Goal: Task Accomplishment & Management: Manage account settings

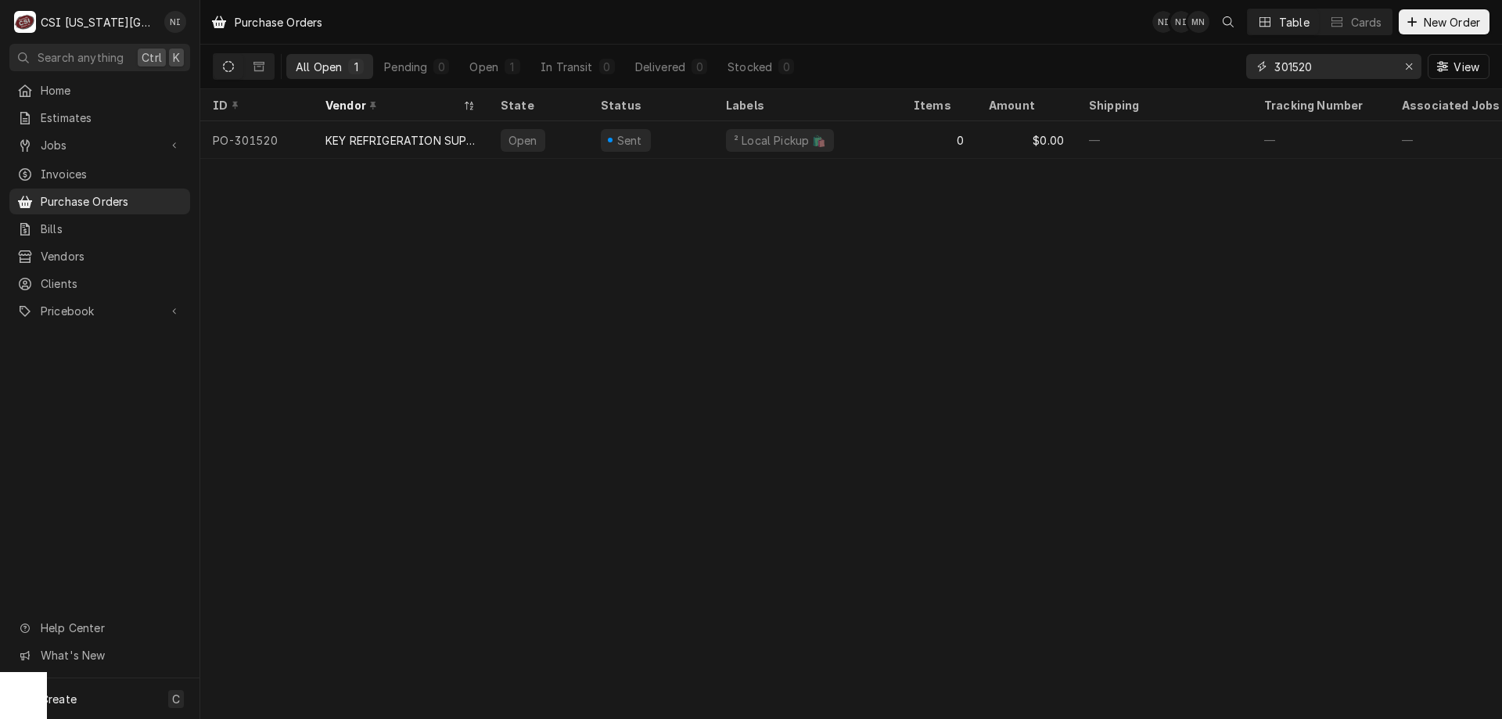
click at [1409, 69] on icon "Erase input" at bounding box center [1409, 66] width 9 height 11
click at [1388, 66] on input "Dynamic Content Wrapper" at bounding box center [1347, 66] width 147 height 25
type input "mc"
click at [880, 128] on div "—" at bounding box center [807, 140] width 188 height 38
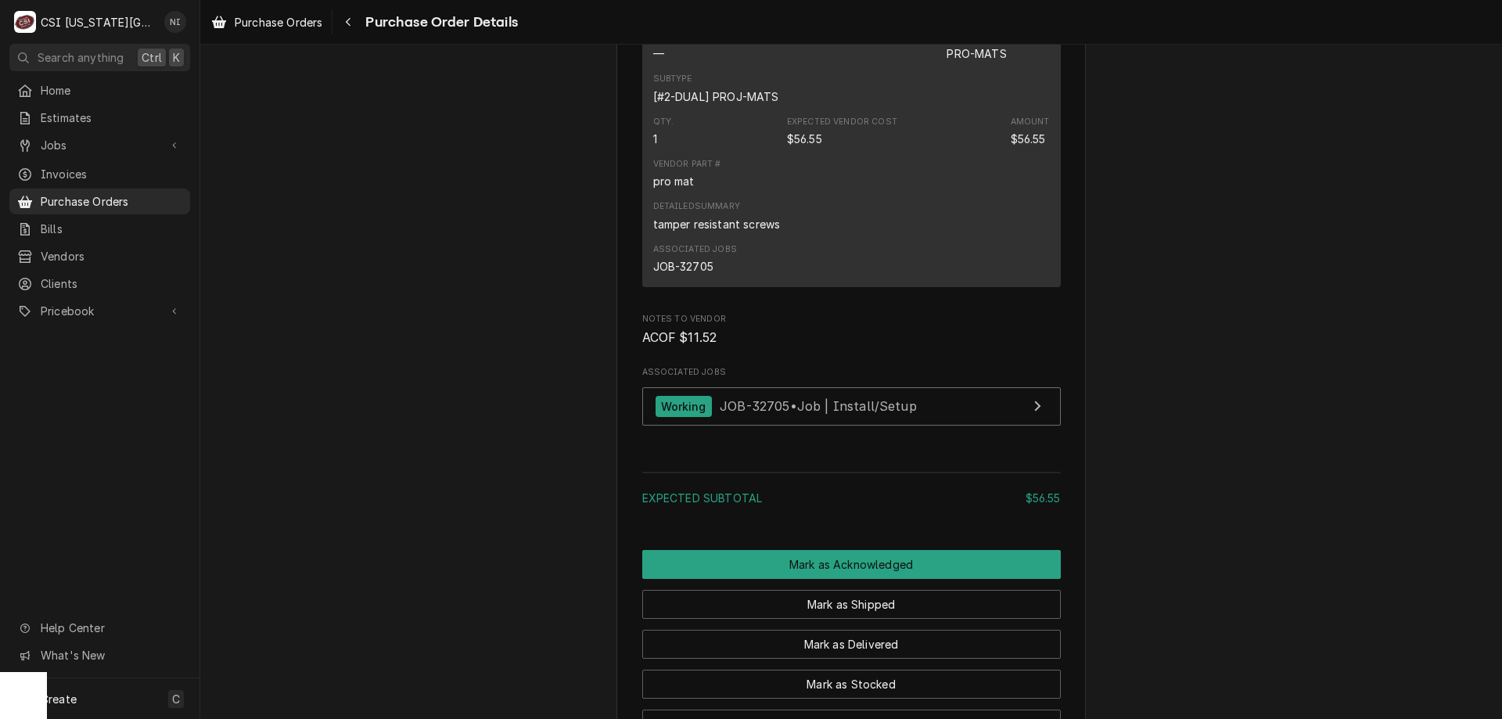
scroll to position [1017, 0]
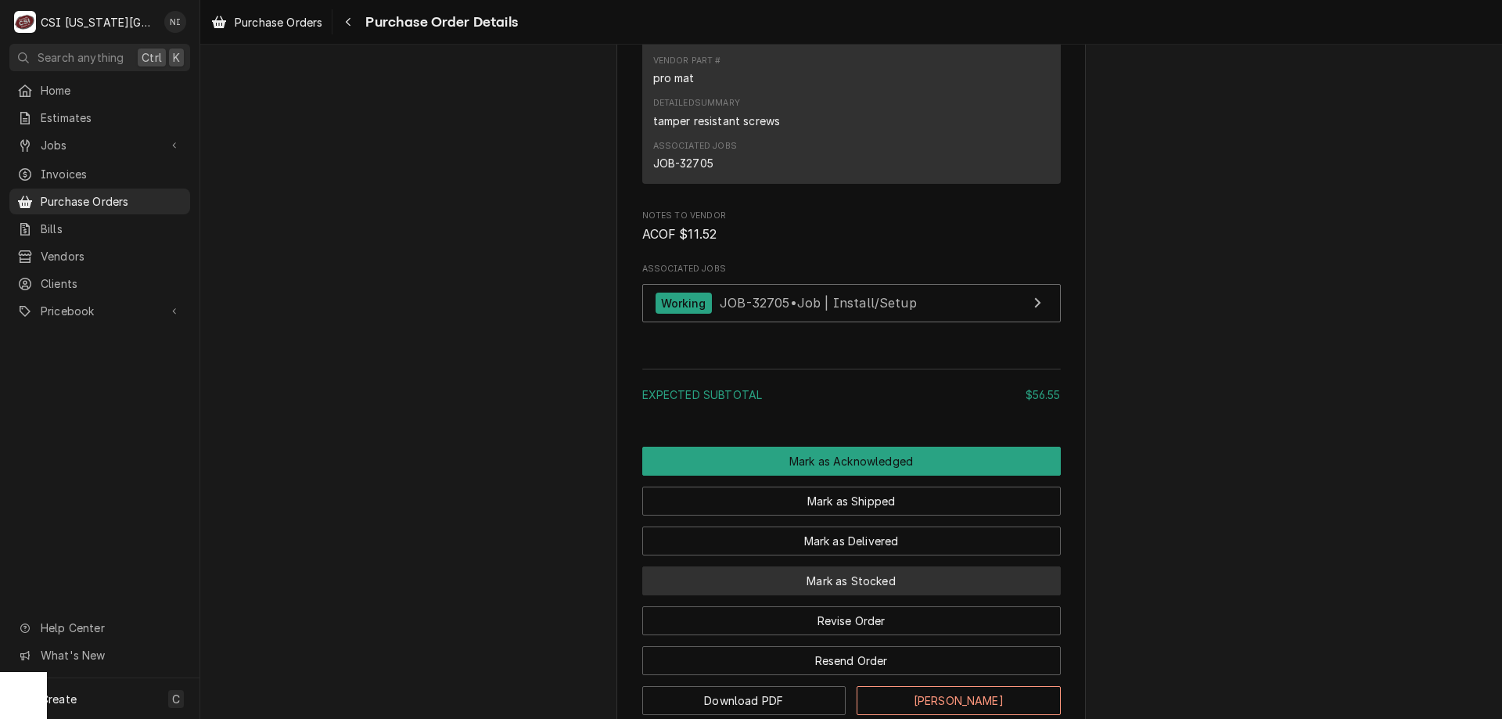
click at [824, 595] on button "Mark as Stocked" at bounding box center [851, 580] width 418 height 29
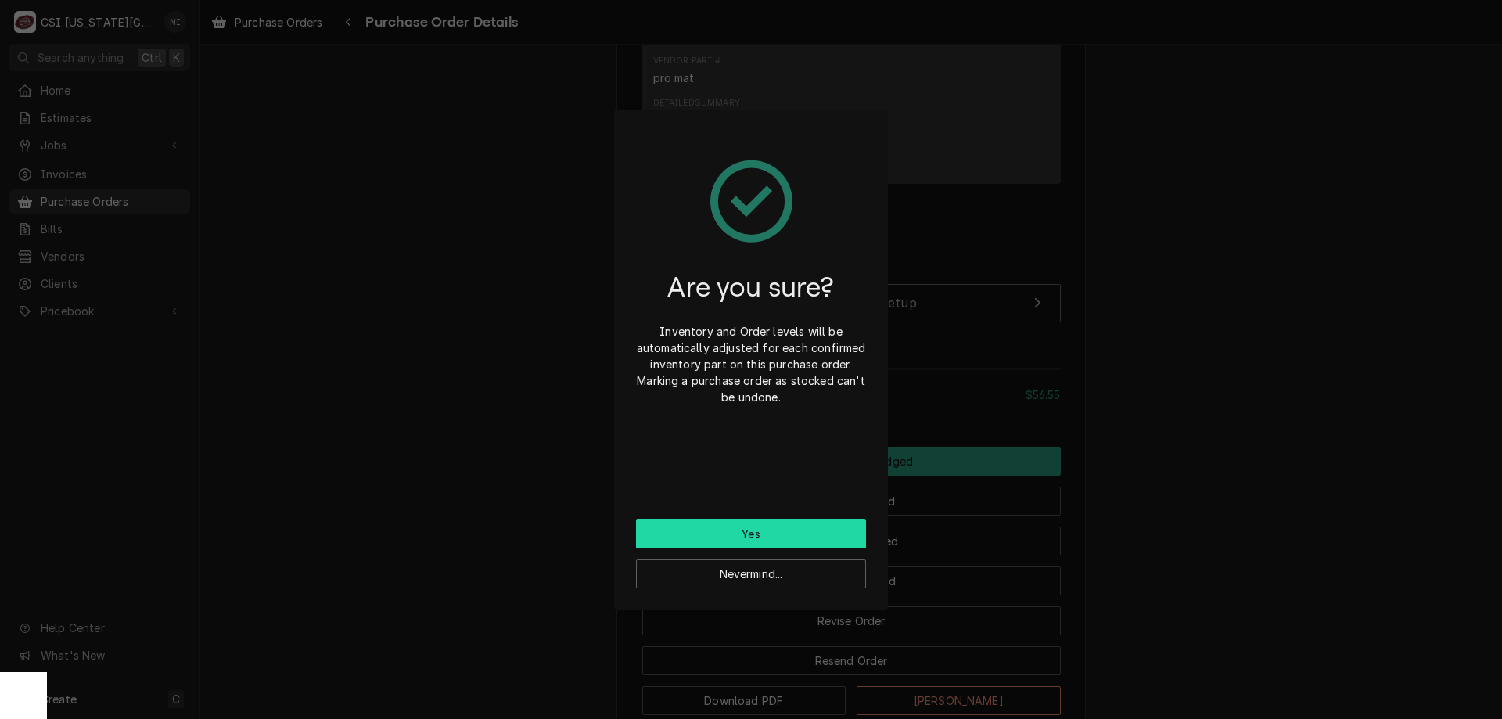
click at [776, 533] on button "Yes" at bounding box center [751, 533] width 230 height 29
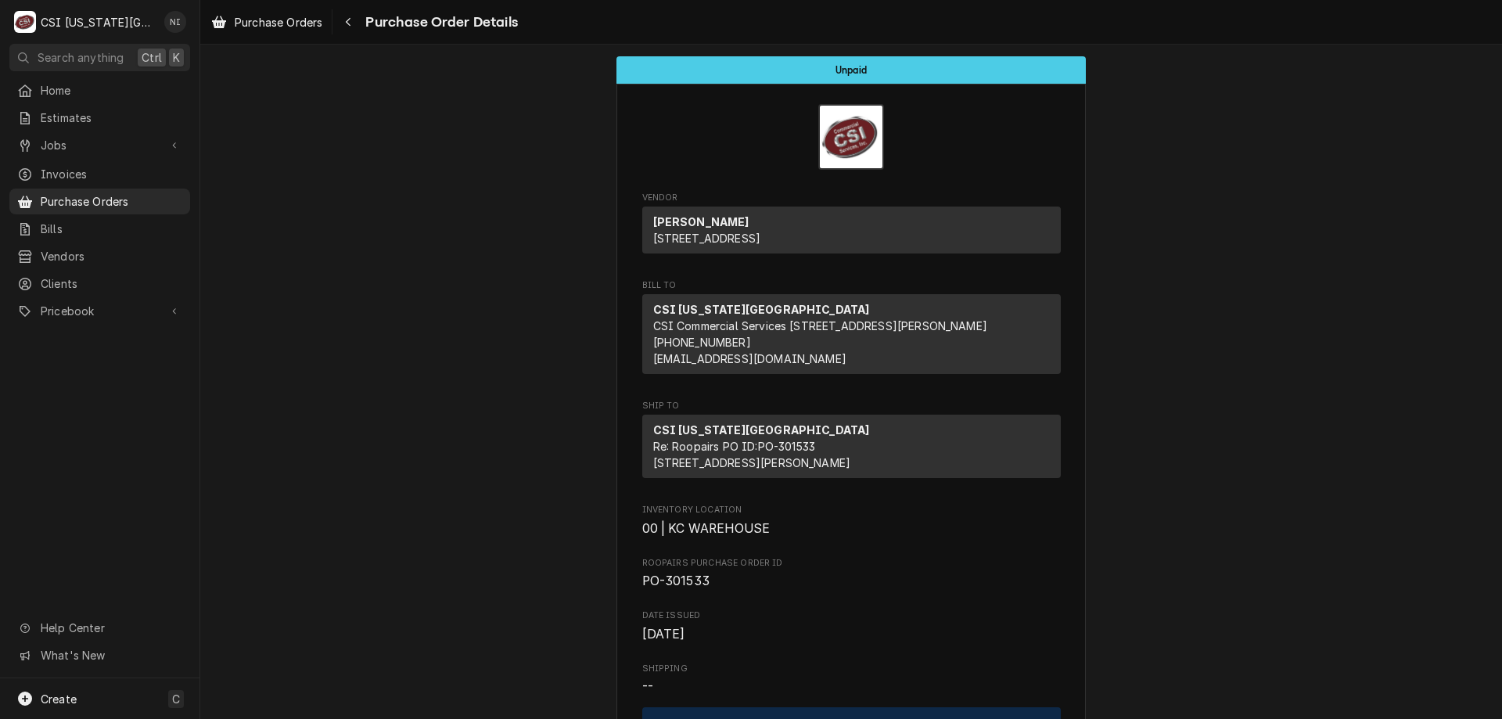
click at [109, 198] on span "Purchase Orders" at bounding box center [112, 201] width 142 height 16
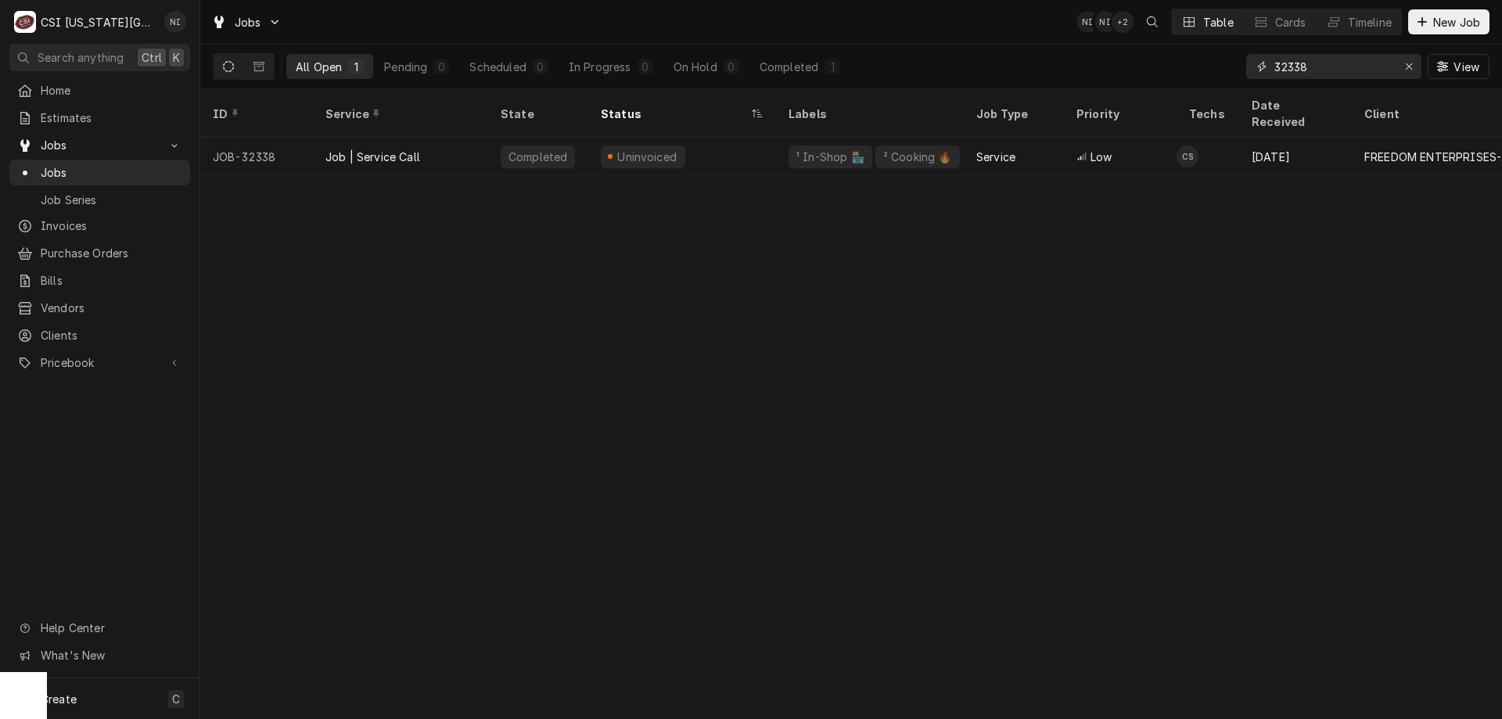
drag, startPoint x: 1318, startPoint y: 66, endPoint x: 1102, endPoint y: 40, distance: 217.5
click at [1102, 40] on div "Jobs NI NI + 2 Table Cards Timeline New Job All Open 1 Pending 0 Scheduled 0 In…" at bounding box center [851, 44] width 1302 height 89
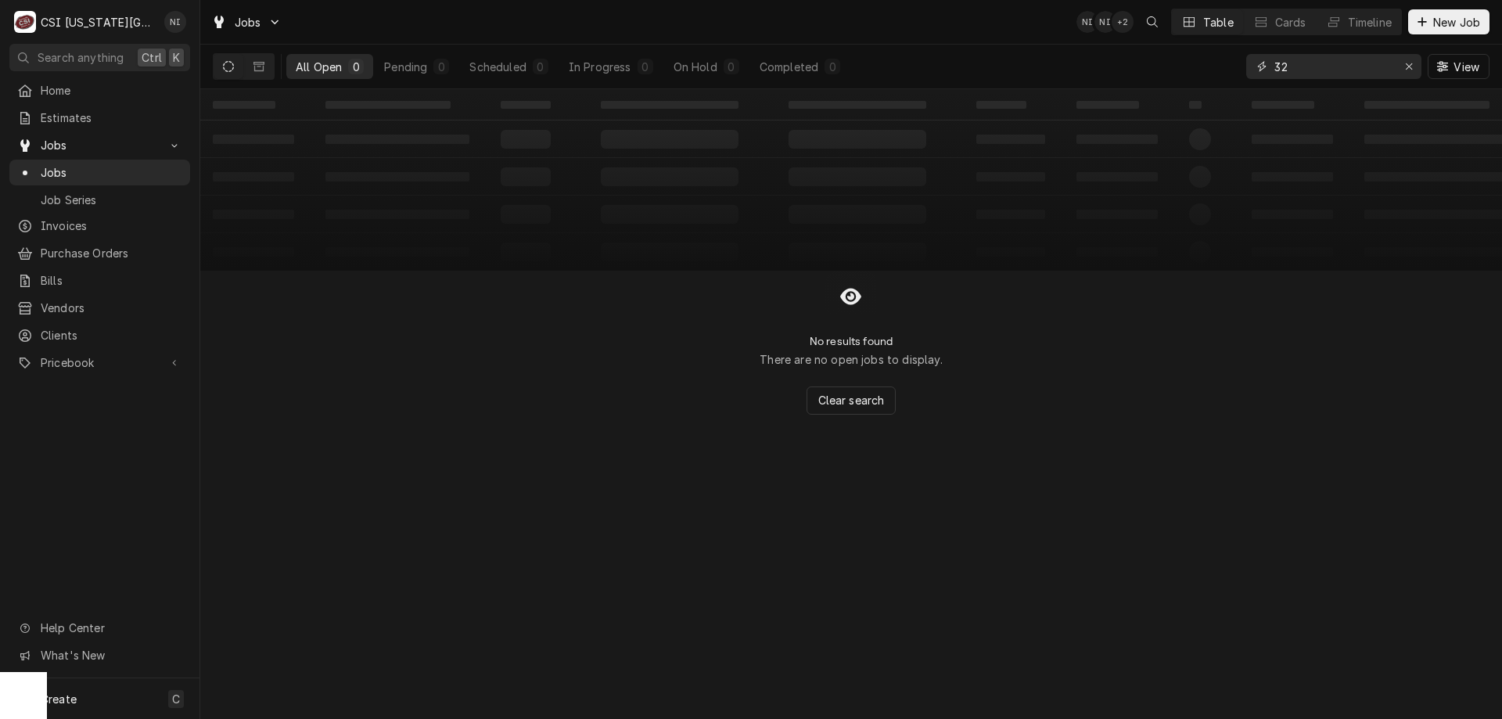
type input "3"
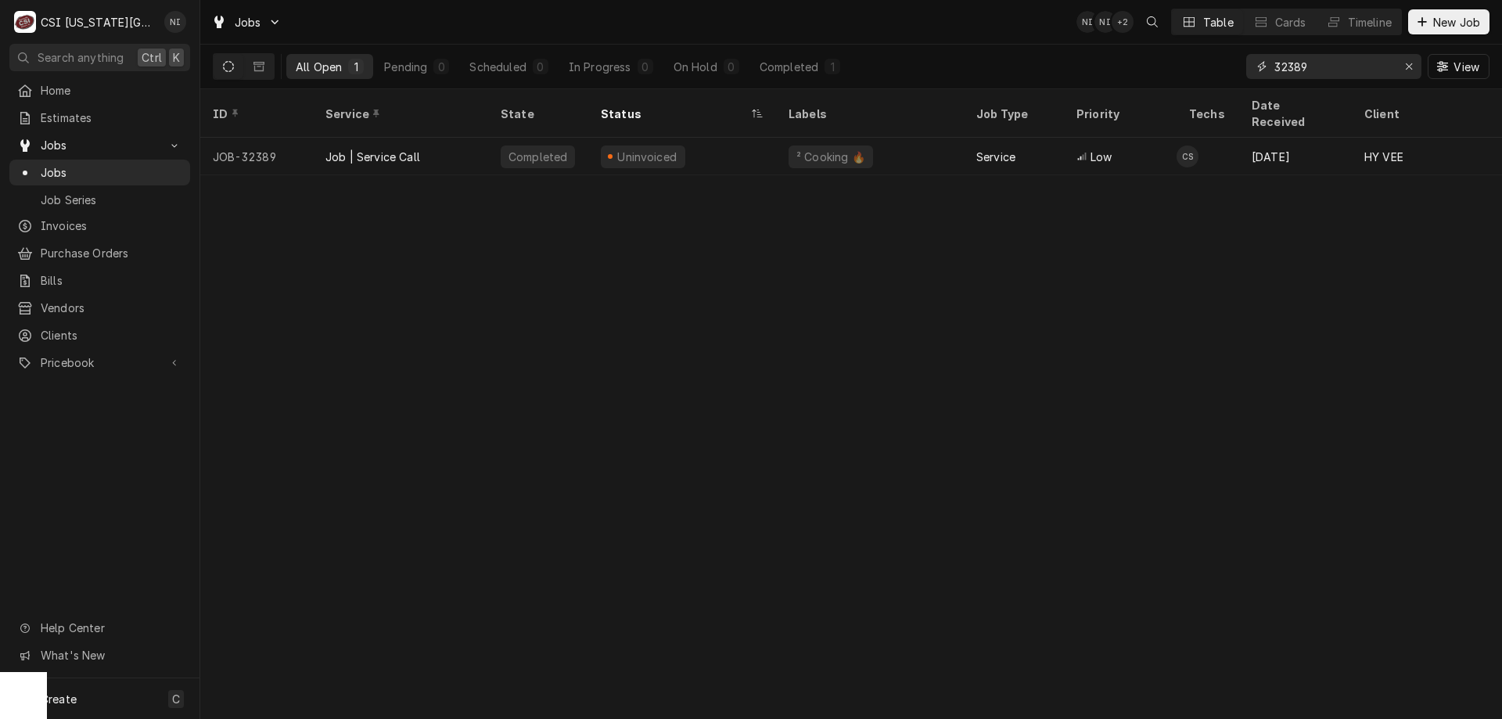
drag, startPoint x: 1318, startPoint y: 65, endPoint x: 1265, endPoint y: 58, distance: 53.7
click at [1264, 59] on div "32389" at bounding box center [1333, 66] width 175 height 25
type input "3"
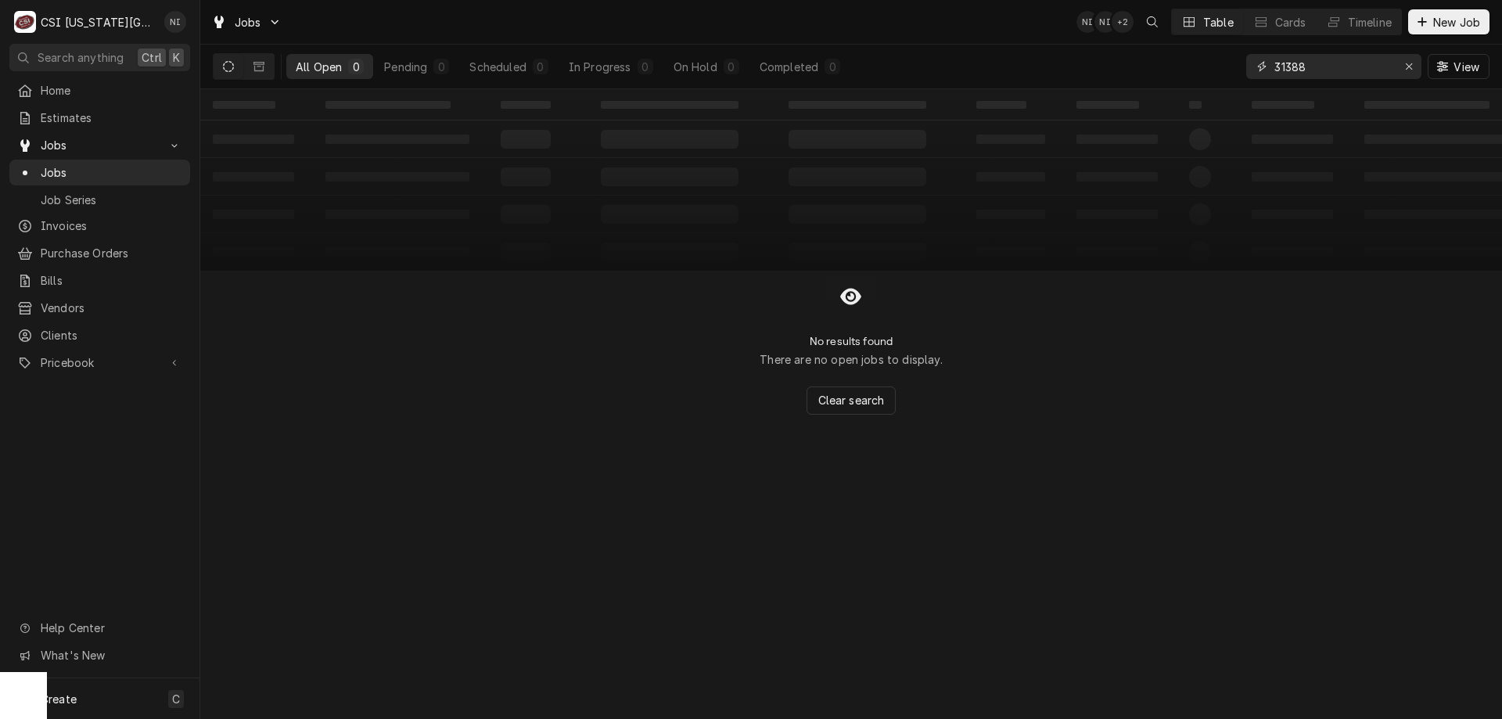
type input "31388"
click at [268, 70] on button "Dynamic Content Wrapper" at bounding box center [259, 66] width 30 height 25
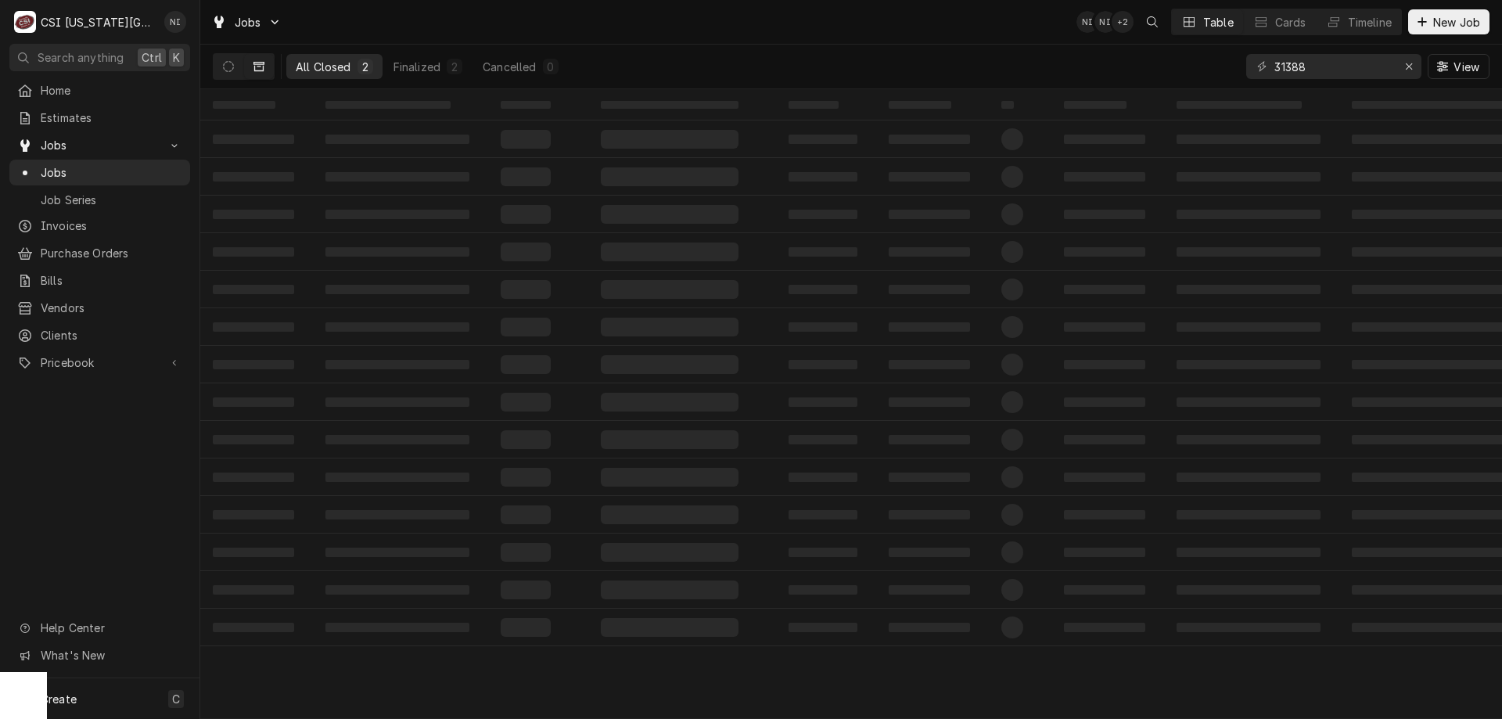
click at [244, 54] on button "Dynamic Content Wrapper" at bounding box center [259, 66] width 30 height 25
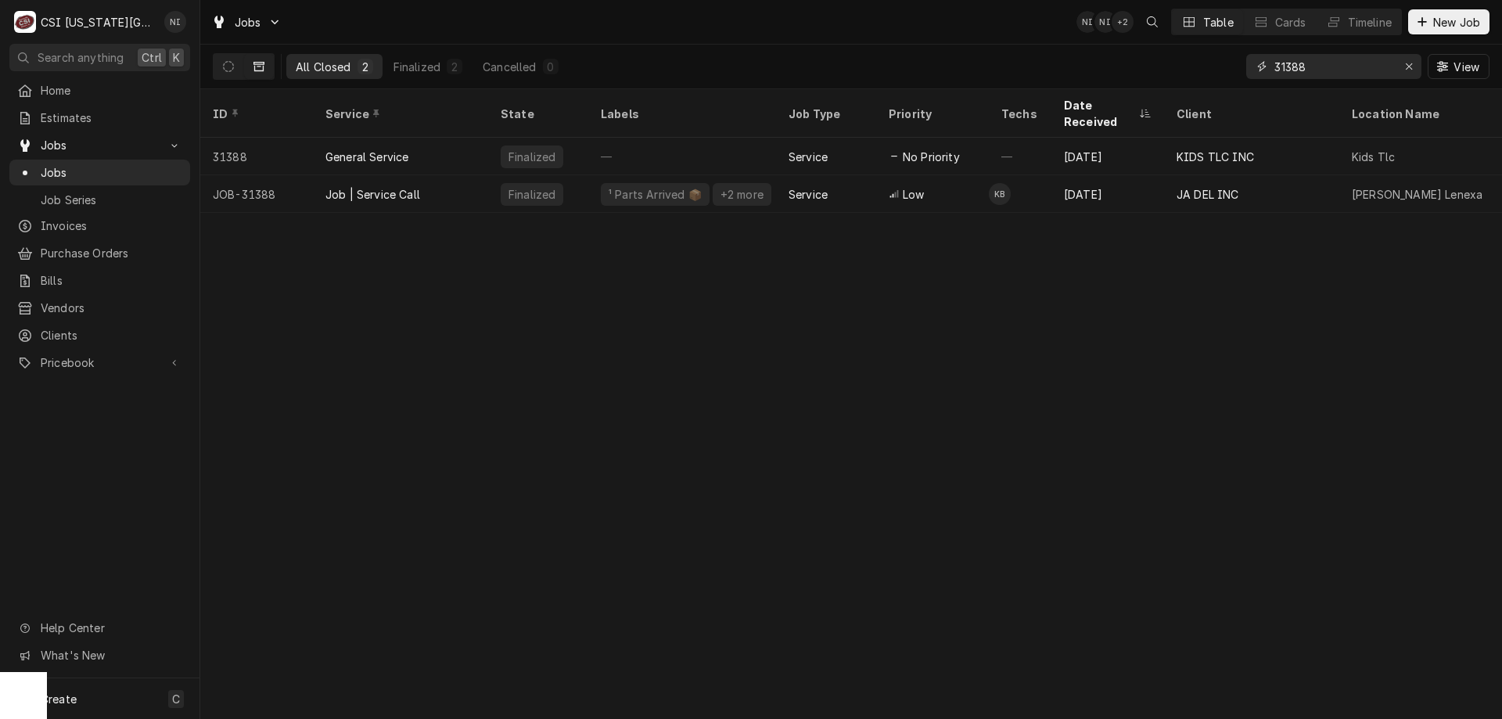
click at [1409, 72] on div "Erase input" at bounding box center [1409, 67] width 16 height 16
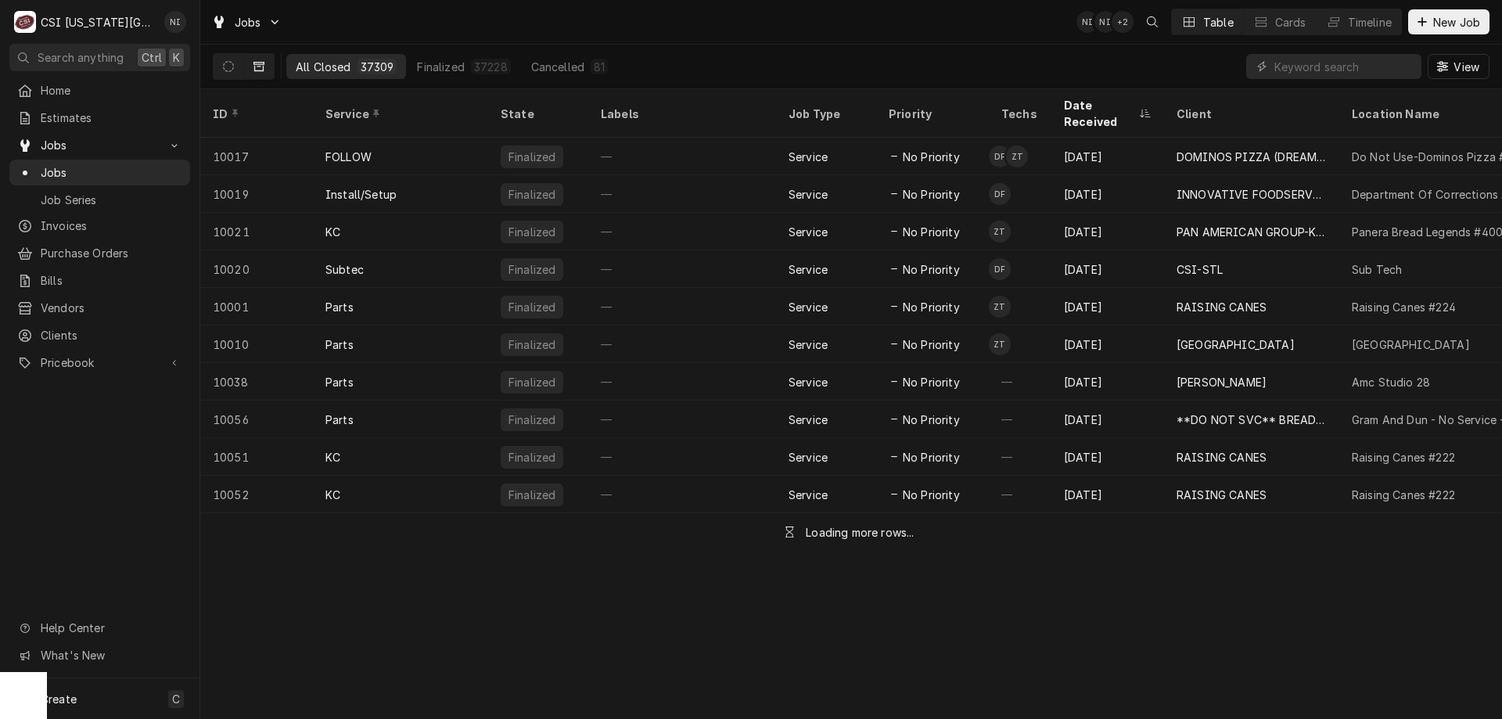
click at [232, 68] on icon "Dynamic Content Wrapper" at bounding box center [228, 66] width 11 height 11
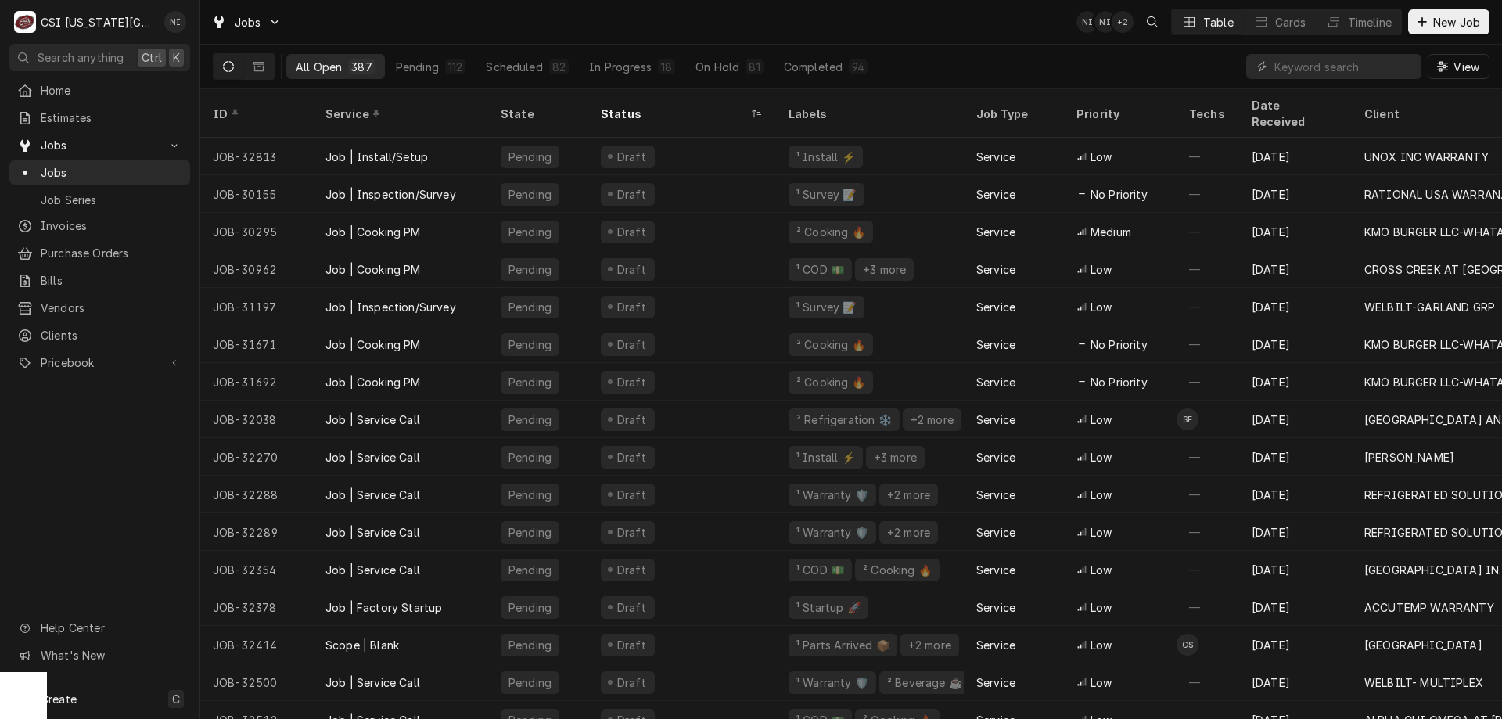
click at [716, 69] on div "On Hold" at bounding box center [717, 67] width 44 height 16
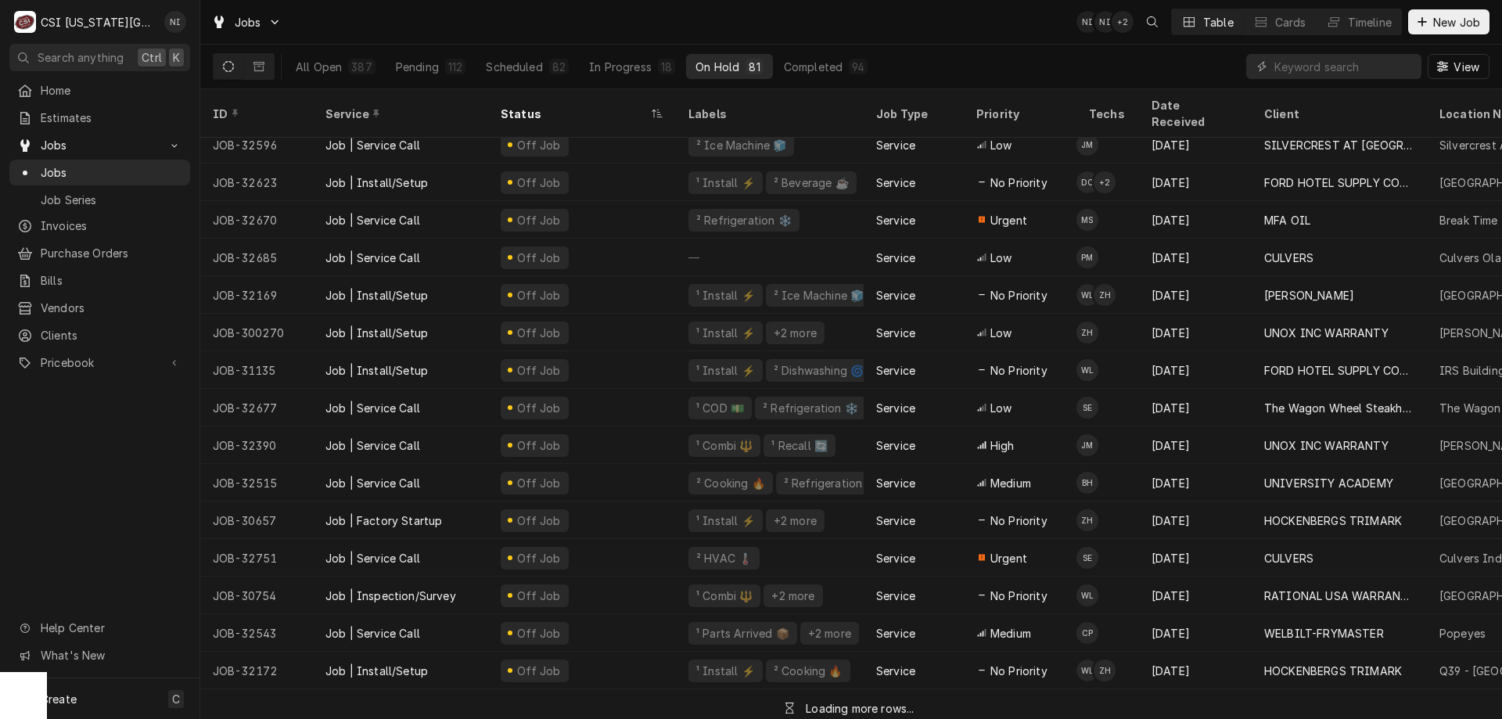
scroll to position [200, 0]
click at [1198, 93] on div "Date Received" at bounding box center [1195, 113] width 106 height 42
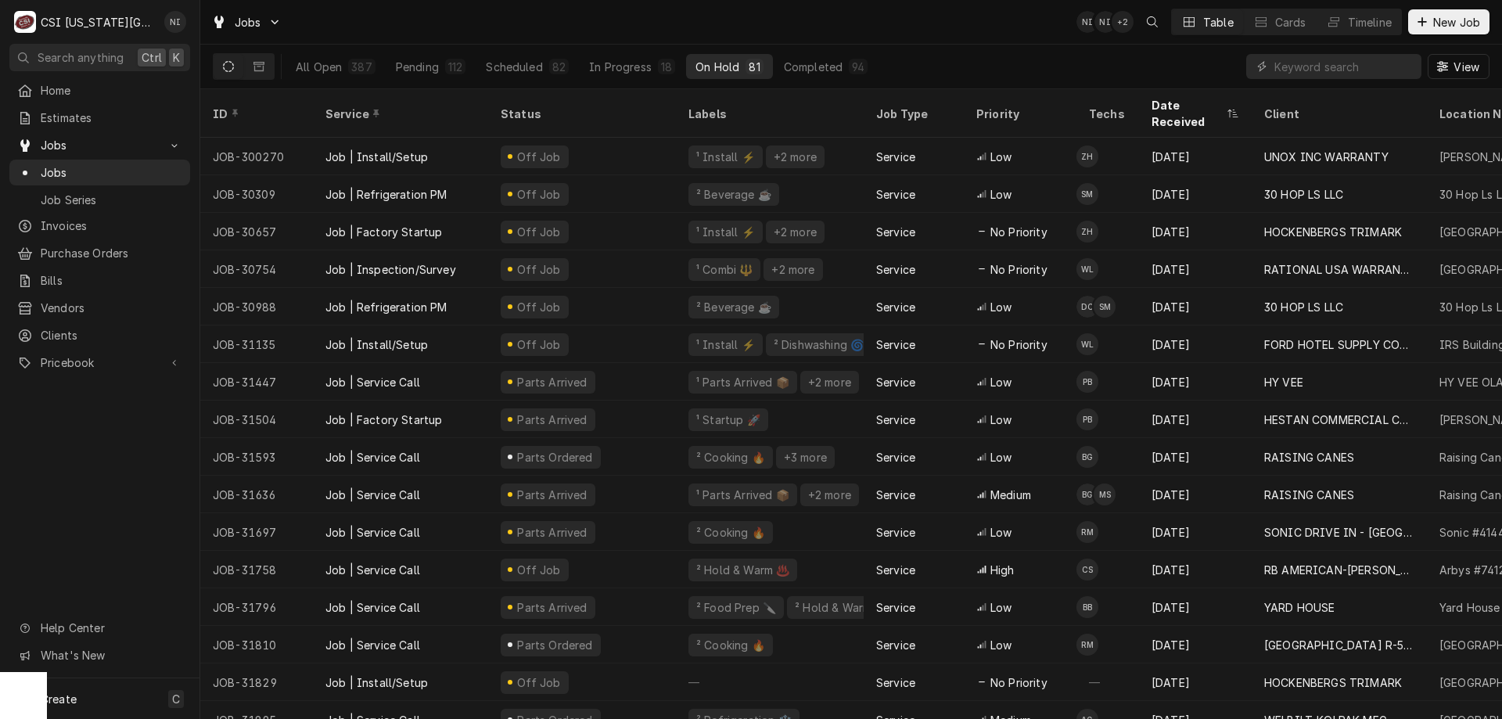
click at [531, 106] on div "Status" at bounding box center [581, 114] width 160 height 16
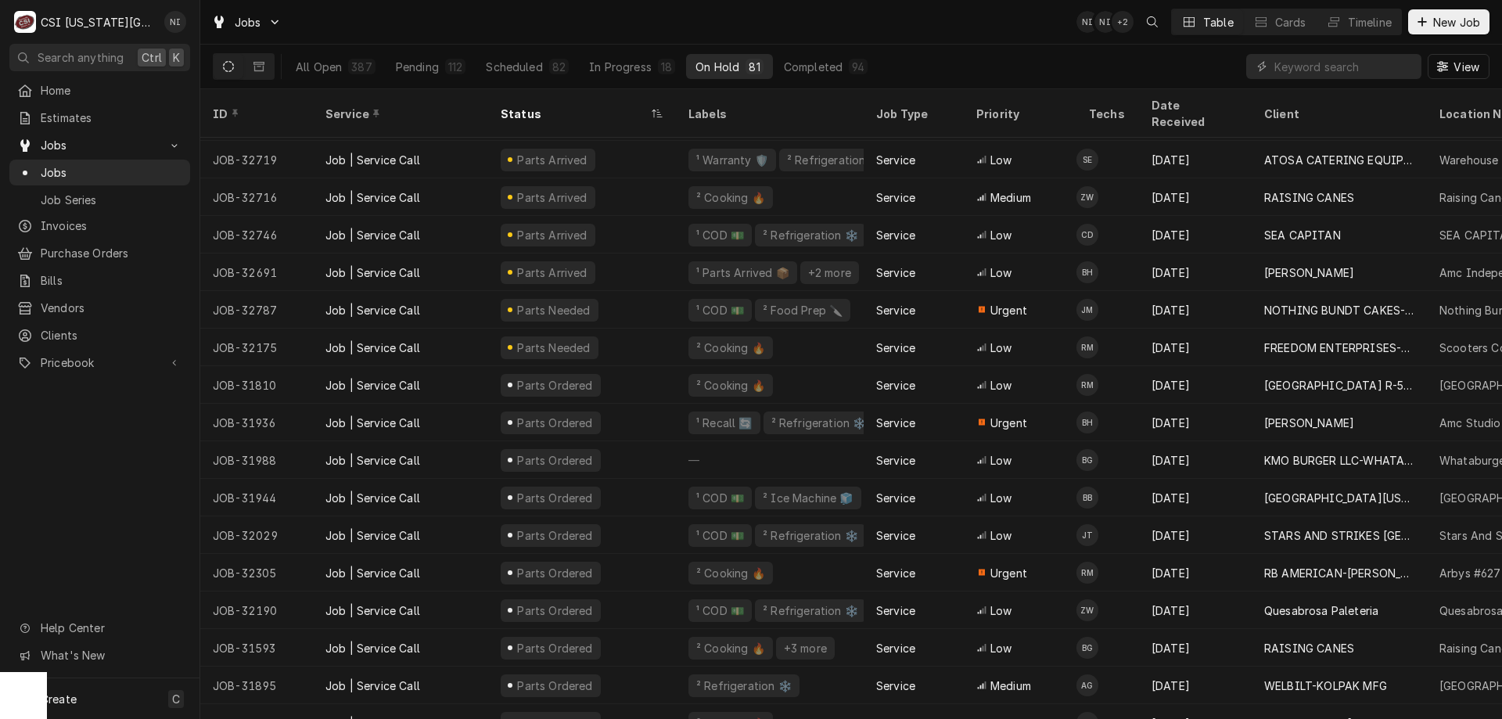
scroll to position [1847, 0]
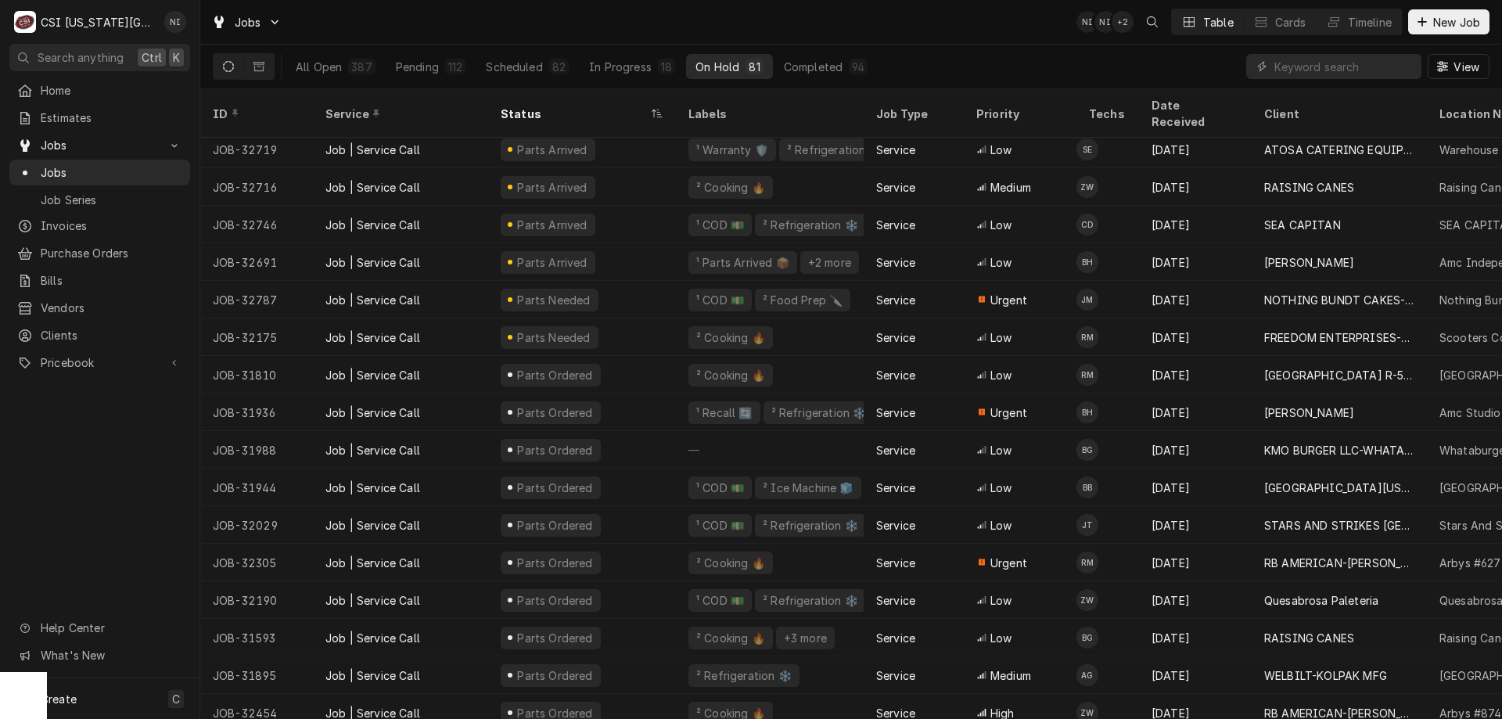
click at [1455, 592] on div "Quesabrosa Paleteria" at bounding box center [1496, 600] width 114 height 16
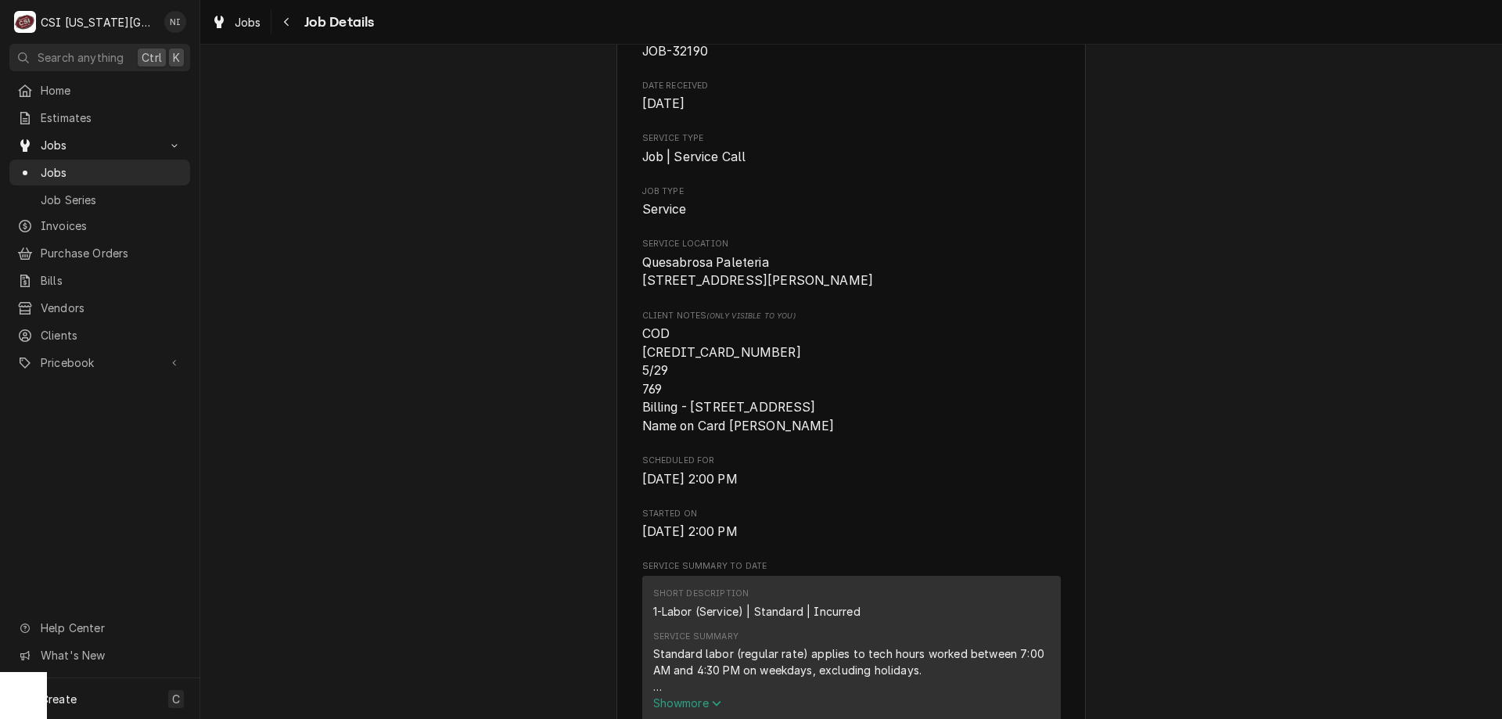
scroll to position [155, 0]
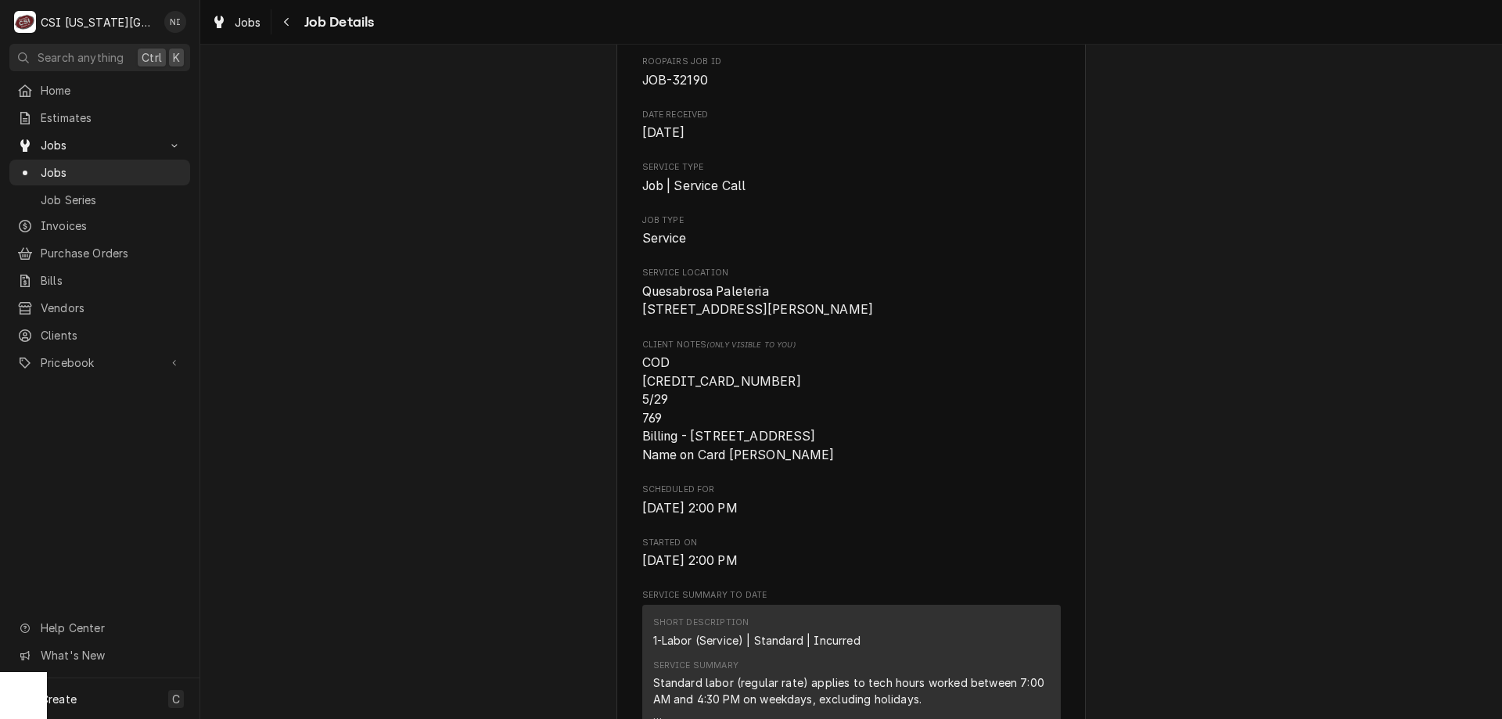
drag, startPoint x: 1487, startPoint y: 204, endPoint x: 1289, endPoint y: 126, distance: 212.8
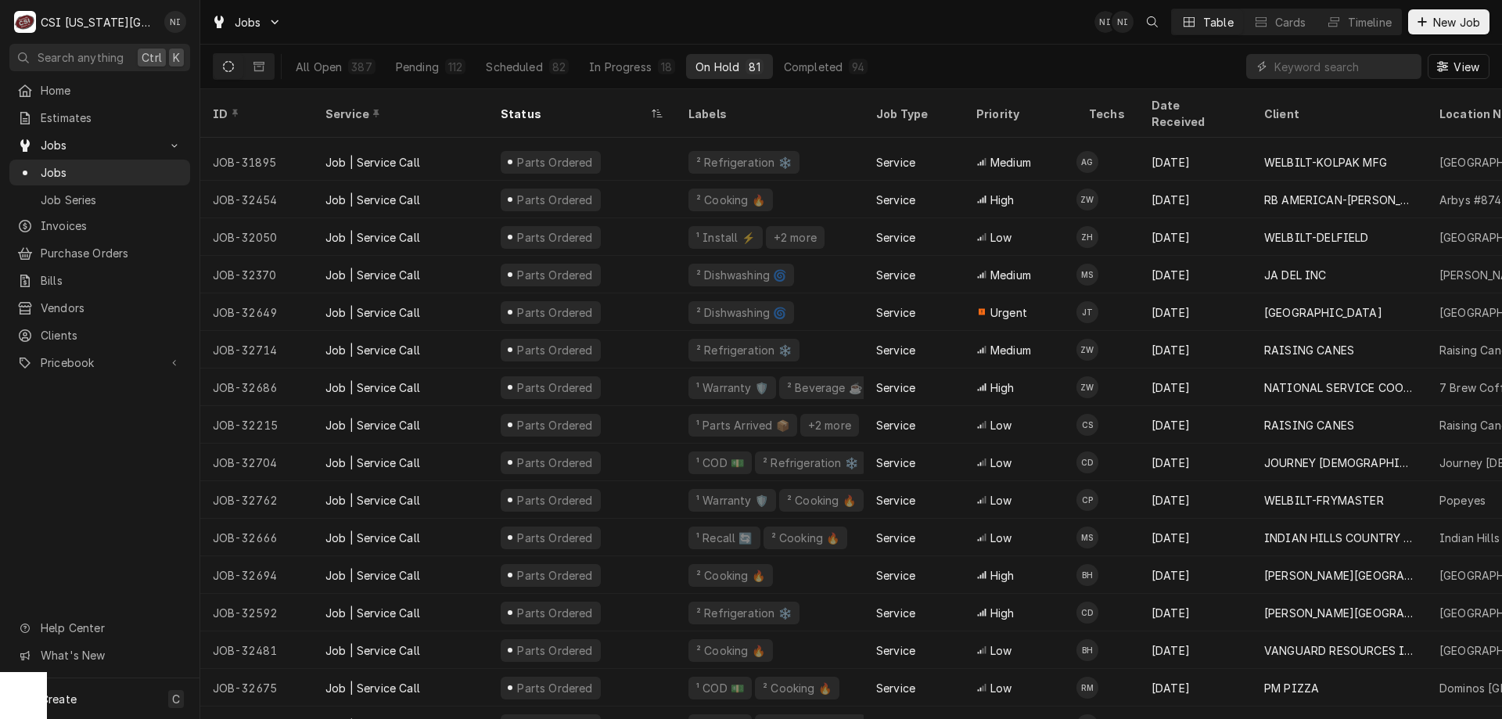
scroll to position [2408, 0]
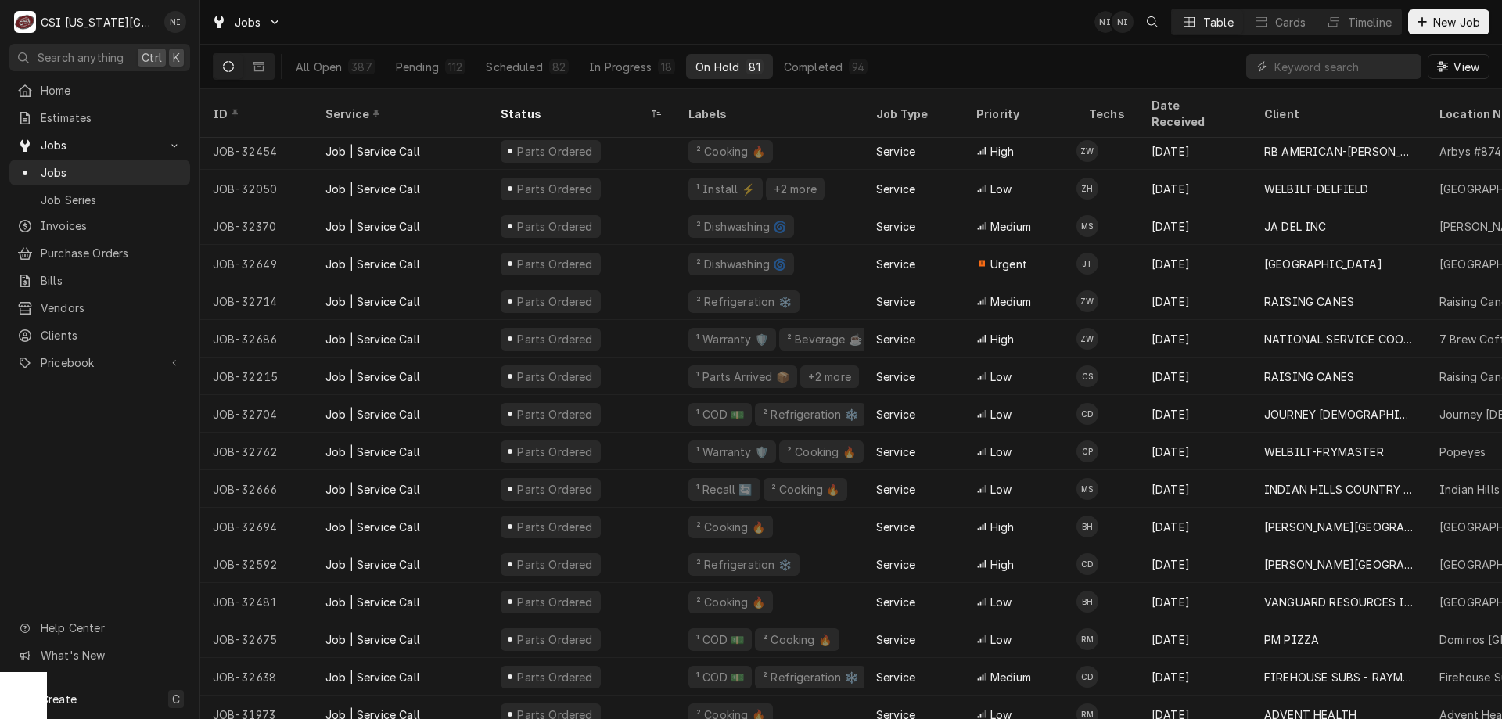
click at [1190, 110] on div "Date Received" at bounding box center [1195, 113] width 106 height 42
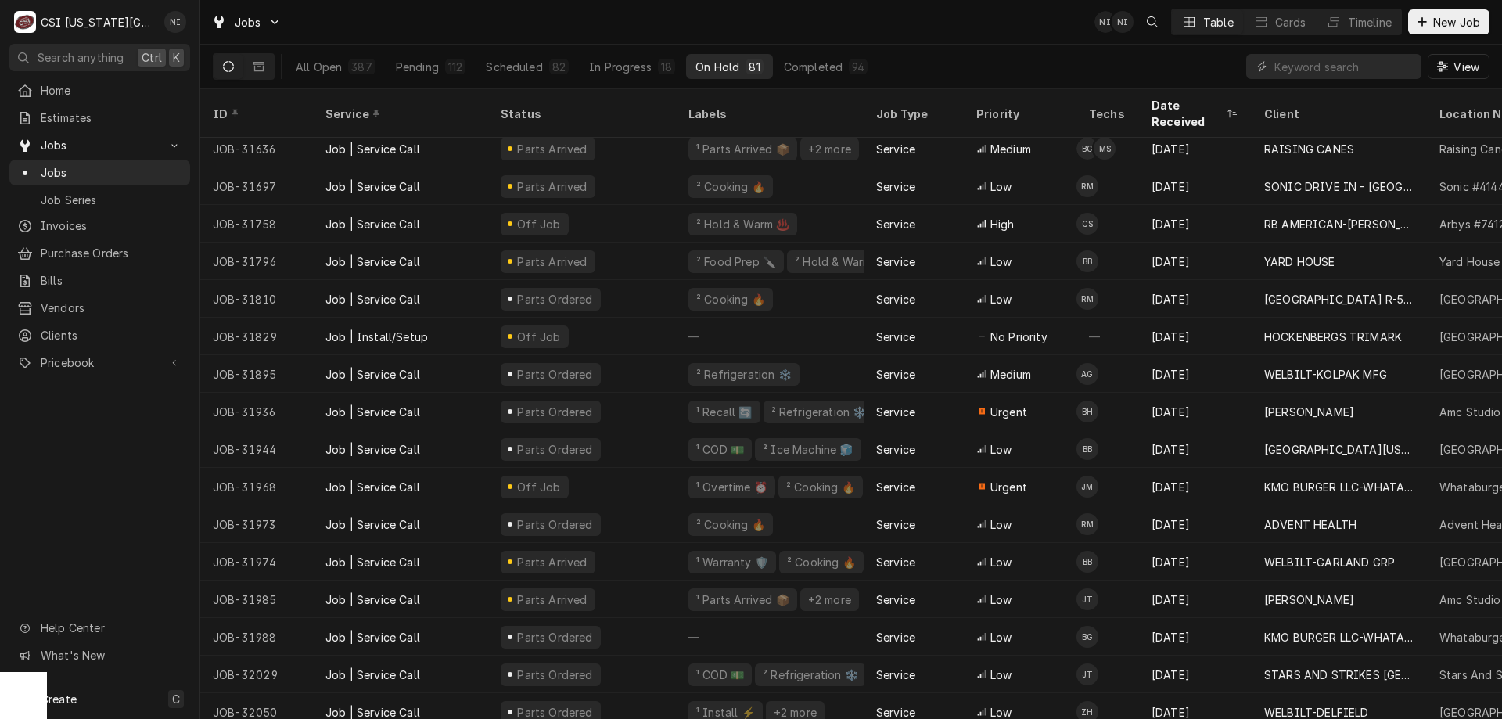
scroll to position [347, 0]
click at [456, 616] on div "Job | Service Call" at bounding box center [400, 635] width 175 height 38
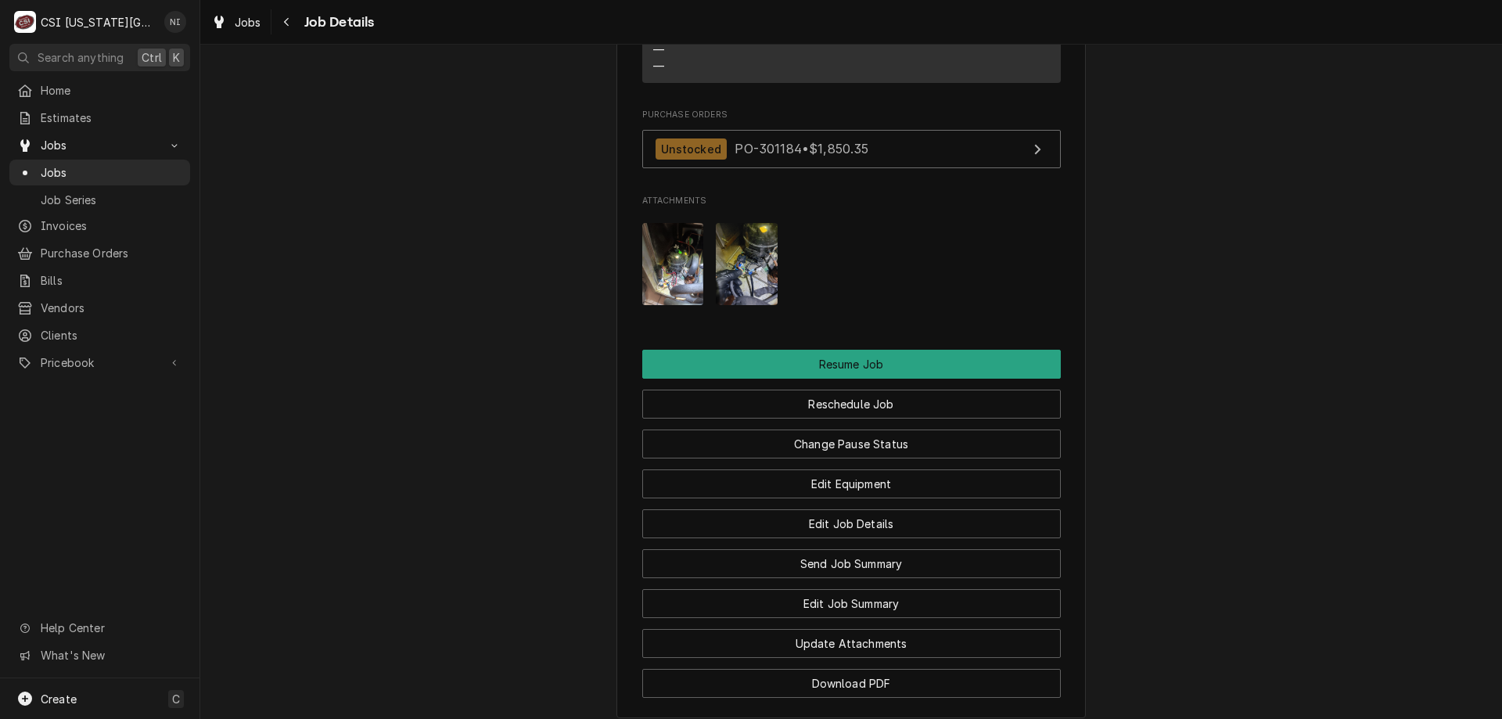
scroll to position [2193, 0]
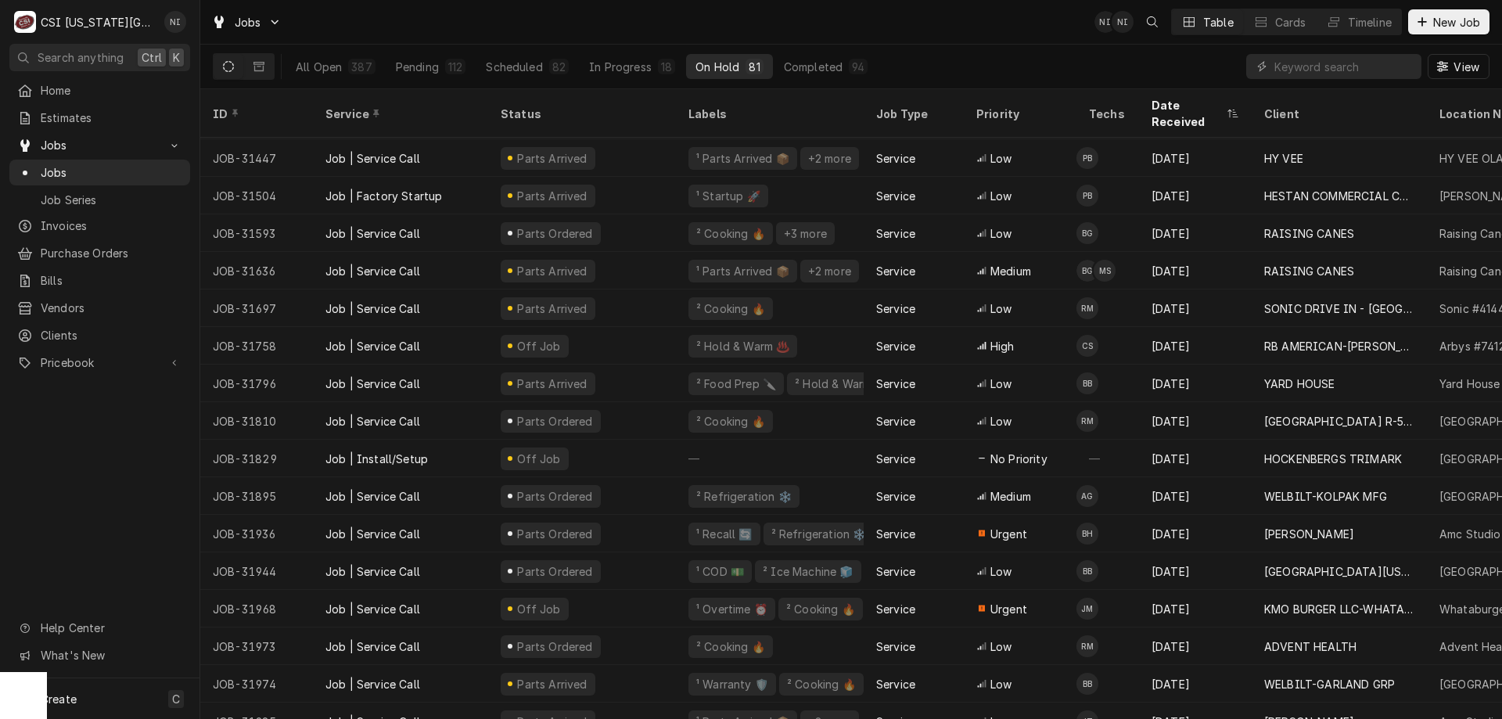
scroll to position [218, 0]
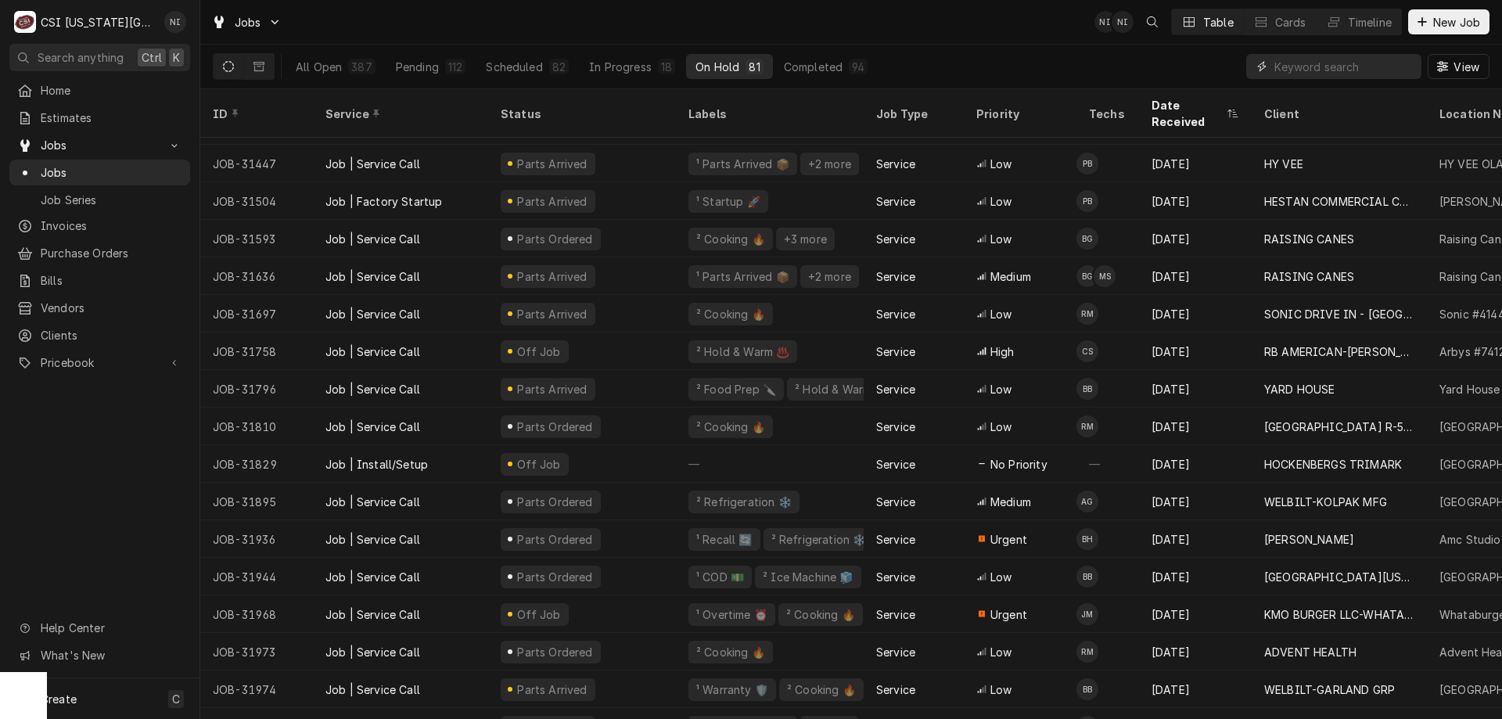
click at [1298, 70] on input "Dynamic Content Wrapper" at bounding box center [1343, 66] width 139 height 25
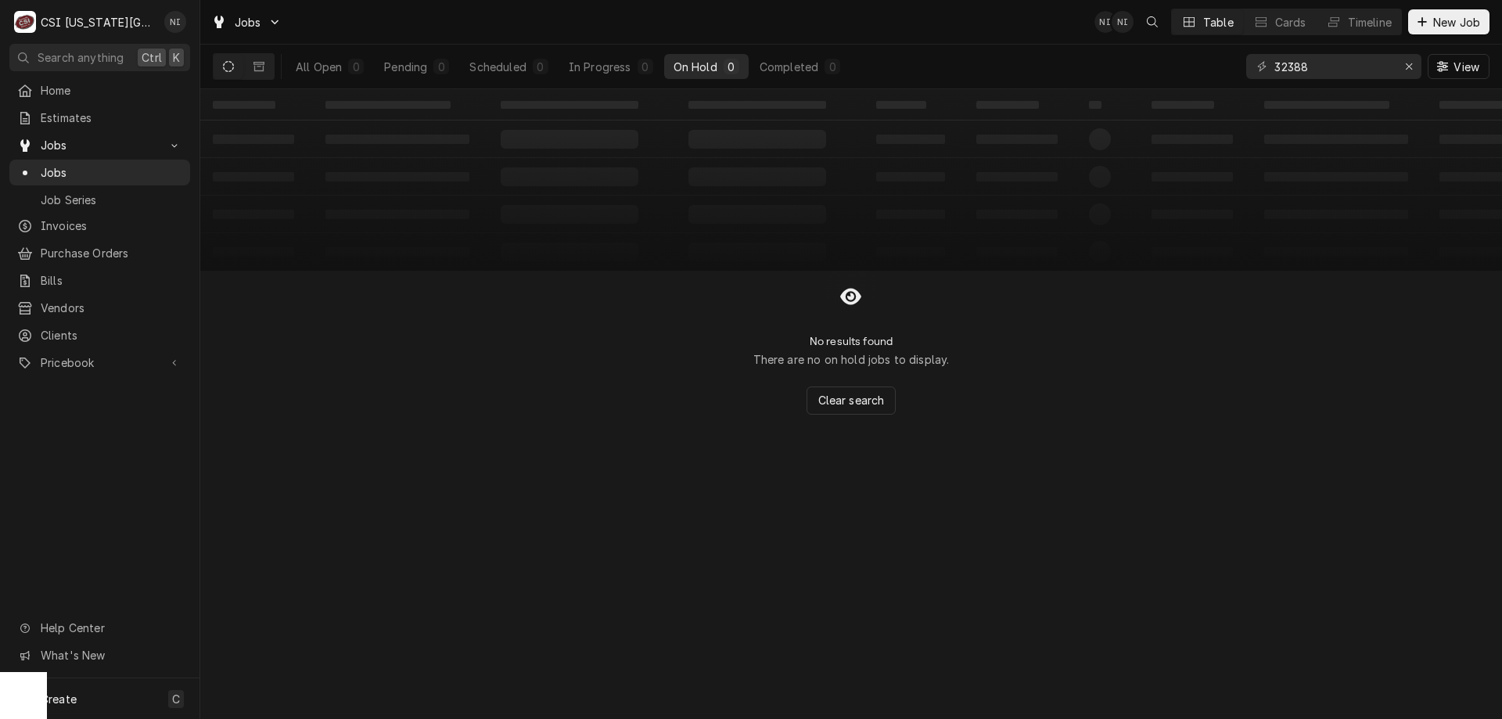
click at [1284, 361] on div "No results found There are no on hold jobs to display. Clear search" at bounding box center [851, 343] width 1302 height 144
drag, startPoint x: 1316, startPoint y: 67, endPoint x: 1268, endPoint y: 66, distance: 47.7
click at [1268, 66] on div "32388" at bounding box center [1333, 66] width 175 height 25
type input "32288"
click at [336, 59] on button "All Open 1" at bounding box center [329, 66] width 87 height 25
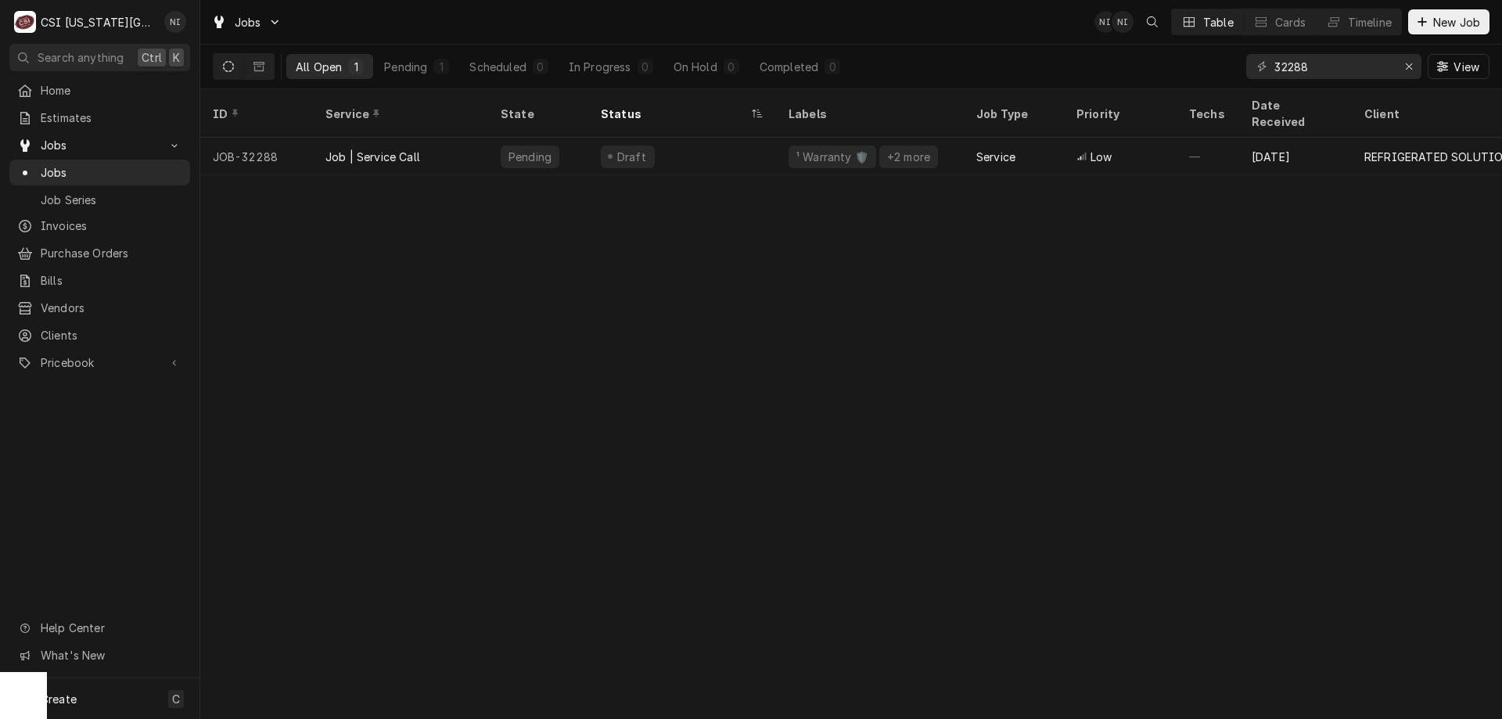
click at [670, 141] on div "Draft" at bounding box center [682, 157] width 188 height 38
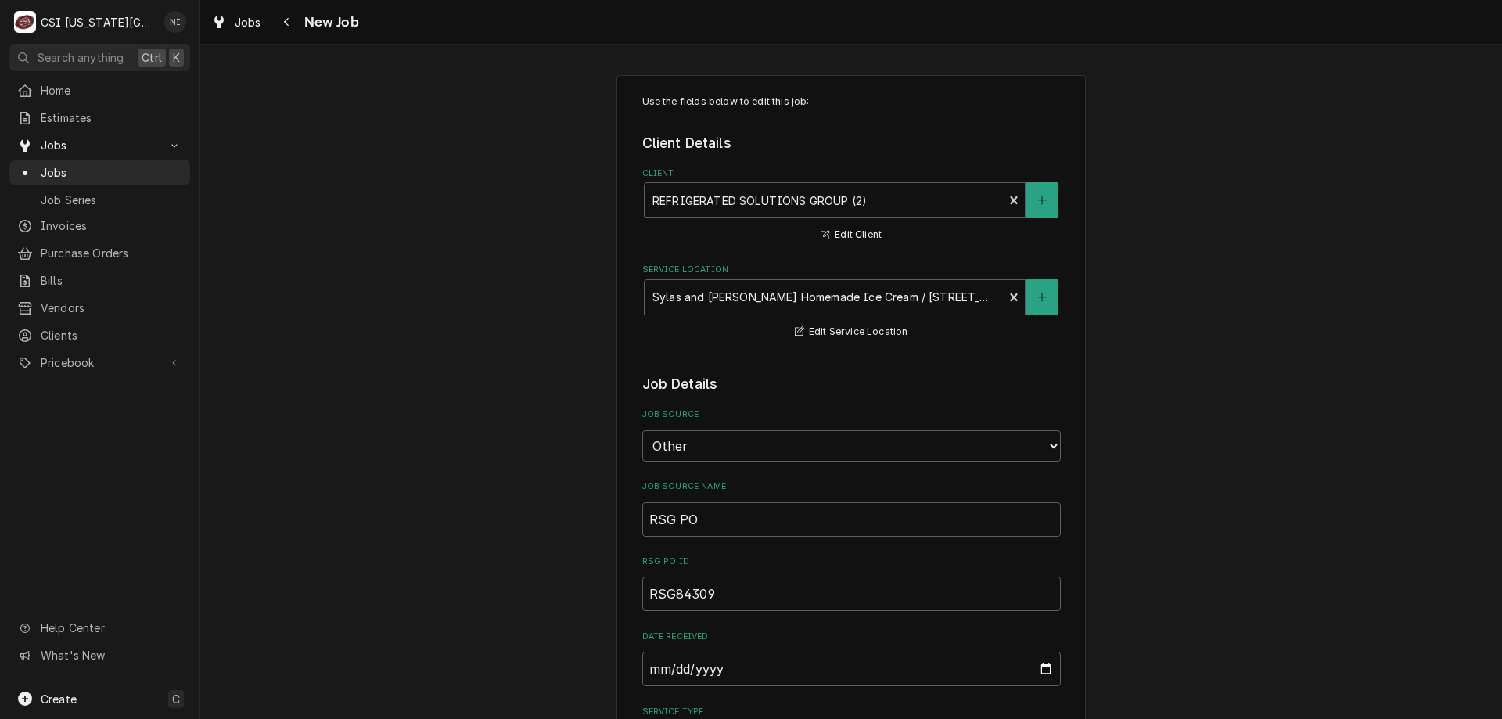
type textarea "x"
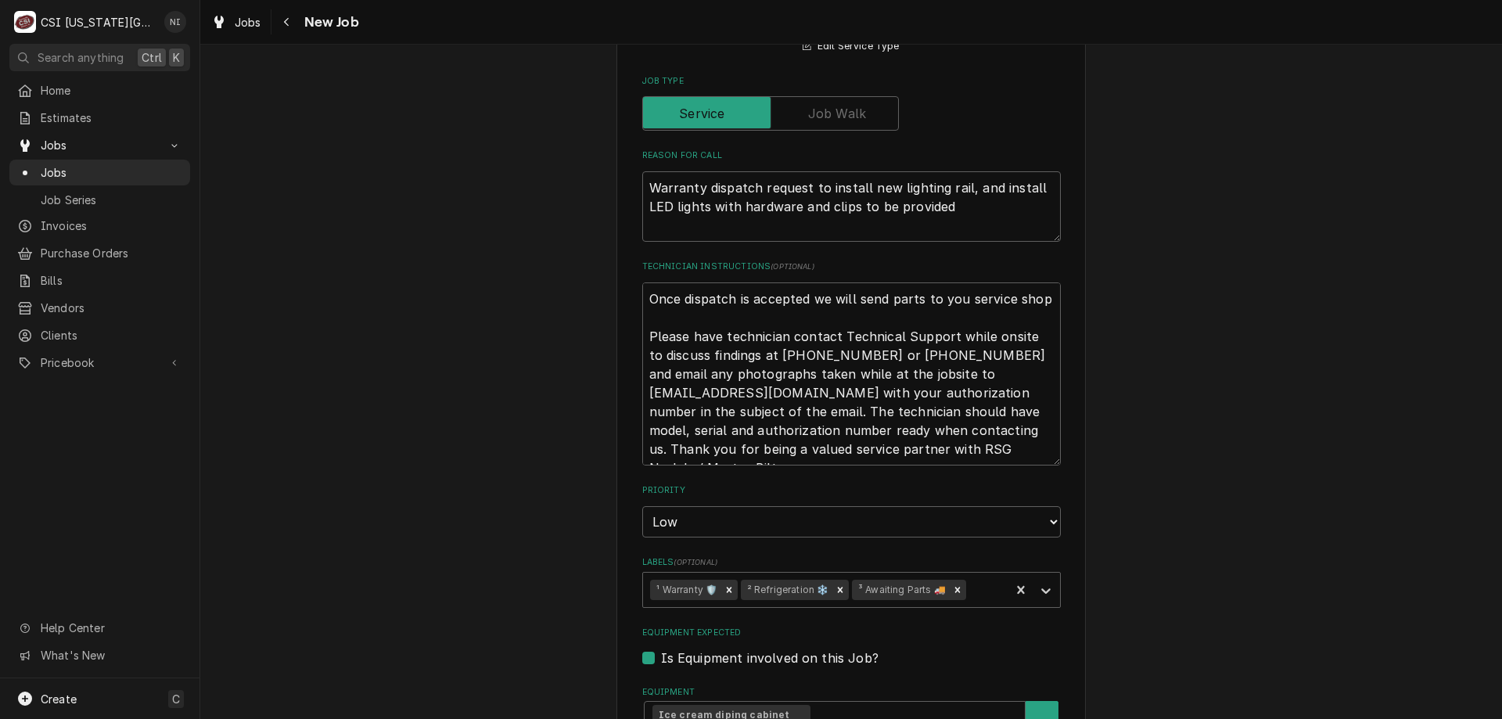
scroll to position [780, 0]
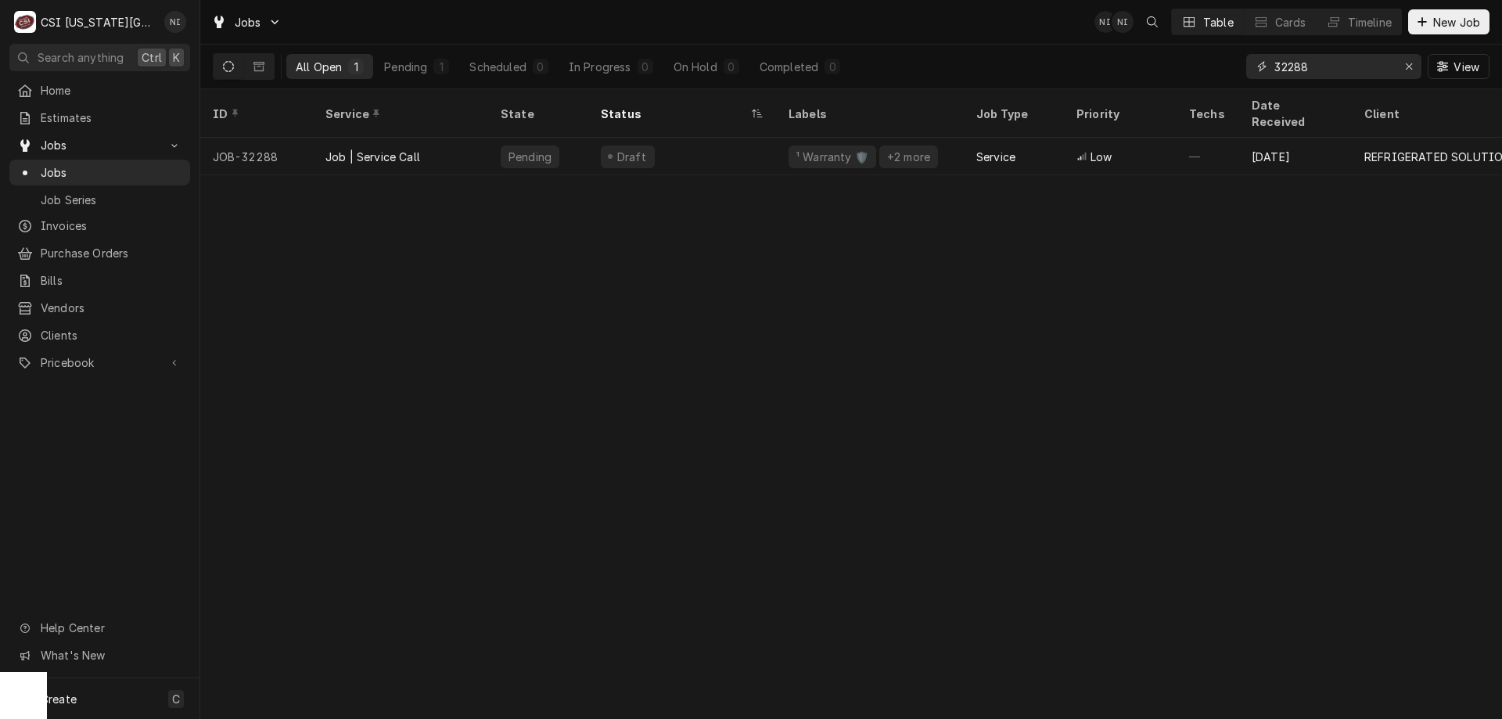
click at [1317, 64] on input "32288" at bounding box center [1332, 66] width 117 height 25
click at [714, 142] on div "Draft" at bounding box center [682, 157] width 188 height 38
drag, startPoint x: 1310, startPoint y: 67, endPoint x: 1230, endPoint y: 67, distance: 80.6
click at [1230, 67] on div "All Open 1 Pending 1 Scheduled 0 In Progress 0 On Hold 0 Completed 0 32289 View" at bounding box center [851, 67] width 1276 height 44
type input "301184"
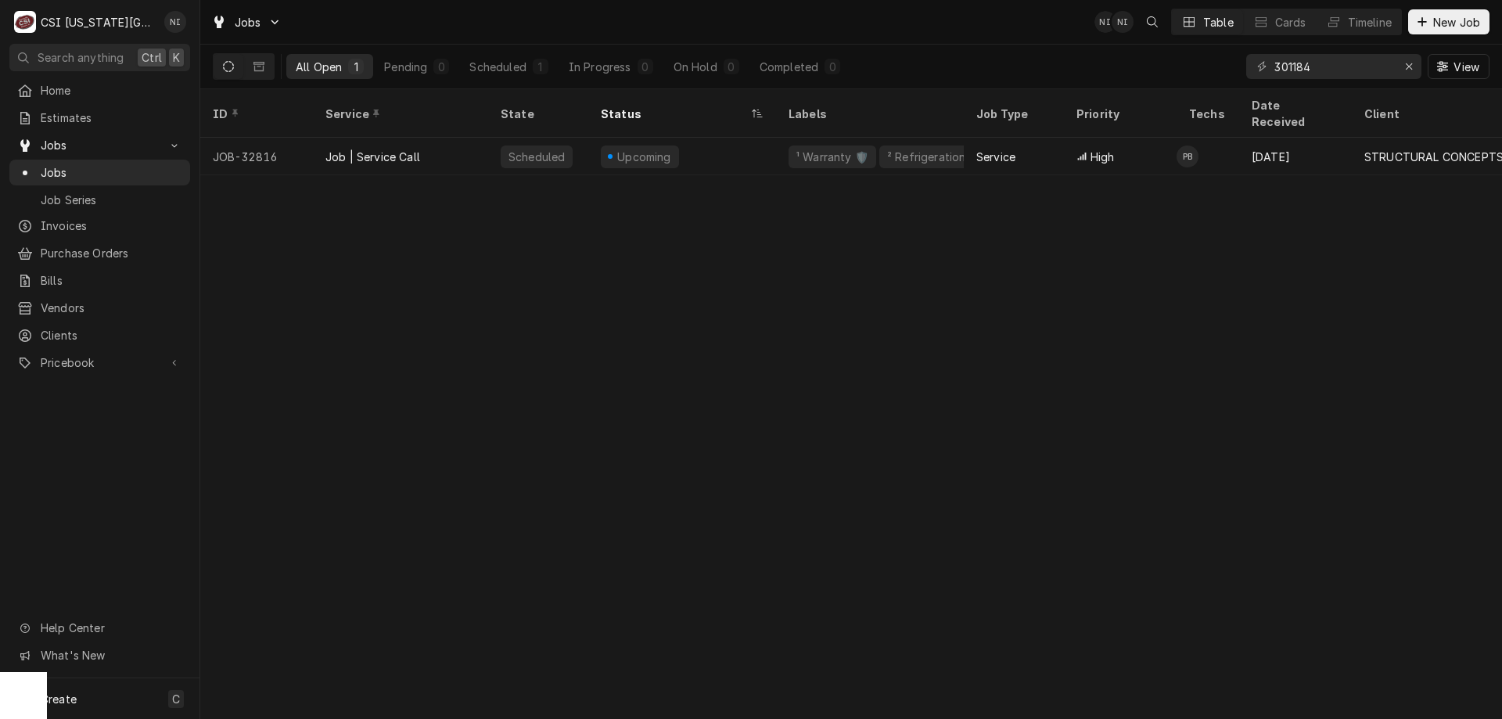
click at [716, 138] on div "Upcoming" at bounding box center [682, 157] width 188 height 38
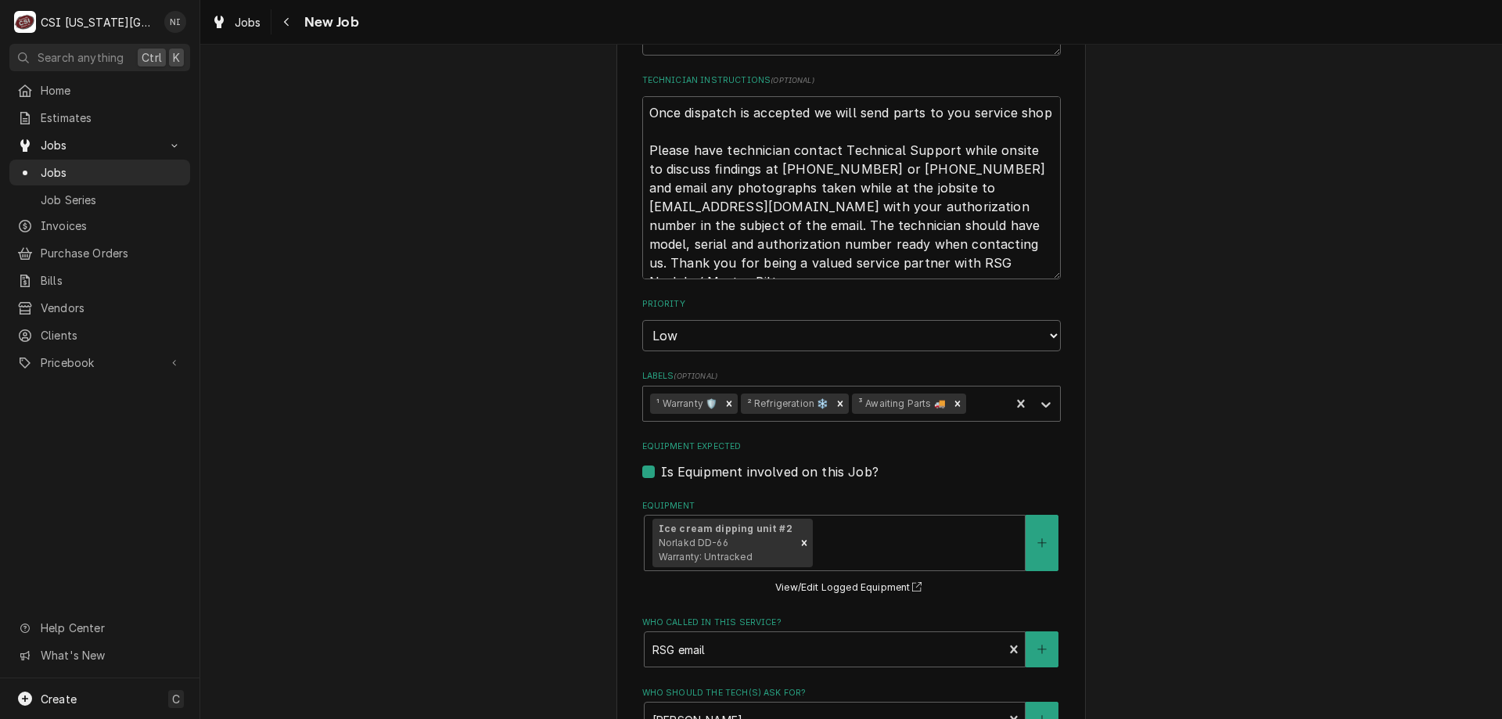
scroll to position [932, 0]
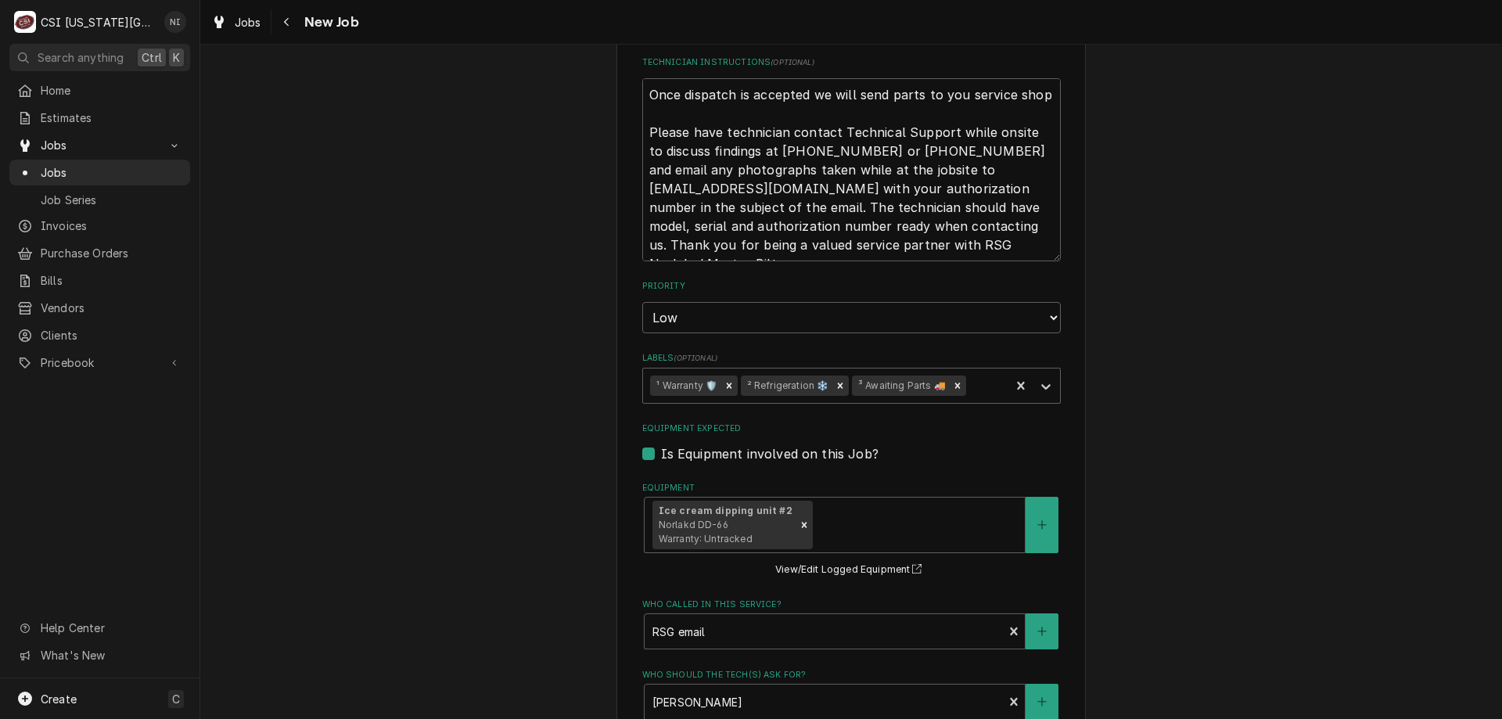
click at [954, 383] on icon "Remove ³ Awaiting Parts 🚚" at bounding box center [957, 385] width 11 height 11
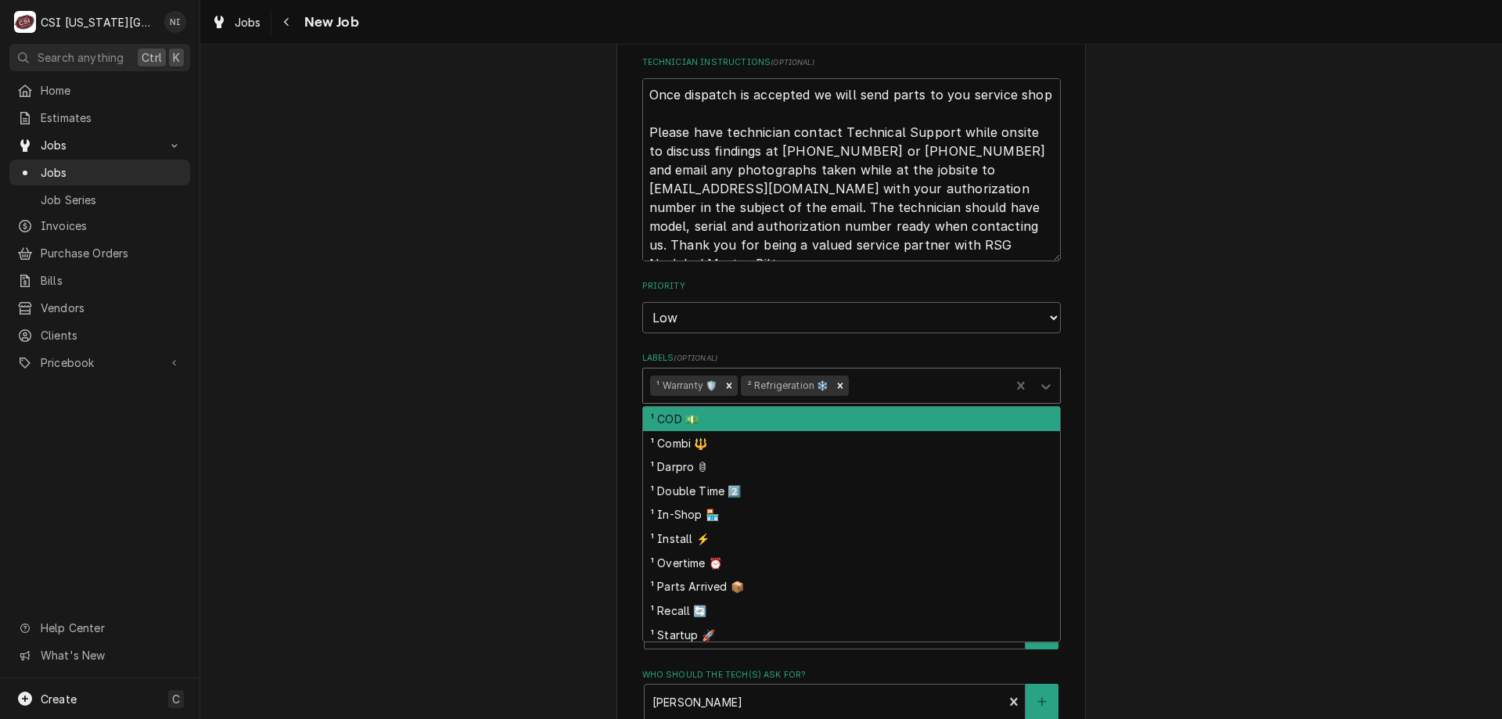
click at [1038, 385] on icon "Labels" at bounding box center [1046, 387] width 16 height 16
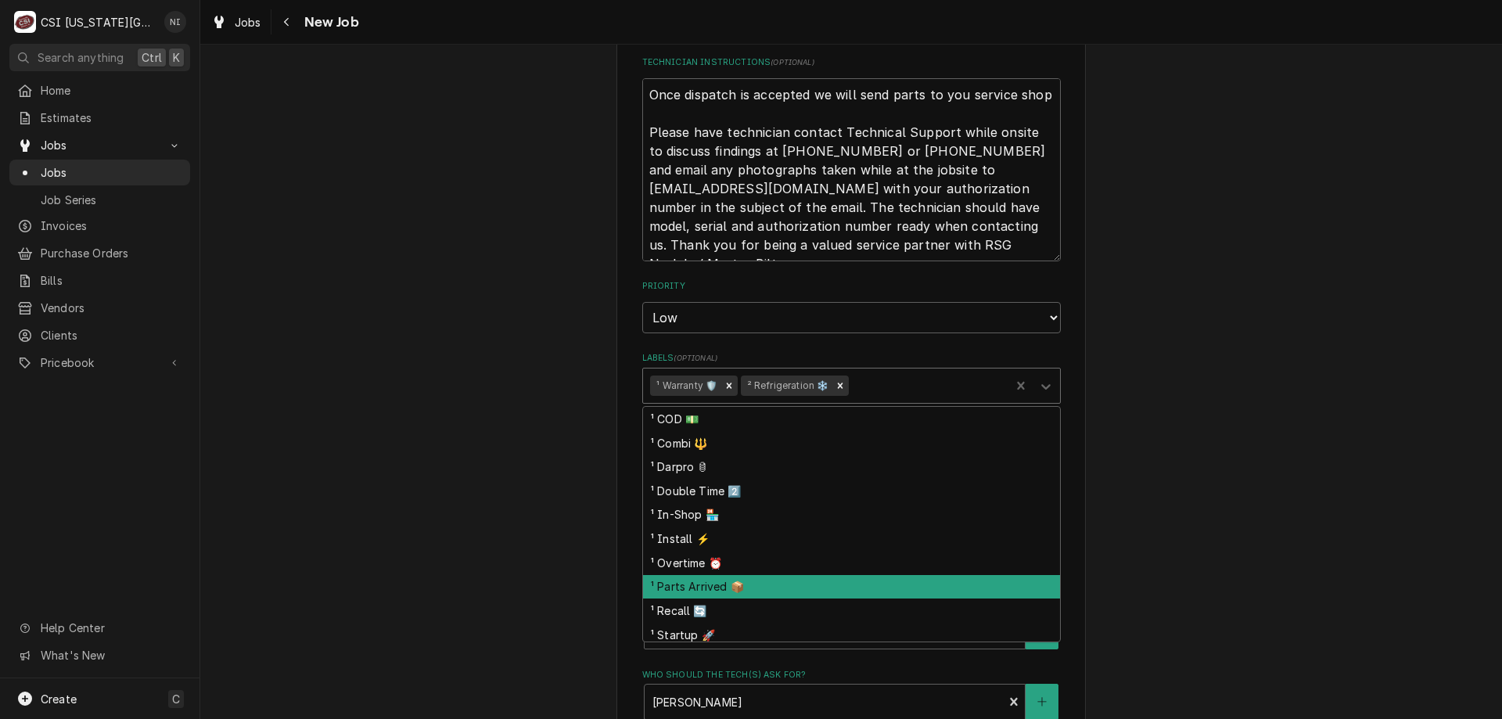
click at [700, 591] on div "¹ Parts Arrived 📦" at bounding box center [851, 587] width 417 height 24
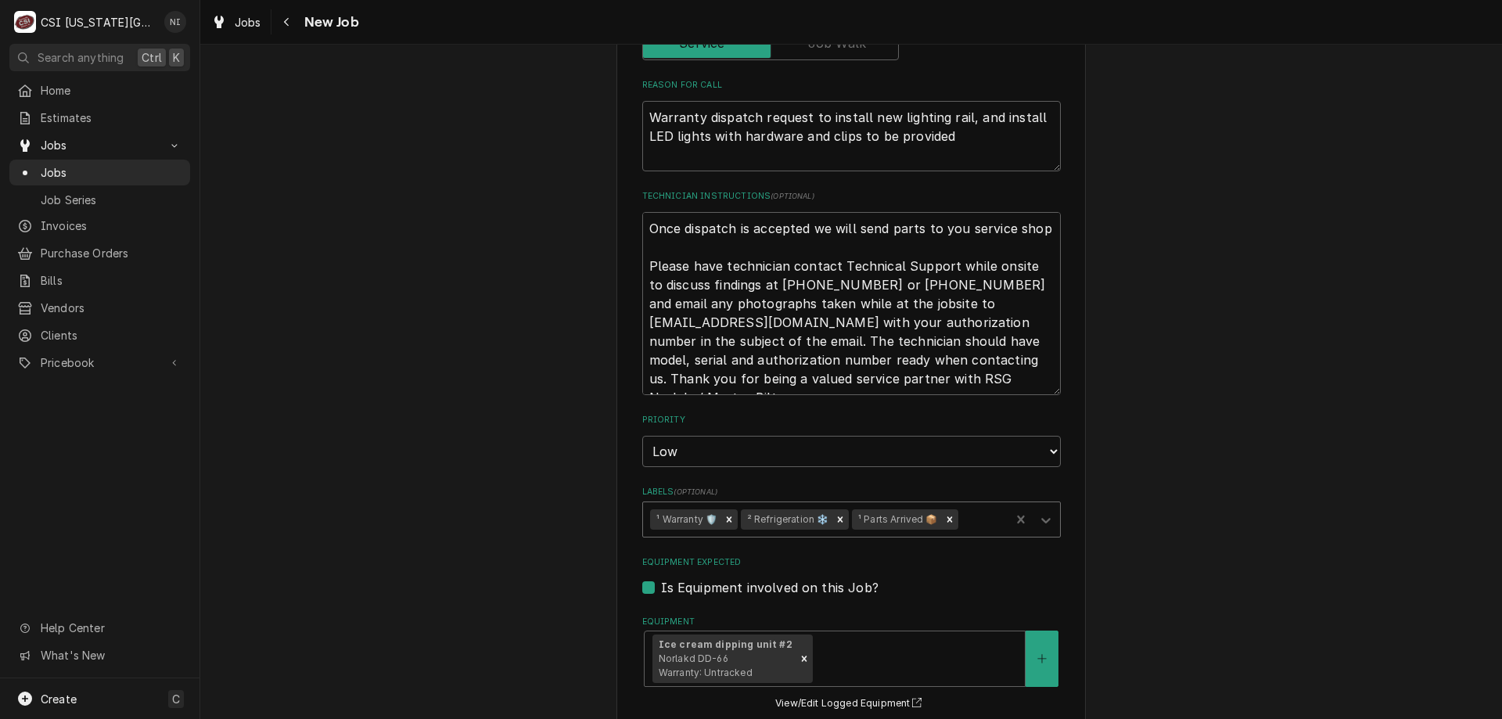
scroll to position [782, 0]
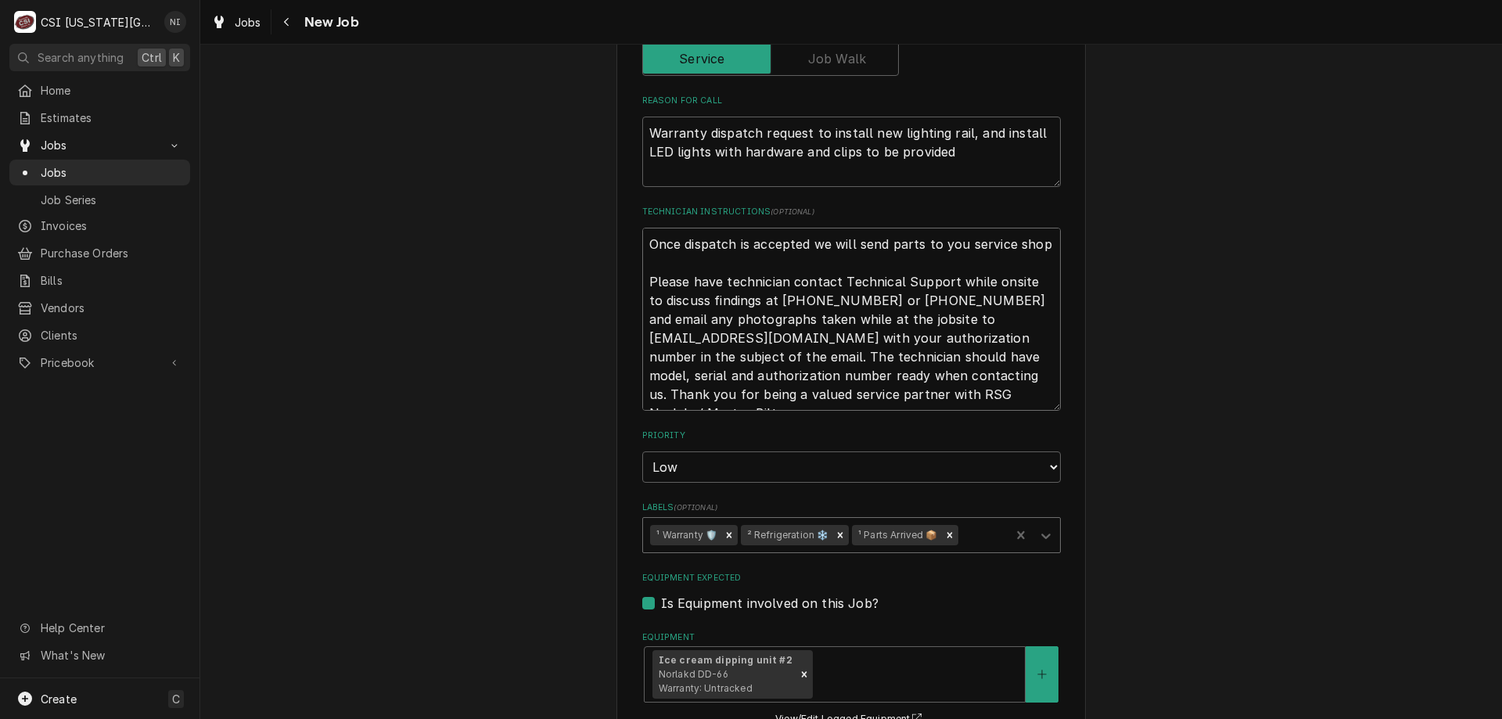
click at [644, 245] on textarea "Once dispatch is accepted we will send parts to you service shop Please have te…" at bounding box center [851, 319] width 418 height 183
type textarea "x"
type textarea "Once dispatch is accepted we will send parts to you service shop Please have te…"
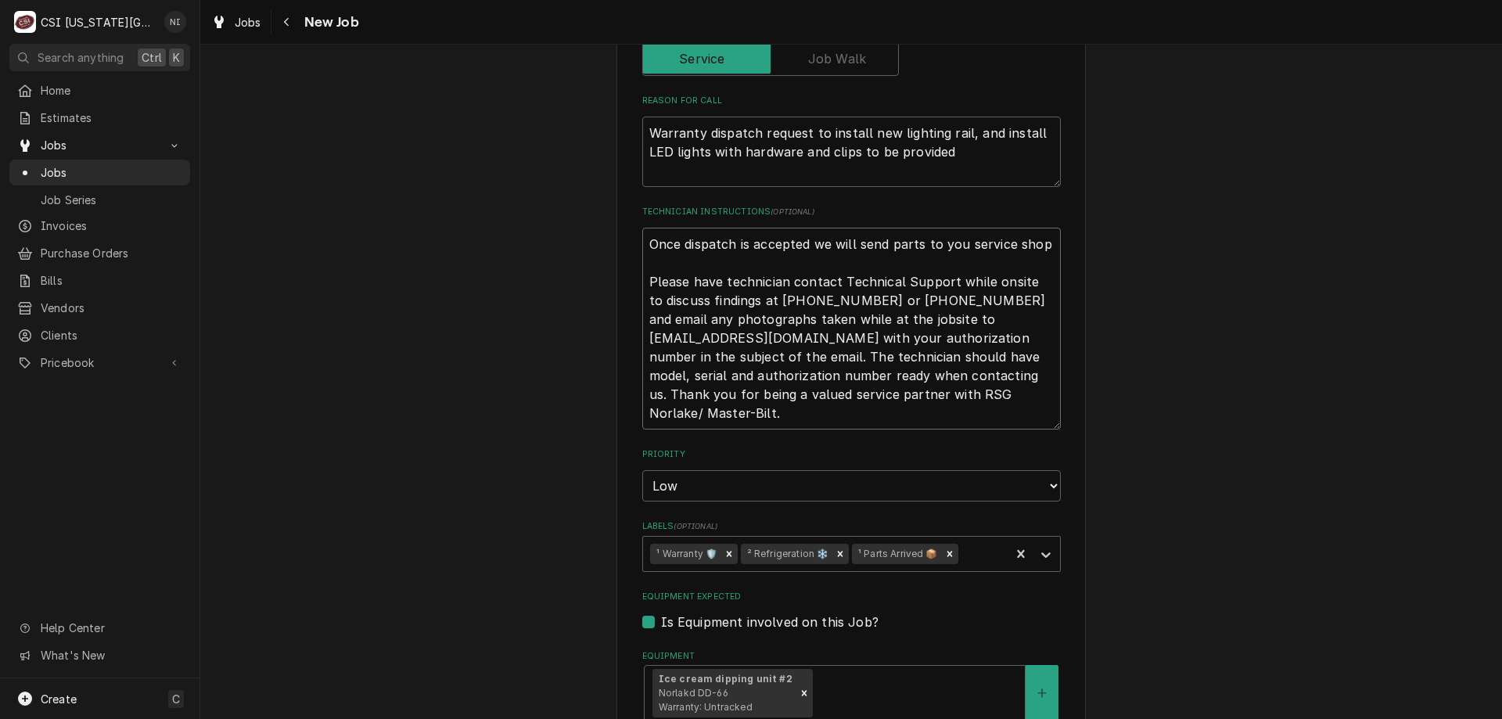
type textarea "x"
type textarea "Once dispatch is accepted we will send parts to you service shop Please have te…"
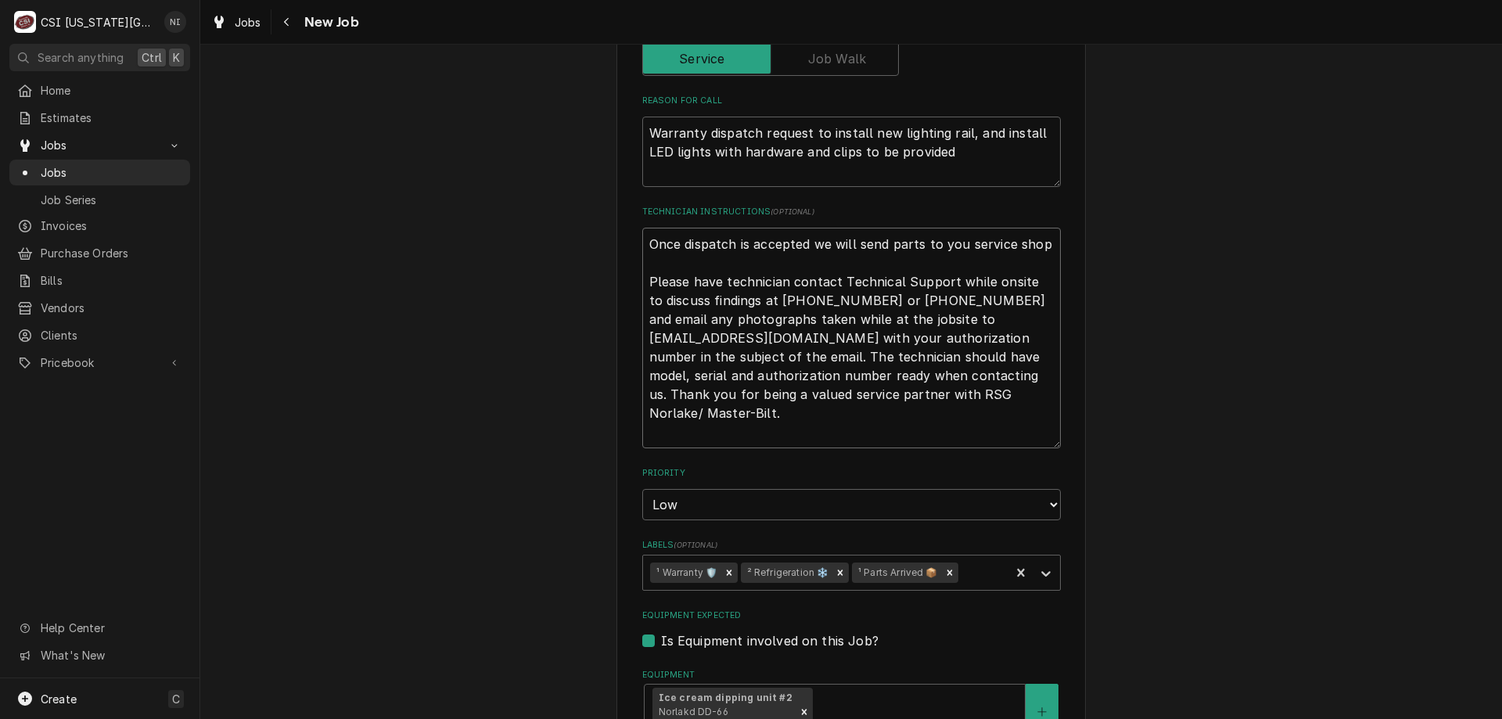
click at [740, 240] on textarea "Once dispatch is accepted we will send parts to you service shop Please have te…" at bounding box center [851, 338] width 418 height 221
type textarea "x"
type textarea "P Once dispatch is accepted we will send parts to you service shop Please have …"
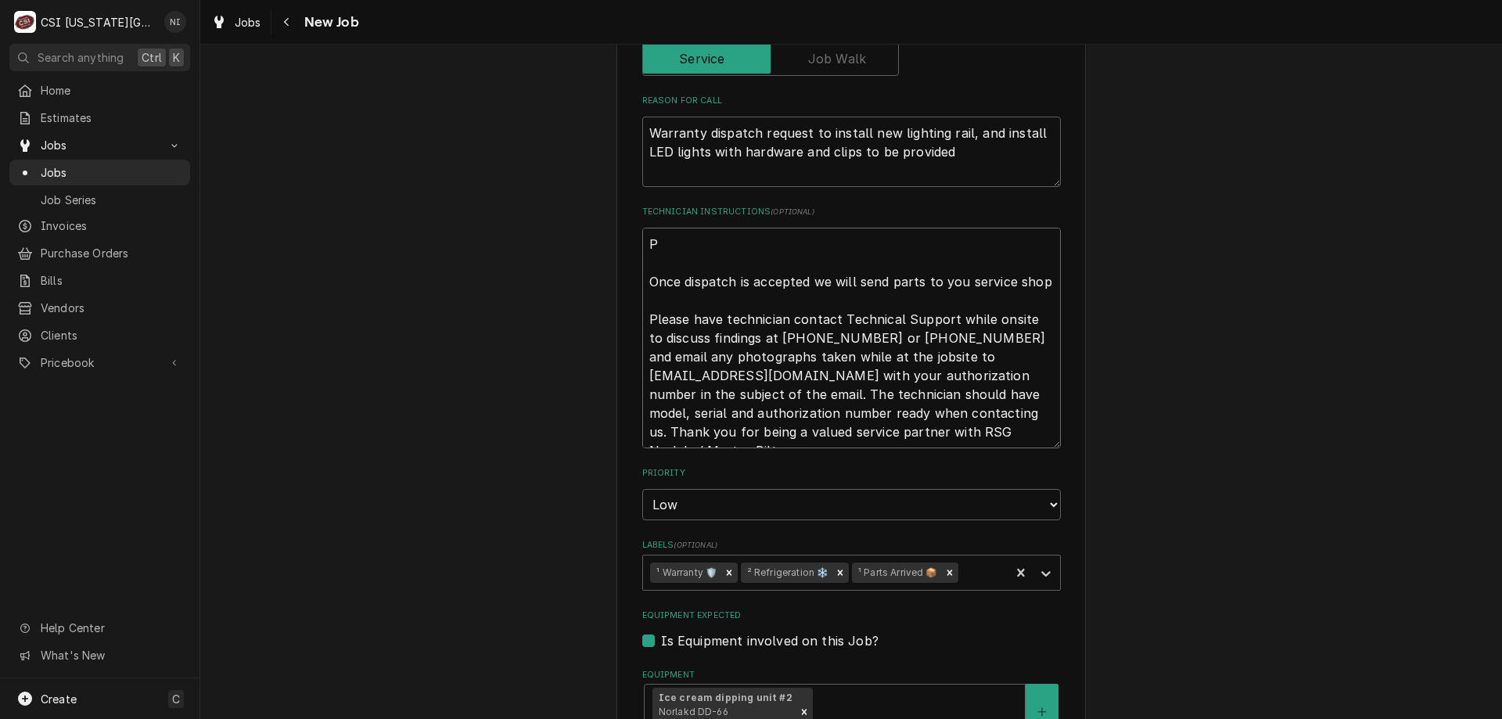
type textarea "x"
type textarea "Pa Once dispatch is accepted we will send parts to you service shop Please have…"
type textarea "x"
type textarea "Par Once dispatch is accepted we will send parts to you service shop Please hav…"
type textarea "x"
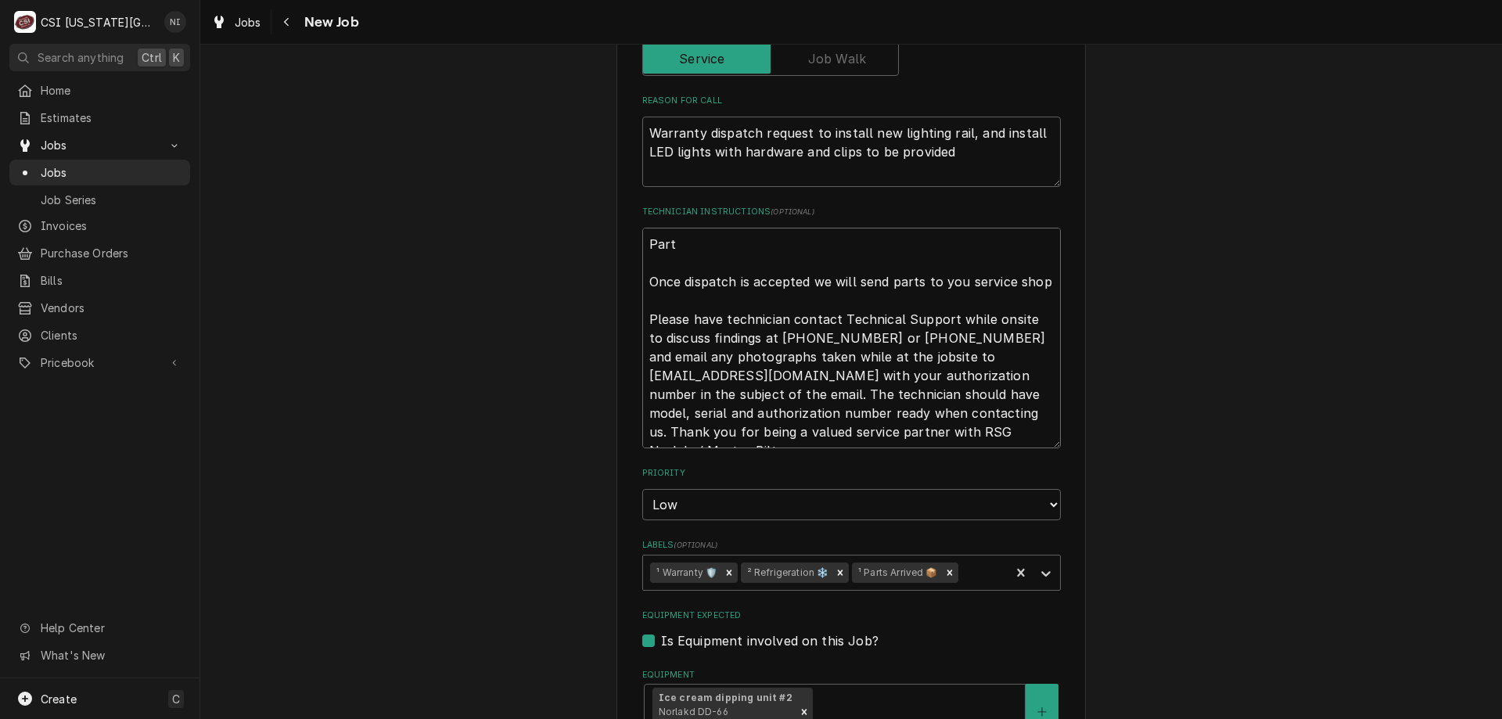
type textarea "Parts Once dispatch is accepted we will send parts to you service shop Please h…"
type textarea "x"
type textarea "Parts Once dispatch is accepted we will send parts to you service shop Please h…"
type textarea "x"
type textarea "Parts o Once dispatch is accepted we will send parts to you service shop Please…"
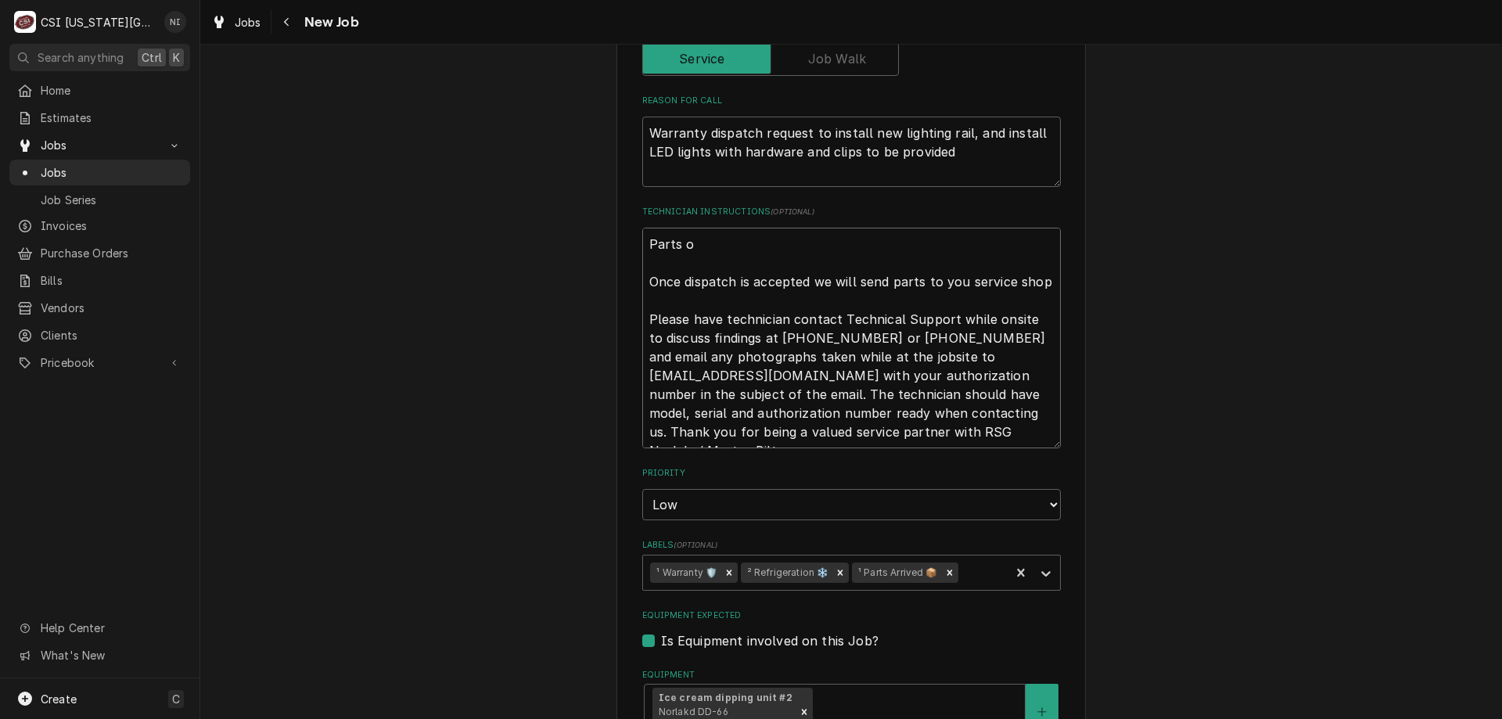
type textarea "x"
type textarea "Parts on Once dispatch is accepted we will send parts to you service shop Pleas…"
type textarea "x"
type textarea "Parts on te Once dispatch is accepted we will send parts to you service shop Pl…"
type textarea "x"
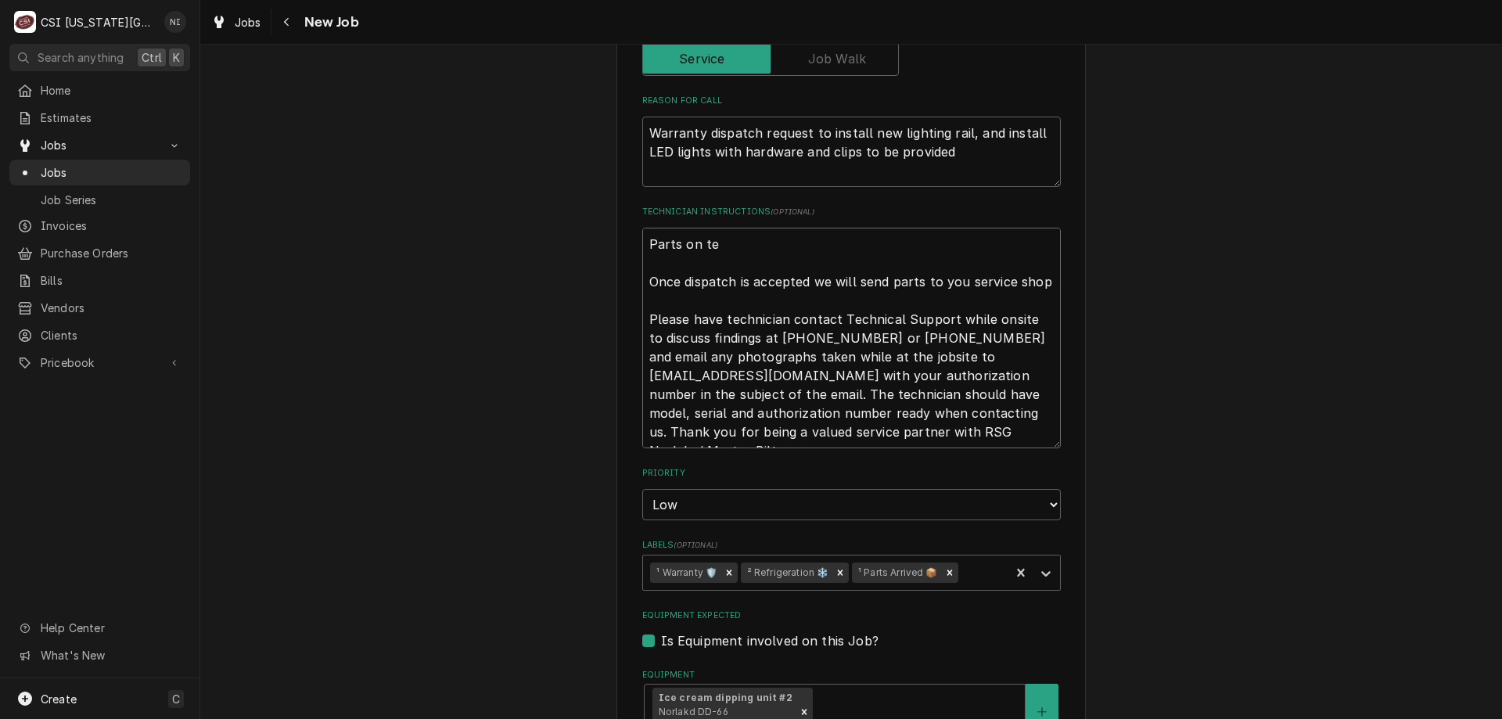
type textarea "Parts on teh Once dispatch is accepted we will send parts to you service shop P…"
type textarea "x"
type textarea "Parts on teh Once dispatch is accepted we will send parts to you service shop P…"
type textarea "x"
type textarea "Parts on teh u Once dispatch is accepted we will send parts to you service shop…"
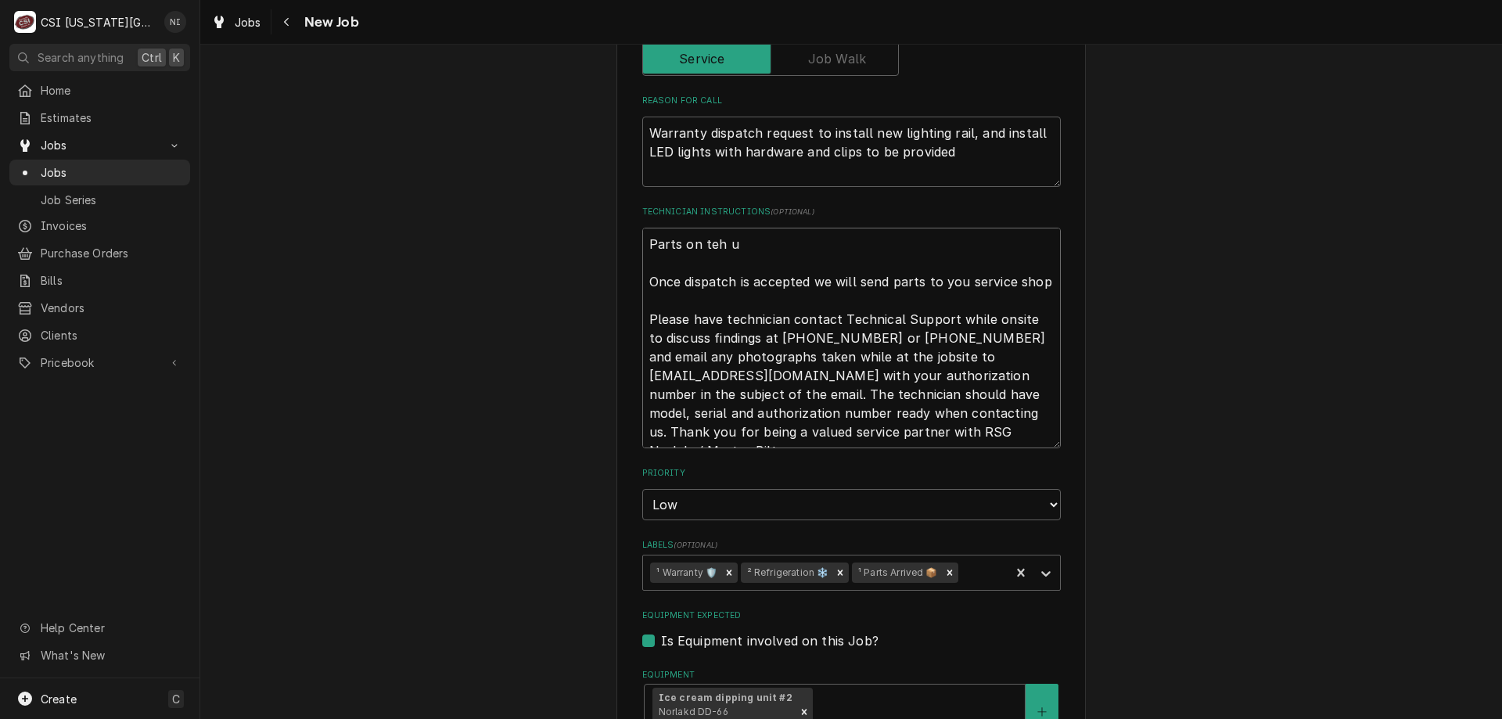
type textarea "x"
type textarea "Parts on teh un Once dispatch is accepted we will send parts to you service sho…"
type textarea "x"
type textarea "Parts on teh u Once dispatch is accepted we will send parts to you service shop…"
type textarea "x"
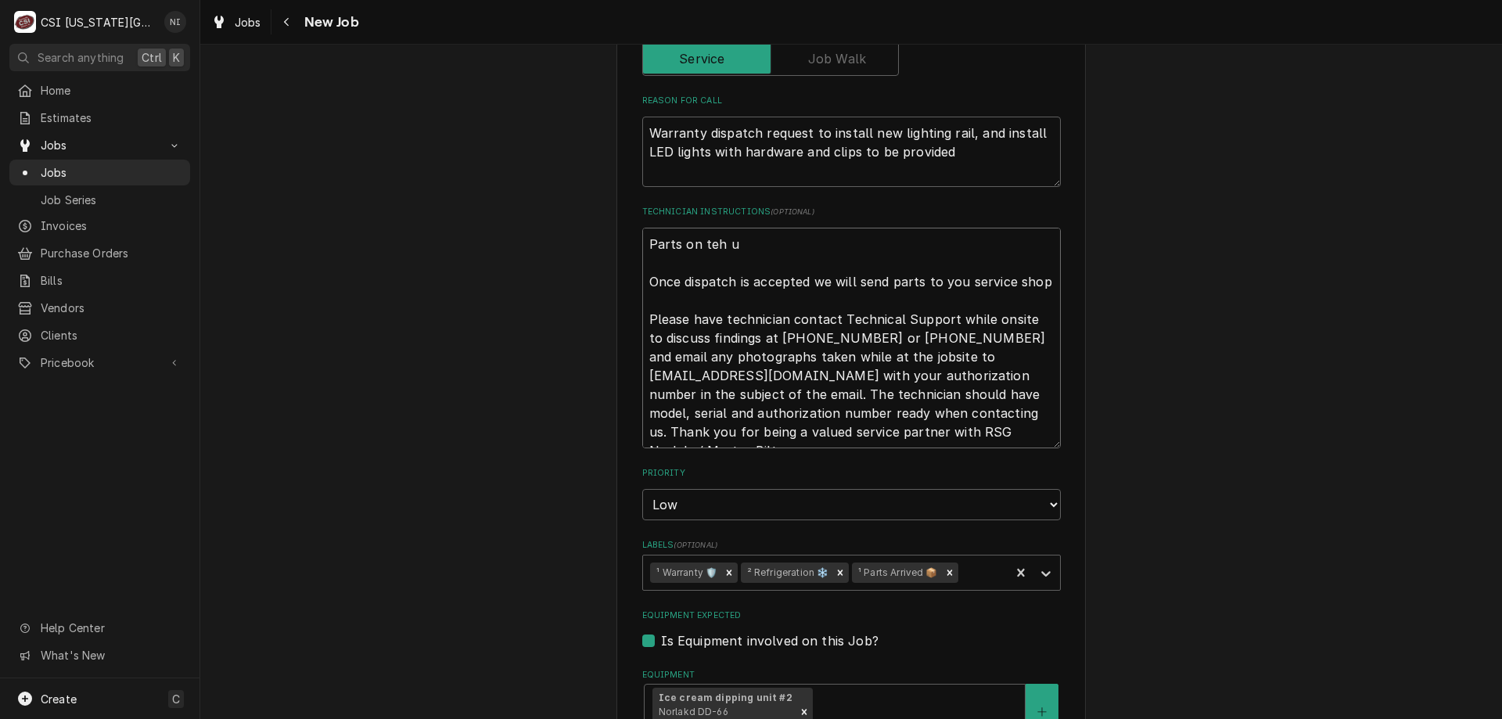
type textarea "Parts on teh Once dispatch is accepted we will send parts to you service shop P…"
type textarea "x"
type textarea "Parts on teh Once dispatch is accepted we will send parts to you service shop P…"
type textarea "x"
type textarea "Parts on te Once dispatch is accepted we will send parts to you service shop Pl…"
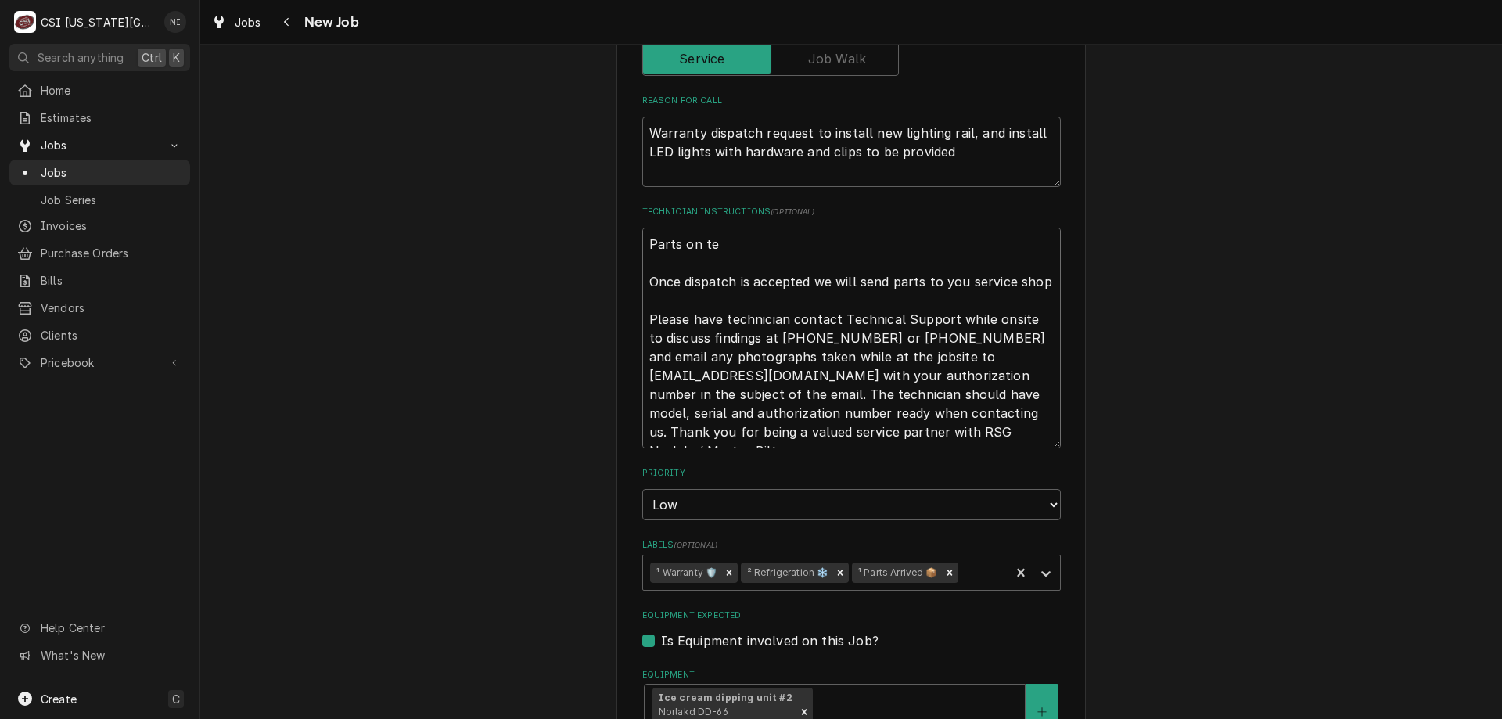
type textarea "x"
type textarea "Parts on t Once dispatch is accepted we will send parts to you service shop Ple…"
type textarea "x"
type textarea "Parts on th Once dispatch is accepted we will send parts to you service shop Pl…"
type textarea "x"
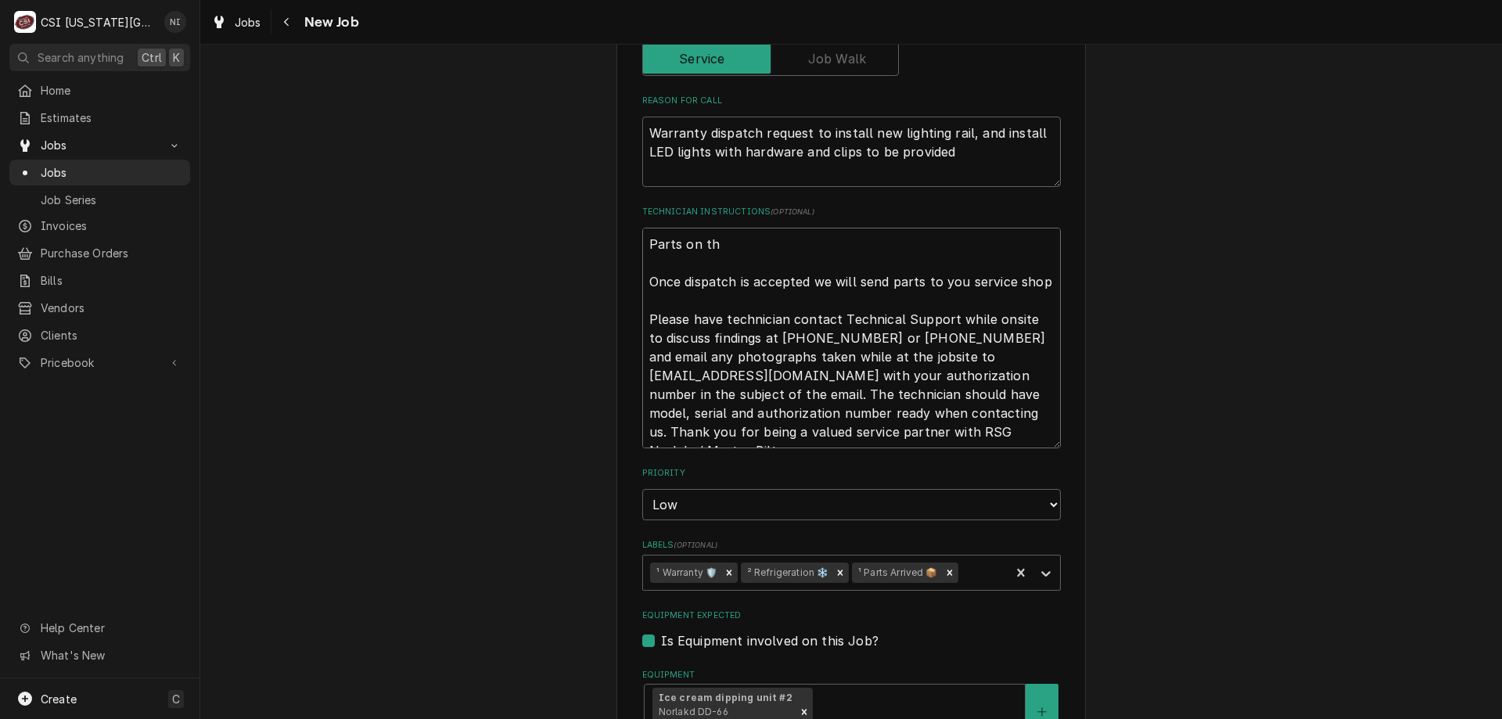
type textarea "Parts on the Once dispatch is accepted we will send parts to you service shop P…"
type textarea "x"
type textarea "Parts on the Once dispatch is accepted we will send parts to you service shop P…"
type textarea "x"
type textarea "Parts on the u Once dispatch is accepted we will send parts to you service shop…"
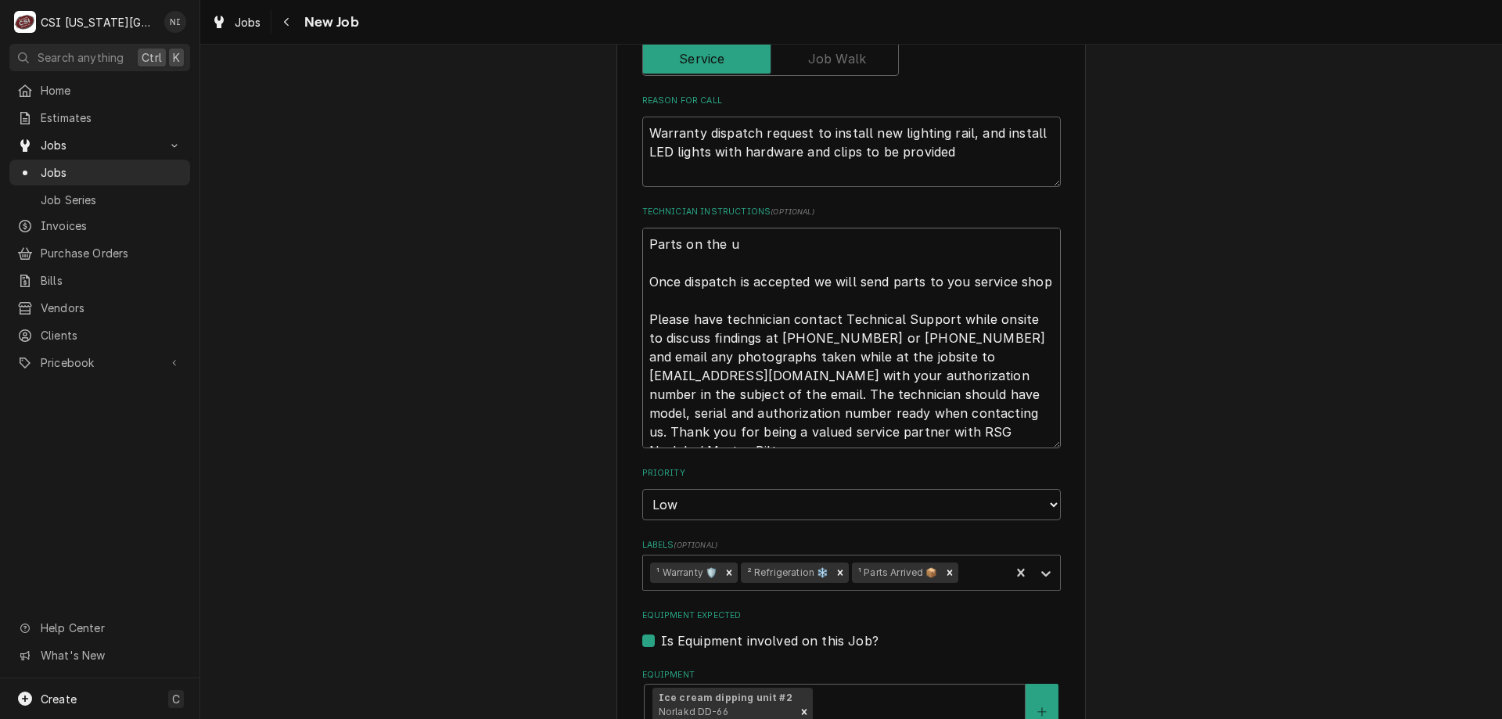
type textarea "x"
type textarea "Parts on the un Once dispatch is accepted we will send parts to you service sho…"
type textarea "x"
type textarea "Parts on the una Once dispatch is accepted we will send parts to you service sh…"
type textarea "x"
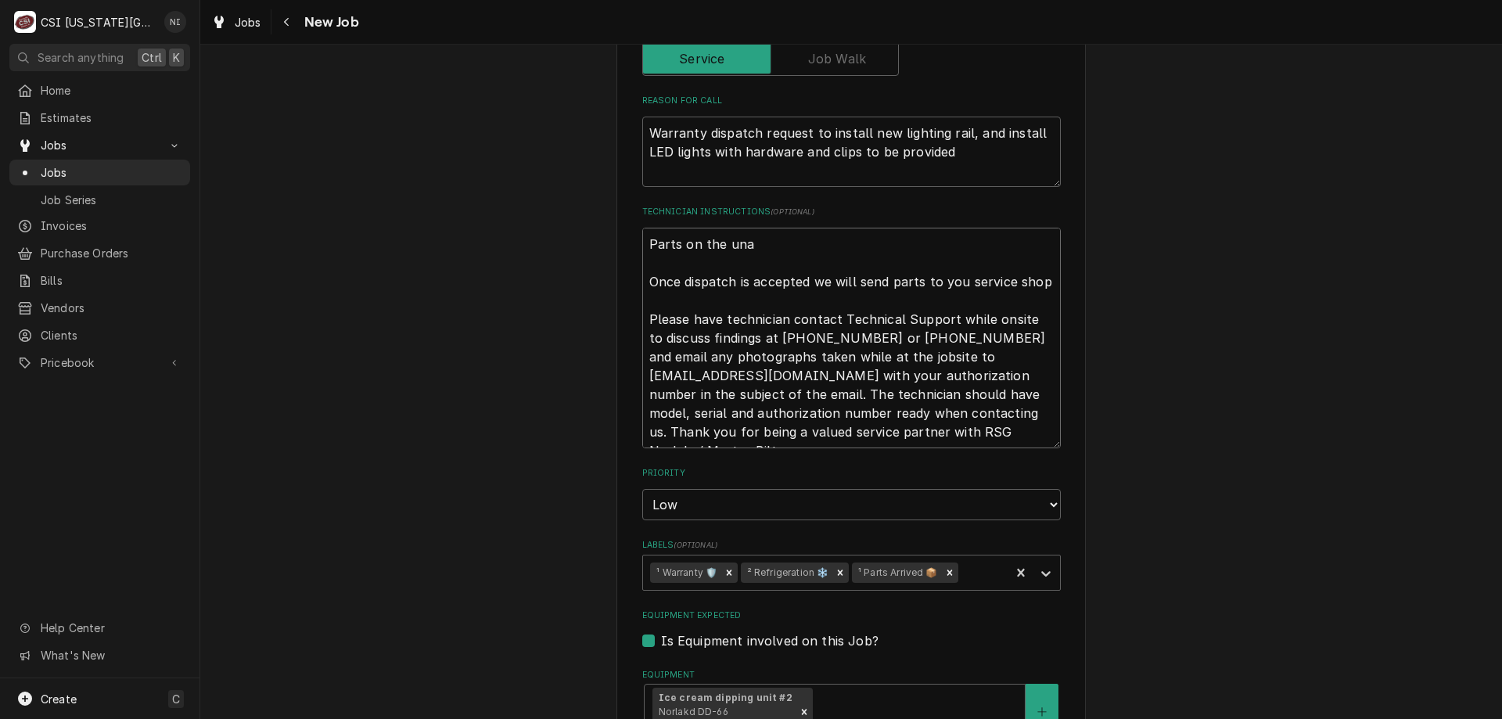
type textarea "Parts on the unas Once dispatch is accepted we will send parts to you service s…"
type textarea "x"
type textarea "Parts on the unass Once dispatch is accepted we will send parts to you service …"
type textarea "x"
type textarea "Parts on the unassi Once dispatch is accepted we will send parts to you service…"
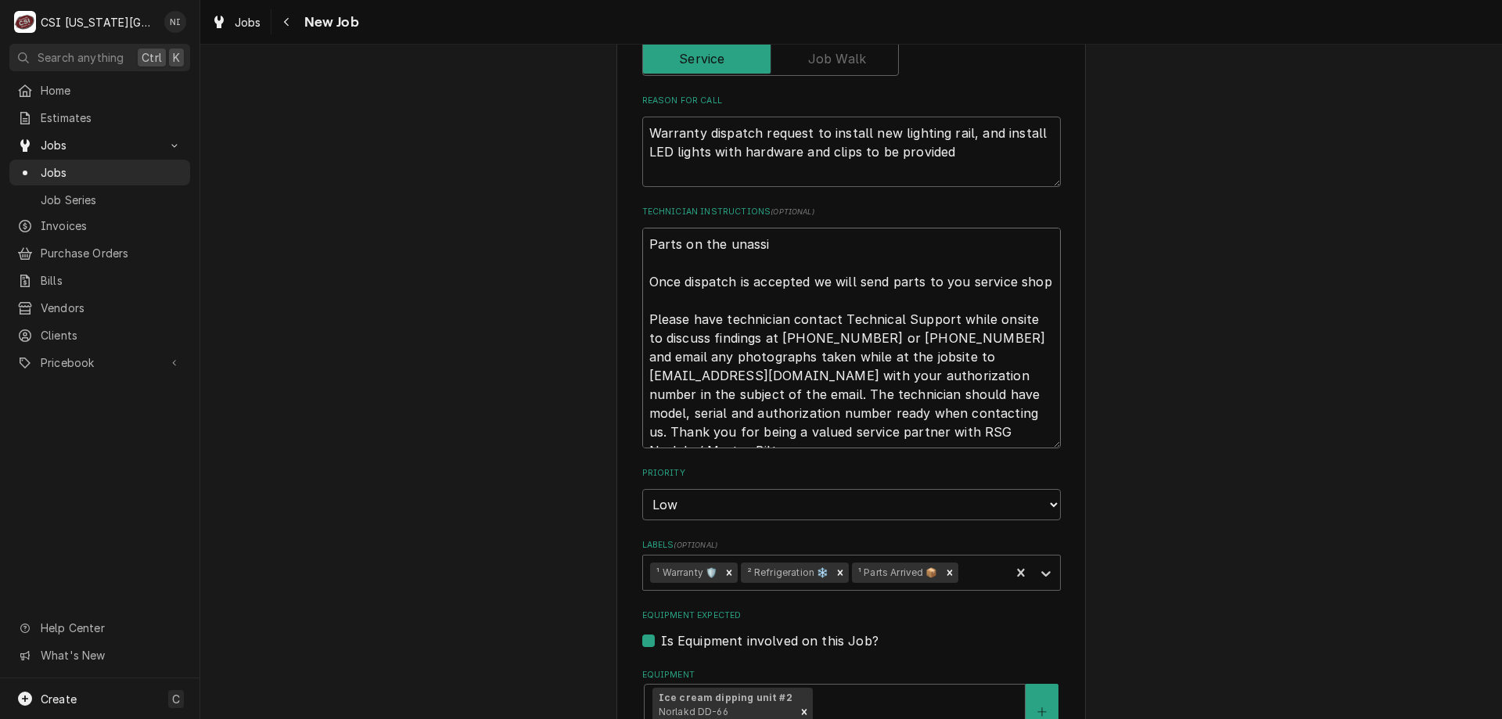
type textarea "x"
type textarea "Parts on the unassin Once dispatch is accepted we will send parts to you servic…"
type textarea "x"
type textarea "Parts on the unassing Once dispatch is accepted we will send parts to you servi…"
type textarea "x"
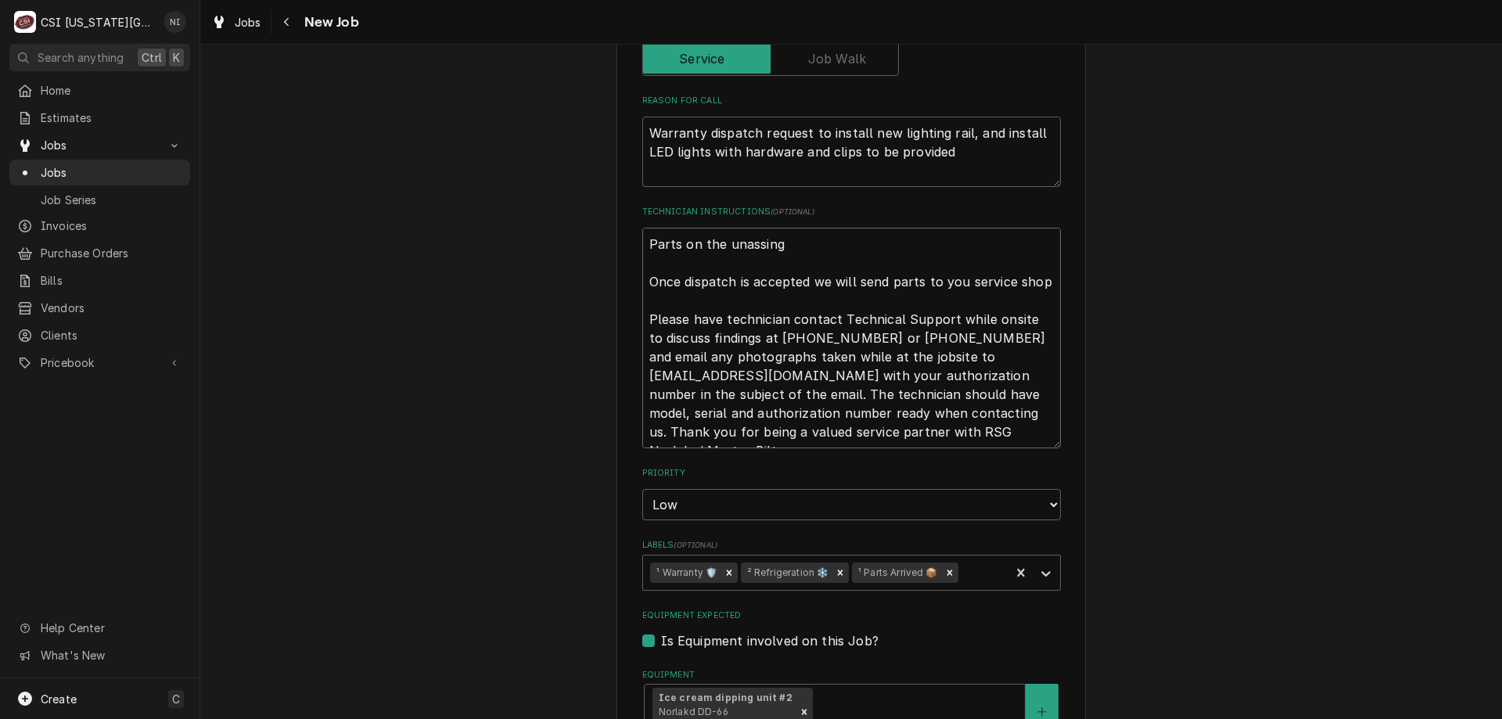
type textarea "Parts on the unassinge Once dispatch is accepted we will send parts to you serv…"
type textarea "x"
type textarea "Parts on the unassing Once dispatch is accepted we will send parts to you servi…"
type textarea "x"
type textarea "Parts on the unassin Once dispatch is accepted we will send parts to you servic…"
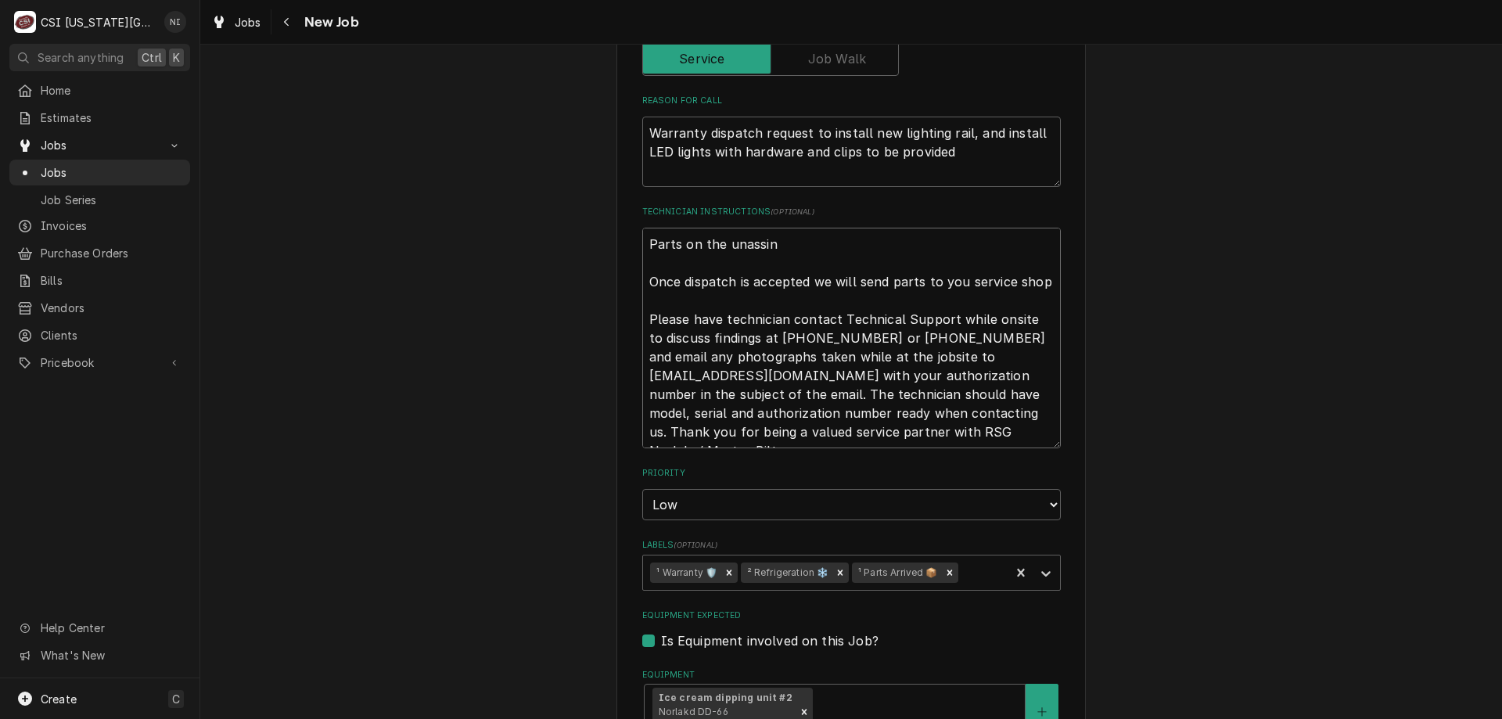
type textarea "x"
type textarea "Parts on the unassi Once dispatch is accepted we will send parts to you service…"
type textarea "x"
type textarea "Parts on the unassig Once dispatch is accepted we will send parts to you servic…"
type textarea "x"
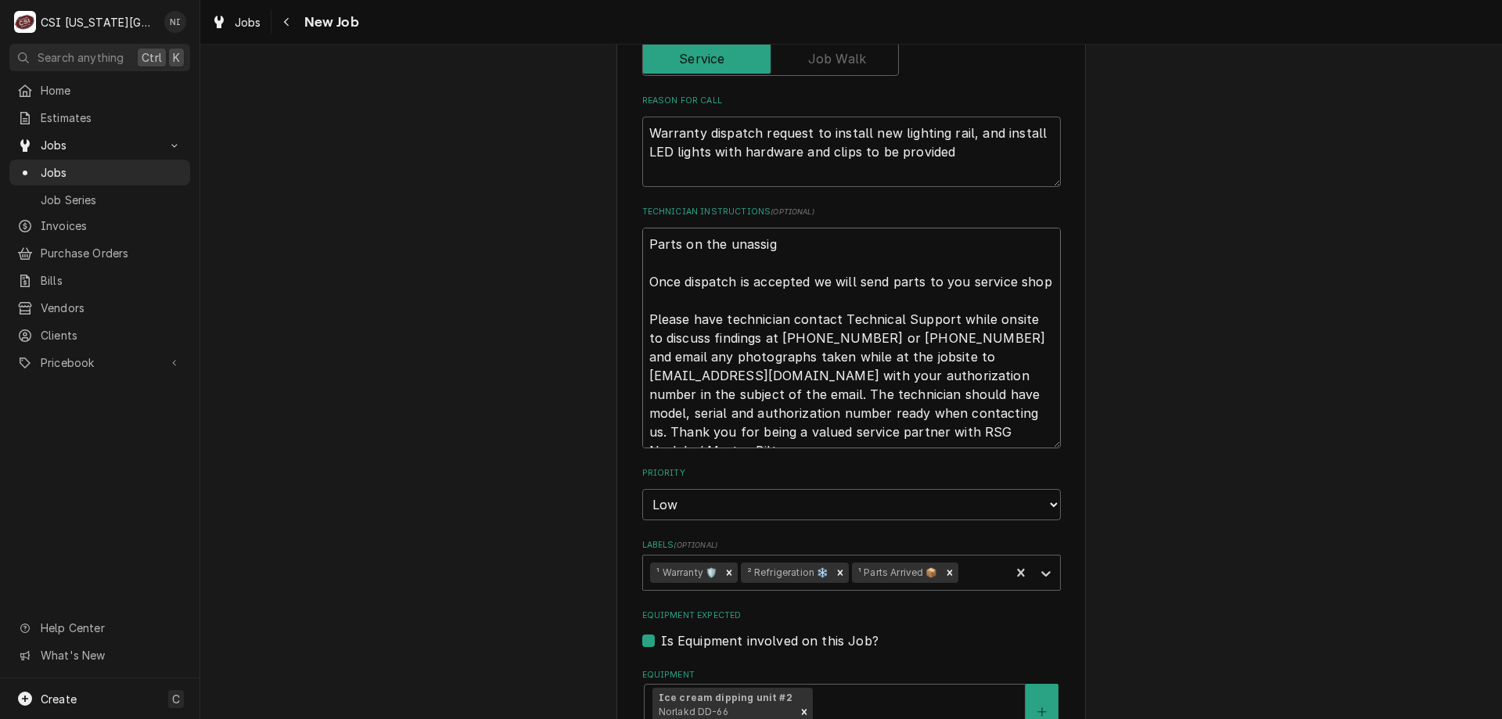
type textarea "Parts on the unassign Once dispatch is accepted we will send parts to you servi…"
type textarea "x"
type textarea "Parts on the unassigne Once dispatch is accepted we will send parts to you serv…"
type textarea "x"
type textarea "Parts on the unassigned Once dispatch is accepted we will send parts to you ser…"
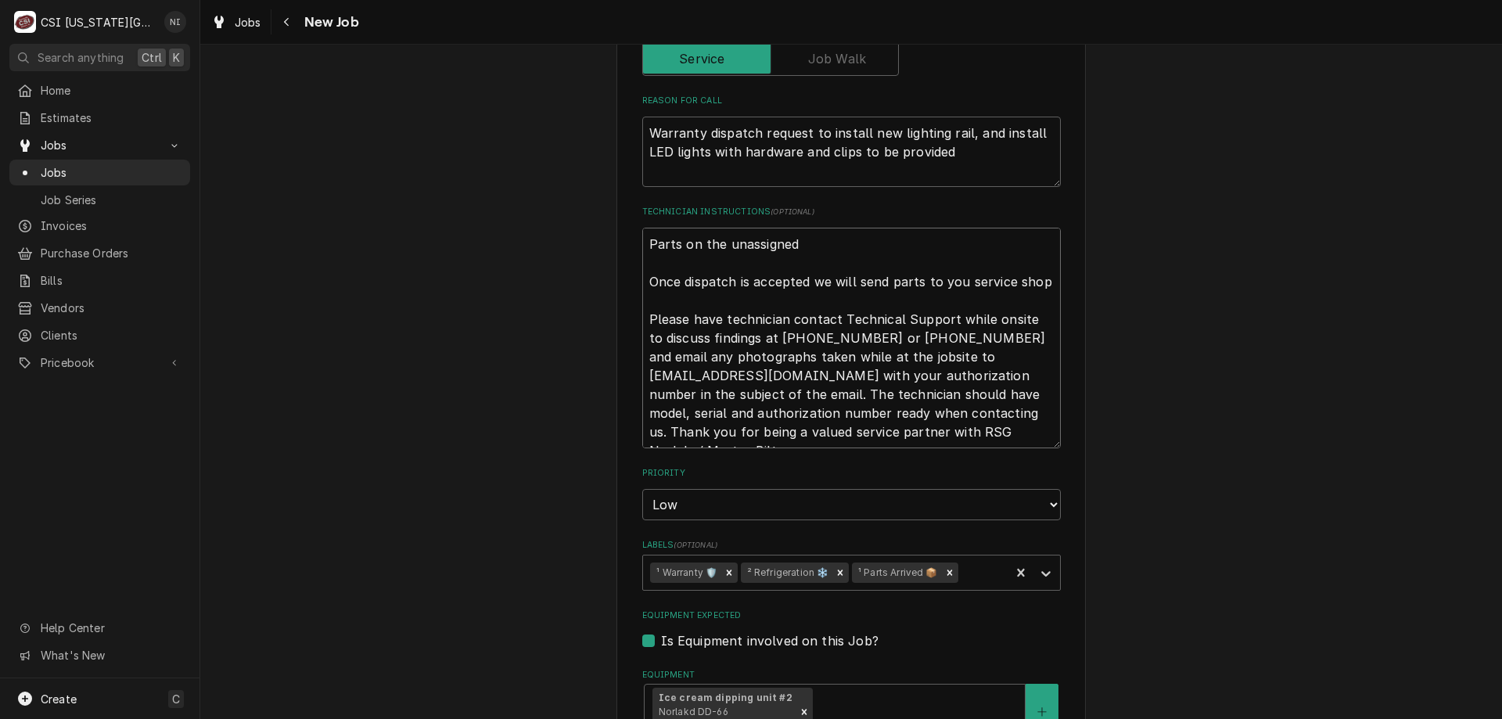
type textarea "x"
type textarea "Parts on the unassigned s Once dispatch is accepted we will send parts to you s…"
type textarea "x"
type textarea "Parts on the unassigned sh Once dispatch is accepted we will send parts to you …"
type textarea "x"
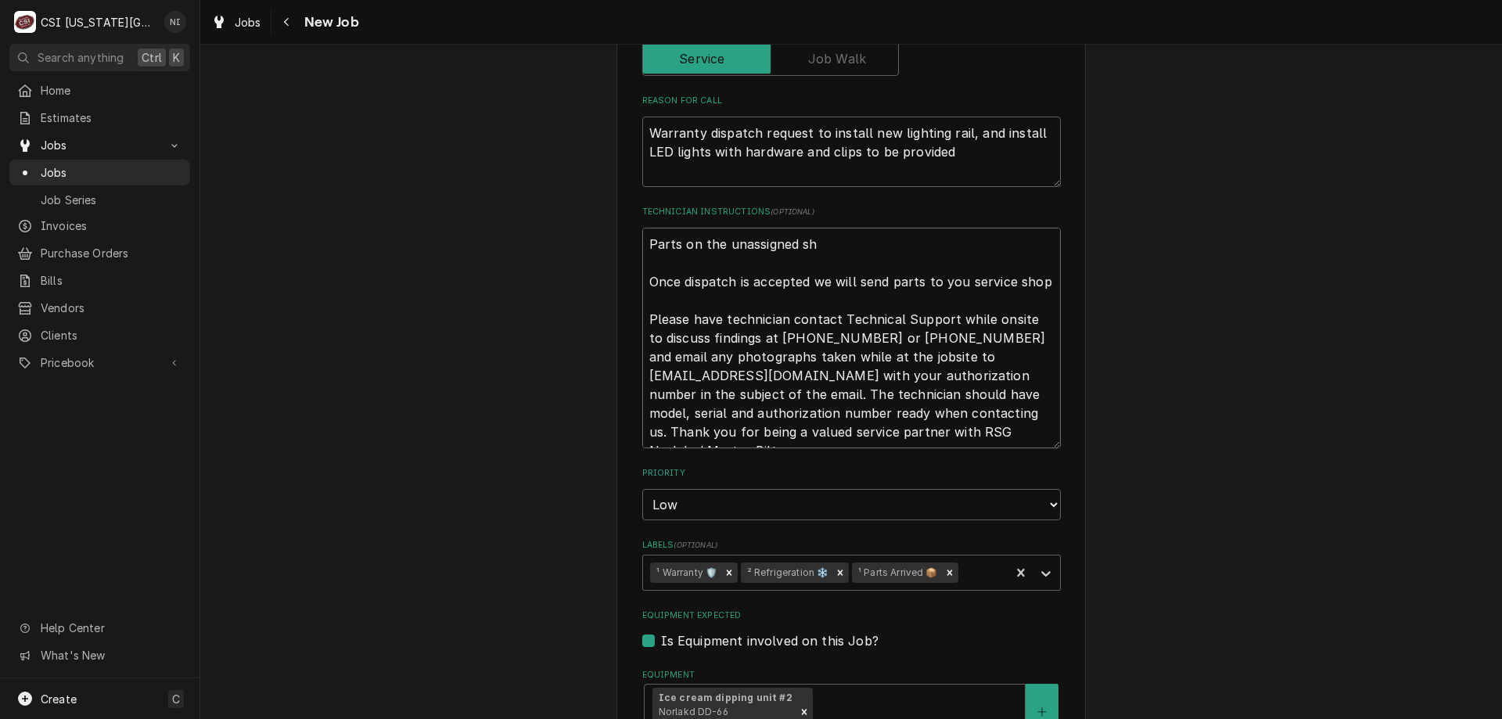
type textarea "Parts on the unassigned she Once dispatch is accepted we will send parts to you…"
type textarea "x"
type textarea "Parts on the unassigned shel Once dispatch is accepted we will send parts to yo…"
type textarea "x"
type textarea "Parts on the unassigned shelf Once dispatch is accepted we will send parts to y…"
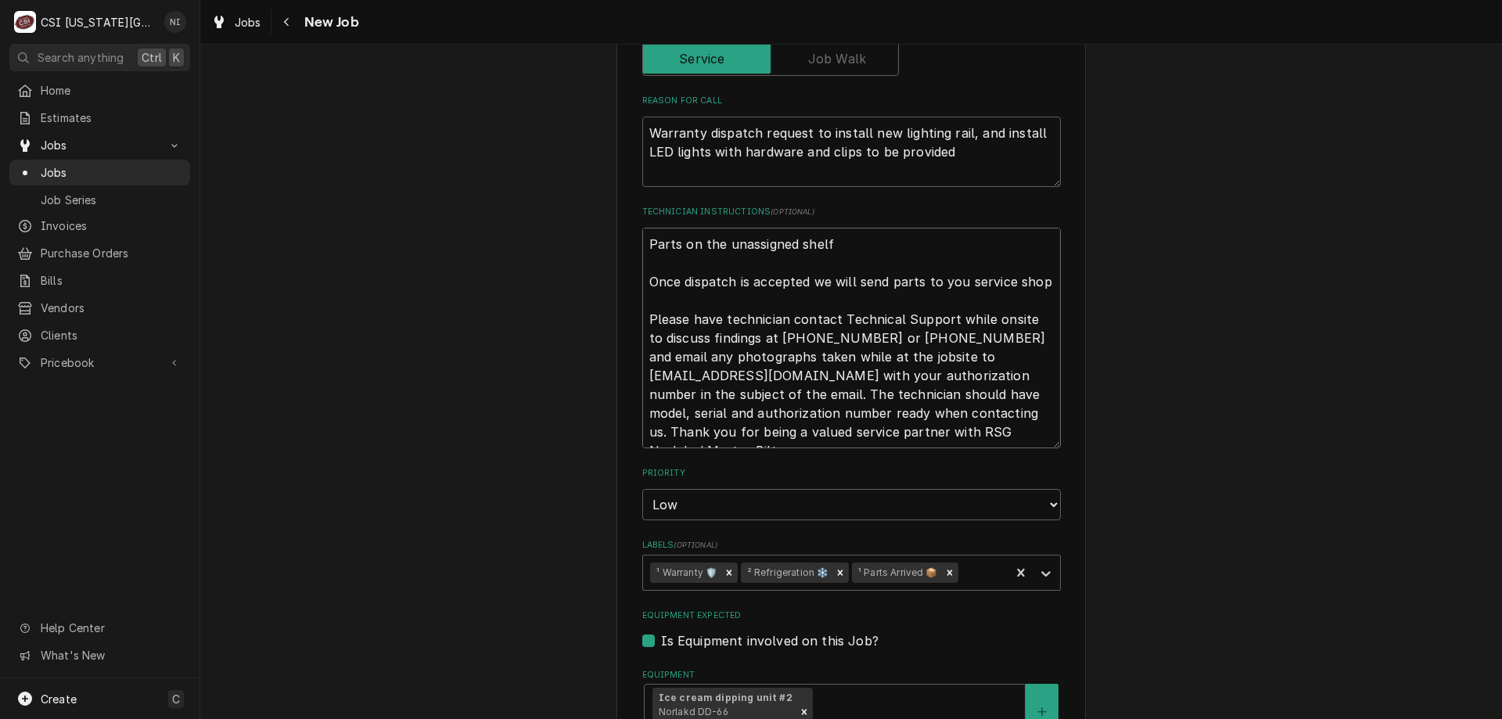
type textarea "x"
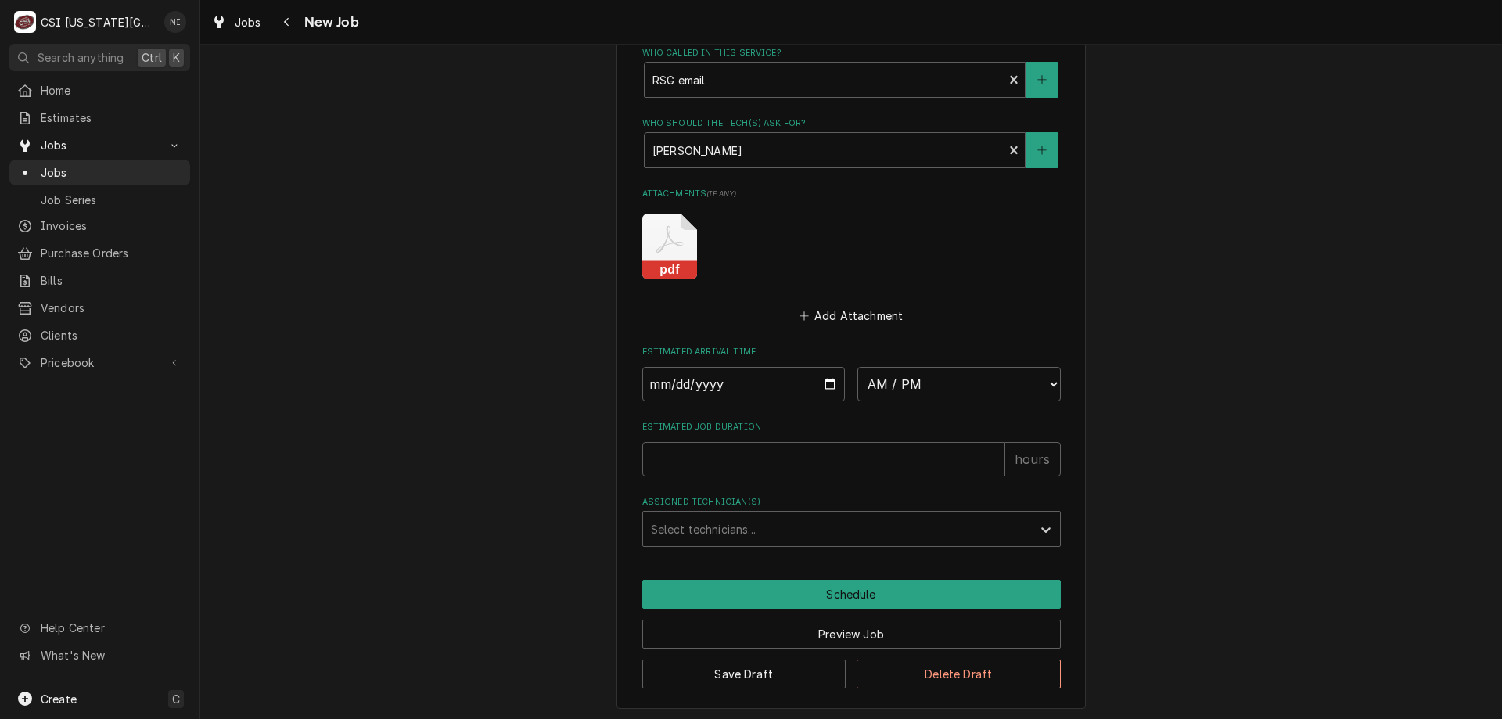
scroll to position [1524, 0]
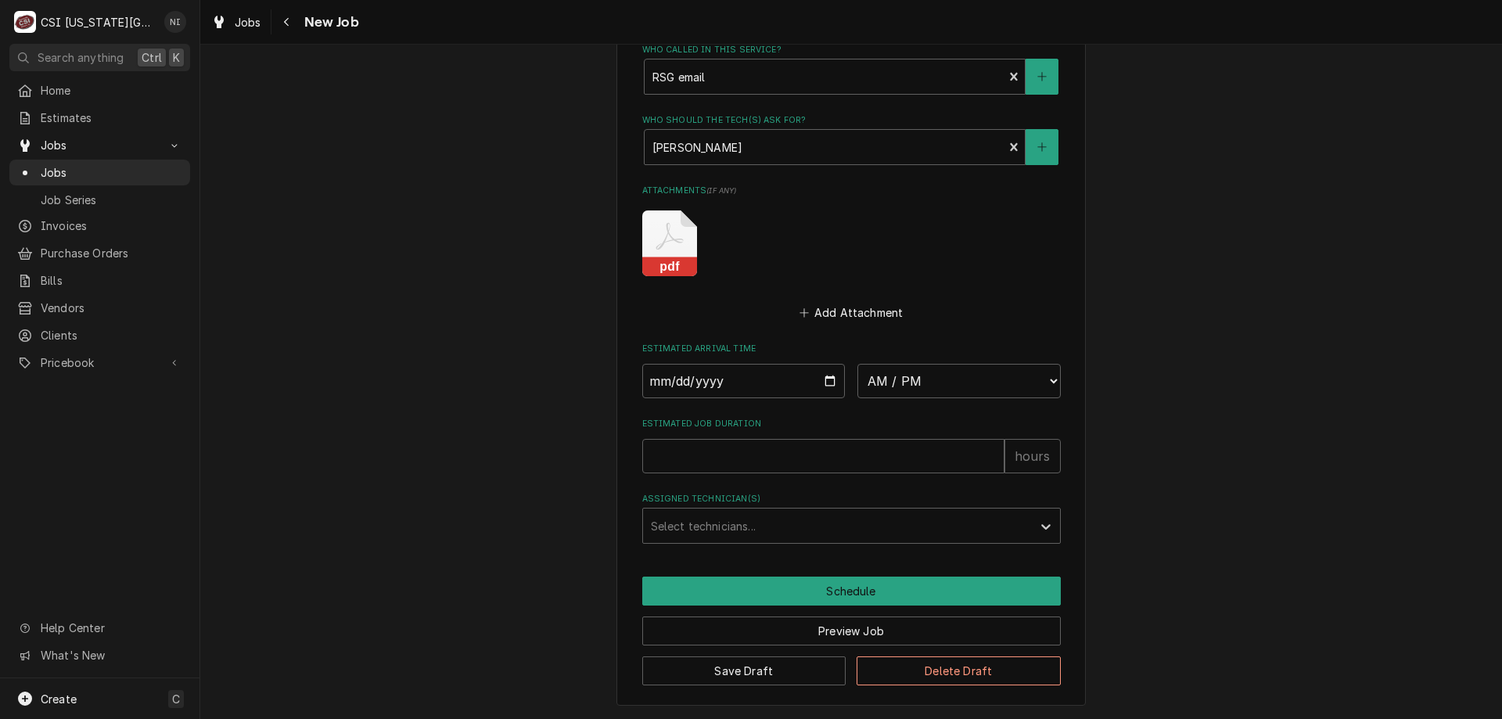
type textarea "Parts on the unassigned shelf Once dispatch is accepted we will send parts to y…"
click at [750, 668] on button "Save Draft" at bounding box center [744, 670] width 204 height 29
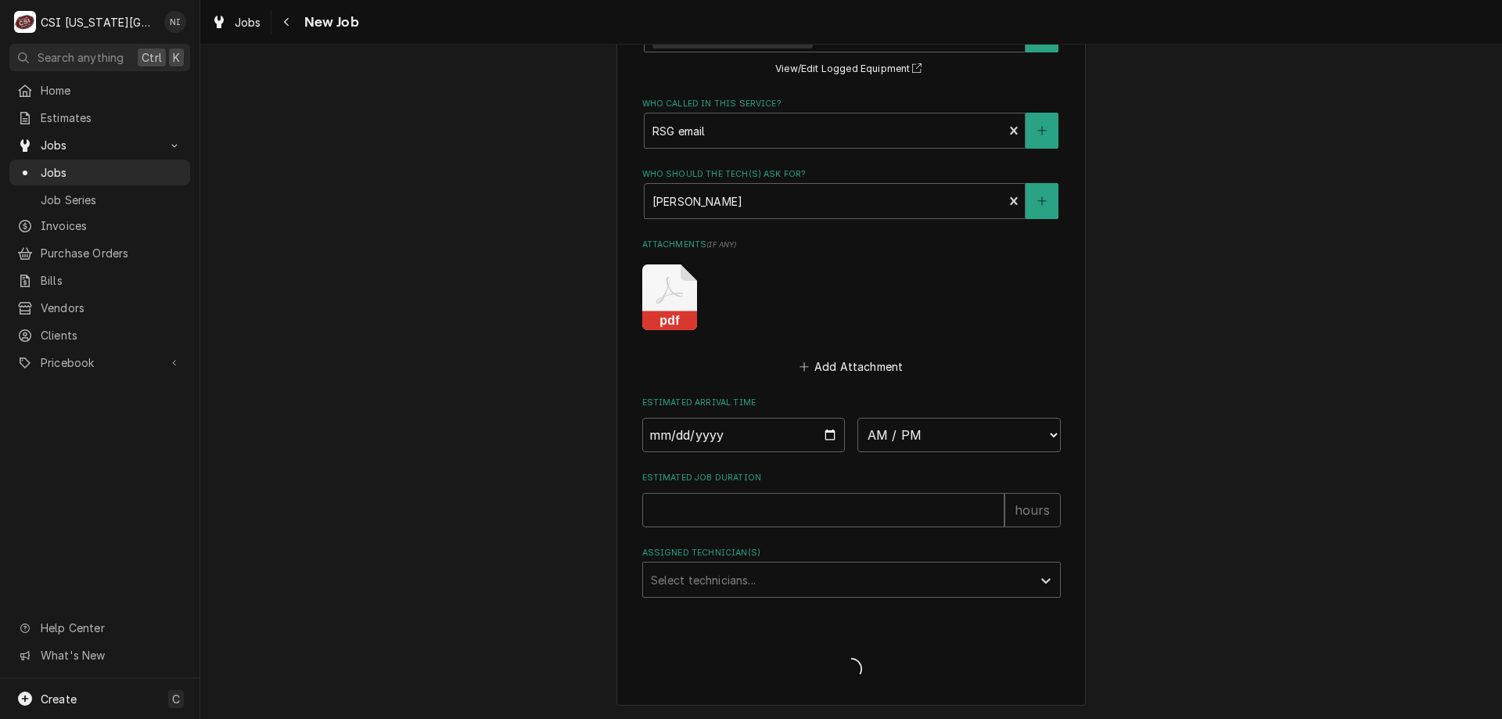
scroll to position [1470, 0]
type textarea "x"
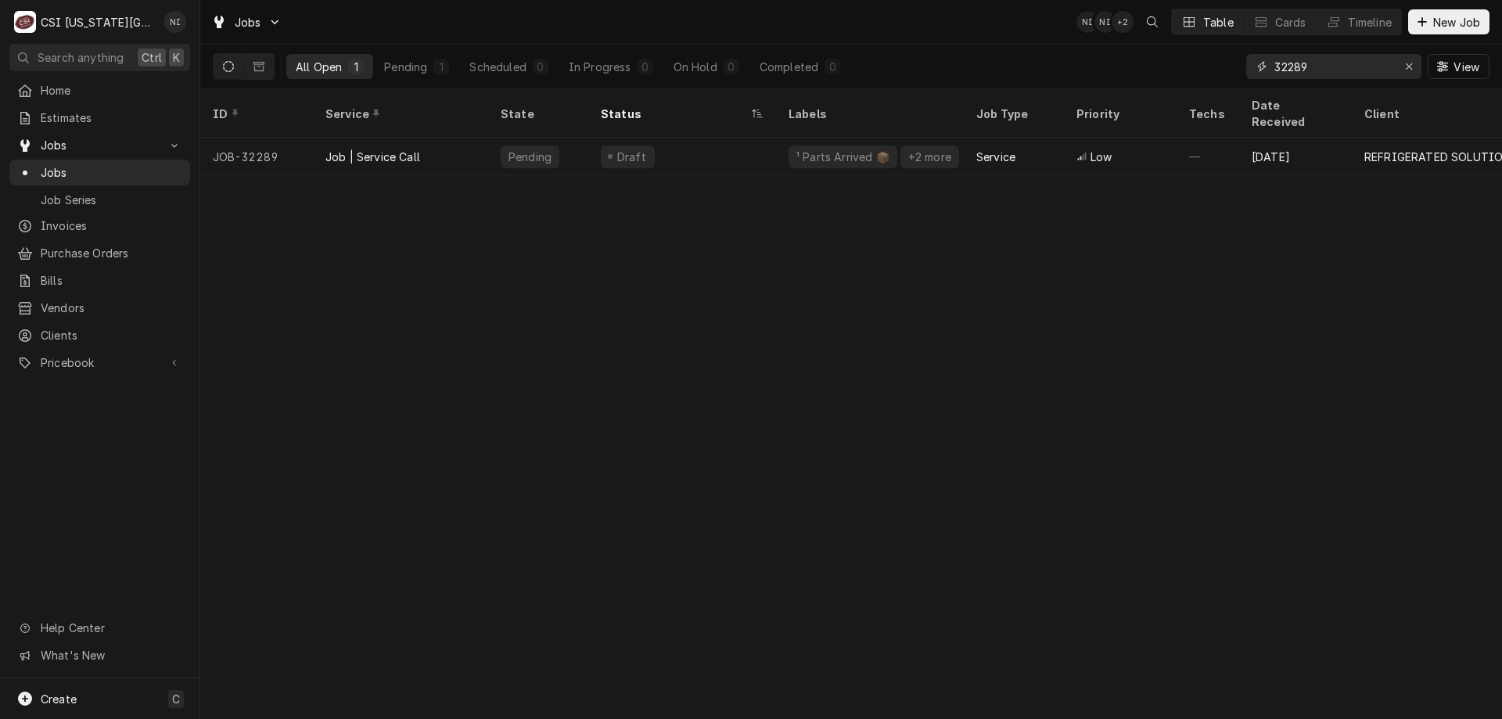
click at [1310, 71] on input "32289" at bounding box center [1332, 66] width 117 height 25
type input "32288"
click at [768, 138] on div "Draft" at bounding box center [682, 157] width 188 height 38
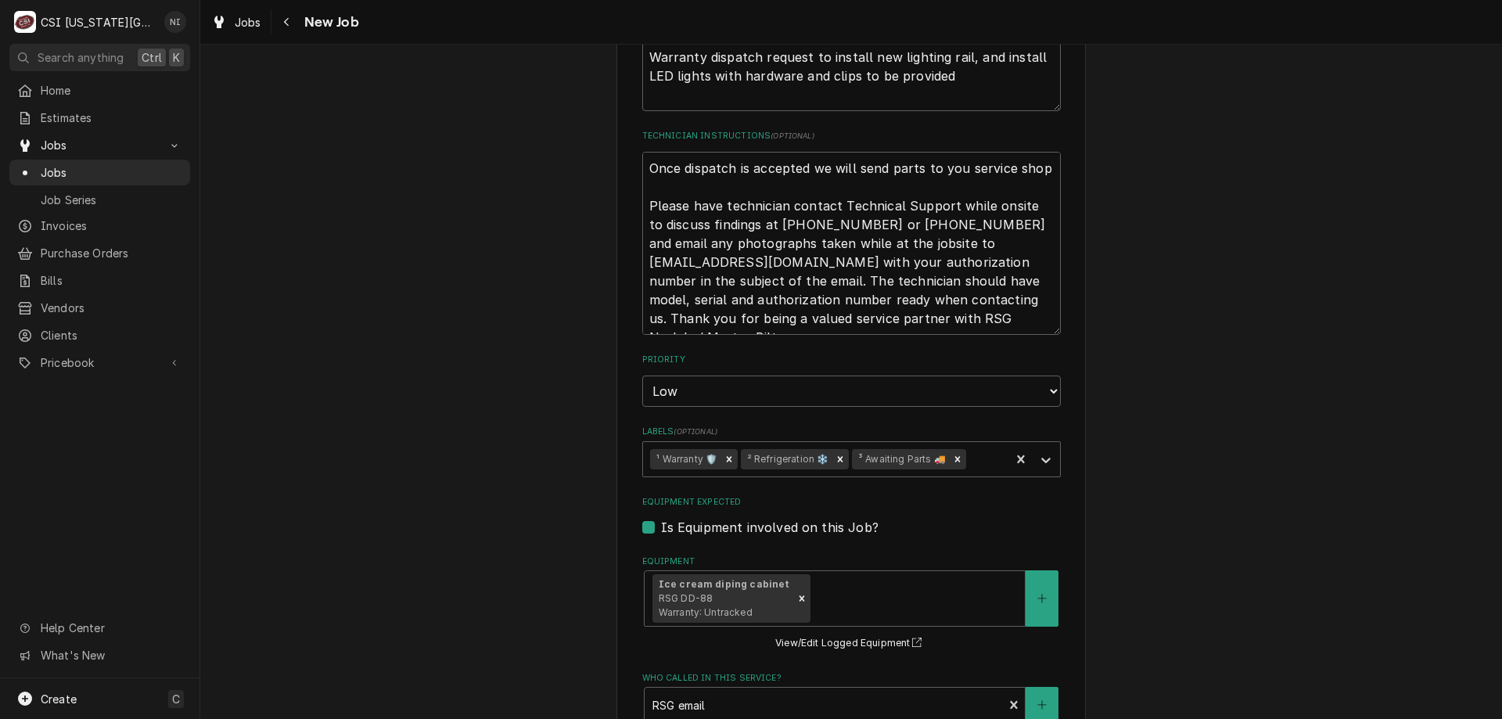
scroll to position [863, 0]
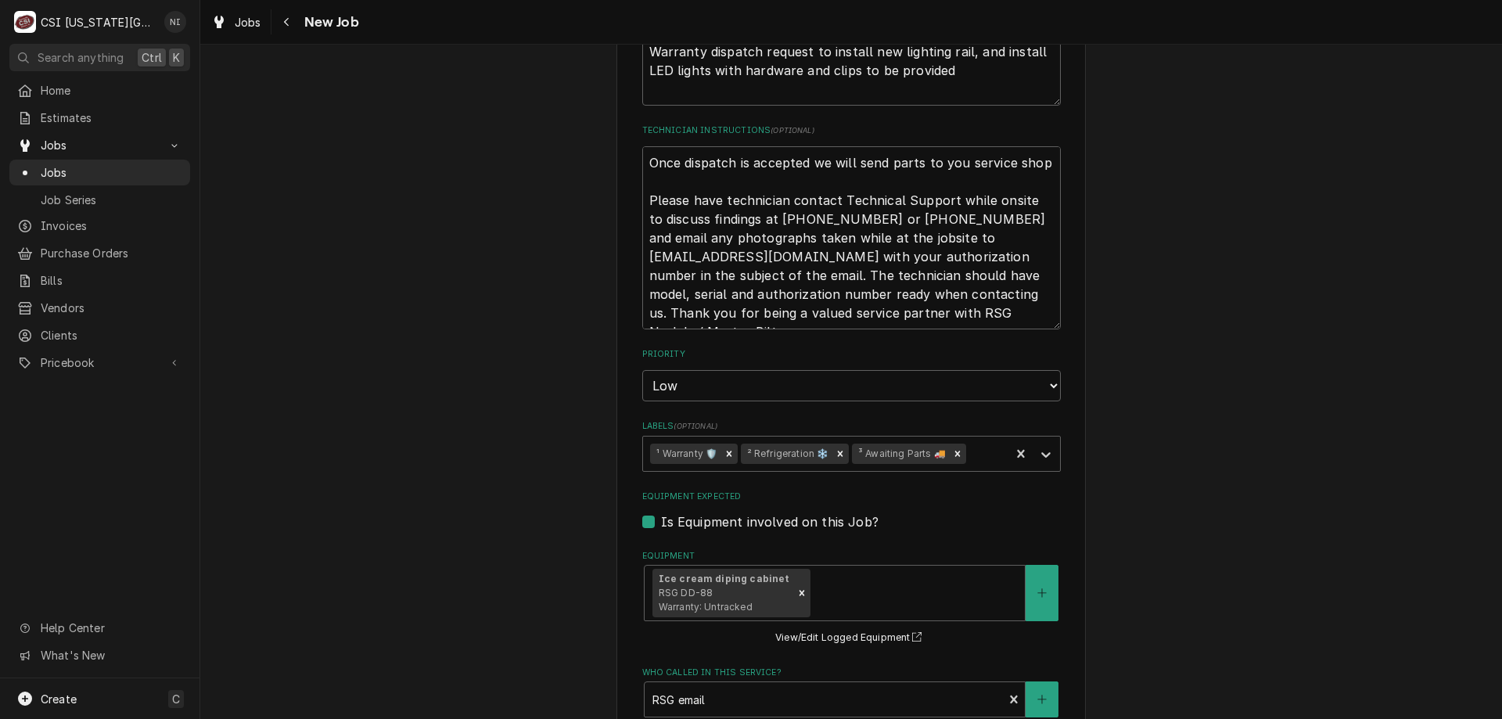
click at [952, 457] on icon "Remove ³ Awaiting Parts 🚚" at bounding box center [957, 453] width 11 height 11
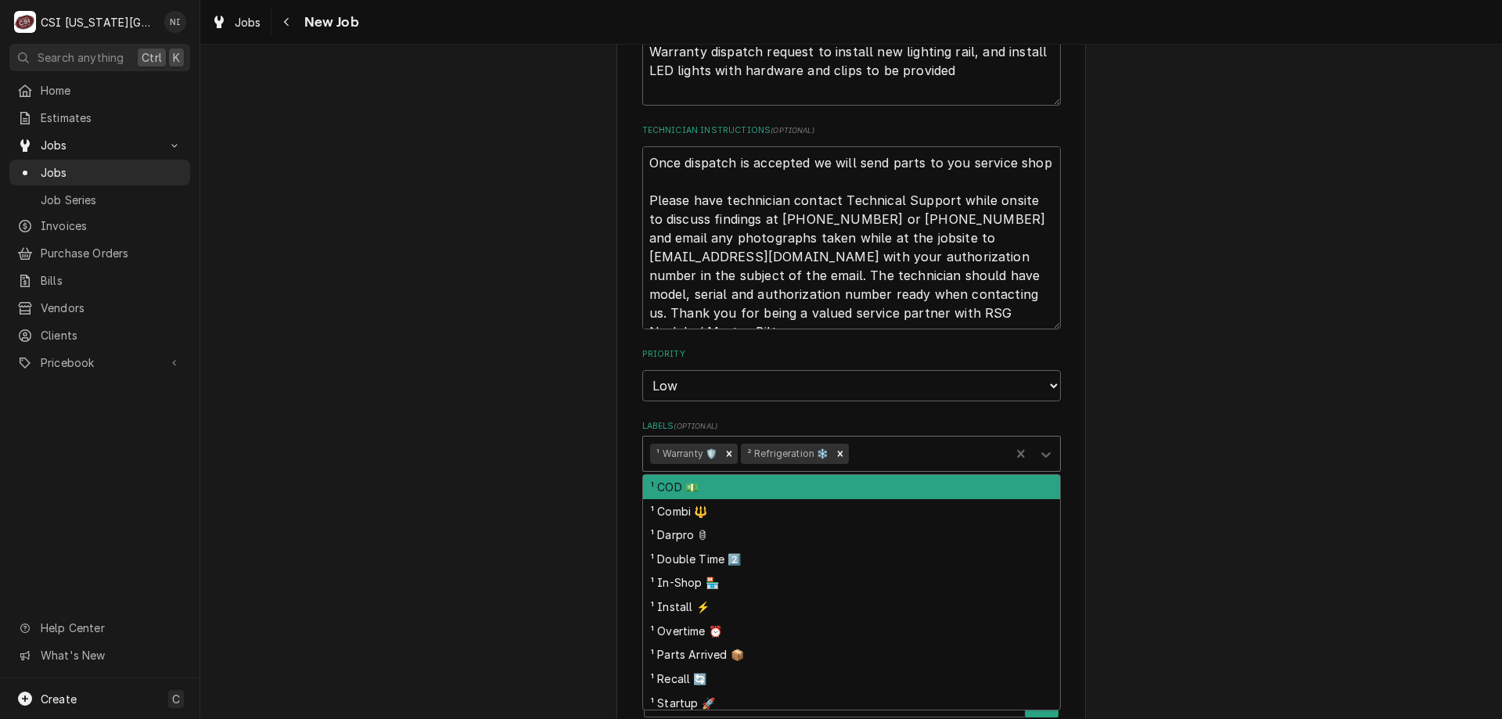
click at [1038, 451] on icon "Labels" at bounding box center [1046, 455] width 16 height 16
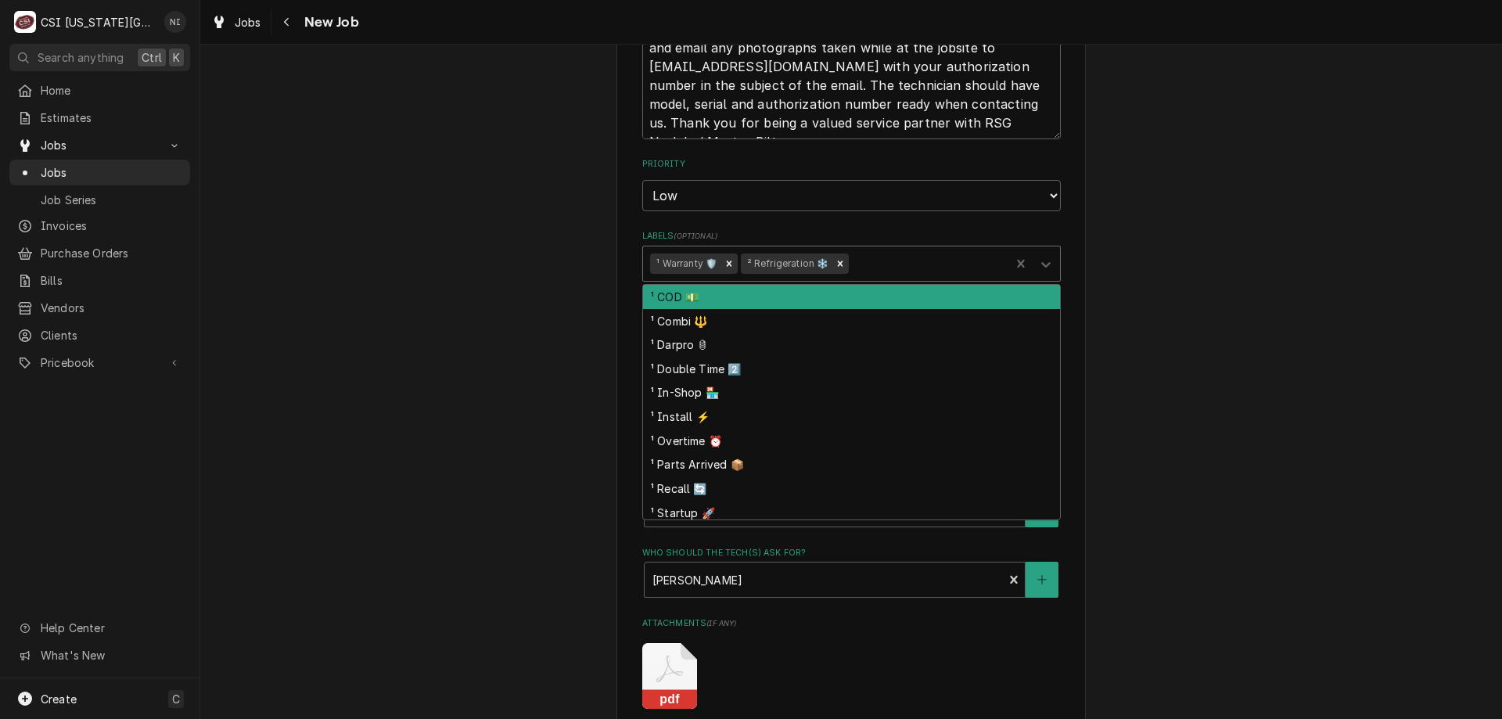
scroll to position [1020, 0]
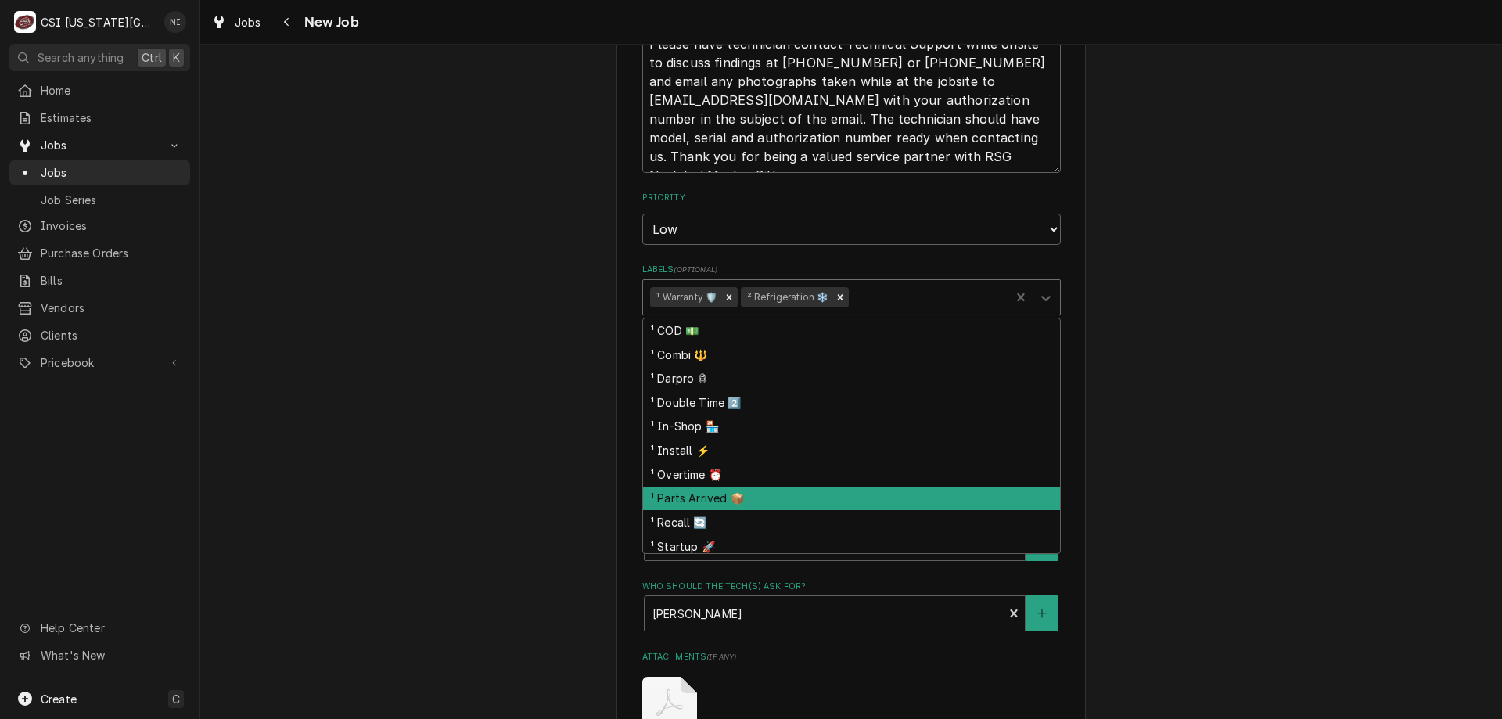
click at [795, 491] on div "¹ Parts Arrived 📦" at bounding box center [851, 498] width 417 height 24
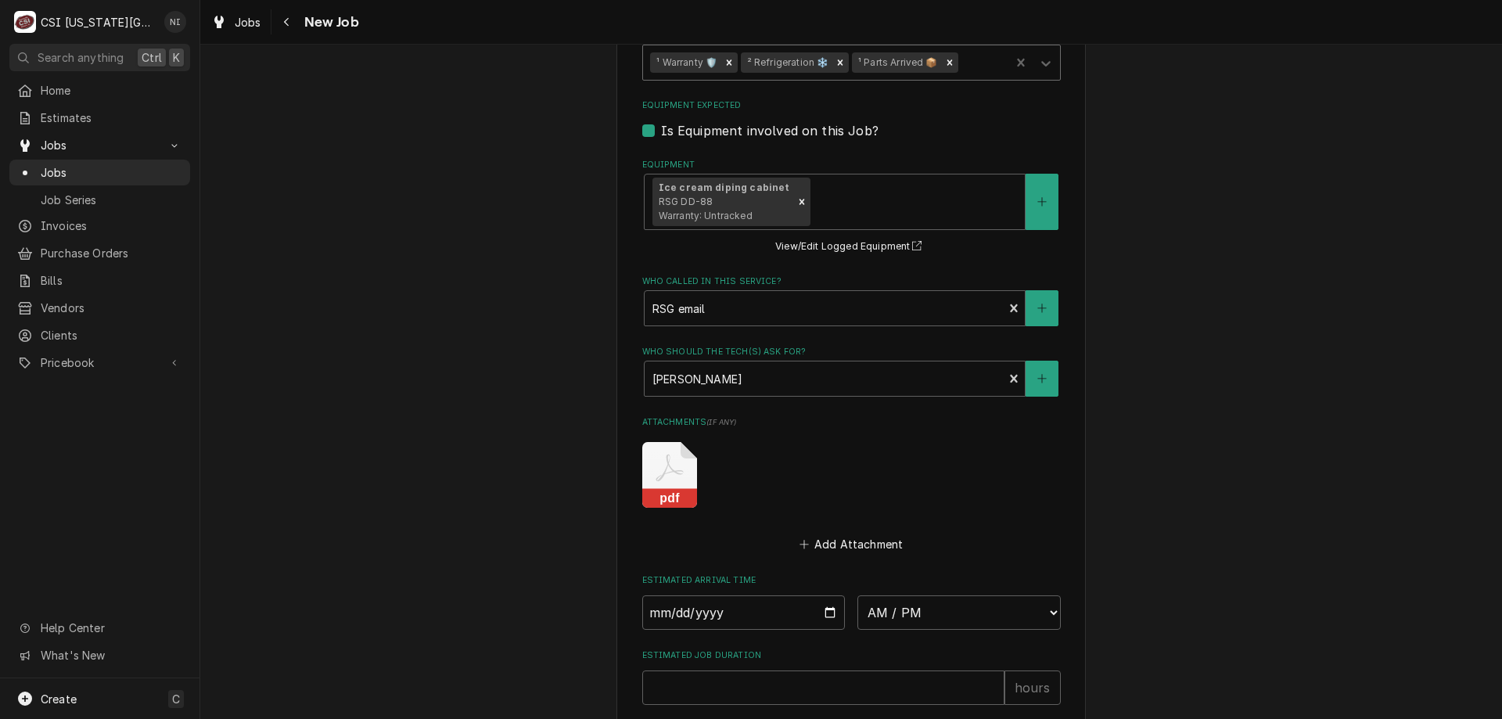
scroll to position [1486, 0]
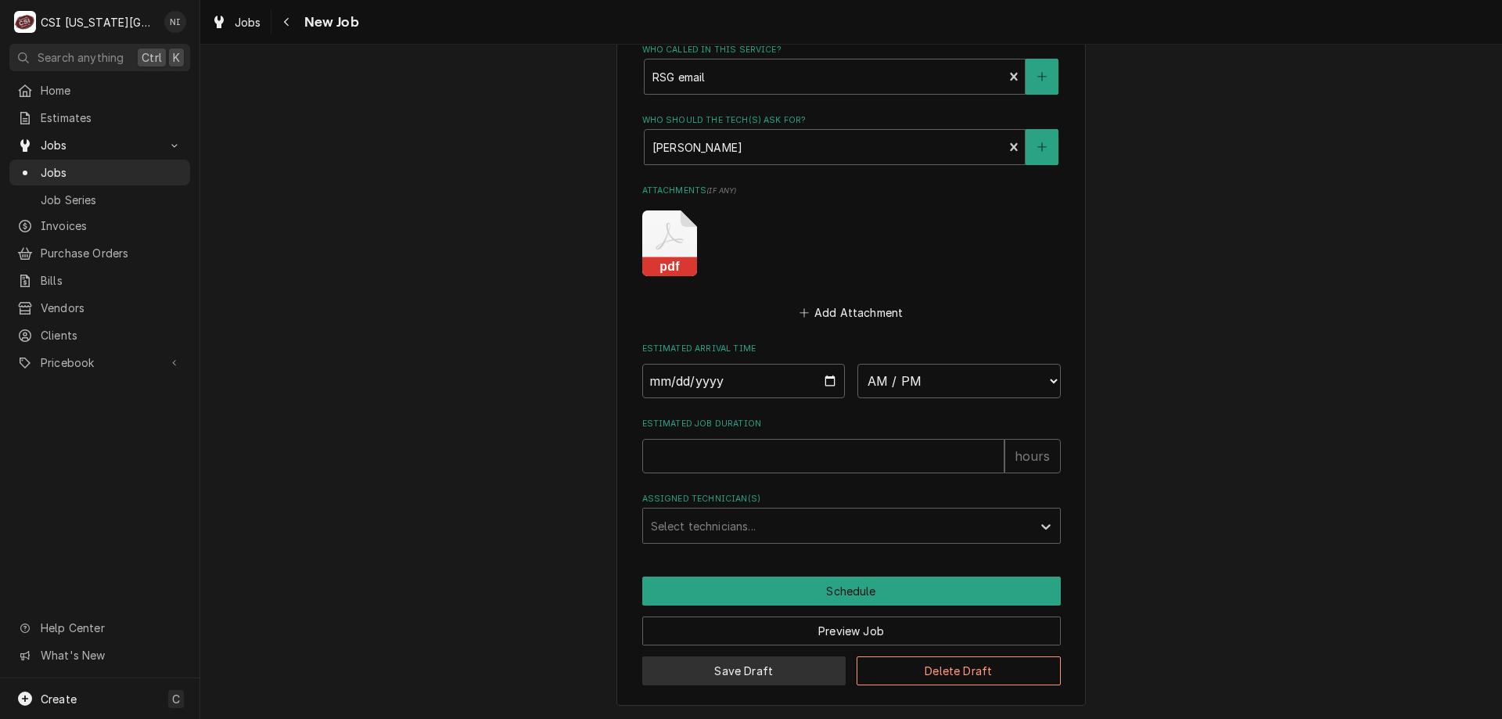
click at [768, 663] on button "Save Draft" at bounding box center [744, 670] width 204 height 29
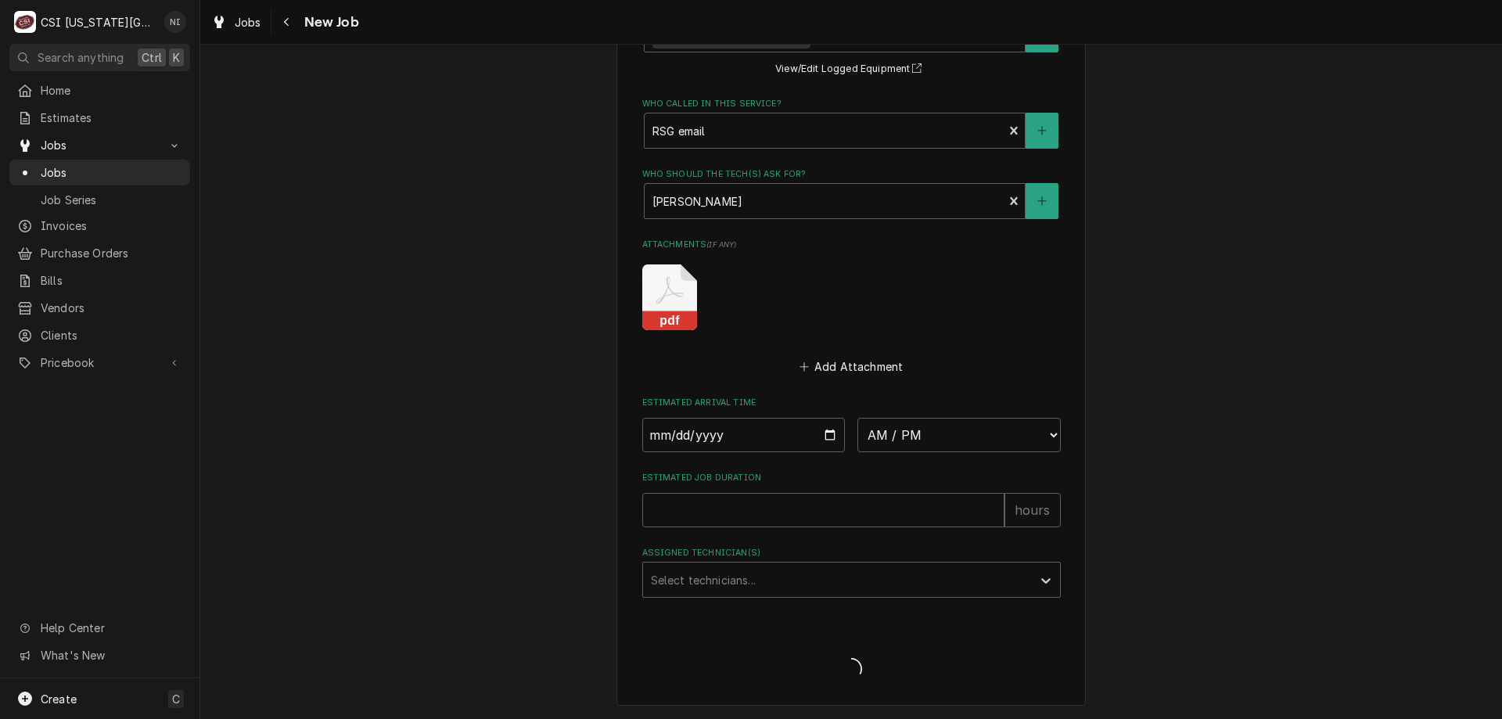
scroll to position [1432, 0]
type textarea "x"
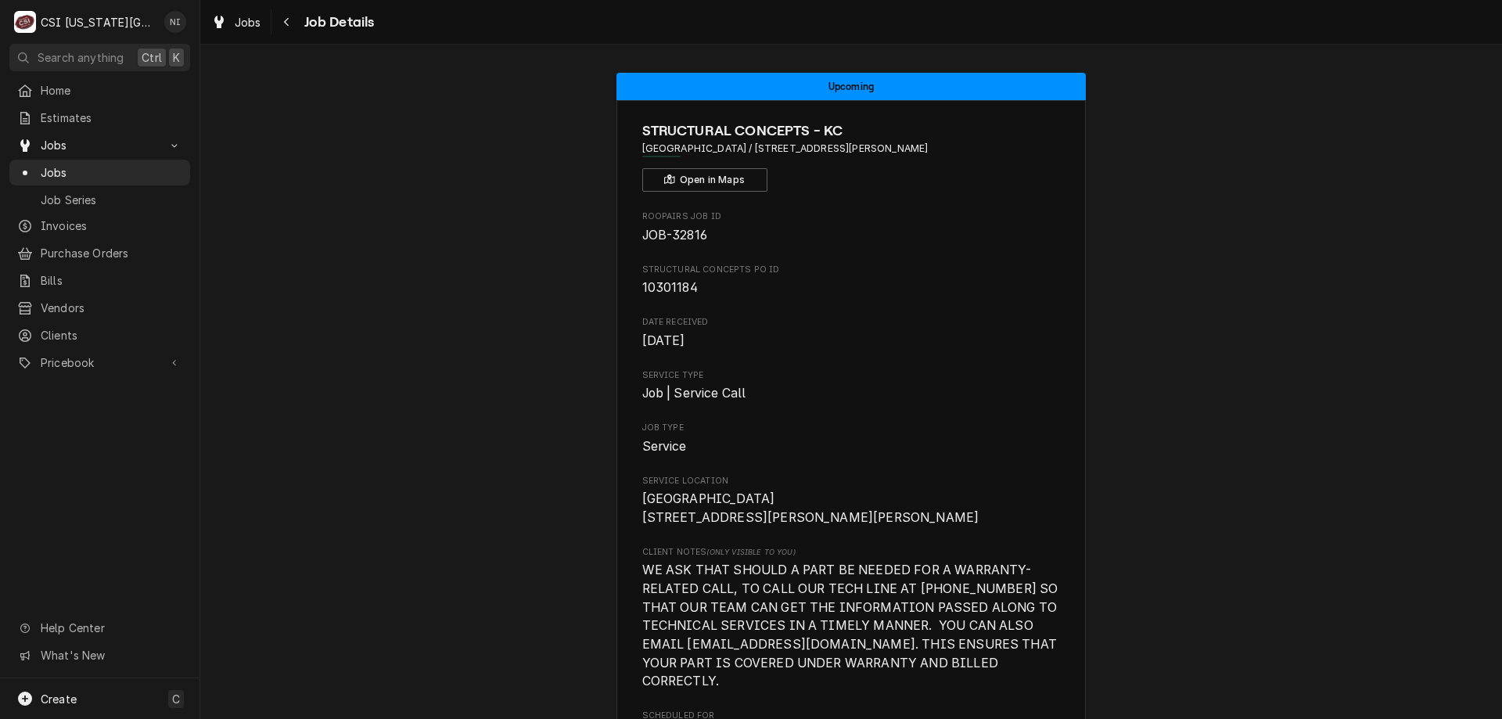
click at [91, 165] on span "Jobs" at bounding box center [112, 172] width 142 height 16
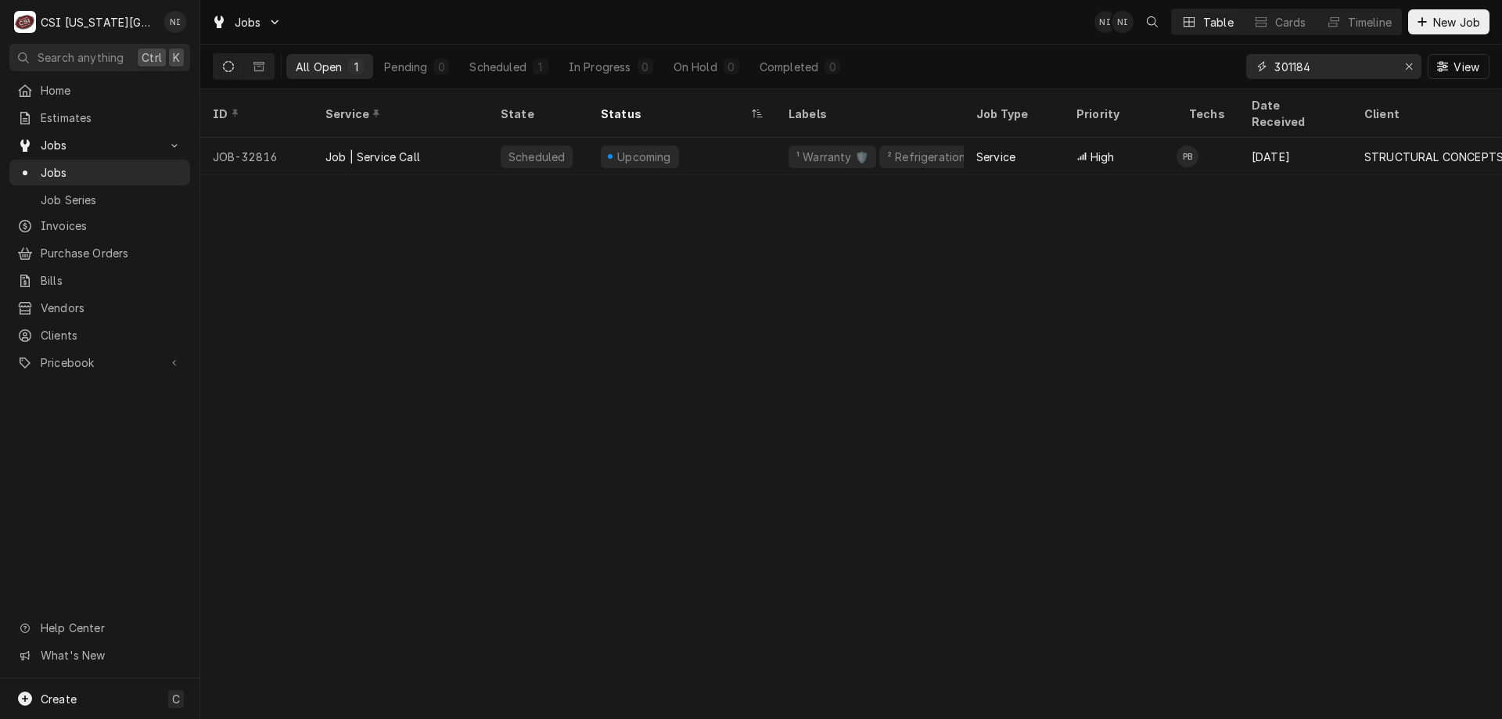
drag, startPoint x: 1309, startPoint y: 66, endPoint x: 1269, endPoint y: 68, distance: 39.9
click at [1270, 68] on div "301184" at bounding box center [1333, 66] width 175 height 25
type input "32288"
click at [746, 138] on div "Draft" at bounding box center [682, 157] width 188 height 38
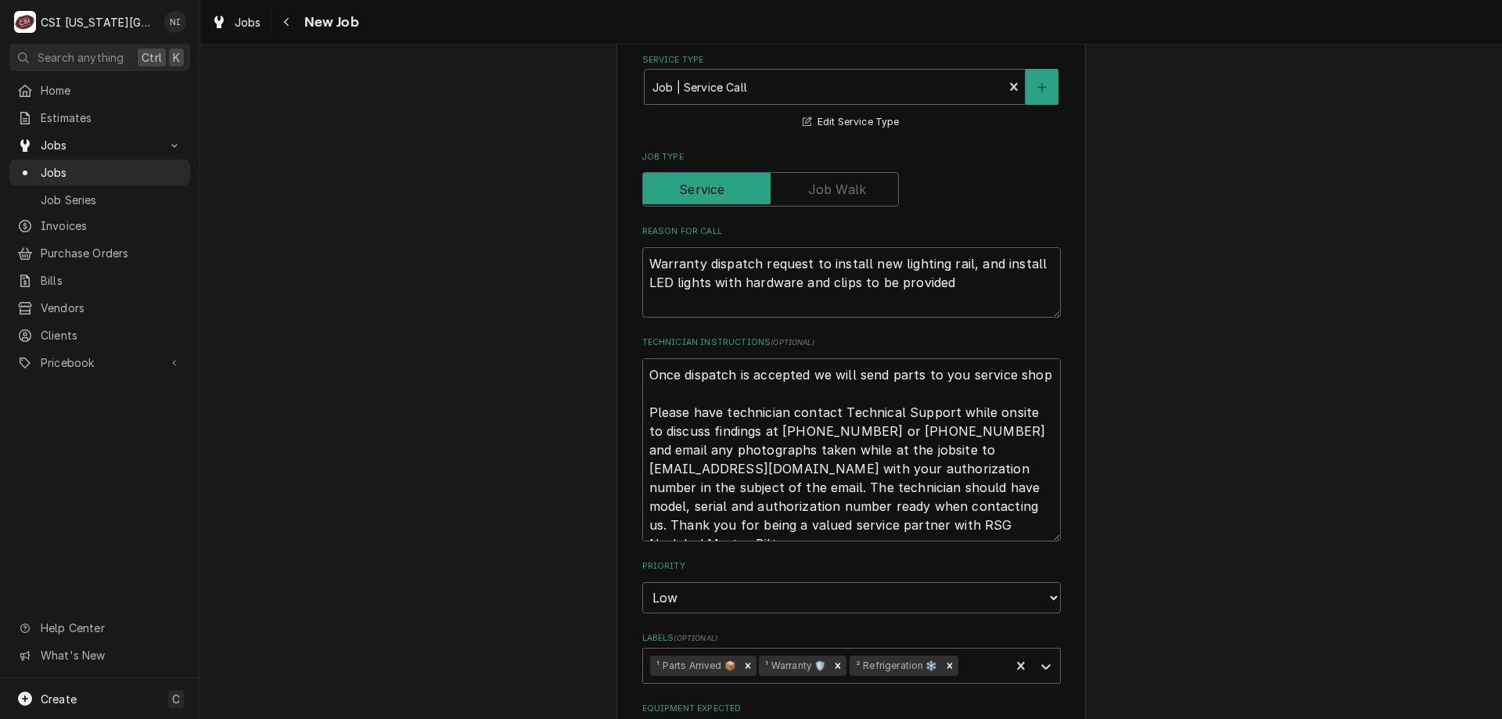
scroll to position [677, 0]
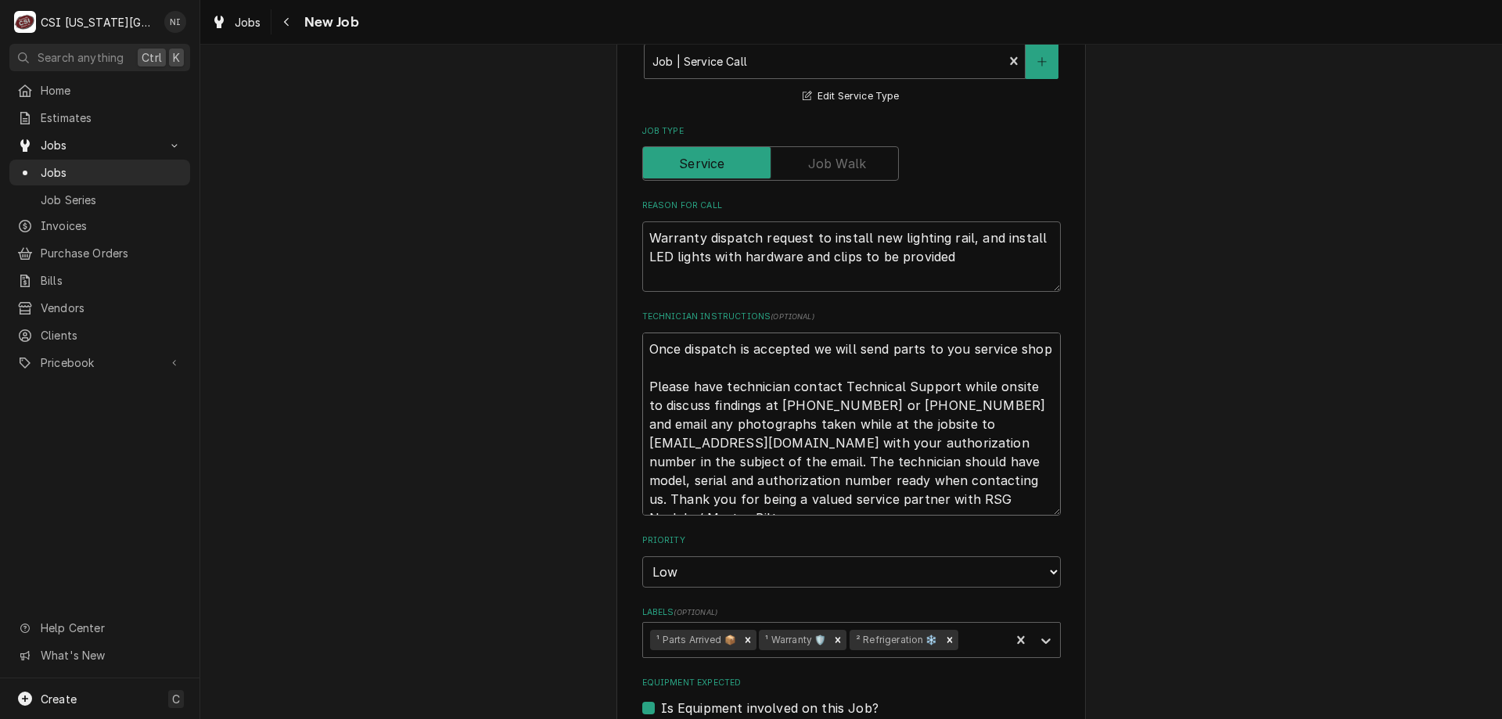
click at [642, 345] on textarea "Once dispatch is accepted we will send parts to you service shop Please have te…" at bounding box center [851, 423] width 418 height 183
type textarea "x"
type textarea "Once dispatch is accepted we will send parts to you service shop Please have te…"
type textarea "x"
type textarea "Once dispatch is accepted we will send parts to you service shop Please have te…"
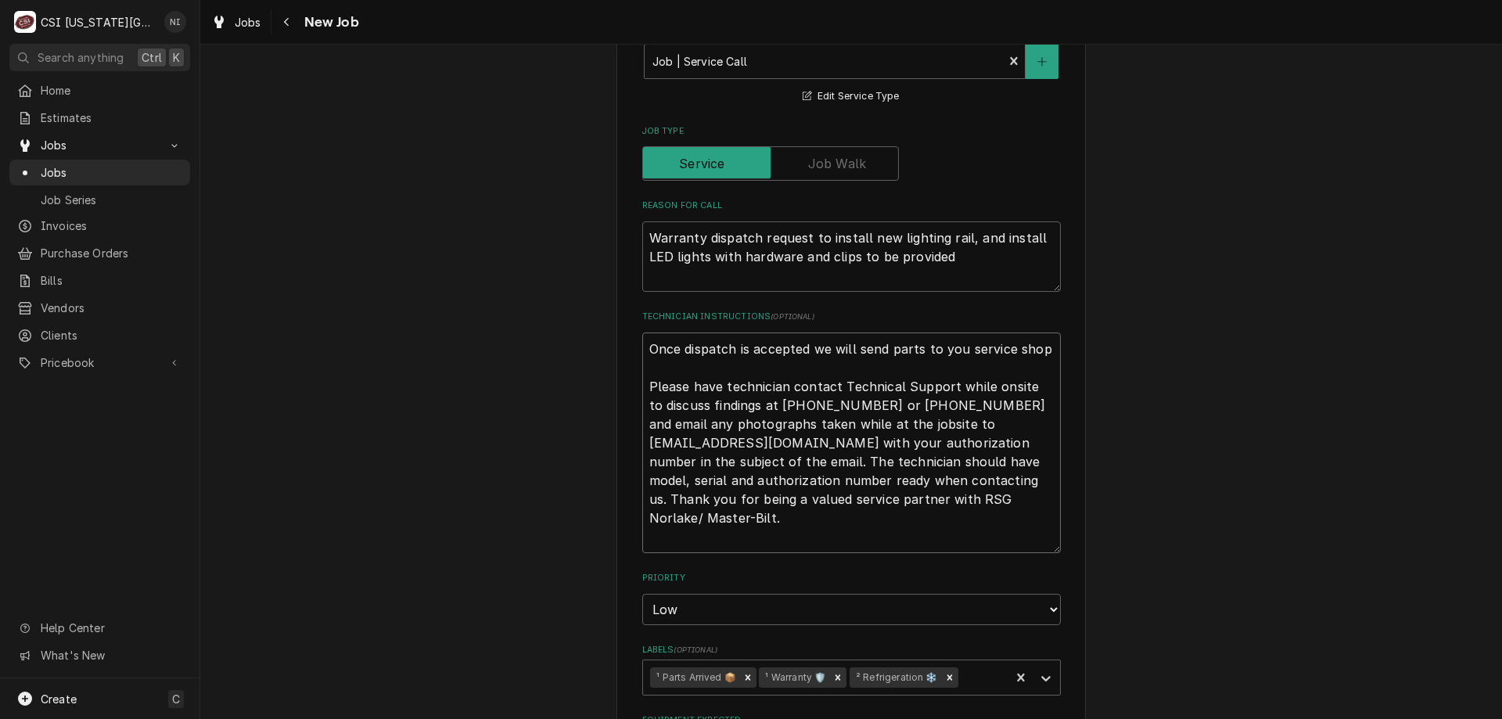
type textarea "x"
click at [649, 349] on textarea "Once dispatch is accepted we will send parts to you service shop Please have te…" at bounding box center [851, 442] width 418 height 221
type textarea "P Once dispatch is accepted we will send parts to you service shop Please have …"
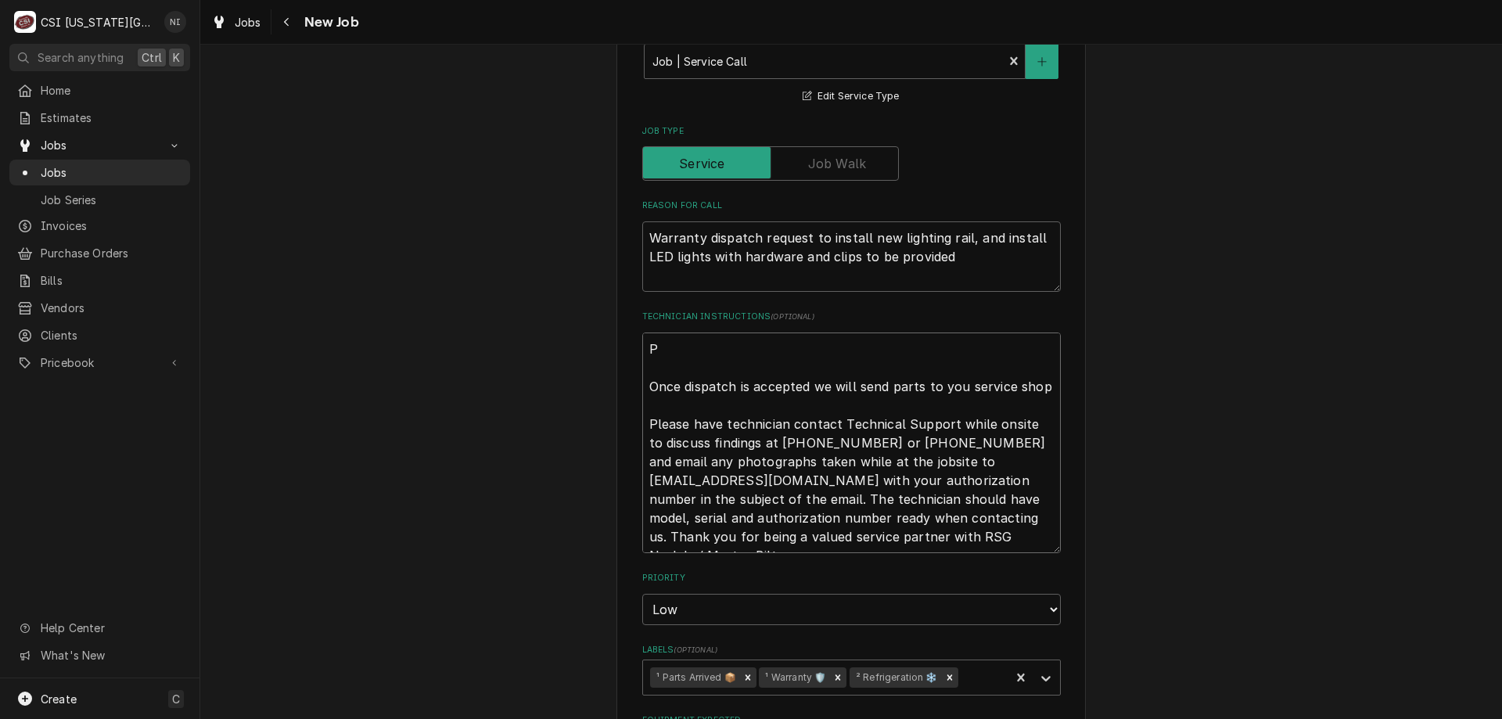
type textarea "x"
type textarea "Pa Once dispatch is accepted we will send parts to you service shop Please have…"
type textarea "x"
type textarea "Par Once dispatch is accepted we will send parts to you service shop Please hav…"
type textarea "x"
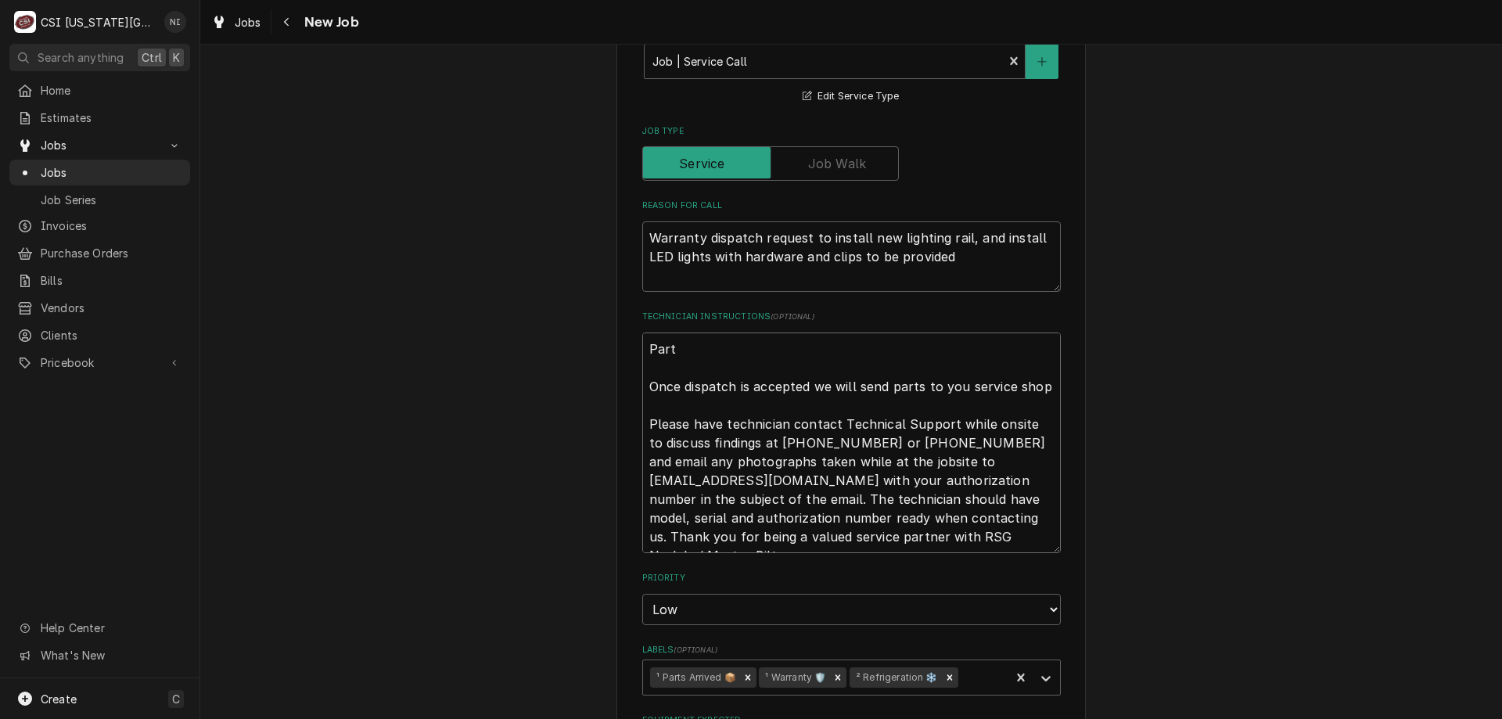
type textarea "Parts Once dispatch is accepted we will send parts to you service shop Please h…"
type textarea "x"
type textarea "Parts Once dispatch is accepted we will send parts to you service shop Please h…"
type textarea "x"
type textarea "Parts o Once dispatch is accepted we will send parts to you service shop Please…"
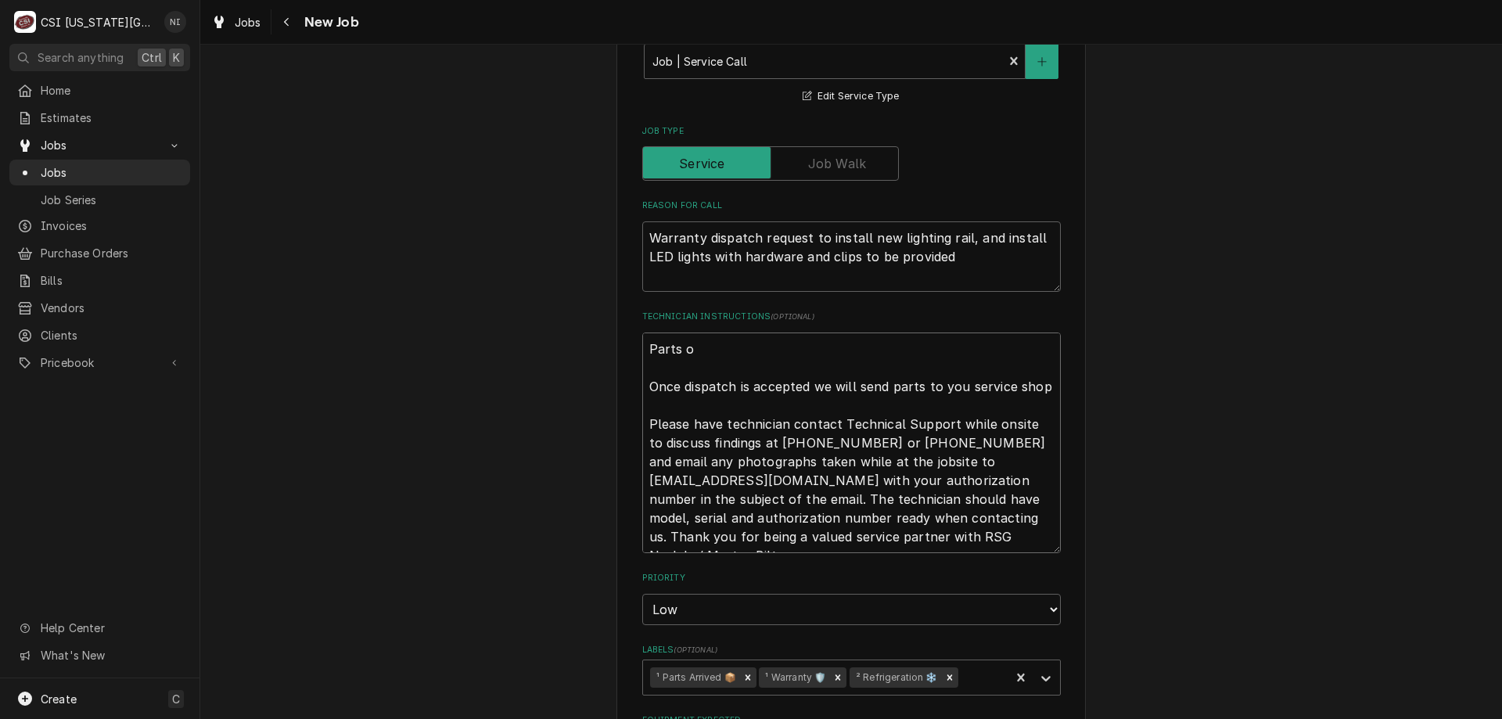
type textarea "x"
type textarea "Parts on Once dispatch is accepted we will send parts to you service shop Pleas…"
type textarea "x"
type textarea "Parts on Once dispatch is accepted we will send parts to you service shop Pleas…"
type textarea "x"
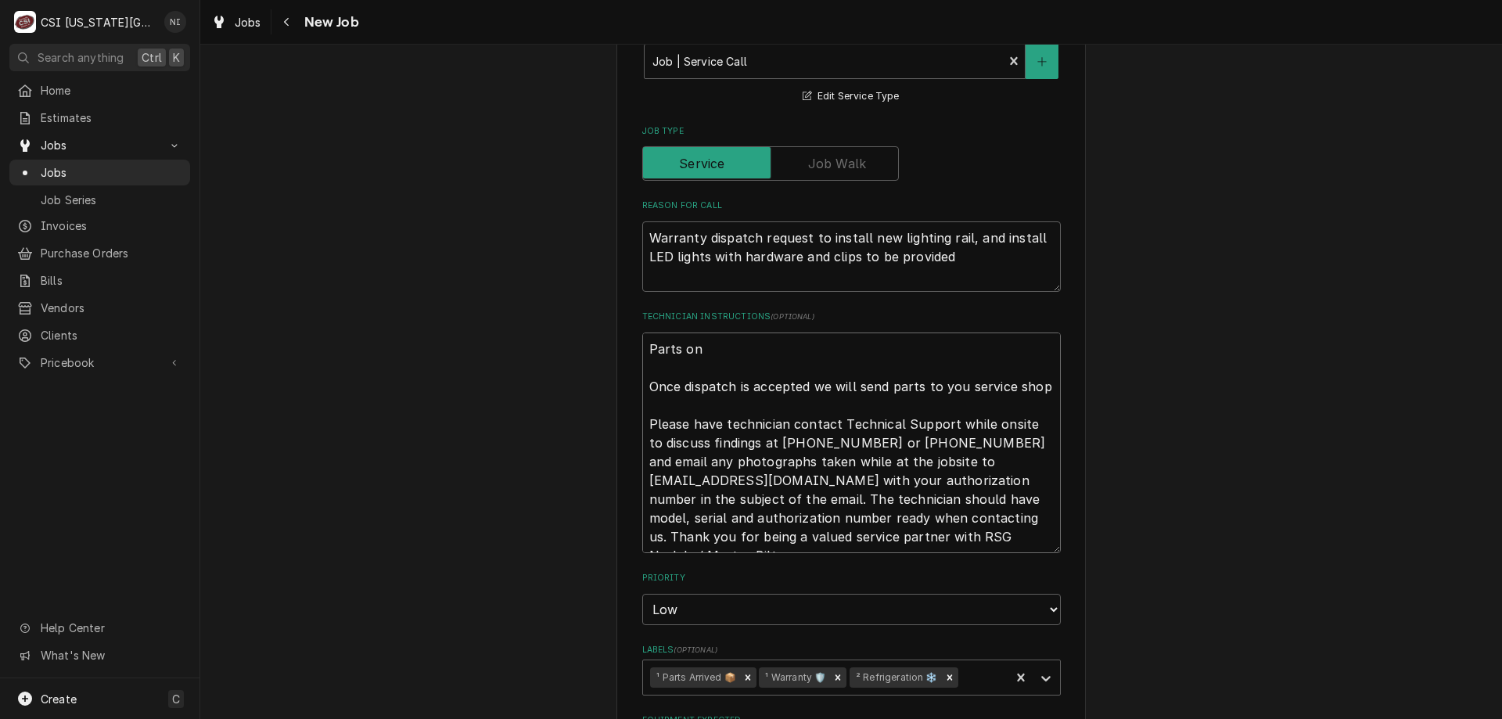
type textarea "Parts on t Once dispatch is accepted we will send parts to you service shop Ple…"
type textarea "x"
type textarea "Parts on te Once dispatch is accepted we will send parts to you service shop Pl…"
type textarea "x"
type textarea "Parts on teh Once dispatch is accepted we will send parts to you service shop P…"
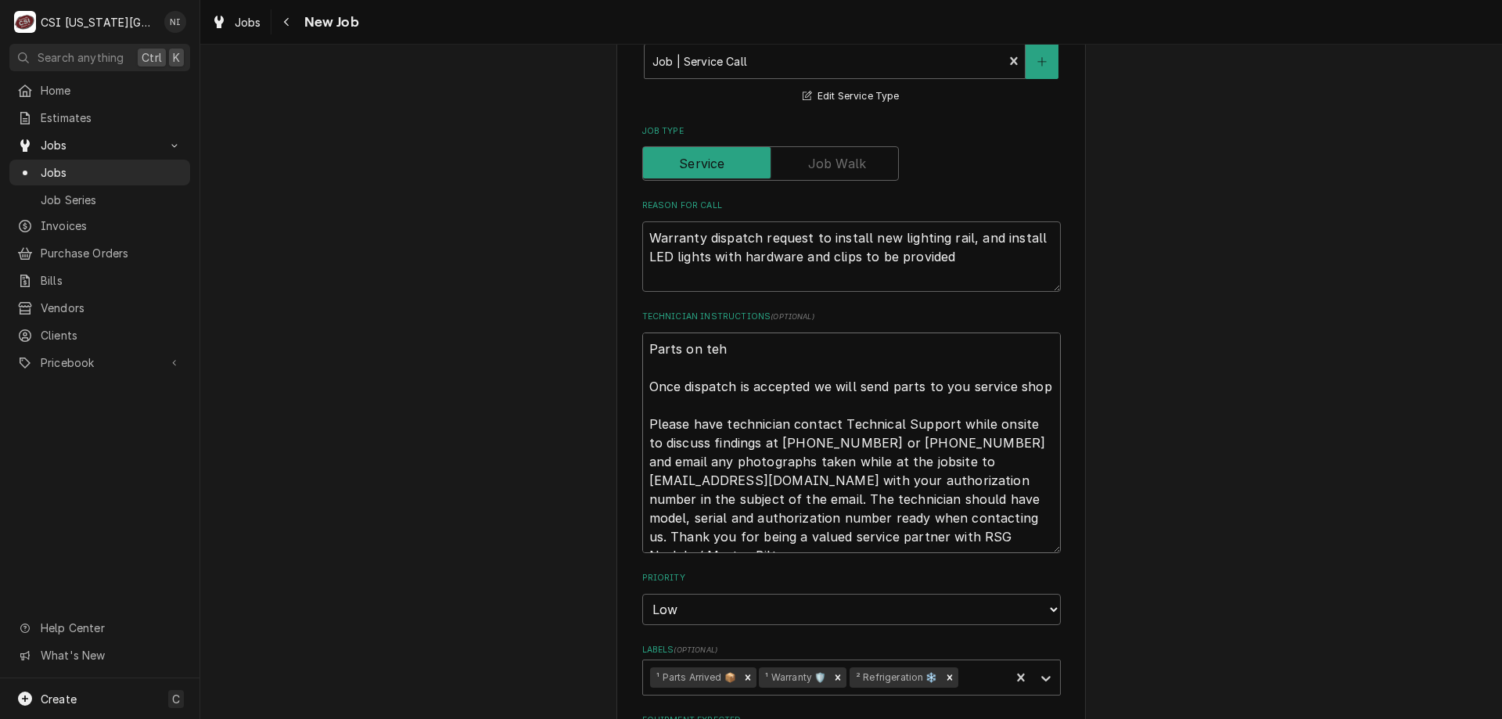
type textarea "x"
type textarea "Parts on teh Once dispatch is accepted we will send parts to you service shop P…"
type textarea "x"
type textarea "Parts on teh Once dispatch is accepted we will send parts to you service shop P…"
type textarea "x"
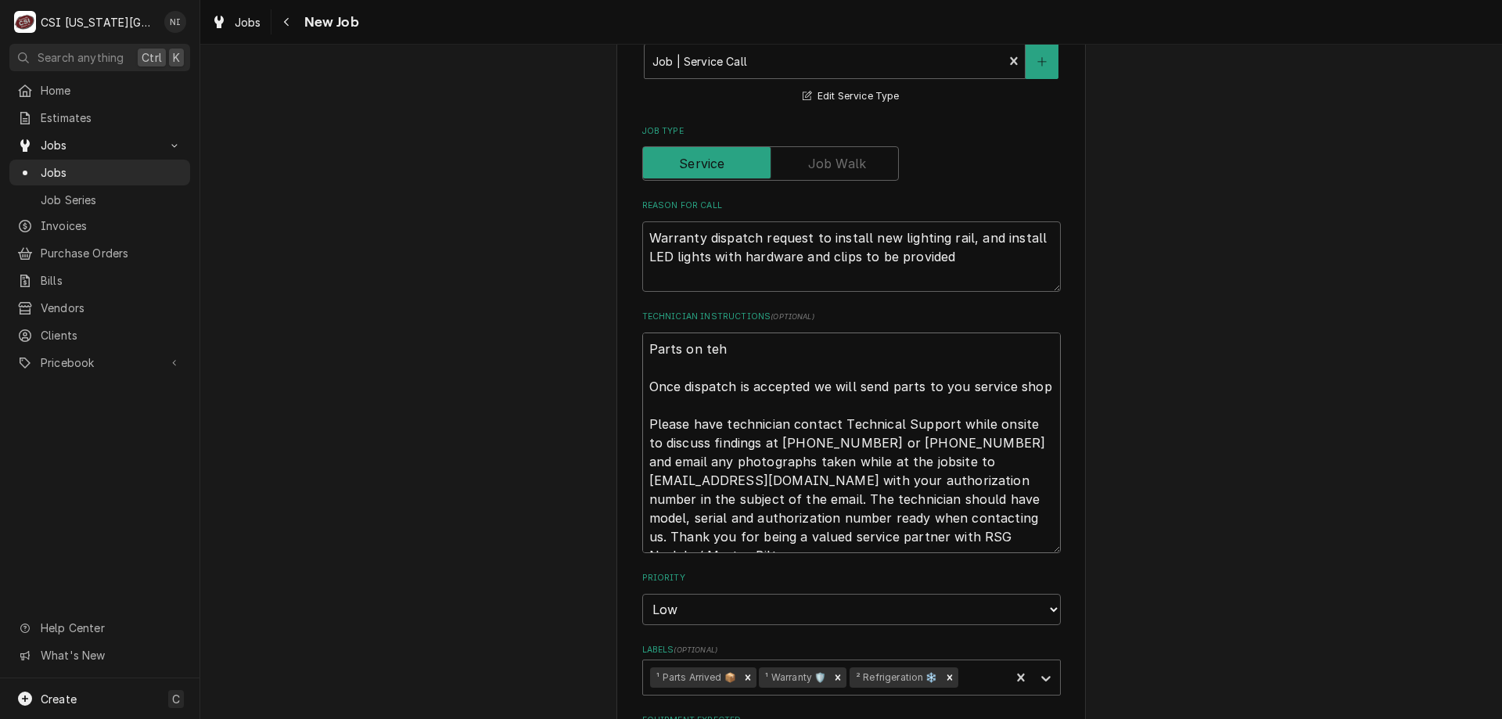
type textarea "Parts on te Once dispatch is accepted we will send parts to you service shop Pl…"
type textarea "x"
type textarea "Parts on t Once dispatch is accepted we will send parts to you service shop Ple…"
type textarea "x"
type textarea "Parts on th Once dispatch is accepted we will send parts to you service shop Pl…"
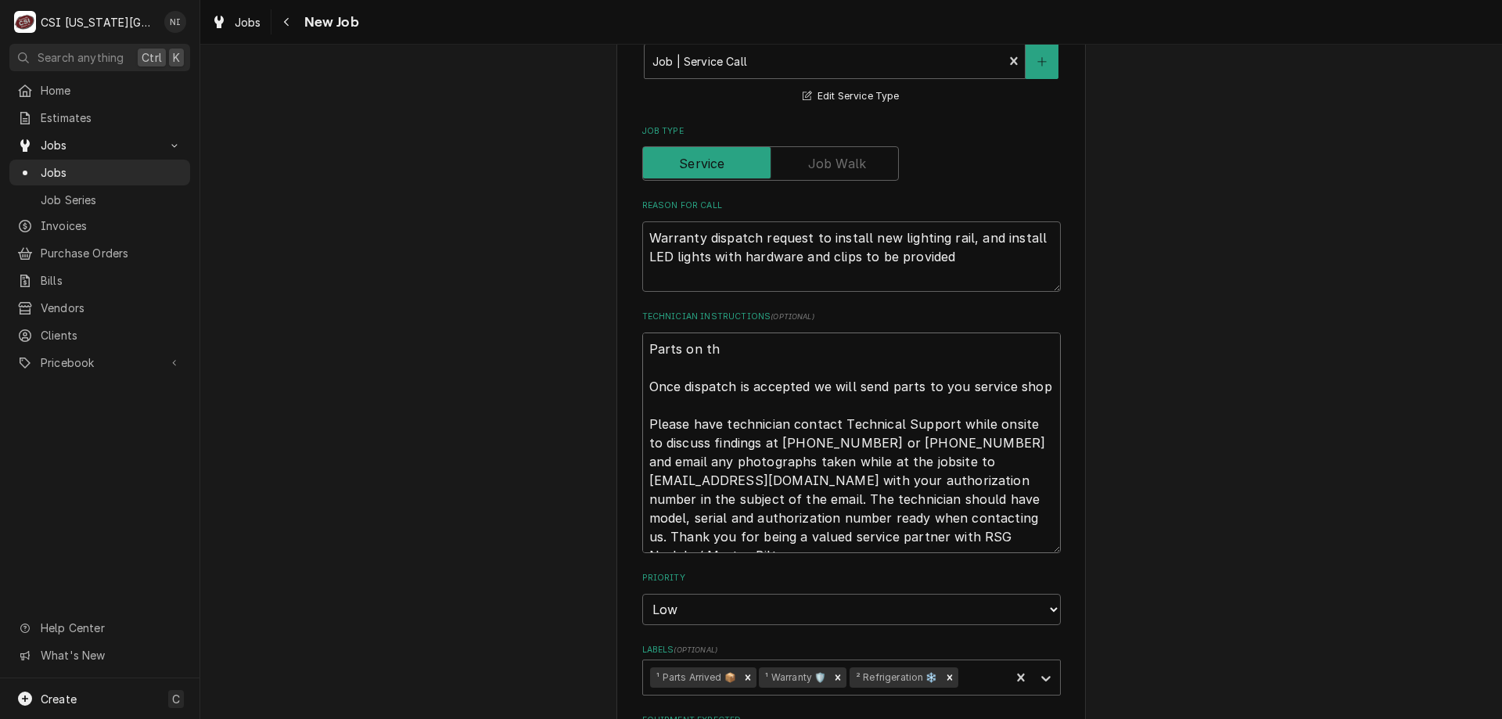
type textarea "x"
type textarea "Parts on the Once dispatch is accepted we will send parts to you service shop P…"
type textarea "x"
type textarea "Parts on the u Once dispatch is accepted we will send parts to you service shop…"
type textarea "x"
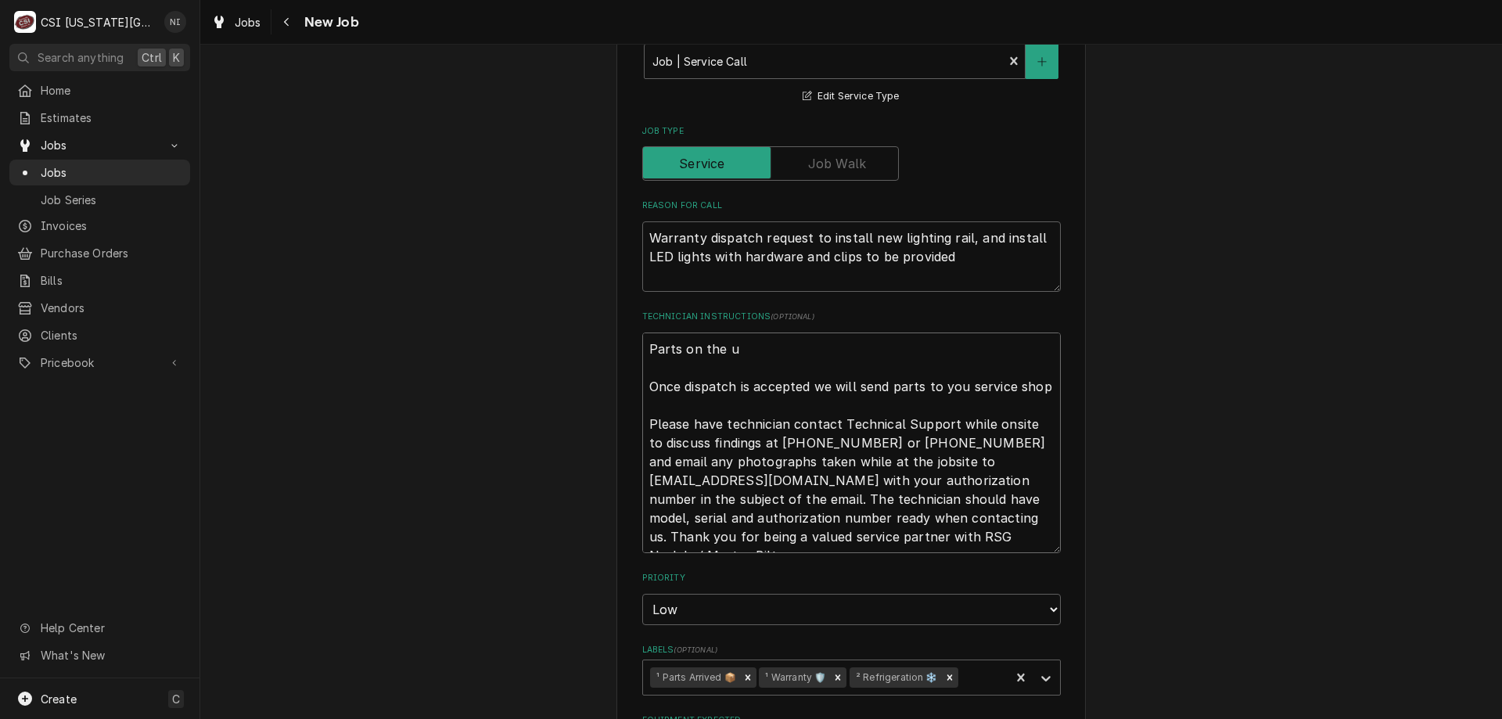
type textarea "Parts on the un Once dispatch is accepted we will send parts to you service sho…"
type textarea "x"
type textarea "Parts on the una Once dispatch is accepted we will send parts to you service sh…"
type textarea "x"
type textarea "Parts on the unas Once dispatch is accepted we will send parts to you service s…"
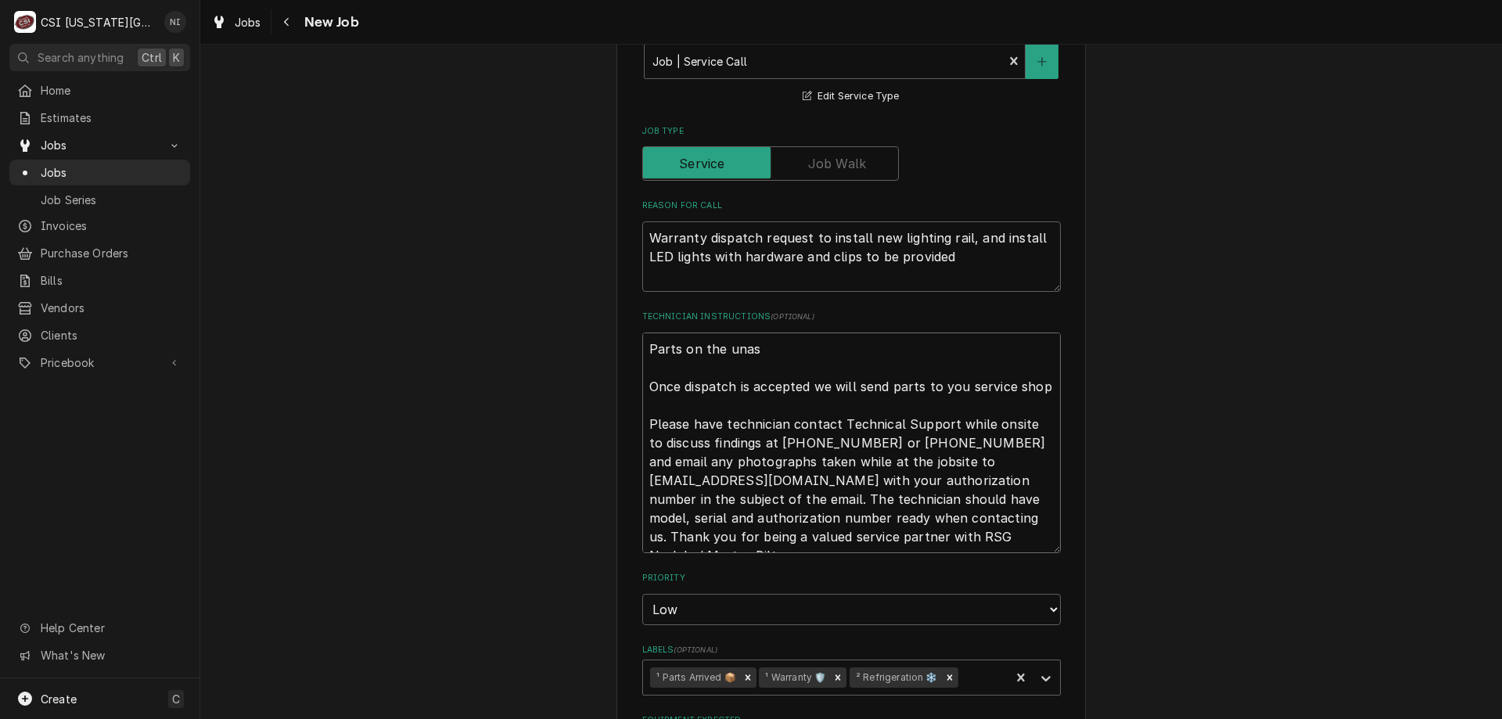
type textarea "x"
type textarea "Parts on the unass Once dispatch is accepted we will send parts to you service …"
type textarea "x"
type textarea "Parts on the unassi Once dispatch is accepted we will send parts to you service…"
type textarea "x"
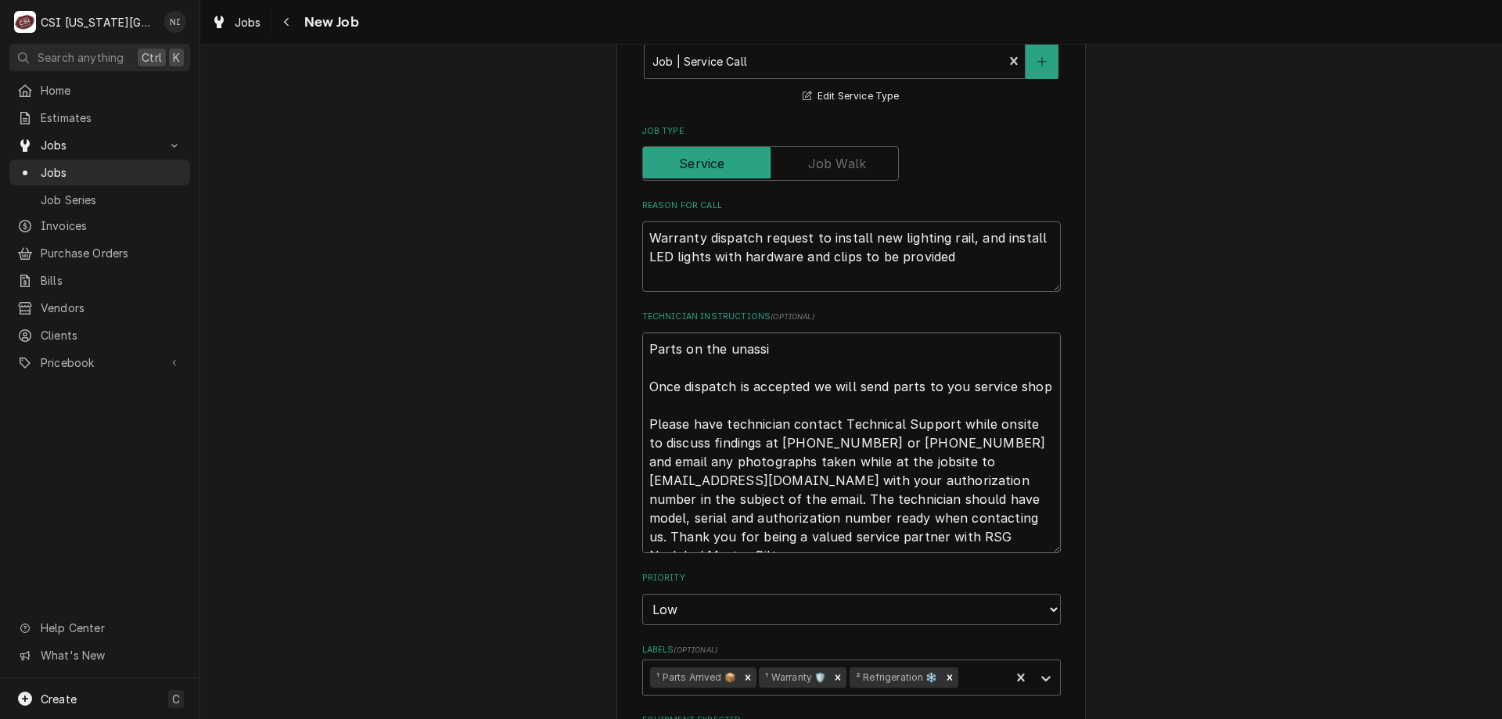
type textarea "Parts on the unassig Once dispatch is accepted we will send parts to you servic…"
type textarea "x"
type textarea "Parts on the unassign Once dispatch is accepted we will send parts to you servi…"
type textarea "x"
type textarea "Parts on the unassigne Once dispatch is accepted we will send parts to you serv…"
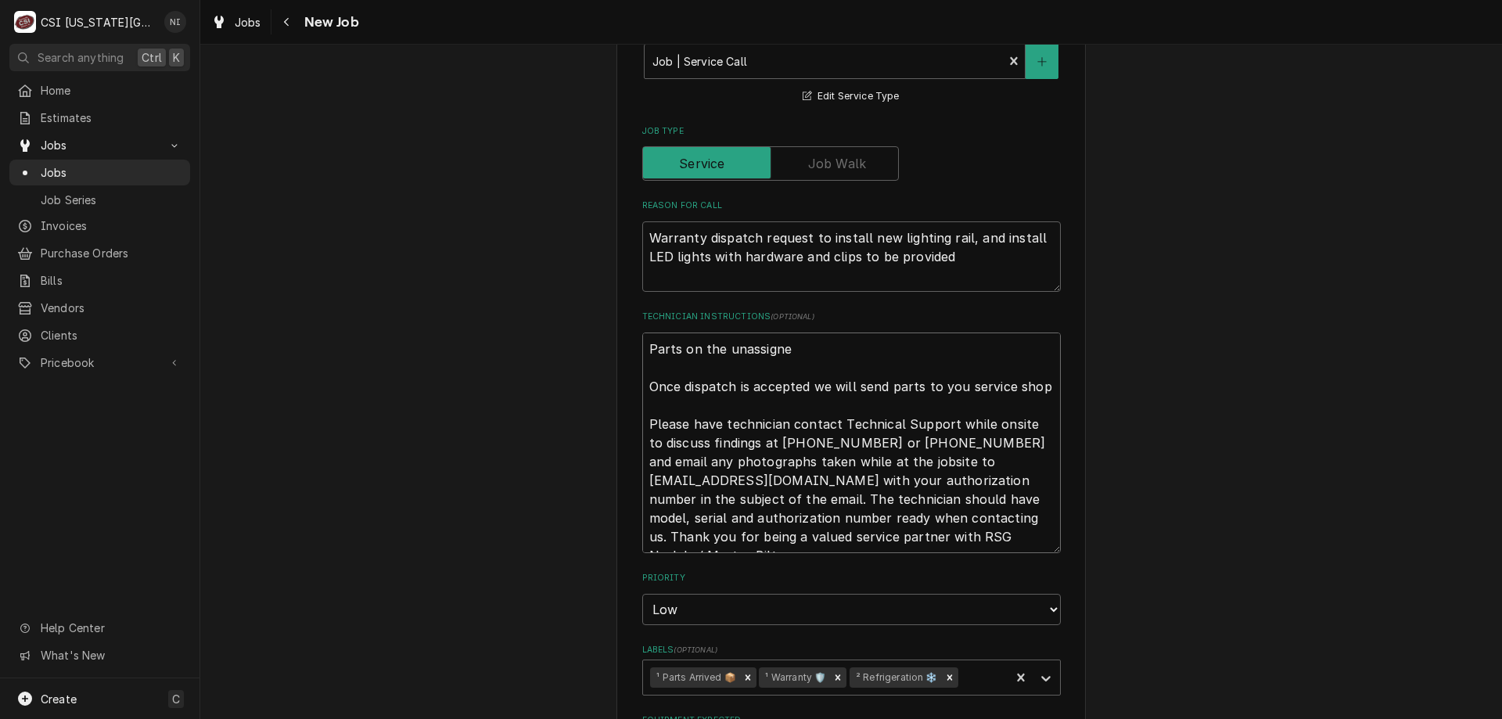
type textarea "x"
type textarea "Parts on the unassigned Once dispatch is accepted we will send parts to you ser…"
type textarea "x"
type textarea "Parts on the unassigned Once dispatch is accepted we will send parts to you ser…"
type textarea "x"
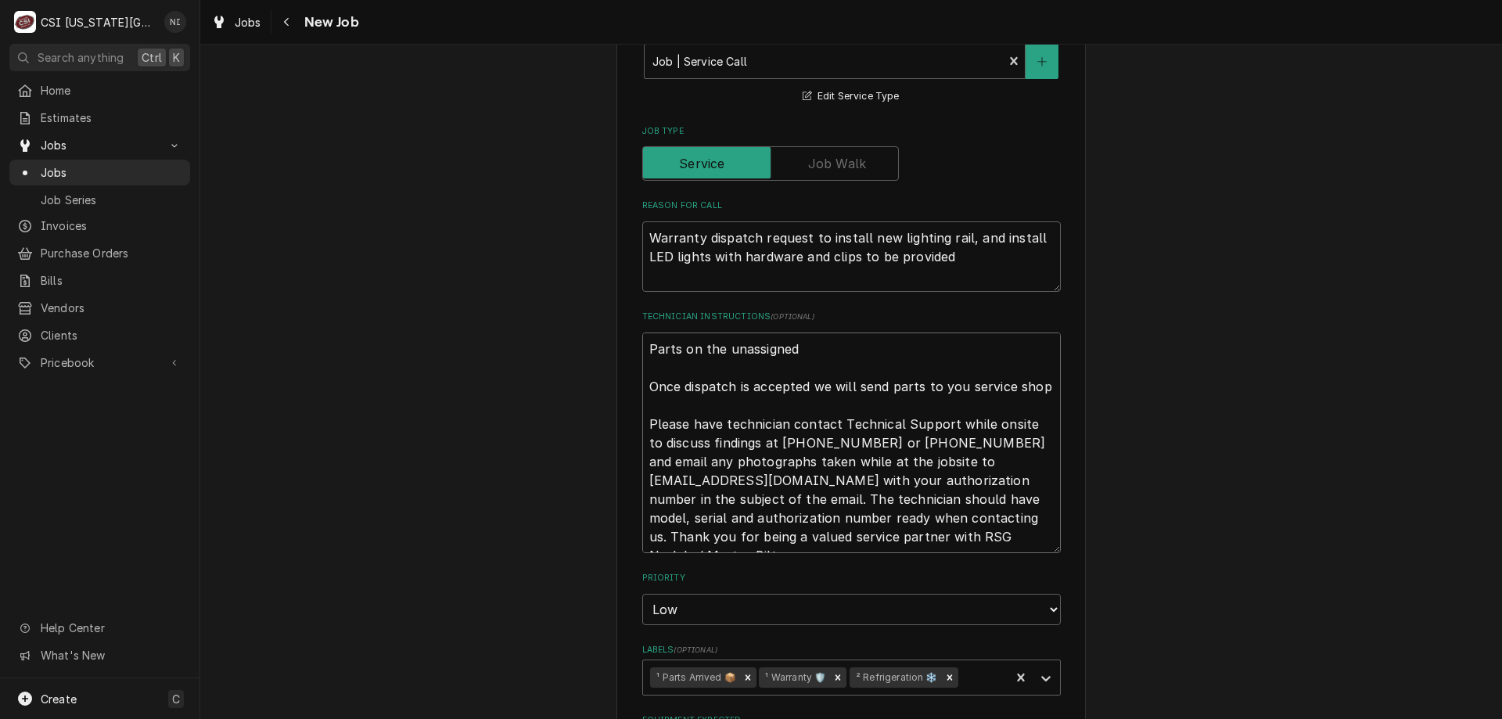
type textarea "Parts on the unassigned s Once dispatch is accepted we will send parts to you s…"
type textarea "x"
type textarea "Parts on the unassigned sh Once dispatch is accepted we will send parts to you …"
type textarea "x"
type textarea "Parts on the unassigned she Once dispatch is accepted we will send parts to you…"
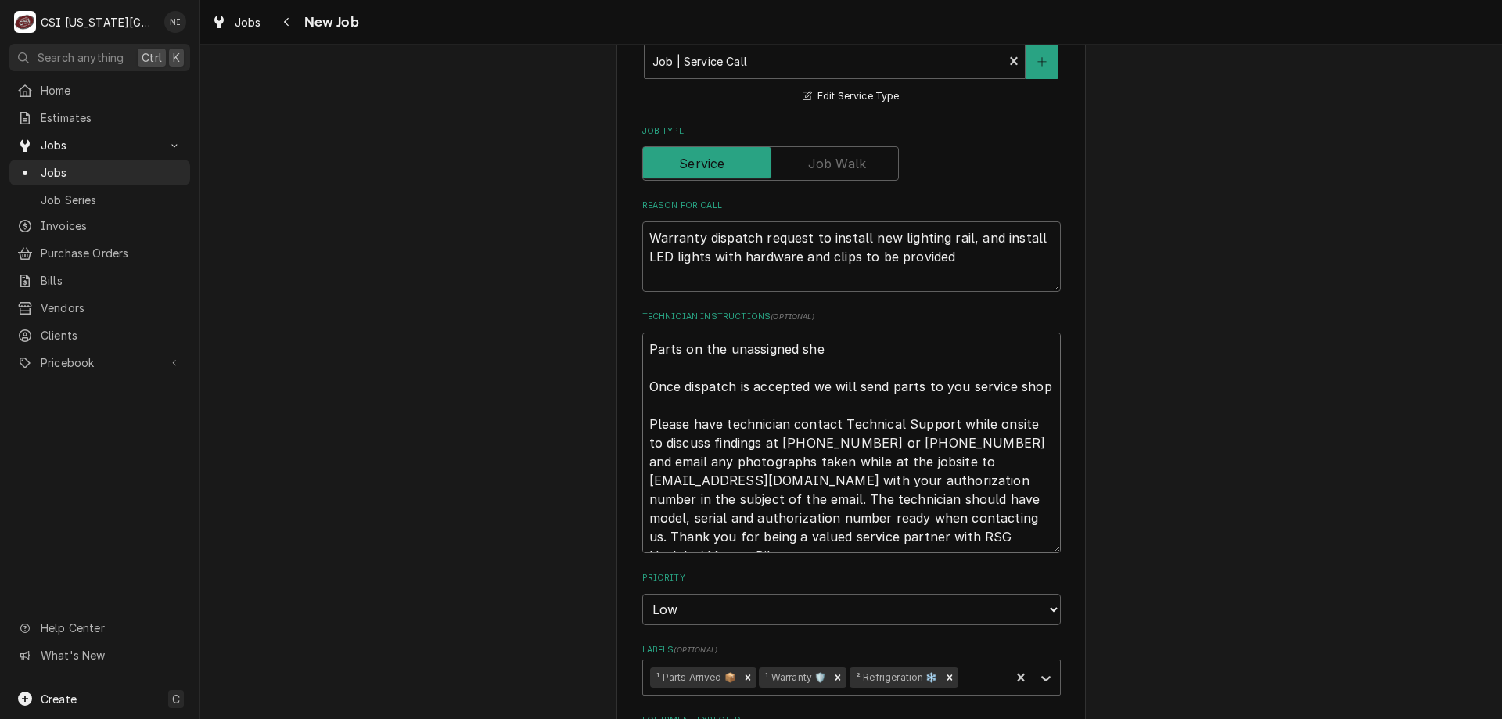
type textarea "x"
type textarea "Parts on the unassigned shel Once dispatch is accepted we will send parts to yo…"
type textarea "x"
type textarea "Parts on the unassigned shelf Once dispatch is accepted we will send parts to y…"
type textarea "x"
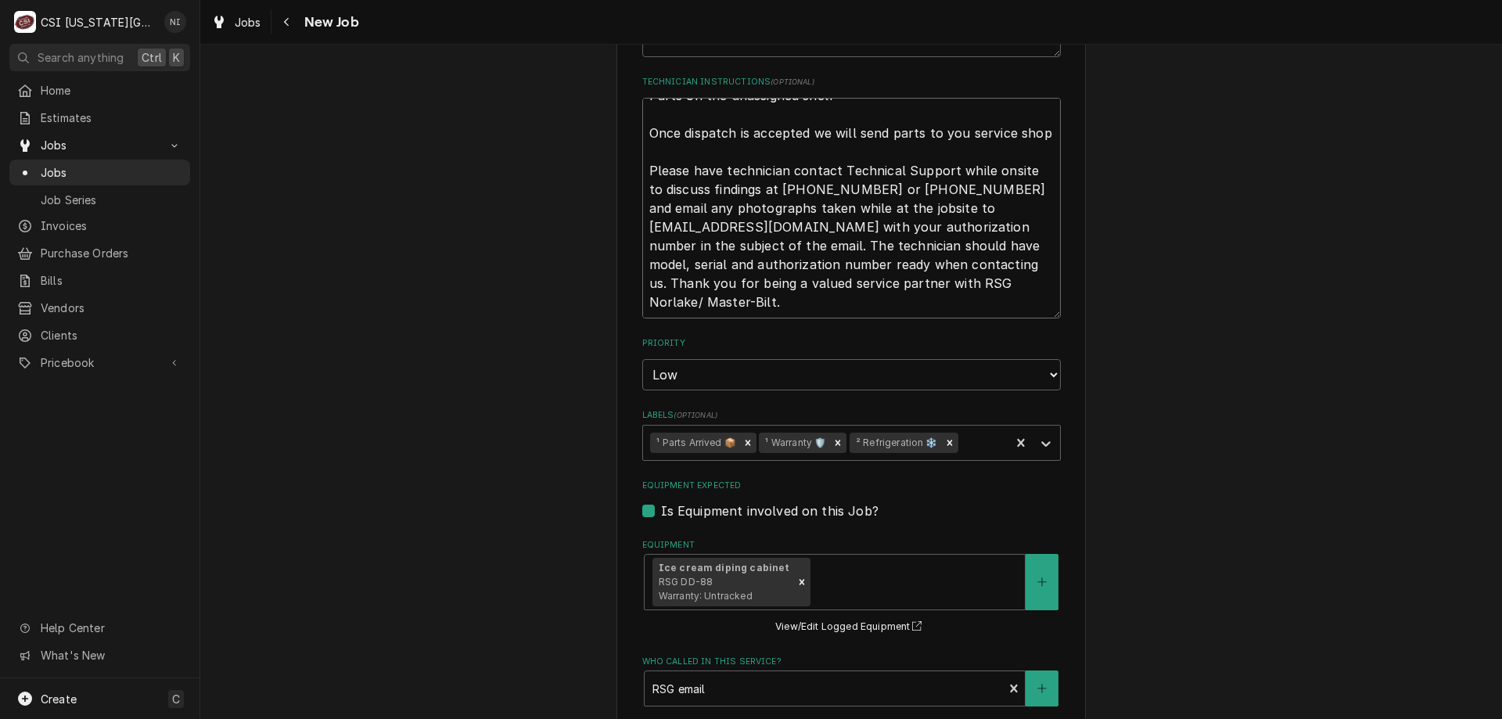
scroll to position [1524, 0]
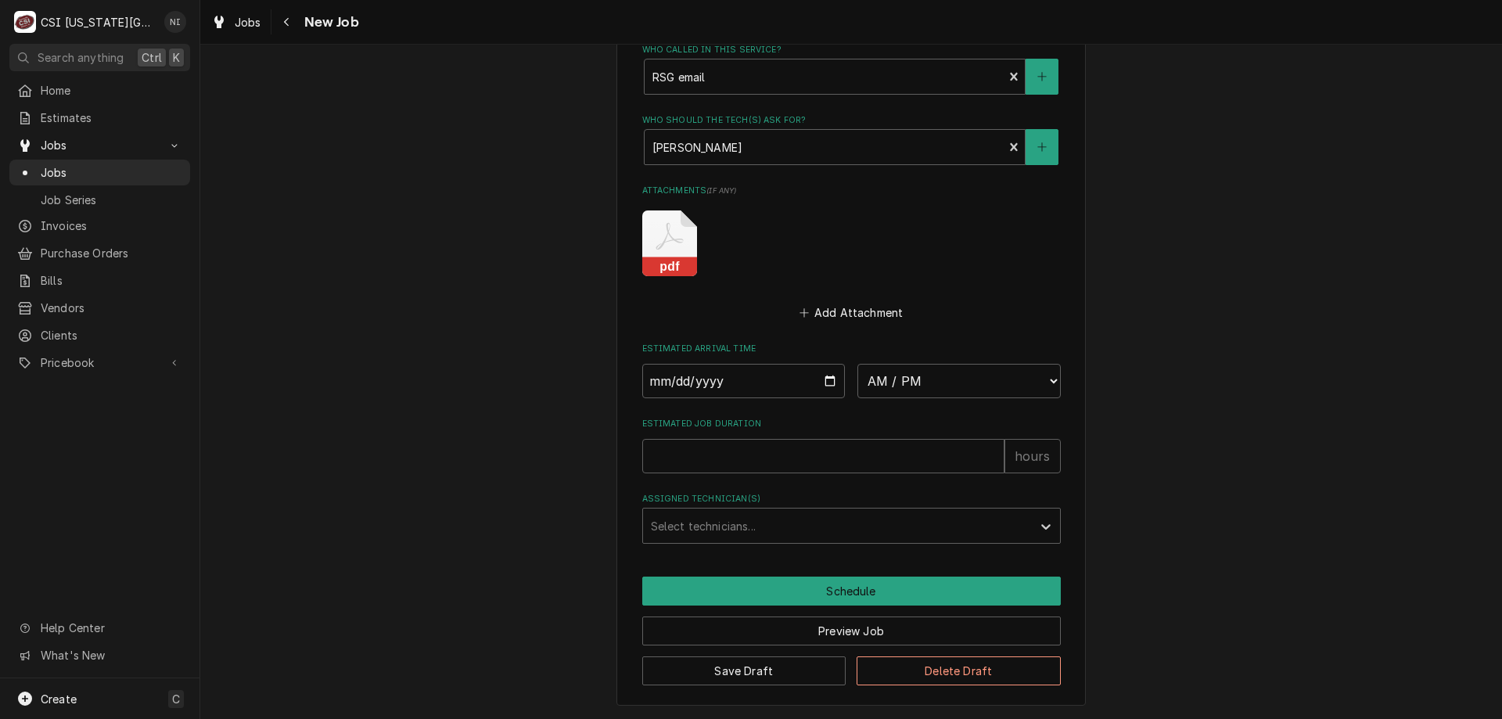
type textarea "Parts on the unassigned shelf Once dispatch is accepted we will send parts to y…"
drag, startPoint x: 796, startPoint y: 655, endPoint x: 777, endPoint y: 657, distance: 19.6
click at [796, 656] on div "Save Draft Delete Draft" at bounding box center [851, 665] width 418 height 40
click at [776, 657] on button "Save Draft" at bounding box center [744, 670] width 204 height 29
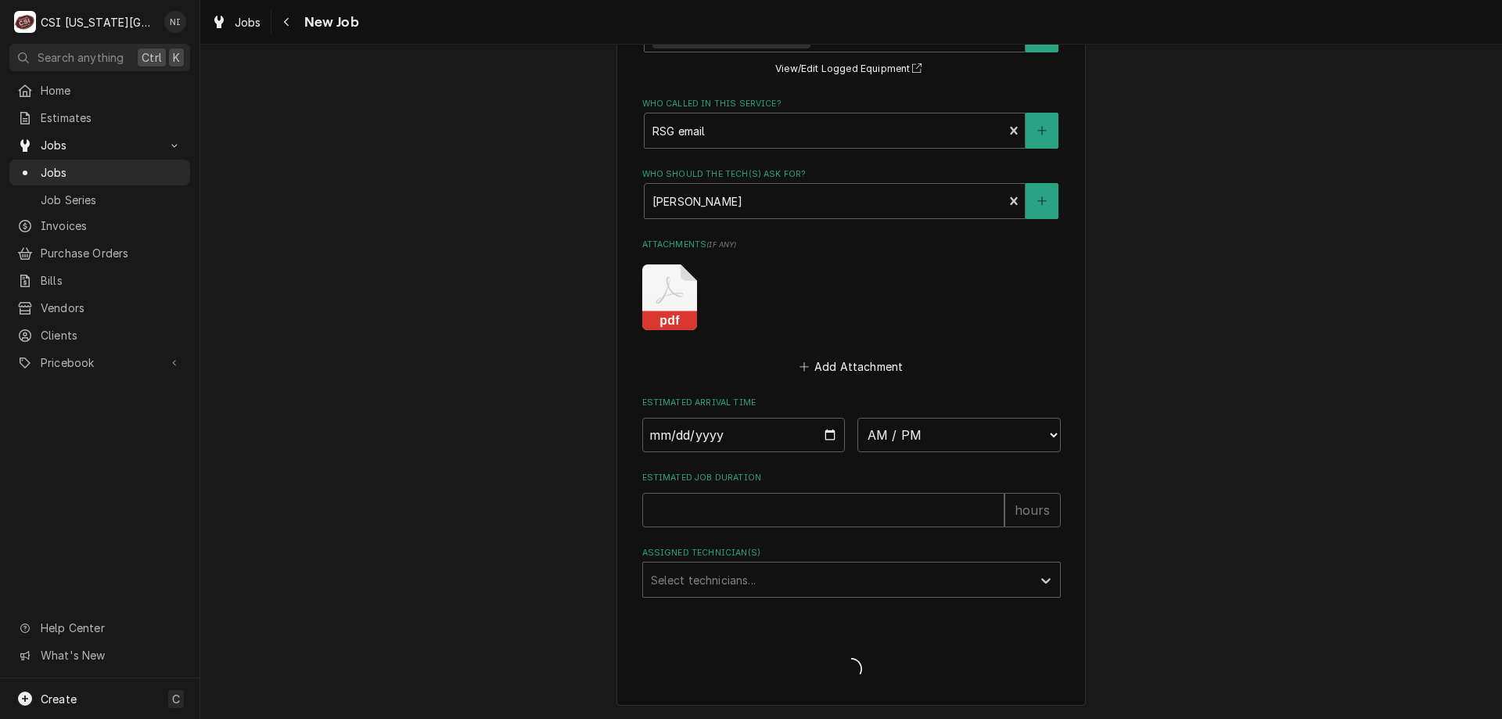
type textarea "x"
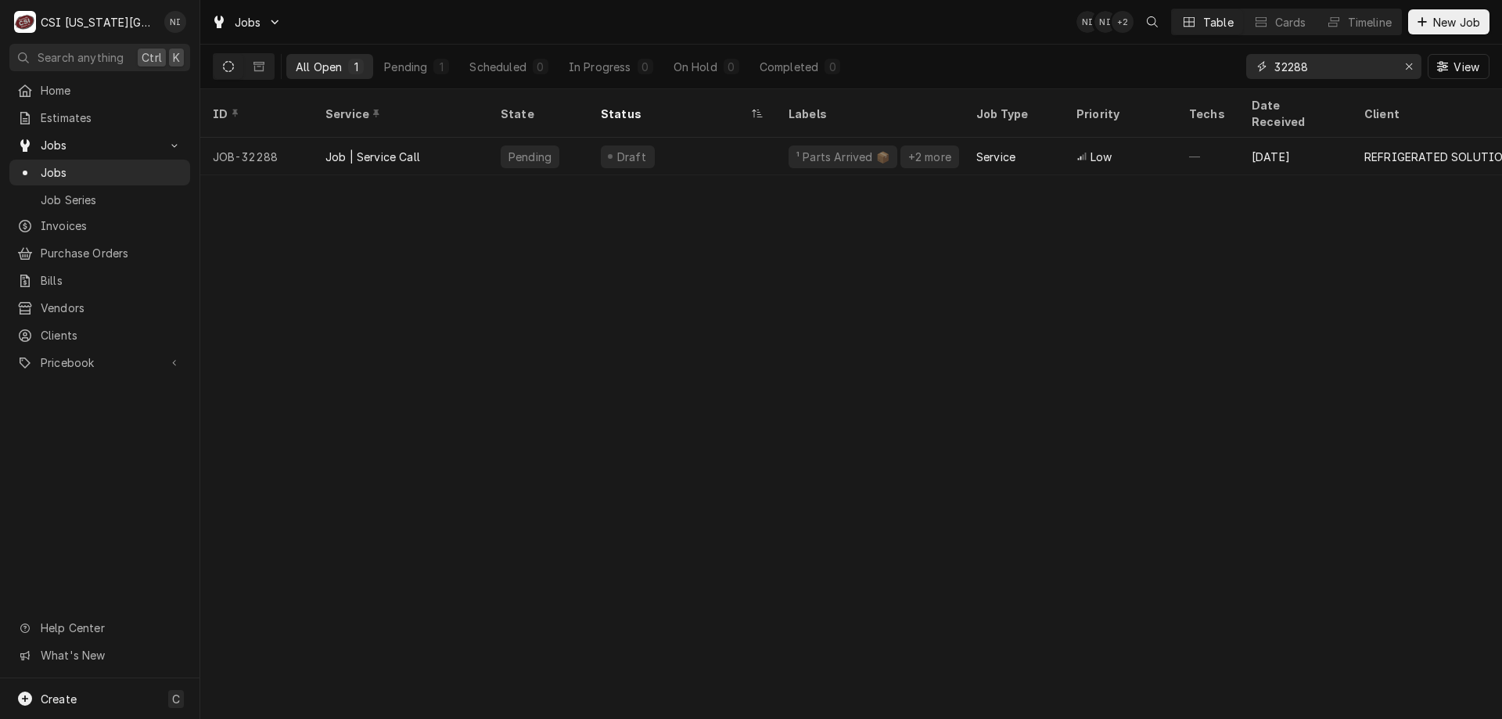
click at [1409, 70] on icon "Erase input" at bounding box center [1409, 66] width 9 height 11
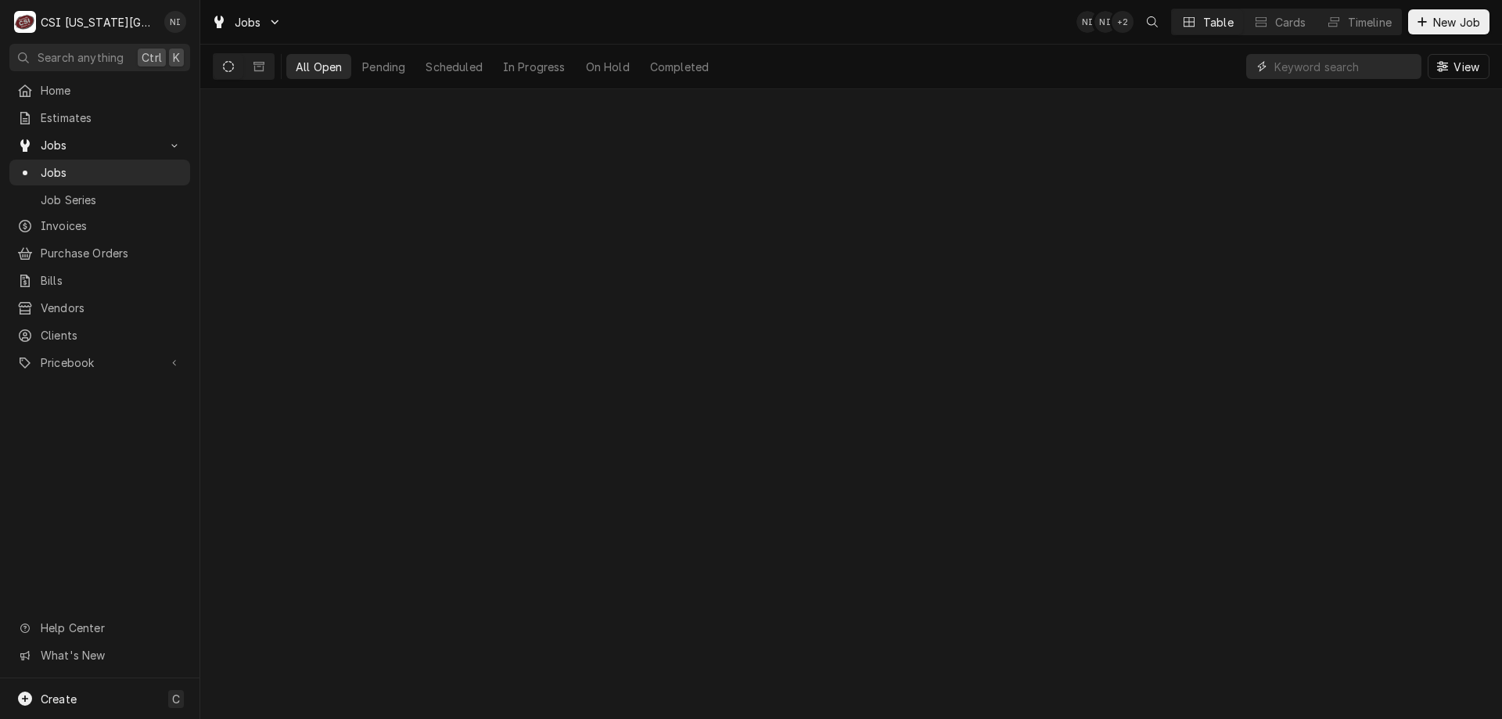
paste input "31988"
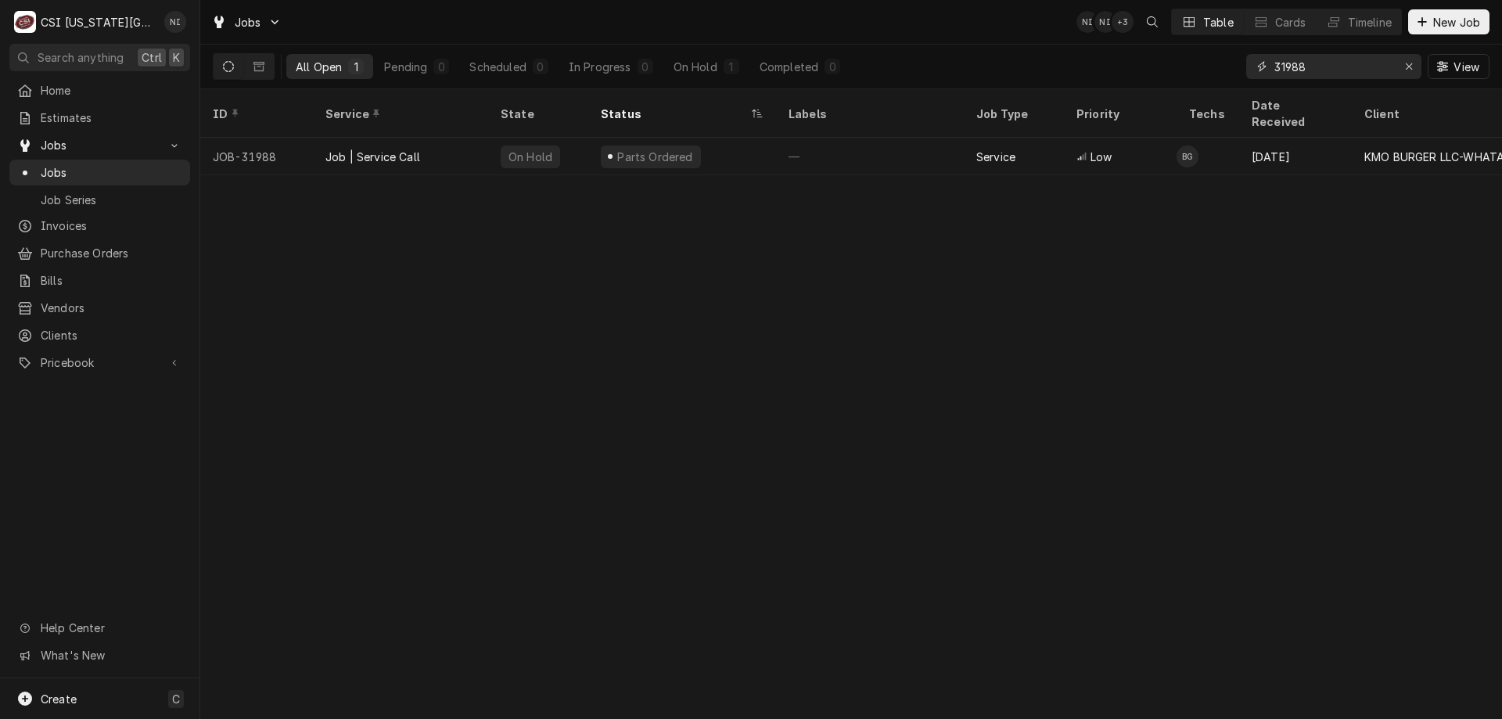
type input "31988"
click at [580, 138] on div "On Hold" at bounding box center [538, 157] width 100 height 38
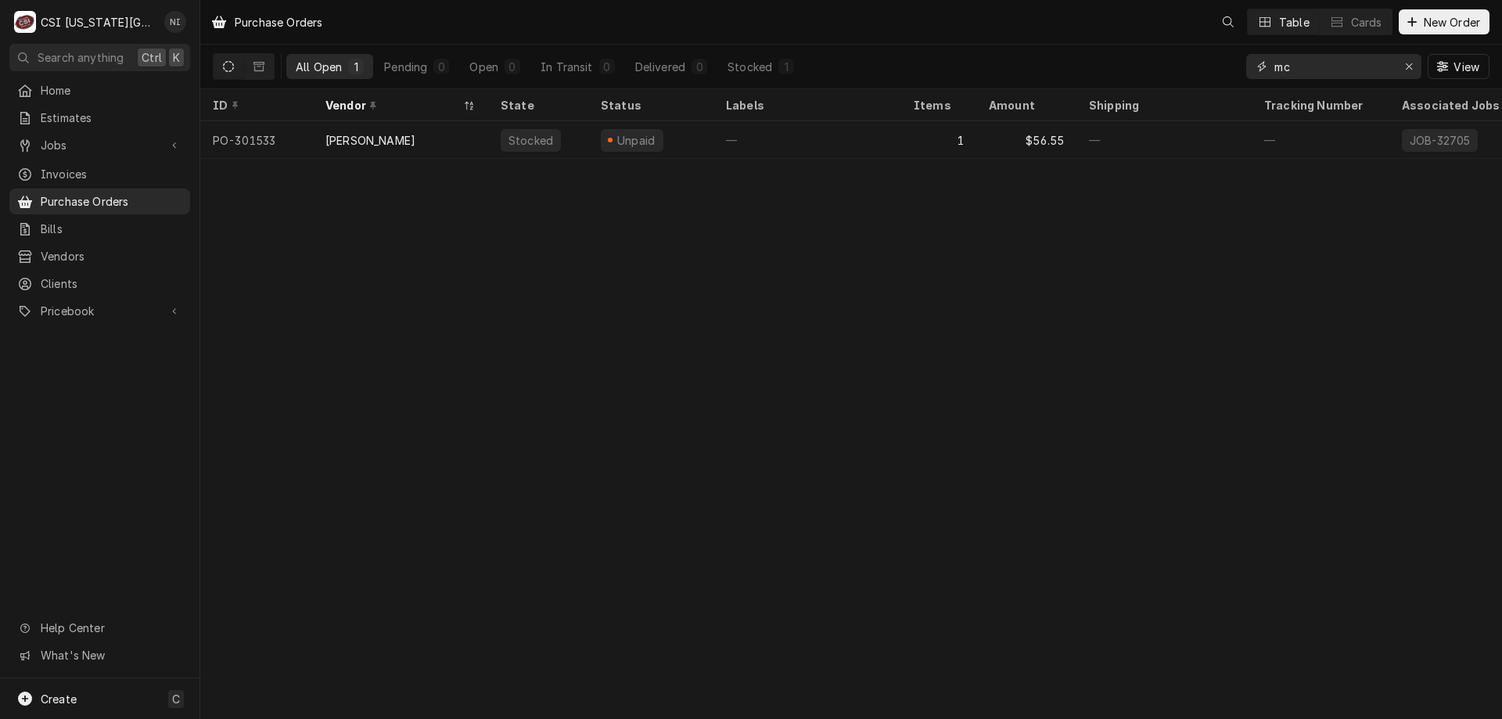
drag, startPoint x: 1288, startPoint y: 66, endPoint x: 1242, endPoint y: 65, distance: 46.2
click at [1266, 65] on div "mc" at bounding box center [1333, 66] width 175 height 25
type input "301184"
click at [937, 138] on div "13" at bounding box center [938, 140] width 75 height 38
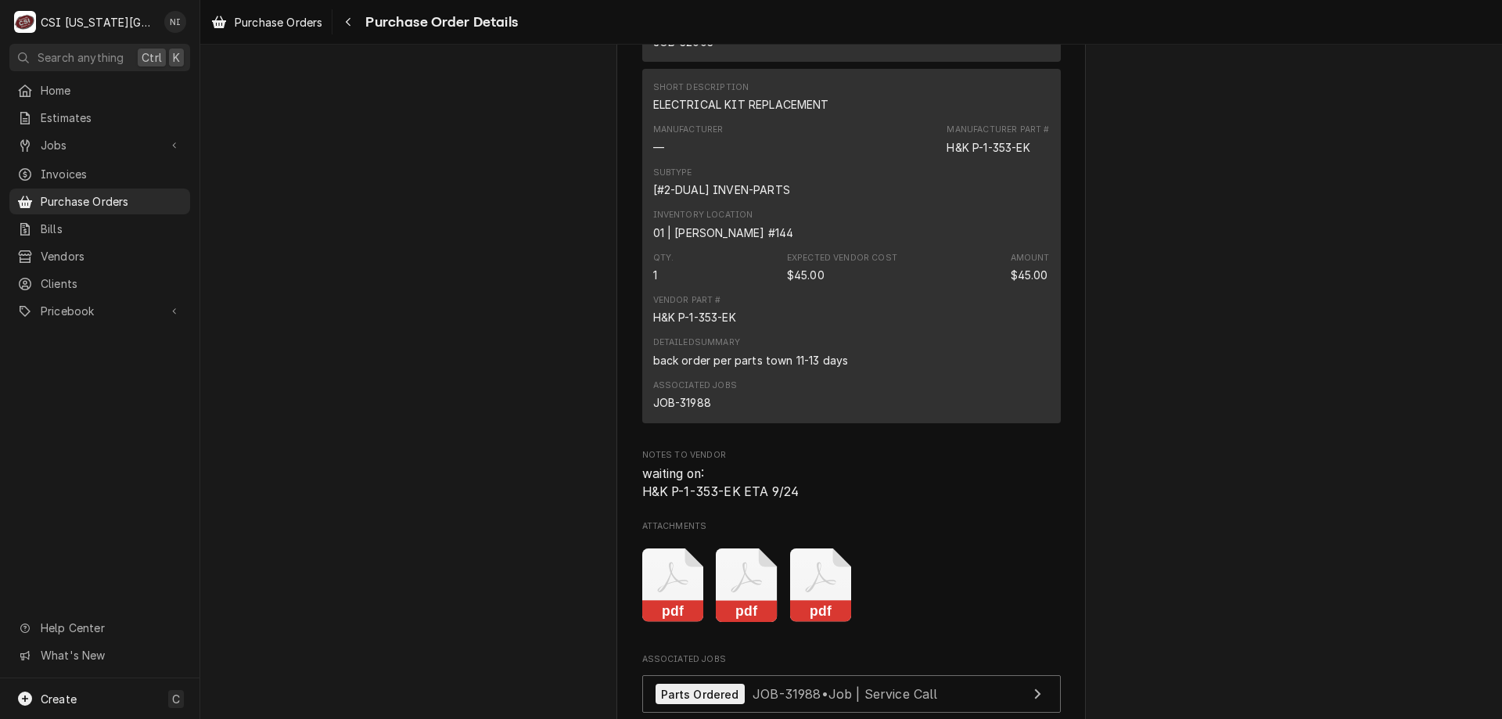
scroll to position [4637, 0]
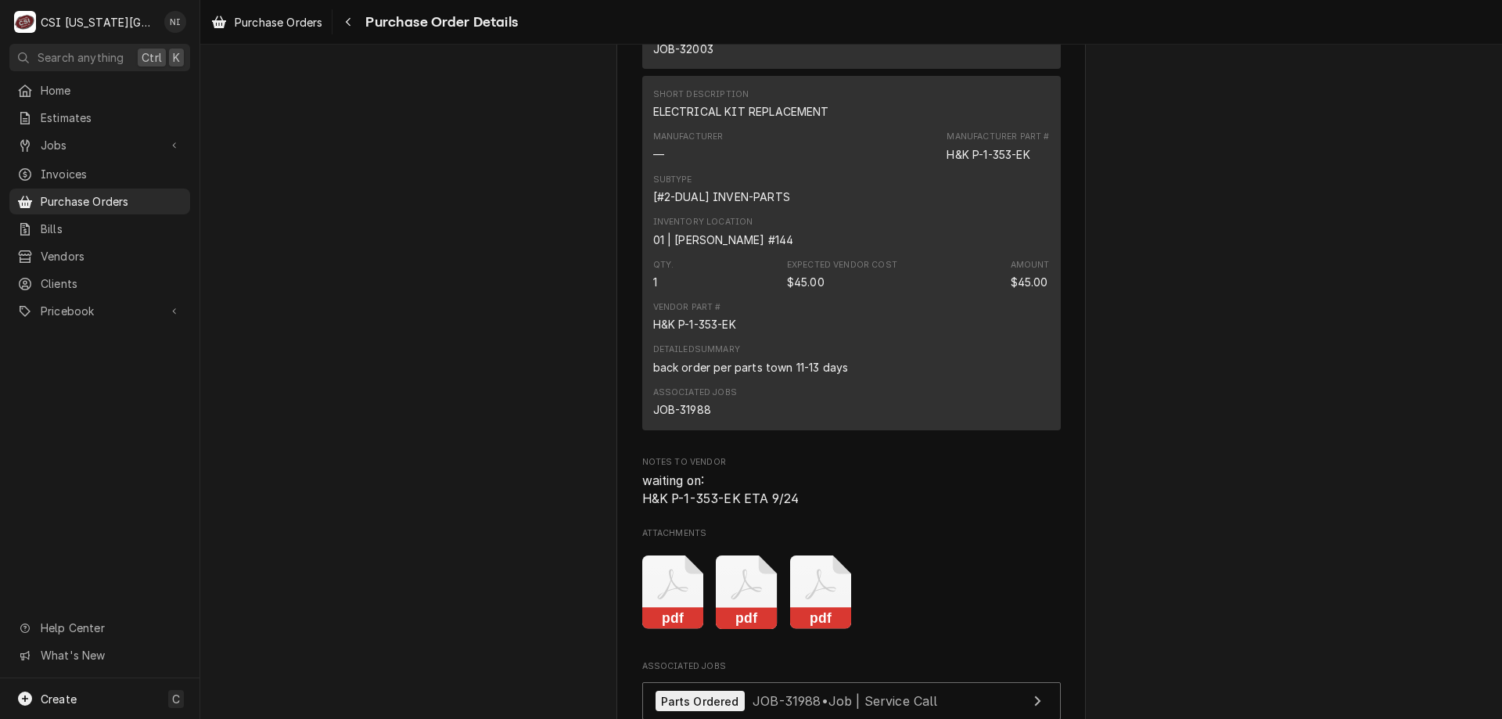
click at [701, 418] on div "JOB-31988" at bounding box center [682, 409] width 58 height 16
click at [700, 418] on div "JOB-31988" at bounding box center [682, 409] width 58 height 16
copy div "31988"
drag, startPoint x: 142, startPoint y: 697, endPoint x: 164, endPoint y: 675, distance: 31.0
click at [143, 695] on div "Create C" at bounding box center [99, 698] width 199 height 41
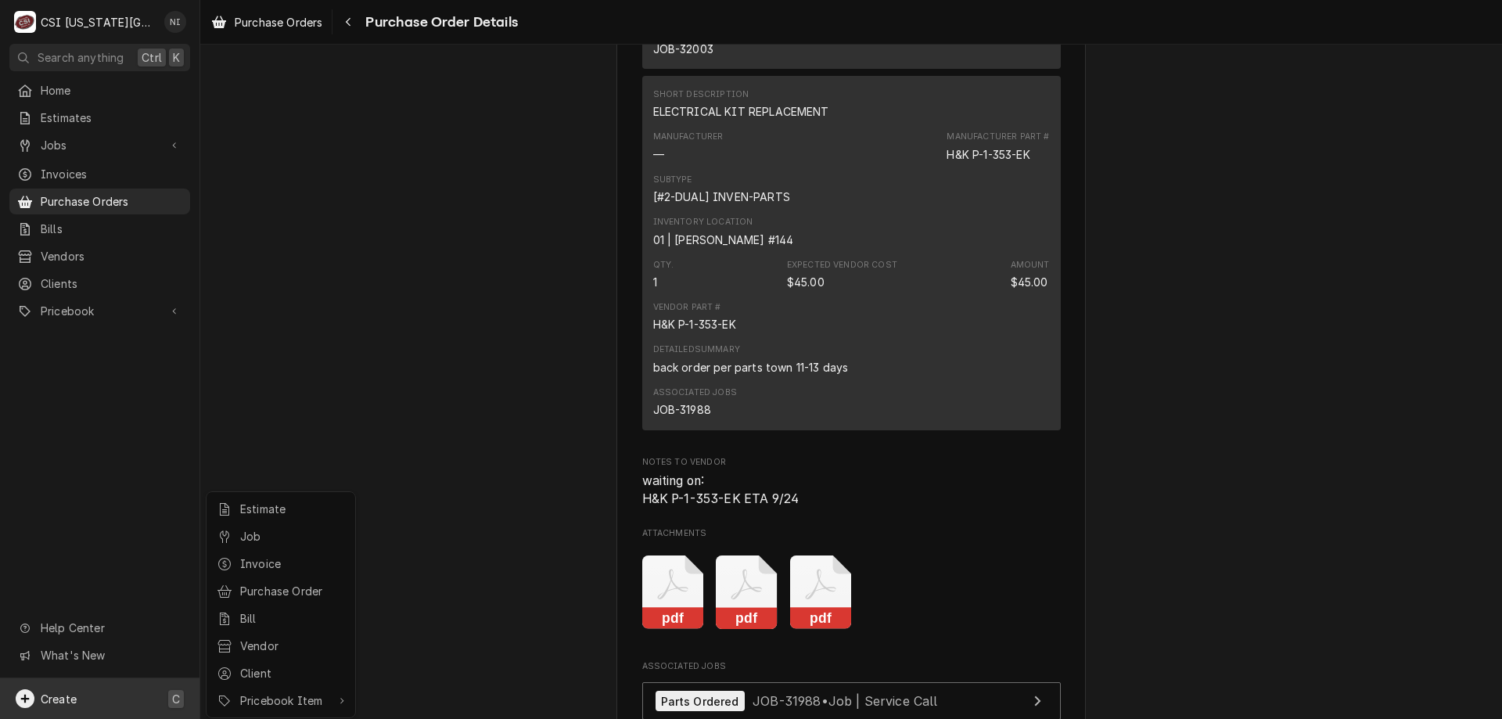
drag, startPoint x: 428, startPoint y: 430, endPoint x: 515, endPoint y: 397, distance: 93.6
click at [429, 429] on html "C CSI [US_STATE][GEOGRAPHIC_DATA] NI Search anything Ctrl K Home Estimates Jobs…" at bounding box center [751, 359] width 1502 height 719
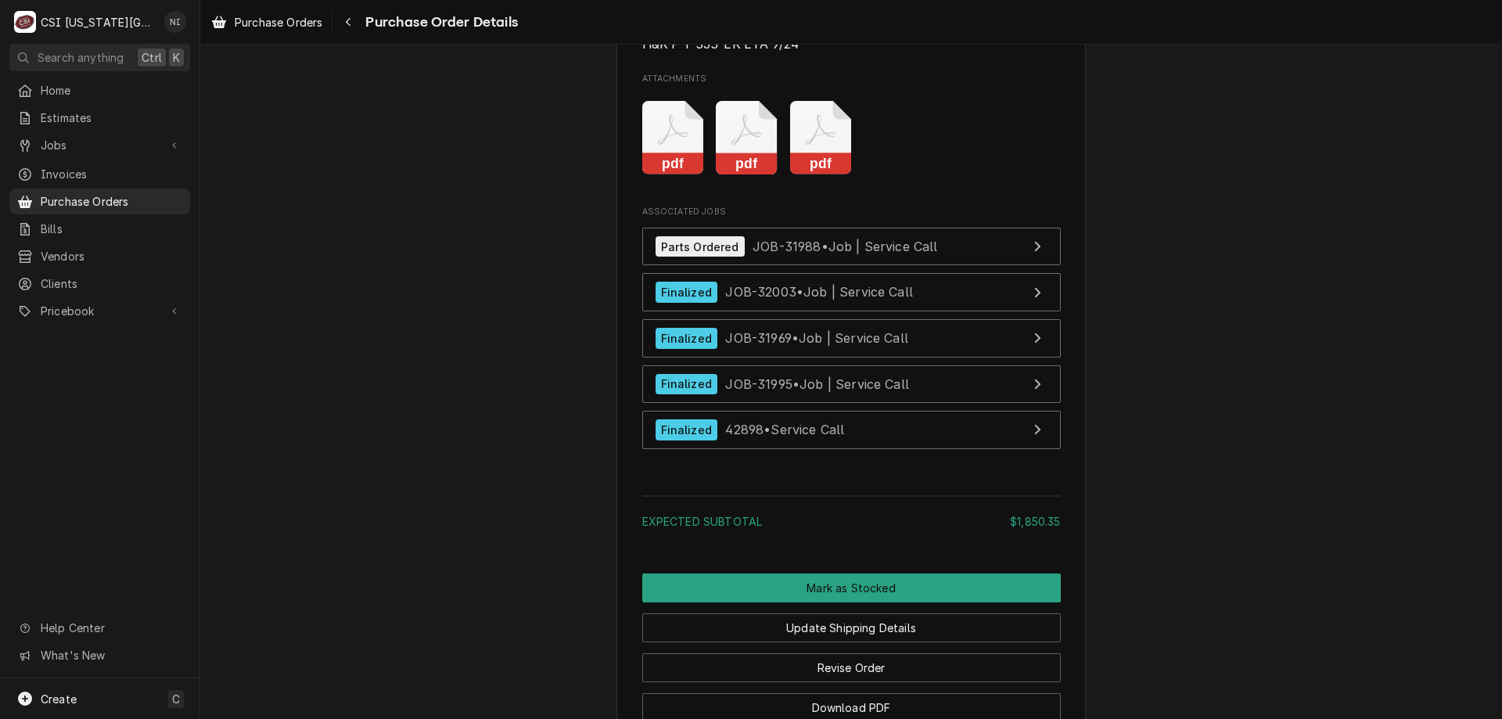
scroll to position [5251, 0]
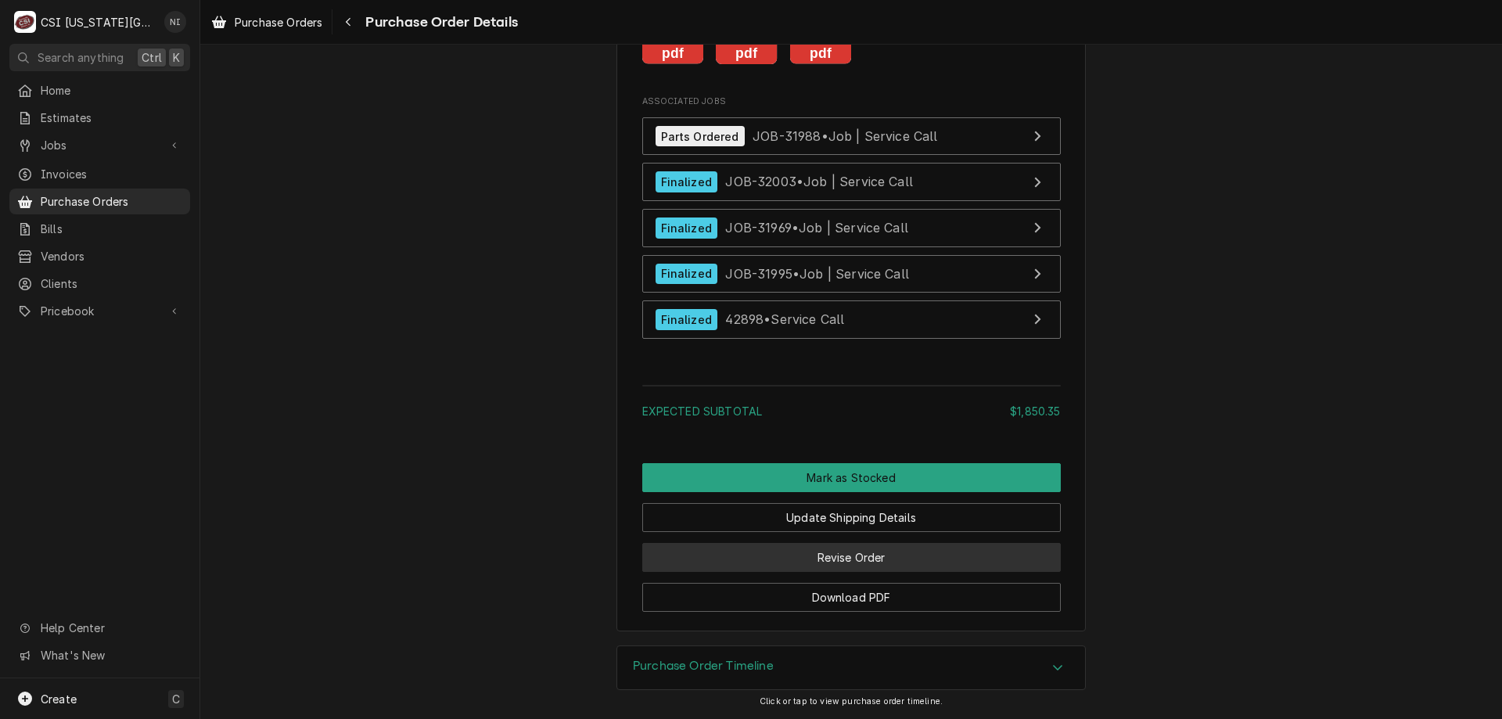
click at [865, 562] on button "Revise Order" at bounding box center [851, 557] width 418 height 29
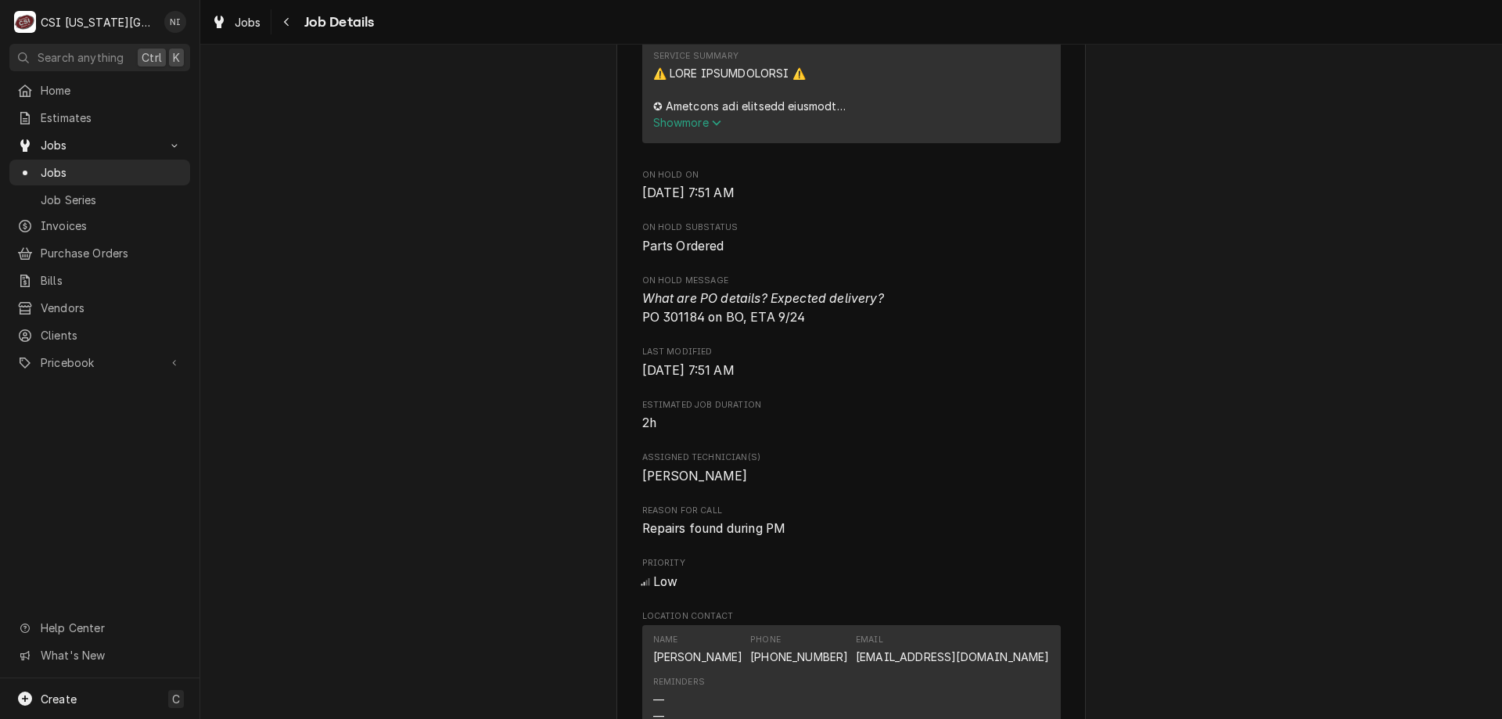
scroll to position [1256, 0]
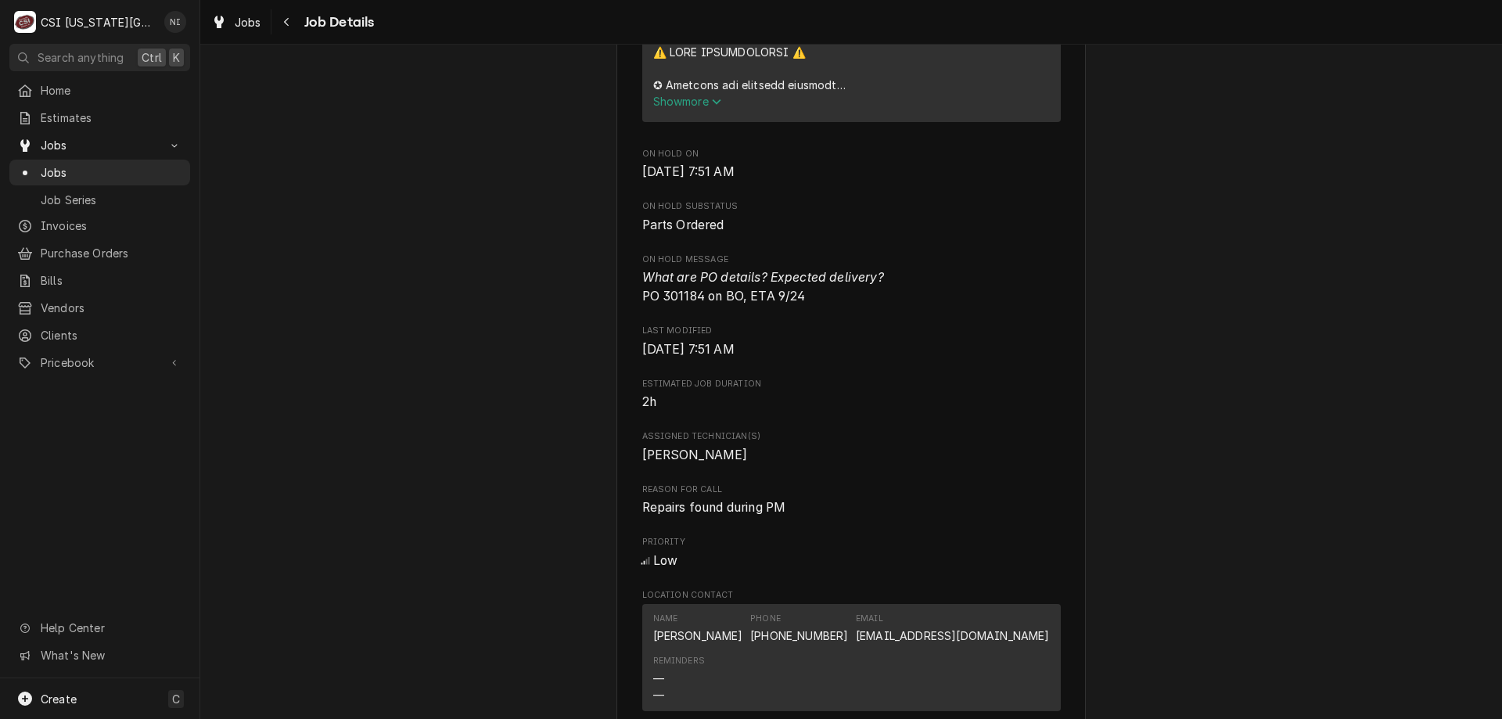
click at [142, 164] on span "Jobs" at bounding box center [112, 172] width 142 height 16
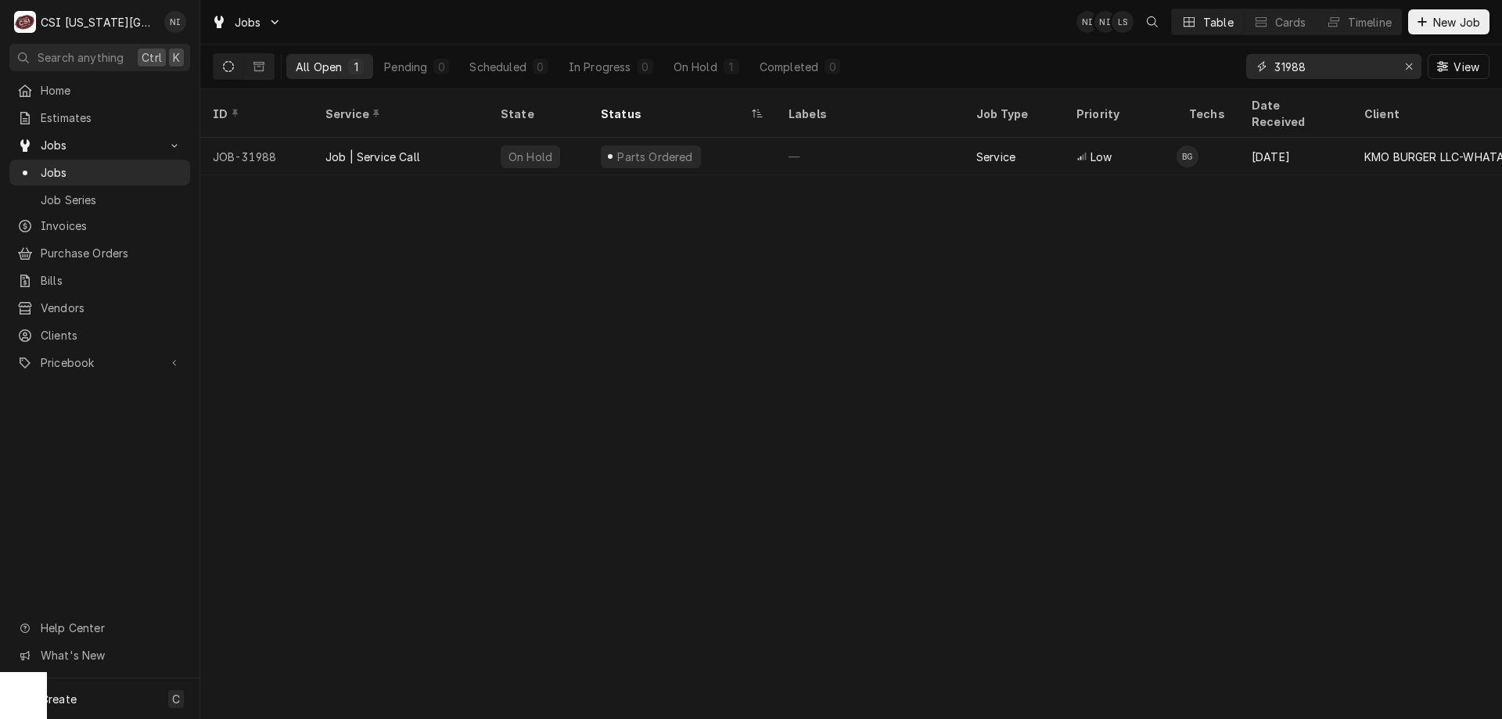
drag, startPoint x: 1321, startPoint y: 60, endPoint x: 1286, endPoint y: 74, distance: 37.6
click at [1286, 74] on input "31988" at bounding box center [1332, 66] width 117 height 25
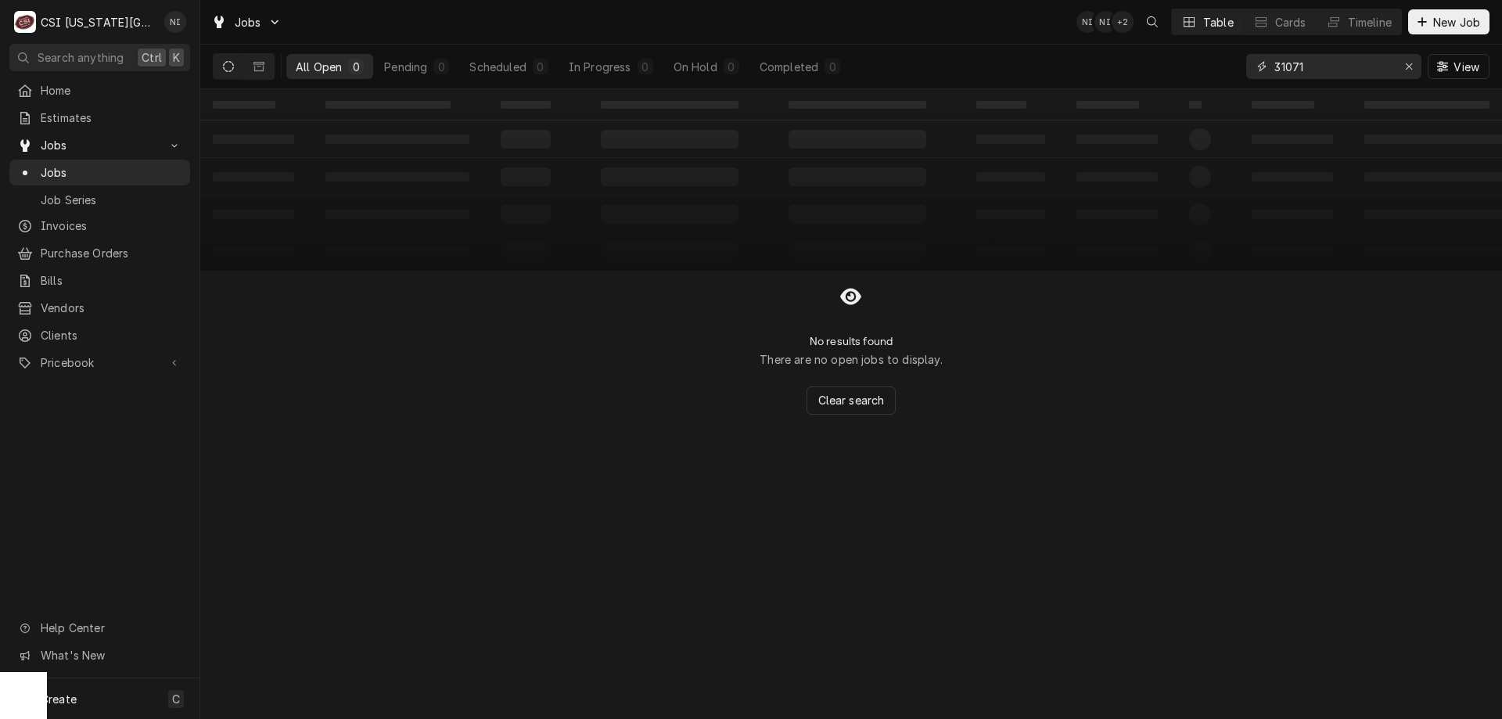
type input "31071"
click at [267, 69] on button "Dynamic Content Wrapper" at bounding box center [259, 66] width 30 height 25
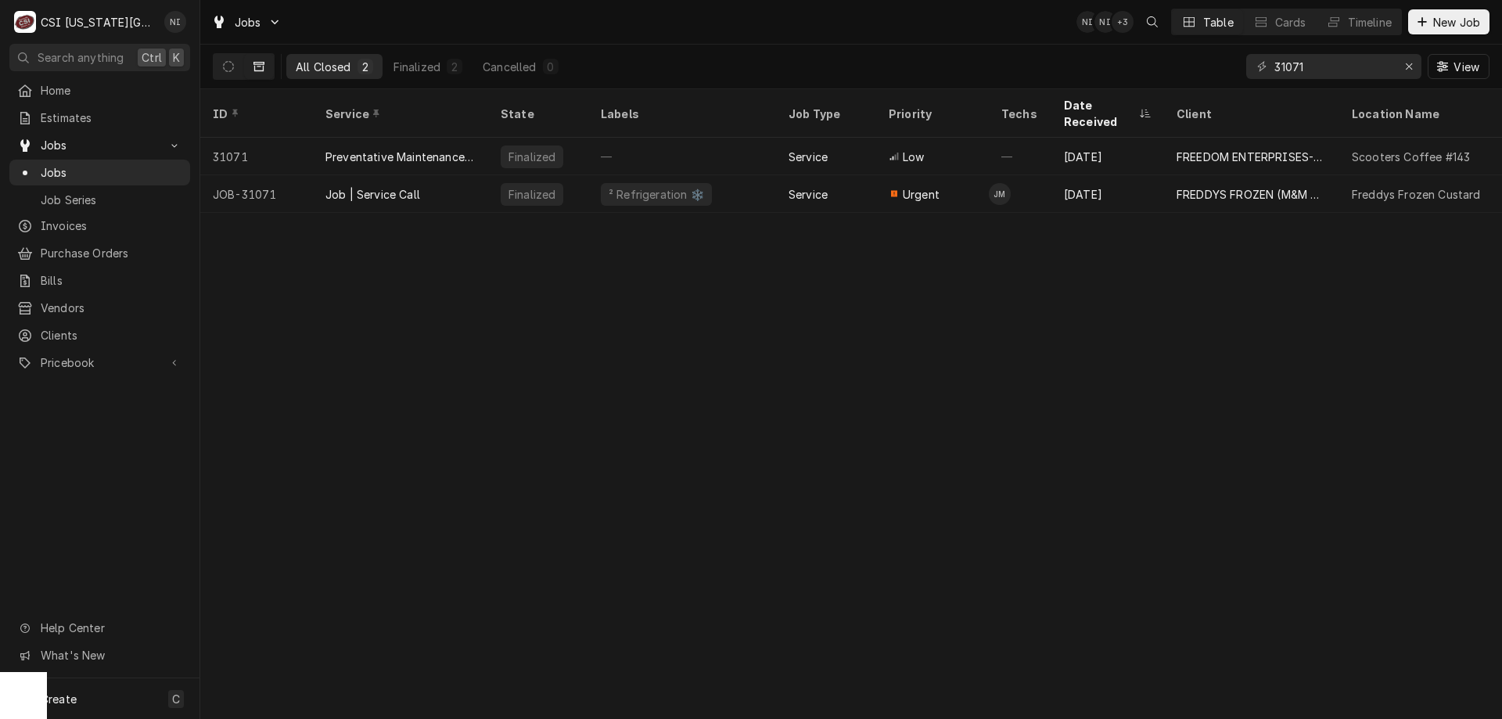
click at [474, 185] on div "Job | Service Call" at bounding box center [400, 194] width 175 height 38
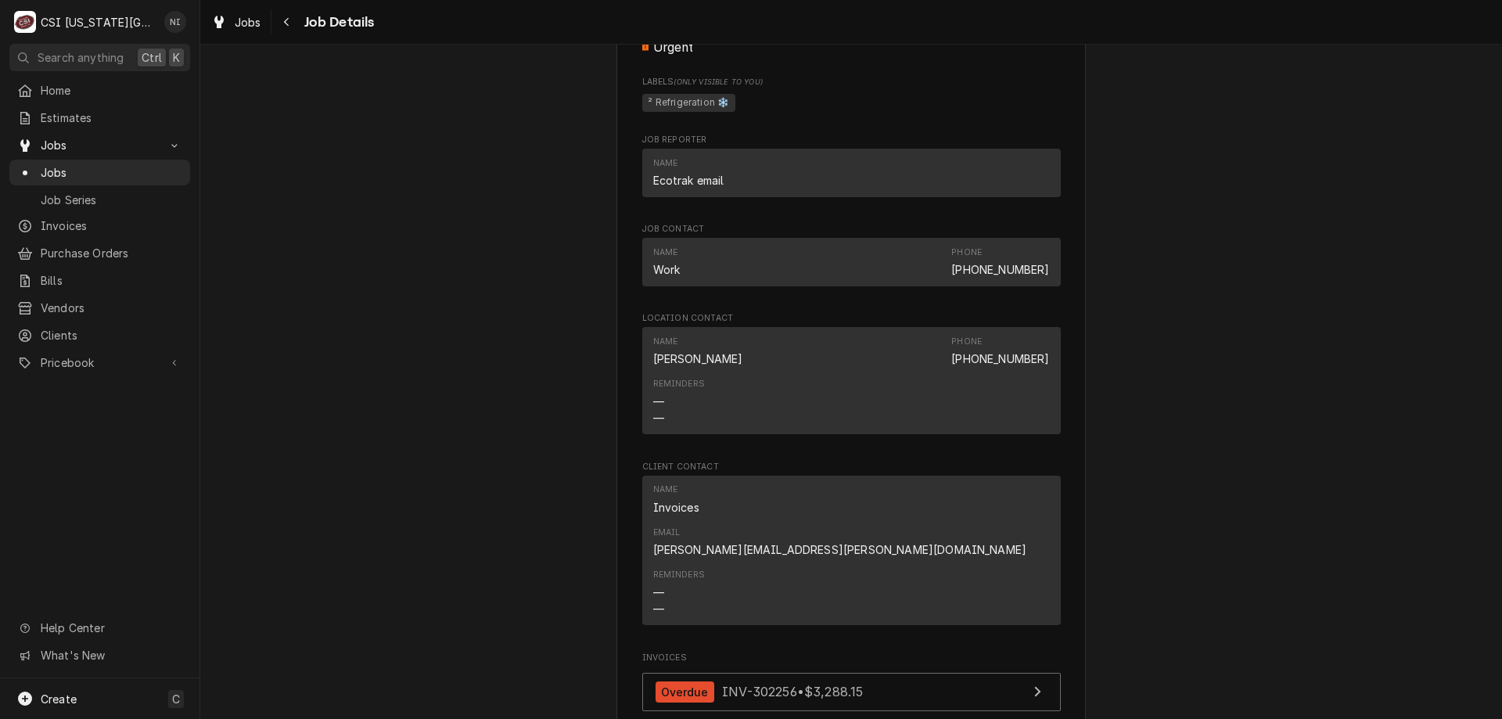
scroll to position [1503, 0]
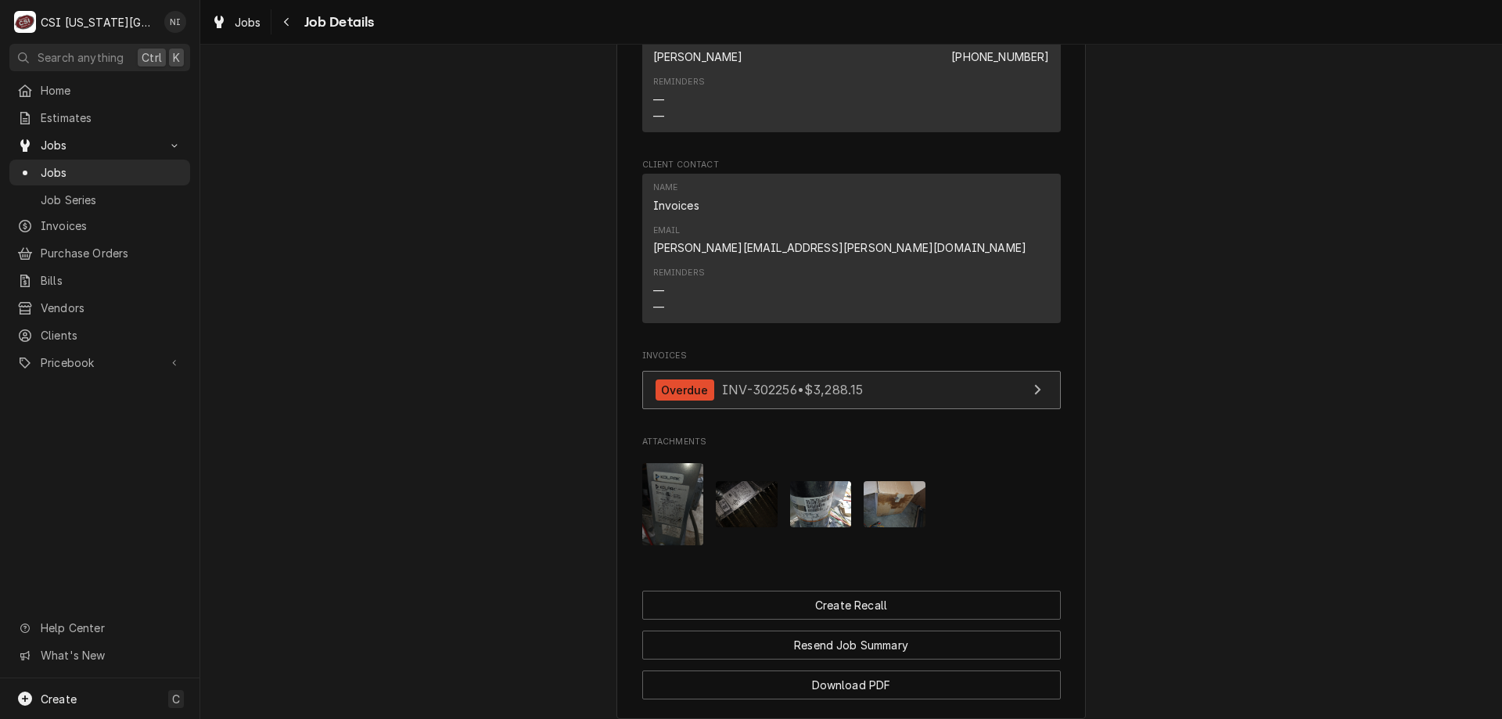
click at [894, 371] on link "Overdue INV-302256 • $3,288.15" at bounding box center [851, 390] width 418 height 38
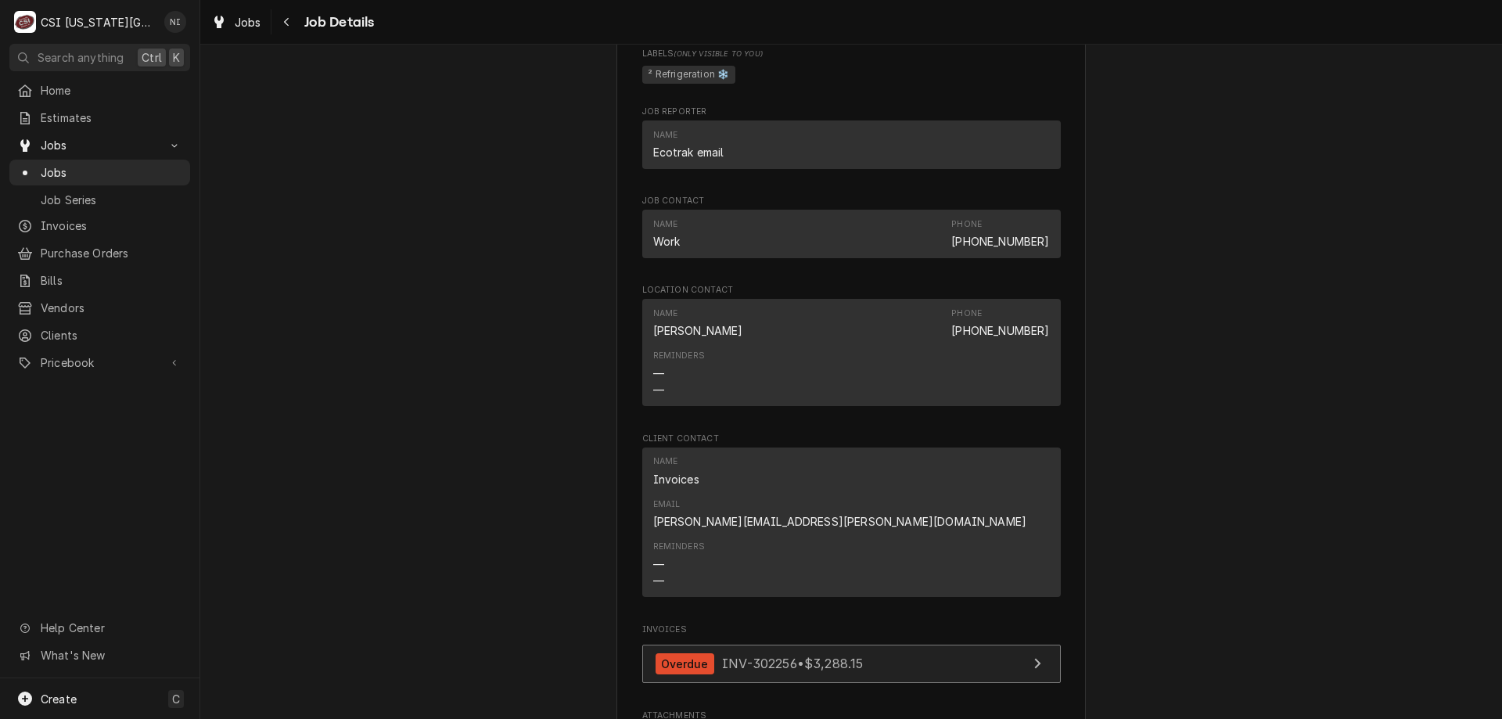
scroll to position [1190, 0]
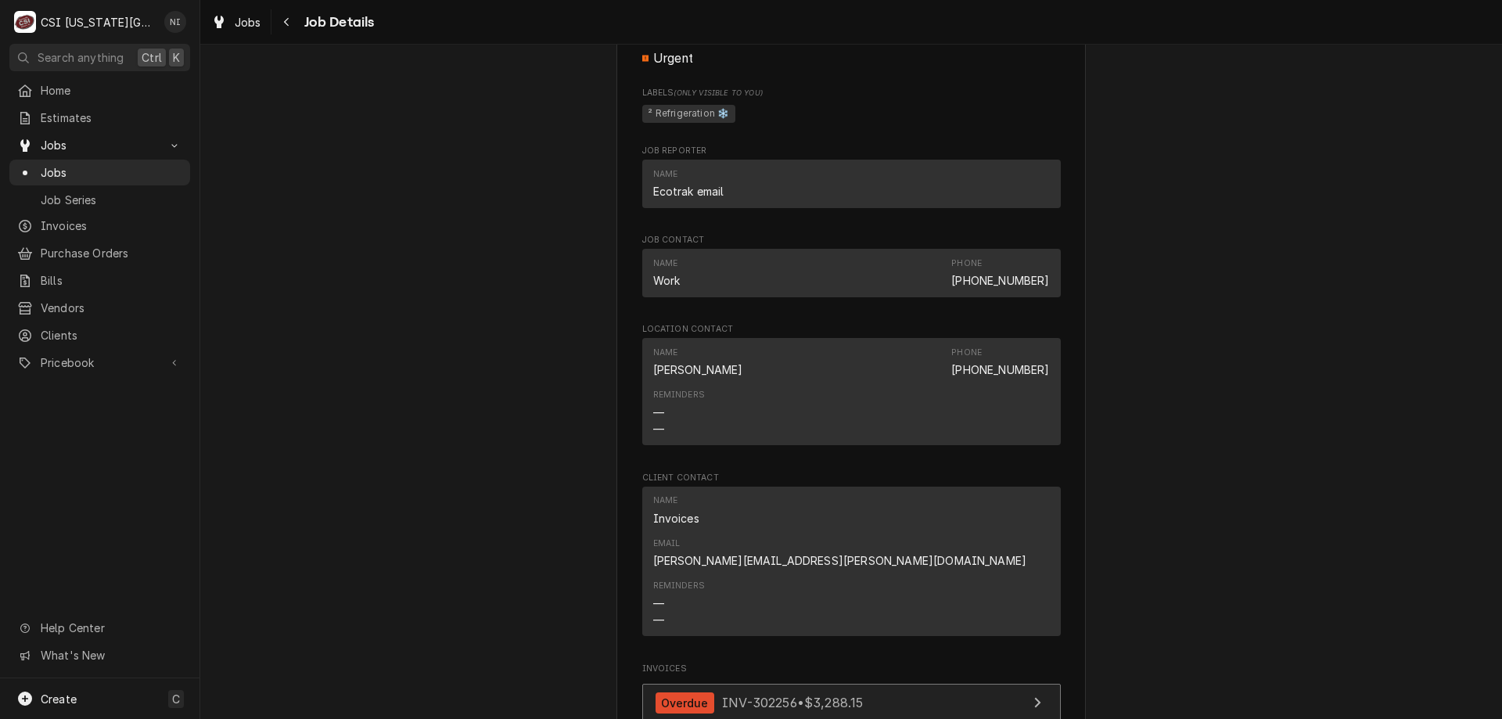
click at [749, 695] on span "INV-302256 • $3,288.15" at bounding box center [792, 703] width 141 height 16
click at [163, 164] on span "Jobs" at bounding box center [112, 172] width 142 height 16
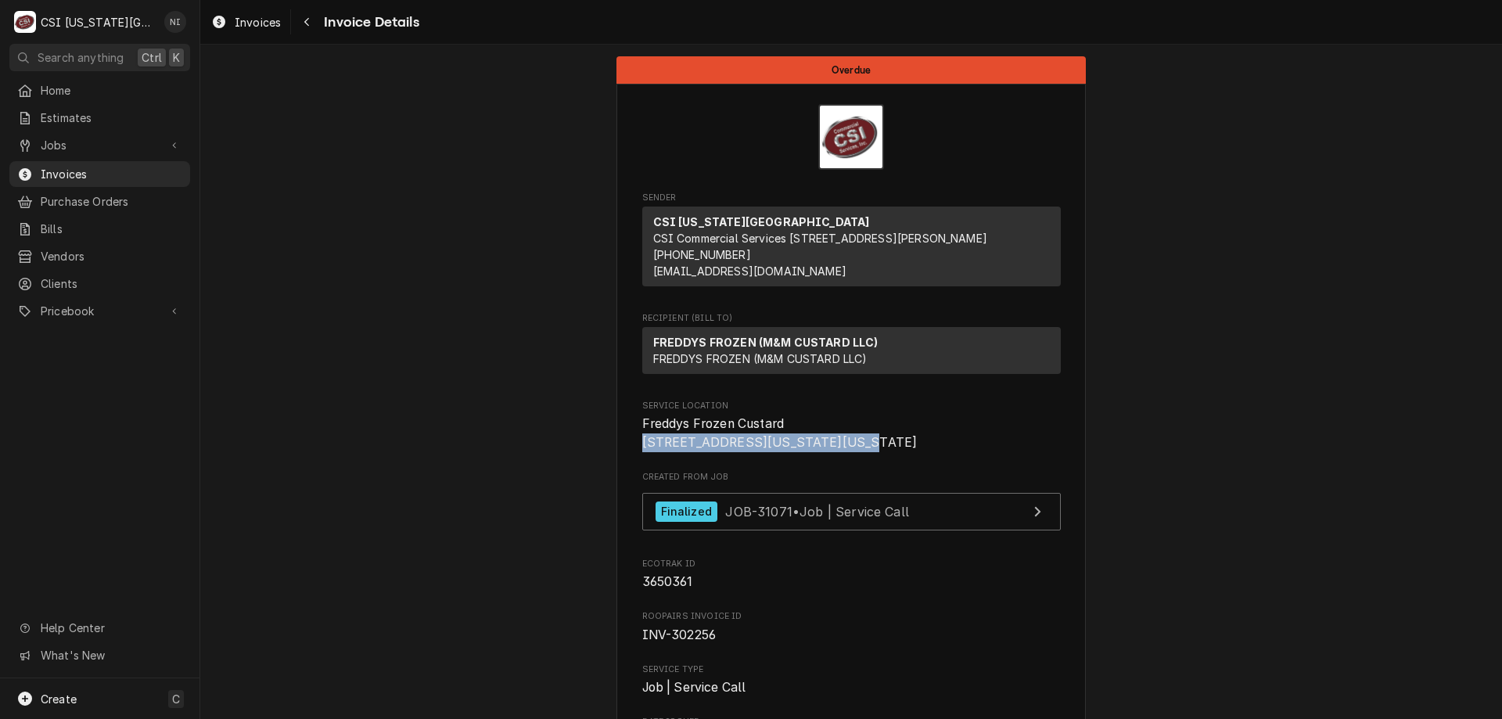
drag, startPoint x: 630, startPoint y: 458, endPoint x: 833, endPoint y: 462, distance: 203.4
copy span "[STREET_ADDRESS][US_STATE]"
click at [128, 171] on span "Invoices" at bounding box center [112, 174] width 142 height 16
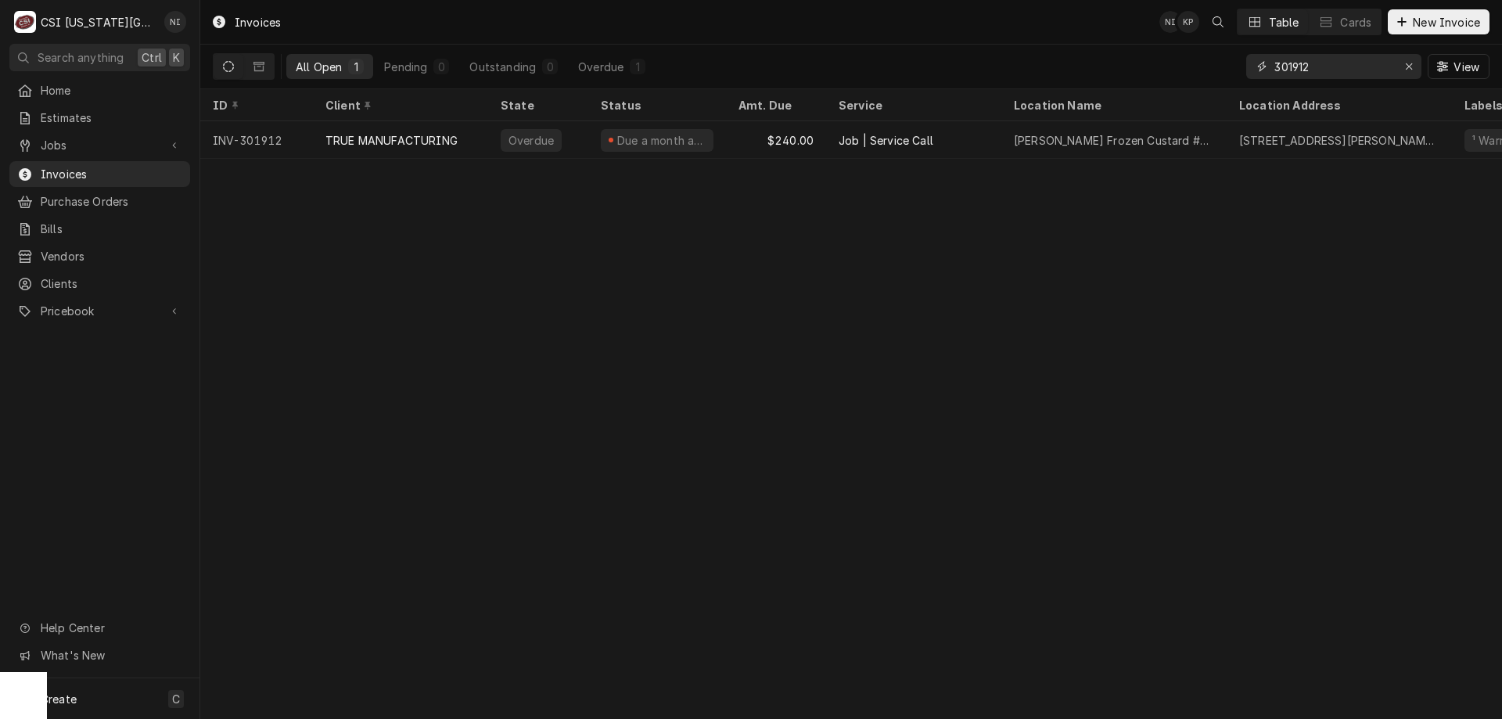
click at [1410, 71] on icon "Erase input" at bounding box center [1409, 66] width 9 height 11
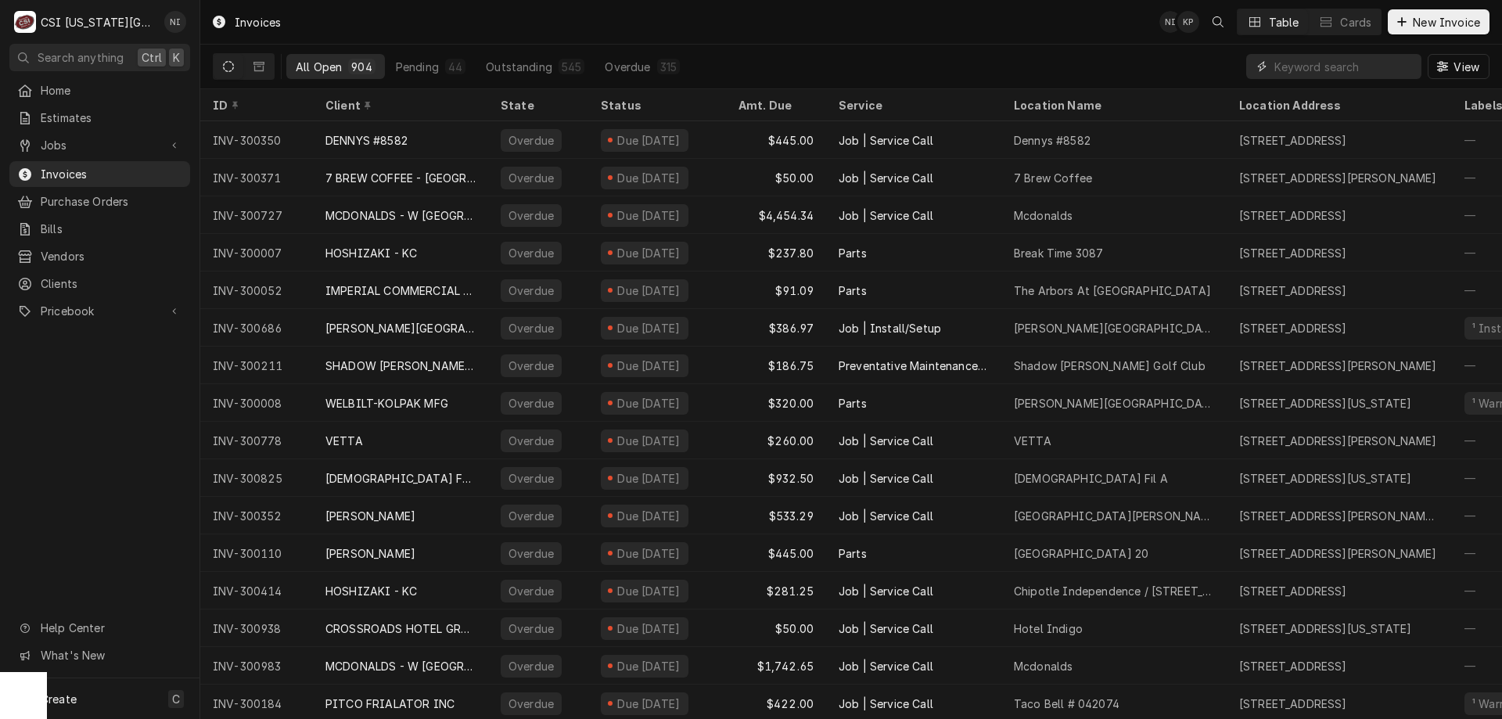
paste input "[STREET_ADDRESS][US_STATE]"
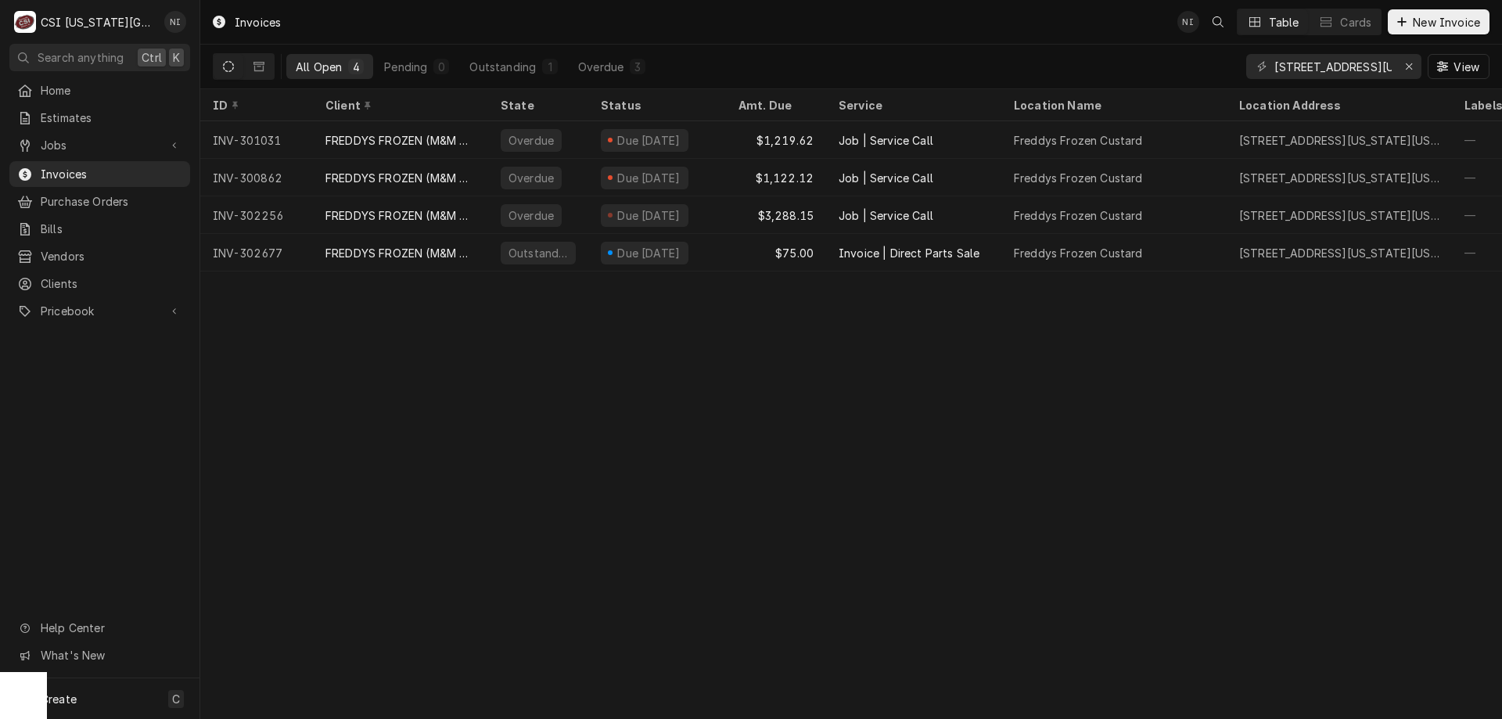
click at [264, 64] on button "Dynamic Content Wrapper" at bounding box center [259, 66] width 30 height 25
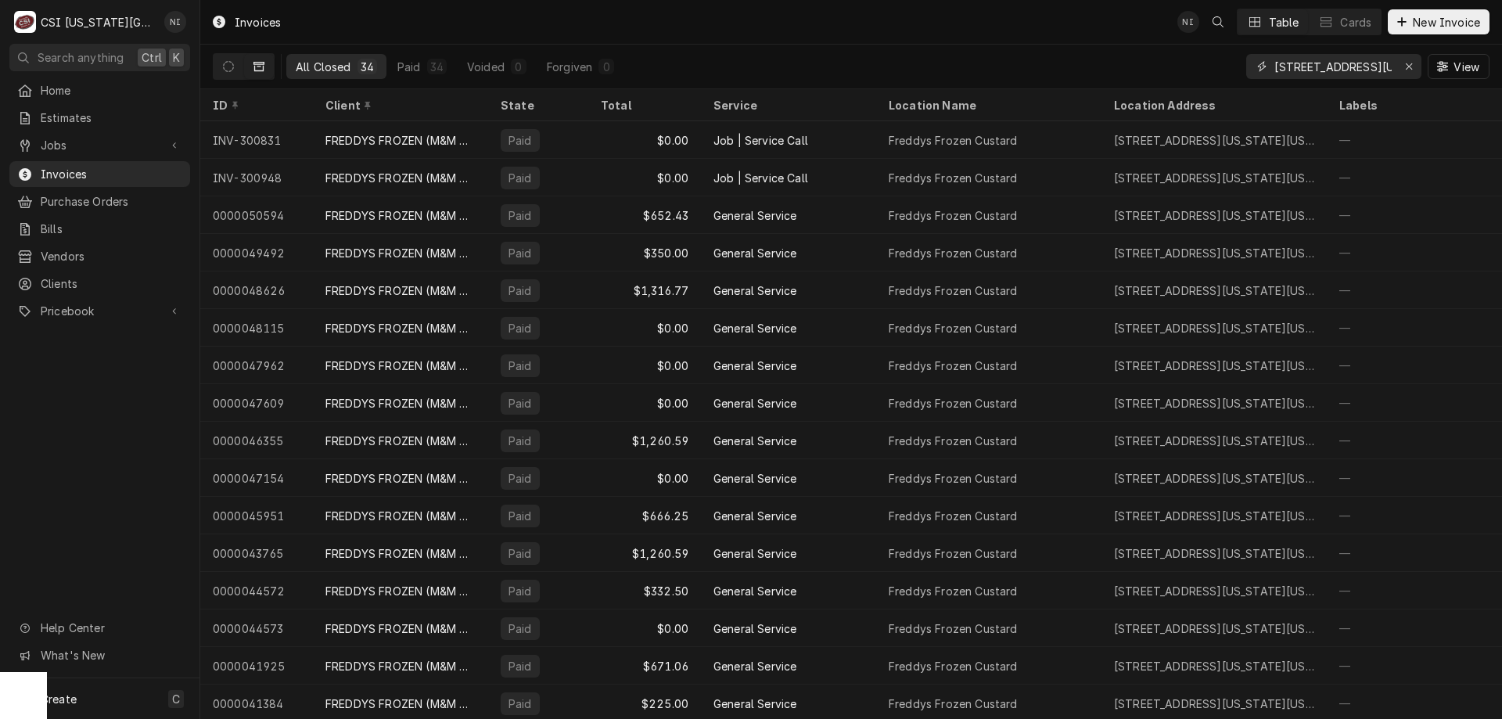
scroll to position [0, 57]
drag, startPoint x: 1372, startPoint y: 66, endPoint x: 1501, endPoint y: 92, distance: 131.5
click at [1501, 92] on div "Invoices NI Table Cards New Invoice All Closed 34 Paid 34 Voided 0 Forgiven 0 1…" at bounding box center [851, 359] width 1302 height 719
type input "13628 Washington"
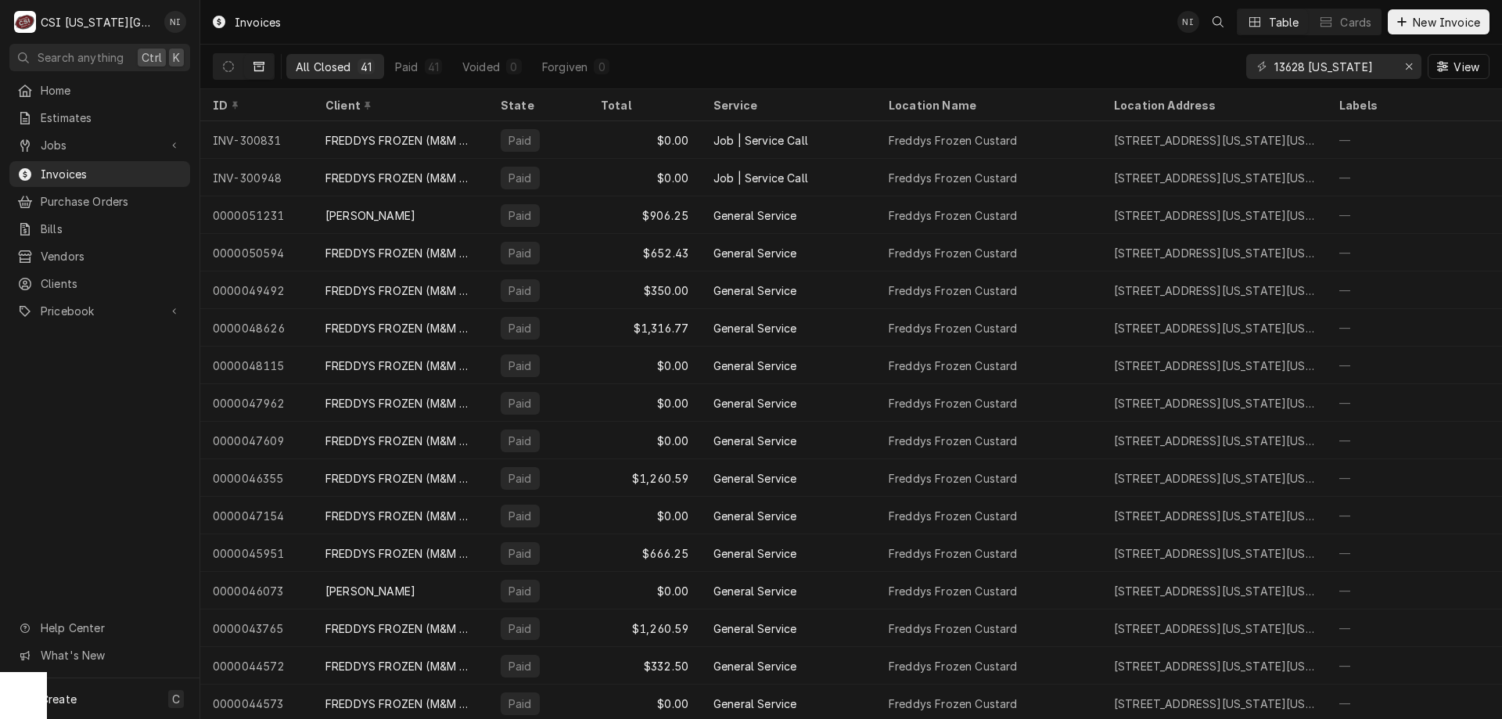
click at [224, 60] on button "Dynamic Content Wrapper" at bounding box center [229, 66] width 30 height 25
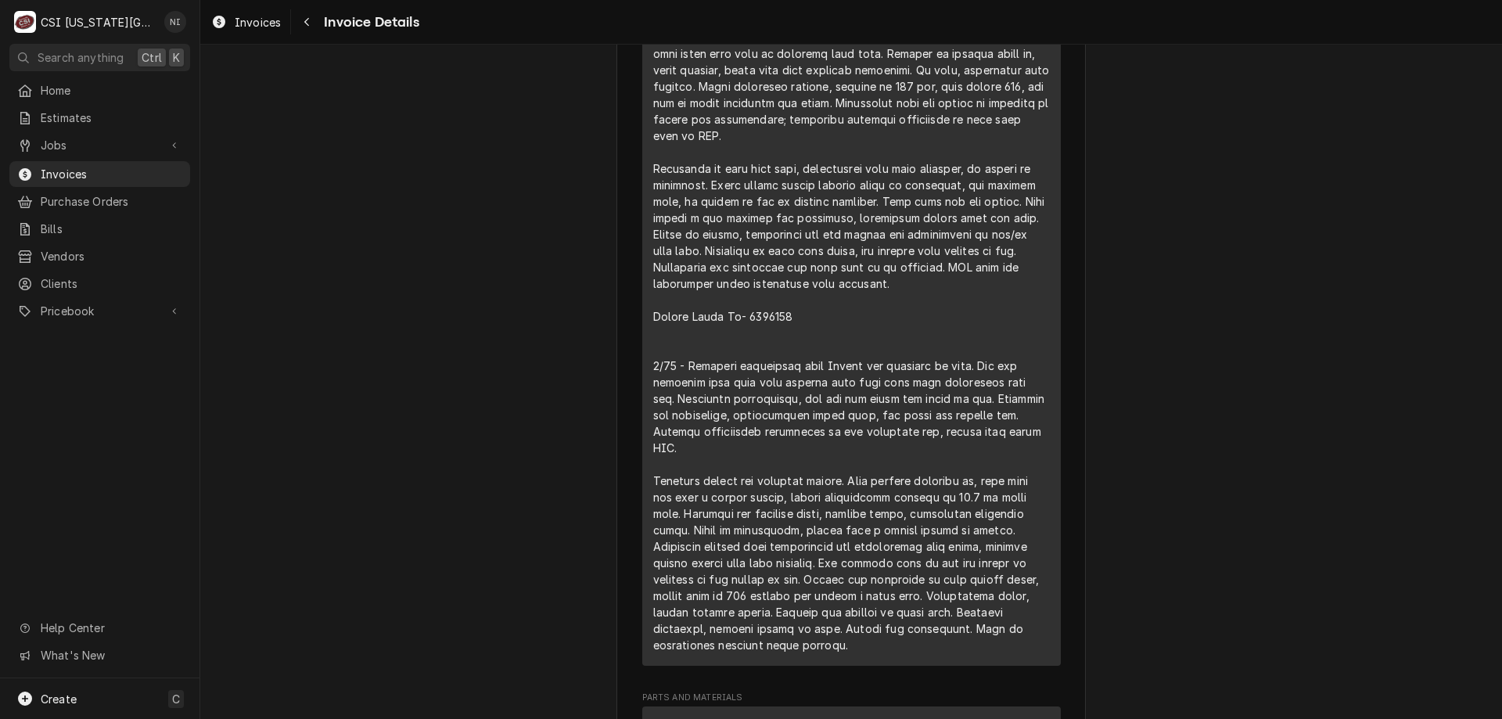
scroll to position [1358, 0]
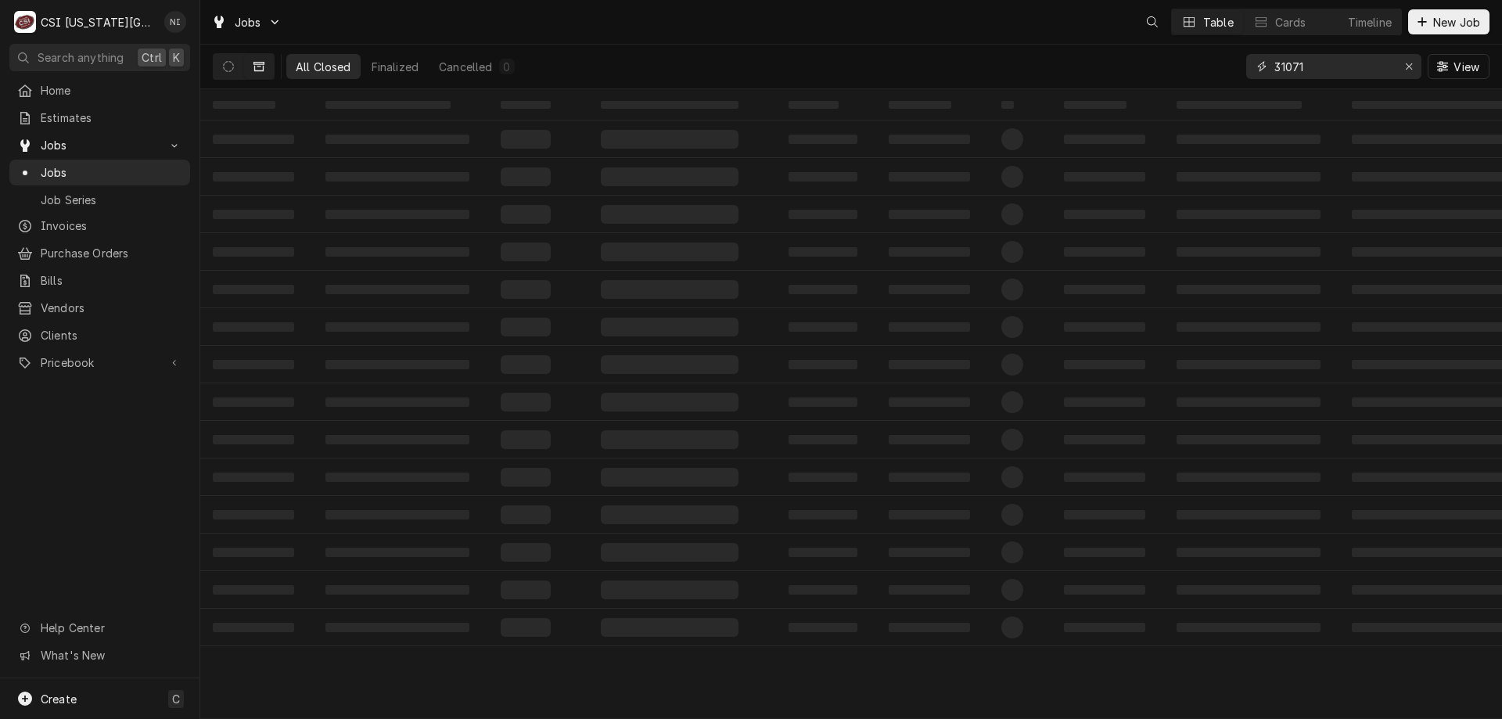
drag, startPoint x: 1316, startPoint y: 66, endPoint x: 1201, endPoint y: 50, distance: 115.4
click at [1219, 66] on div "All Closed Finalized Cancelled 0 31071 View" at bounding box center [851, 67] width 1276 height 44
type input "31938"
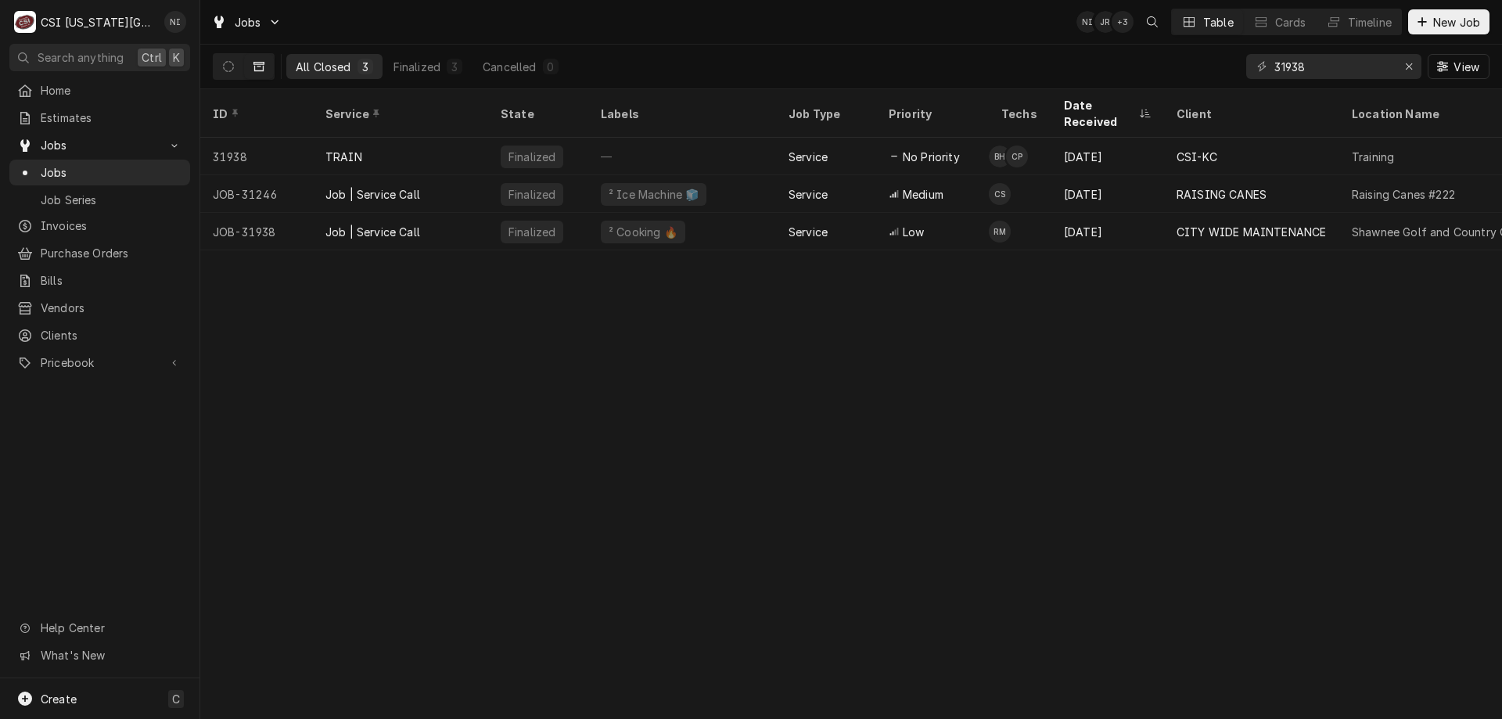
click at [225, 70] on icon "Dynamic Content Wrapper" at bounding box center [228, 66] width 11 height 11
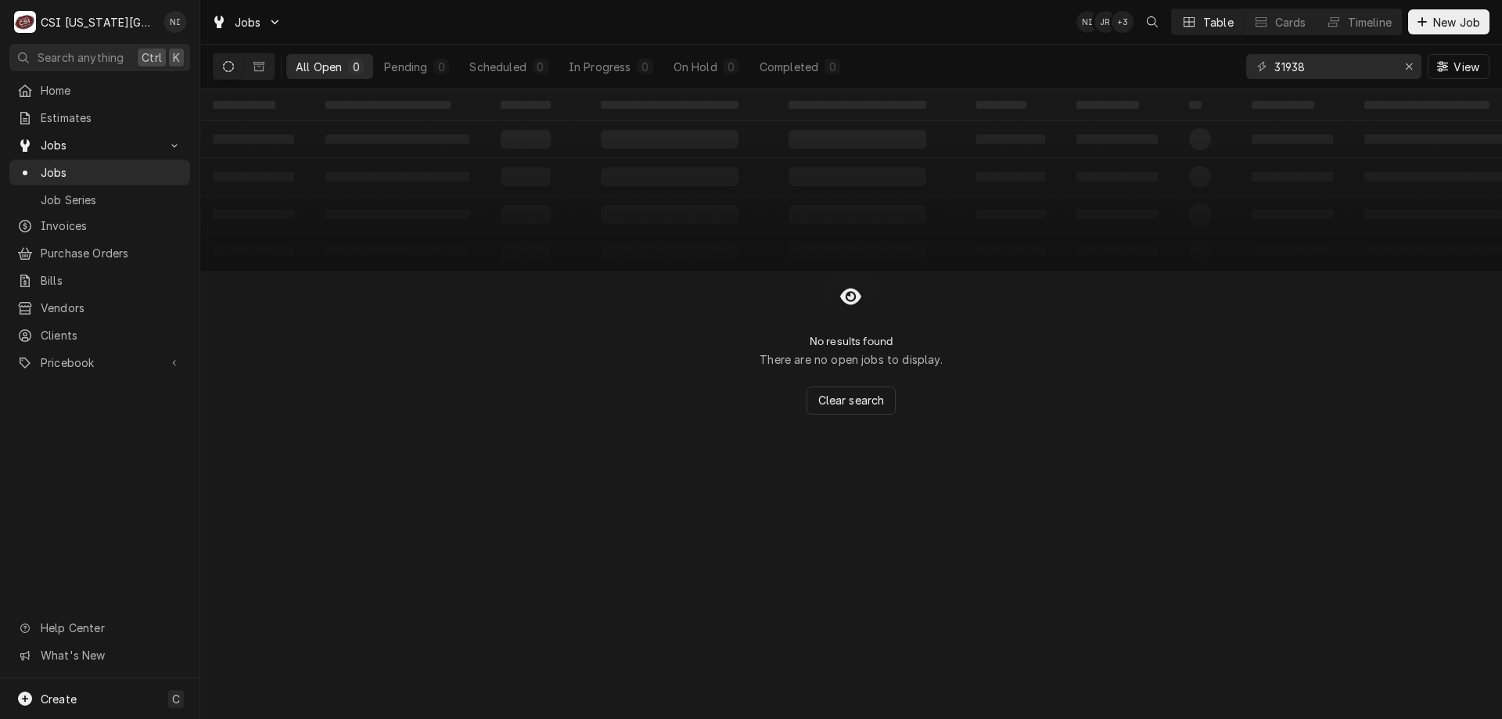
click at [264, 66] on icon "Dynamic Content Wrapper" at bounding box center [258, 66] width 11 height 9
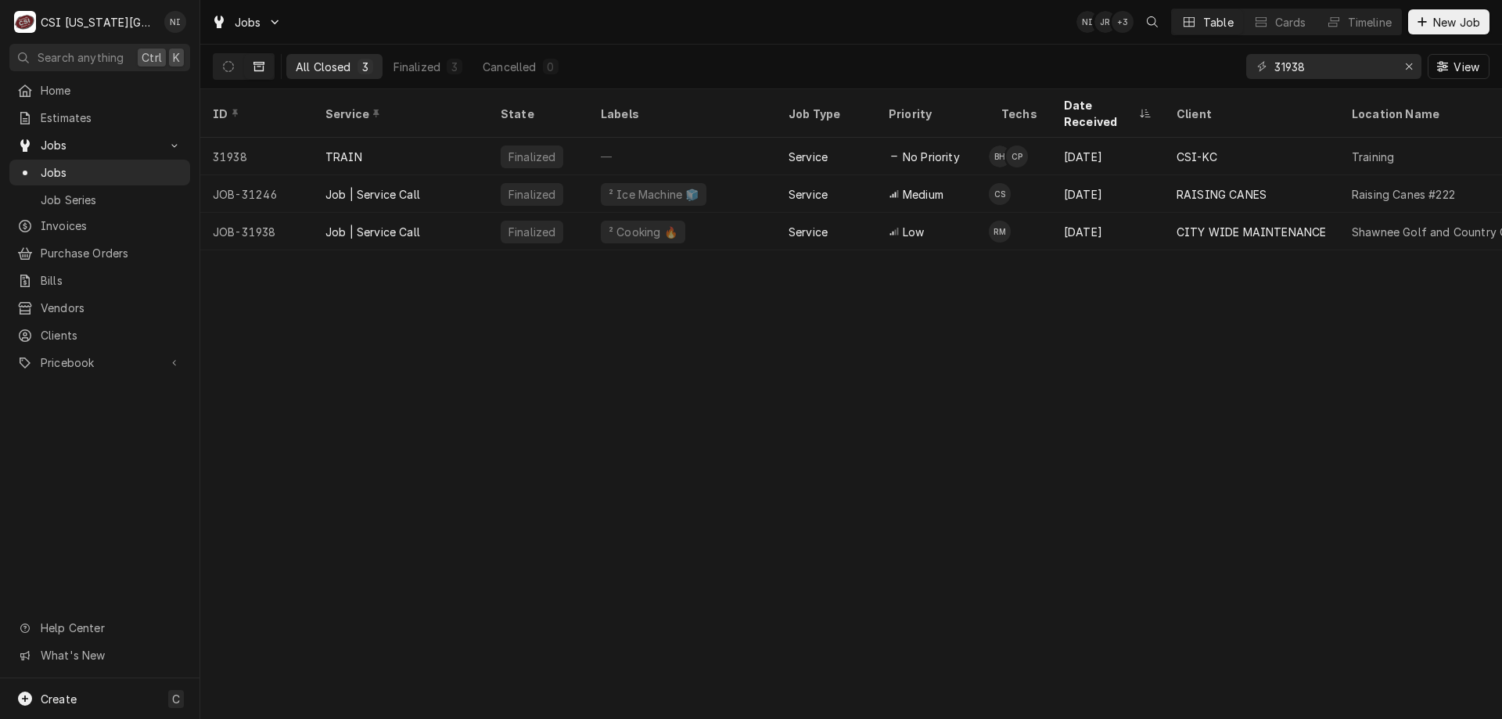
click at [476, 213] on div "Job | Service Call" at bounding box center [400, 232] width 175 height 38
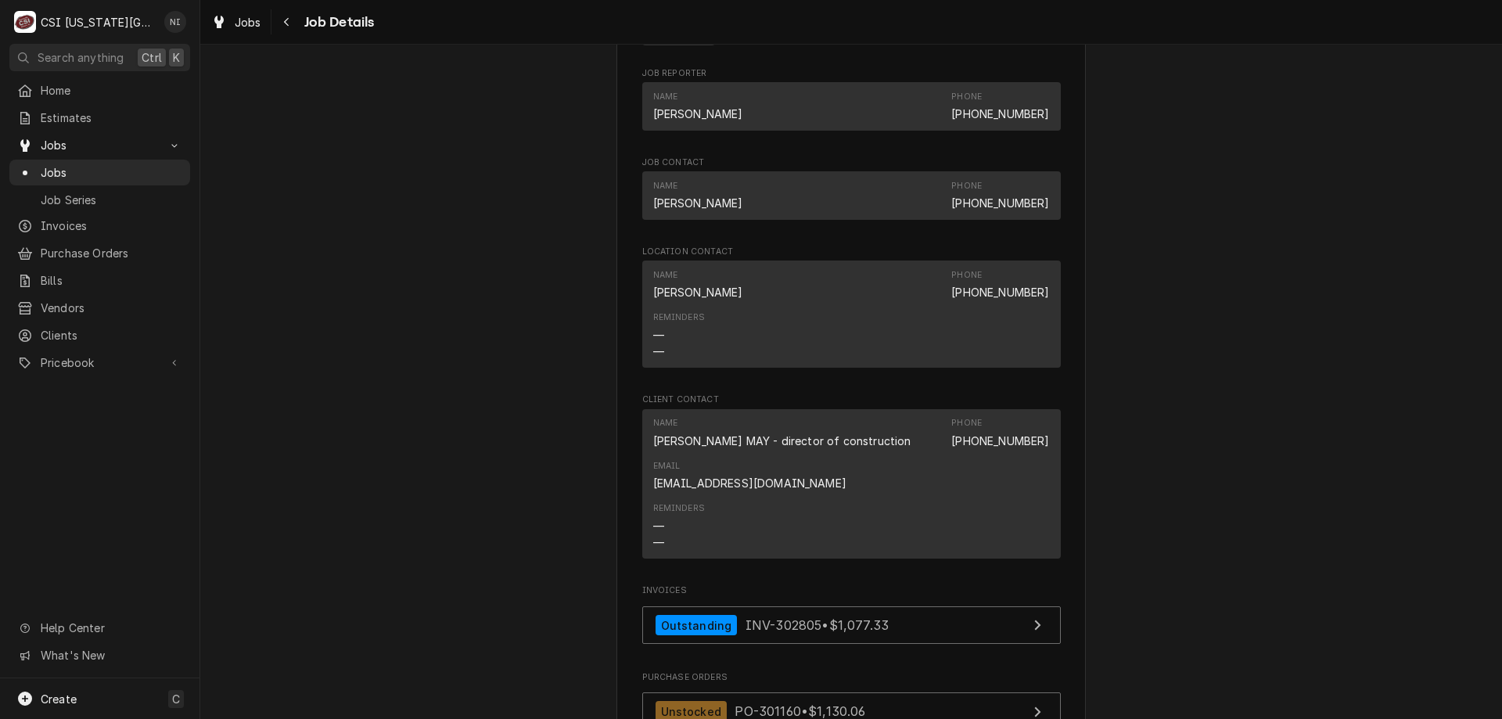
scroll to position [1017, 0]
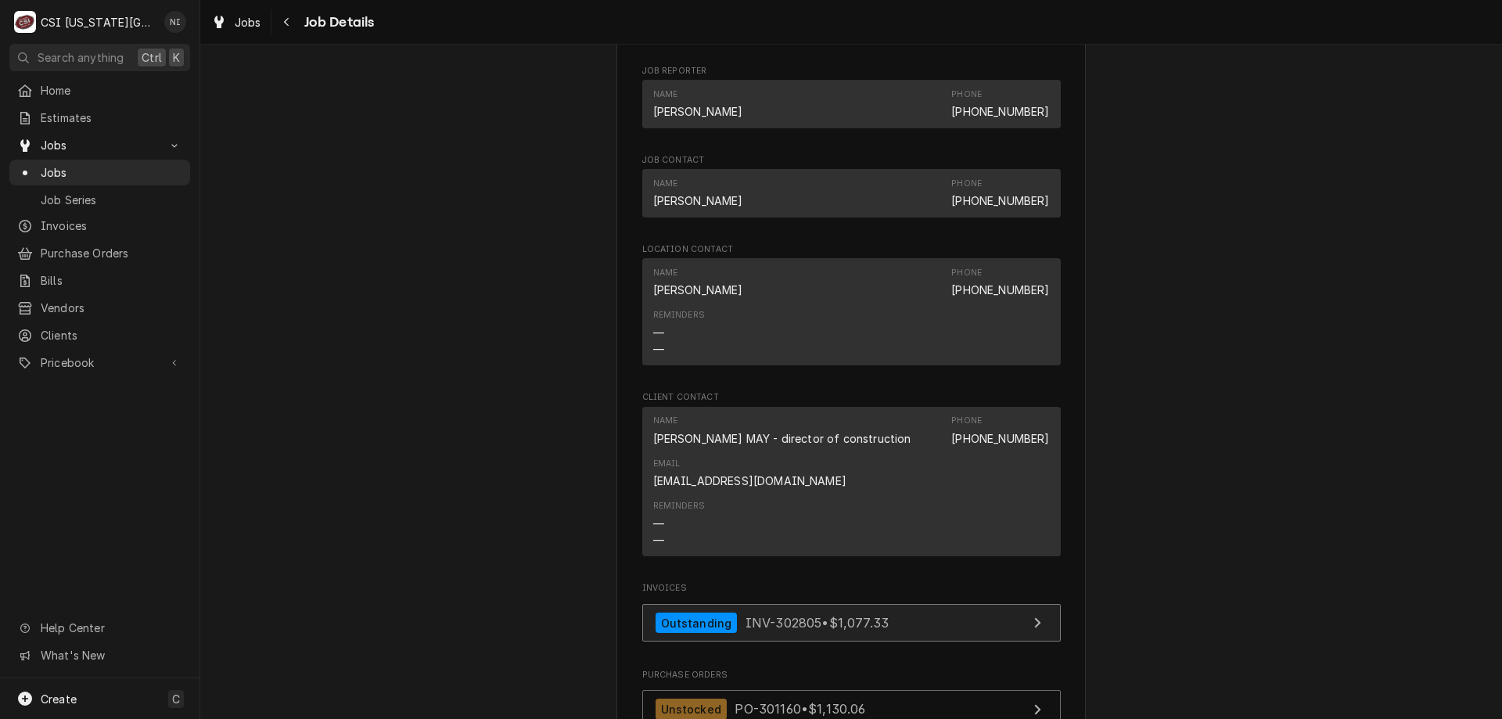
click at [945, 629] on link "Outstanding INV-302805 • $1,077.33" at bounding box center [851, 623] width 418 height 38
drag, startPoint x: 147, startPoint y: 156, endPoint x: 169, endPoint y: 162, distance: 22.8
click at [147, 160] on link "Jobs" at bounding box center [99, 173] width 181 height 26
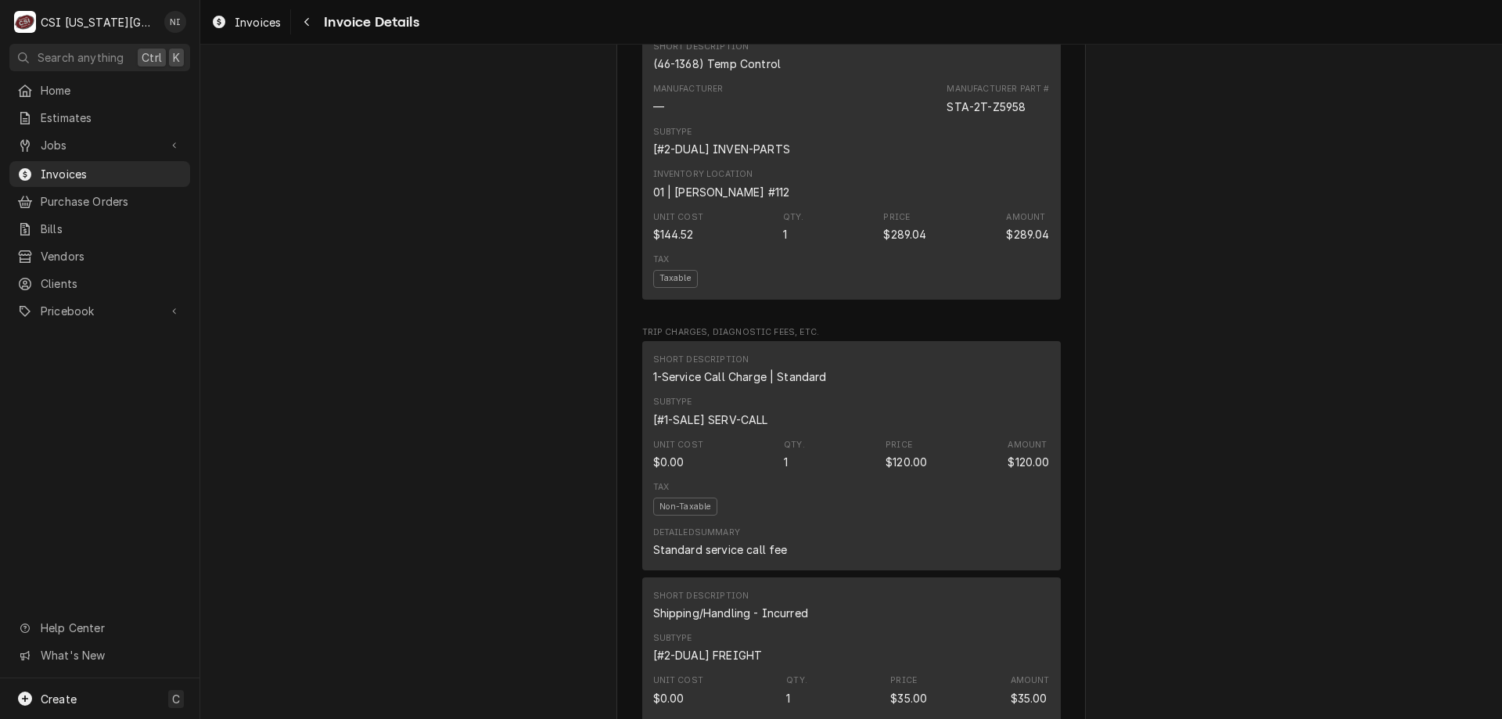
scroll to position [1486, 0]
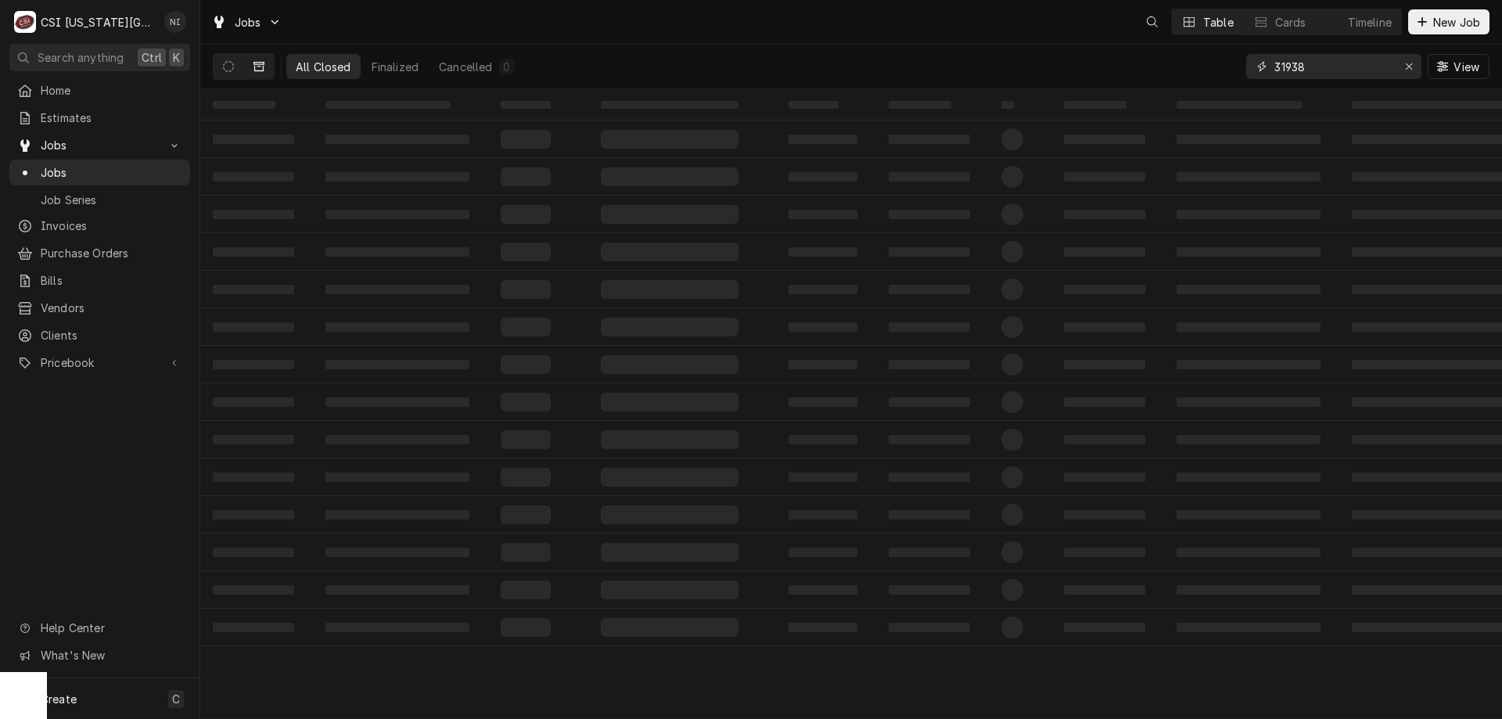
drag, startPoint x: 1309, startPoint y: 68, endPoint x: 1144, endPoint y: 48, distance: 166.3
click at [1146, 49] on div "All Closed Finalized Cancelled 0 31938 View" at bounding box center [851, 67] width 1276 height 44
type input "32231"
click at [1412, 65] on icon "Erase input" at bounding box center [1409, 66] width 9 height 11
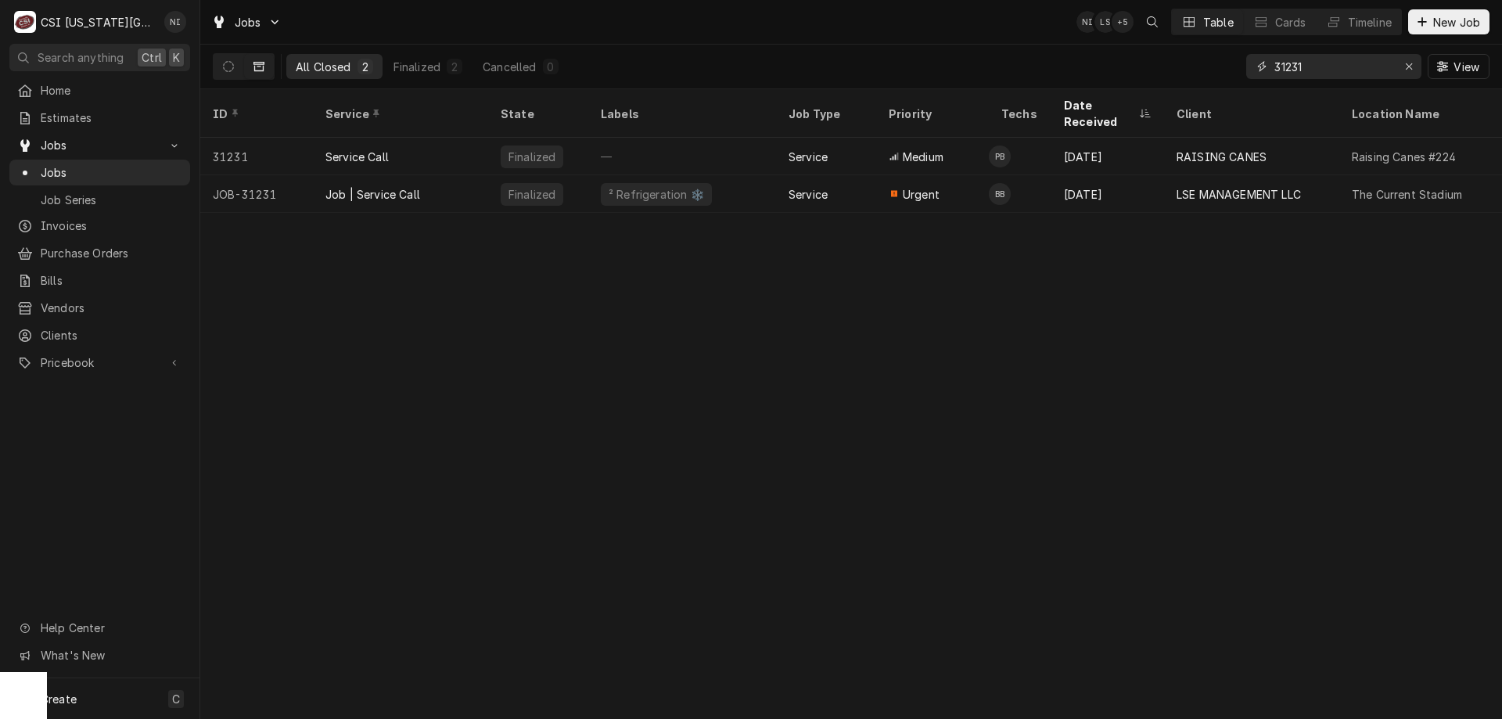
type input "31231"
click at [436, 175] on div "Job | Service Call" at bounding box center [400, 194] width 175 height 38
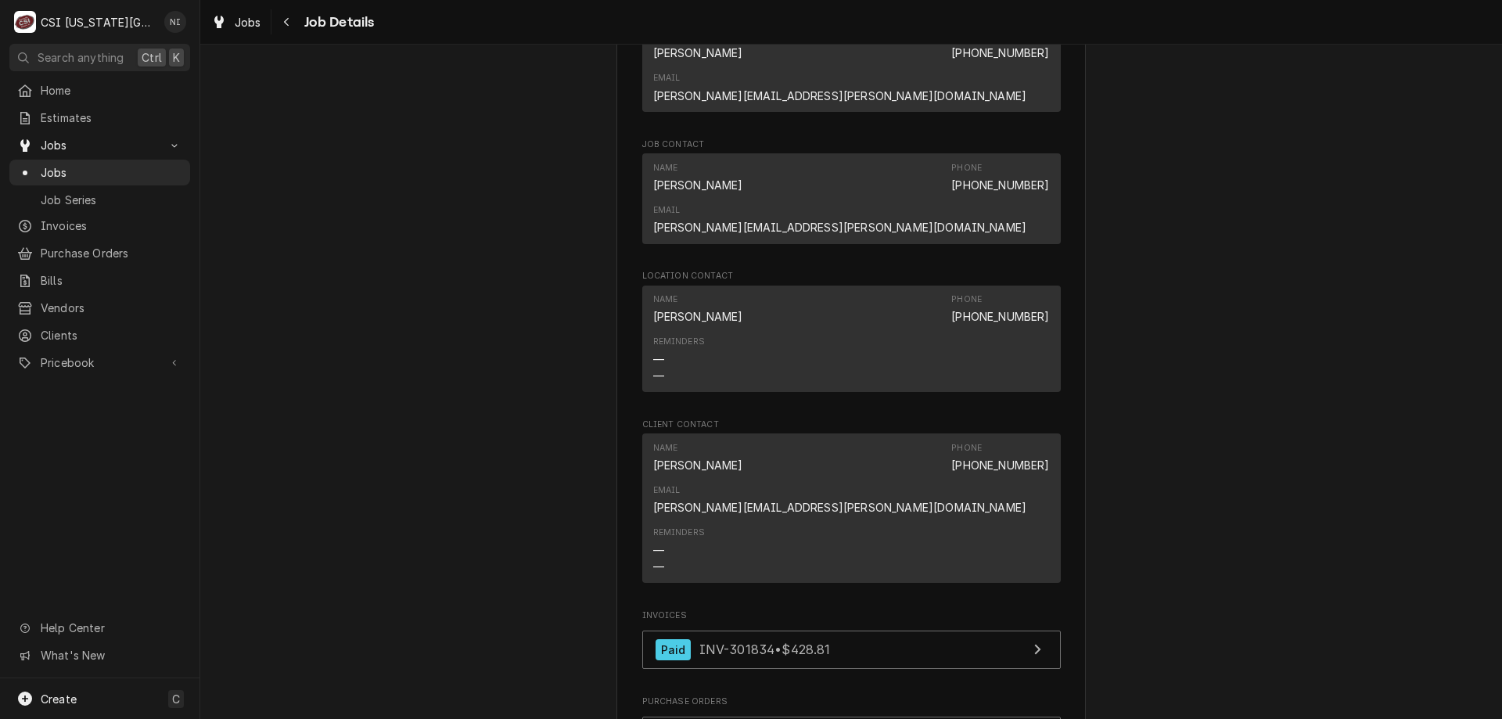
scroll to position [1173, 0]
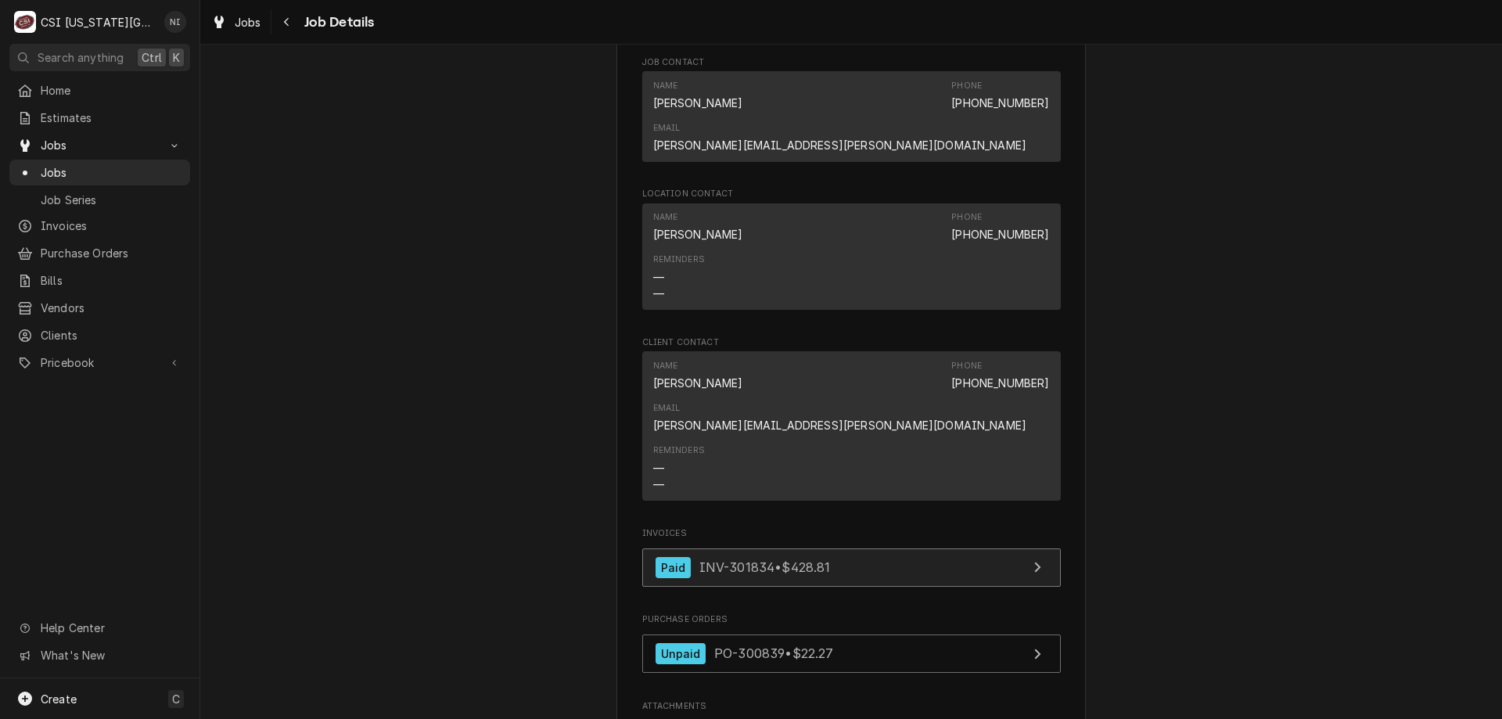
click at [866, 548] on link "Paid INV-301834 • $428.81" at bounding box center [851, 567] width 418 height 38
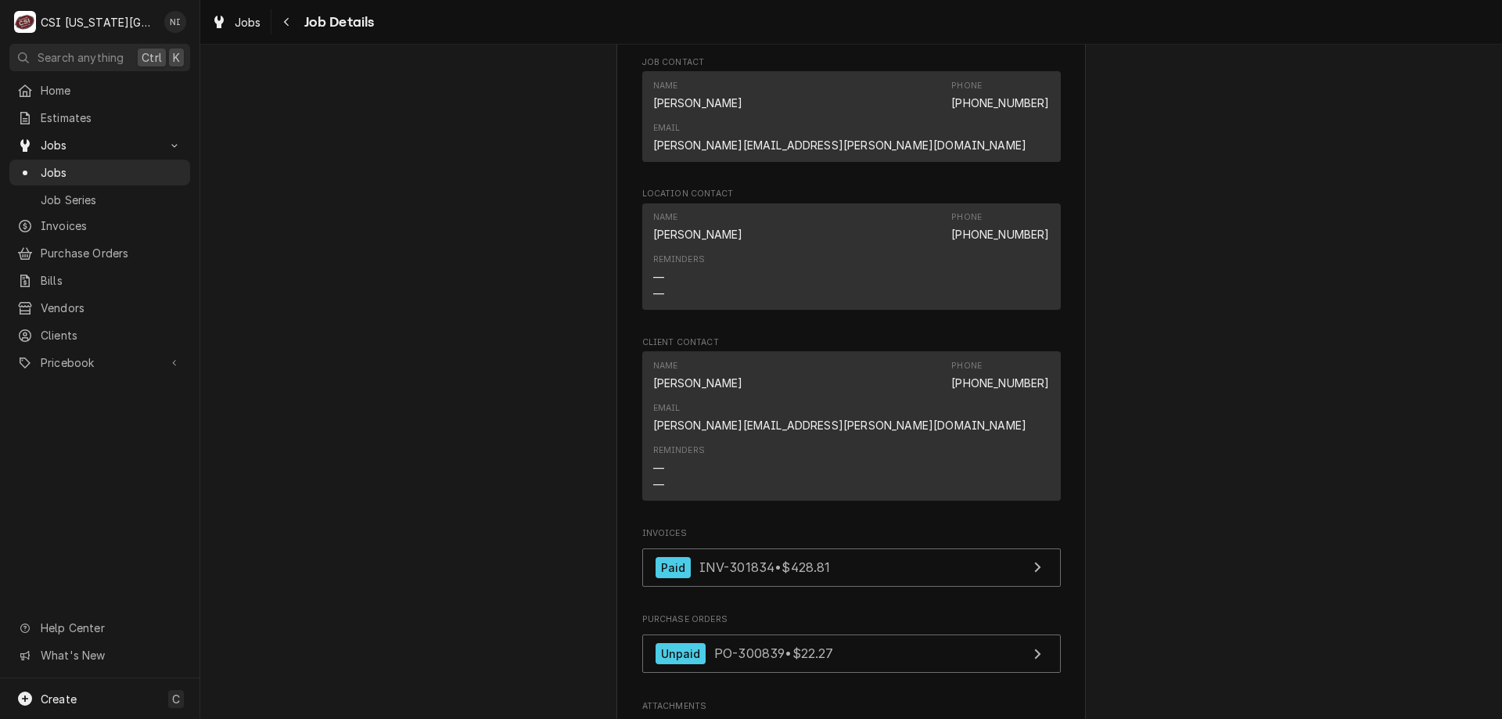
click at [154, 174] on span "Jobs" at bounding box center [112, 172] width 142 height 16
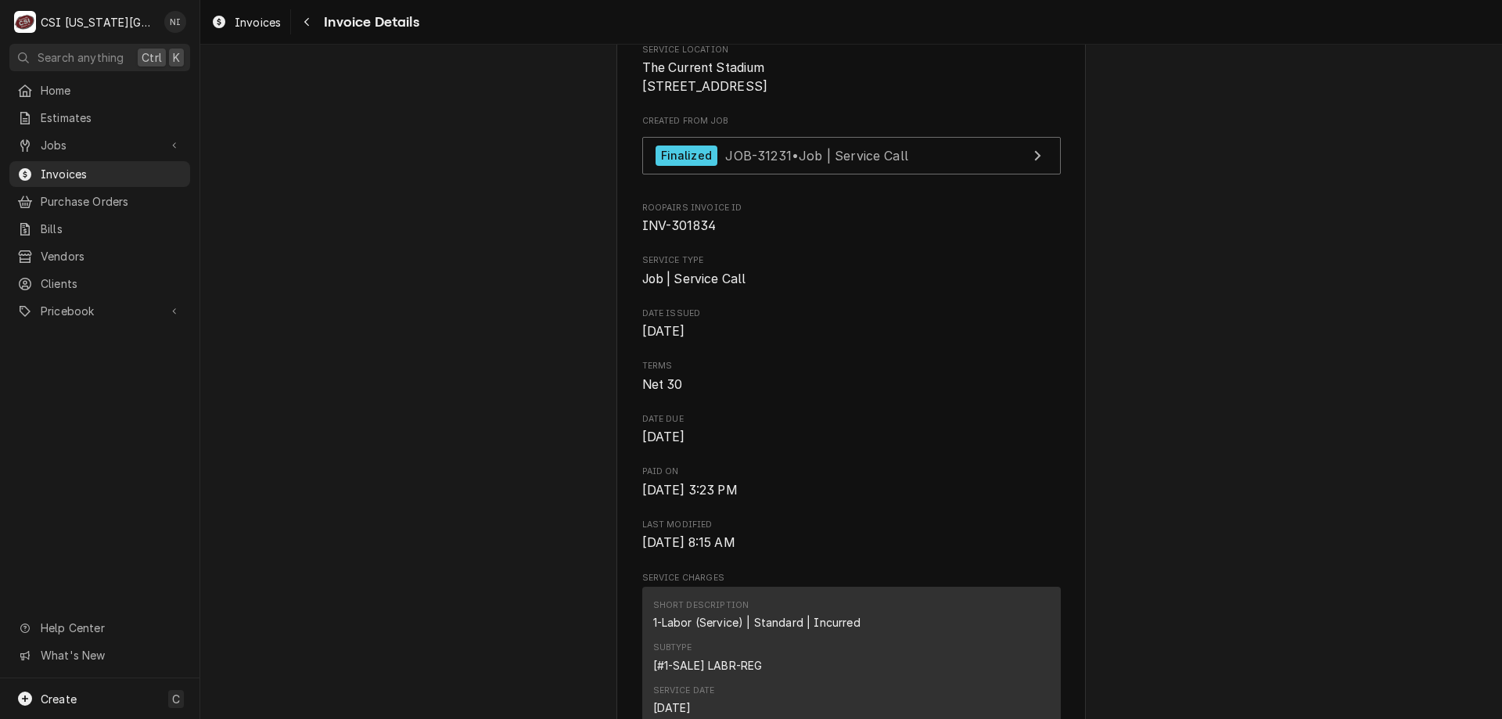
scroll to position [345, 0]
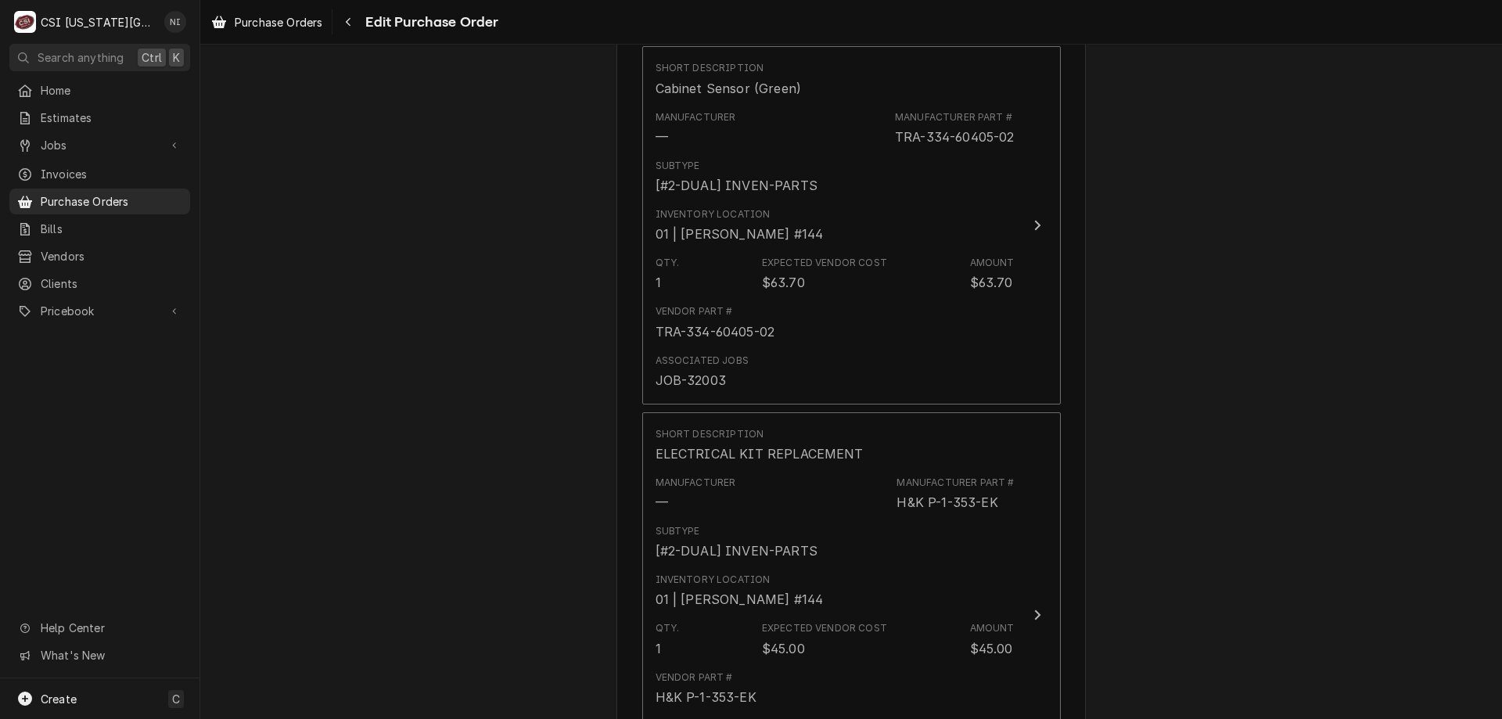
scroll to position [5119, 0]
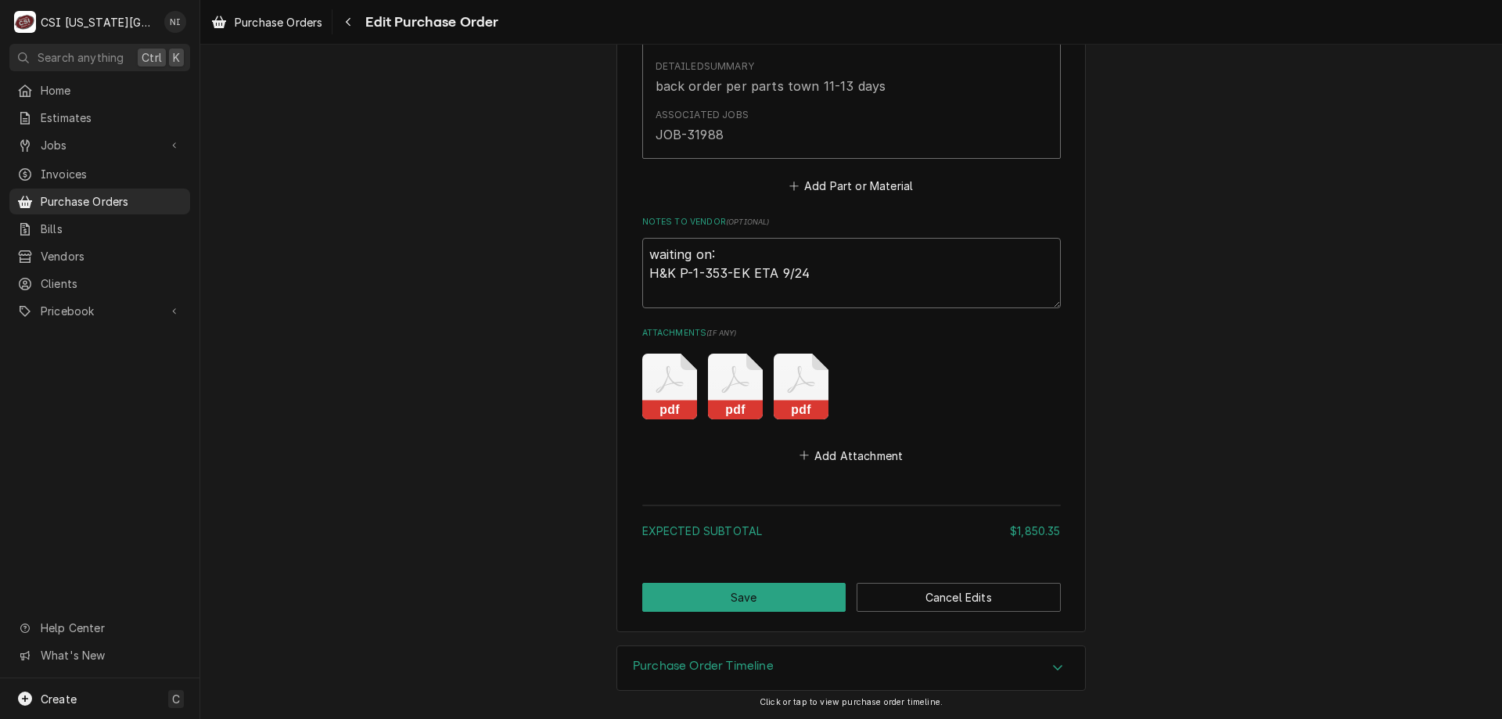
drag, startPoint x: 781, startPoint y: 260, endPoint x: 701, endPoint y: 257, distance: 79.8
click at [652, 261] on textarea "waiting on: H&K P-1-353-EK ETA 9/24" at bounding box center [851, 273] width 418 height 70
click at [806, 269] on textarea "waiting on: H&K P-1-353-EK ETA 9/24" at bounding box center [851, 273] width 418 height 70
drag, startPoint x: 806, startPoint y: 269, endPoint x: 648, endPoint y: 246, distance: 160.4
click at [648, 246] on textarea "waiting on: H&K P-1-353-EK ETA 9/24" at bounding box center [851, 273] width 418 height 70
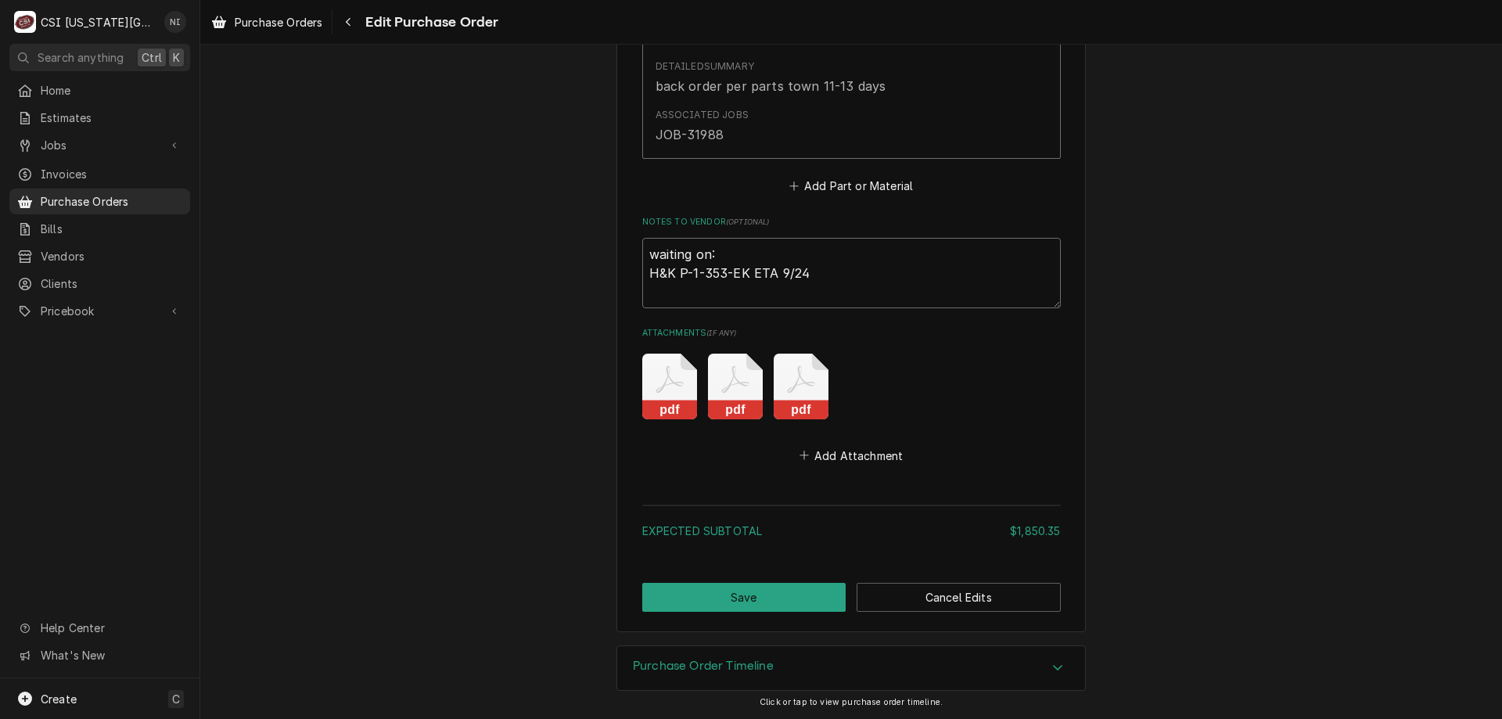
type textarea "x"
click at [801, 597] on button "Save" at bounding box center [744, 597] width 204 height 29
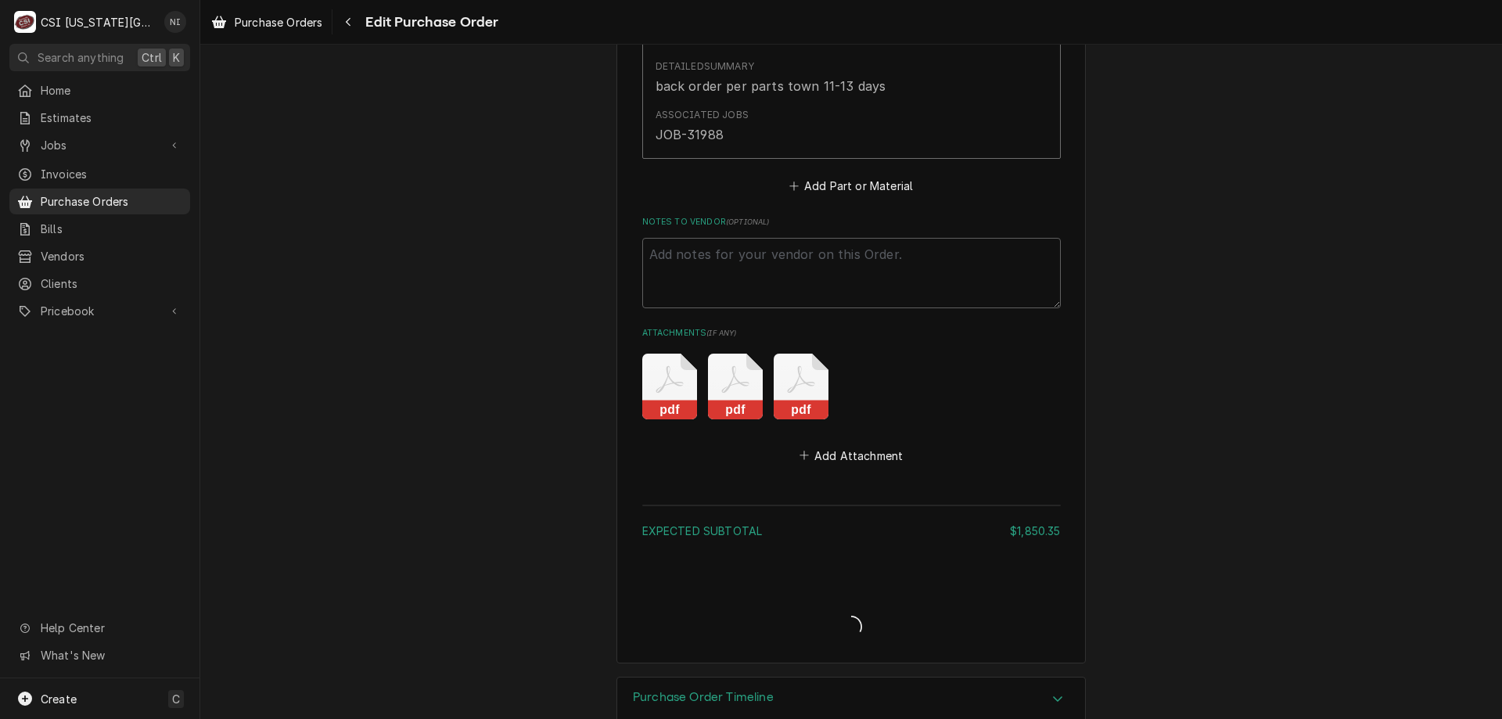
type textarea "x"
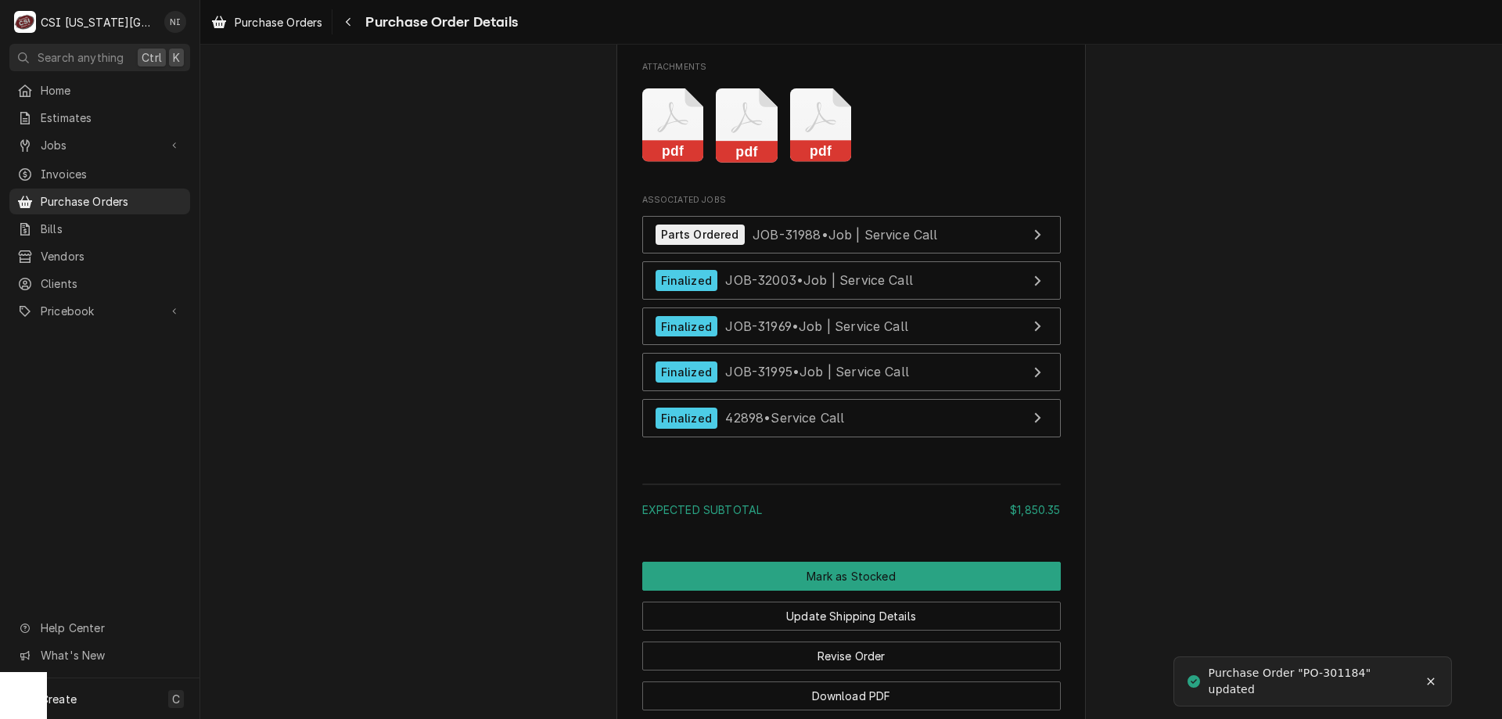
scroll to position [5179, 0]
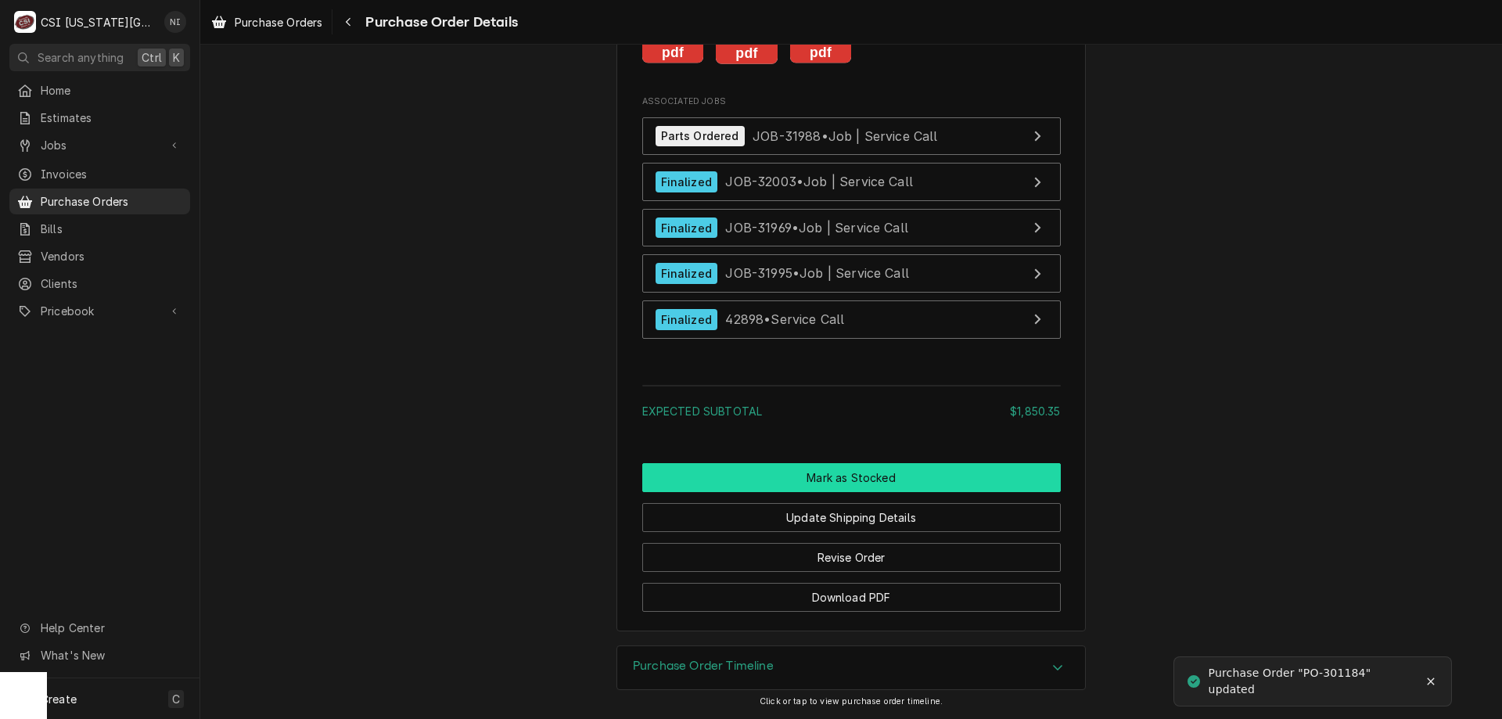
click at [863, 490] on button "Mark as Stocked" at bounding box center [851, 477] width 418 height 29
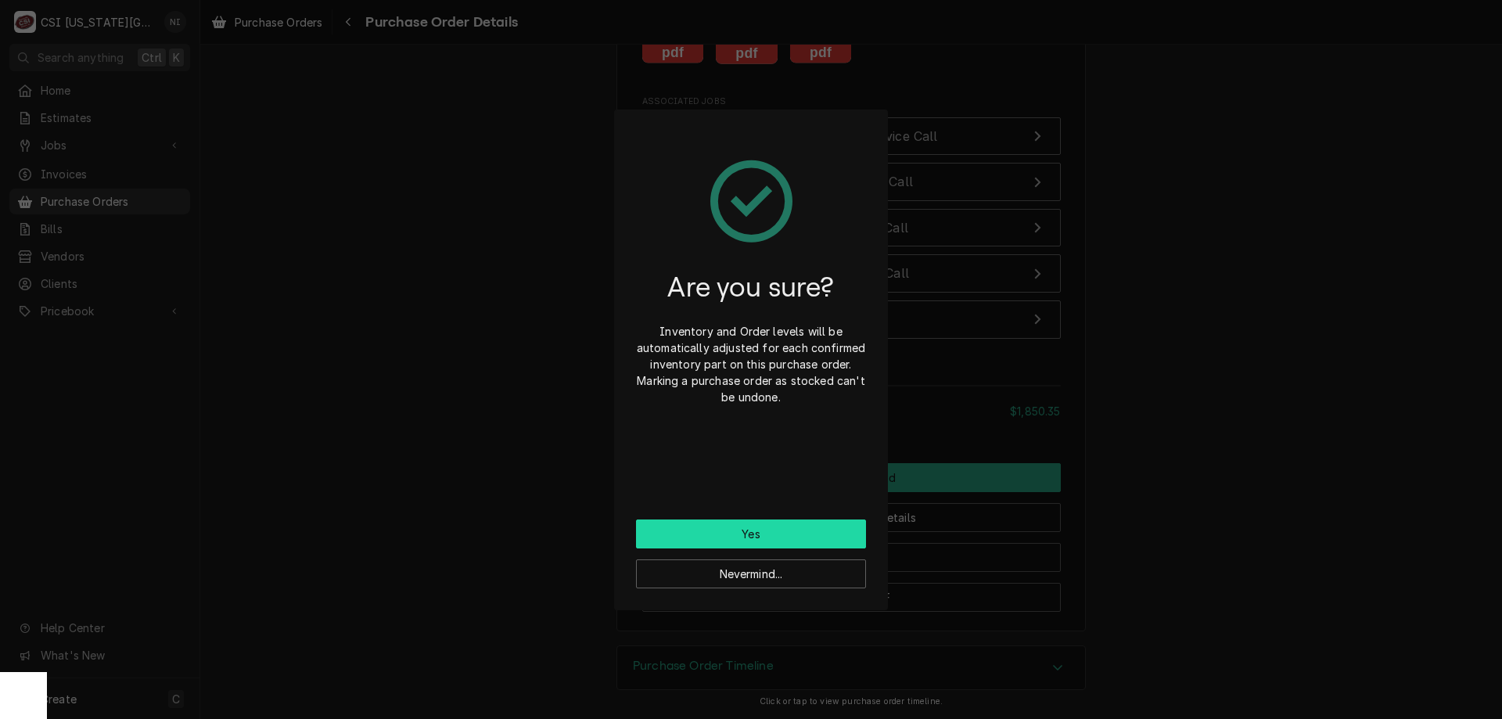
click at [806, 529] on button "Yes" at bounding box center [751, 533] width 230 height 29
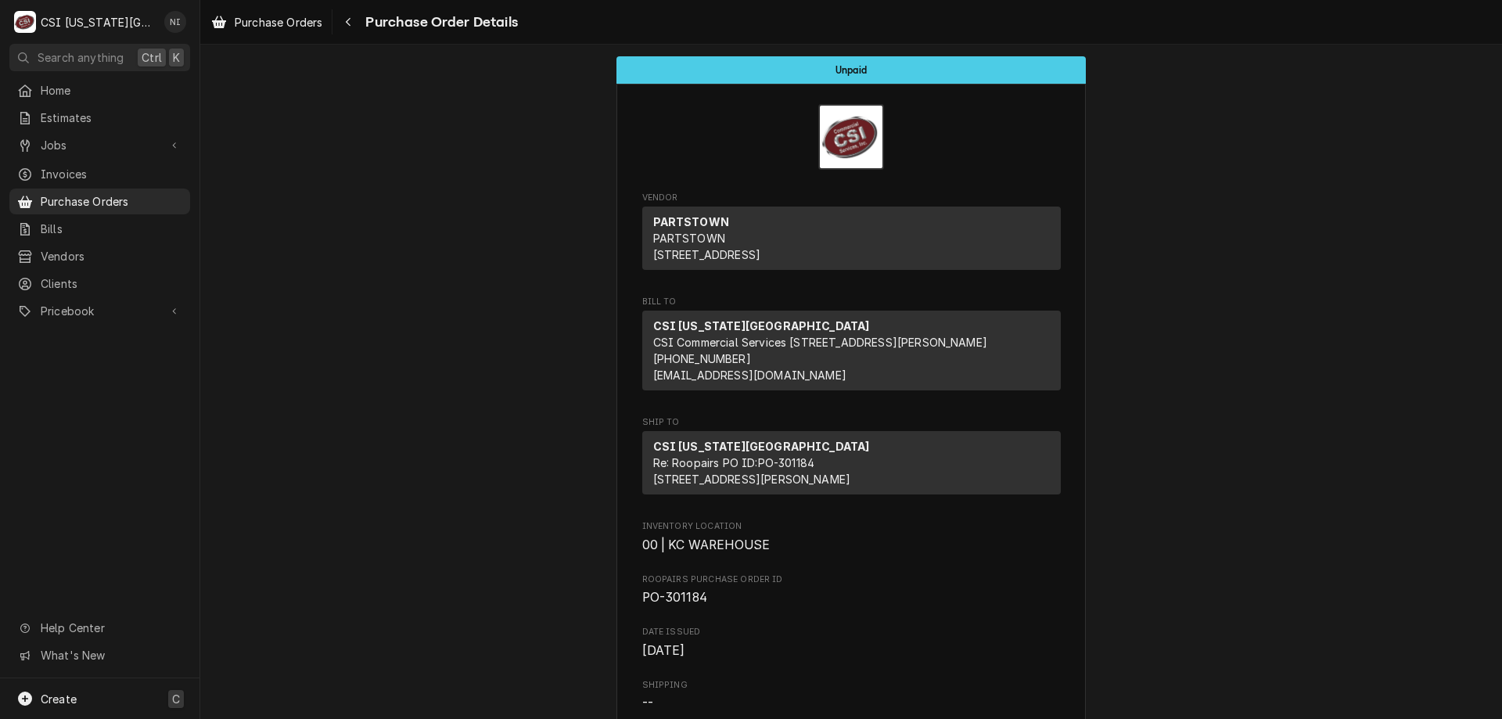
click at [115, 697] on div "Create C" at bounding box center [99, 698] width 199 height 41
click at [300, 594] on div "Purchase Order" at bounding box center [292, 591] width 105 height 16
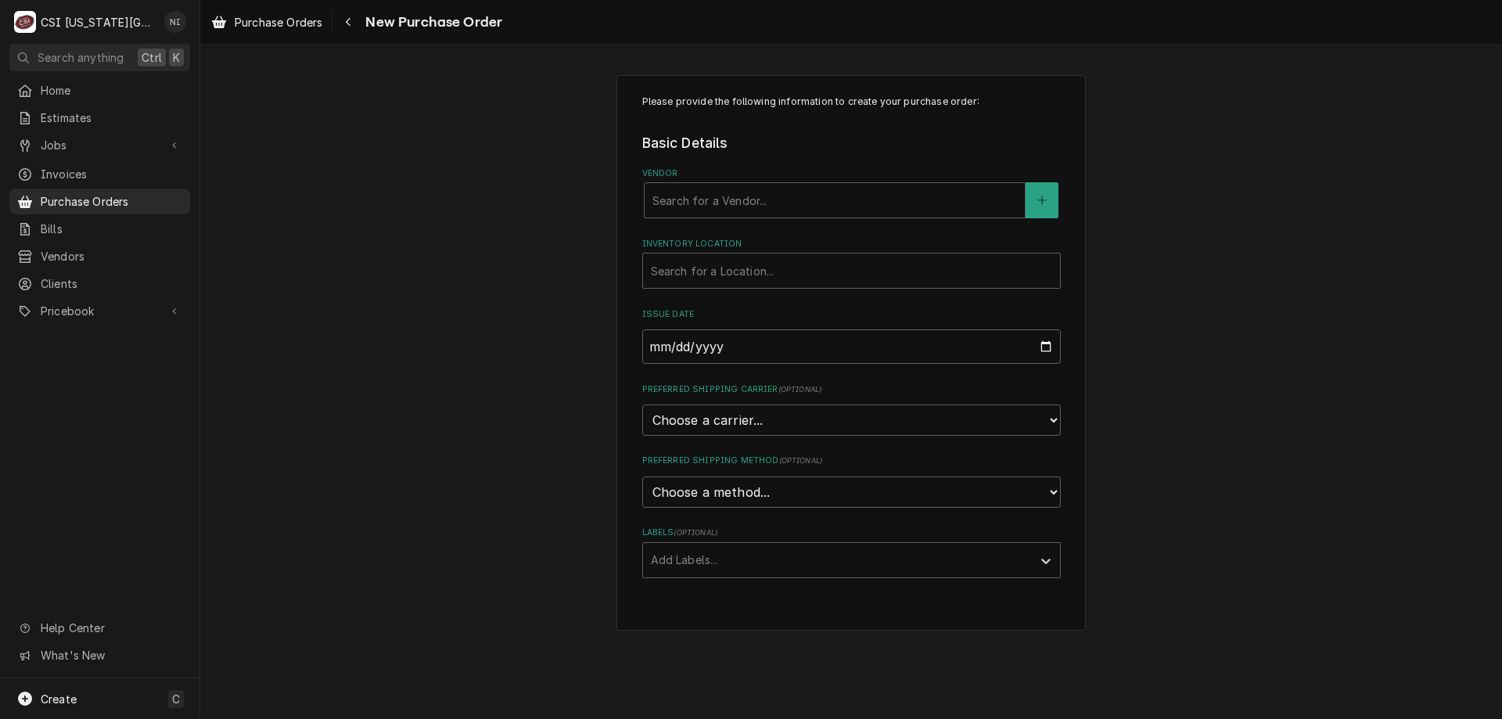
click at [711, 201] on div "Vendor" at bounding box center [834, 200] width 364 height 28
type input "home"
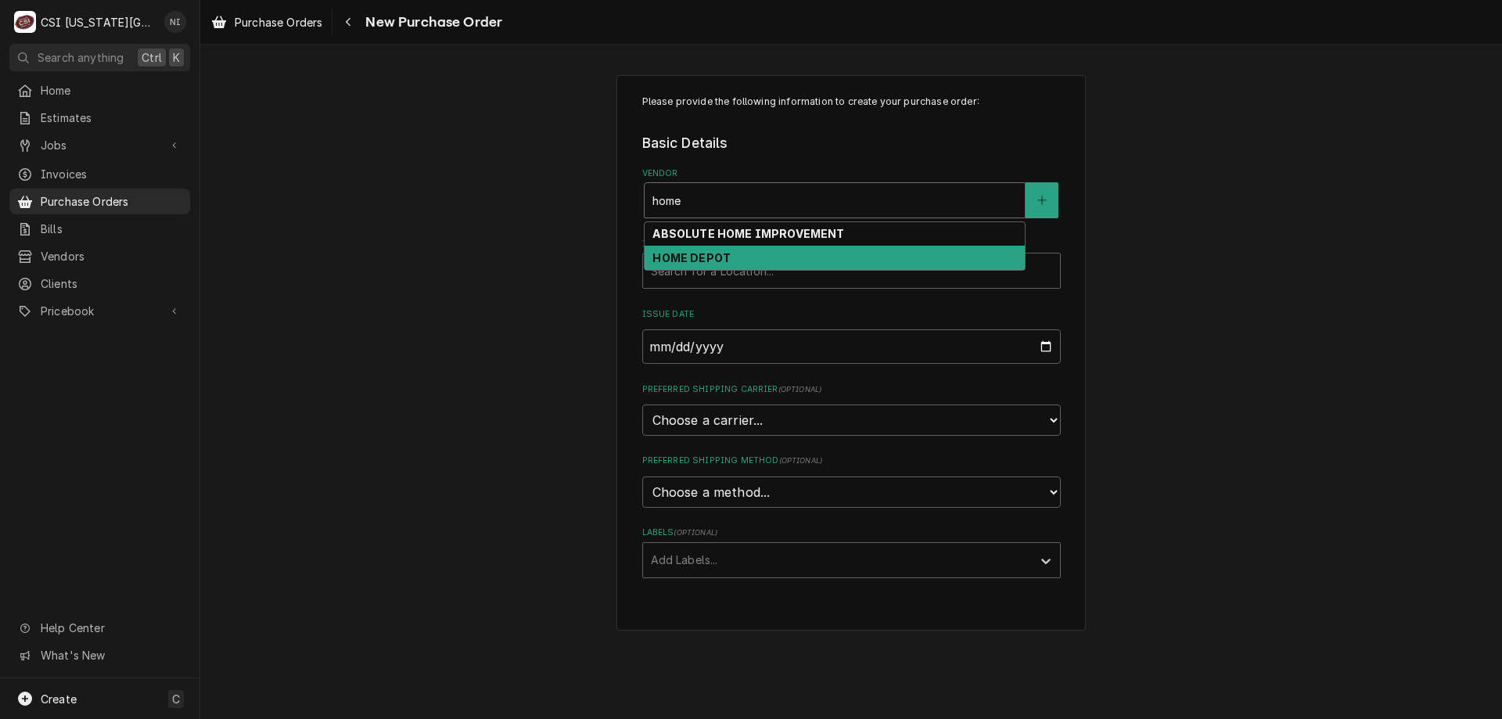
drag, startPoint x: 676, startPoint y: 246, endPoint x: 677, endPoint y: 256, distance: 10.2
click at [677, 246] on div "HOME DEPOT" at bounding box center [834, 258] width 380 height 24
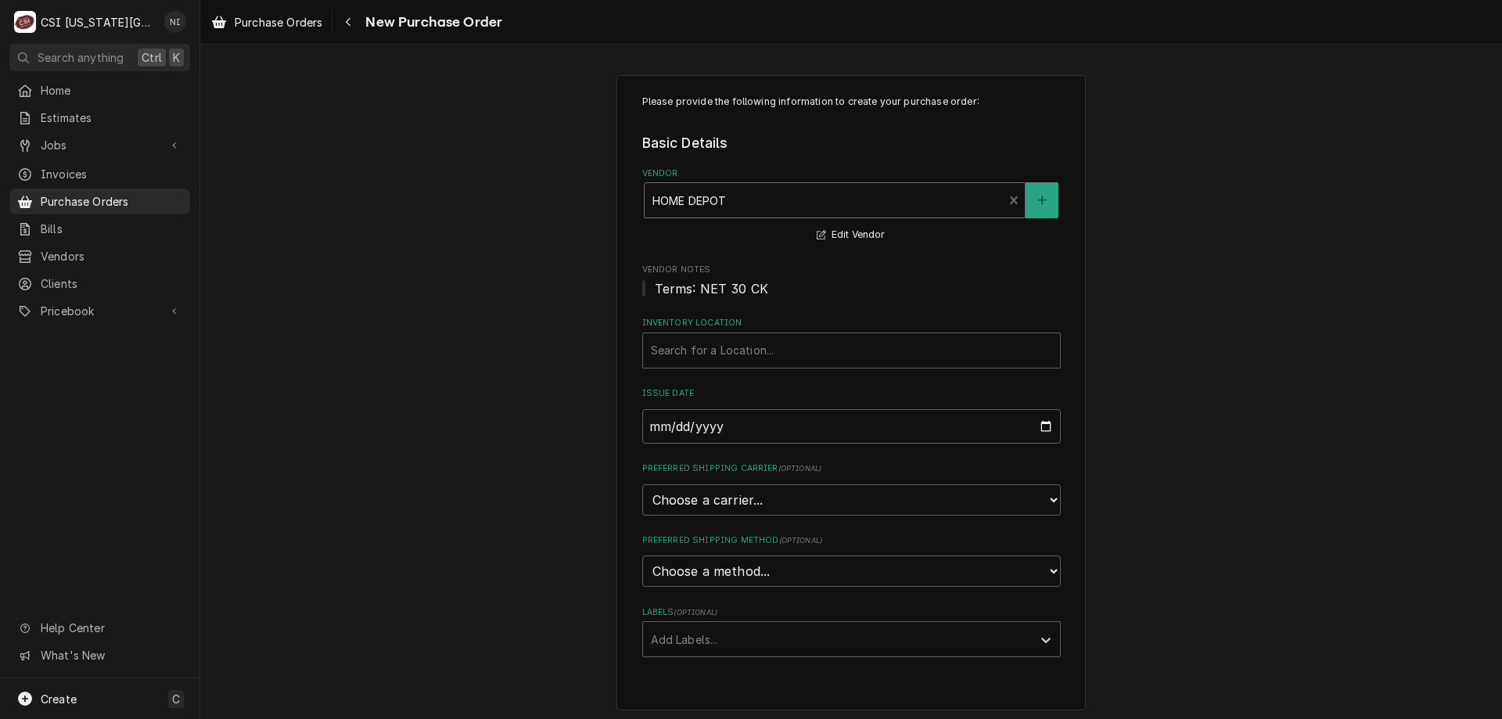
click at [688, 336] on div "Inventory Location" at bounding box center [851, 350] width 401 height 28
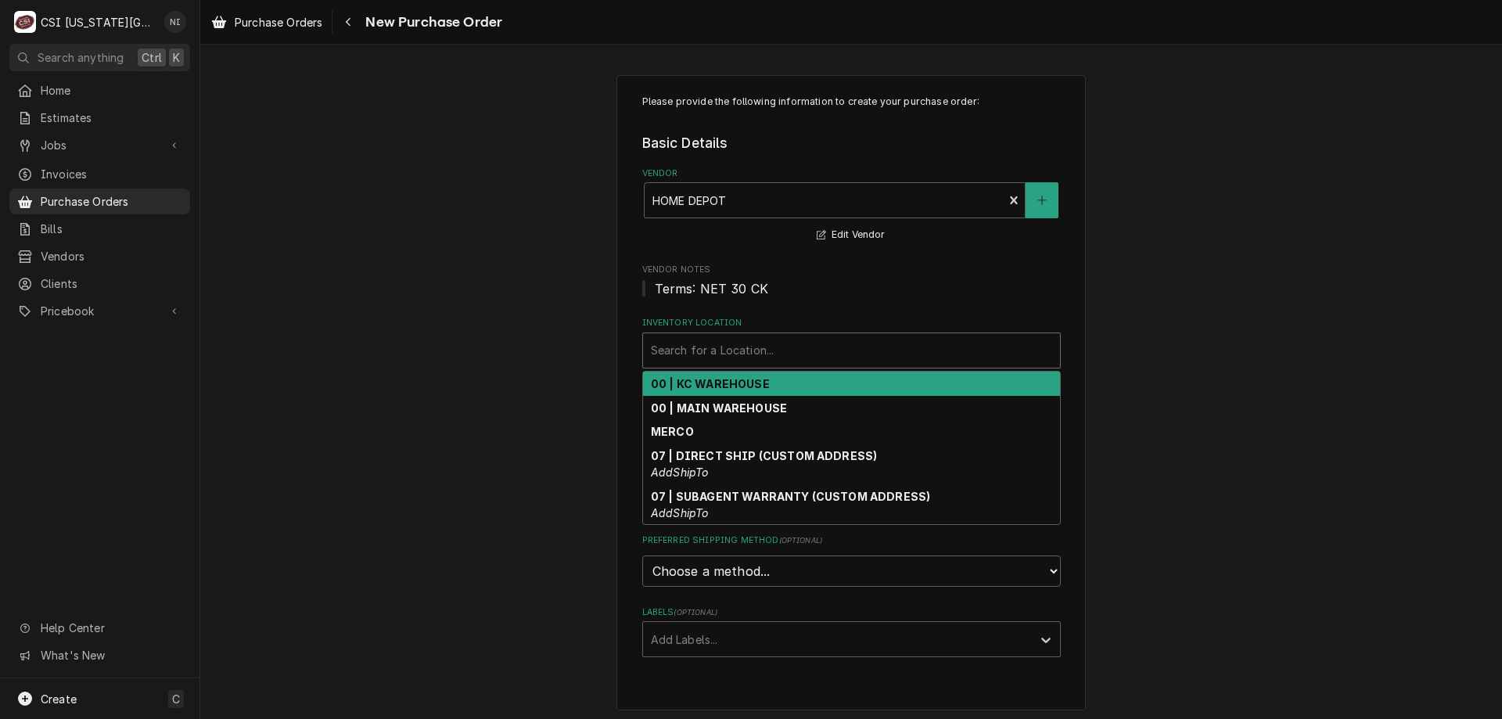
click at [700, 379] on strong "00 | KC WAREHOUSE" at bounding box center [710, 383] width 119 height 13
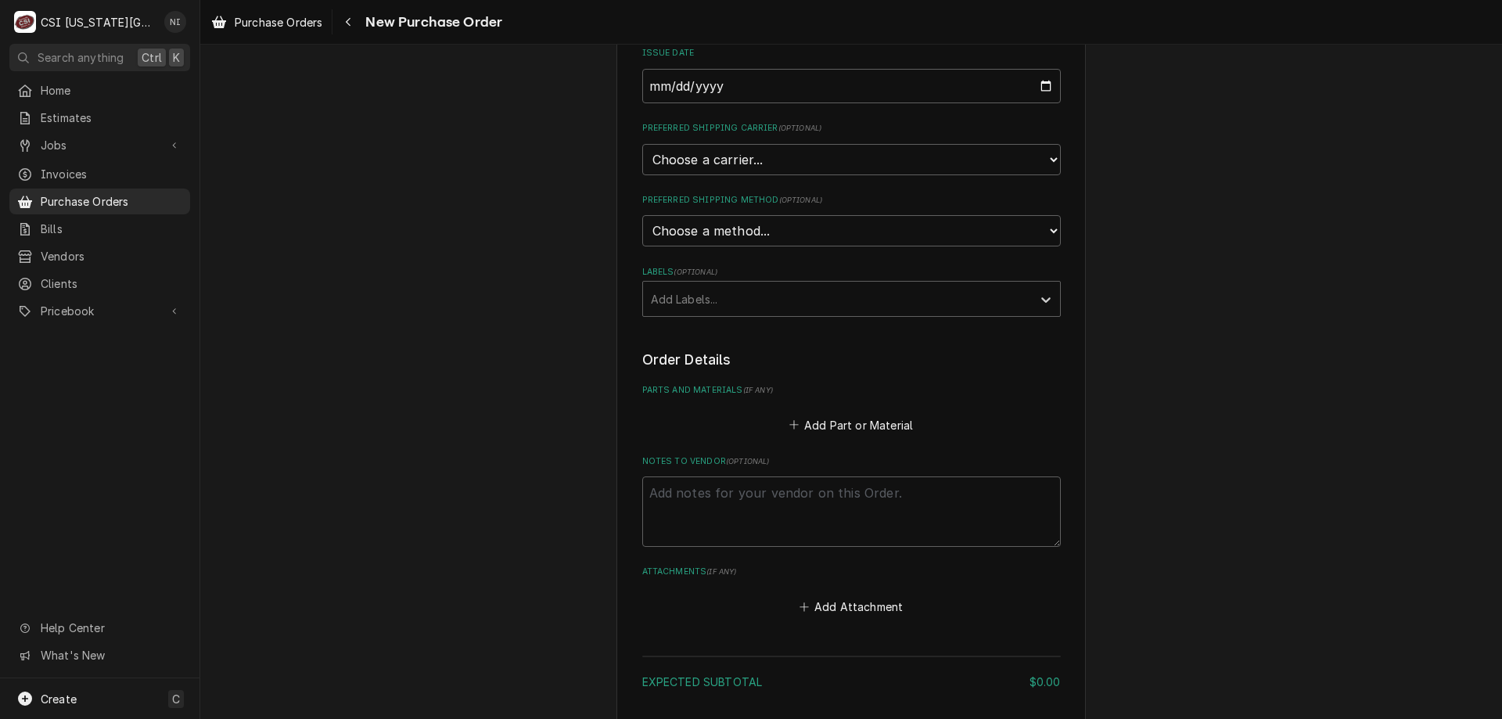
scroll to position [458, 0]
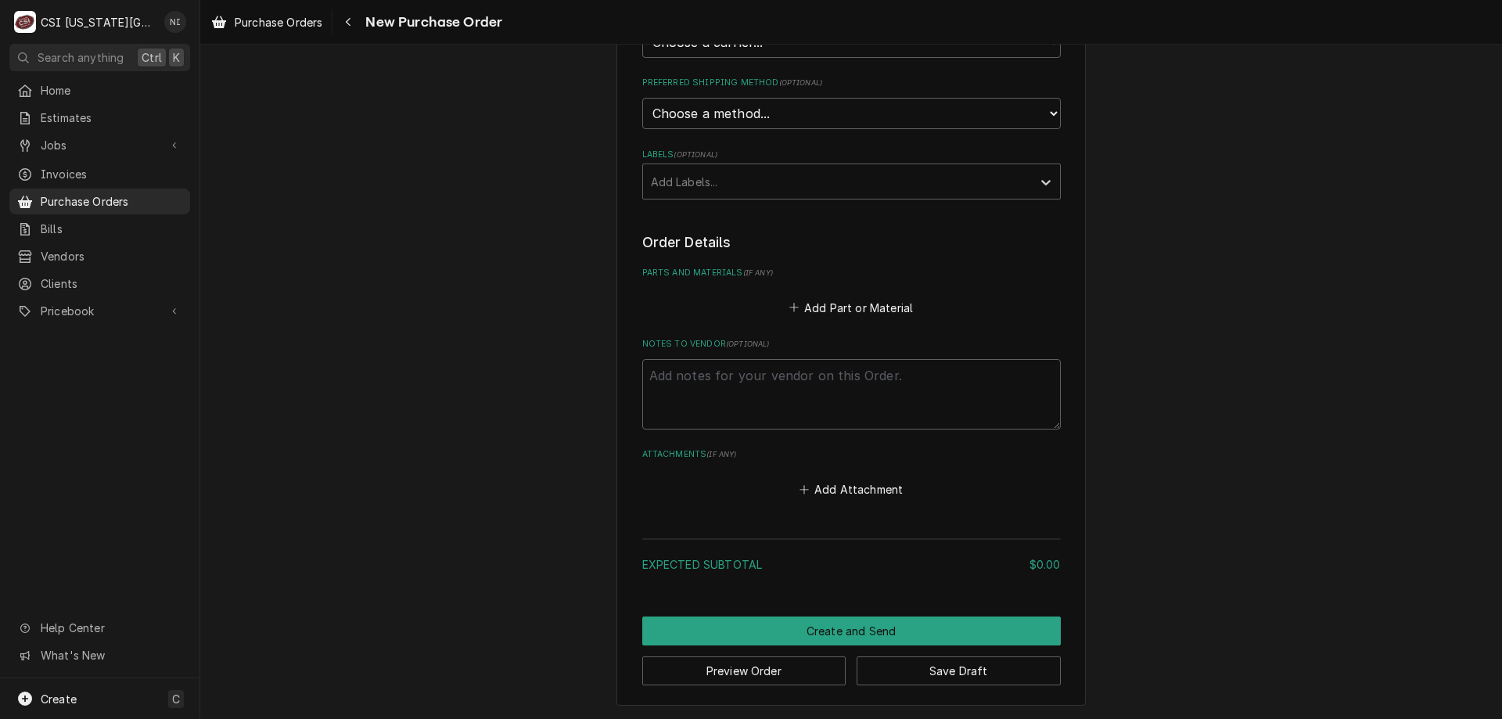
click at [785, 181] on div "Labels" at bounding box center [837, 181] width 373 height 28
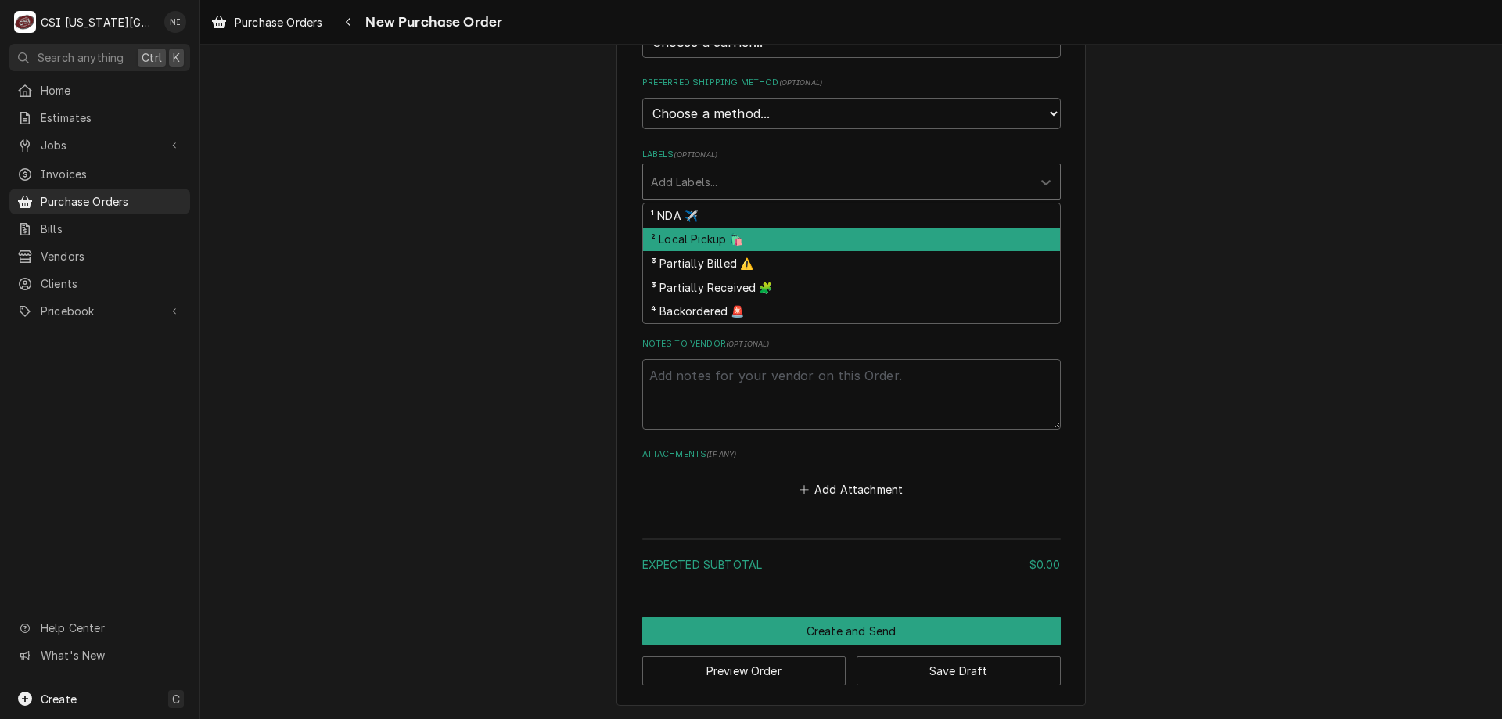
click at [682, 239] on div "² Local Pickup 🛍️" at bounding box center [851, 240] width 417 height 24
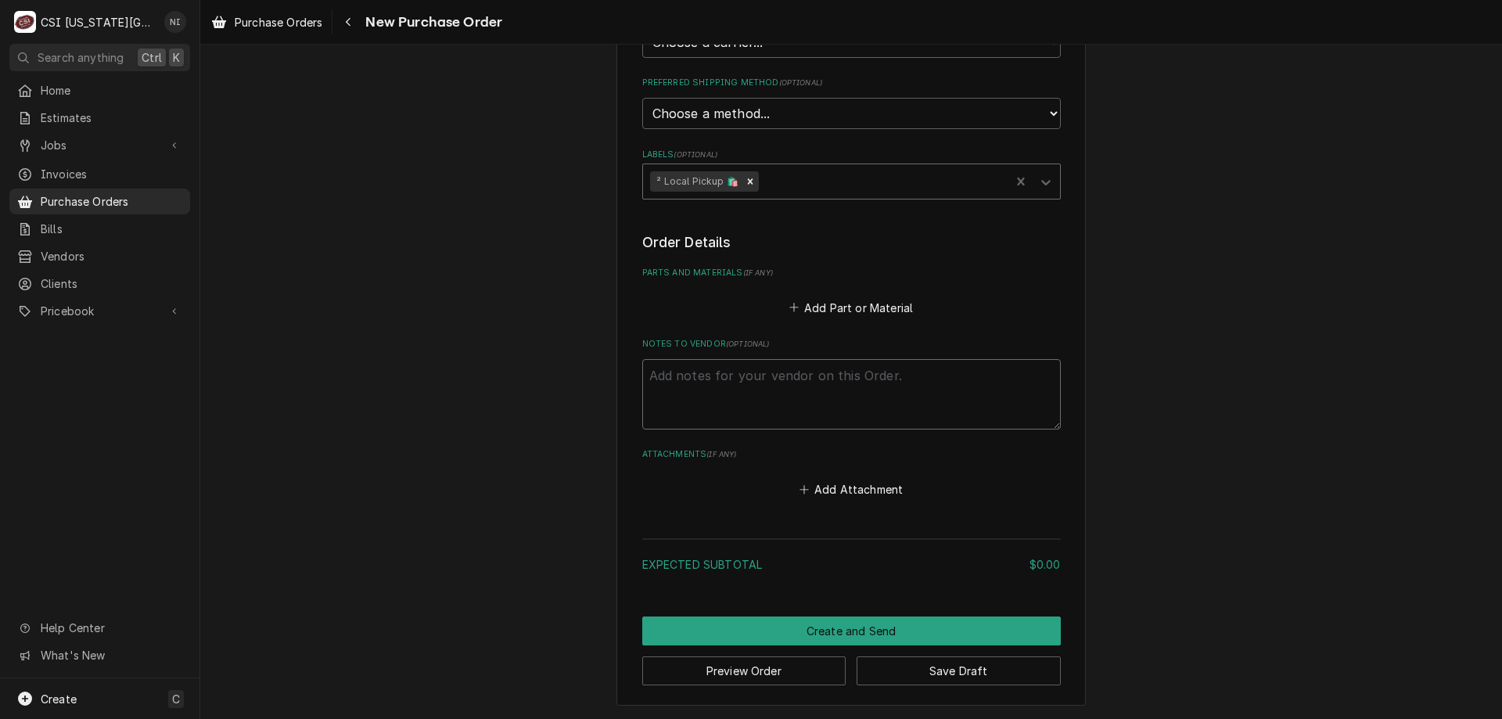
click at [728, 390] on textarea "Notes to Vendor ( optional )" at bounding box center [851, 394] width 418 height 70
type textarea "x"
type textarea "m"
type textarea "x"
type textarea "ma"
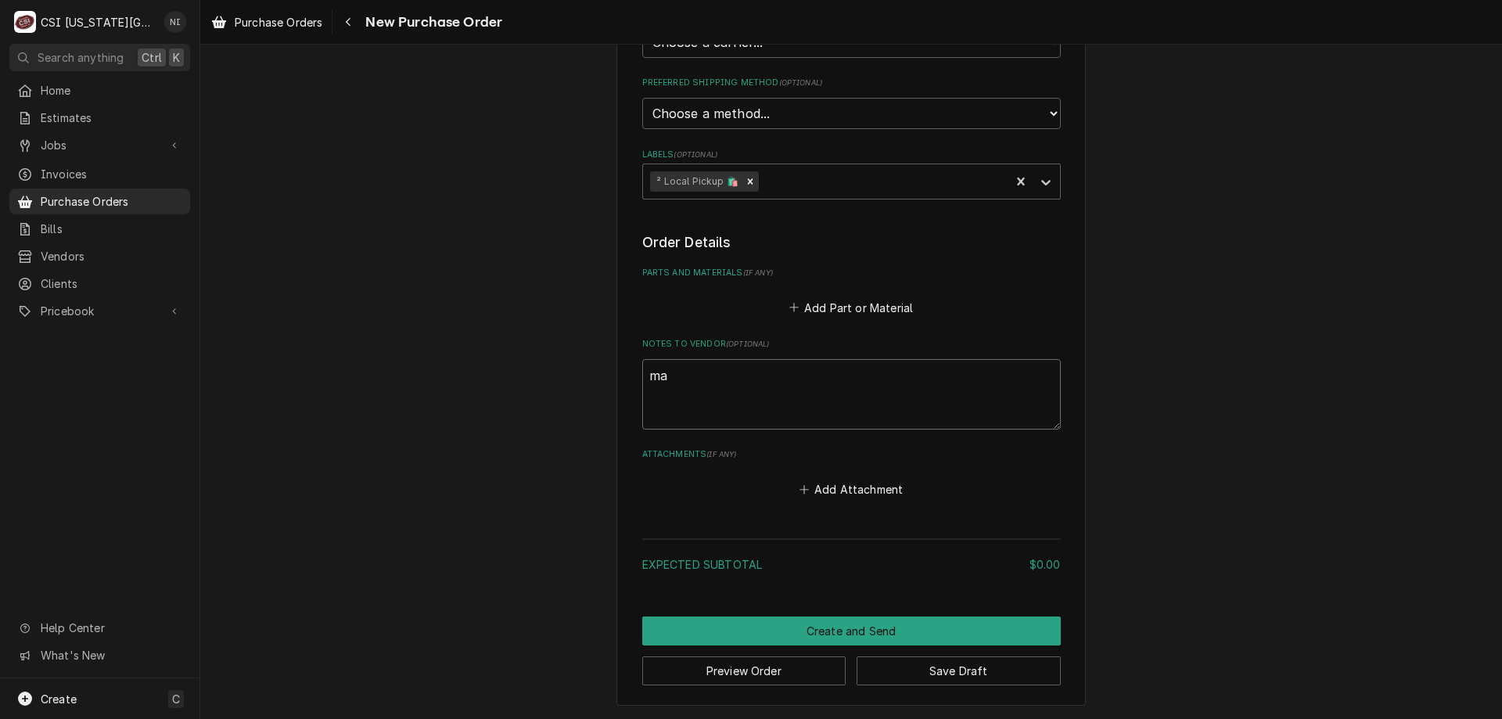
type textarea "x"
type textarea "masr"
type textarea "x"
type textarea "mas"
type textarea "x"
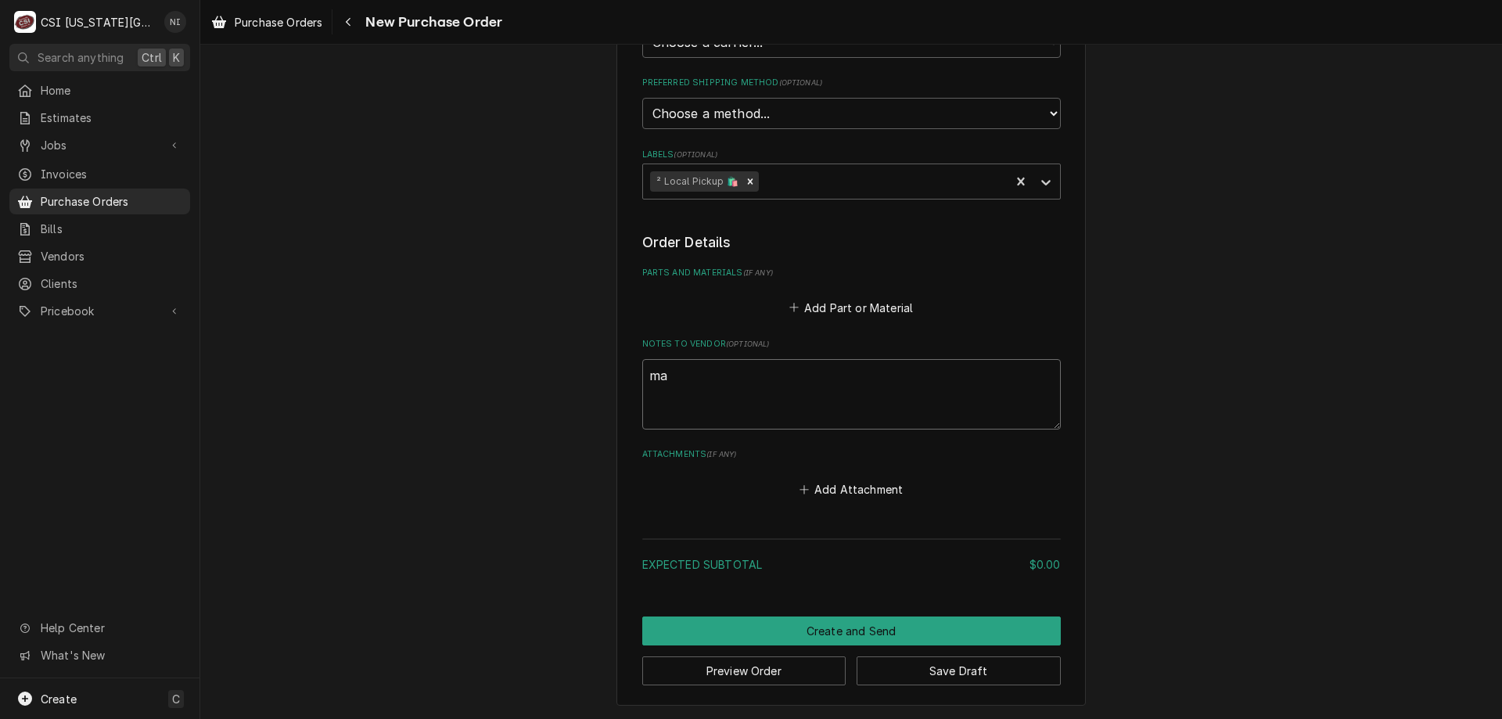
type textarea "mar"
type textarea "x"
type textarea "marh"
type textarea "x"
type textarea "marhs"
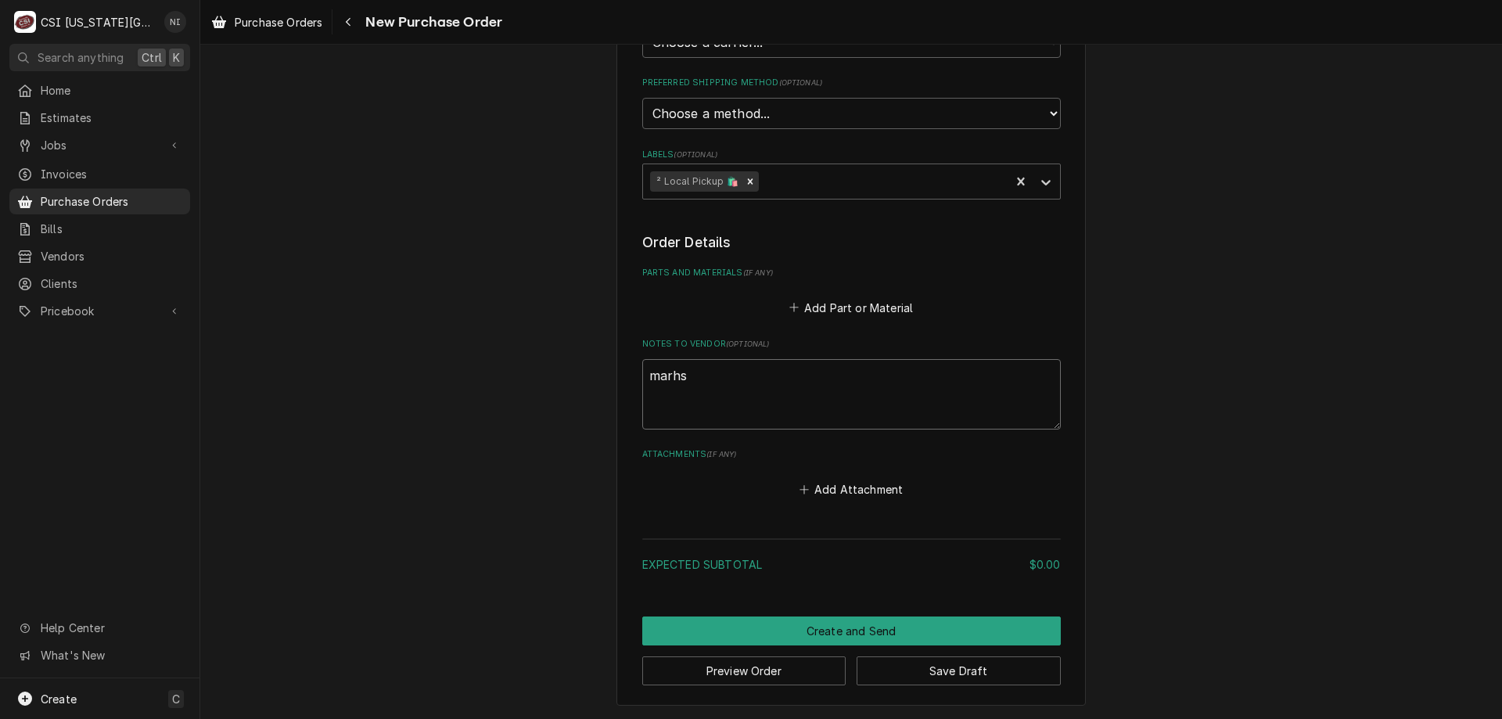
type textarea "x"
type textarea "marh"
type textarea "x"
type textarea "mar"
type textarea "x"
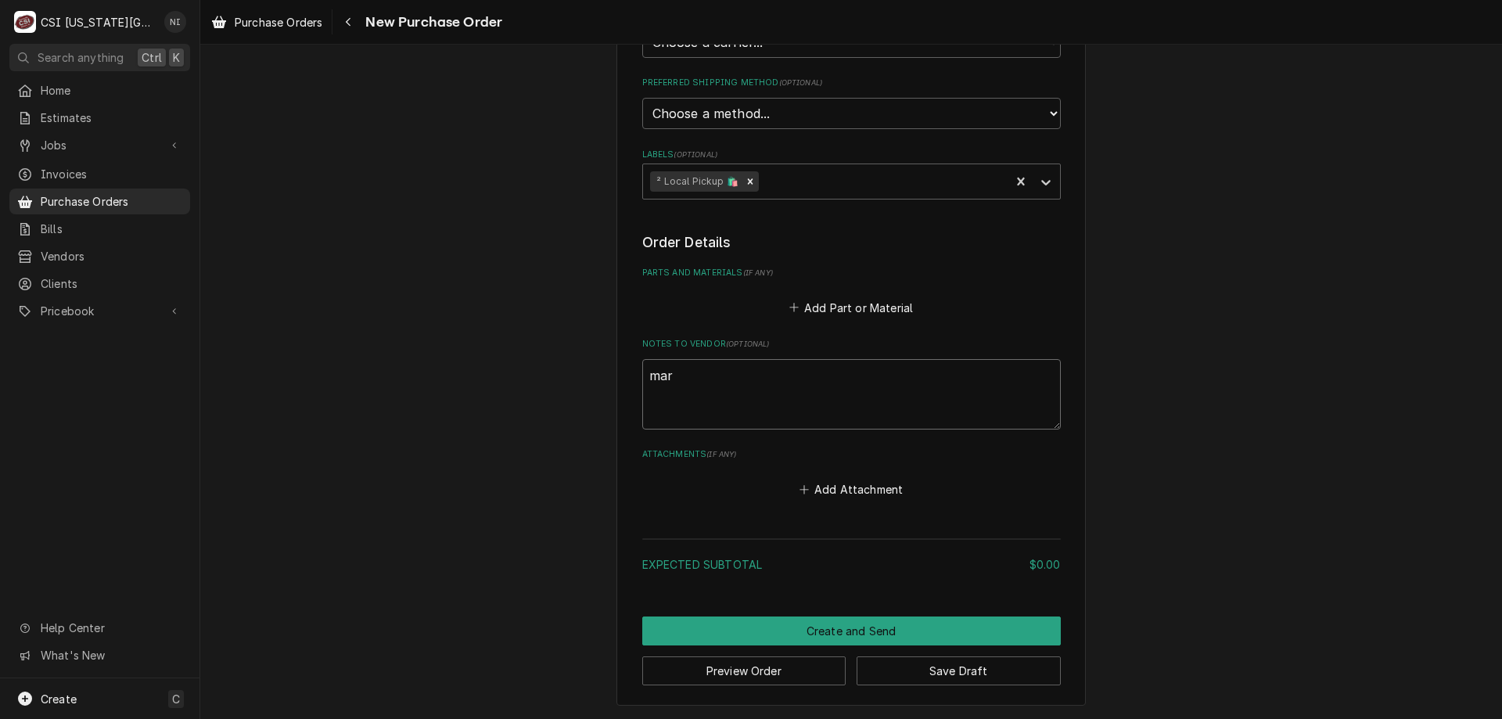
type textarea "mars"
type textarea "x"
type textarea "marsh"
type textarea "x"
type textarea "marsha"
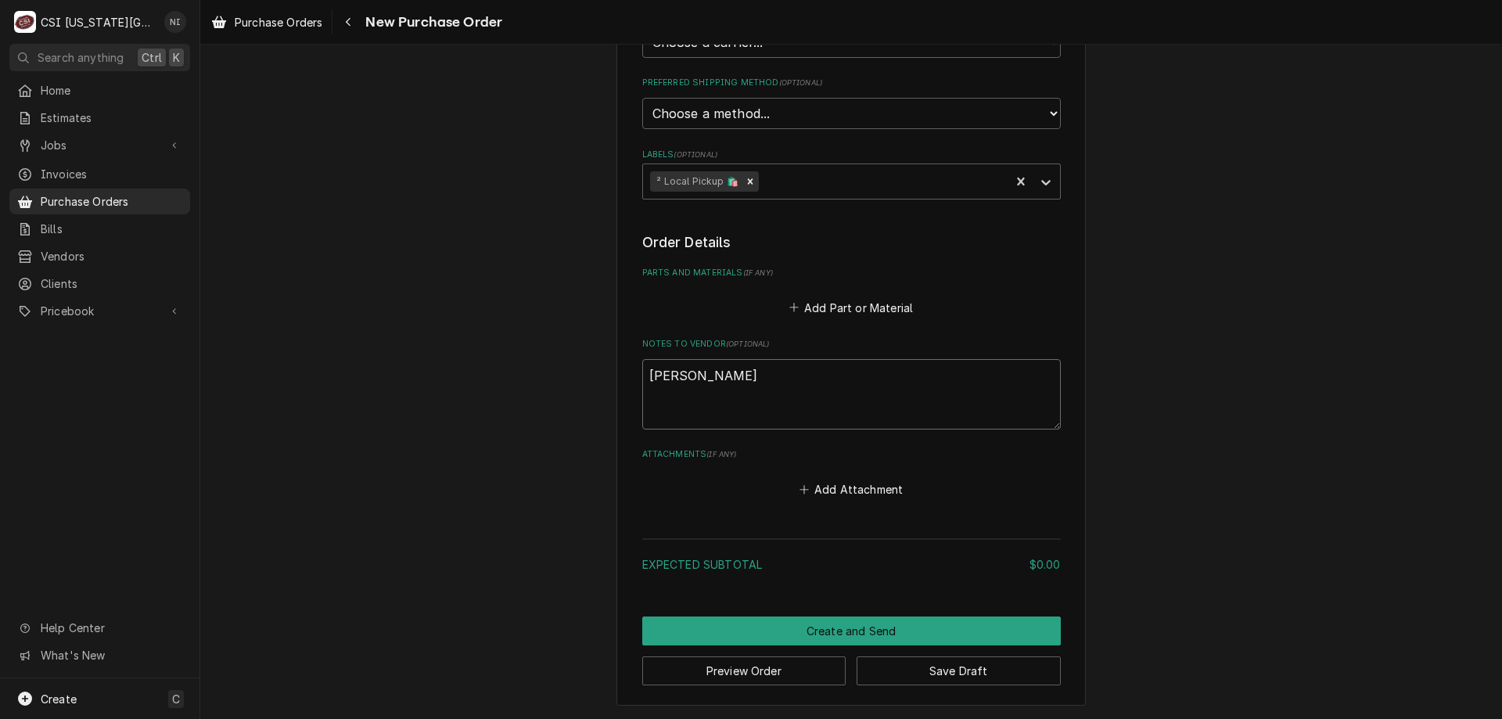
type textarea "x"
type textarea "marshal"
type textarea "x"
type textarea "marshall"
click at [848, 314] on button "Add Part or Material" at bounding box center [850, 307] width 129 height 22
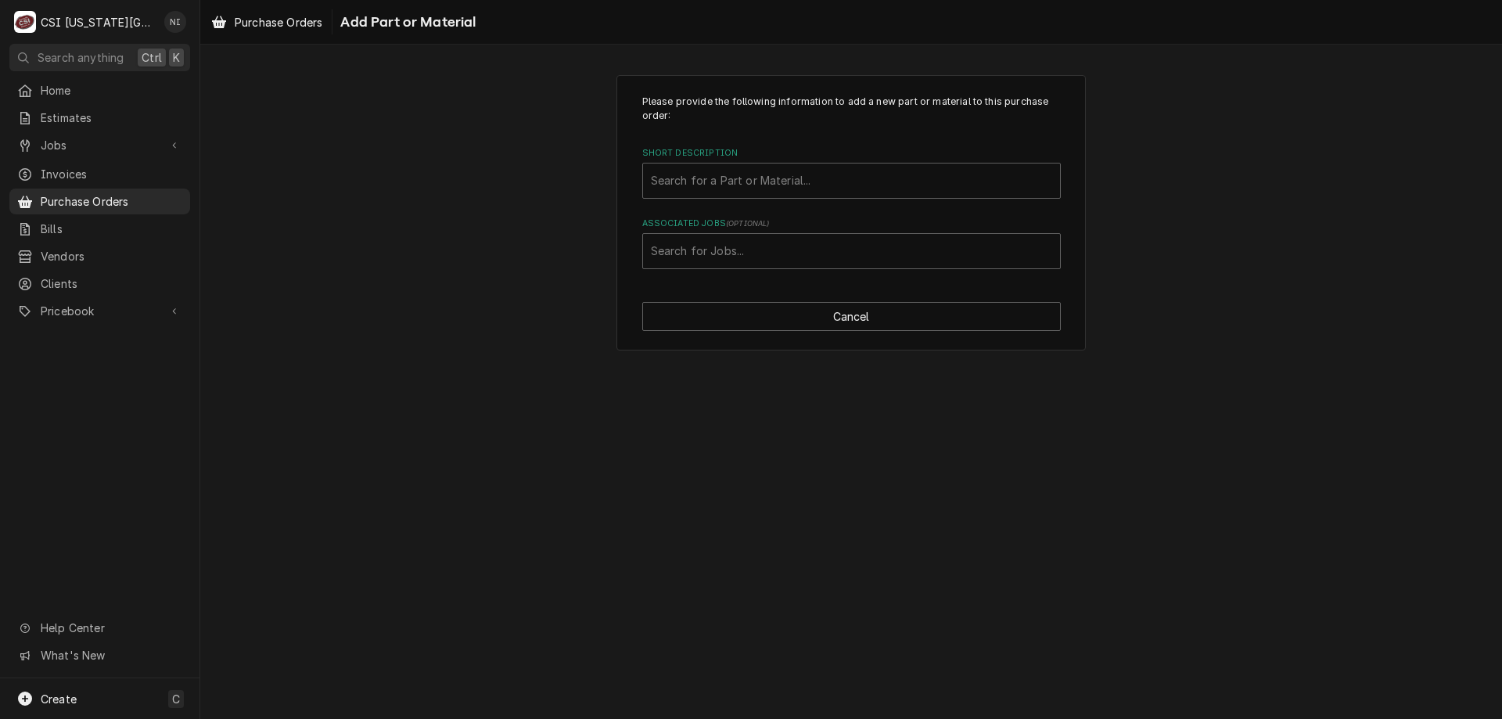
drag, startPoint x: 1353, startPoint y: 250, endPoint x: 1306, endPoint y: 250, distance: 46.9
click at [1353, 250] on div "Please provide the following information to add a new part or material to this …" at bounding box center [851, 212] width 1302 height 303
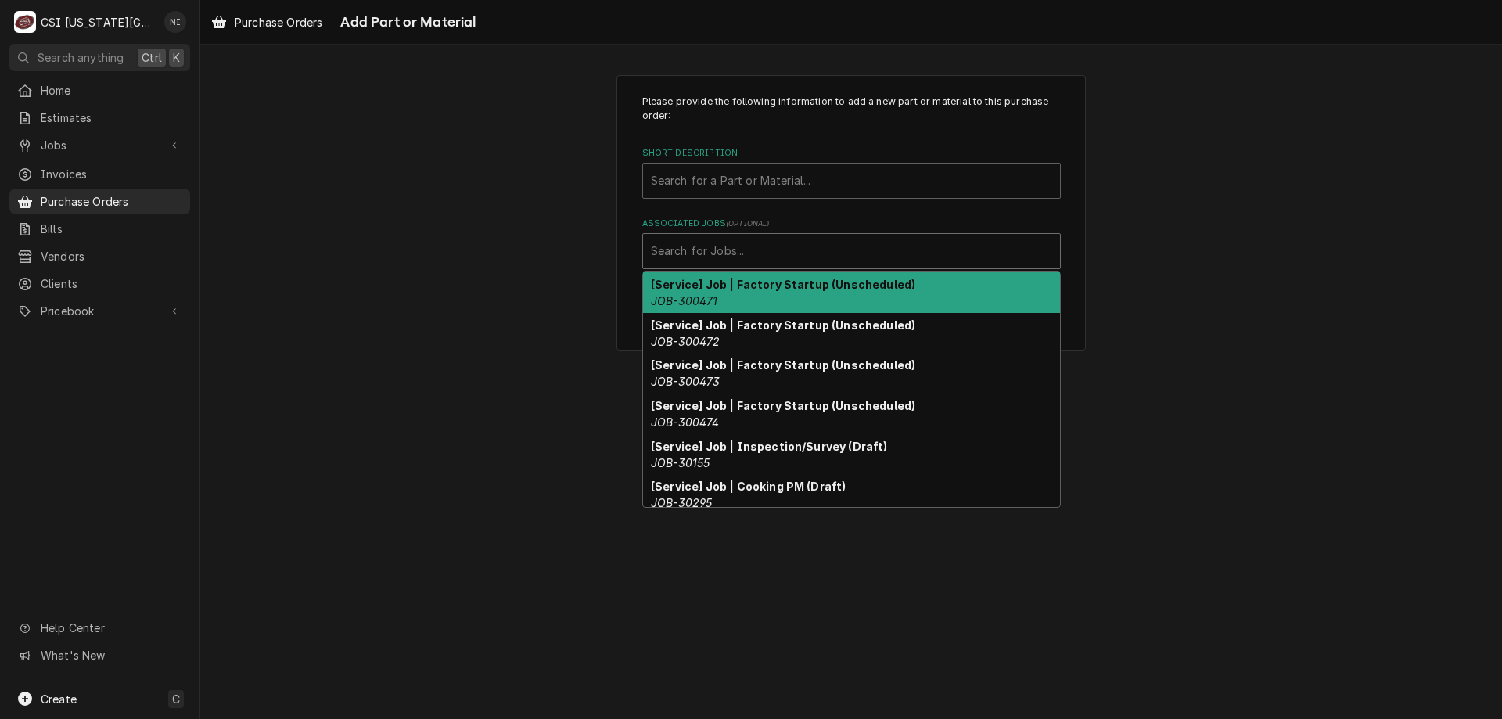
click at [806, 246] on div "Associated Jobs" at bounding box center [851, 251] width 401 height 28
paste input "32504"
type input "32504"
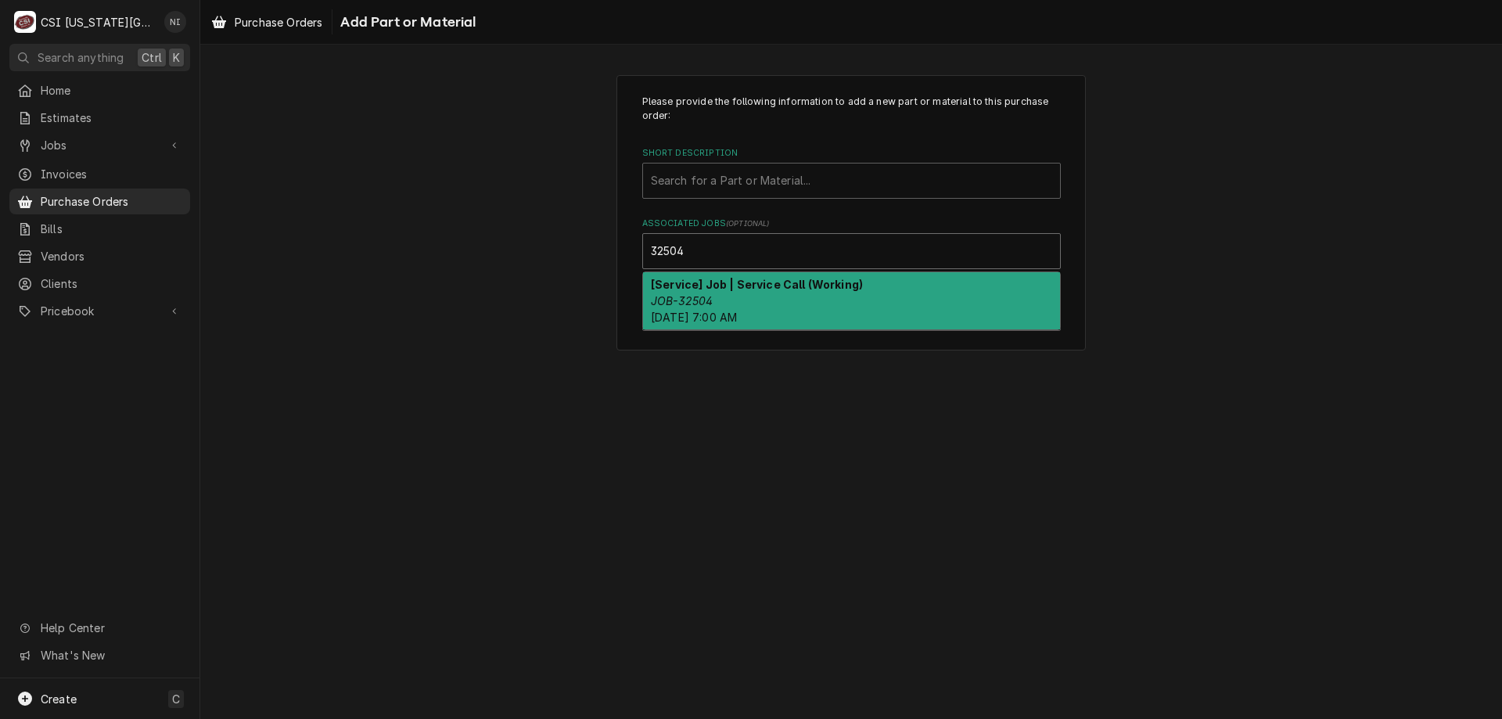
drag, startPoint x: 690, startPoint y: 296, endPoint x: 701, endPoint y: 210, distance: 86.7
click at [691, 294] on em "JOB-32504" at bounding box center [682, 300] width 62 height 13
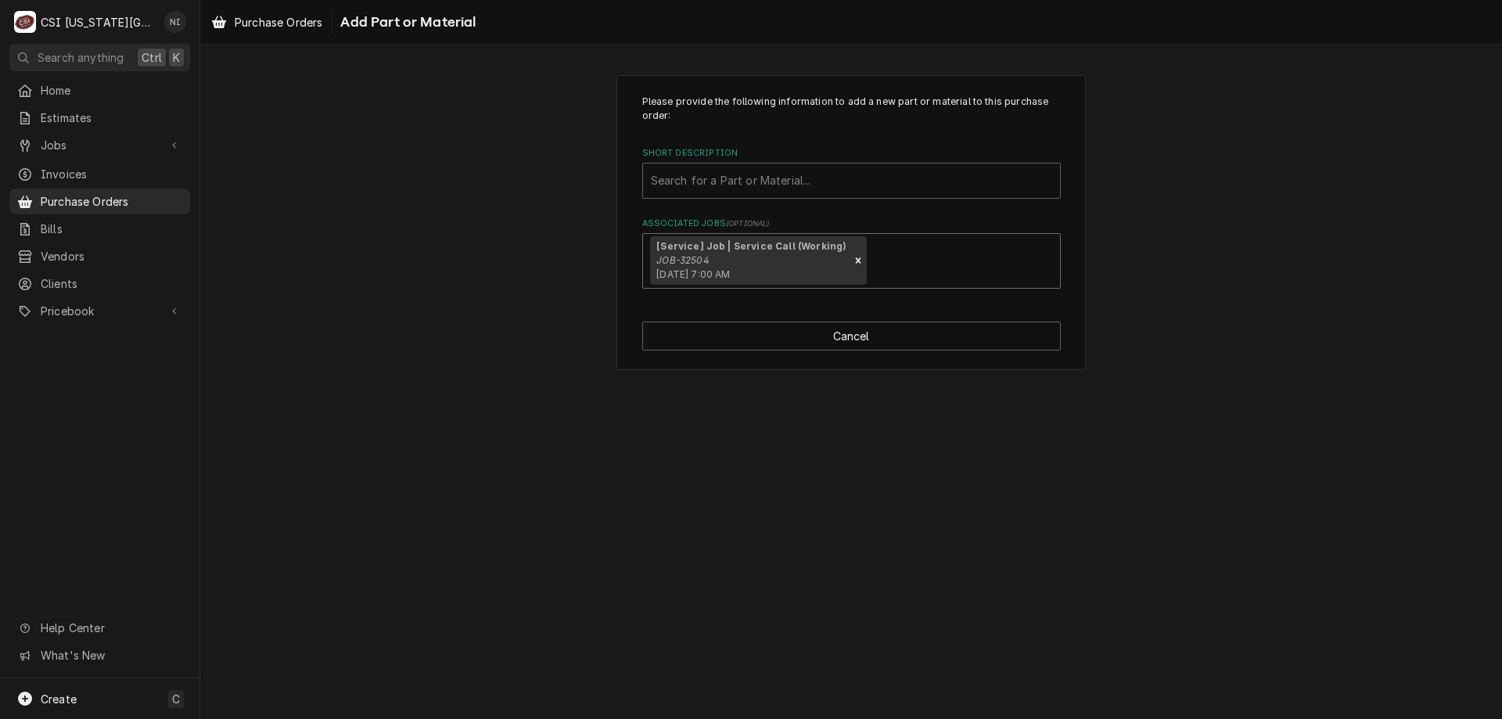
click at [705, 185] on div "Short Description" at bounding box center [851, 181] width 401 height 28
type input "misc serv"
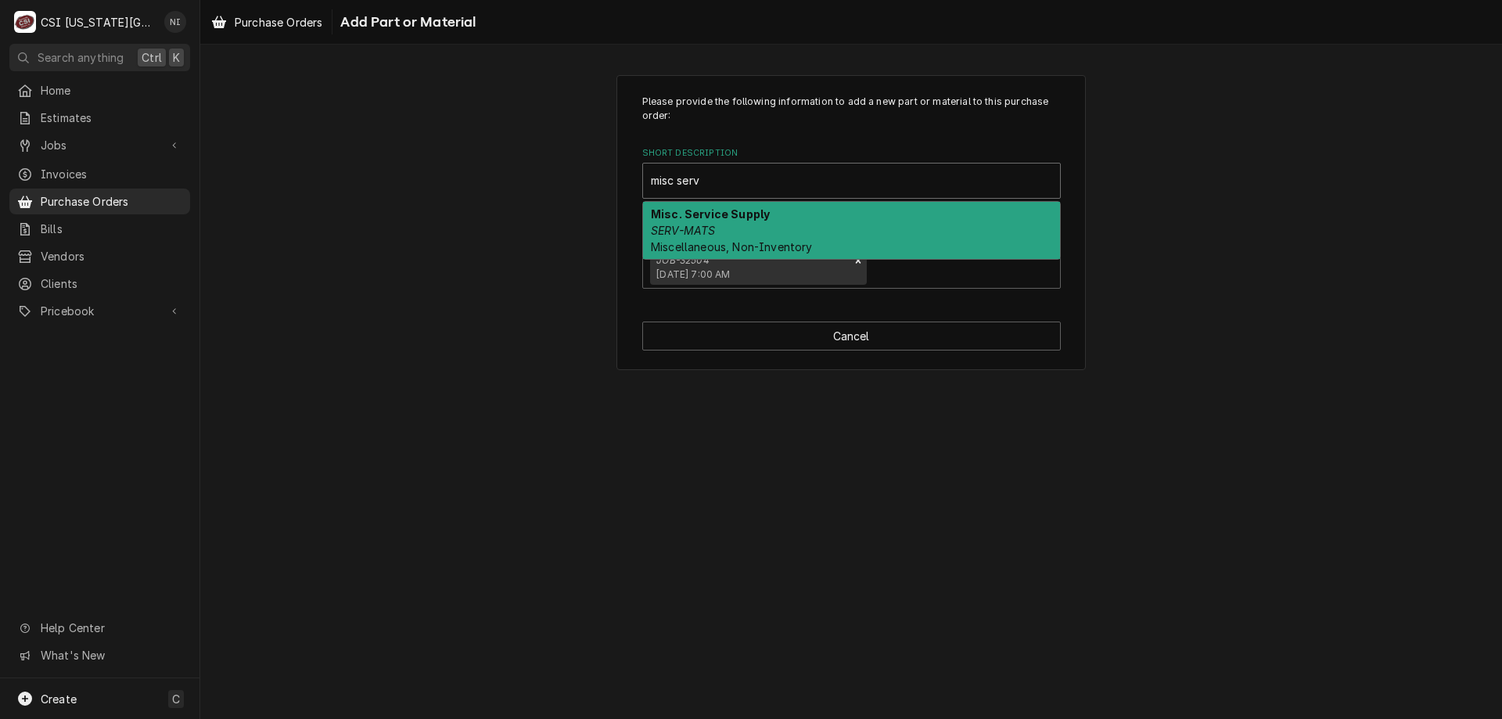
click at [694, 227] on em "SERV-MATS" at bounding box center [683, 230] width 64 height 13
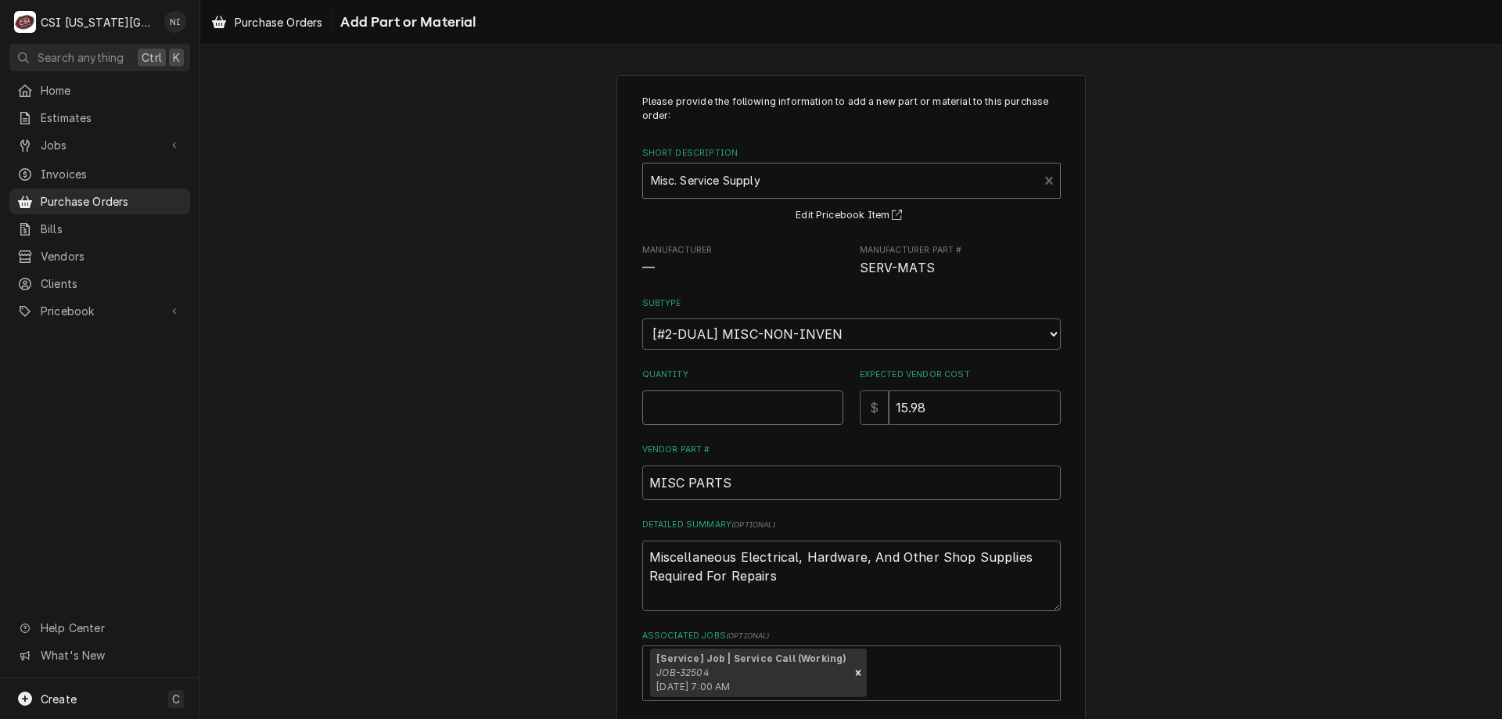
click at [763, 414] on input "Quantity" at bounding box center [742, 407] width 201 height 34
type textarea "x"
type input "1"
type textarea "x"
type input "0"
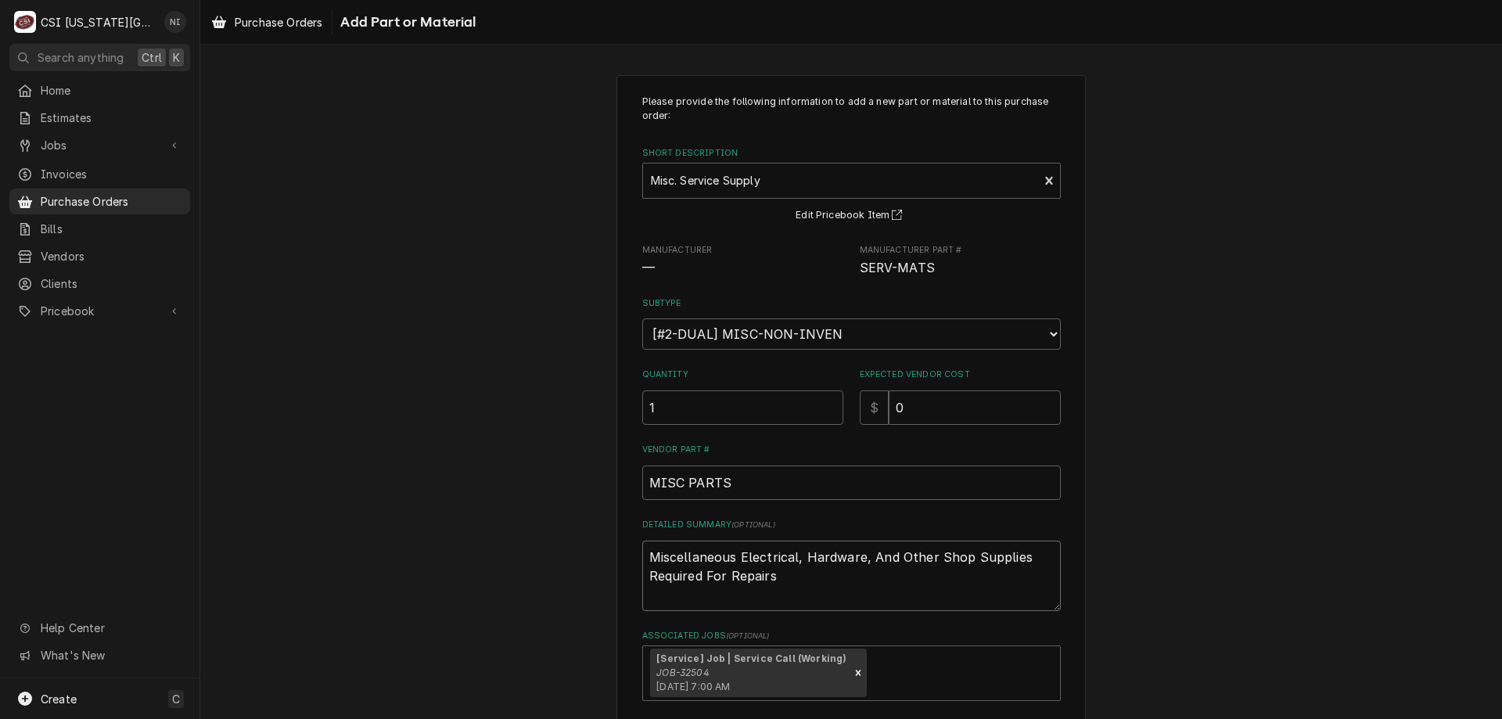
drag, startPoint x: 777, startPoint y: 588, endPoint x: 345, endPoint y: 430, distance: 460.5
click at [345, 430] on div "Please provide the following information to add a new part or material to this …" at bounding box center [851, 428] width 1302 height 735
type textarea "x"
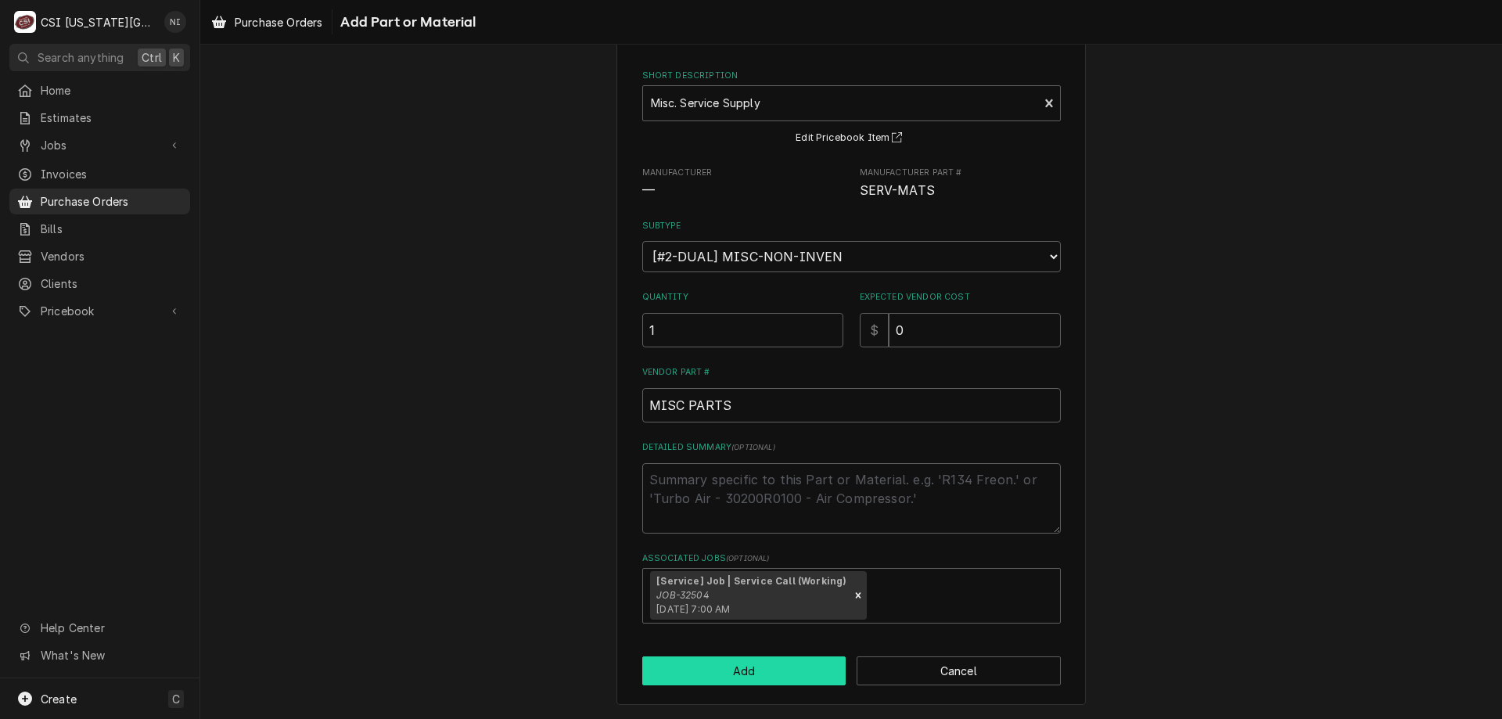
click at [739, 670] on button "Add" at bounding box center [744, 670] width 204 height 29
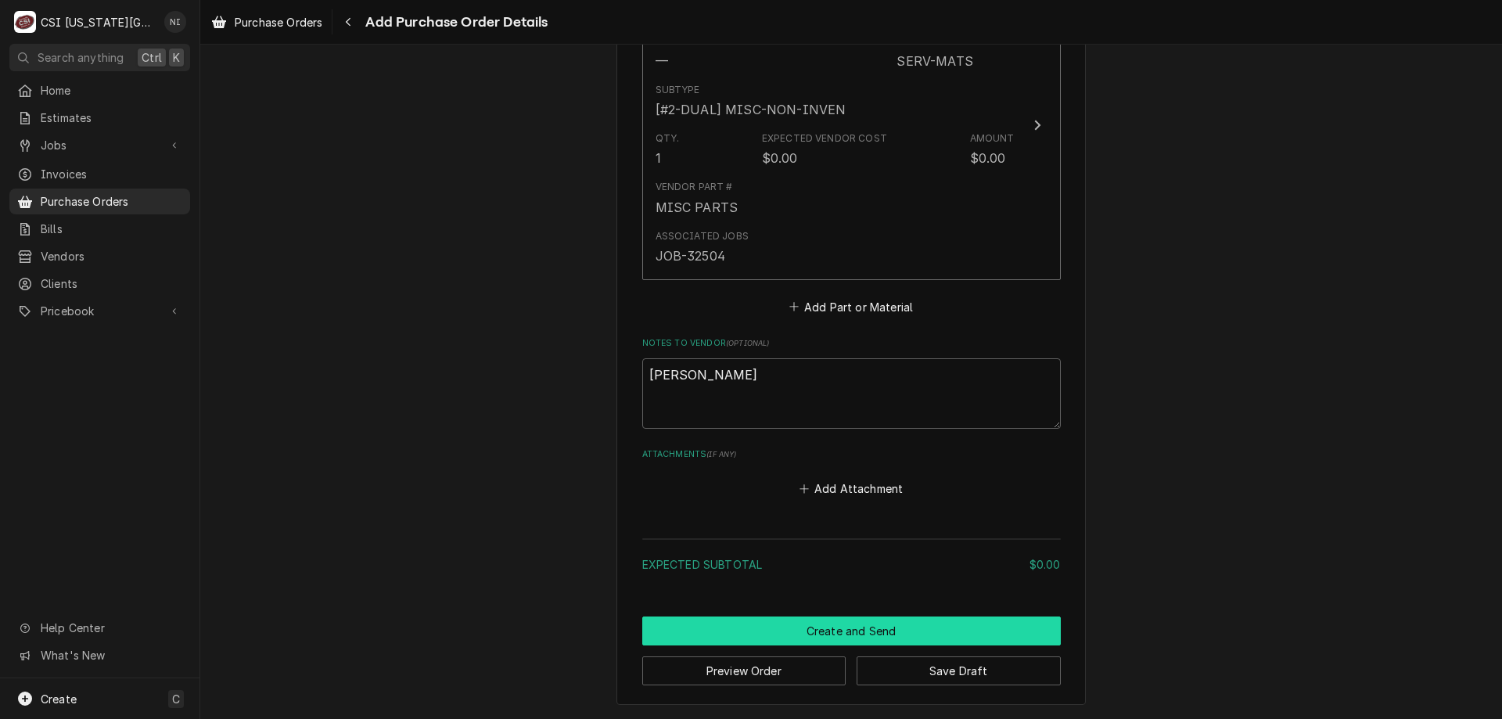
click at [779, 630] on button "Create and Send" at bounding box center [851, 630] width 418 height 29
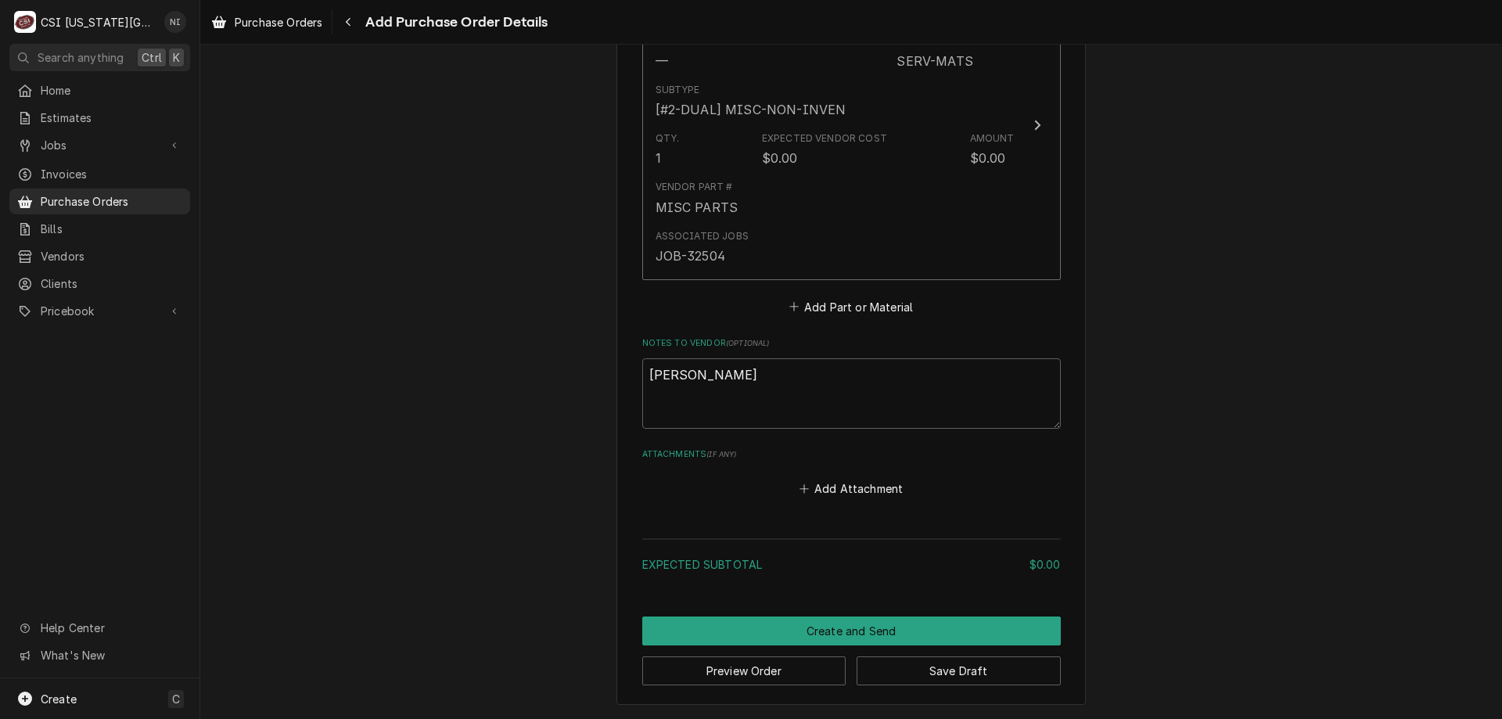
scroll to position [767, 0]
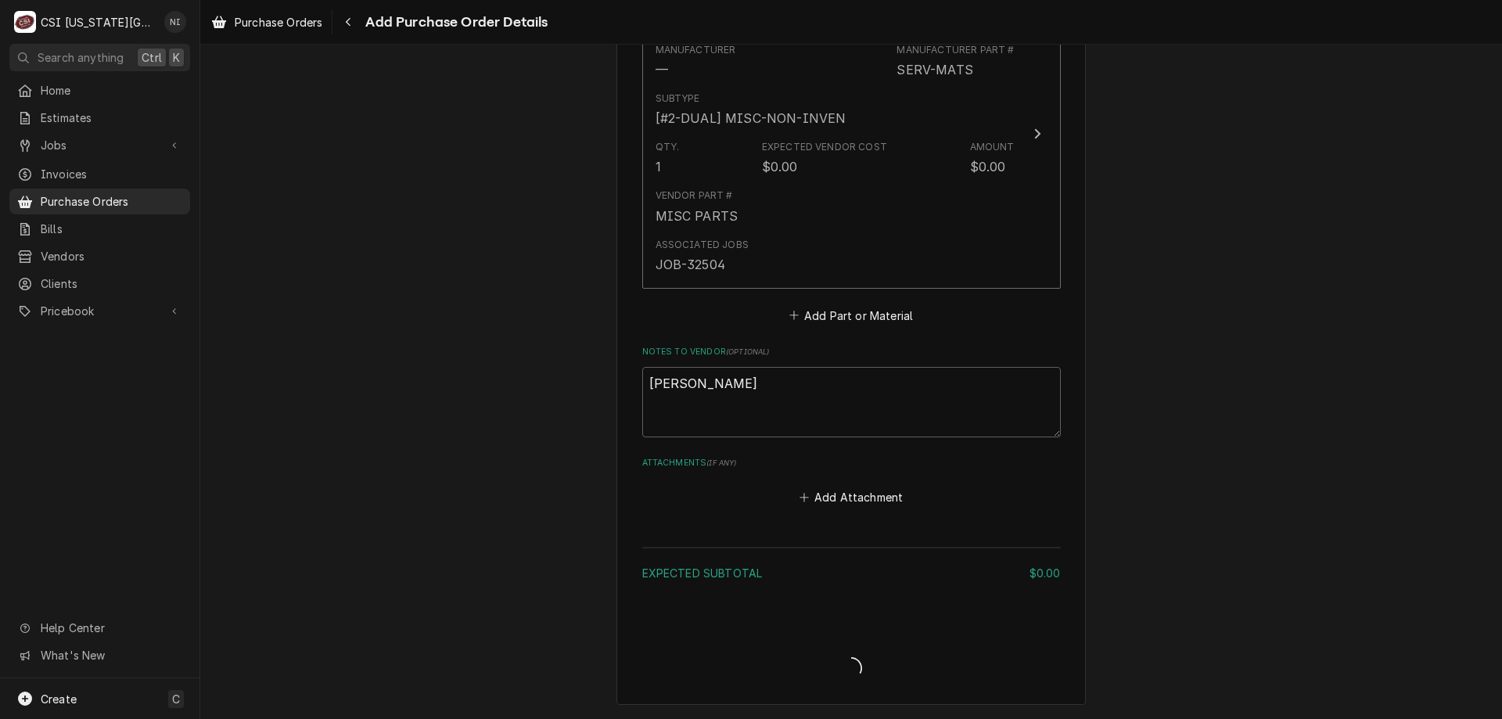
type textarea "x"
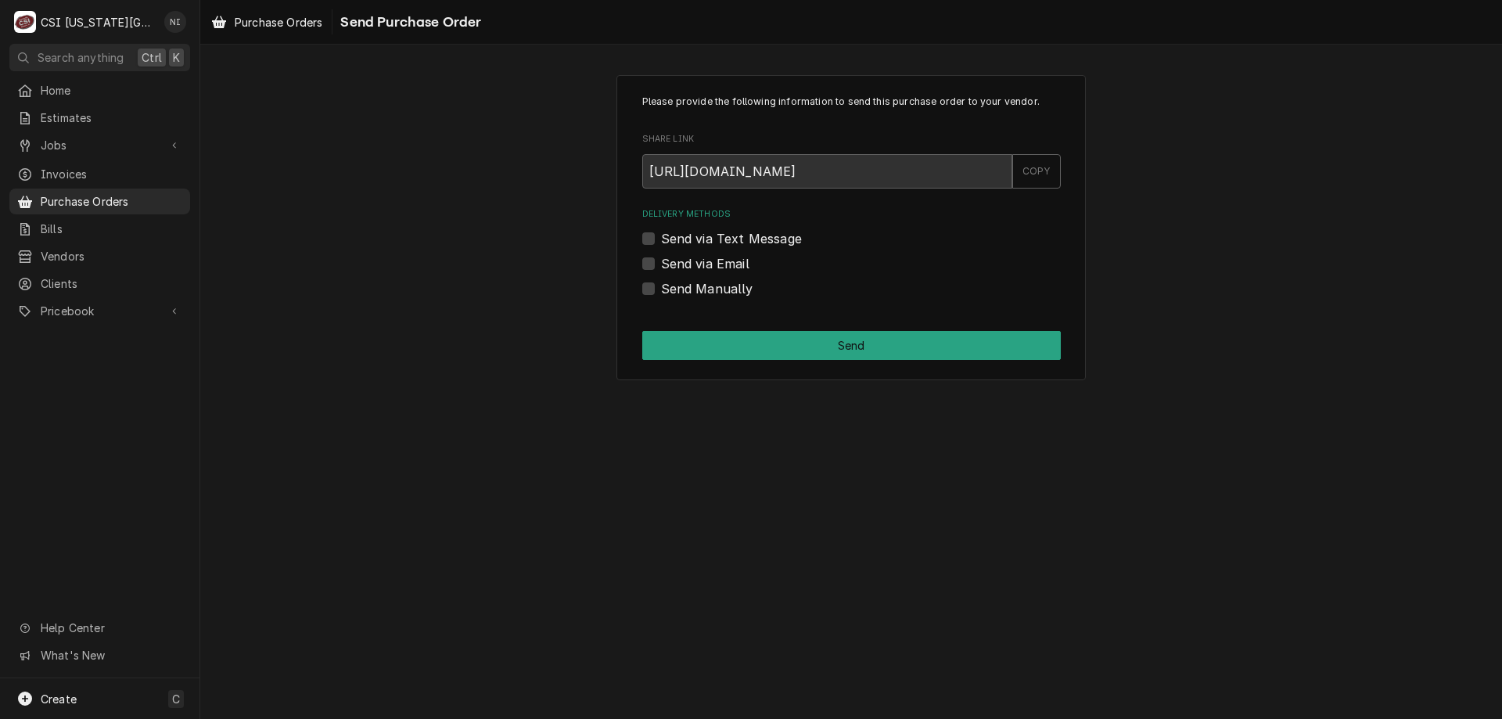
click at [661, 288] on label "Send Manually" at bounding box center [707, 288] width 92 height 19
click at [661, 288] on input "Send Manually" at bounding box center [870, 296] width 418 height 34
checkbox input "true"
click at [680, 333] on button "Send" at bounding box center [851, 345] width 418 height 29
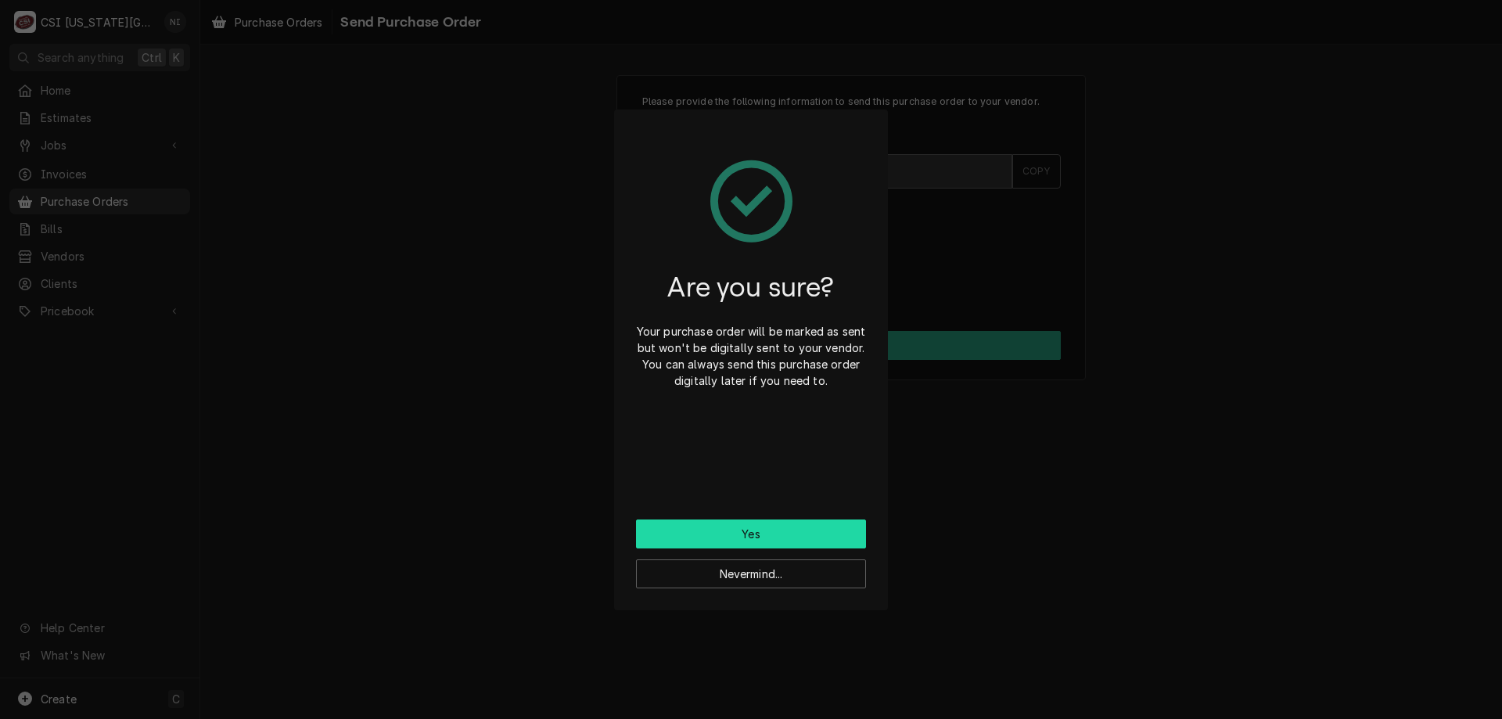
click at [713, 526] on button "Yes" at bounding box center [751, 533] width 230 height 29
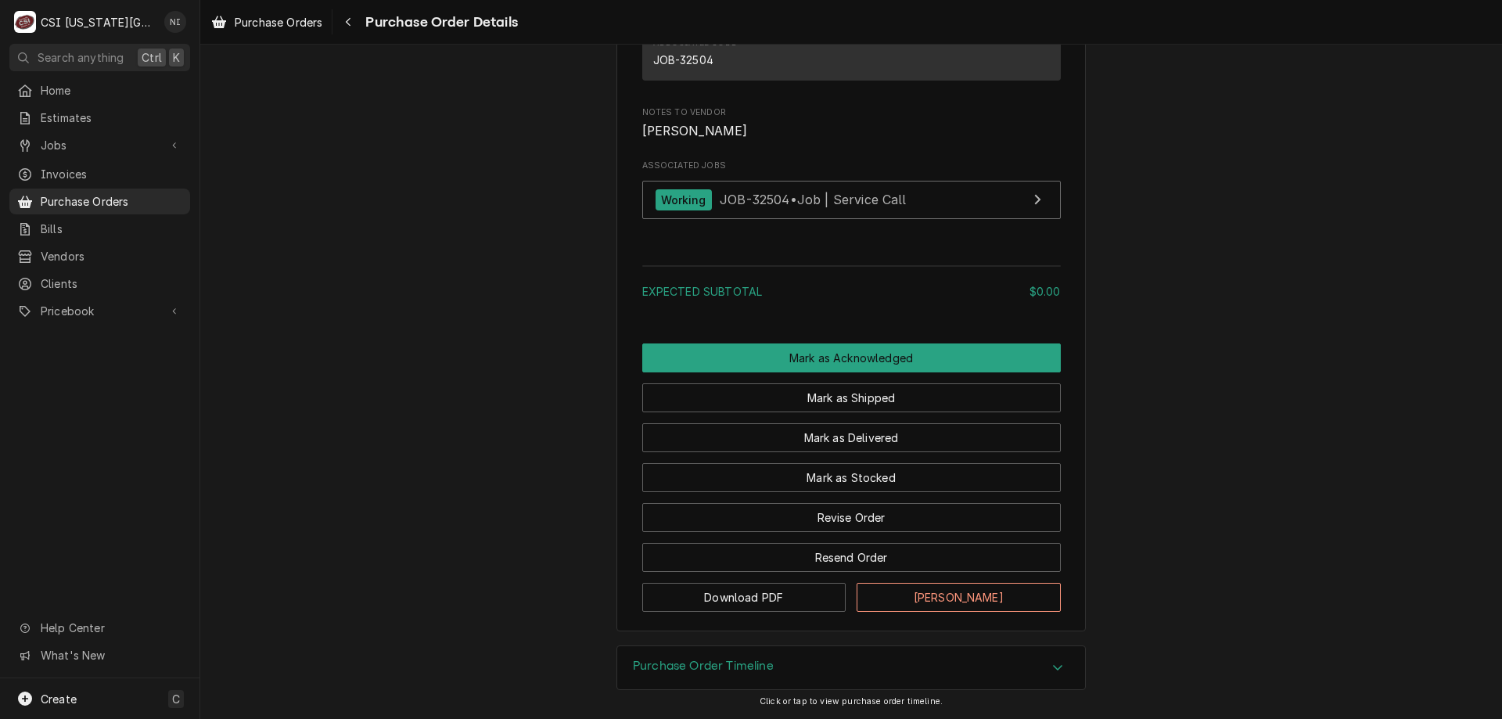
scroll to position [1201, 0]
click at [888, 471] on button "Mark as Stocked" at bounding box center [851, 477] width 418 height 29
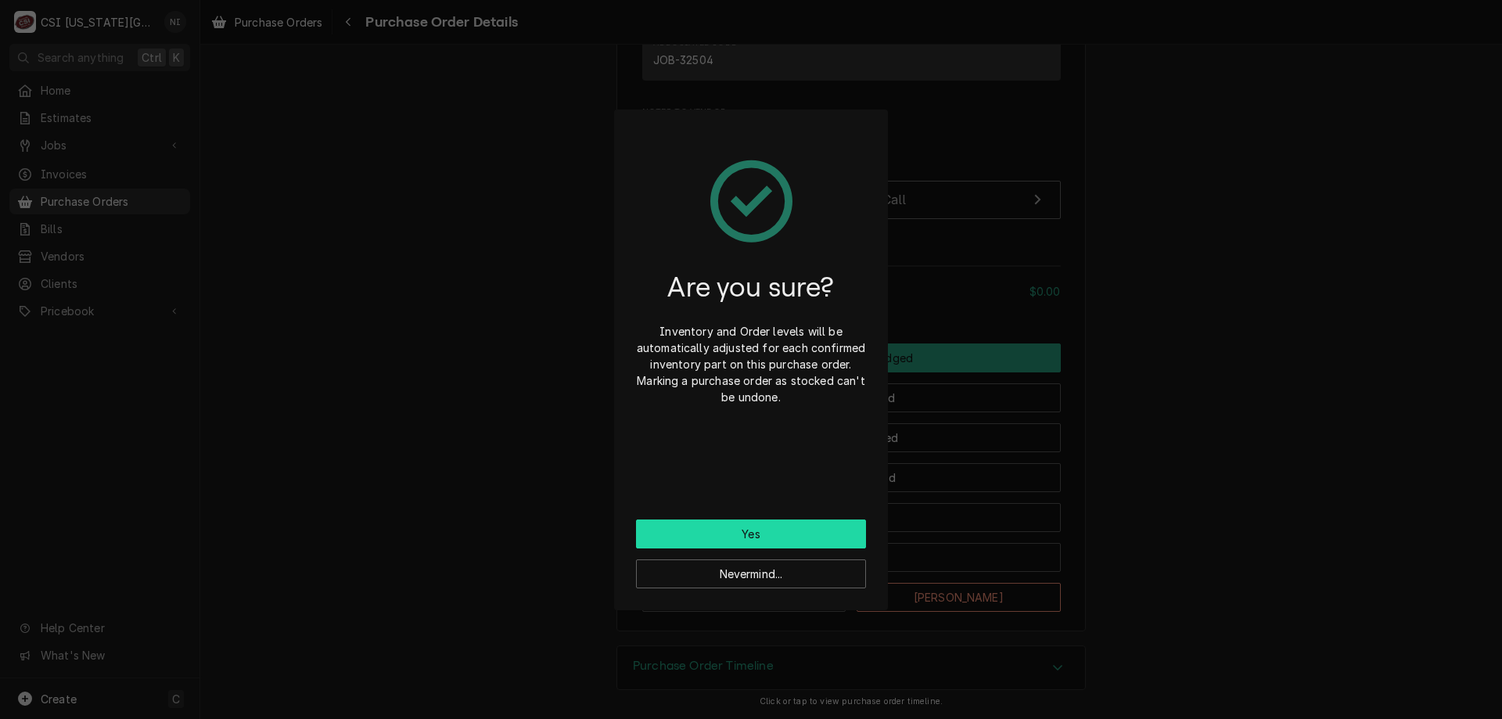
click at [784, 525] on button "Yes" at bounding box center [751, 533] width 230 height 29
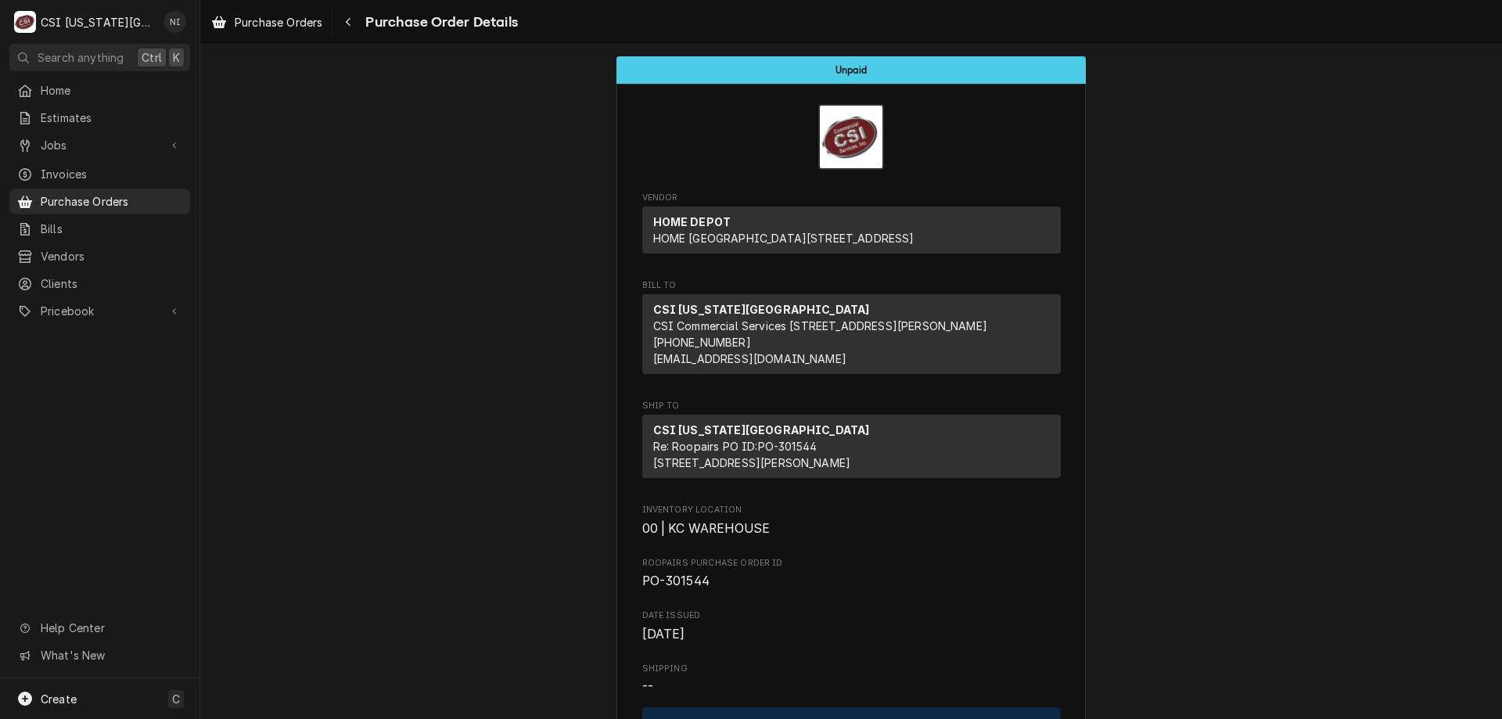
drag, startPoint x: 161, startPoint y: 192, endPoint x: 195, endPoint y: 171, distance: 40.1
click at [163, 193] on span "Purchase Orders" at bounding box center [112, 201] width 142 height 16
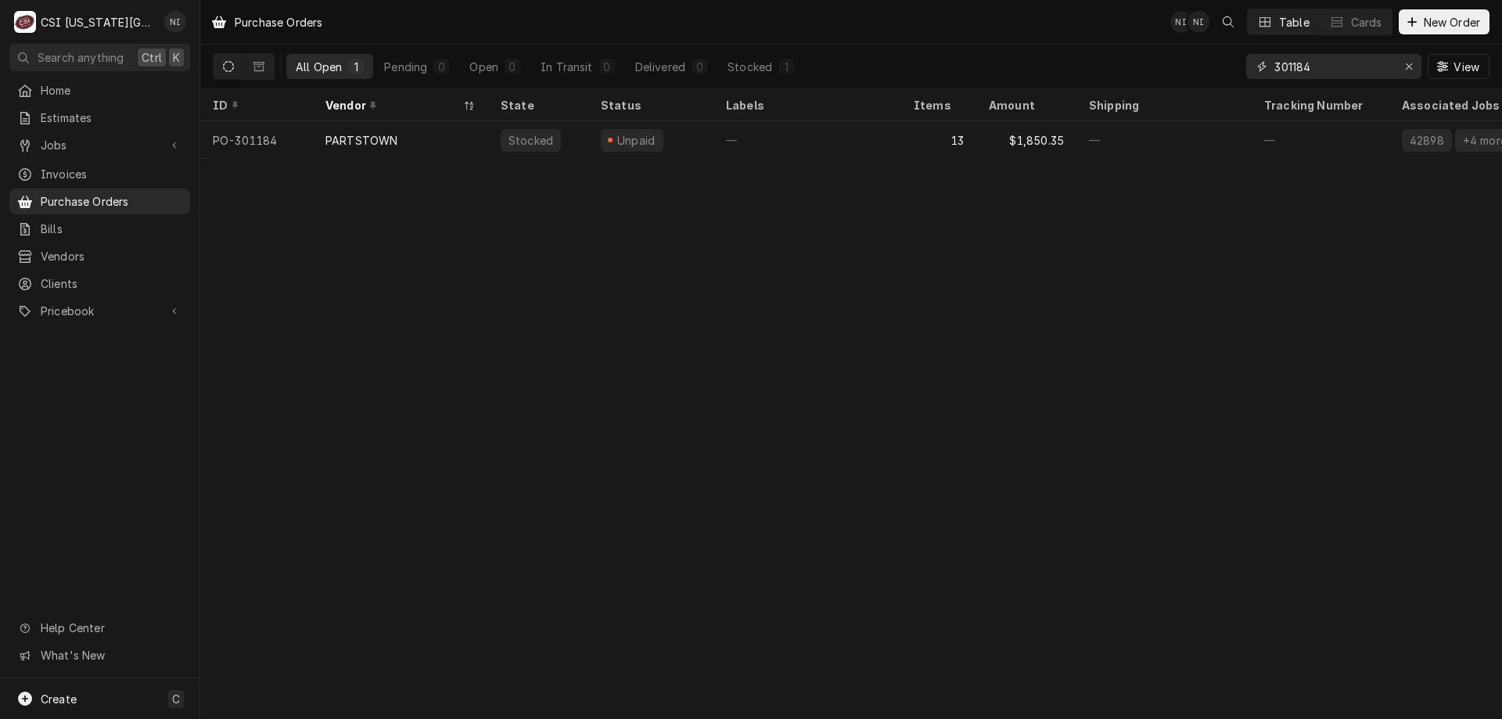
drag, startPoint x: 1323, startPoint y: 72, endPoint x: 1179, endPoint y: 59, distance: 144.5
click at [1183, 62] on div "All Open 1 Pending 0 Open 0 In Transit 0 Delivered 0 Stocked 1 301184 View" at bounding box center [851, 67] width 1276 height 44
type input "301514"
click at [762, 147] on div "—" at bounding box center [807, 140] width 188 height 38
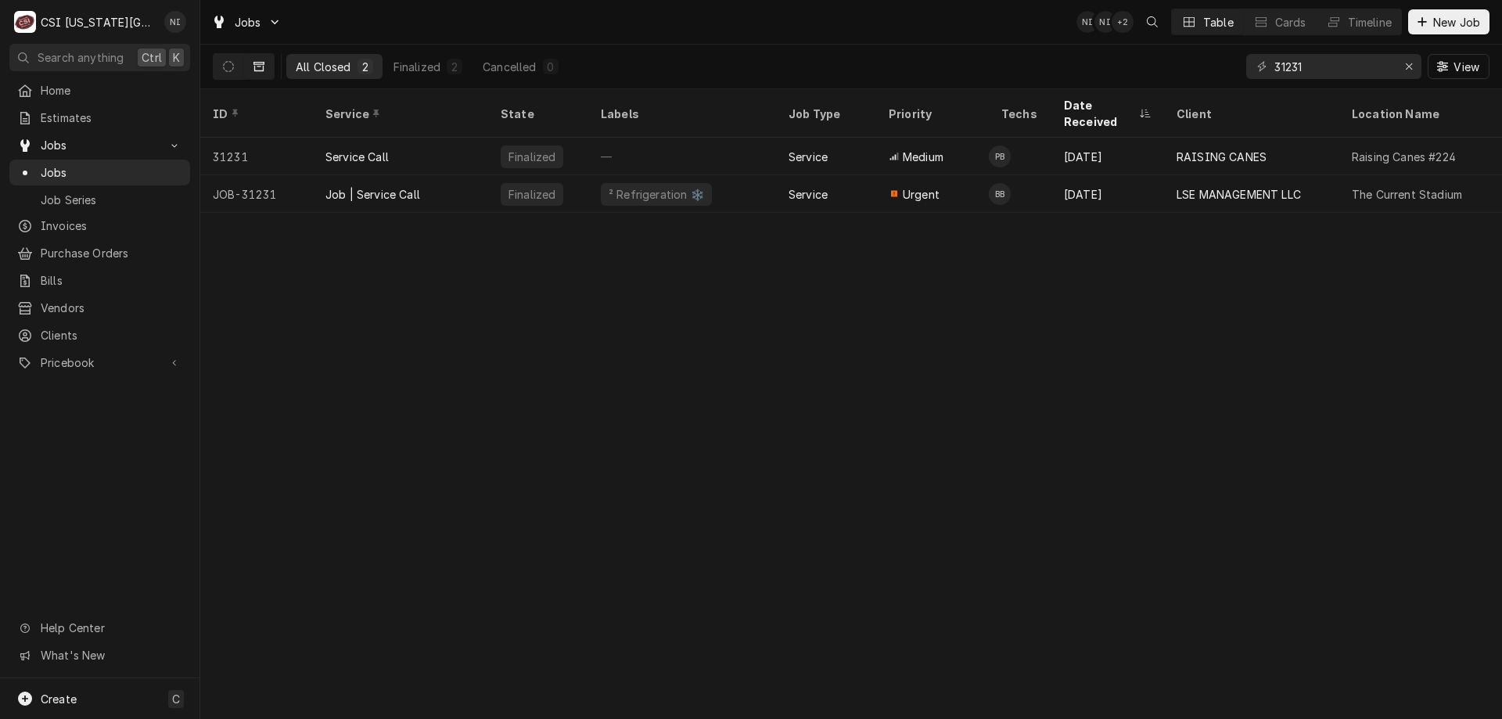
click at [723, 175] on div "² Refrigeration ❄️" at bounding box center [682, 194] width 188 height 38
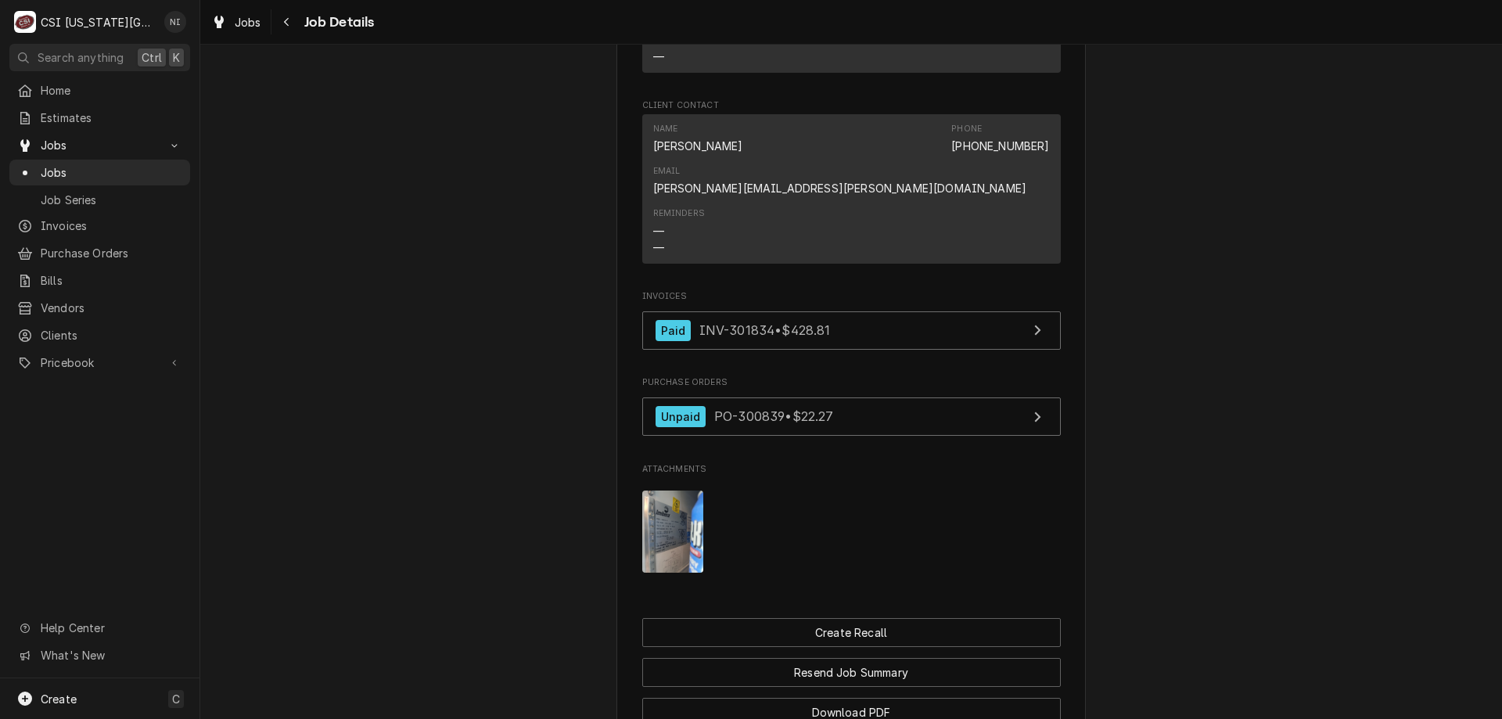
scroll to position [1447, 0]
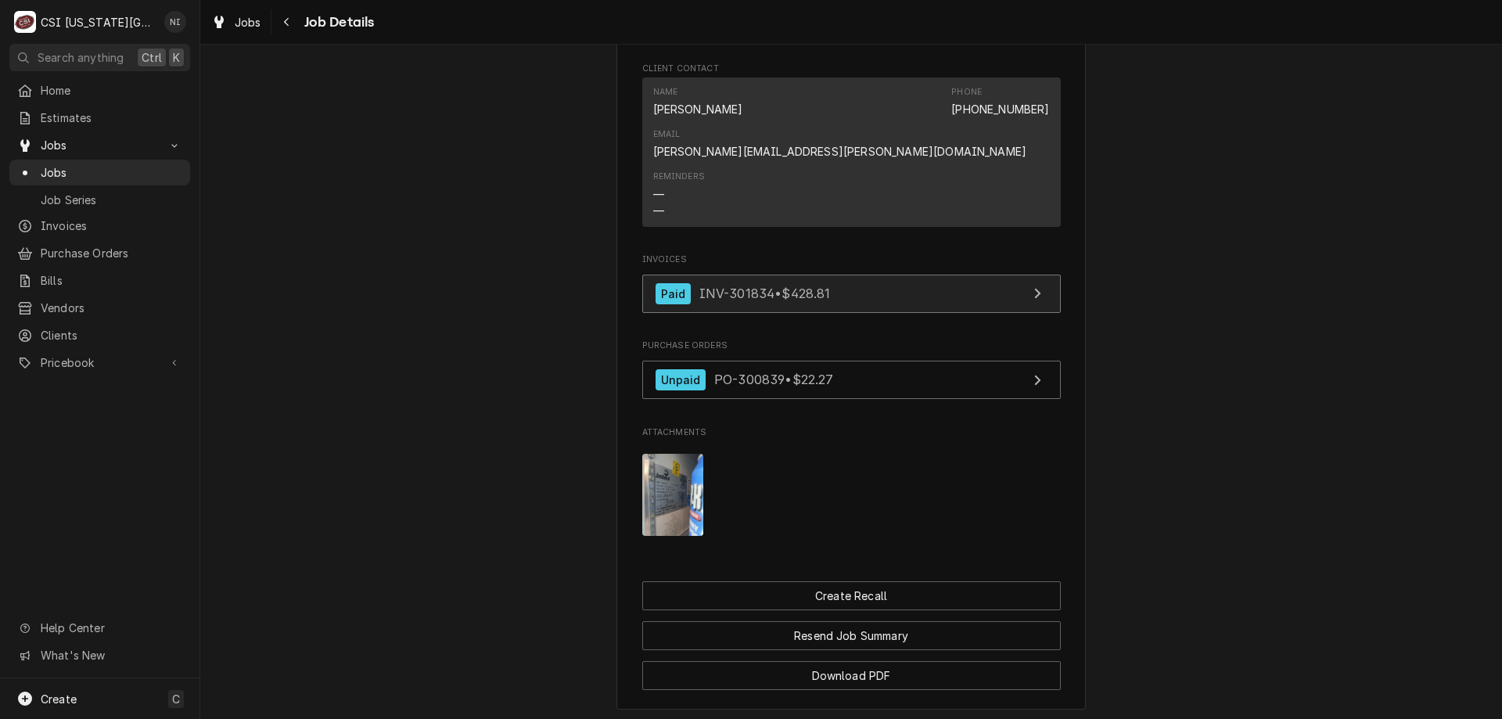
click at [881, 275] on link "Paid INV-301834 • $428.81" at bounding box center [851, 294] width 418 height 38
click at [143, 164] on span "Jobs" at bounding box center [112, 172] width 142 height 16
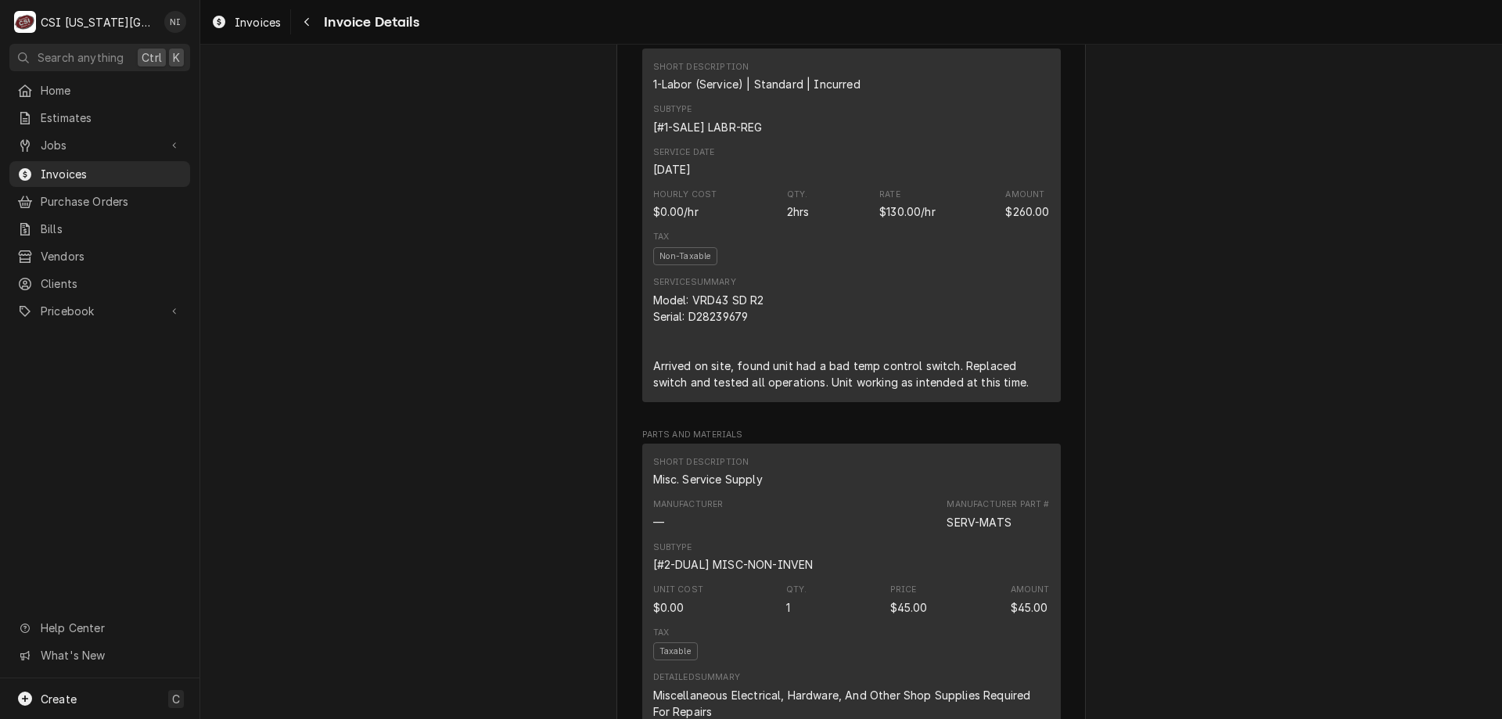
scroll to position [880, 0]
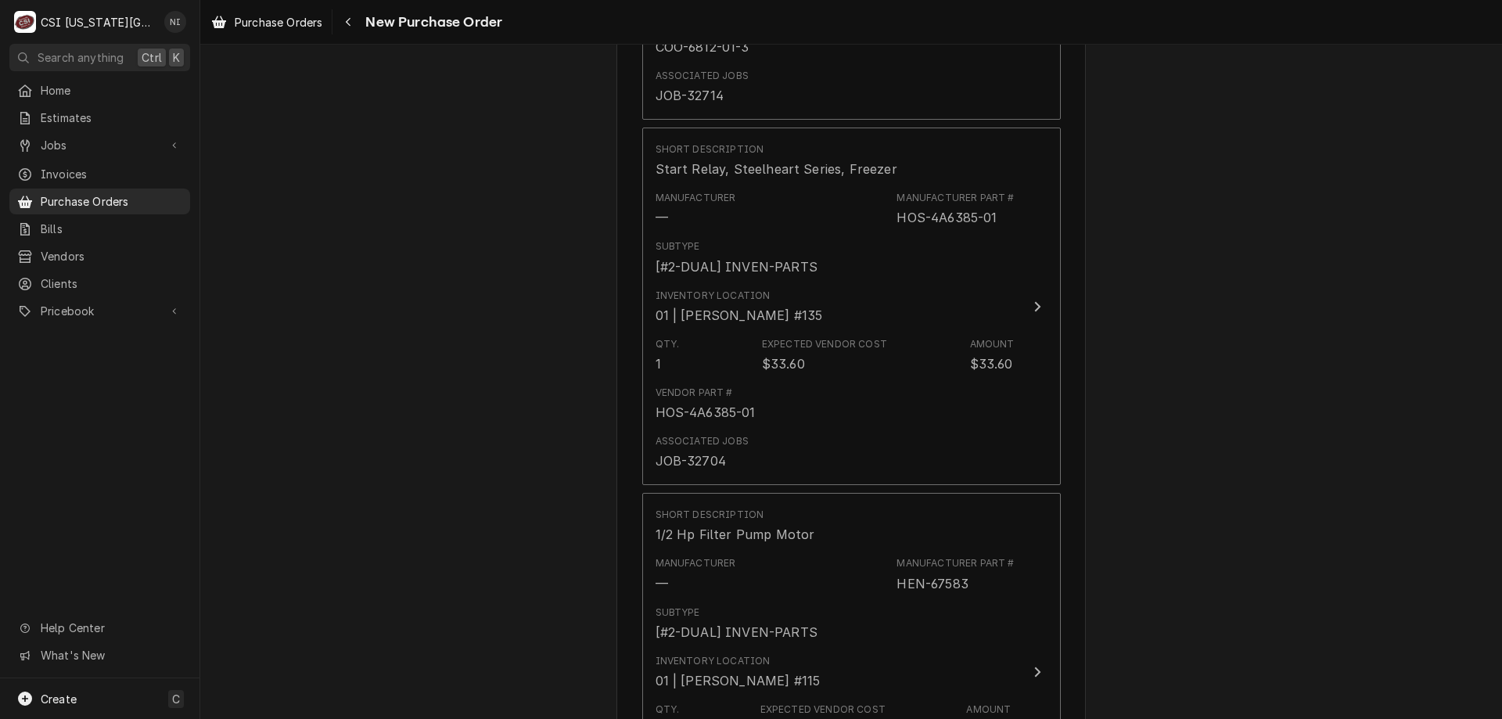
scroll to position [939, 0]
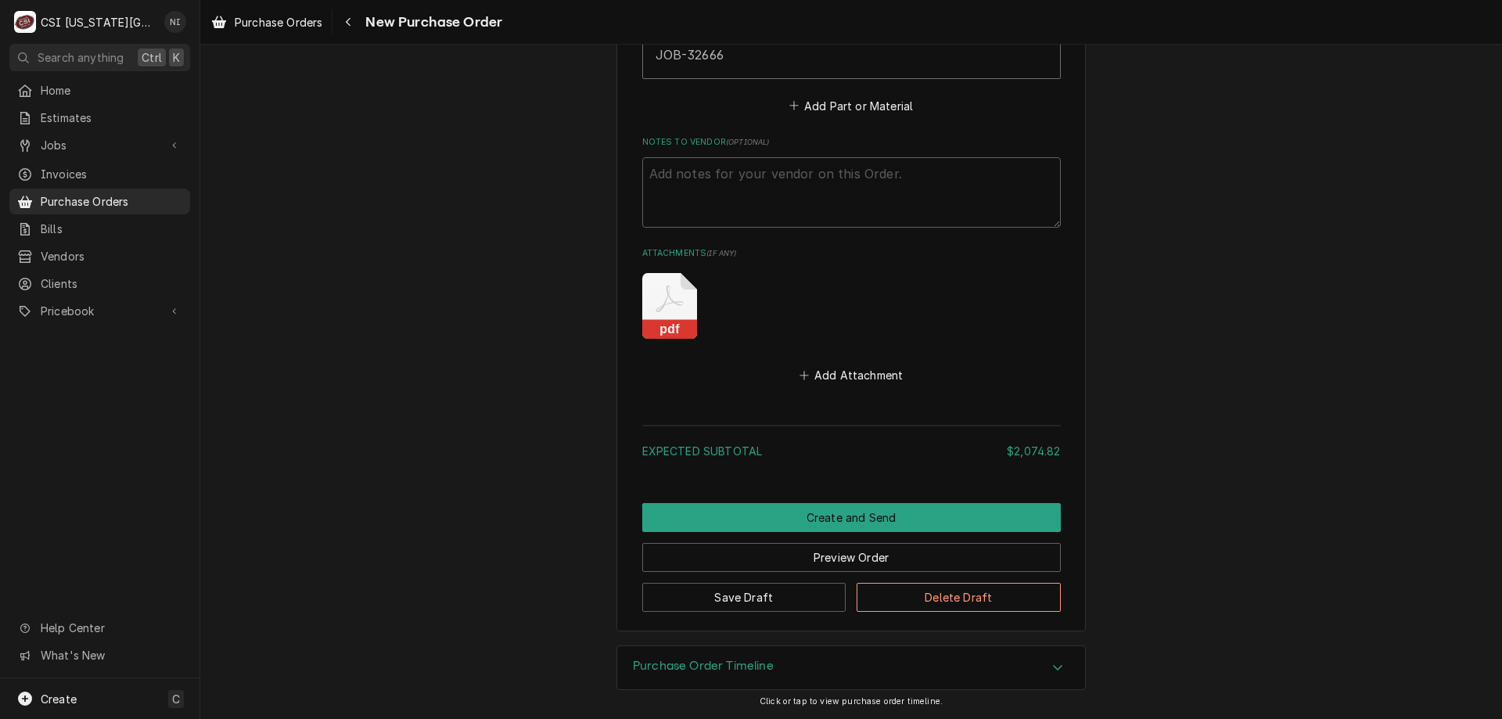
scroll to position [5355, 0]
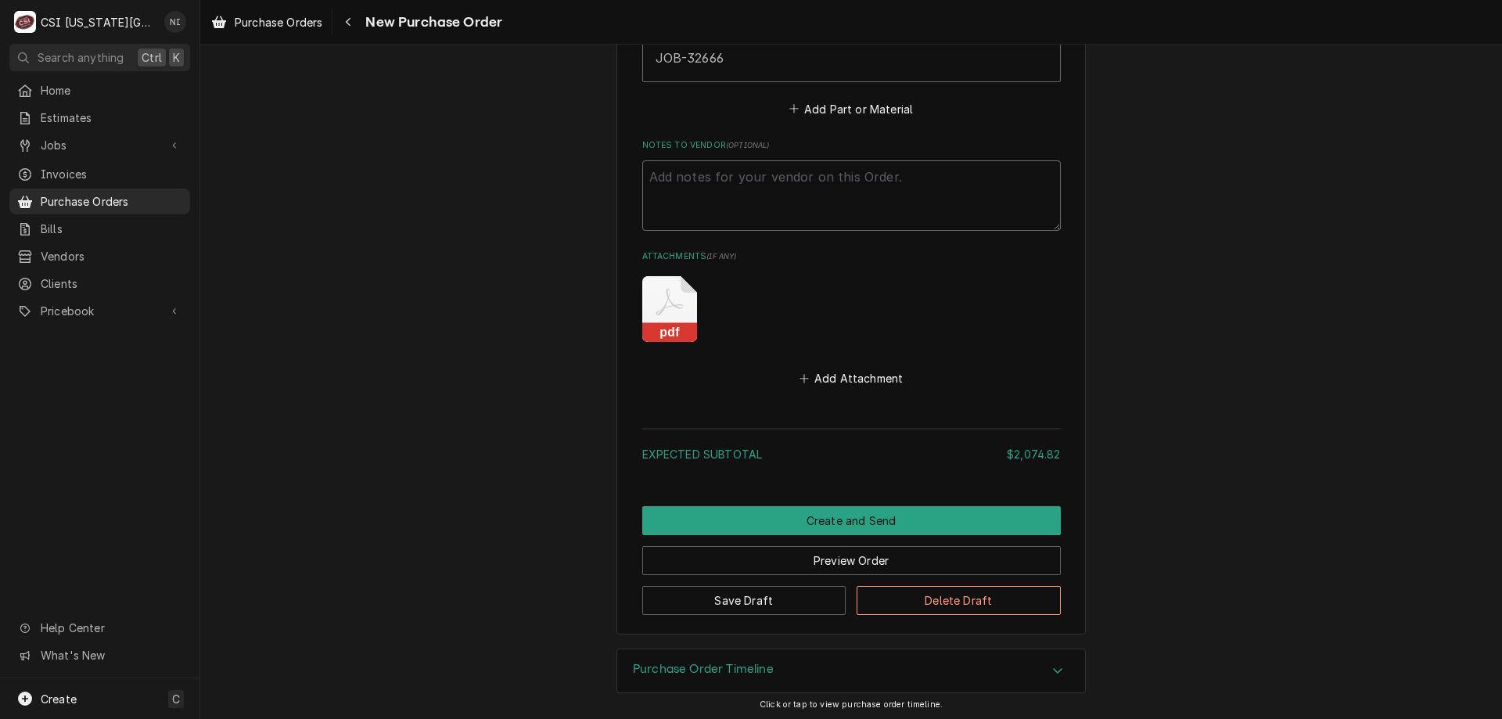
click at [802, 174] on textarea "Notes to Vendor ( optional )" at bounding box center [851, 195] width 418 height 70
type textarea "x"
type textarea "w"
type textarea "x"
type textarea "wa"
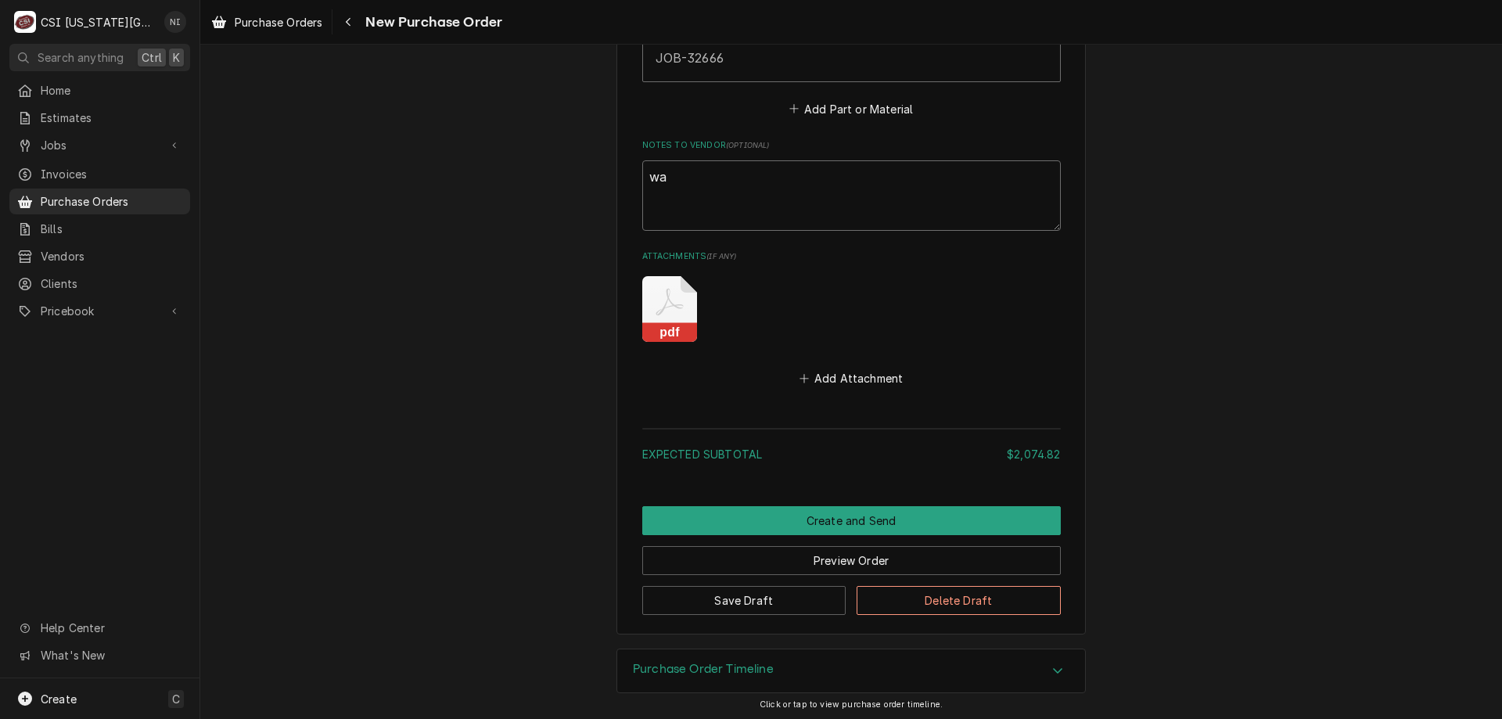
type textarea "x"
type textarea "wai"
type textarea "x"
type textarea "waiti"
type textarea "x"
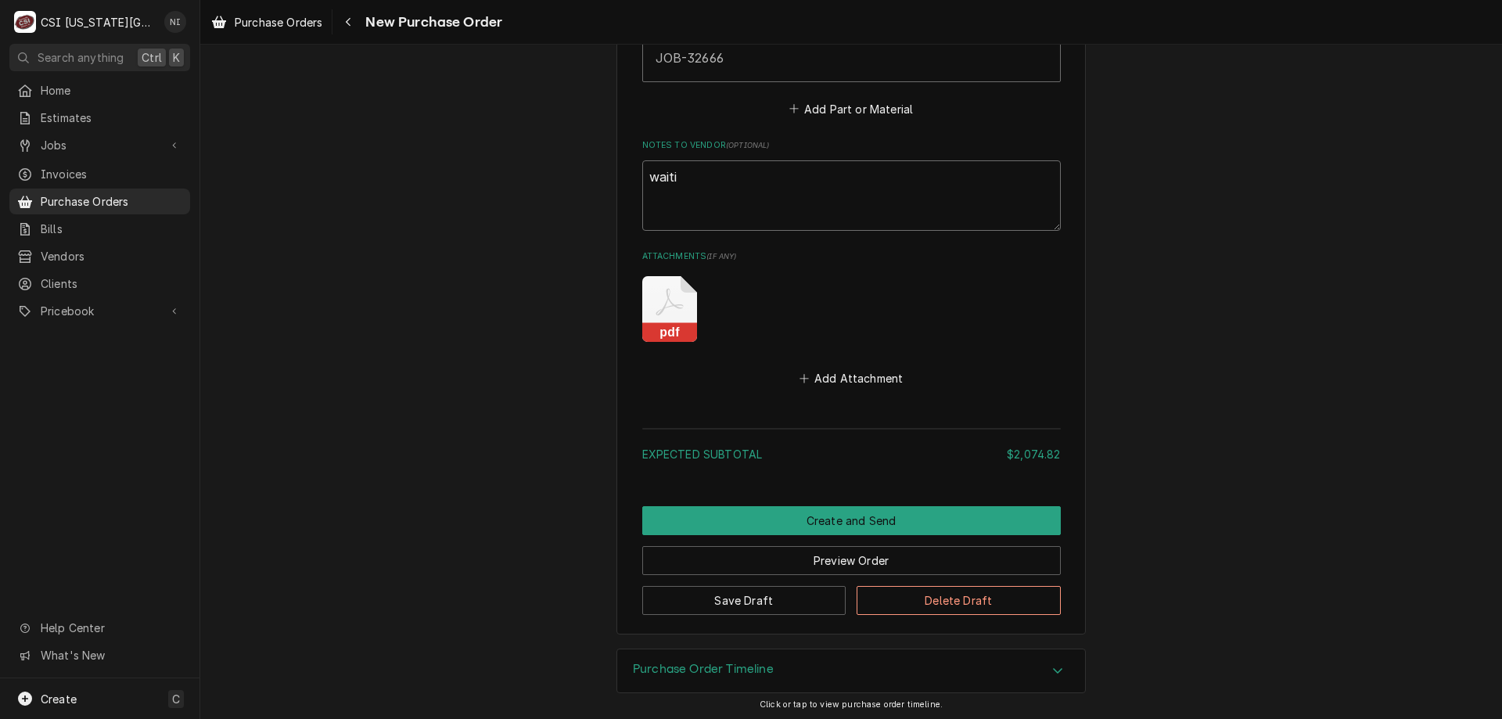
type textarea "waitil"
type textarea "x"
type textarea "waitiln"
type textarea "x"
type textarea "waitilng"
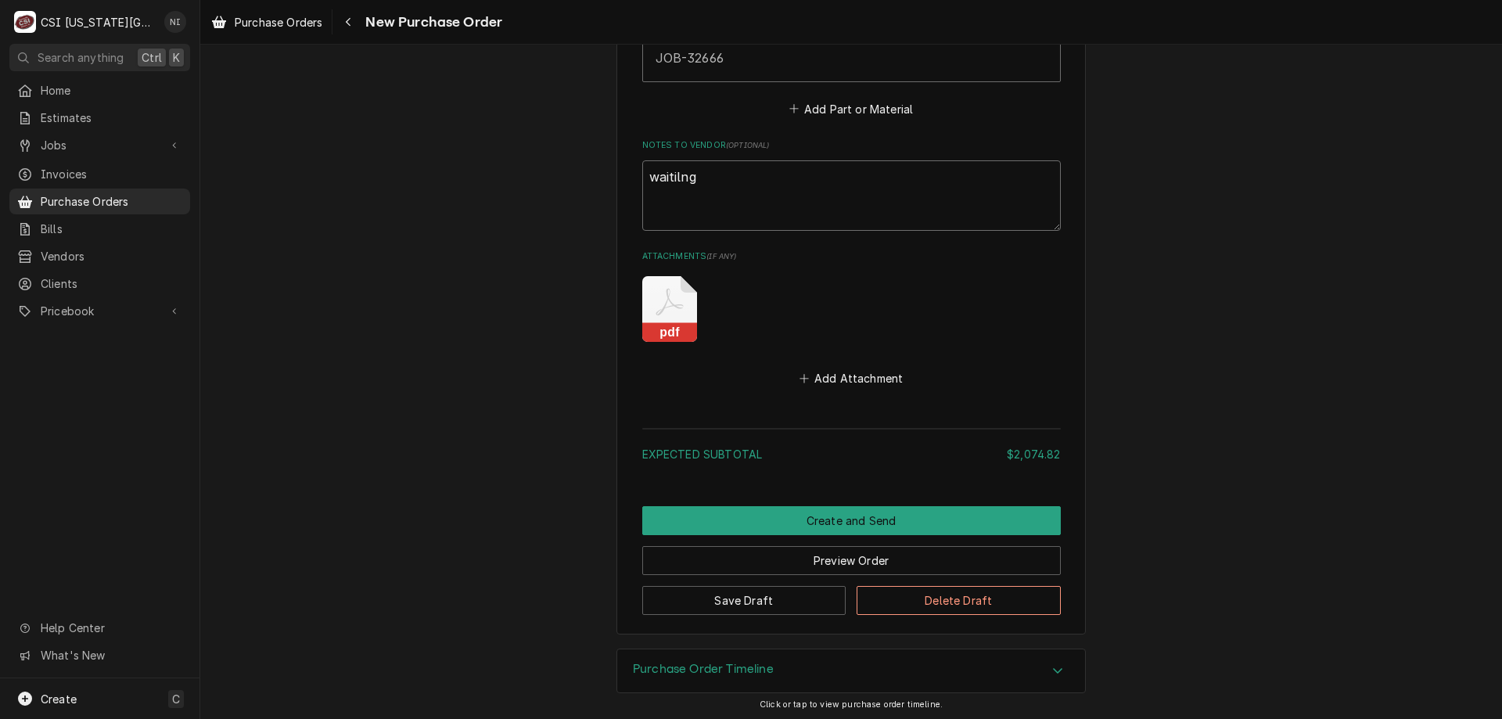
type textarea "x"
type textarea "waitilng"
type textarea "x"
type textarea "waitilng"
type textarea "x"
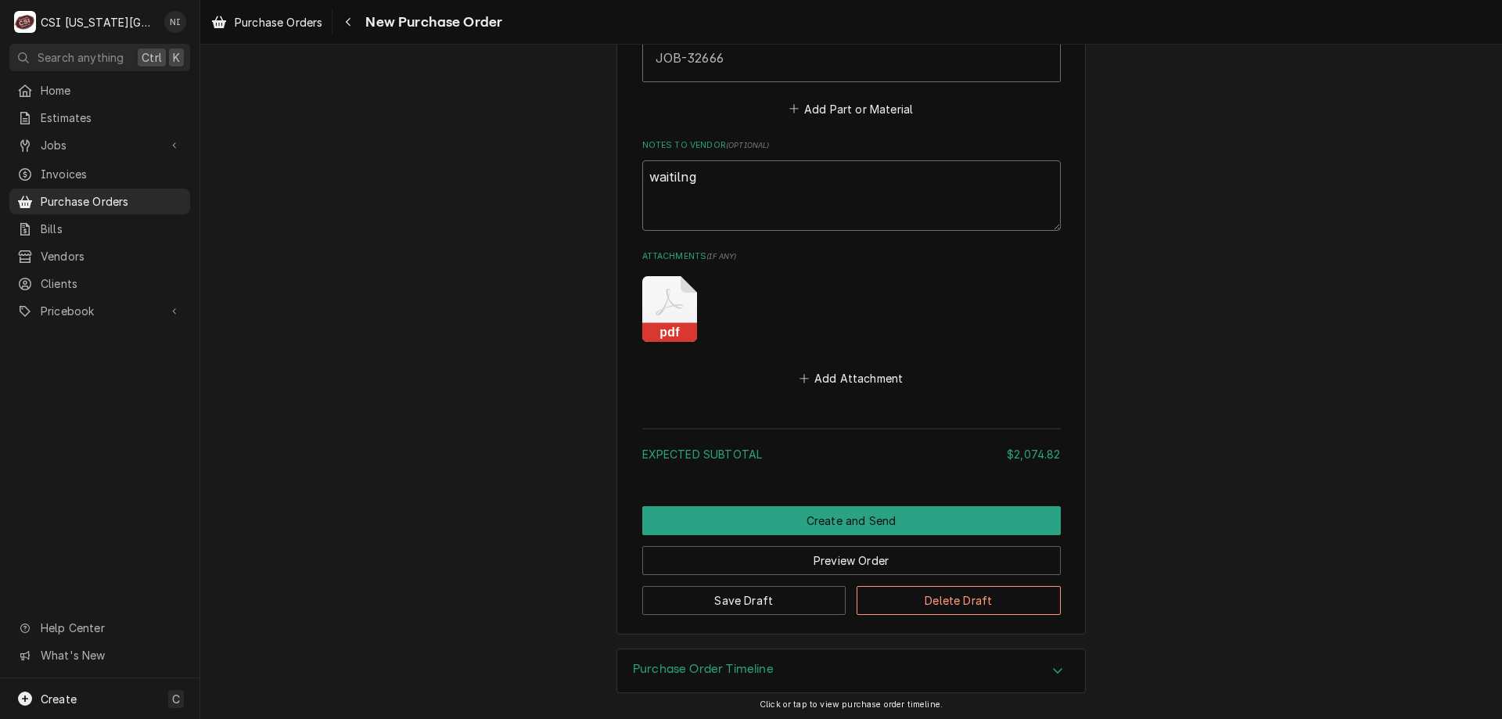
type textarea "waitiln"
type textarea "x"
type textarea "waitil"
type textarea "x"
type textarea "waiti"
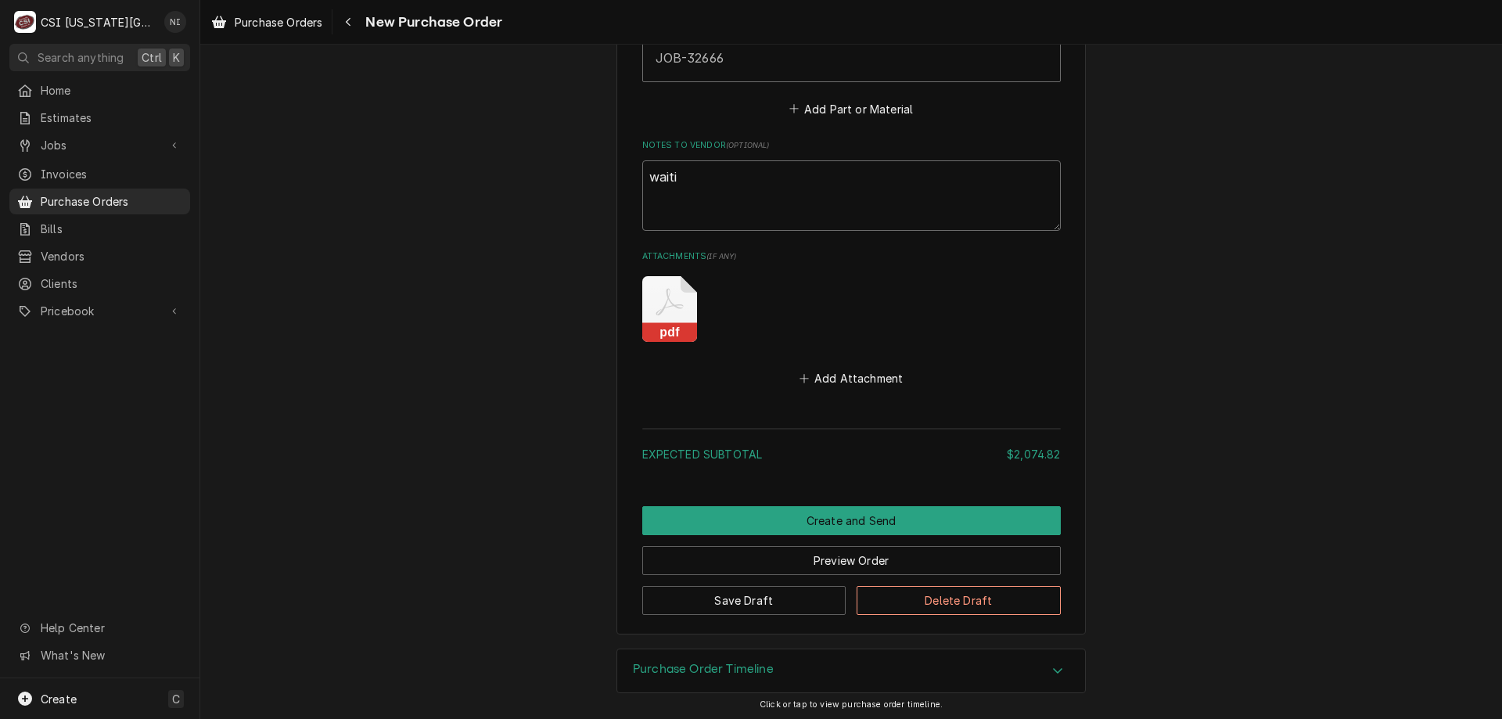
type textarea "x"
type textarea "wait"
type textarea "x"
type textarea "waiti"
type textarea "x"
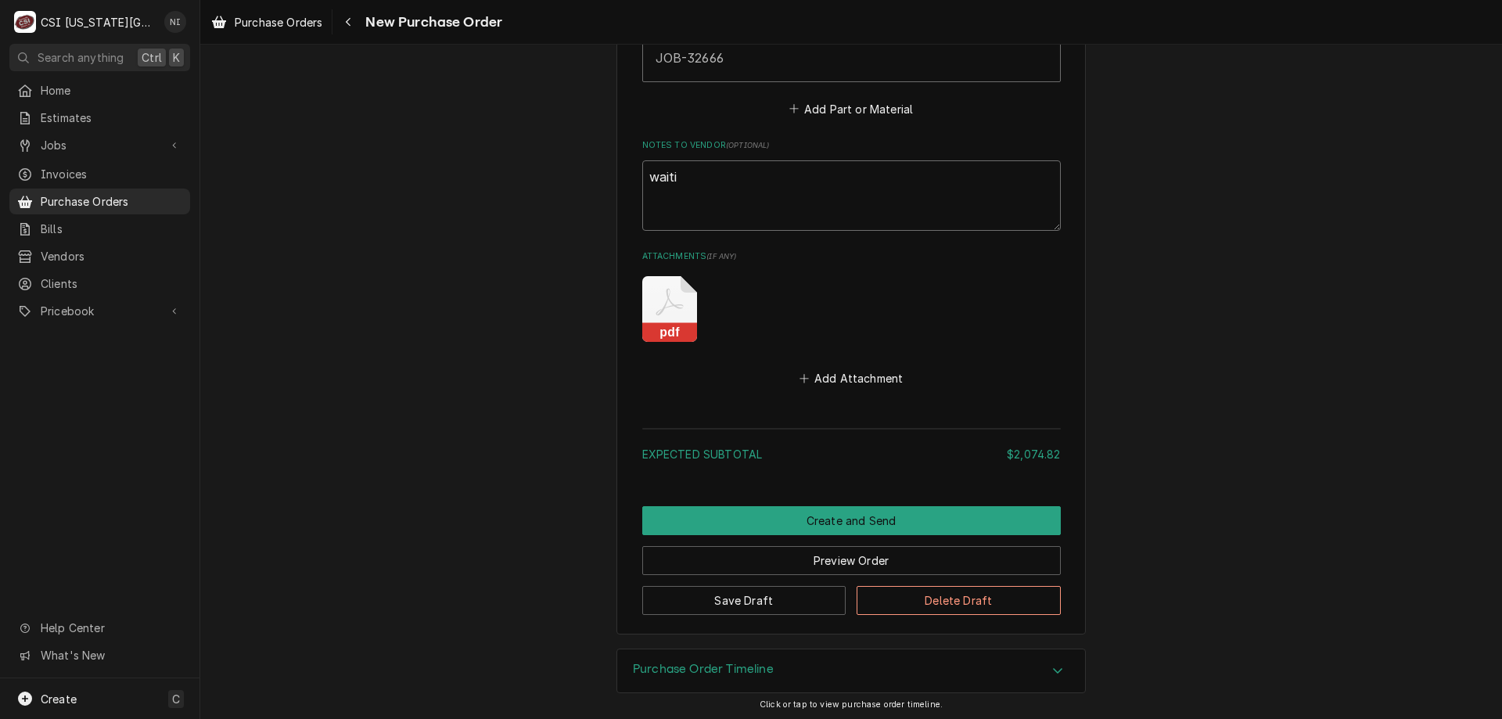
type textarea "waitin"
type textarea "x"
type textarea "waiting"
type textarea "x"
type textarea "waiting"
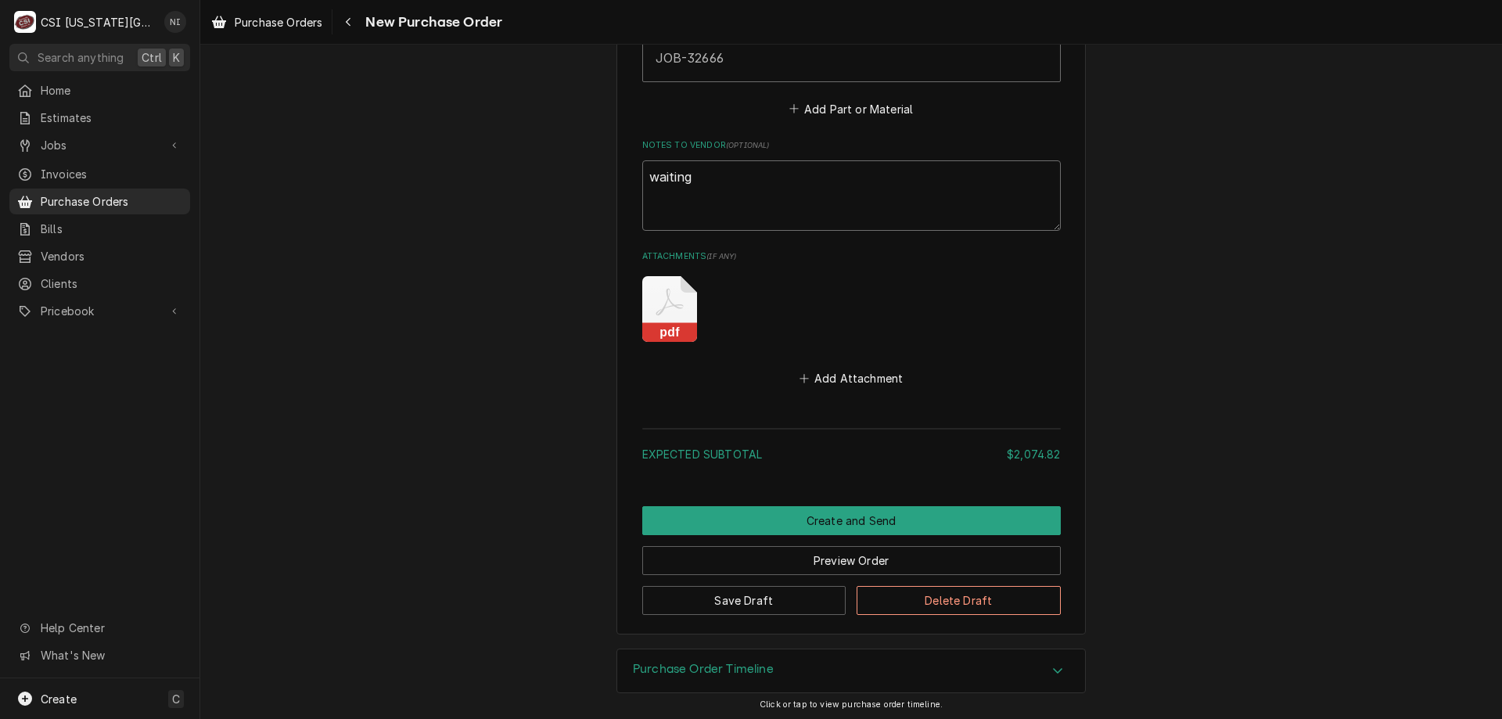
type textarea "x"
type textarea "waiting of"
type textarea "x"
type textarea "waiting ofn"
type textarea "x"
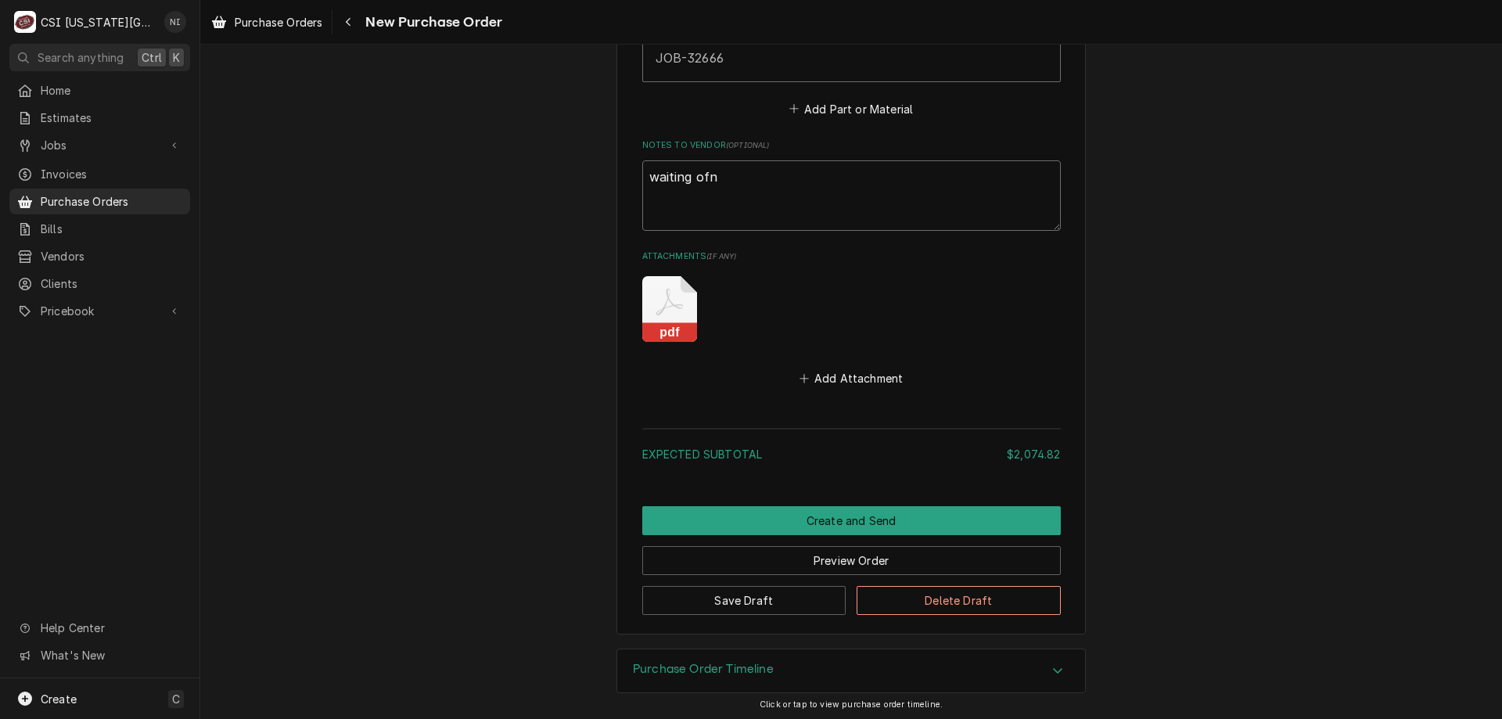
type textarea "waiting of"
type textarea "x"
type textarea "waiting o"
type textarea "x"
type textarea "waiting"
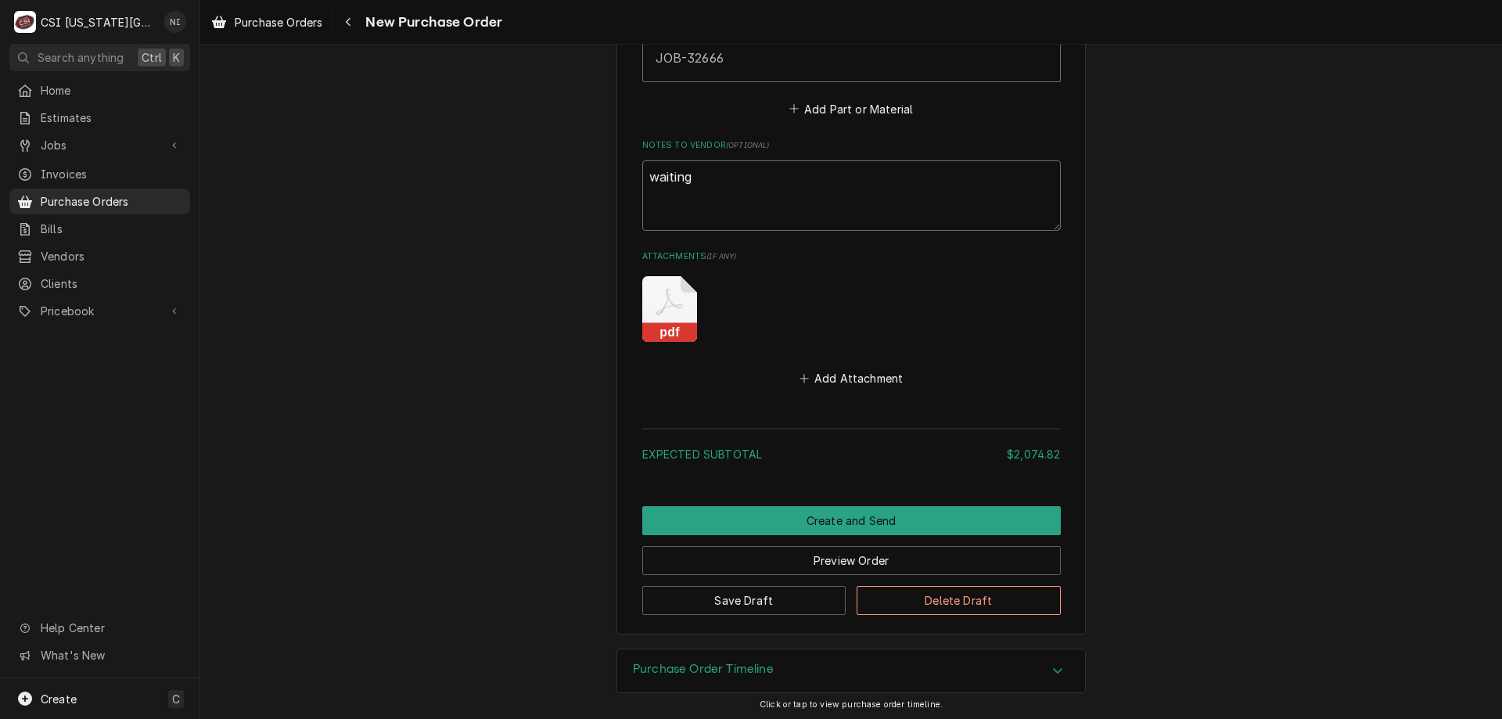
type textarea "x"
type textarea "waiting"
type textarea "x"
type textarea "waiting:"
type textarea "x"
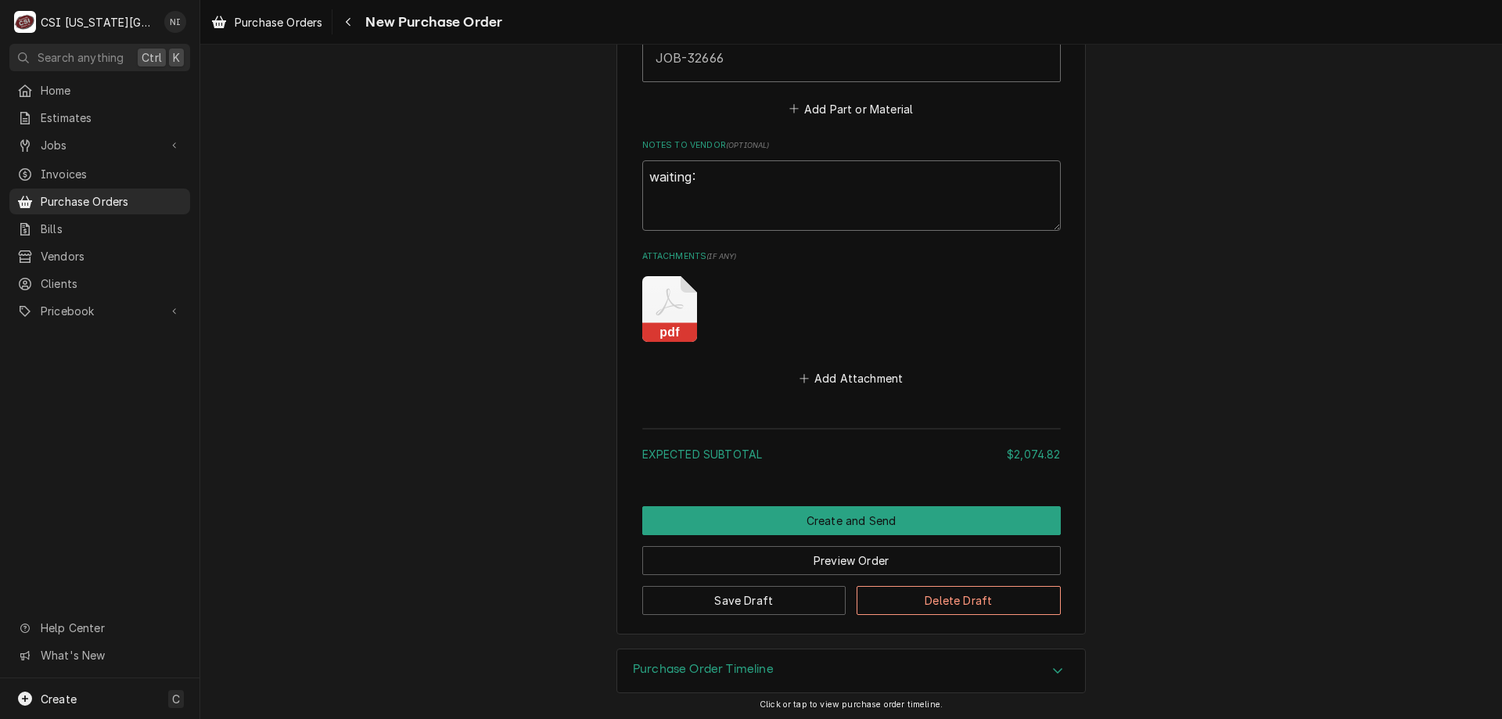
type textarea "waiting:"
type textarea "x"
type textarea "waiting: N"
type textarea "x"
type textarea "waiting: NO"
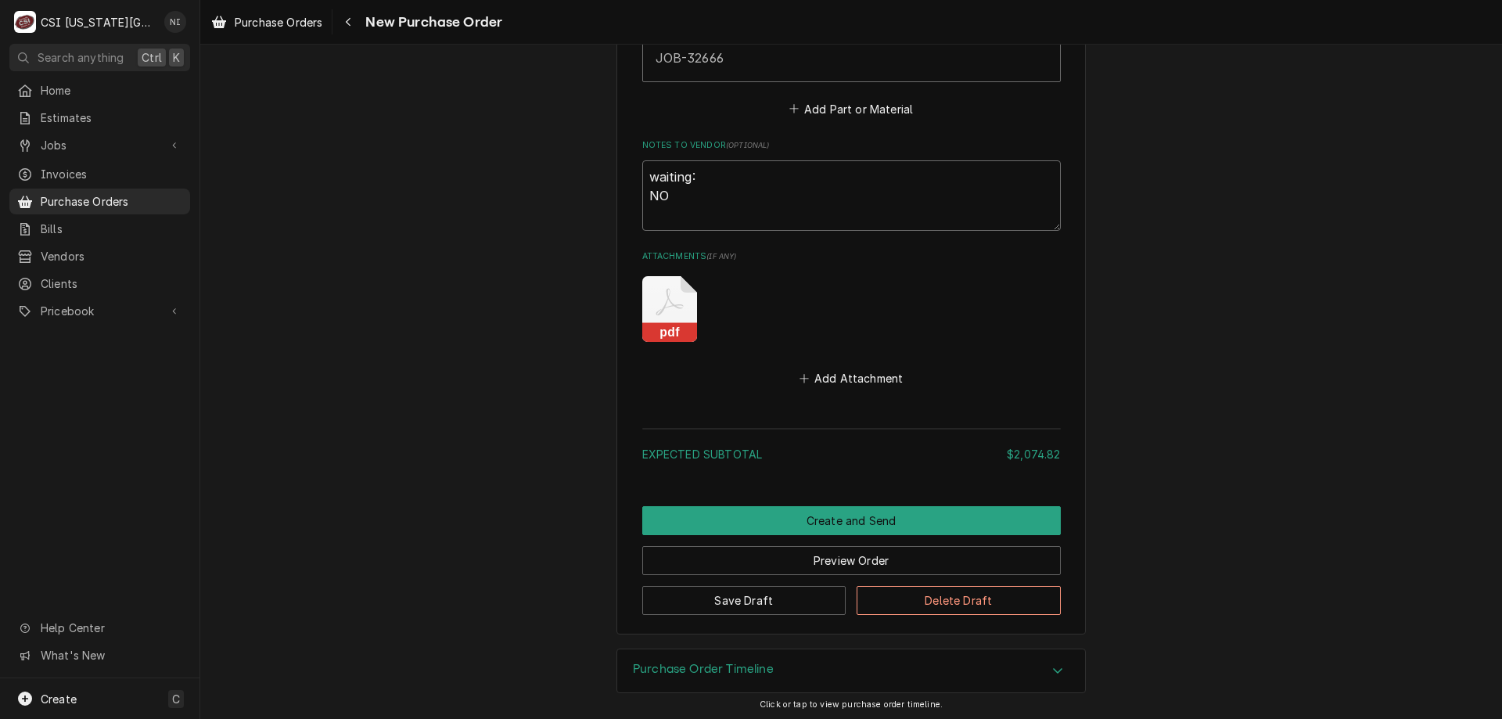
type textarea "x"
type textarea "waiting: NOR"
type textarea "x"
type textarea "waiting: NOR-"
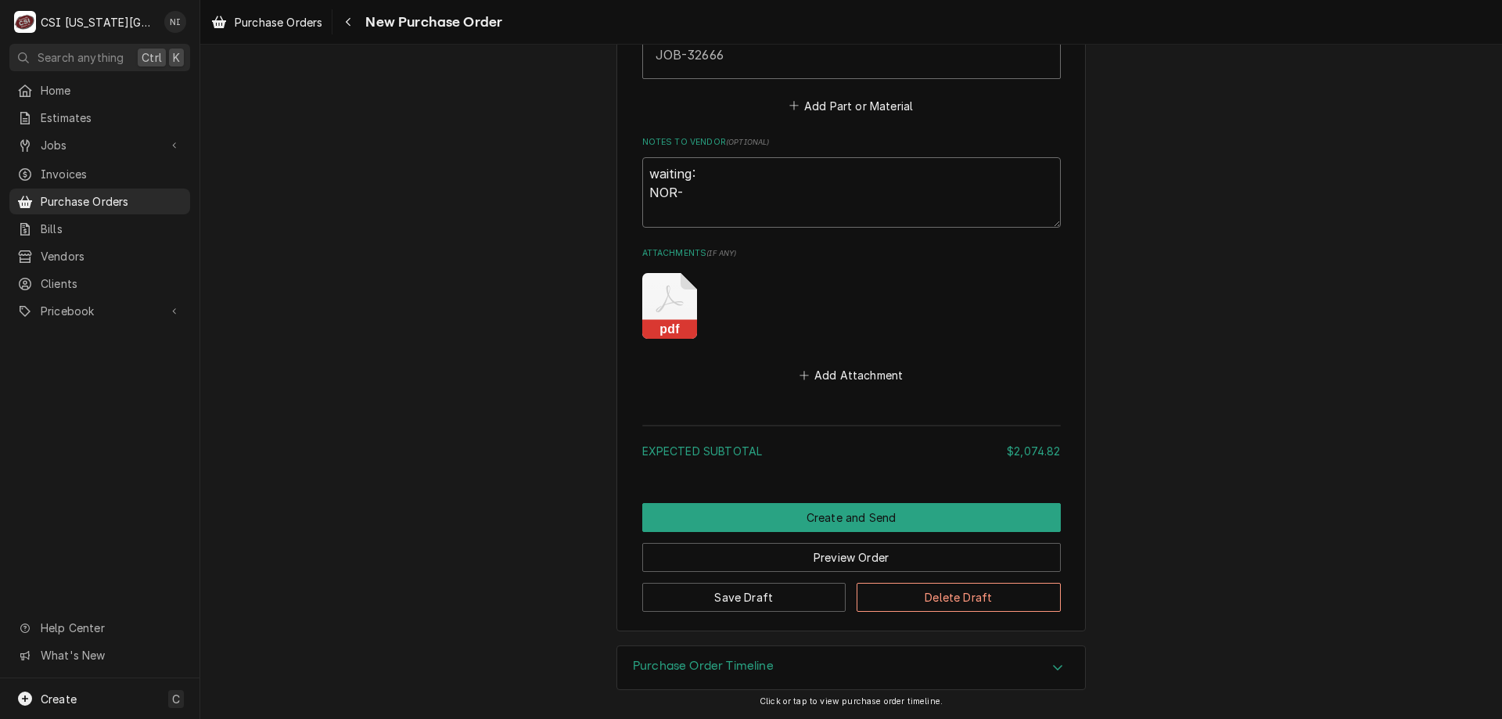
scroll to position [5272, 0]
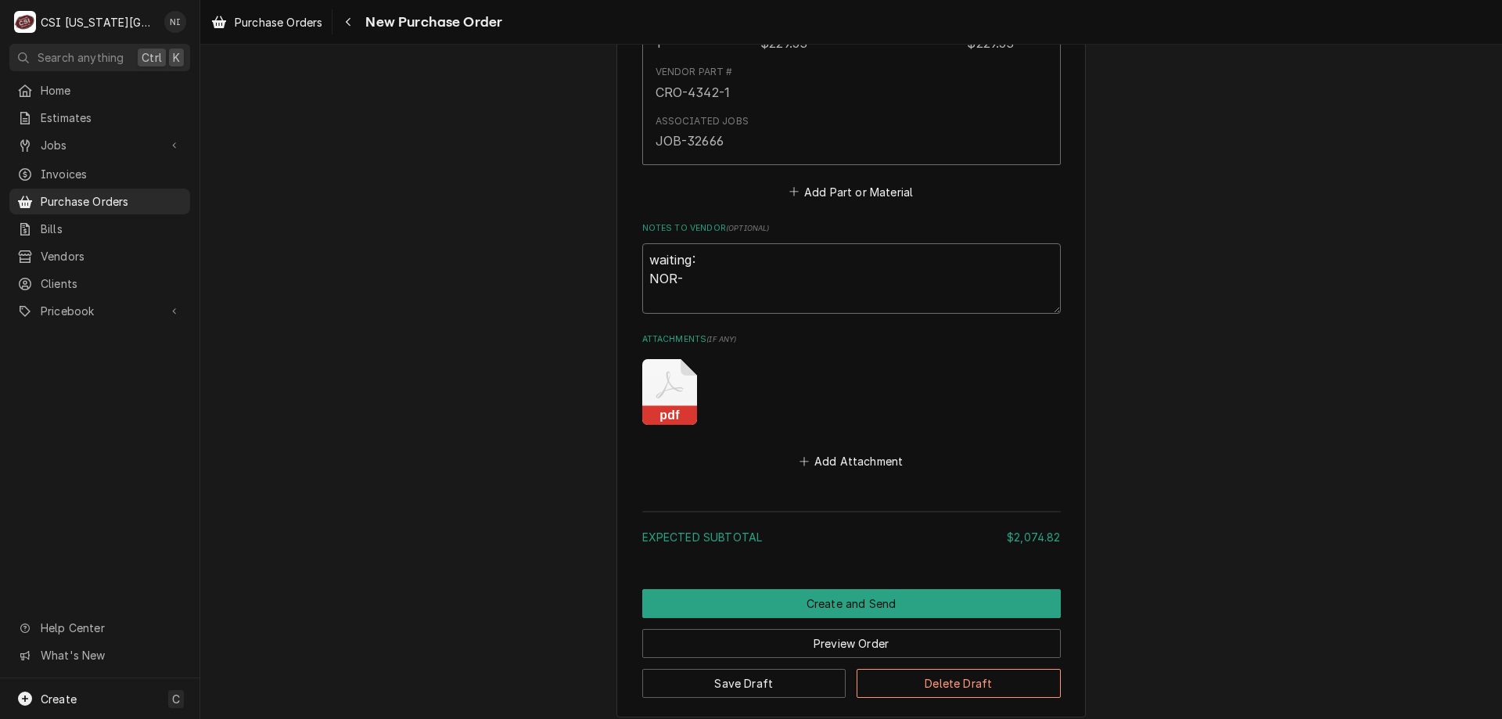
type textarea "x"
type textarea "waiting: NOR-1"
type textarea "x"
type textarea "waiting: NOR-11"
type textarea "x"
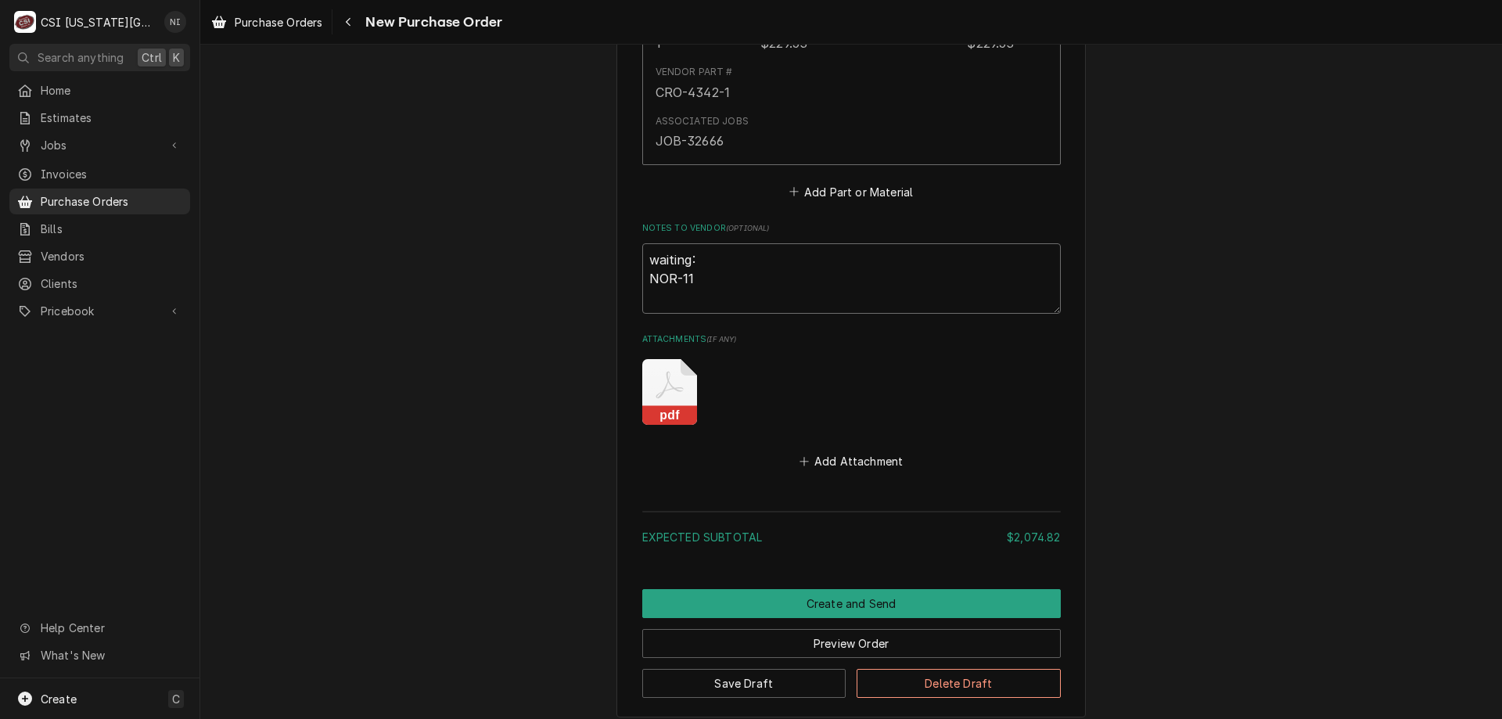
type textarea "waiting: NOR-118"
type textarea "x"
type textarea "waiting: NOR-1186"
type textarea "x"
type textarea "waiting: NOR-11863"
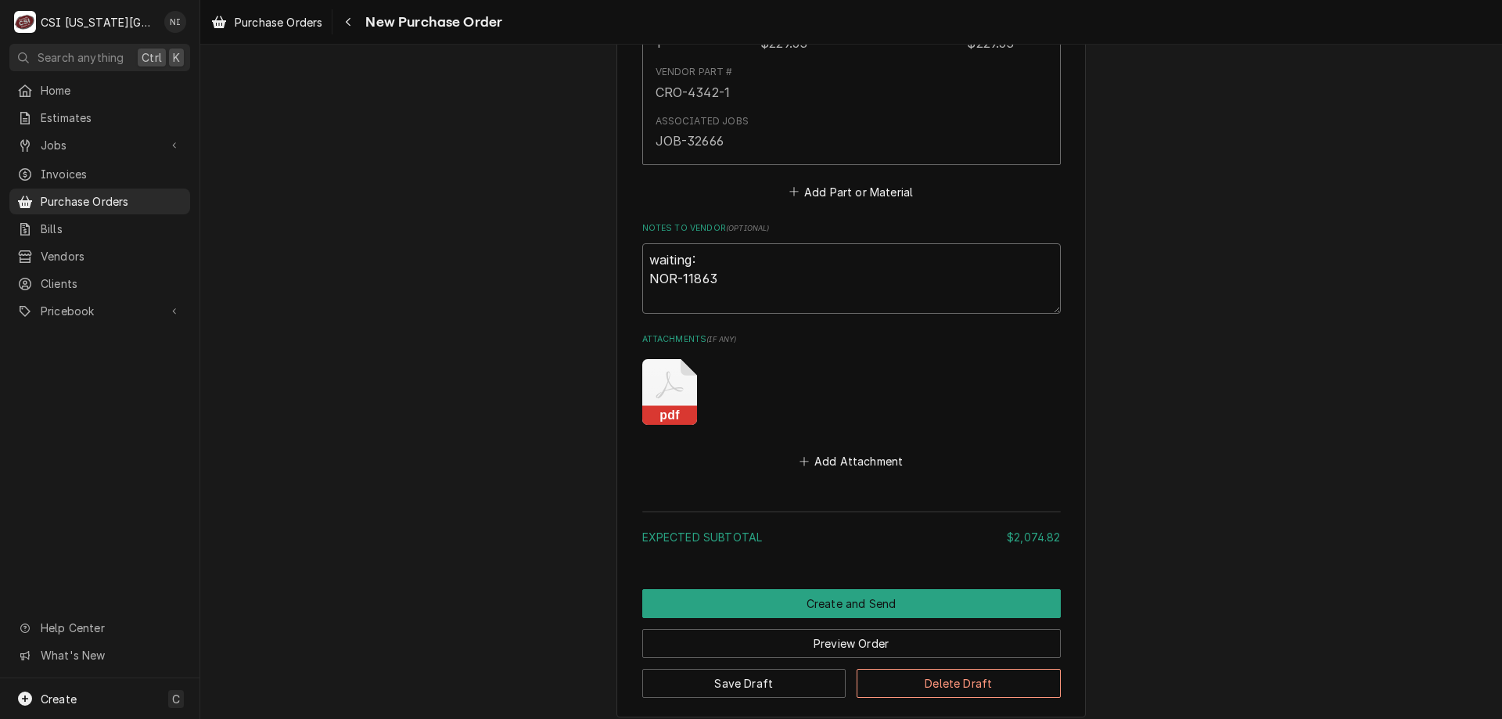
type textarea "x"
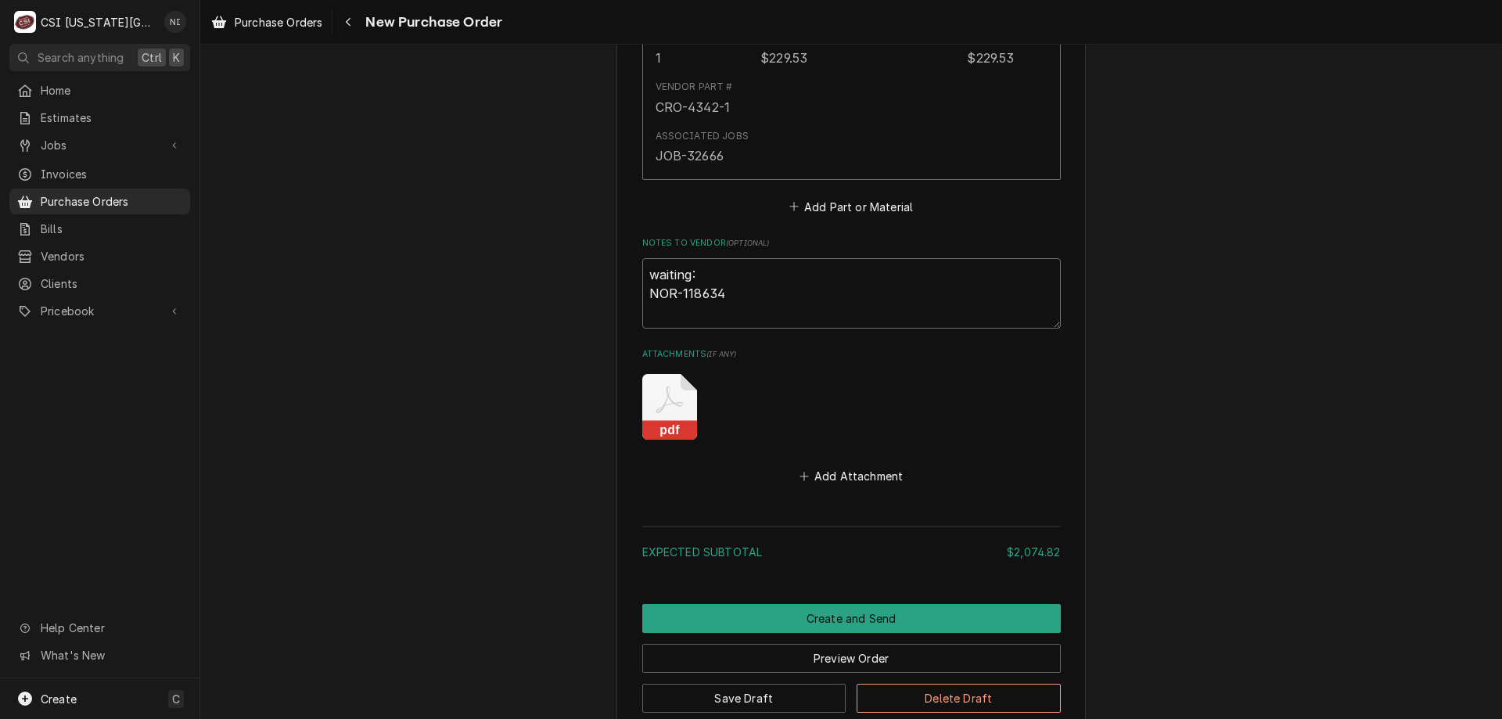
type textarea "waiting: NOR-118634"
drag, startPoint x: 1494, startPoint y: 662, endPoint x: 1386, endPoint y: 244, distance: 431.4
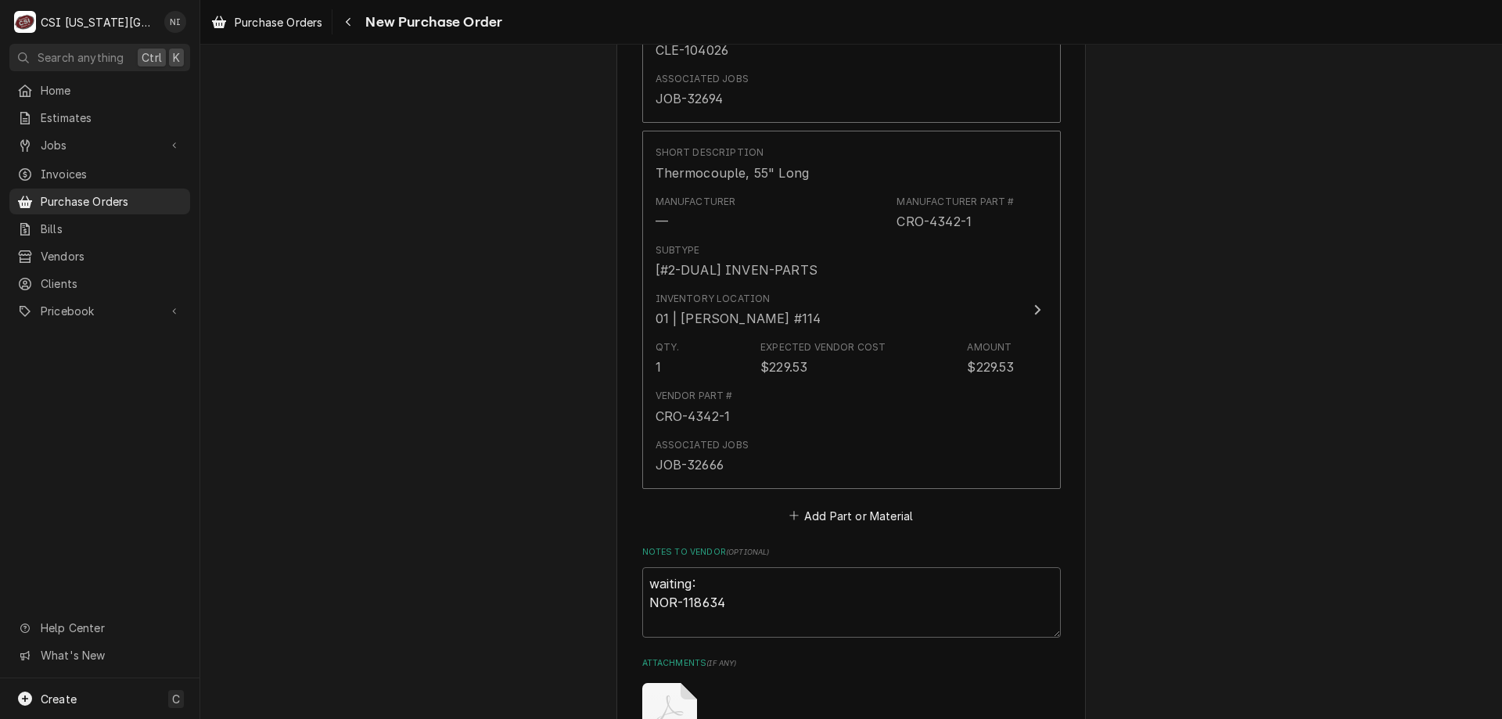
scroll to position [4917, 0]
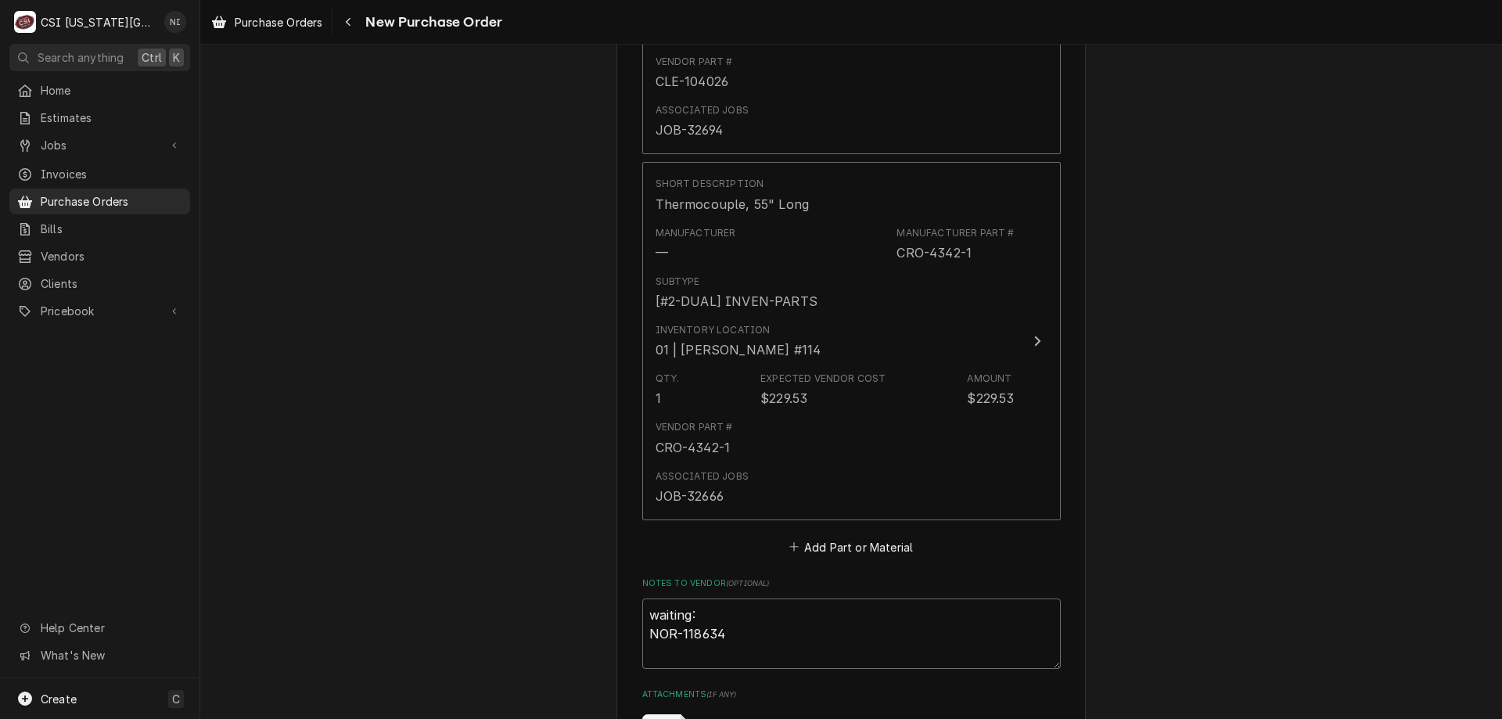
click at [679, 647] on textarea "waiting: NOR-118634" at bounding box center [851, 633] width 418 height 70
click at [674, 652] on textarea "waiting: NOR-118634" at bounding box center [851, 633] width 418 height 70
click at [737, 637] on textarea "waiting: NOR-118634" at bounding box center [851, 633] width 418 height 70
type textarea "x"
type textarea "waiting: NOR-118634"
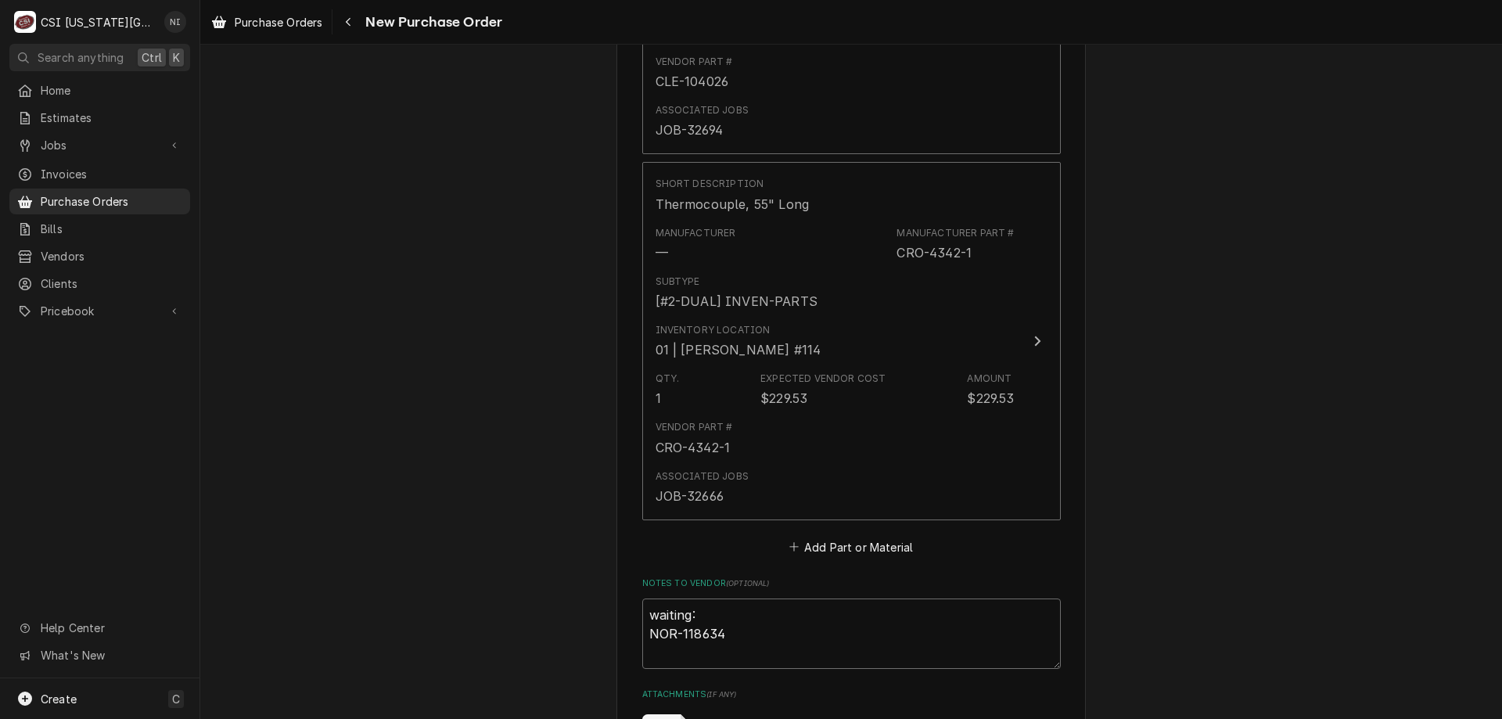
type textarea "x"
type textarea "waiting: NOR-118634 C"
type textarea "x"
type textarea "waiting: NOR-118634 CR"
type textarea "x"
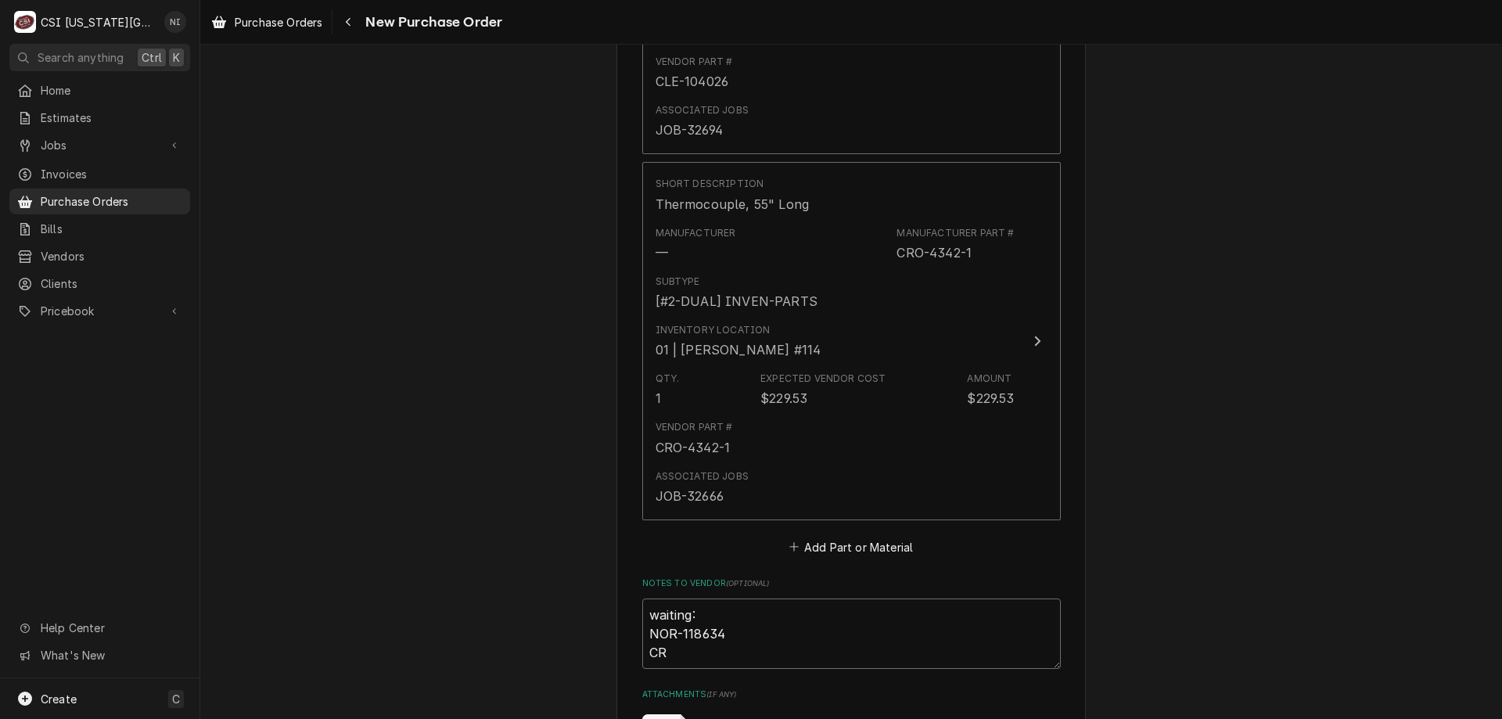
type textarea "waiting: NOR-118634 CRO"
type textarea "x"
type textarea "waiting: NOR-118634 CRO-"
type textarea "x"
type textarea "waiting: NOR-118634 CRO-4"
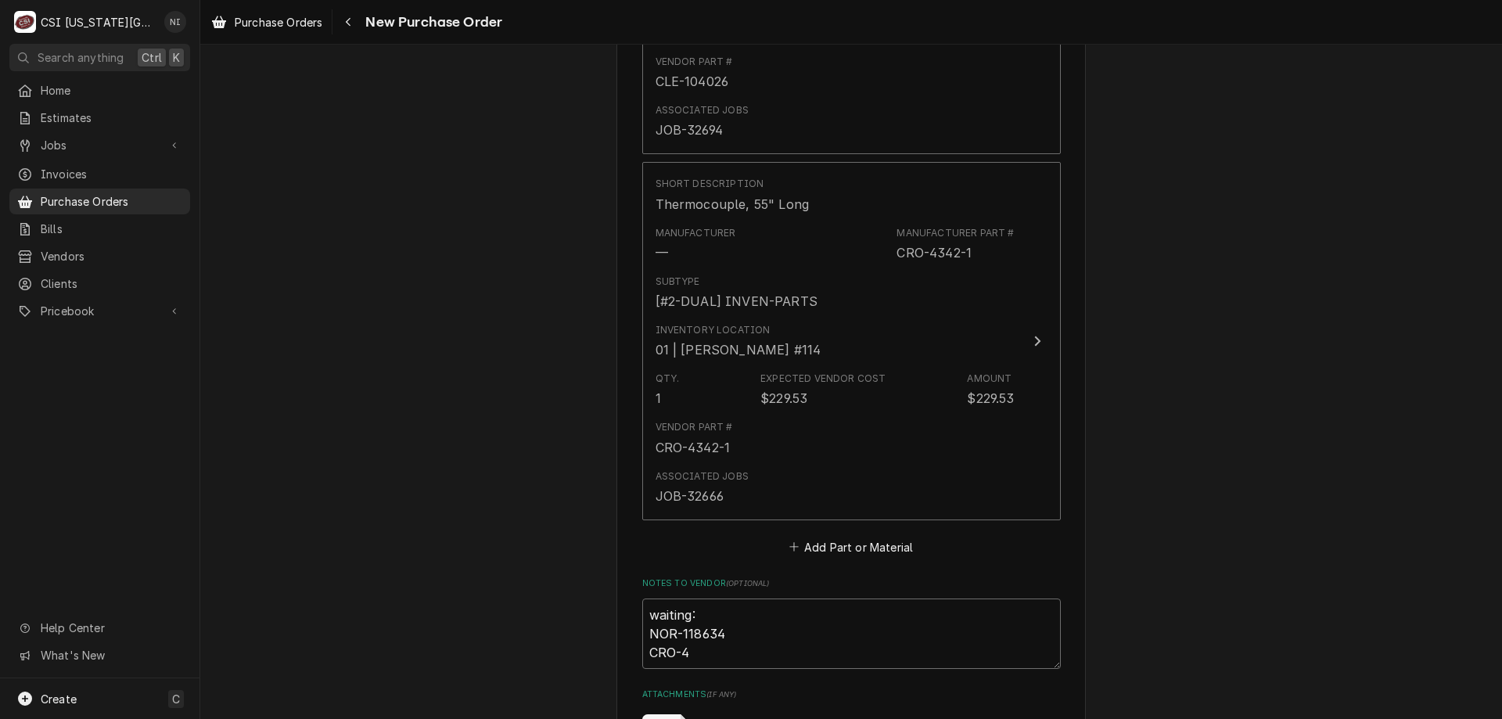
type textarea "x"
type textarea "waiting: NOR-118634 CRO-43"
type textarea "x"
type textarea "waiting: NOR-118634 CRO-434"
type textarea "x"
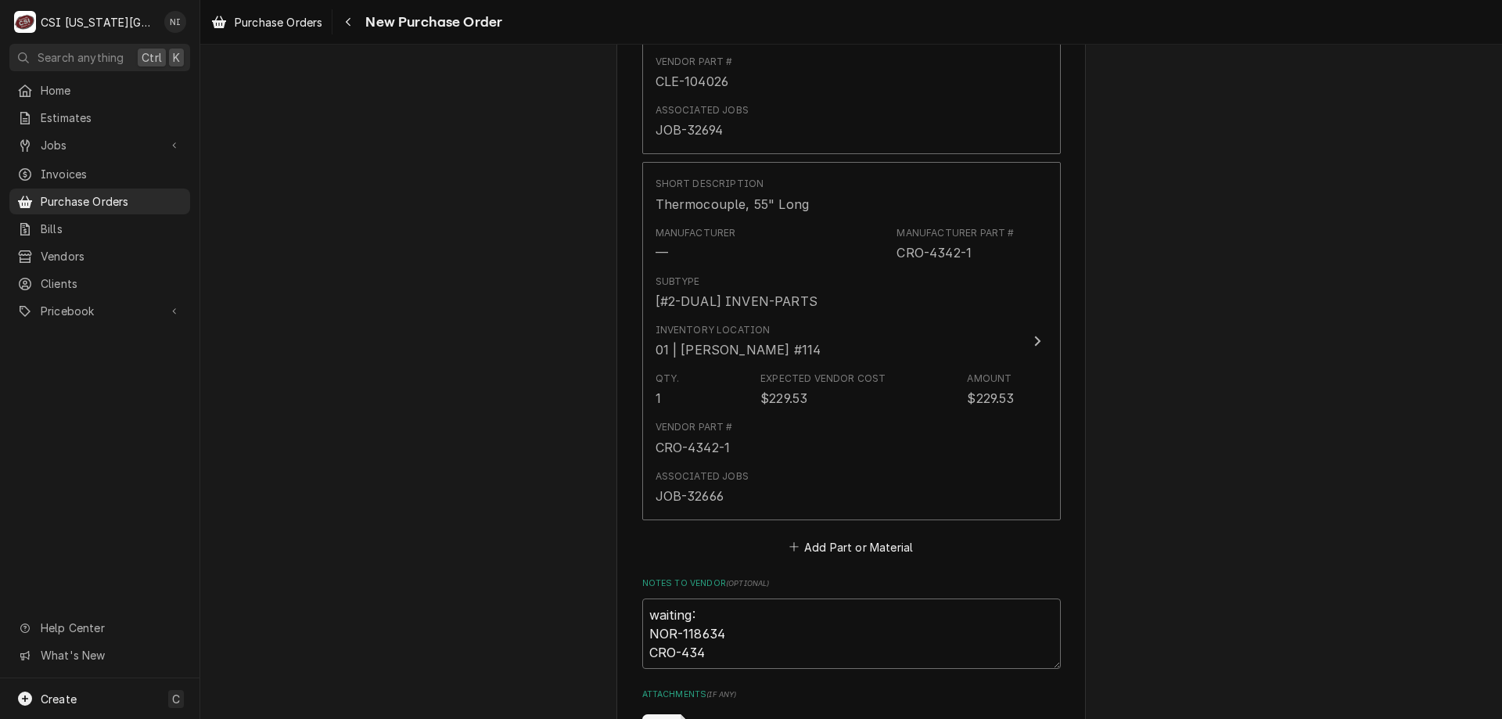
type textarea "waiting: NOR-118634 CRO-4342"
type textarea "x"
type textarea "waiting: NOR-118634 CRO-4342-"
type textarea "x"
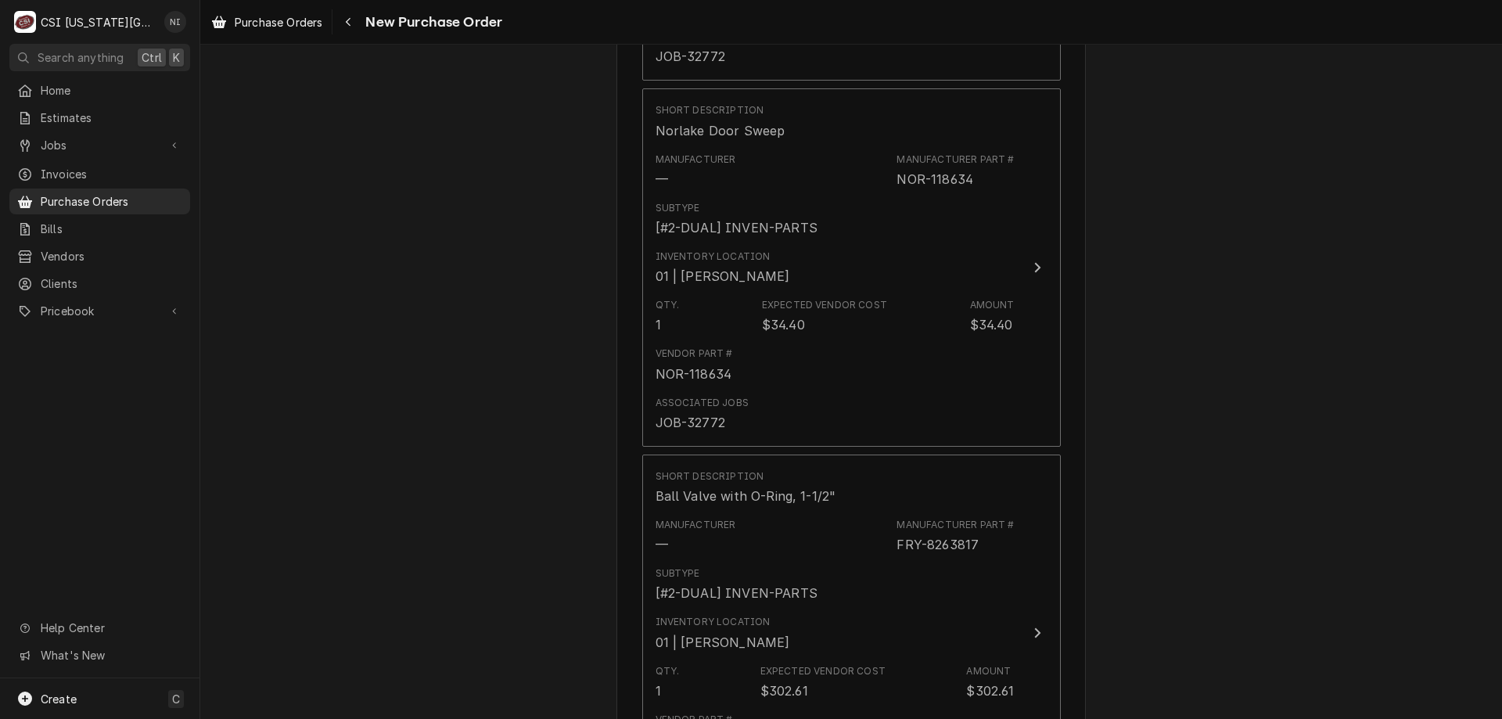
scroll to position [3841, 0]
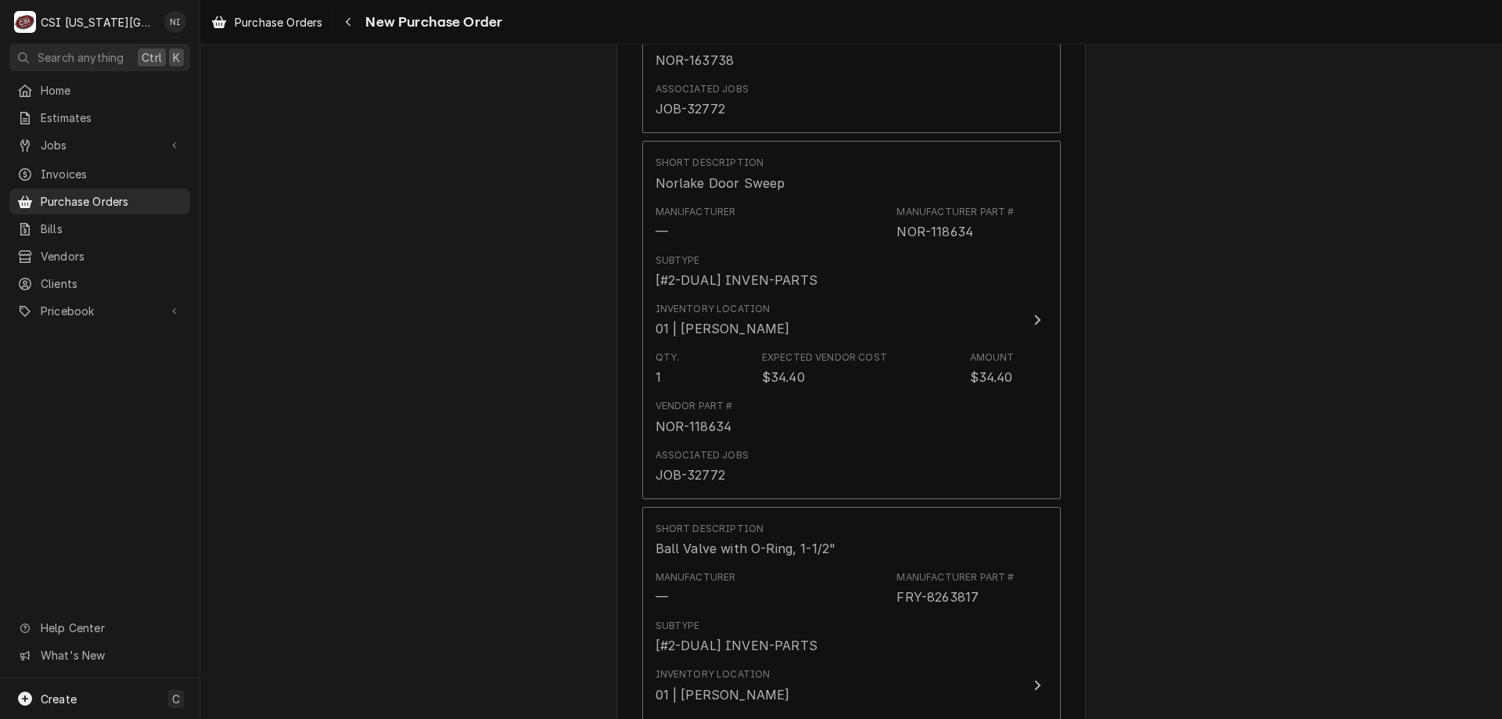
type textarea "waiting: NOR-118634 CRO-4342-1"
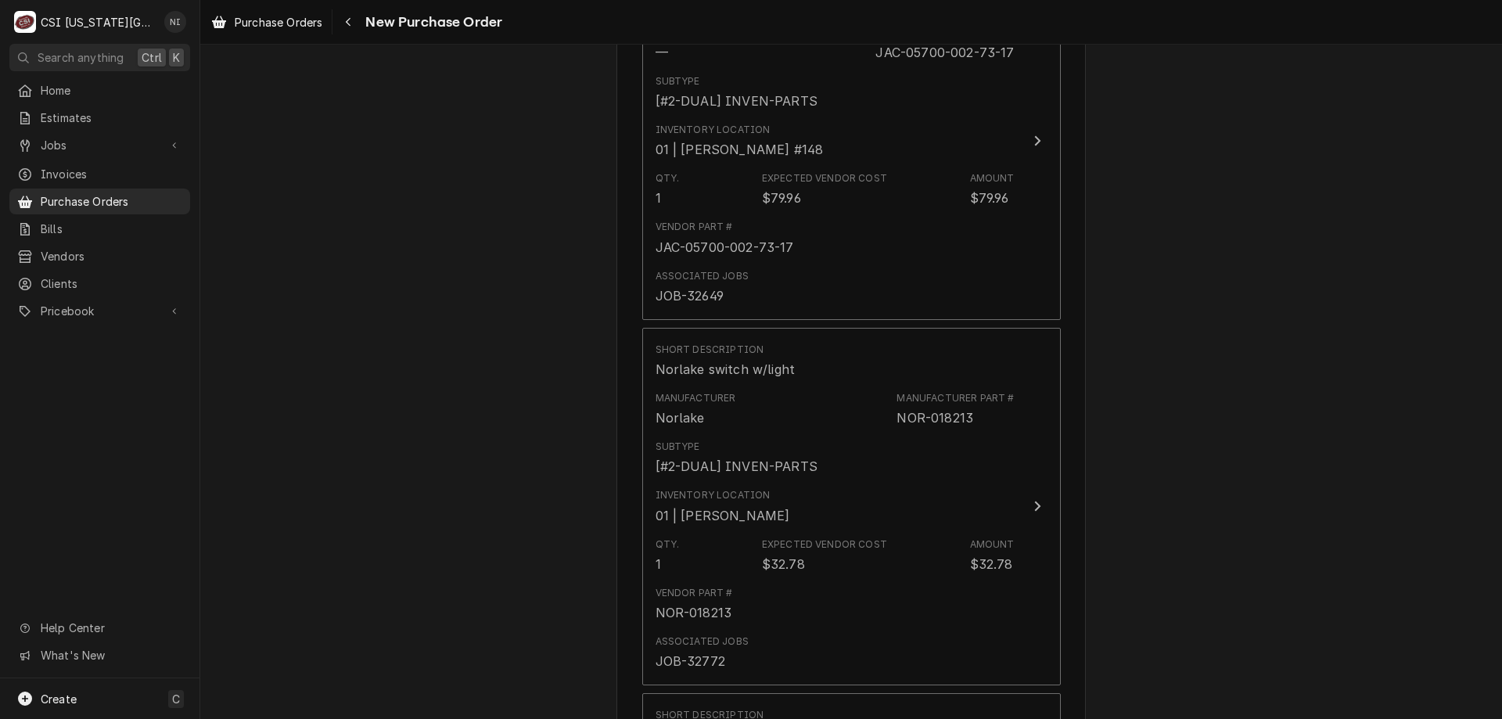
scroll to position [2960, 0]
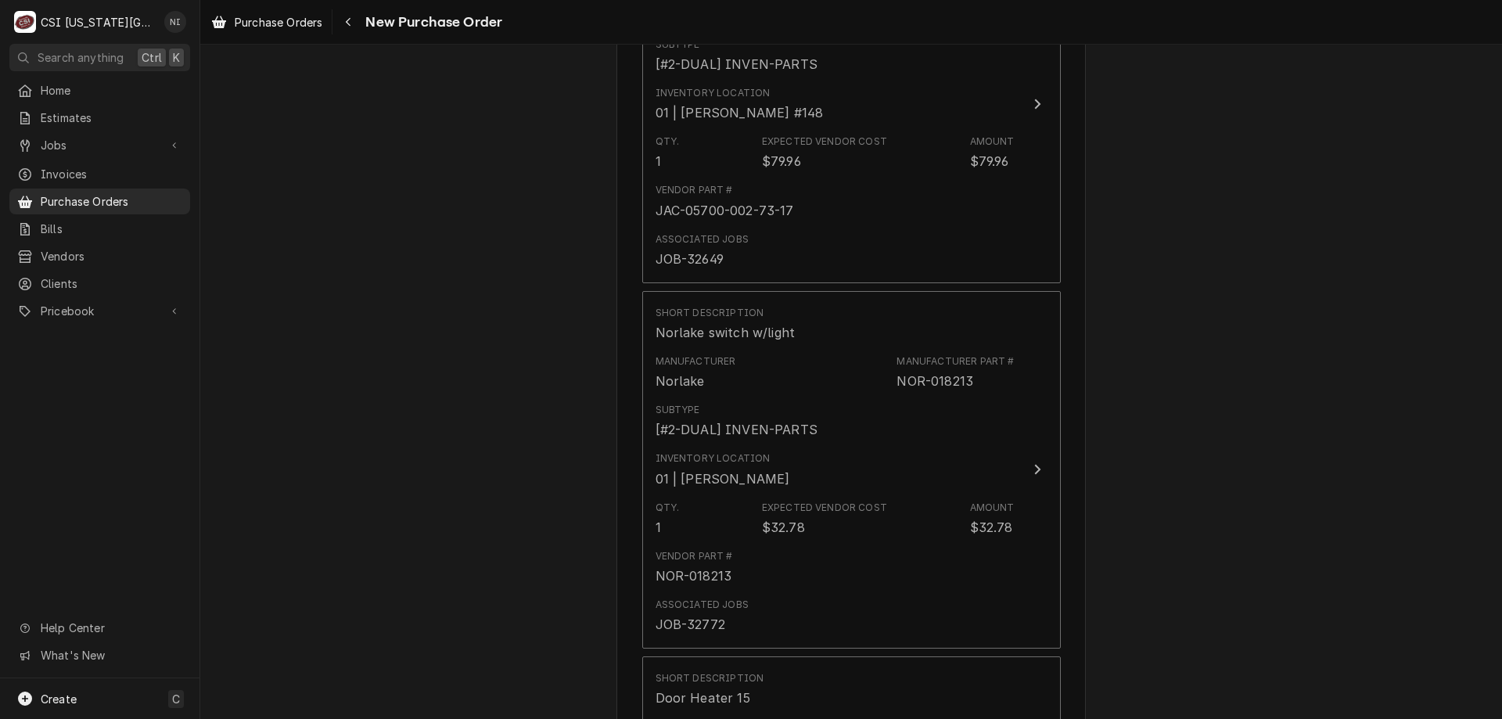
click at [1344, 339] on div "Please provide the following information to create your purchase order: Basic D…" at bounding box center [851, 72] width 1302 height 5942
click at [1087, 471] on div "Please provide the following information to create your purchase order: Basic D…" at bounding box center [851, 72] width 1302 height 5942
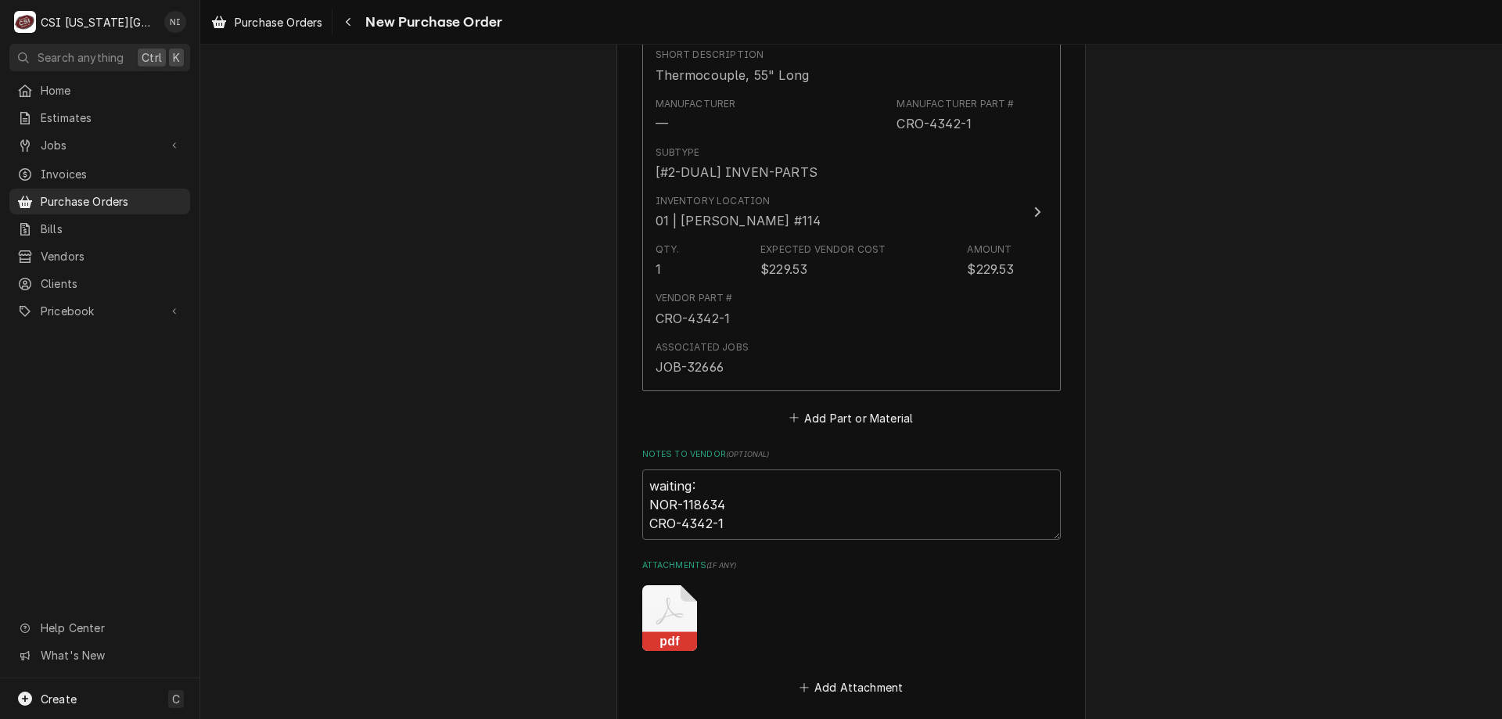
scroll to position [5025, 0]
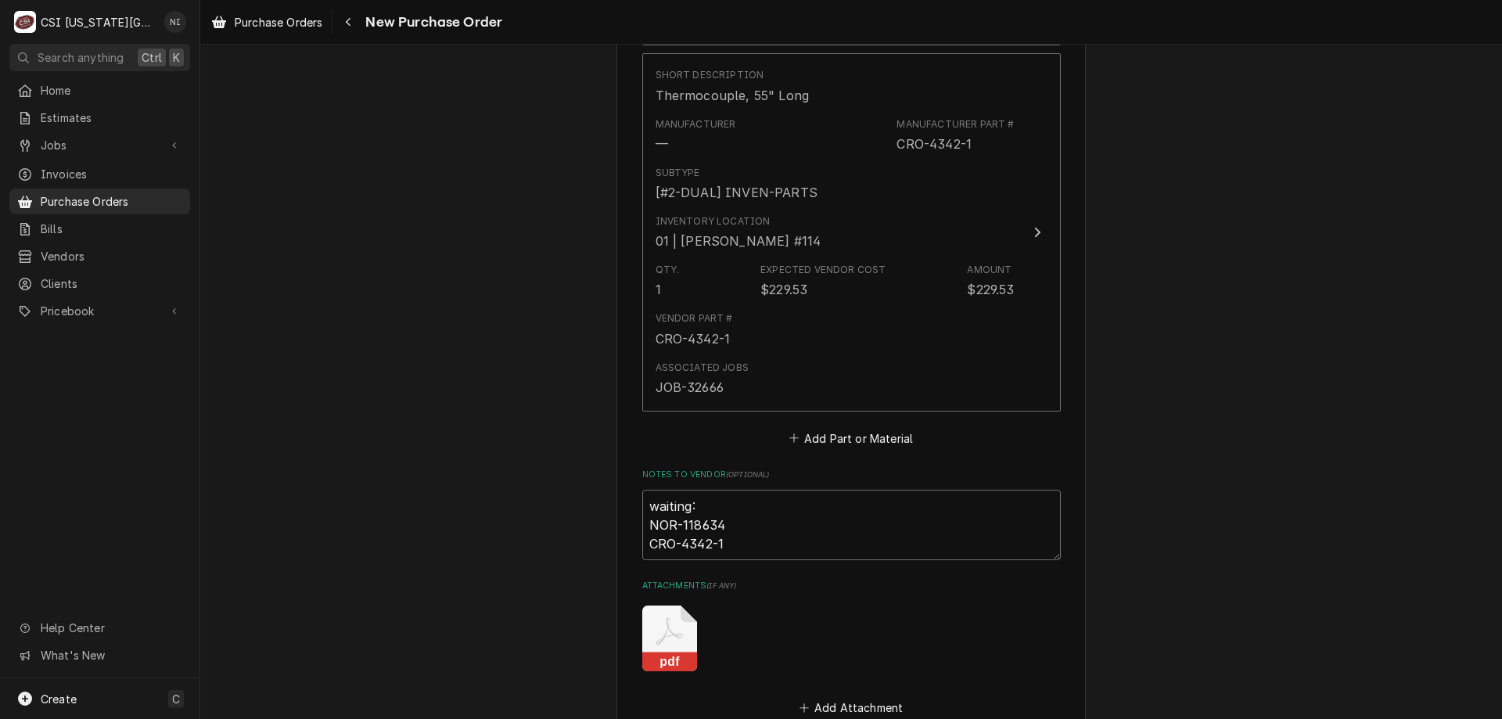
drag, startPoint x: 723, startPoint y: 541, endPoint x: 639, endPoint y: 543, distance: 84.5
click at [642, 543] on textarea "waiting: NOR-118634 CRO-4342-1" at bounding box center [851, 525] width 418 height 70
type textarea "x"
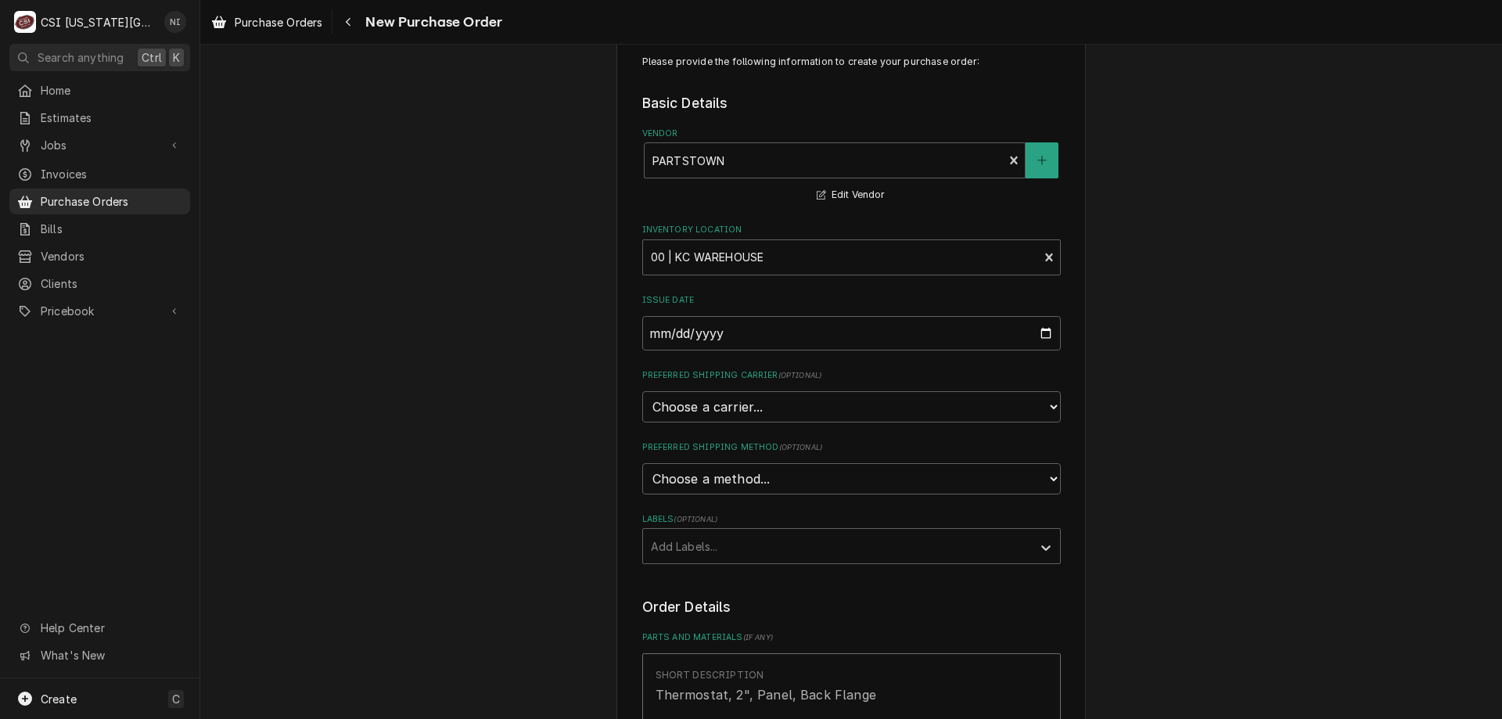
scroll to position [0, 0]
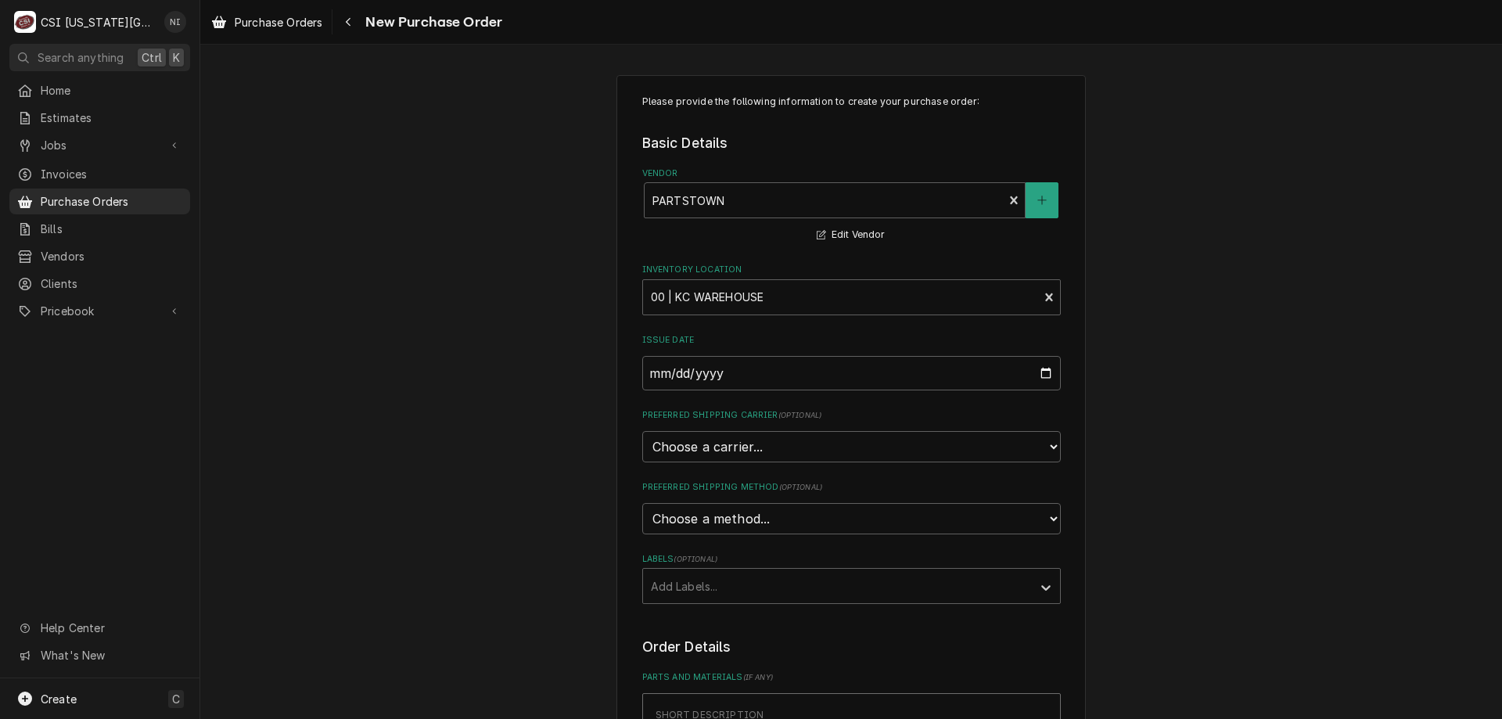
type textarea "waiting: NOR-118634"
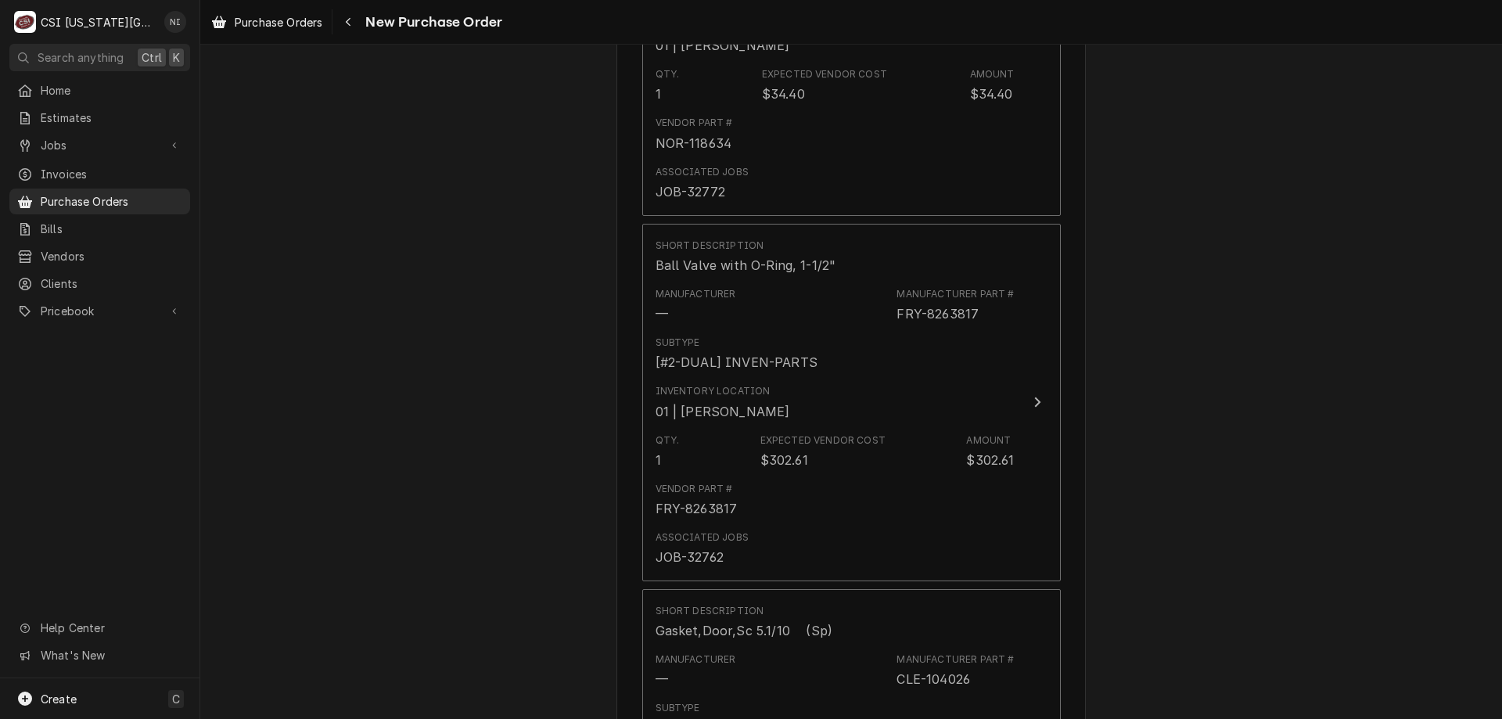
scroll to position [5358, 0]
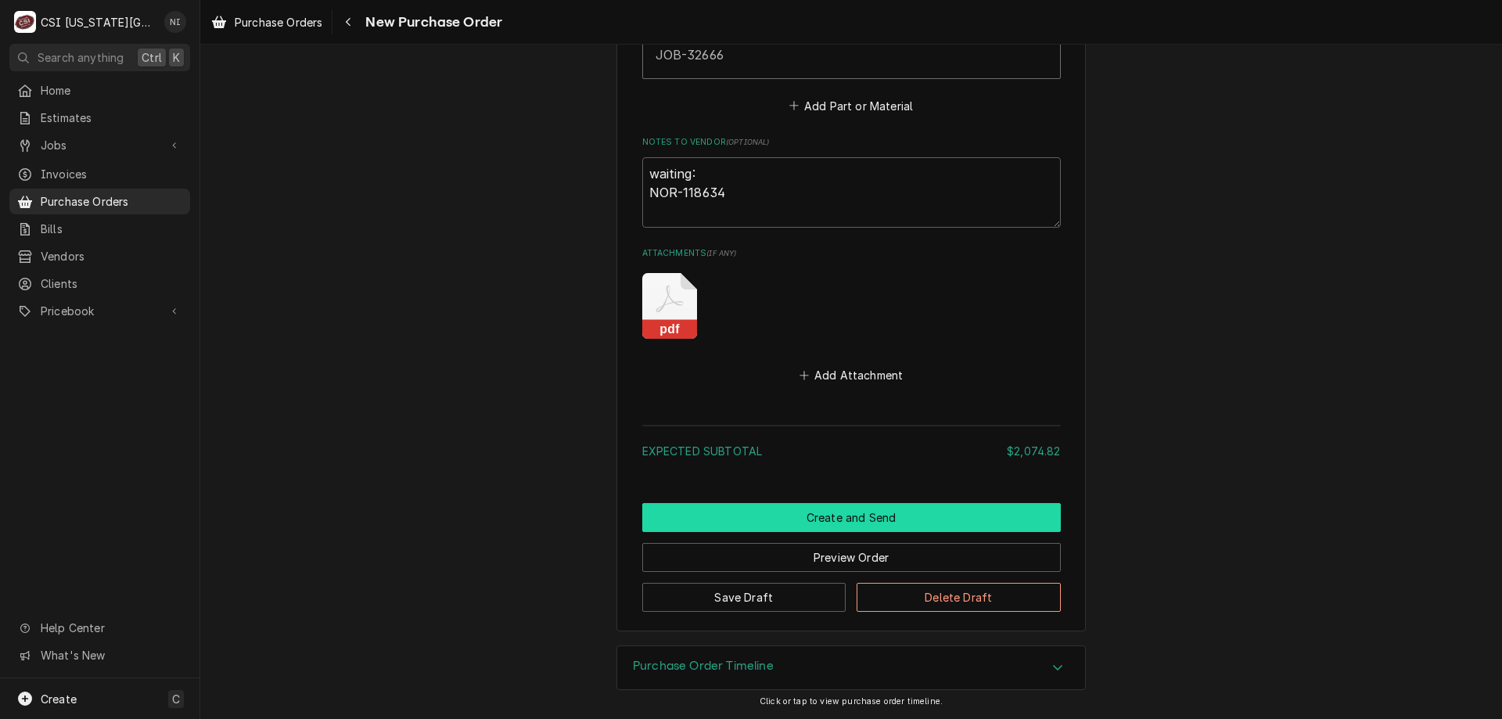
click at [833, 511] on button "Create and Send" at bounding box center [851, 517] width 418 height 29
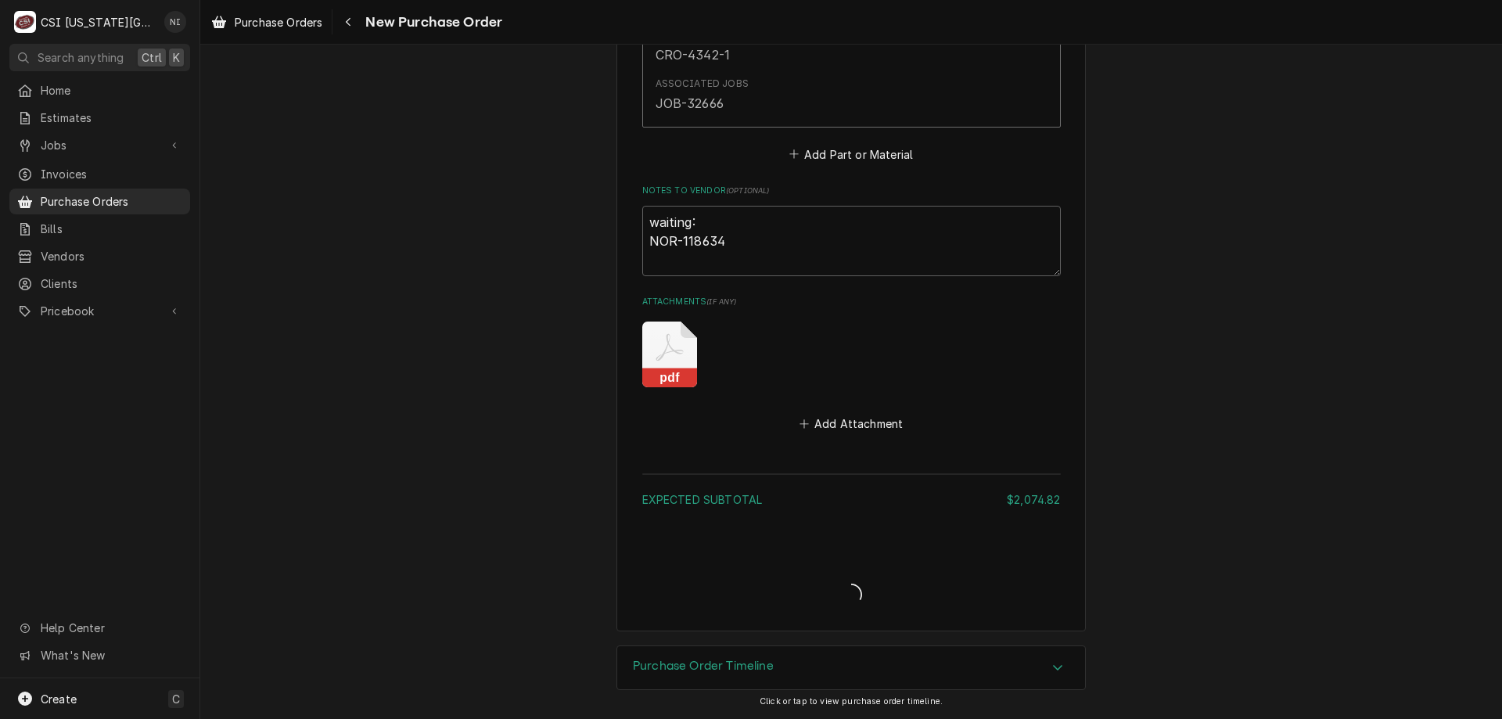
type textarea "x"
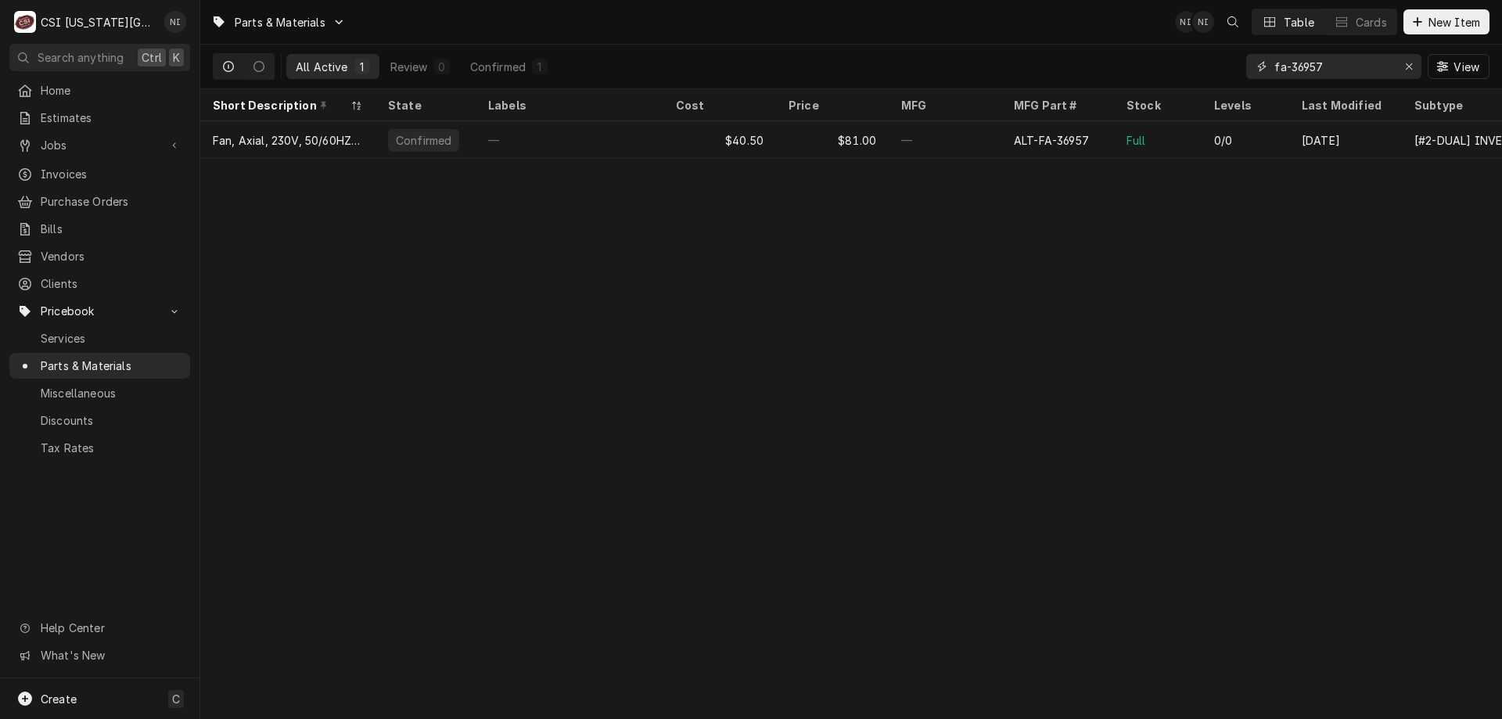
drag, startPoint x: 1329, startPoint y: 65, endPoint x: 1158, endPoint y: 46, distance: 172.3
click at [1195, 66] on div "All Active 1 Review 0 Confirmed 1 fa-36957 View" at bounding box center [851, 67] width 1276 height 44
type input "05700-004-99-"
click at [1161, 129] on div "Full" at bounding box center [1158, 140] width 88 height 38
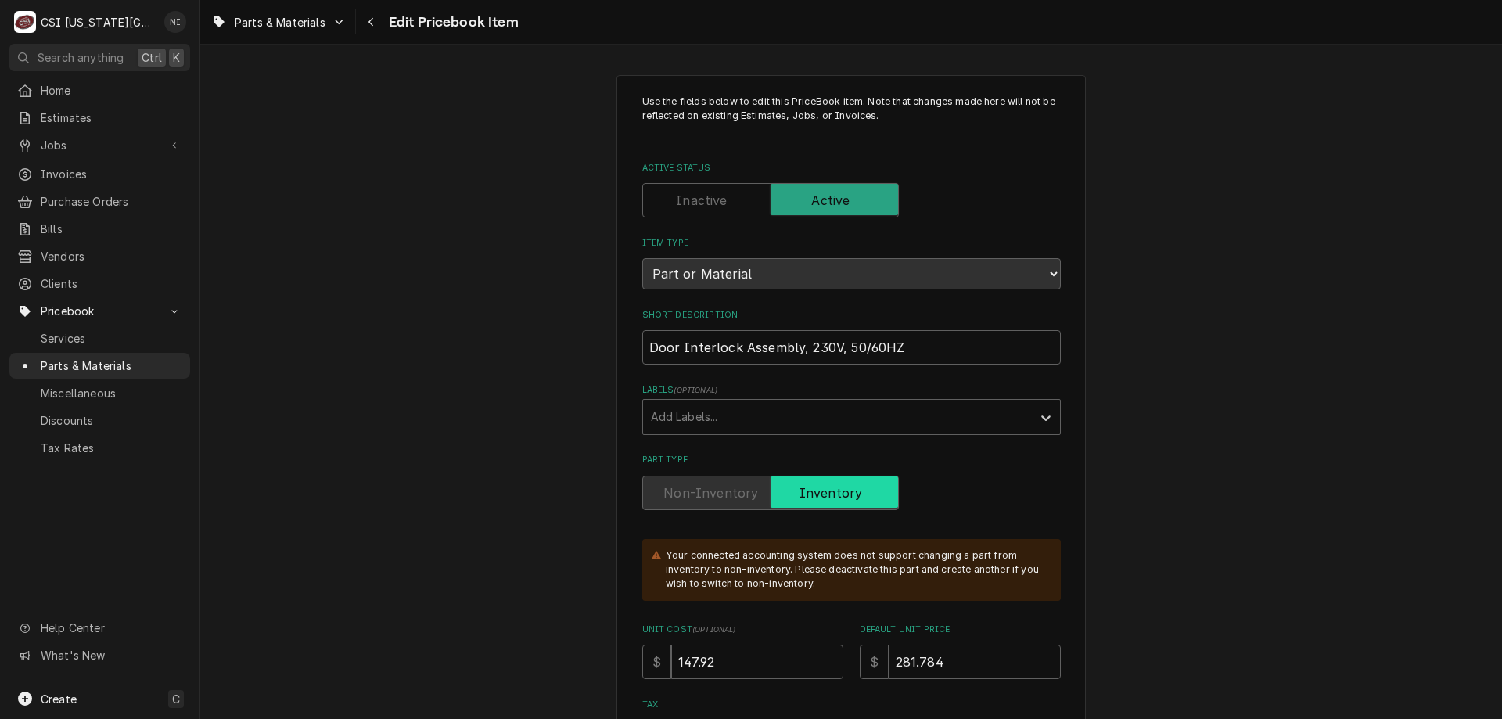
type textarea "x"
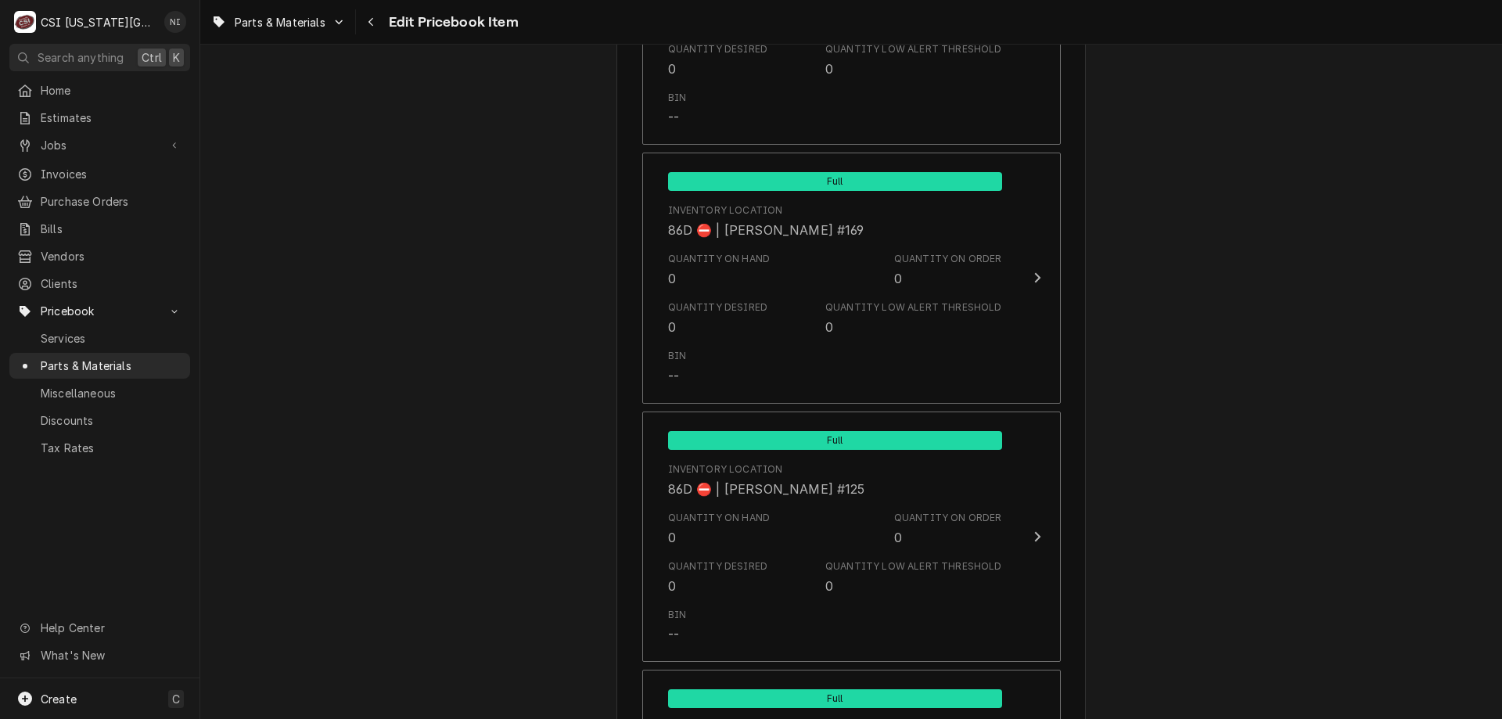
scroll to position [15155, 0]
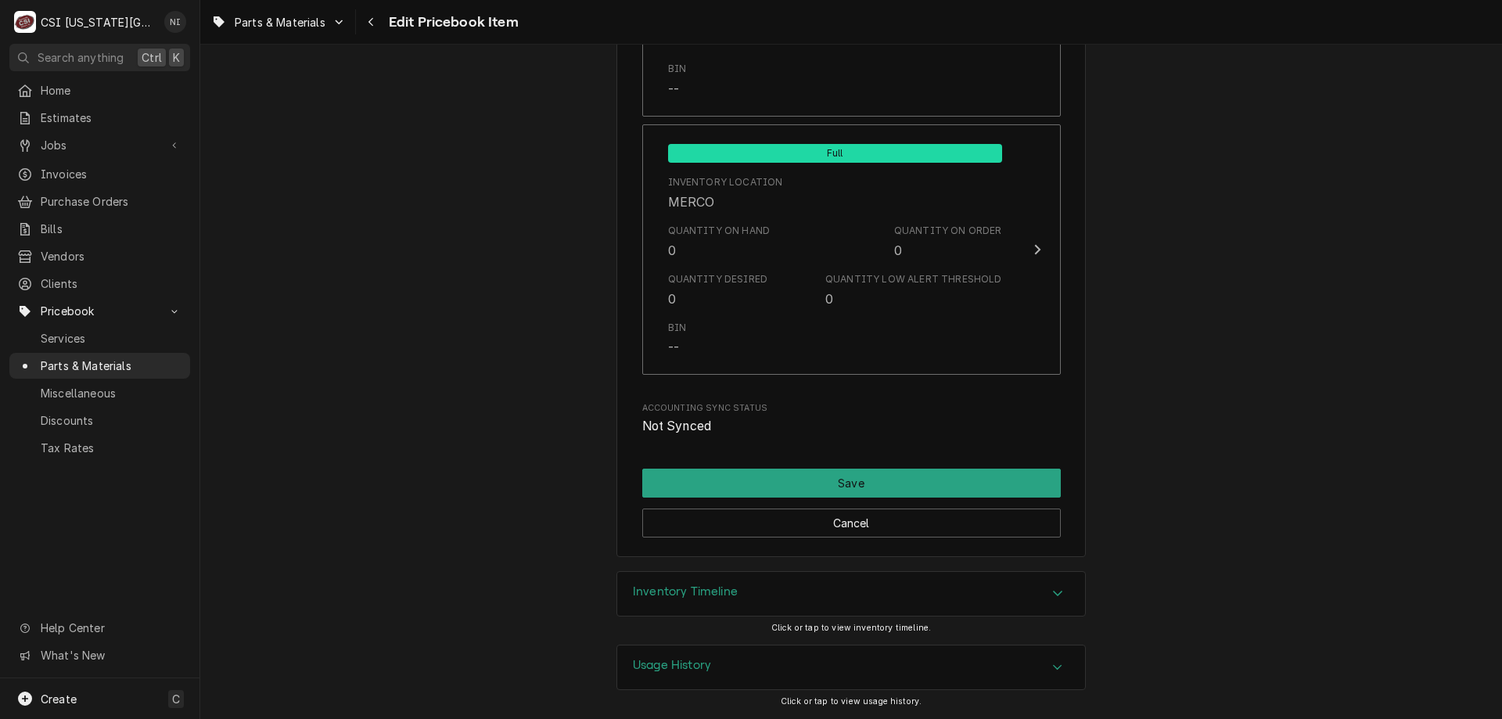
click at [990, 601] on div "Inventory Timeline" at bounding box center [851, 594] width 468 height 44
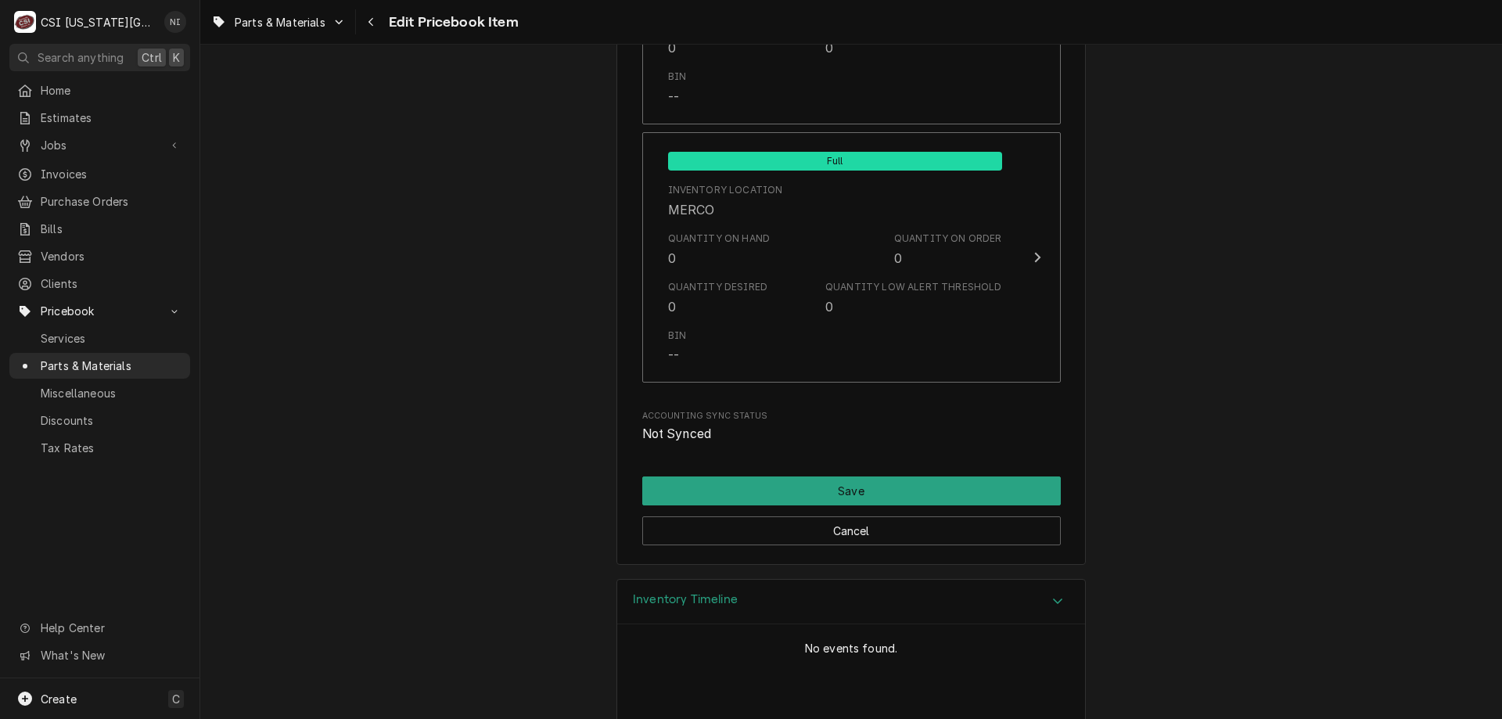
scroll to position [15143, 0]
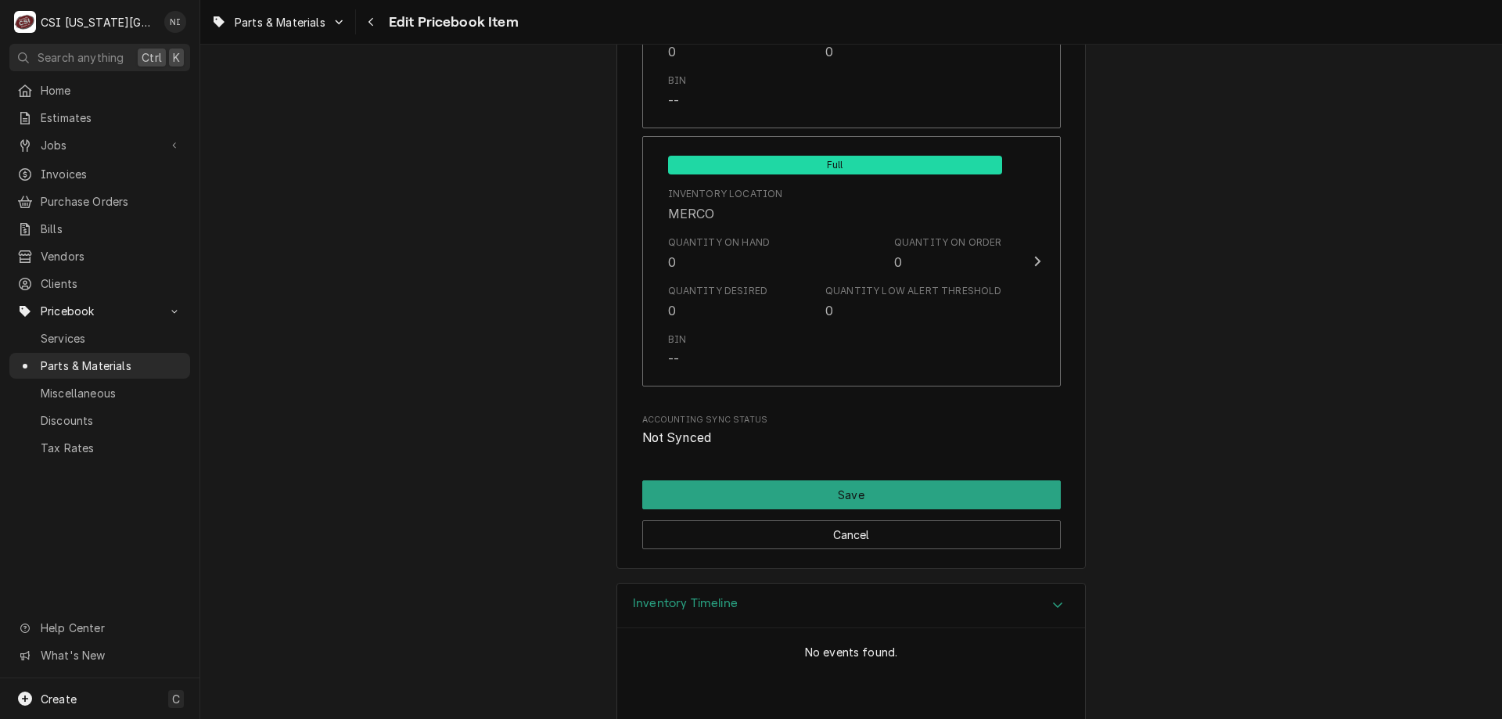
click at [1052, 608] on icon "Accordion Header" at bounding box center [1057, 604] width 11 height 13
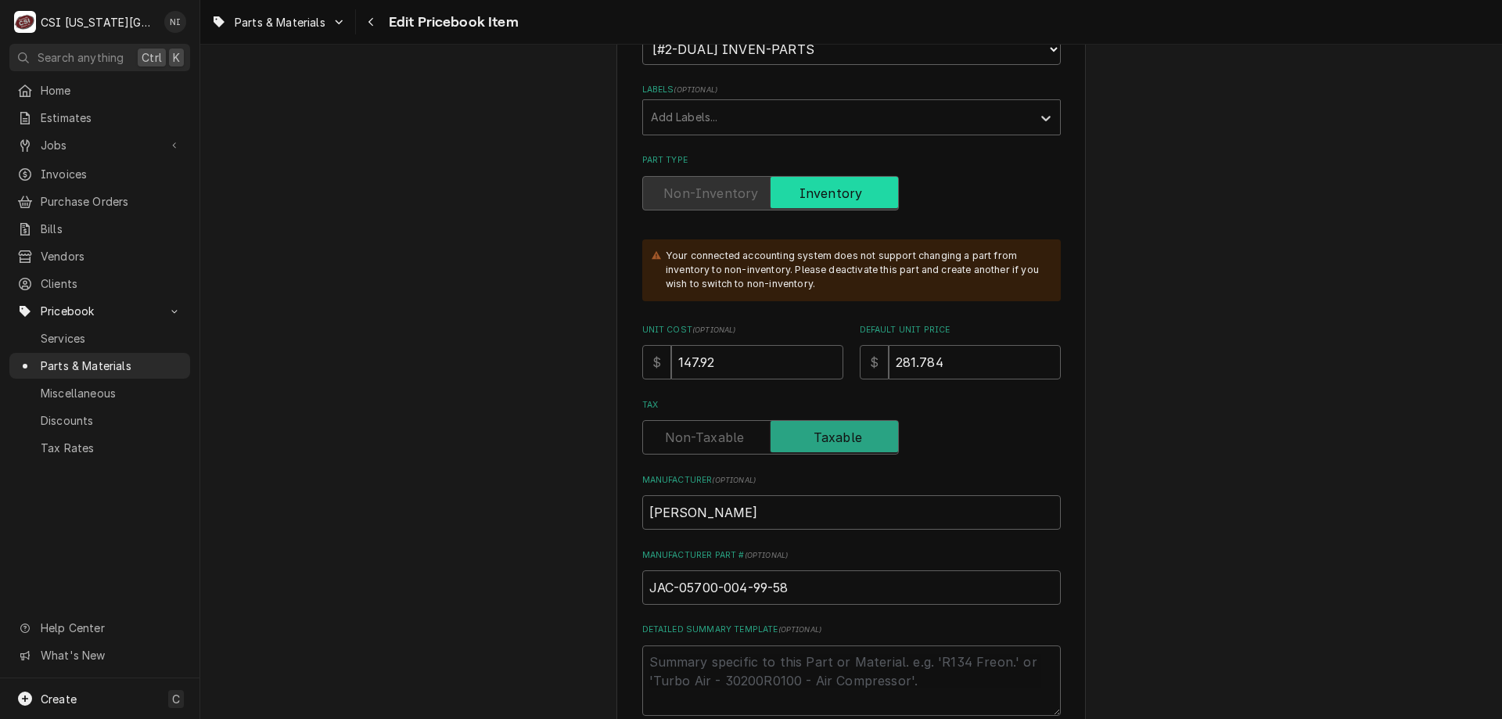
scroll to position [0, 0]
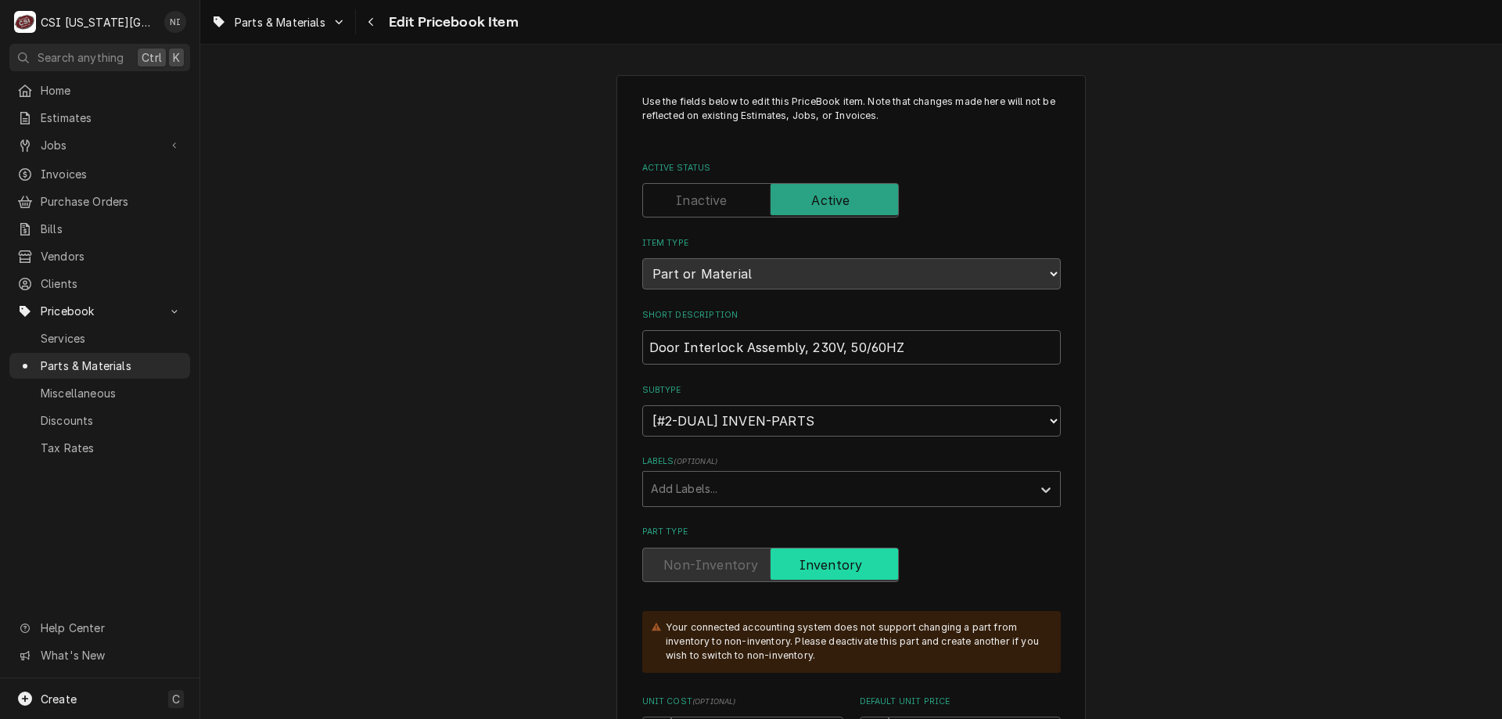
click at [154, 357] on span "Parts & Materials" at bounding box center [112, 365] width 142 height 16
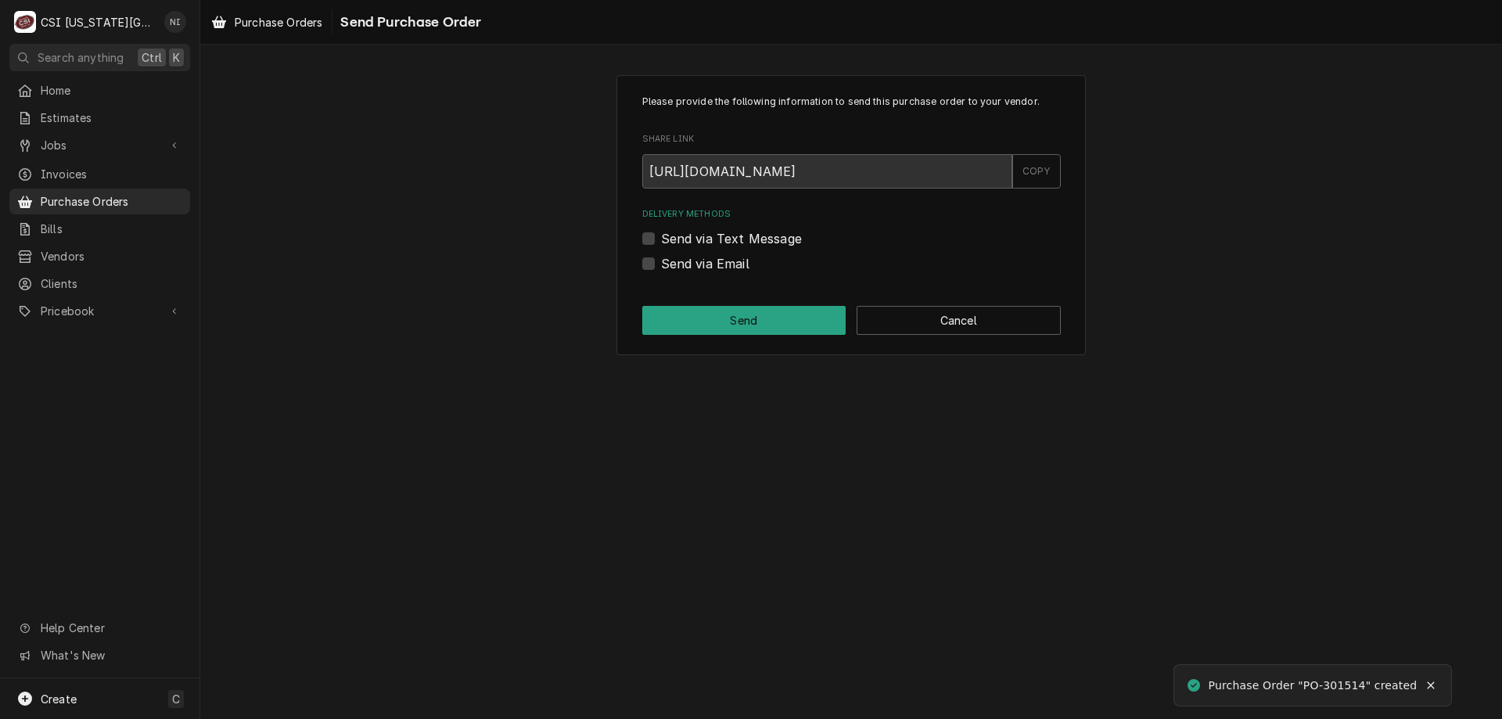
drag, startPoint x: 1495, startPoint y: 122, endPoint x: 1495, endPoint y: 731, distance: 609.3
click at [1495, 718] on html "C CSI Kansas City NI Search anything Ctrl K Home Estimates Jobs Jobs Job Series…" at bounding box center [751, 359] width 1502 height 719
click at [661, 259] on label "Send via Email" at bounding box center [705, 263] width 88 height 19
click at [661, 259] on input "Send via Email" at bounding box center [870, 271] width 418 height 34
checkbox input "true"
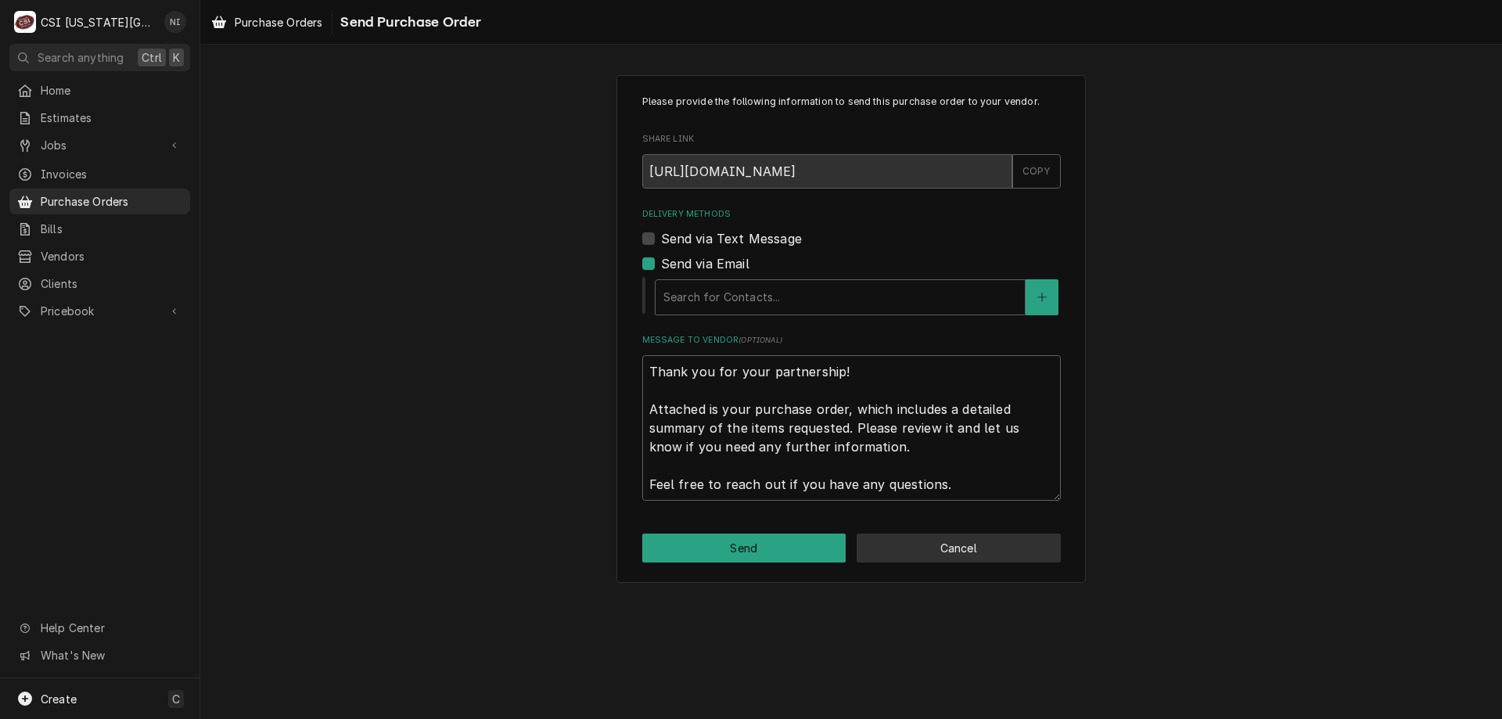
click at [932, 551] on button "Cancel" at bounding box center [958, 547] width 204 height 29
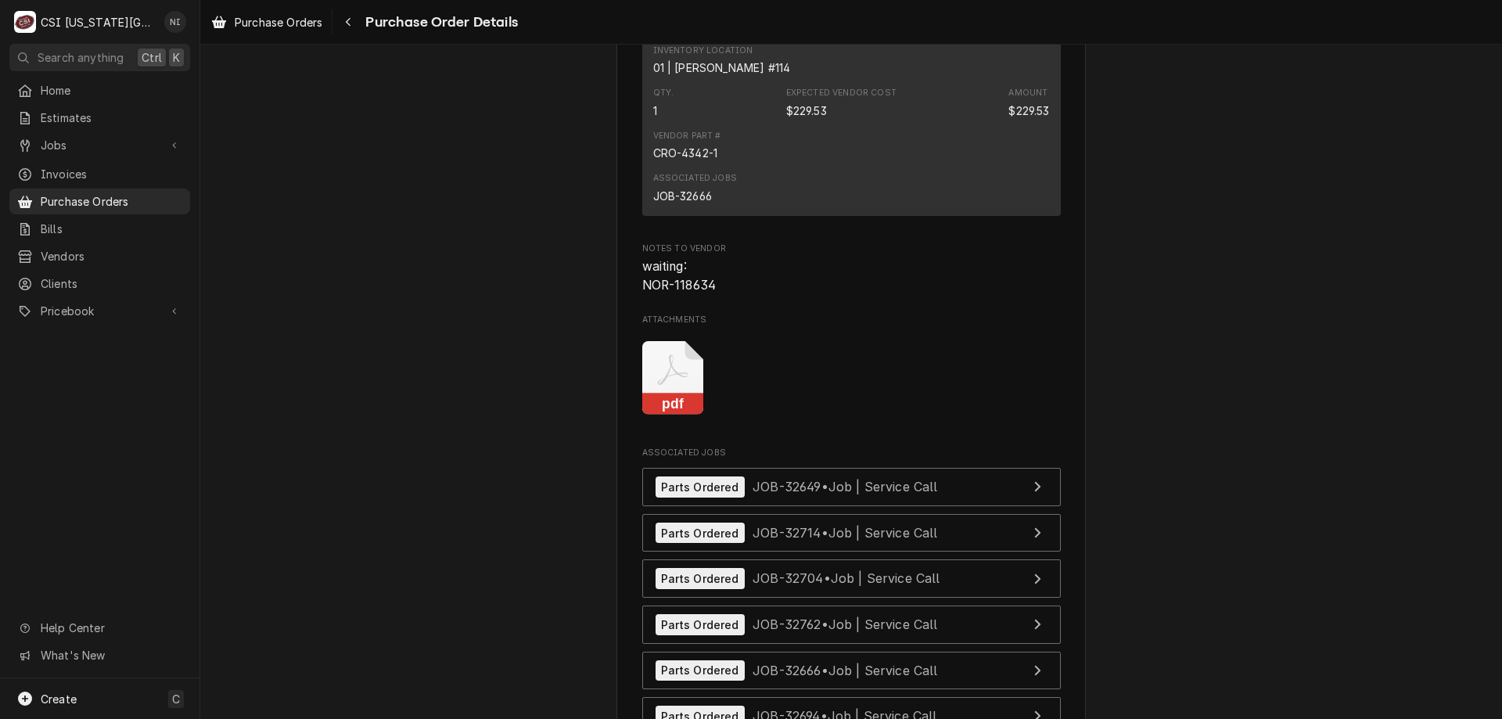
scroll to position [5377, 0]
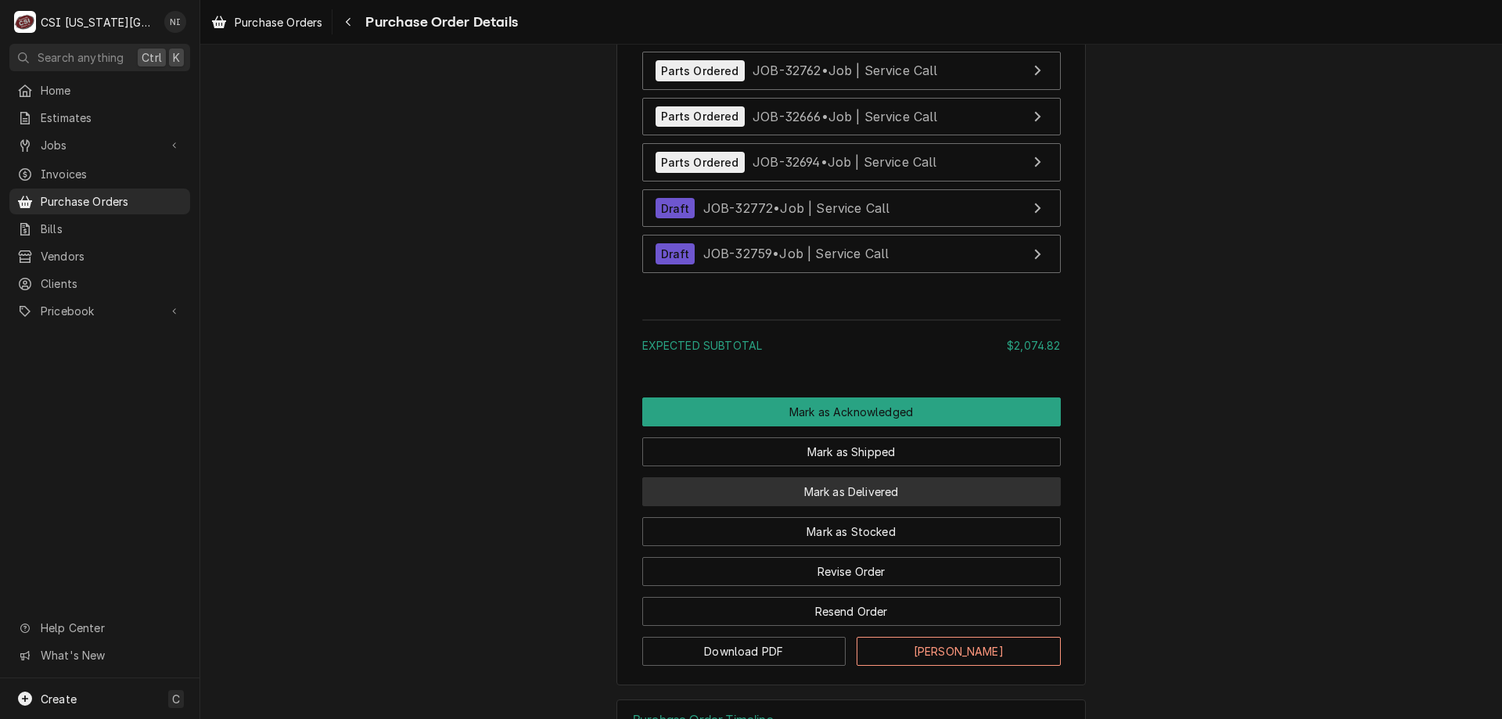
click at [890, 506] on button "Mark as Delivered" at bounding box center [851, 491] width 418 height 29
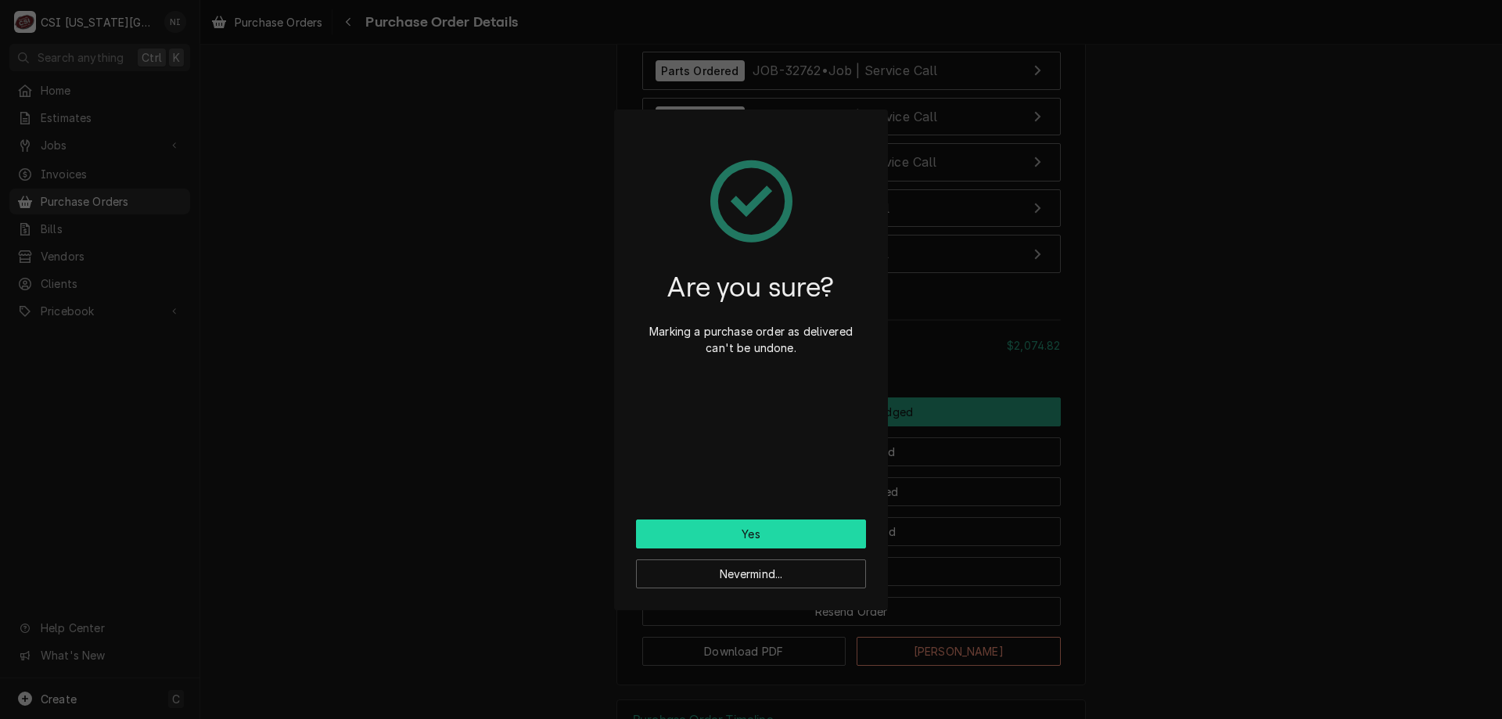
click at [798, 536] on button "Yes" at bounding box center [751, 533] width 230 height 29
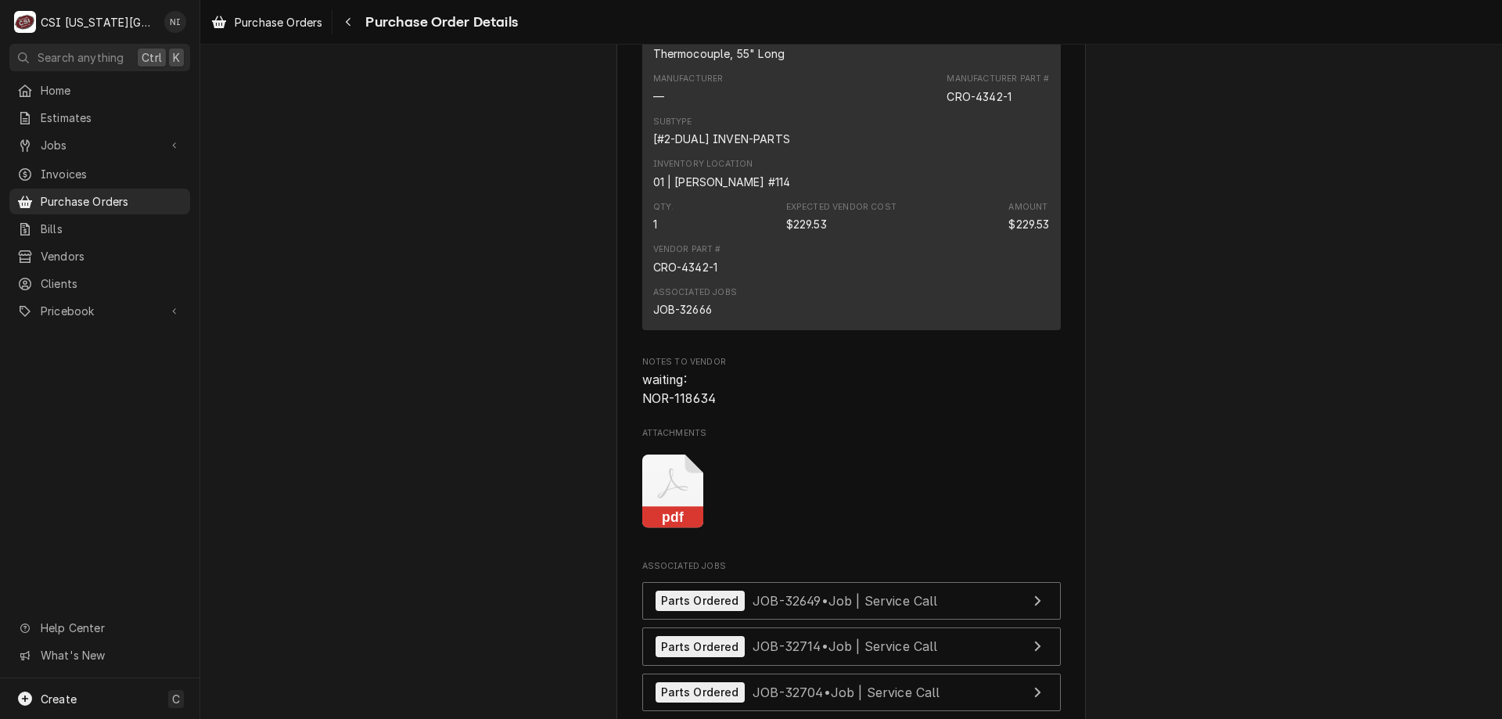
scroll to position [5559, 0]
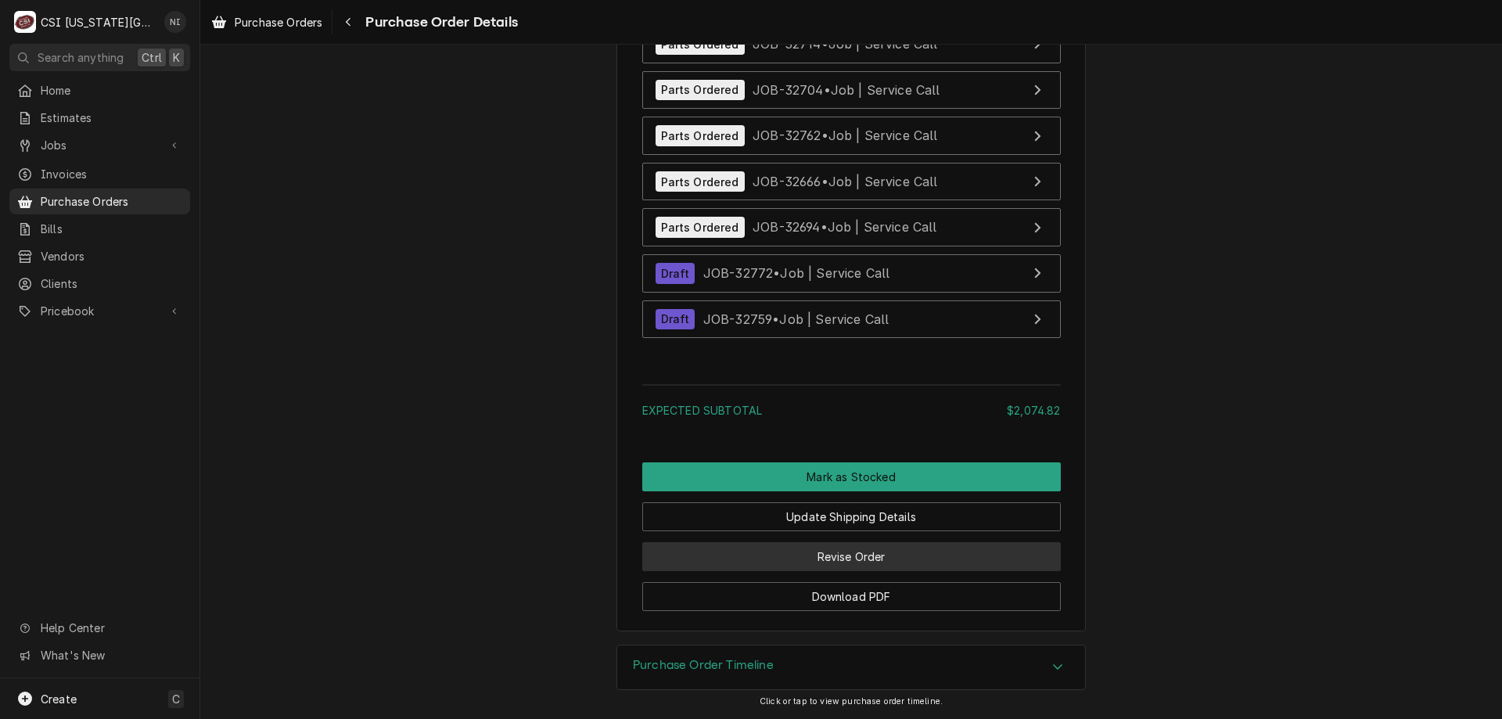
click at [892, 555] on button "Revise Order" at bounding box center [851, 556] width 418 height 29
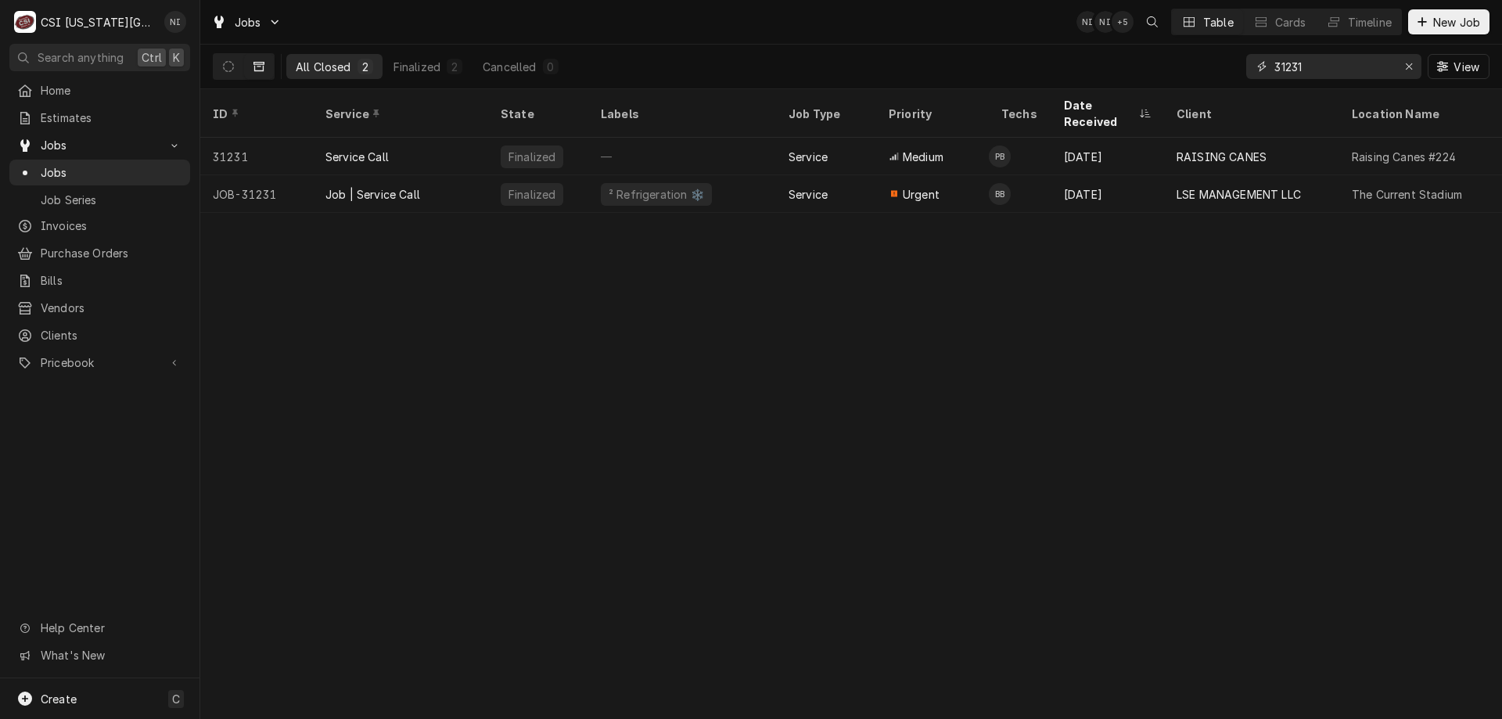
drag, startPoint x: 1320, startPoint y: 69, endPoint x: 1105, endPoint y: 52, distance: 215.8
click at [1116, 54] on div "All Closed 2 Finalized 2 Cancelled 0 31231 View" at bounding box center [851, 67] width 1276 height 44
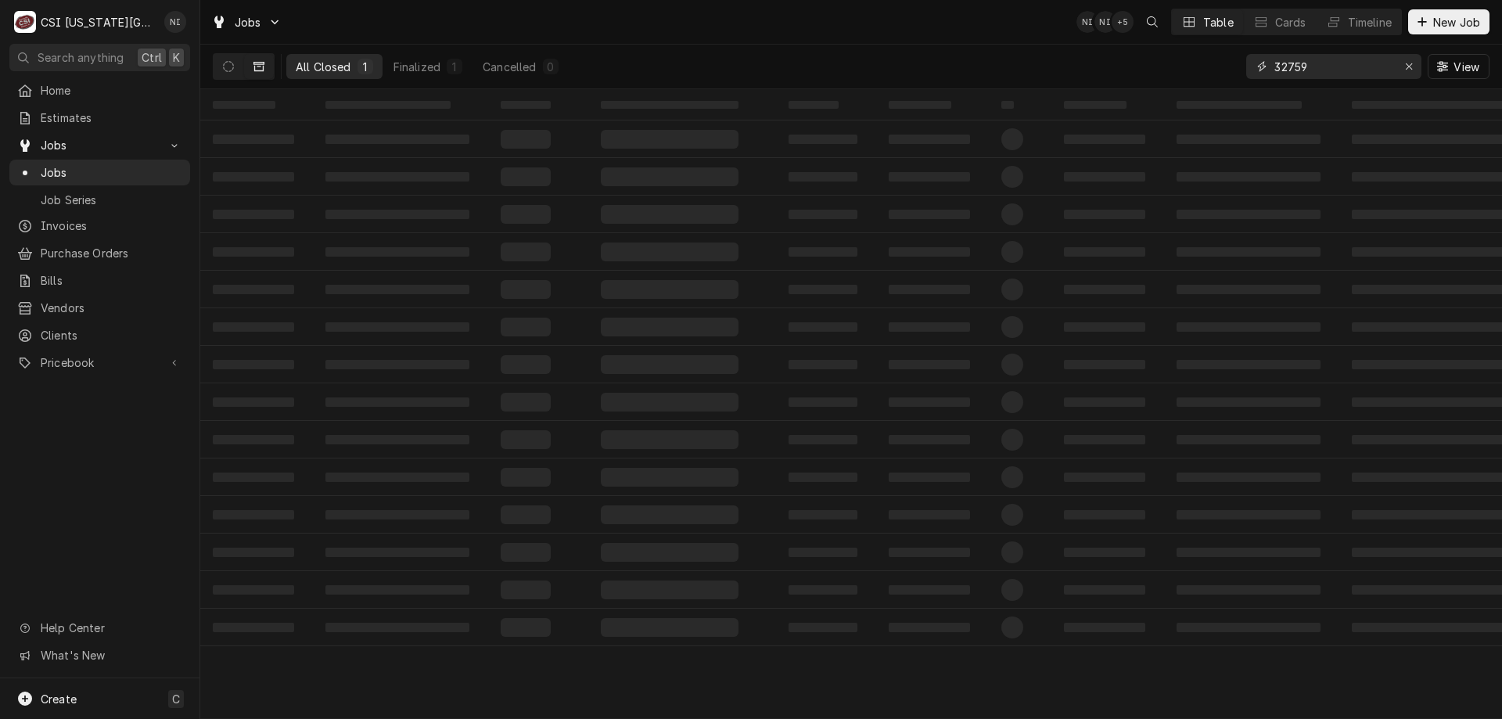
type input "32759"
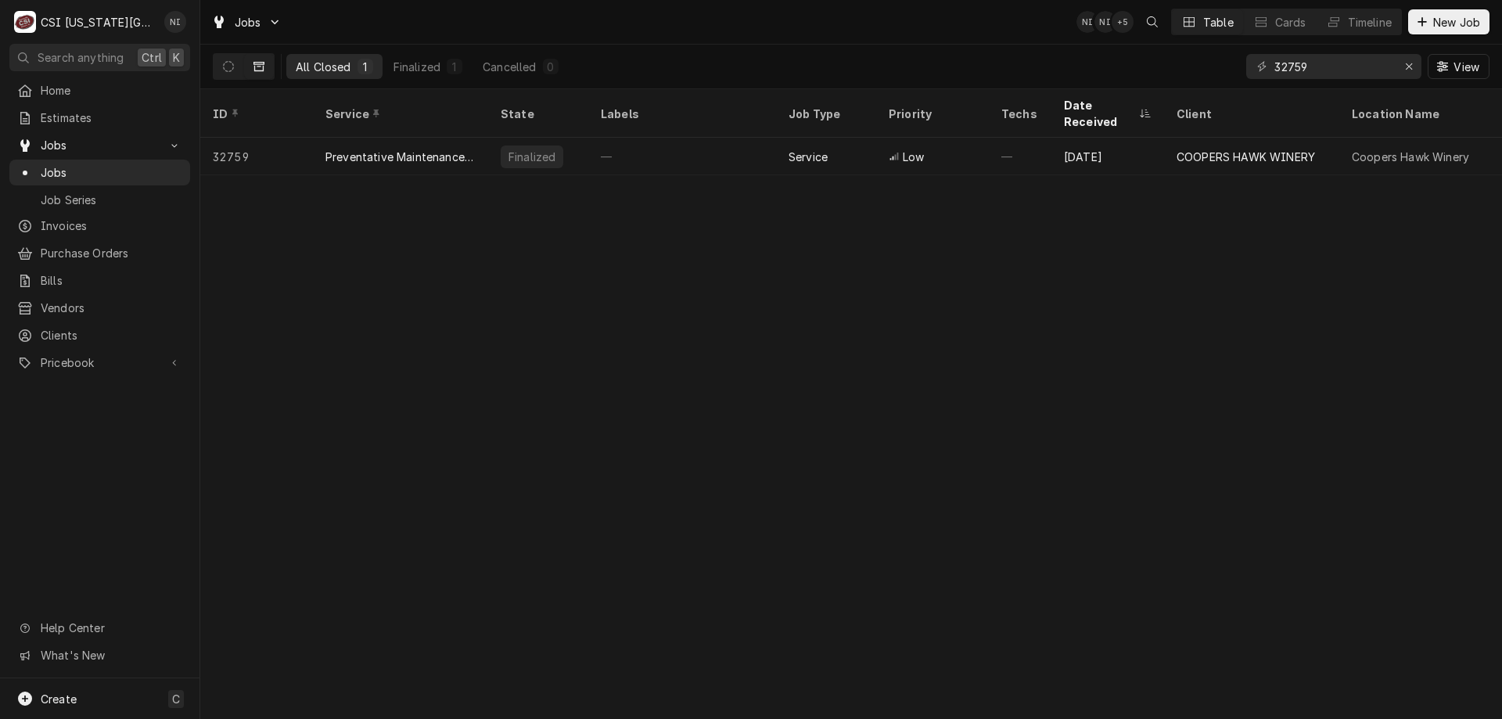
click at [231, 69] on icon "Dynamic Content Wrapper" at bounding box center [228, 66] width 11 height 11
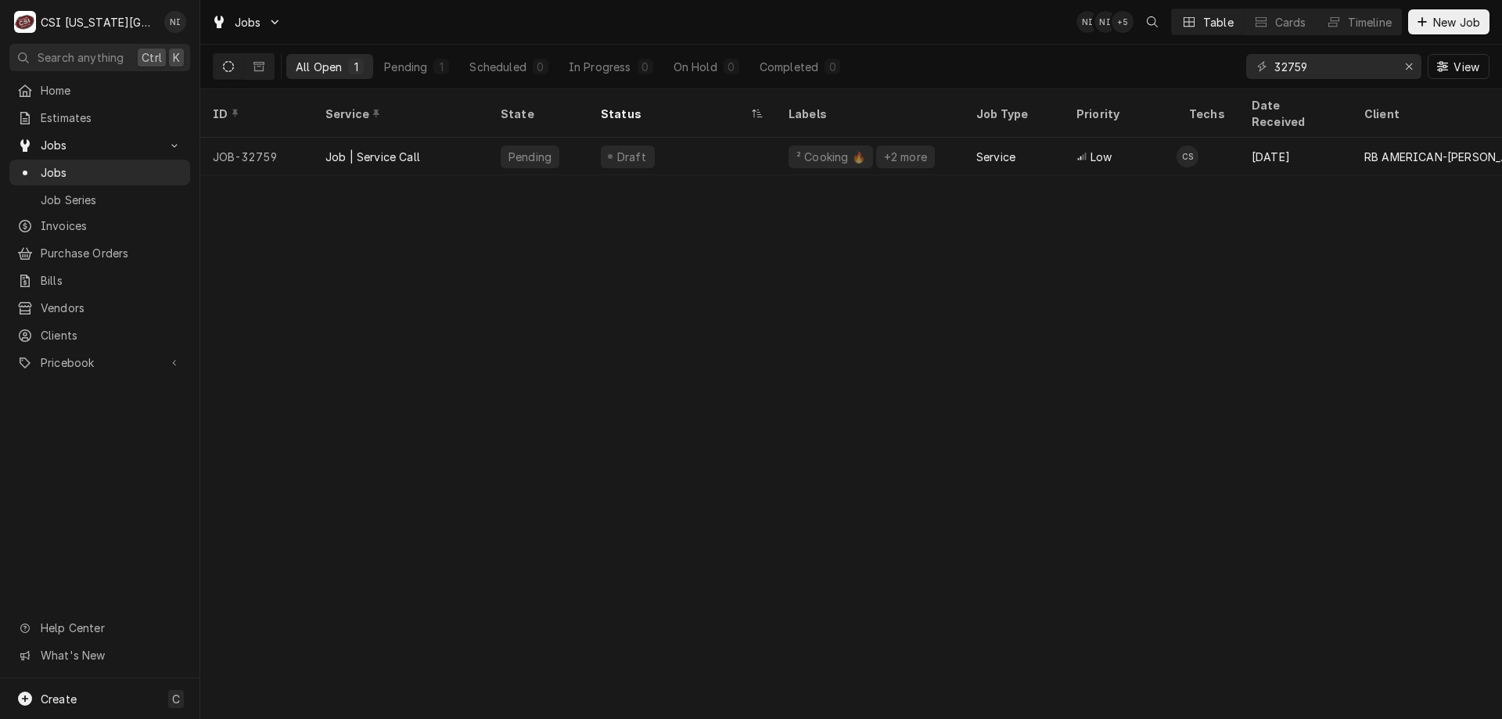
click at [737, 149] on div "Draft" at bounding box center [682, 157] width 188 height 38
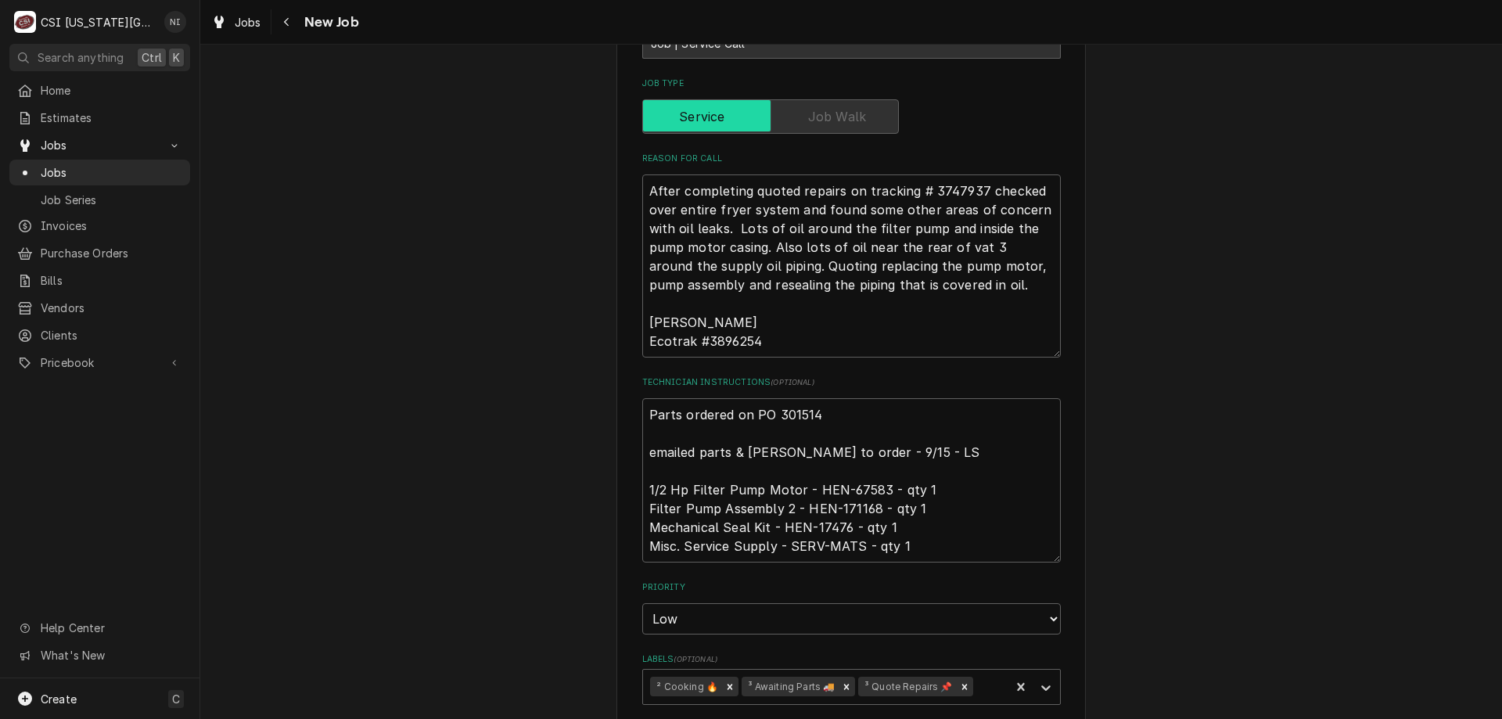
scroll to position [966, 0]
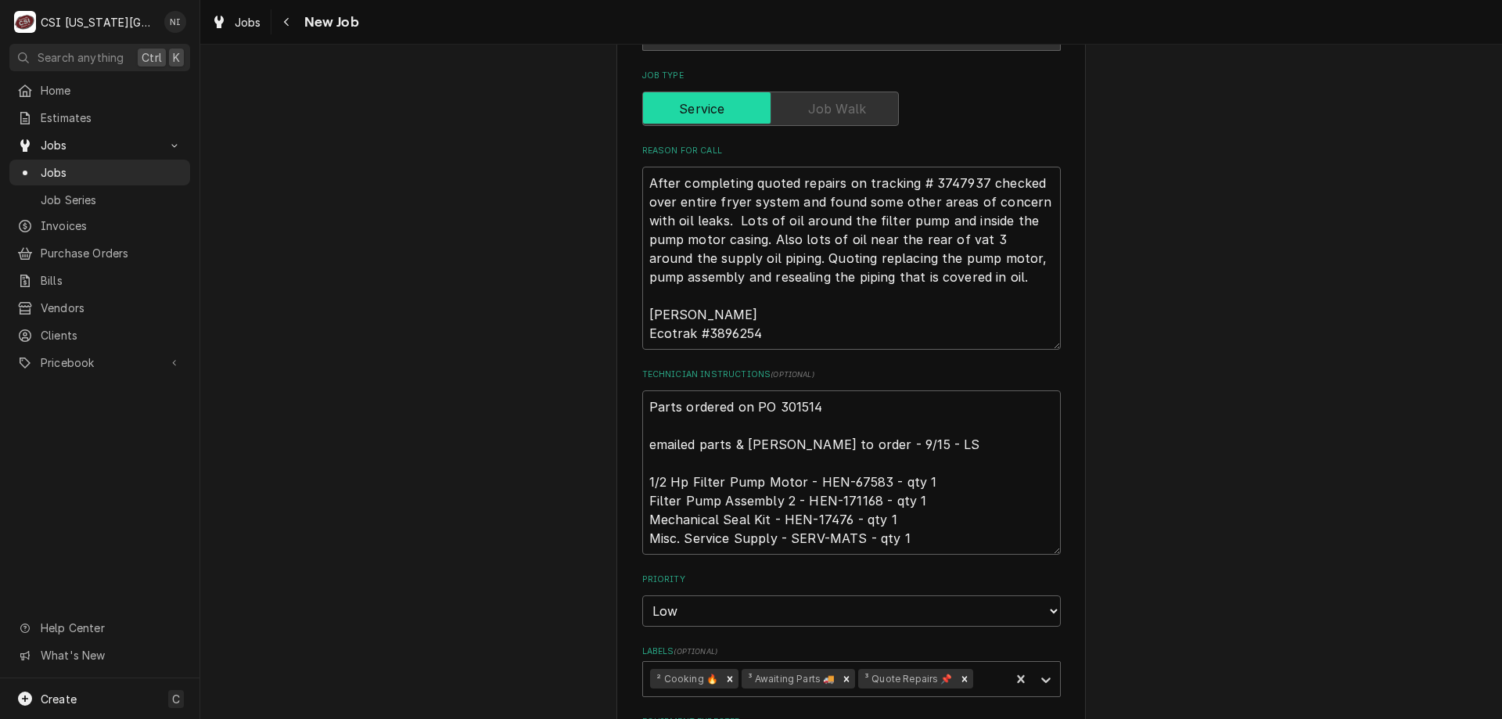
click at [841, 673] on icon "Remove ³ Awaiting Parts 🚚" at bounding box center [846, 678] width 11 height 11
click at [1041, 672] on icon "Labels" at bounding box center [1046, 680] width 16 height 16
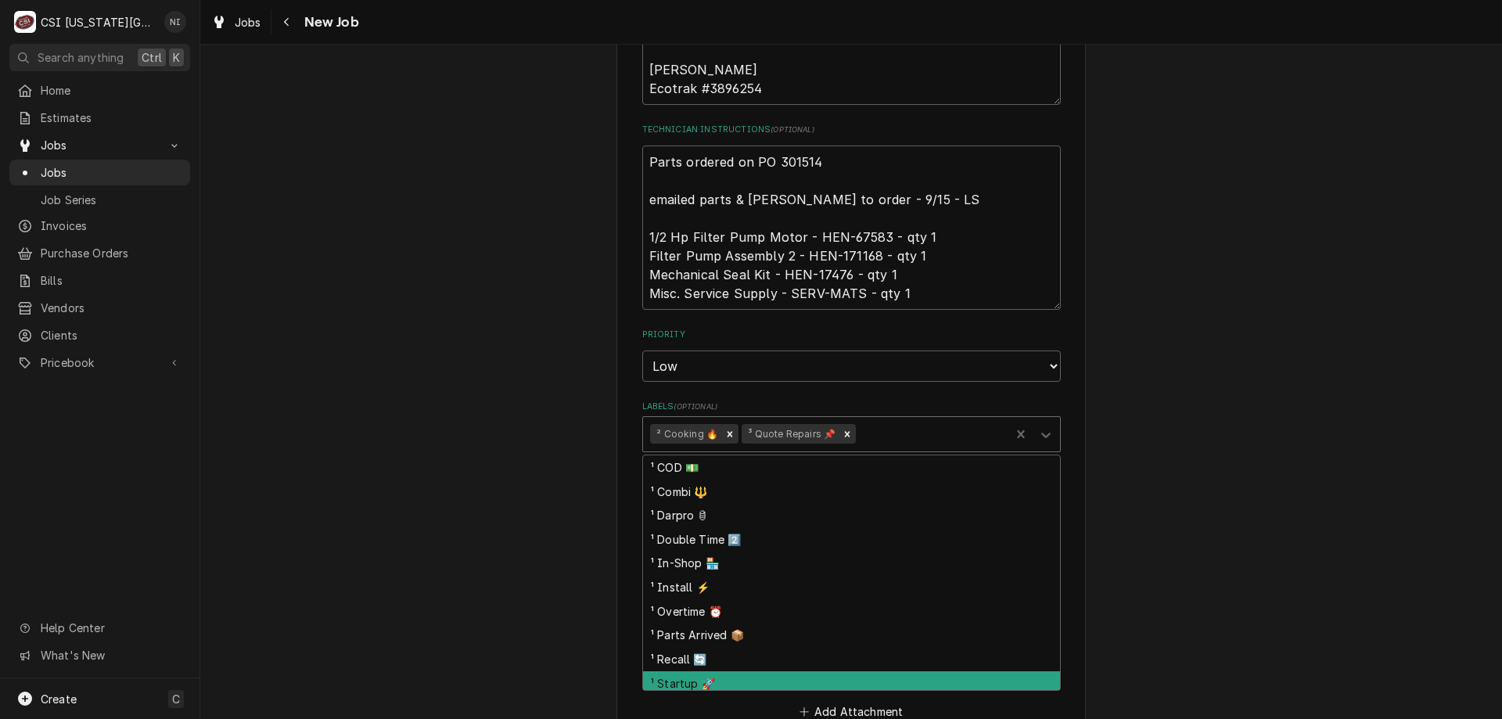
scroll to position [1435, 0]
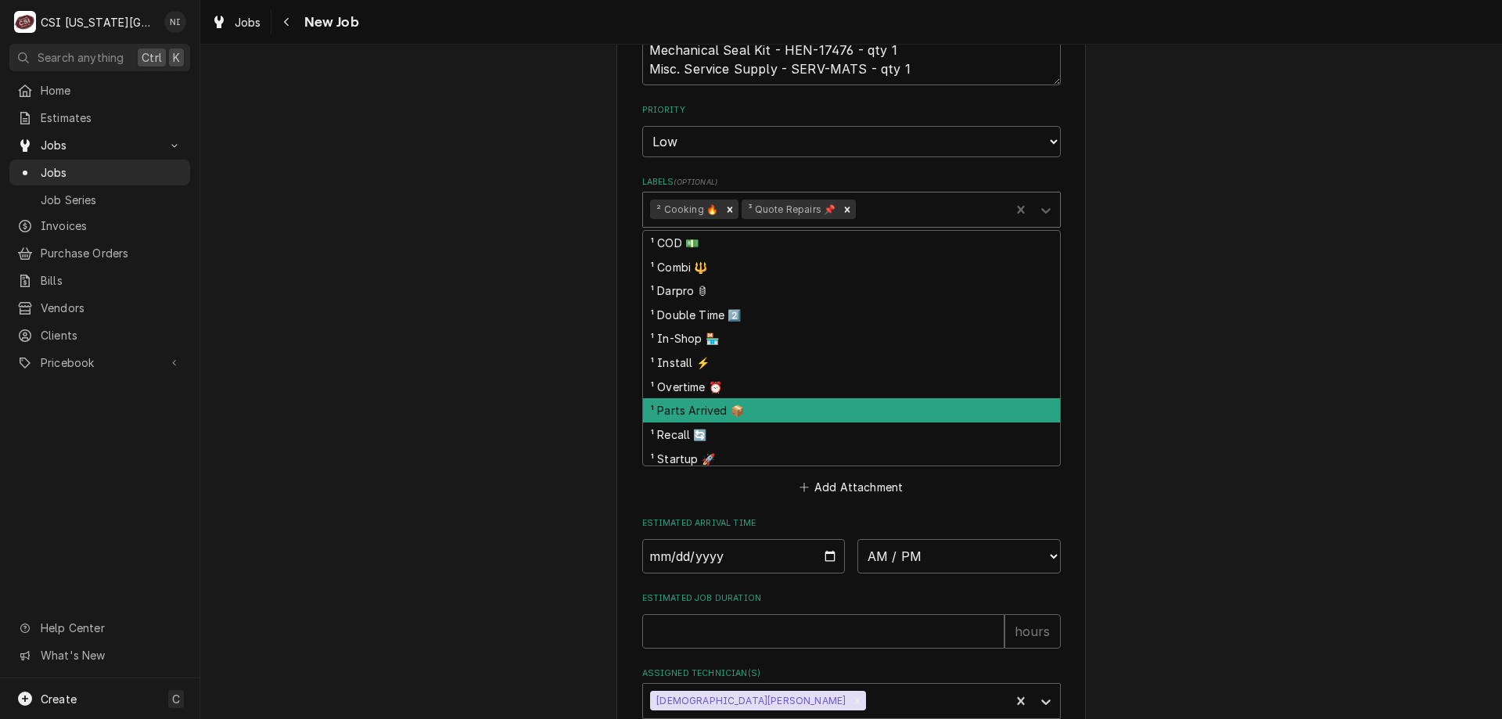
click at [713, 398] on div "¹ Parts Arrived 📦" at bounding box center [851, 410] width 417 height 24
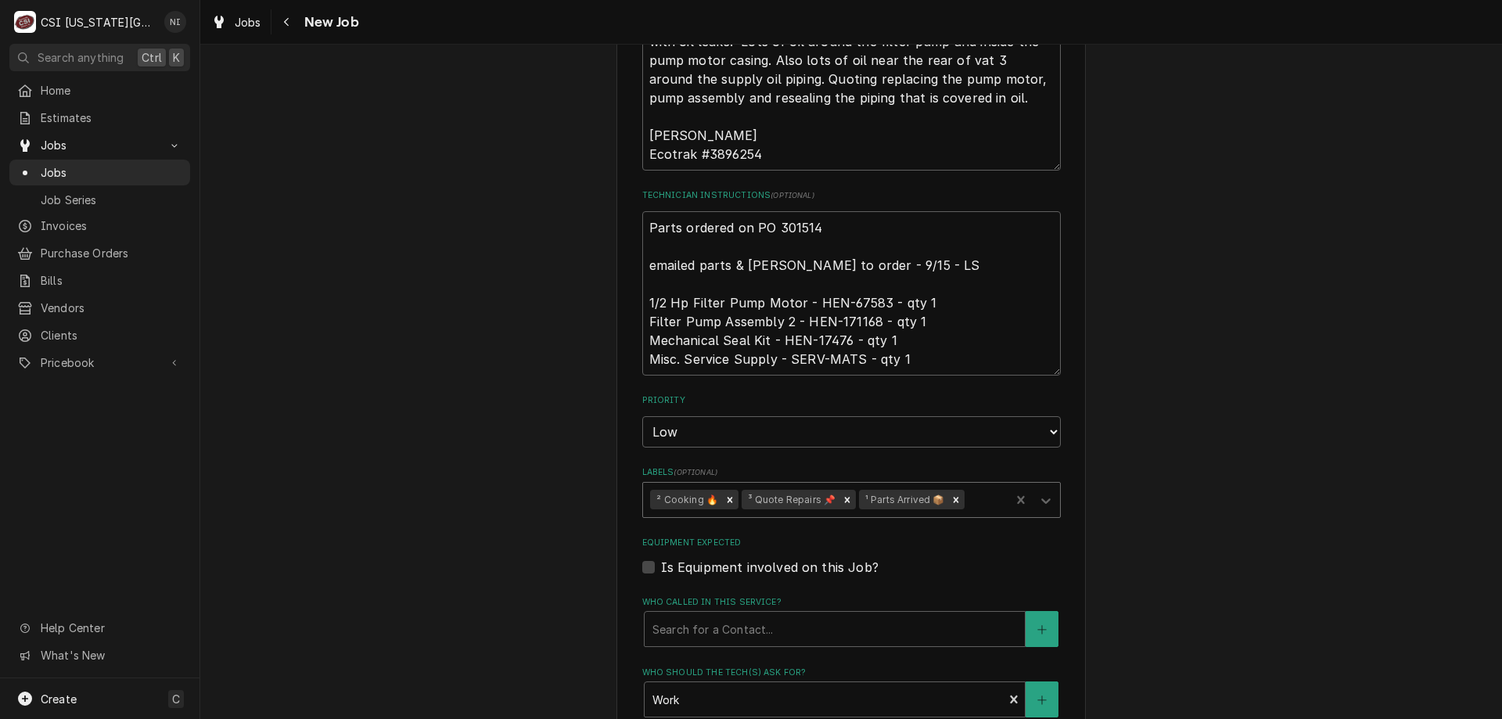
scroll to position [1122, 0]
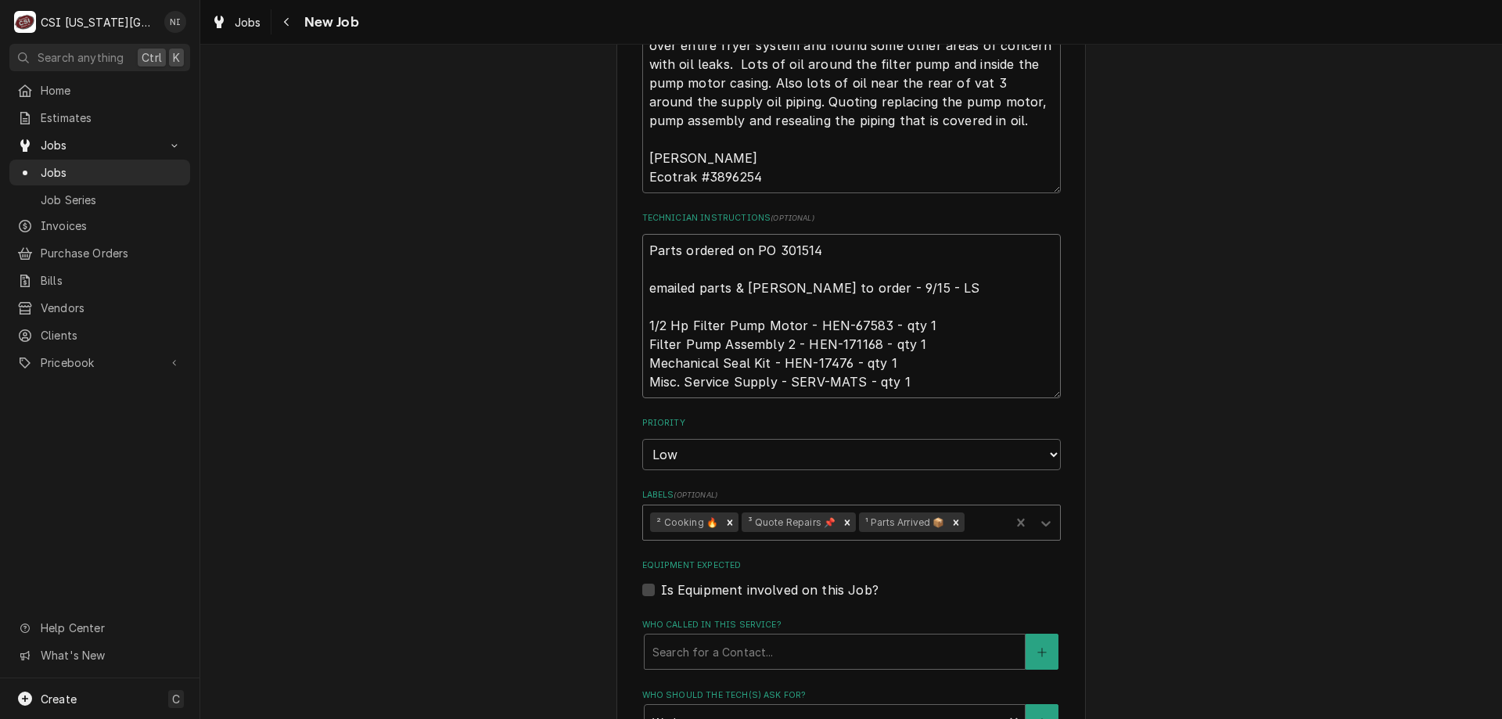
click at [645, 234] on textarea "Parts ordered on PO 301514 emailed parts & [PERSON_NAME] to order - 9/15 - LS 1…" at bounding box center [851, 316] width 418 height 164
type textarea "x"
type textarea "Parts ordered on PO 301514 emailed parts & [PERSON_NAME] to order - 9/15 - LS 1…"
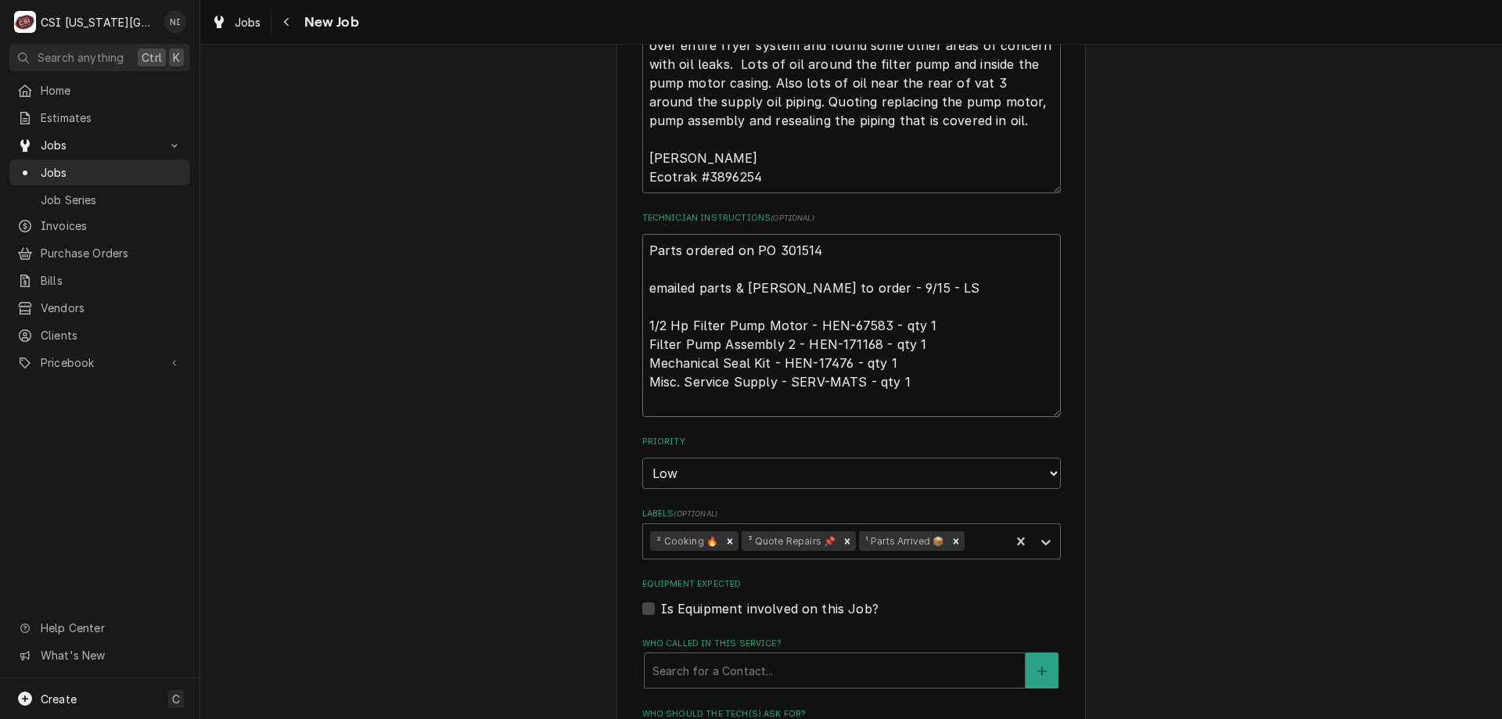
type textarea "x"
type textarea "p Parts ordered on PO 301514 emailed parts & [PERSON_NAME] to order - 9/15 - LS…"
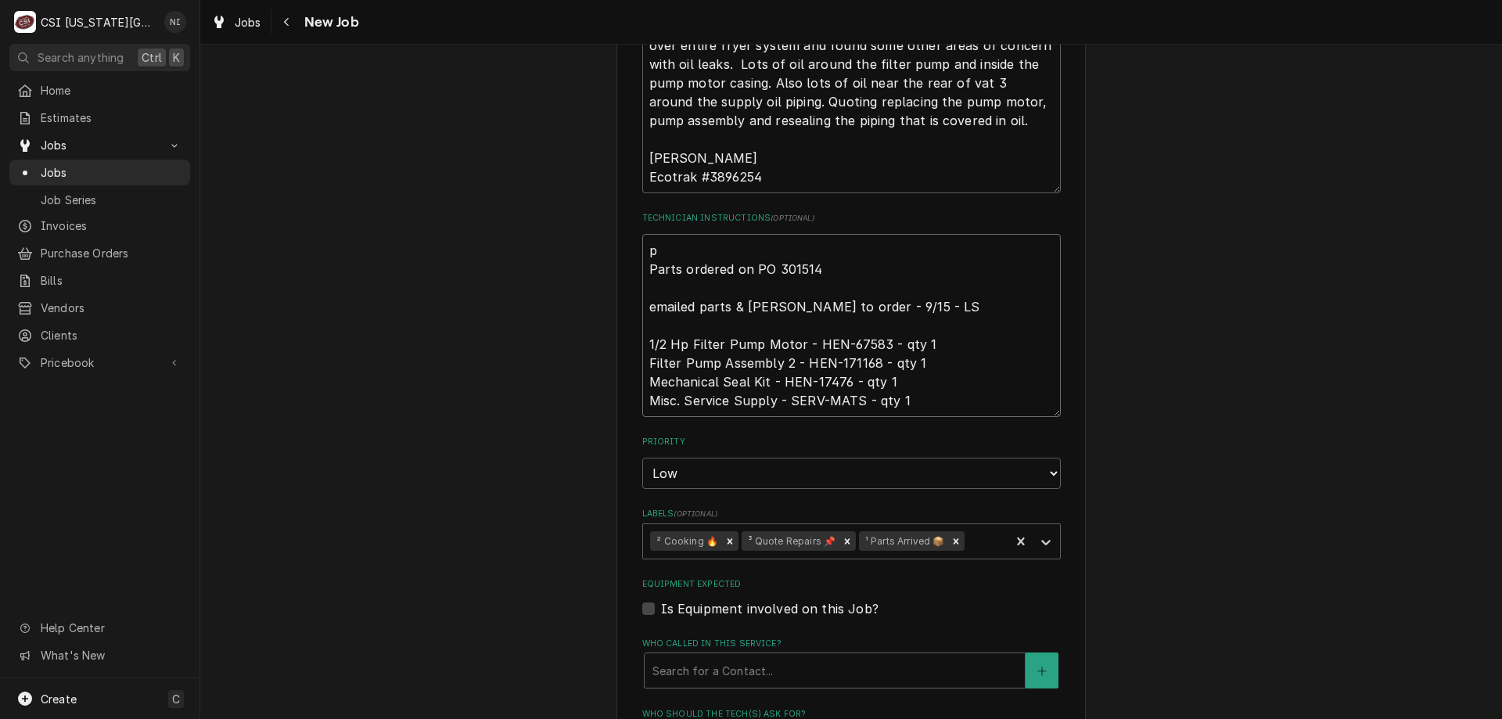
type textarea "x"
type textarea "pA Parts ordered on PO 301514 emailed parts & [PERSON_NAME] to order - 9/15 - L…"
type textarea "x"
type textarea "pAR Parts ordered on PO 301514 emailed parts & [PERSON_NAME] to order - 9/15 - …"
type textarea "x"
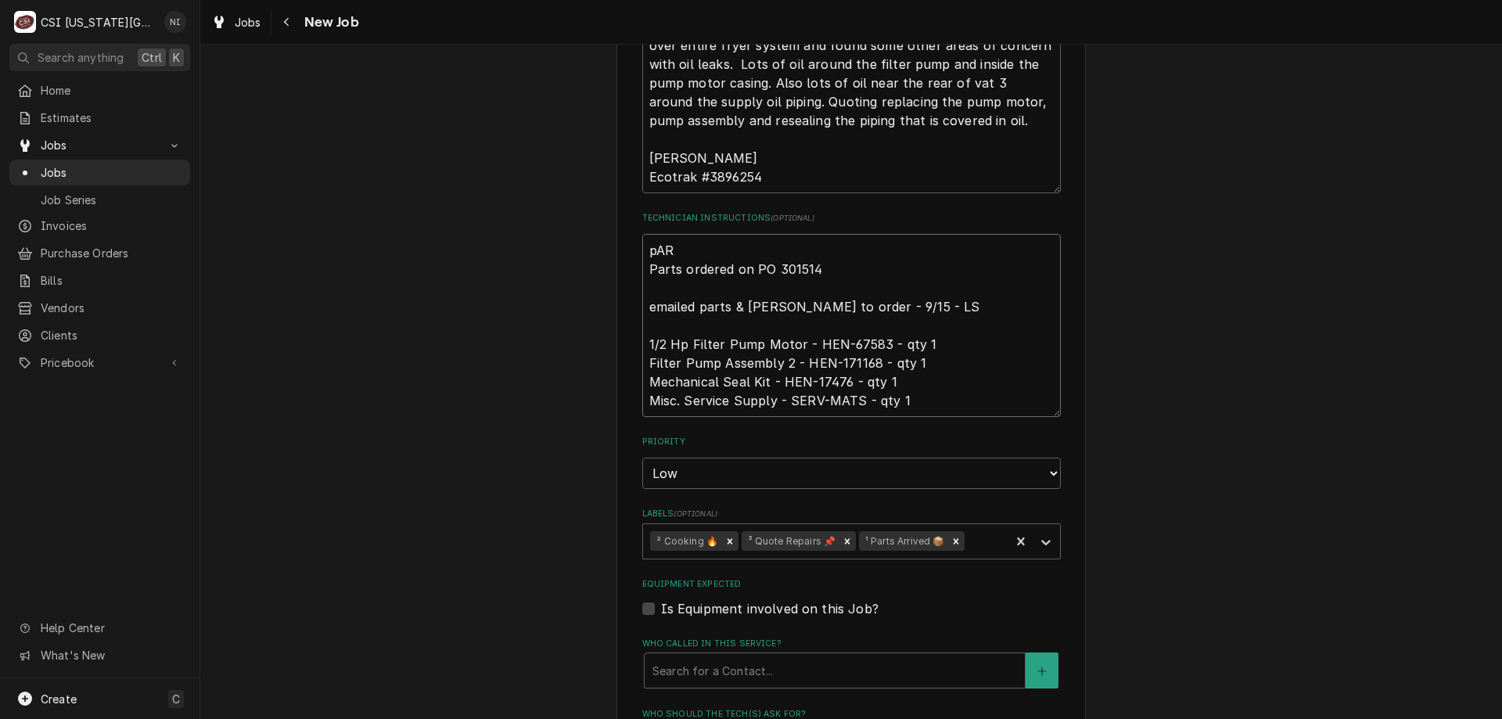
type textarea "pART Parts ordered on PO 301514 emailed parts & [PERSON_NAME] to order - 9/15 -…"
type textarea "x"
type textarea "pARTS Parts ordered on PO 301514 emailed parts & [PERSON_NAME] to order - 9/15 …"
type textarea "x"
type textarea "pARTS Parts ordered on PO 301514 emailed parts & [PERSON_NAME] to order - 9/15 …"
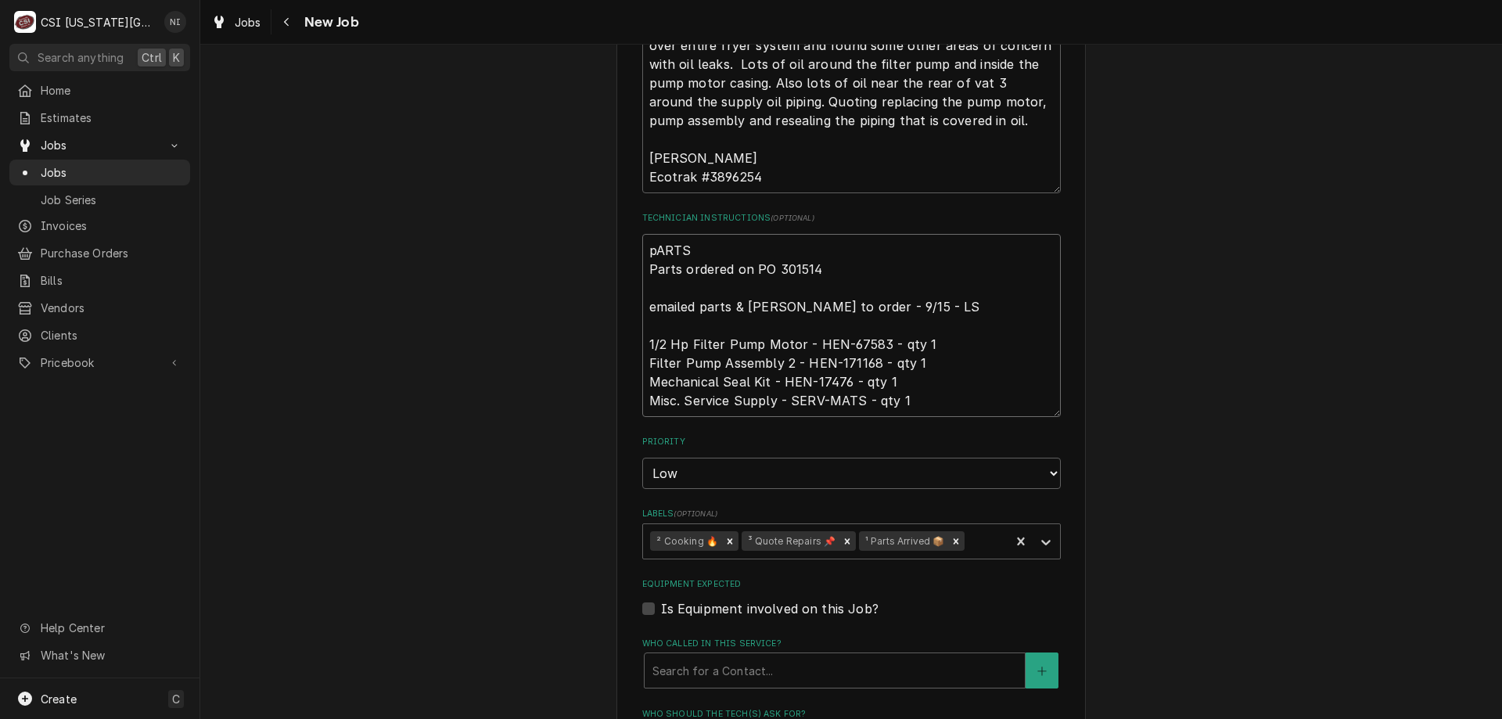
type textarea "x"
type textarea "pART Parts ordered on PO 301514 emailed parts & [PERSON_NAME] to order - 9/15 -…"
type textarea "x"
type textarea "pAR Parts ordered on PO 301514 emailed parts & [PERSON_NAME] to order - 9/15 - …"
type textarea "x"
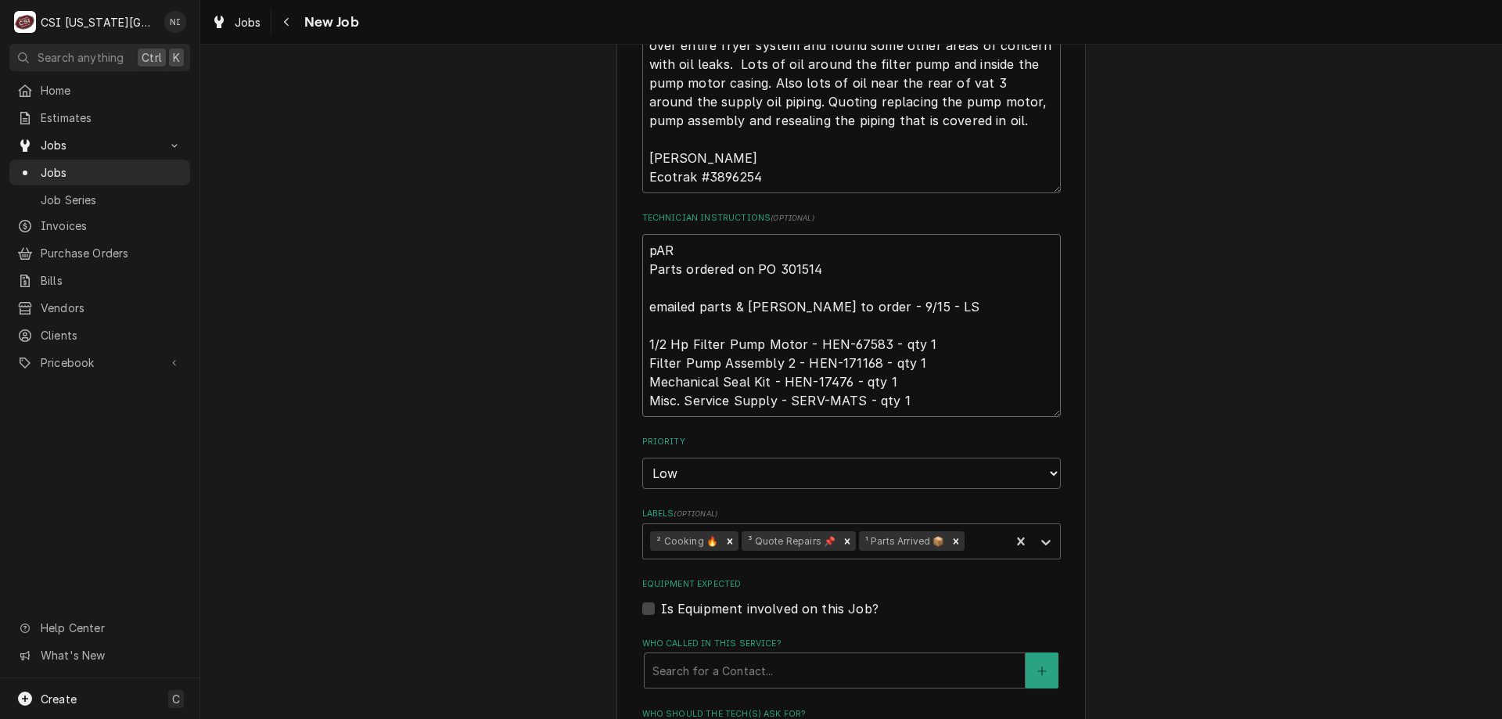
type textarea "pA Parts ordered on PO 301514 emailed parts & [PERSON_NAME] to order - 9/15 - L…"
type textarea "x"
type textarea "p Parts ordered on PO 301514 emailed parts & [PERSON_NAME] to order - 9/15 - LS…"
type textarea "x"
type textarea "Parts ordered on PO 301514 emailed parts & [PERSON_NAME] to order - 9/15 - LS 1…"
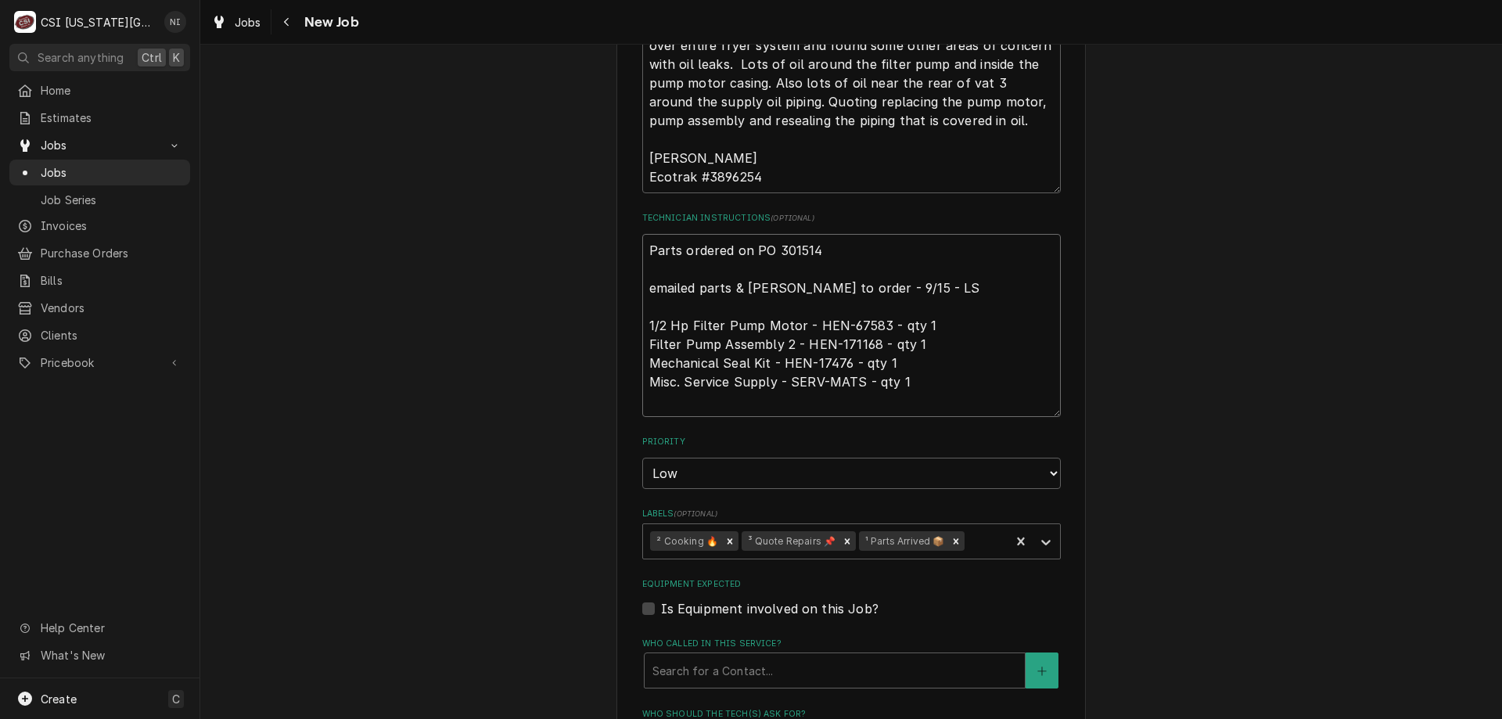
type textarea "x"
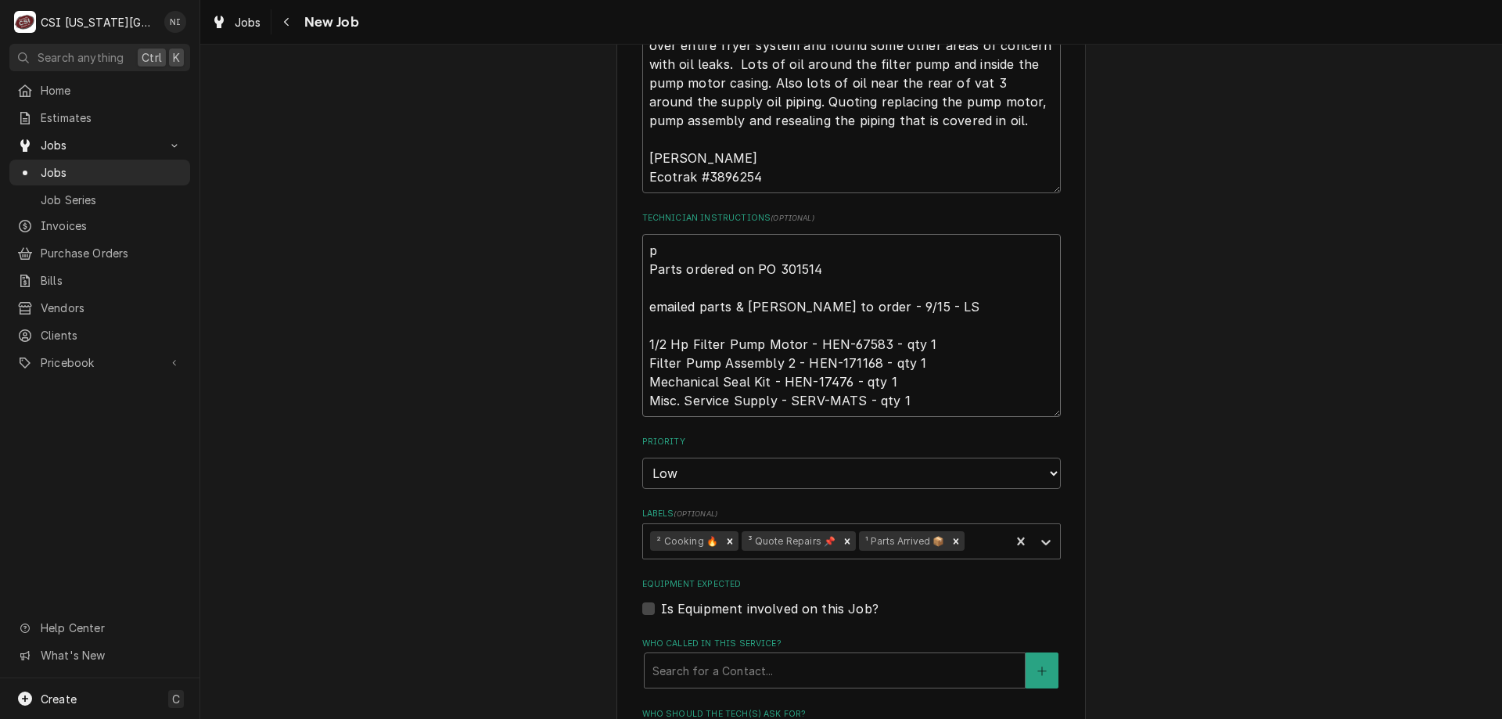
type textarea "pa Parts ordered on PO 301514 emailed parts & [PERSON_NAME] to order - 9/15 - L…"
type textarea "x"
type textarea "par Parts ordered on PO 301514 emailed parts & [PERSON_NAME] to order - 9/15 - …"
type textarea "x"
type textarea "part Parts ordered on PO 301514 emailed parts & [PERSON_NAME] to order - 9/15 -…"
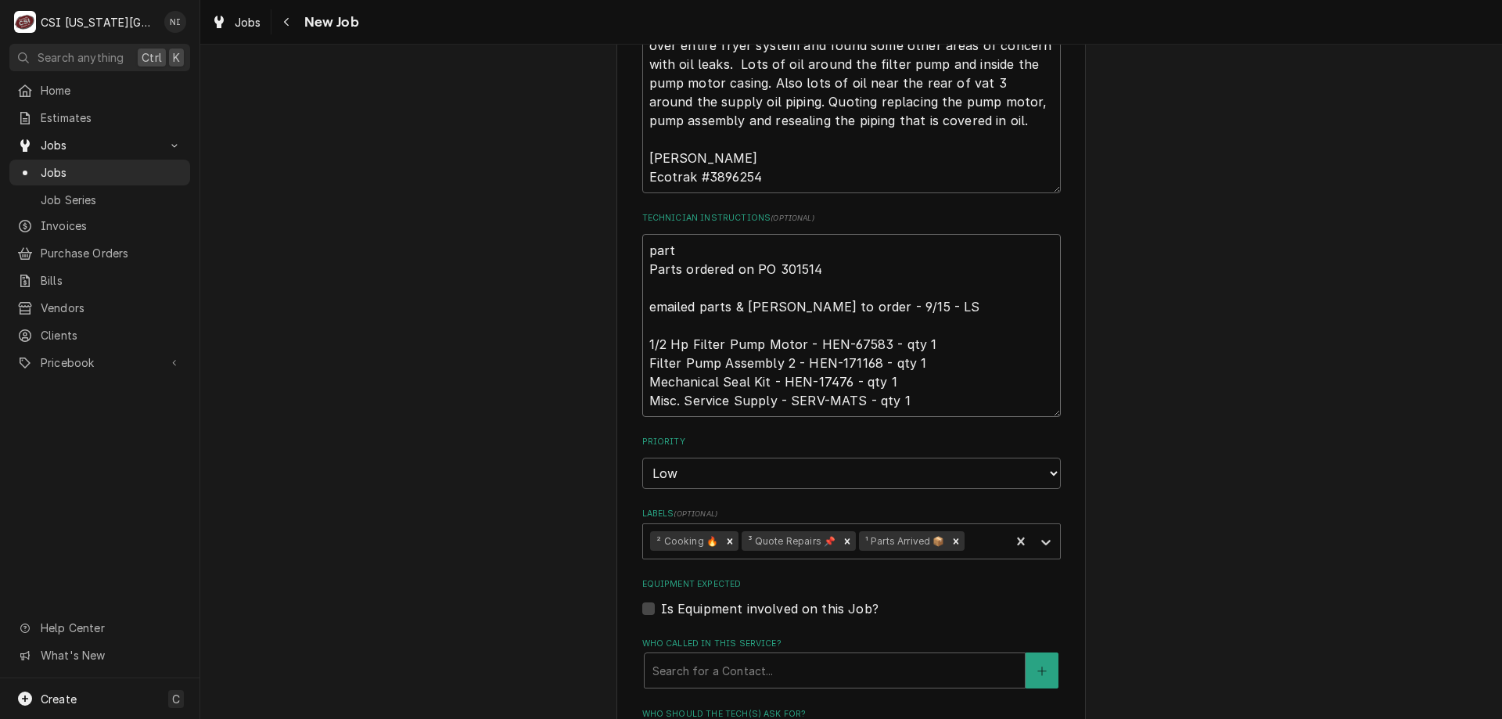
type textarea "x"
type textarea "parts Parts ordered on PO 301514 emailed parts & [PERSON_NAME] to order - 9/15 …"
type textarea "x"
type textarea "parts o Parts ordered on PO 301514 emailed parts & [PERSON_NAME] to order - 9/1…"
type textarea "x"
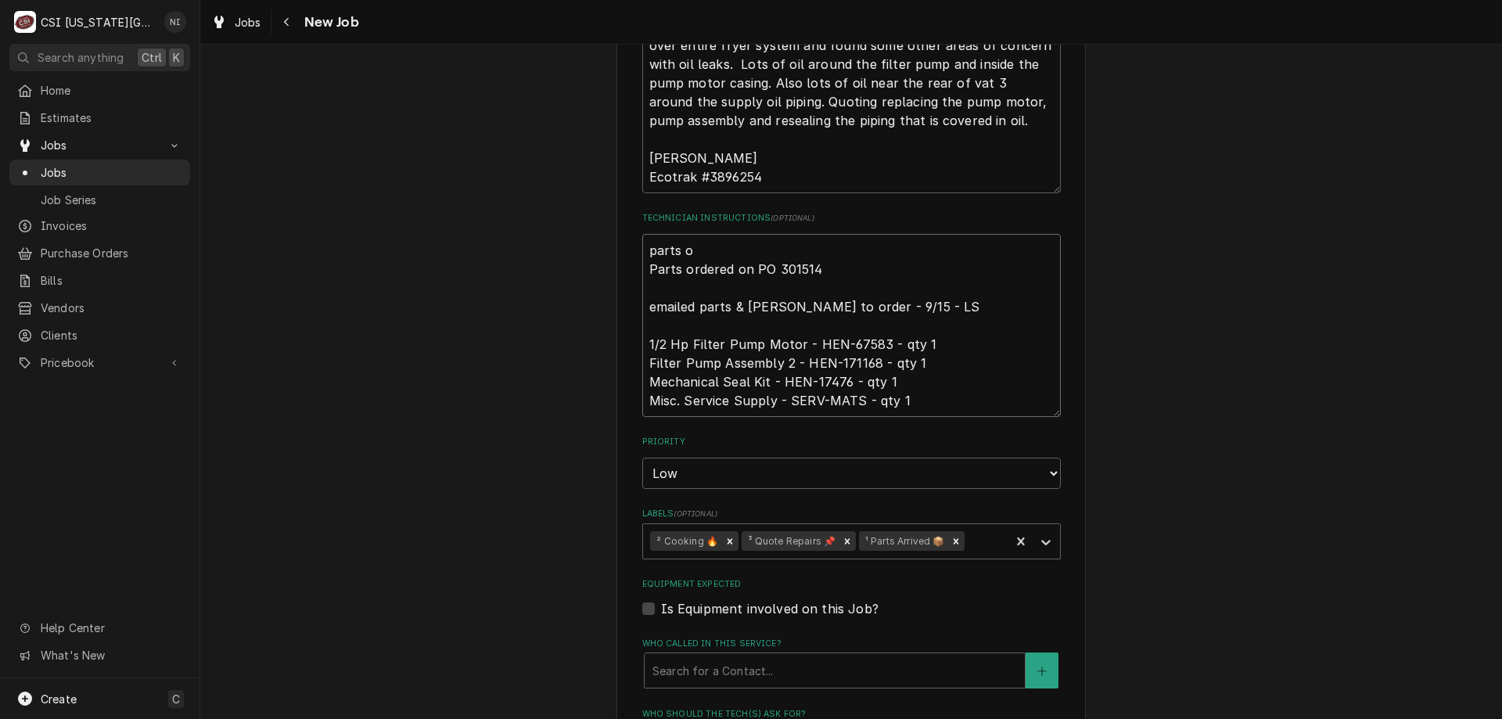
type textarea "parts on Parts ordered on PO 301514 emailed parts & [PERSON_NAME] to order - 9/…"
type textarea "x"
type textarea "parts on Parts ordered on PO 301514 emailed parts & [PERSON_NAME] to order - 9/…"
type textarea "x"
type textarea "parts on c Parts ordered on PO 301514 emailed parts & [PERSON_NAME] to order - …"
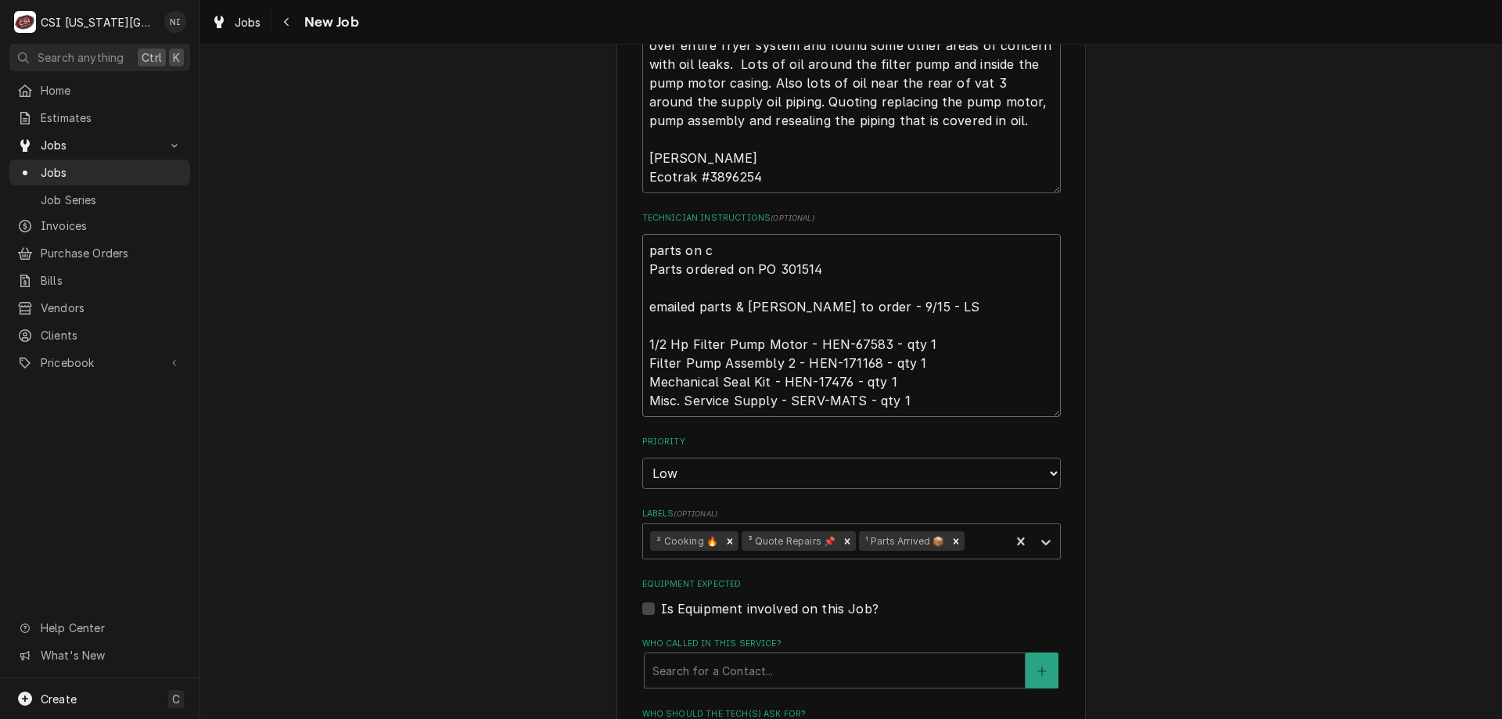
type textarea "x"
type textarea "parts on ch Parts ordered on PO 301514 emailed parts & [PERSON_NAME] to order -…"
type textarea "x"
type textarea "parts on chr Parts ordered on PO 301514 emailed parts & [PERSON_NAME] to order …"
type textarea "x"
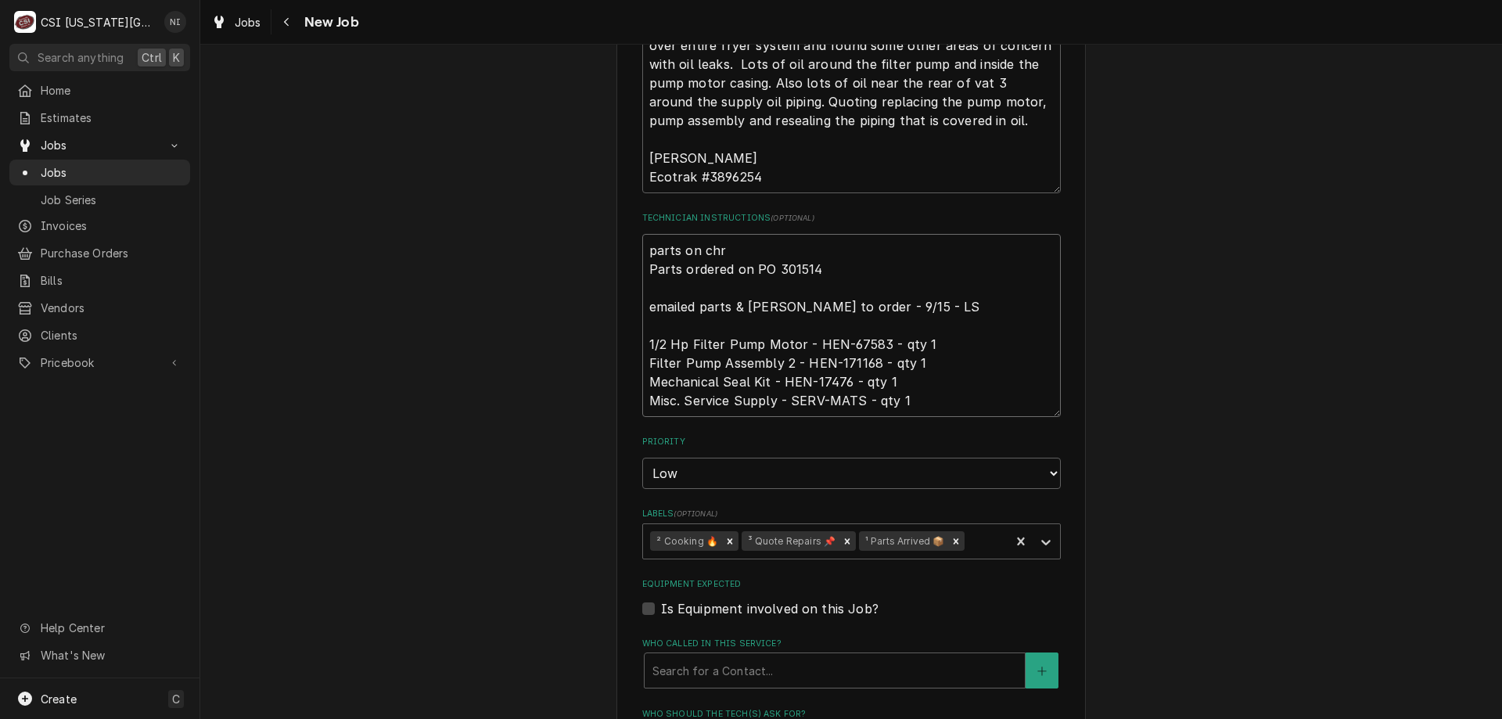
type textarea "parts on chri Parts ordered on PO 301514 emailed parts & [PERSON_NAME] to order…"
type textarea "x"
type textarea "parts on [PERSON_NAME] ordered on PO 301514 emailed parts & [PERSON_NAME] to or…"
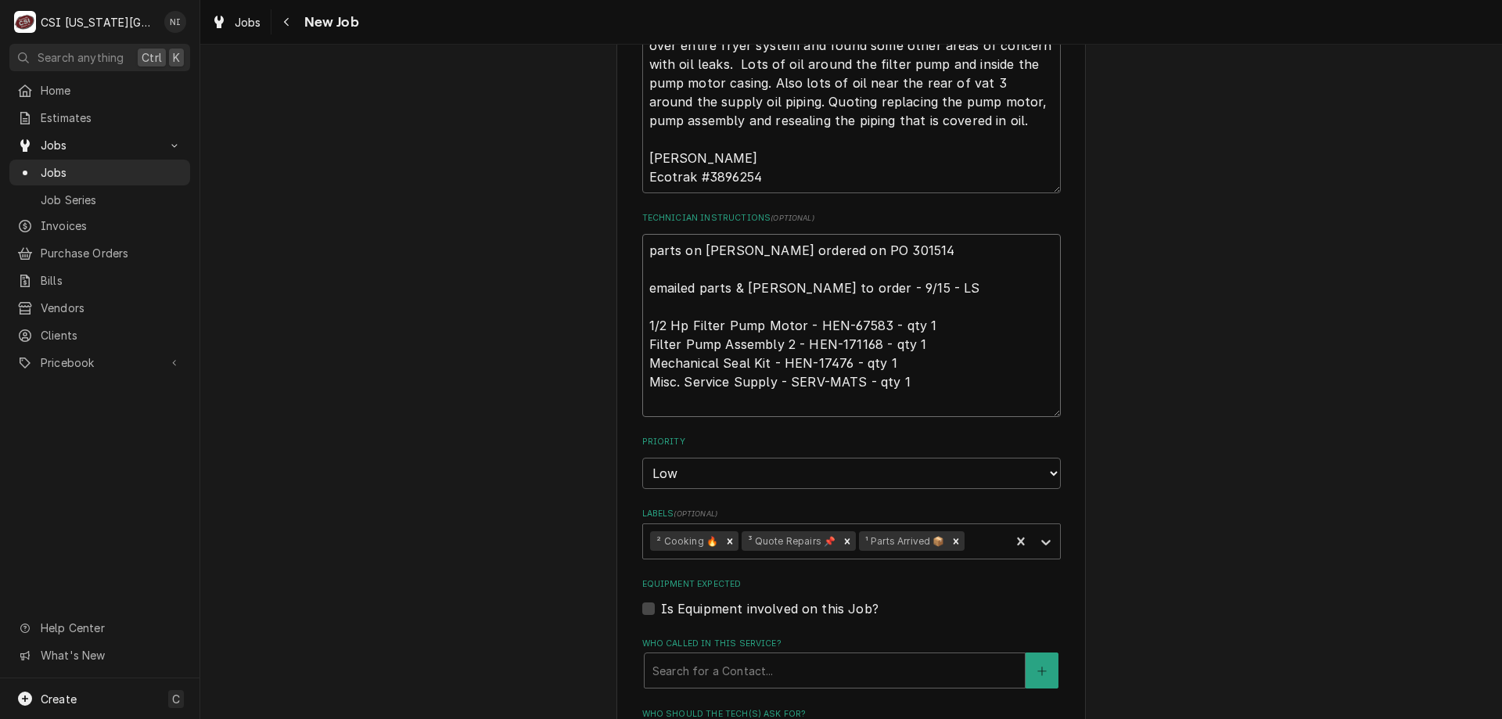
type textarea "x"
type textarea "parts on [DEMOGRAPHIC_DATA] Parts ordered on PO 301514 emailed parts & [PERSON_…"
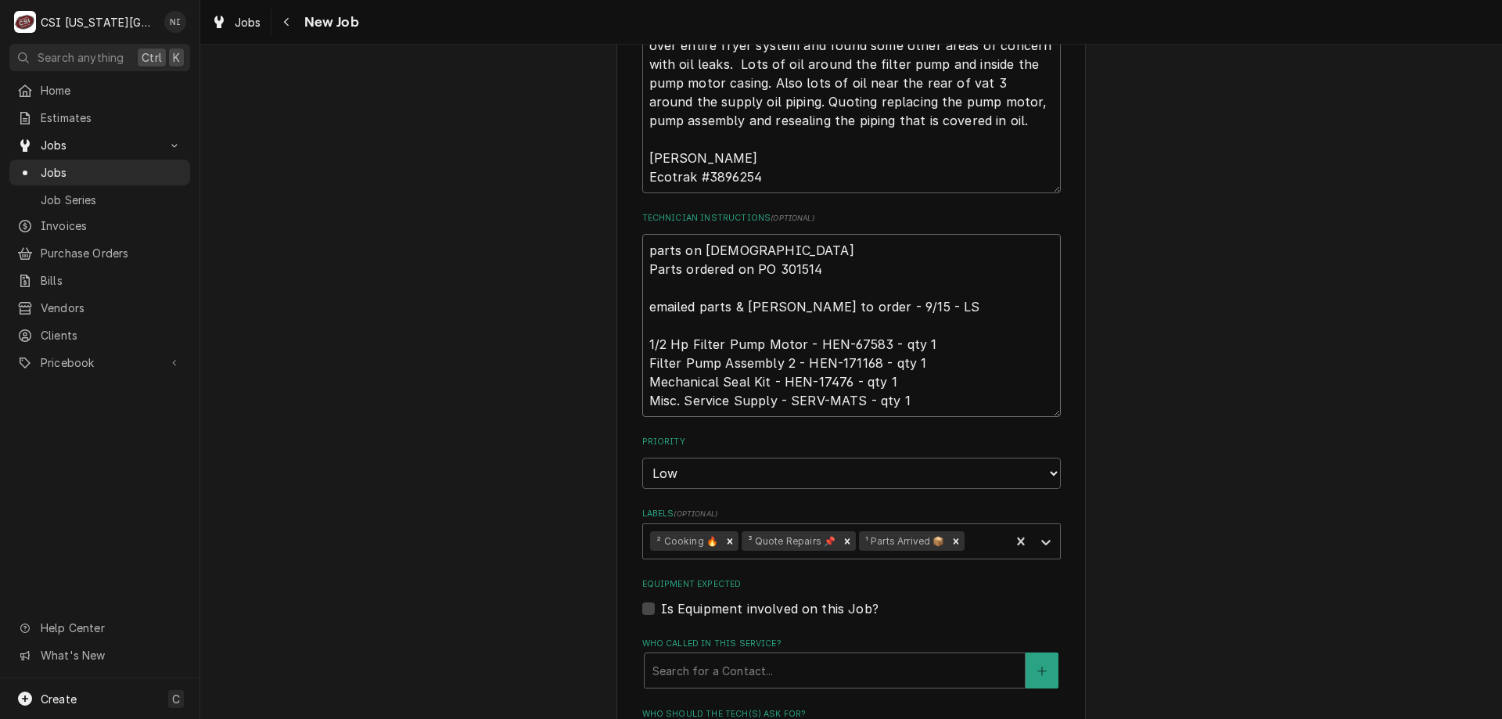
type textarea "x"
type textarea "parts on [DEMOGRAPHIC_DATA] Parts ordered on PO 301514 emailed parts & [PERSON_…"
type textarea "x"
type textarea "parts on [PERSON_NAME] Parts ordered on PO 301514 emailed parts & [PERSON_NAME]…"
type textarea "x"
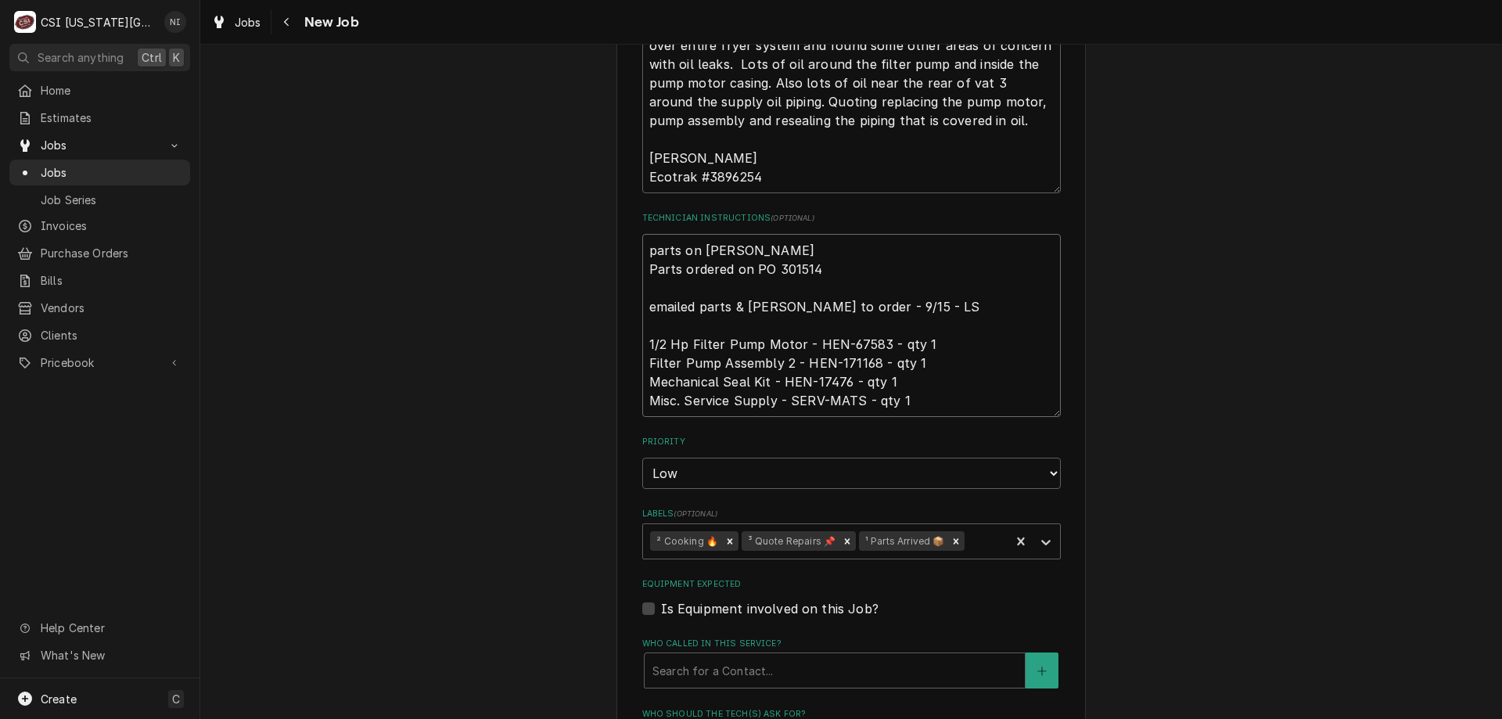
type textarea "parts on [DEMOGRAPHIC_DATA] Parts ordered on PO 301514 emailed parts & [PERSON_…"
type textarea "x"
type textarea "parts on [DEMOGRAPHIC_DATA] s Parts ordered on PO 301514 emailed parts & [PERSO…"
type textarea "x"
type textarea "parts on [DEMOGRAPHIC_DATA] sh Parts ordered on PO 301514 emailed parts & [PERS…"
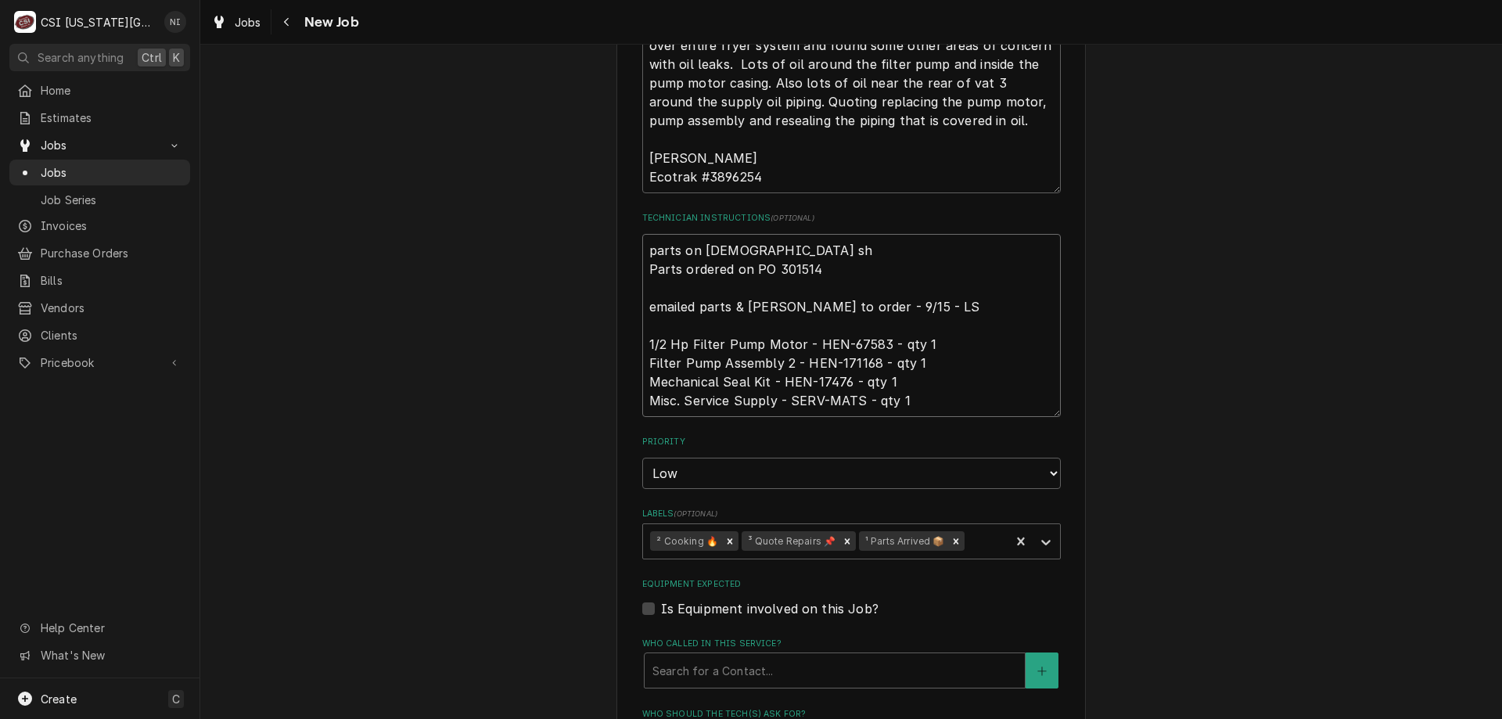
type textarea "x"
type textarea "parts on [DEMOGRAPHIC_DATA] she Parts ordered on PO 301514 emailed parts & [PER…"
type textarea "x"
type textarea "parts on [DEMOGRAPHIC_DATA][PERSON_NAME] ordered on PO 301514 emailed parts & […"
type textarea "x"
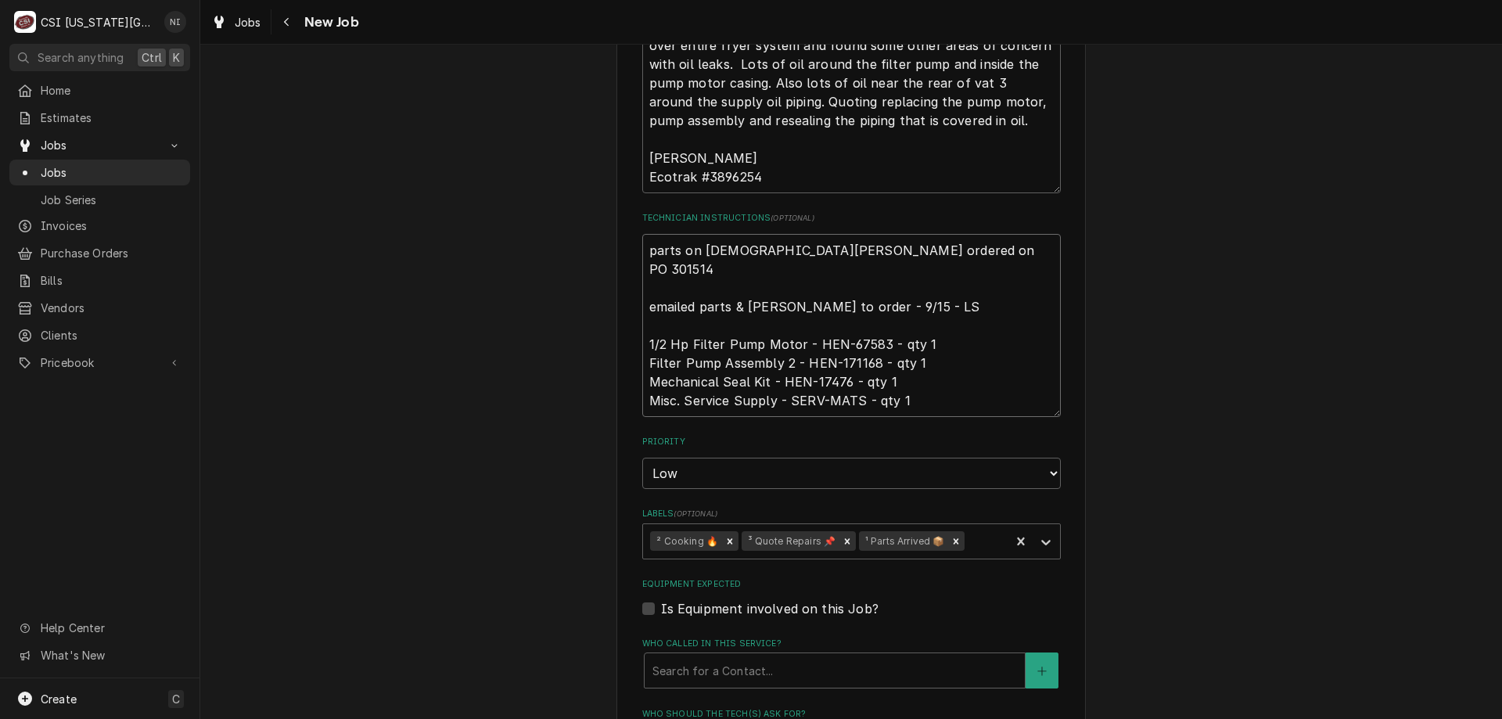
type textarea "parts on [DEMOGRAPHIC_DATA] shelf Parts ordered on PO 301514 emailed parts & [P…"
type textarea "x"
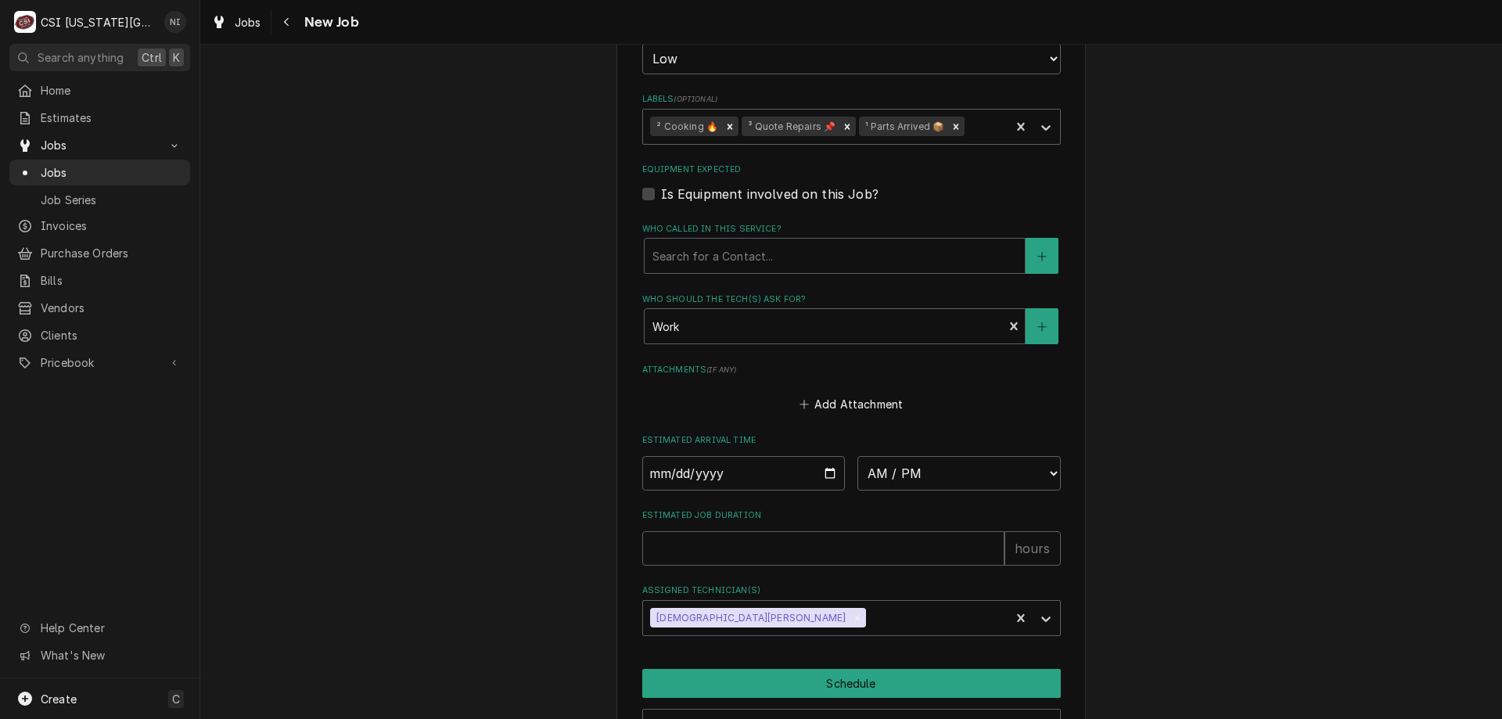
scroll to position [1592, 0]
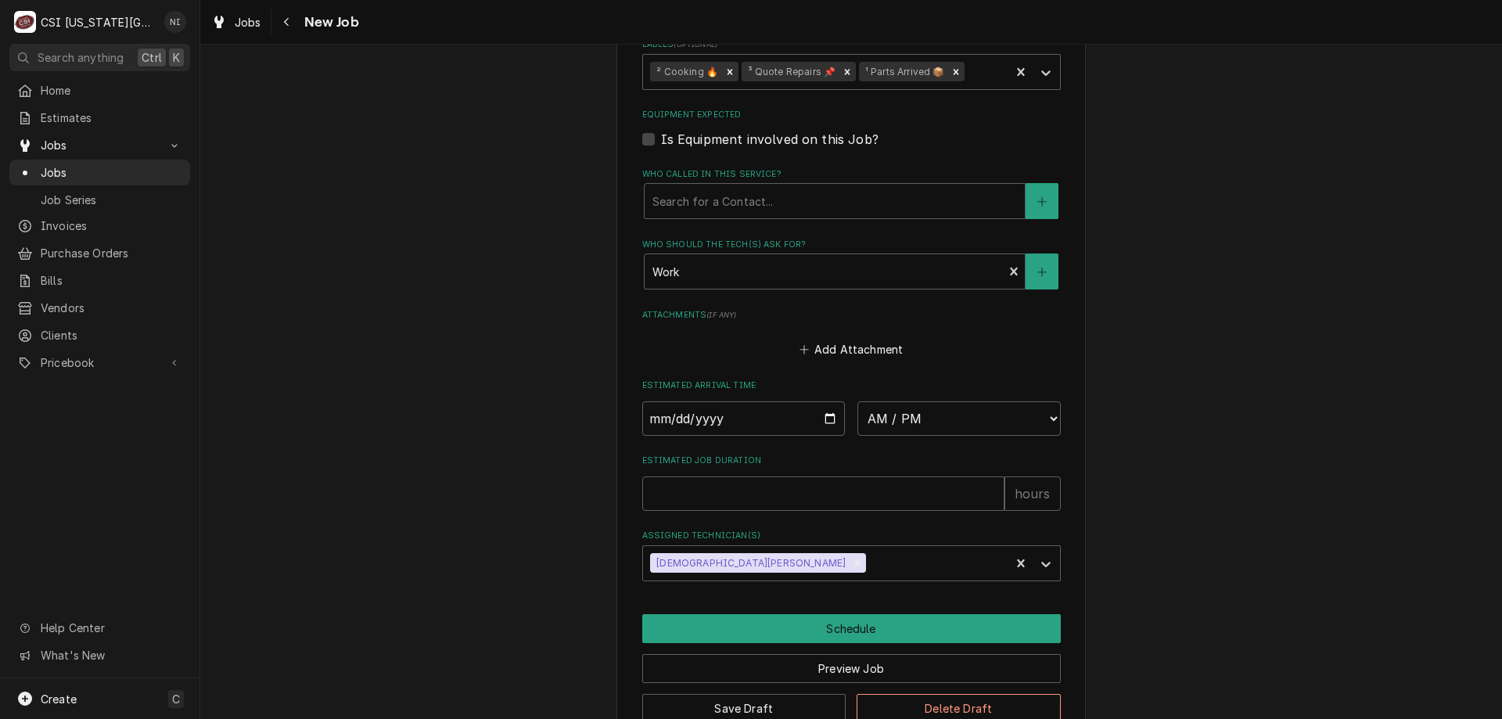
type textarea "parts on christian shelf Parts ordered on PO 301514 emailed parts & lindy to or…"
click at [806, 694] on button "Save Draft" at bounding box center [744, 708] width 204 height 29
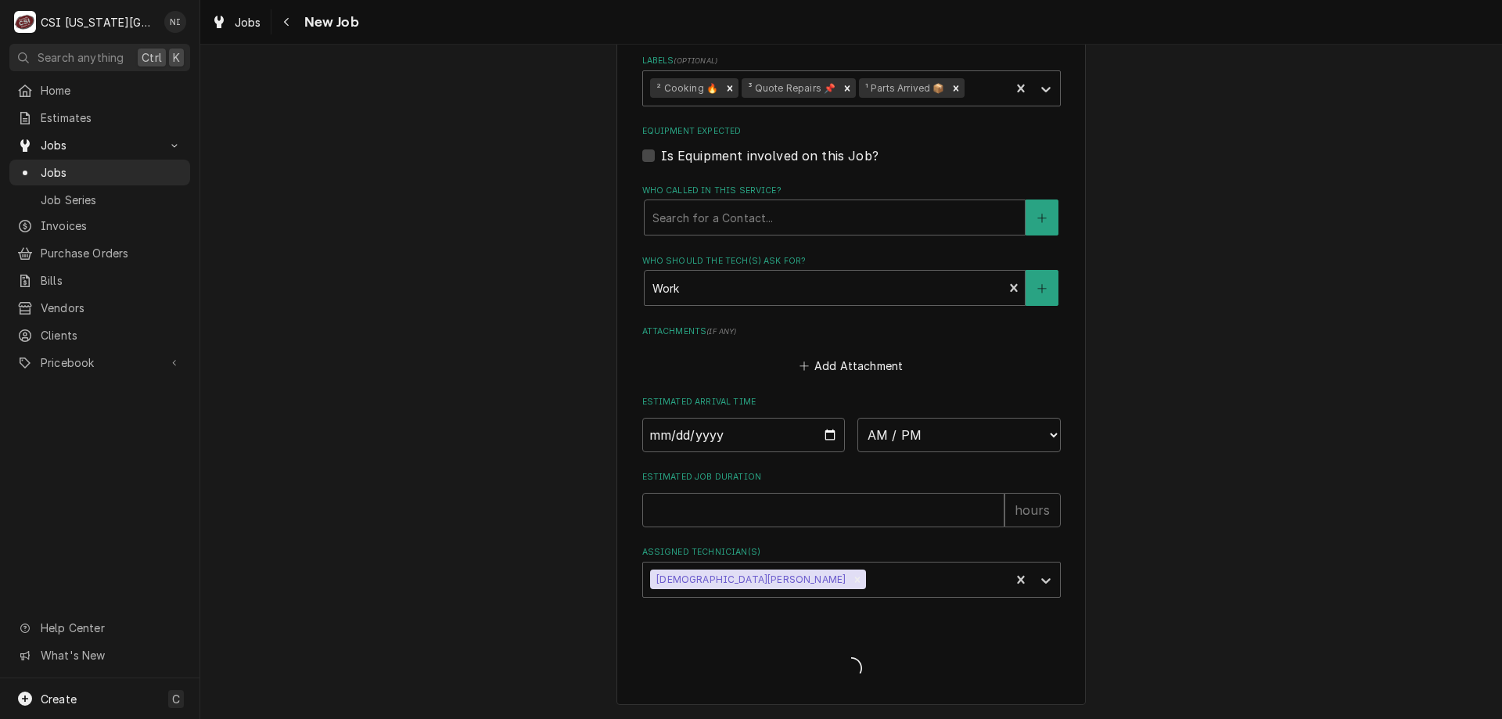
scroll to position [1538, 0]
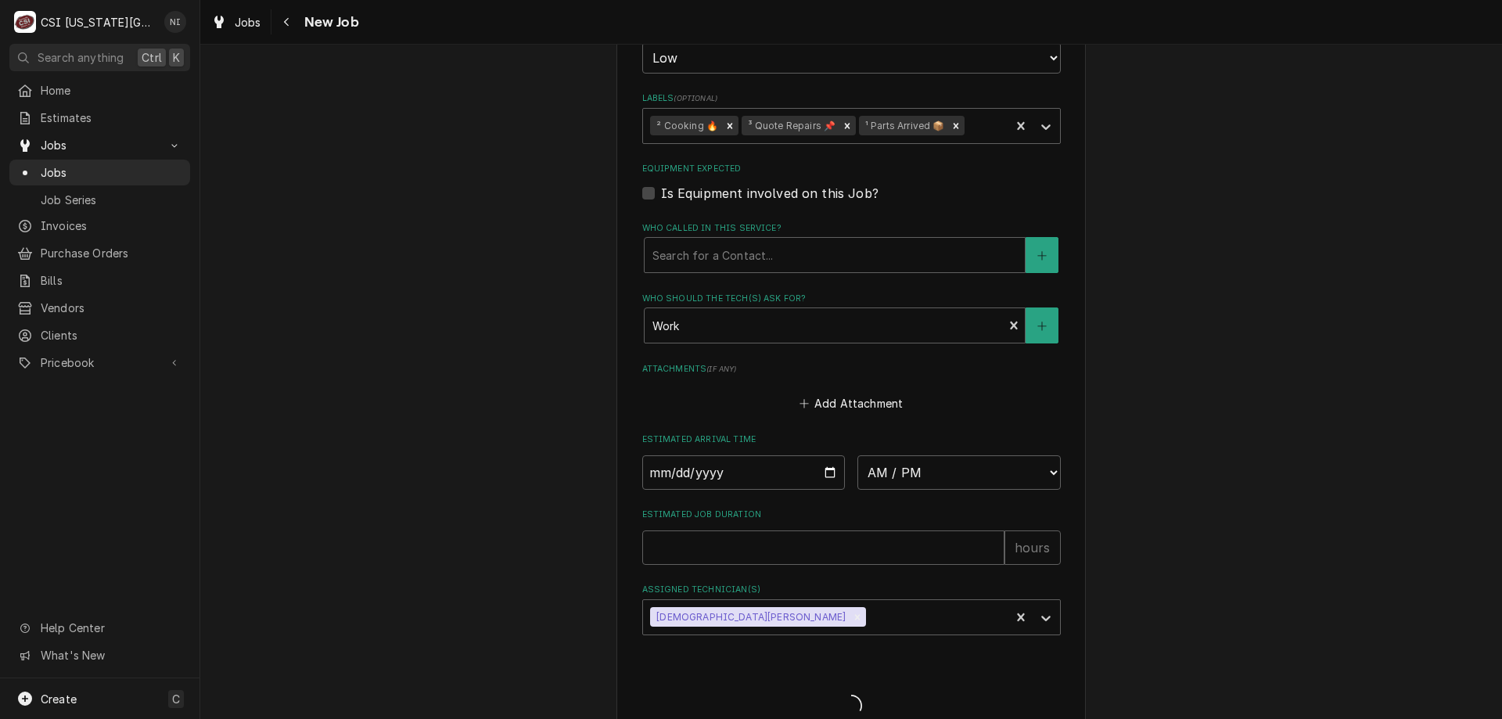
type textarea "x"
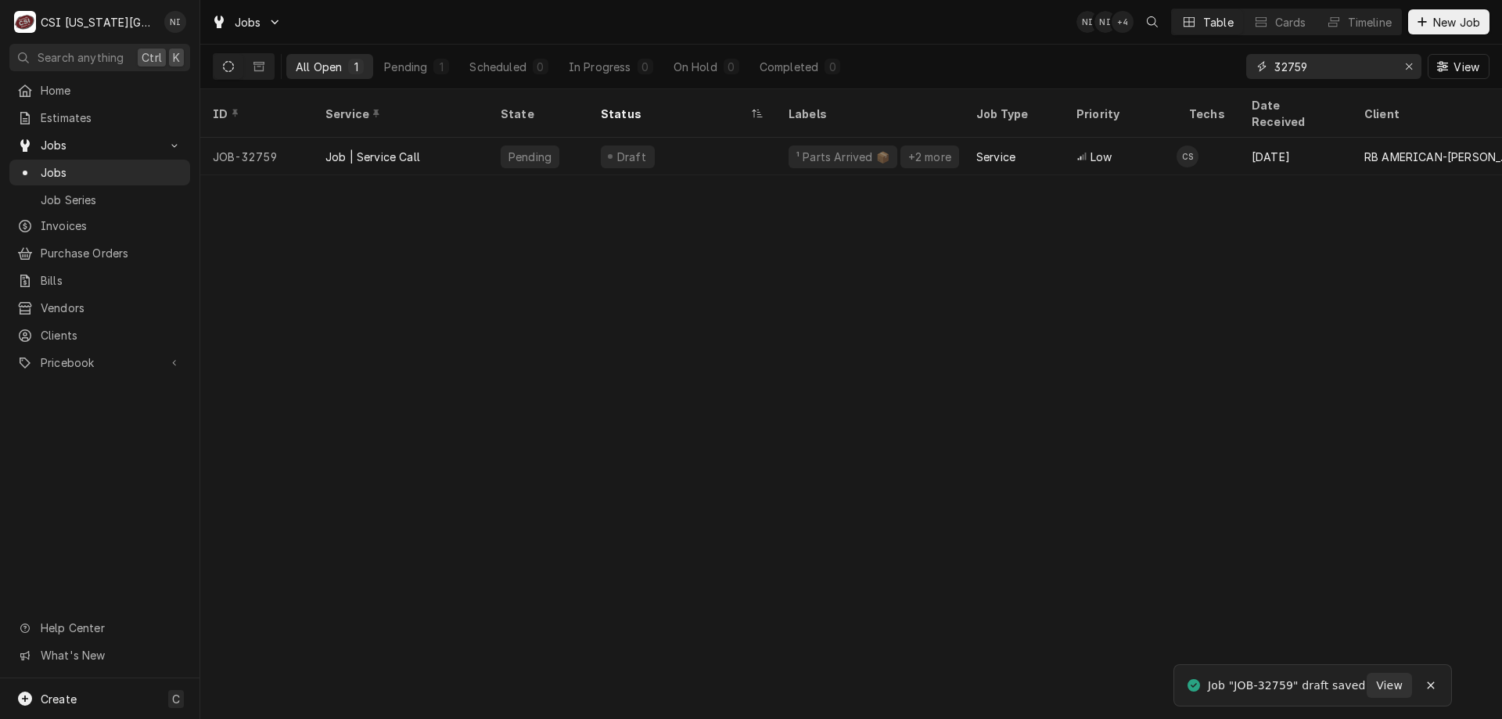
drag, startPoint x: 1314, startPoint y: 69, endPoint x: 1101, endPoint y: 63, distance: 212.8
click at [1101, 63] on div "All Open 1 Pending 1 Scheduled 0 In Progress 0 On Hold 0 Completed 0 32759 View" at bounding box center [851, 67] width 1276 height 44
type input "32762"
click at [720, 149] on div "Parts Ordered" at bounding box center [682, 157] width 188 height 38
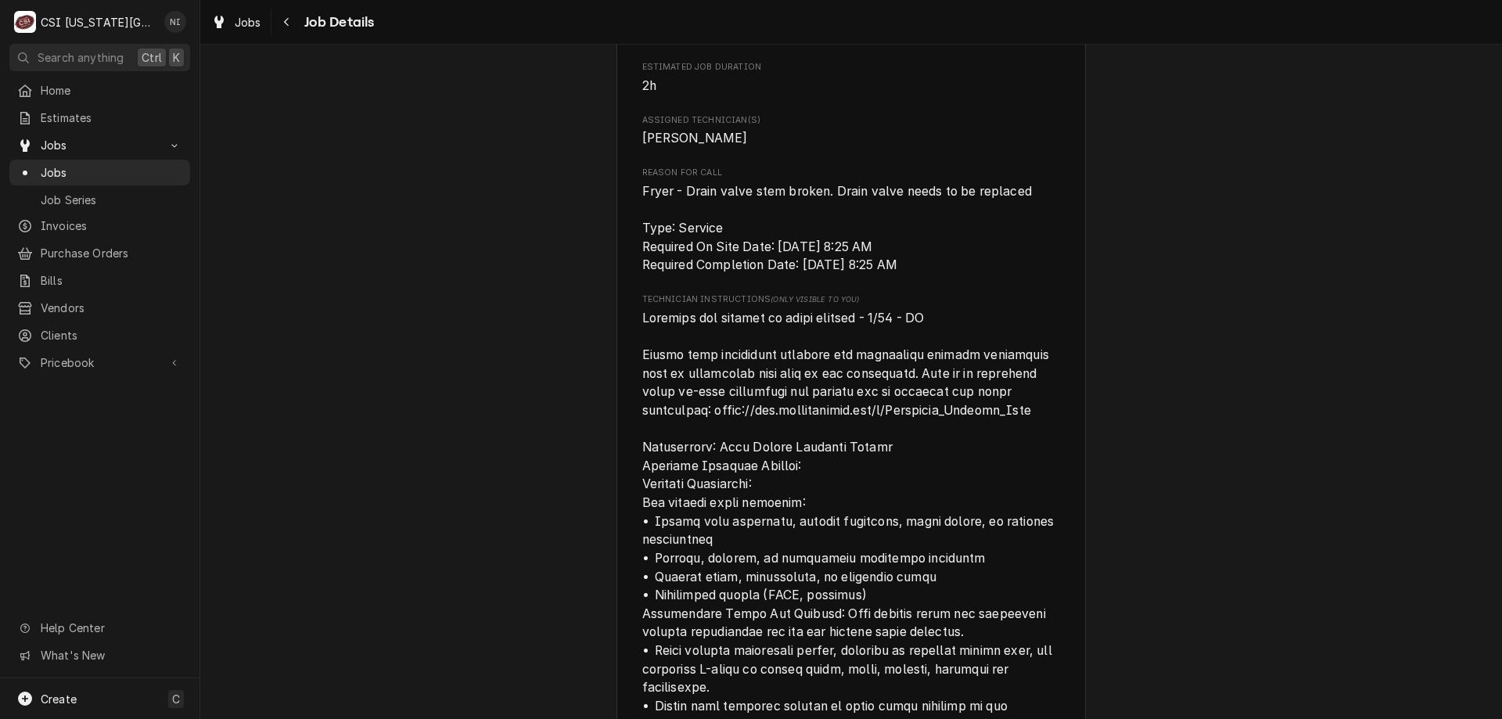
scroll to position [1750, 0]
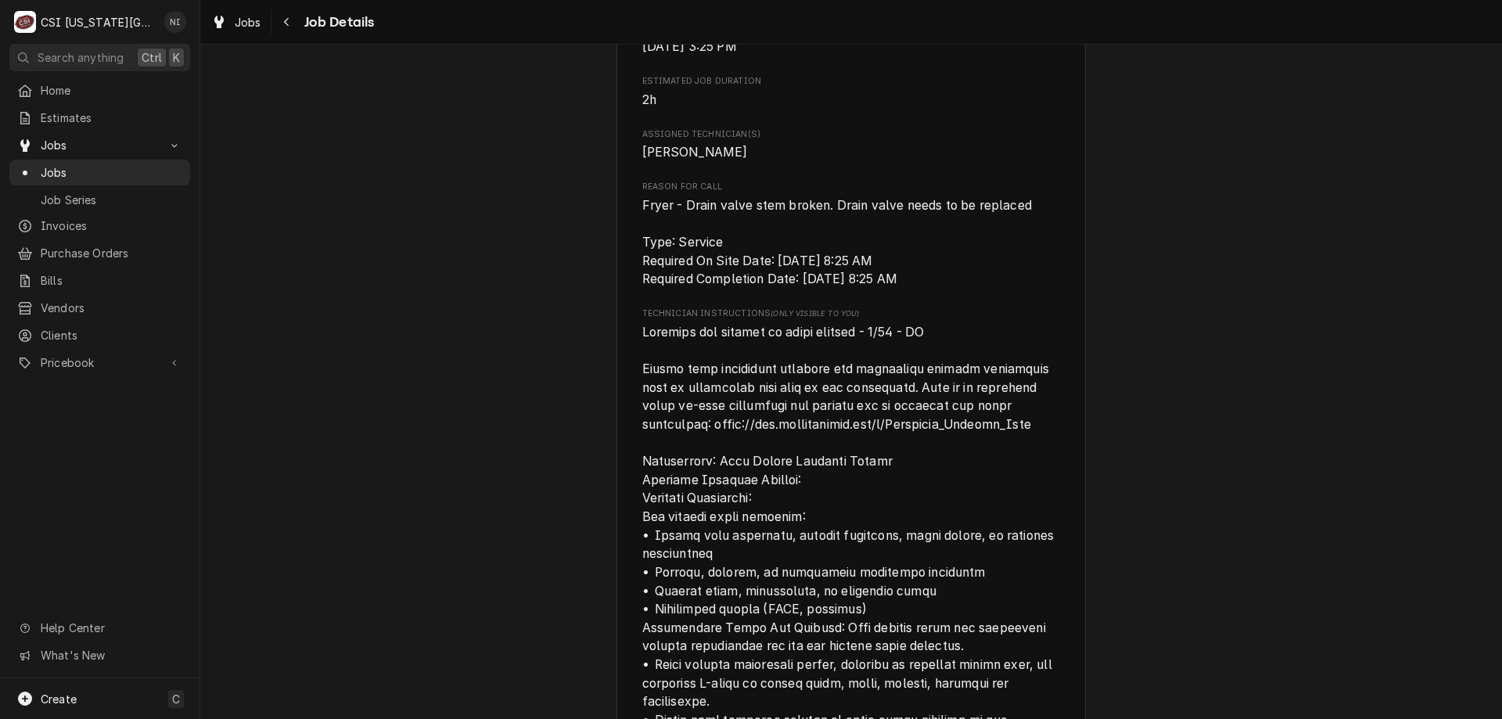
drag, startPoint x: 1288, startPoint y: 183, endPoint x: 1266, endPoint y: 174, distance: 23.5
click at [1289, 183] on div "Parts Ordered WELBILT-FRYMASTER Popeyes / [STREET_ADDRESS][PERSON_NAME][PERSON_…" at bounding box center [851, 146] width 1302 height 3671
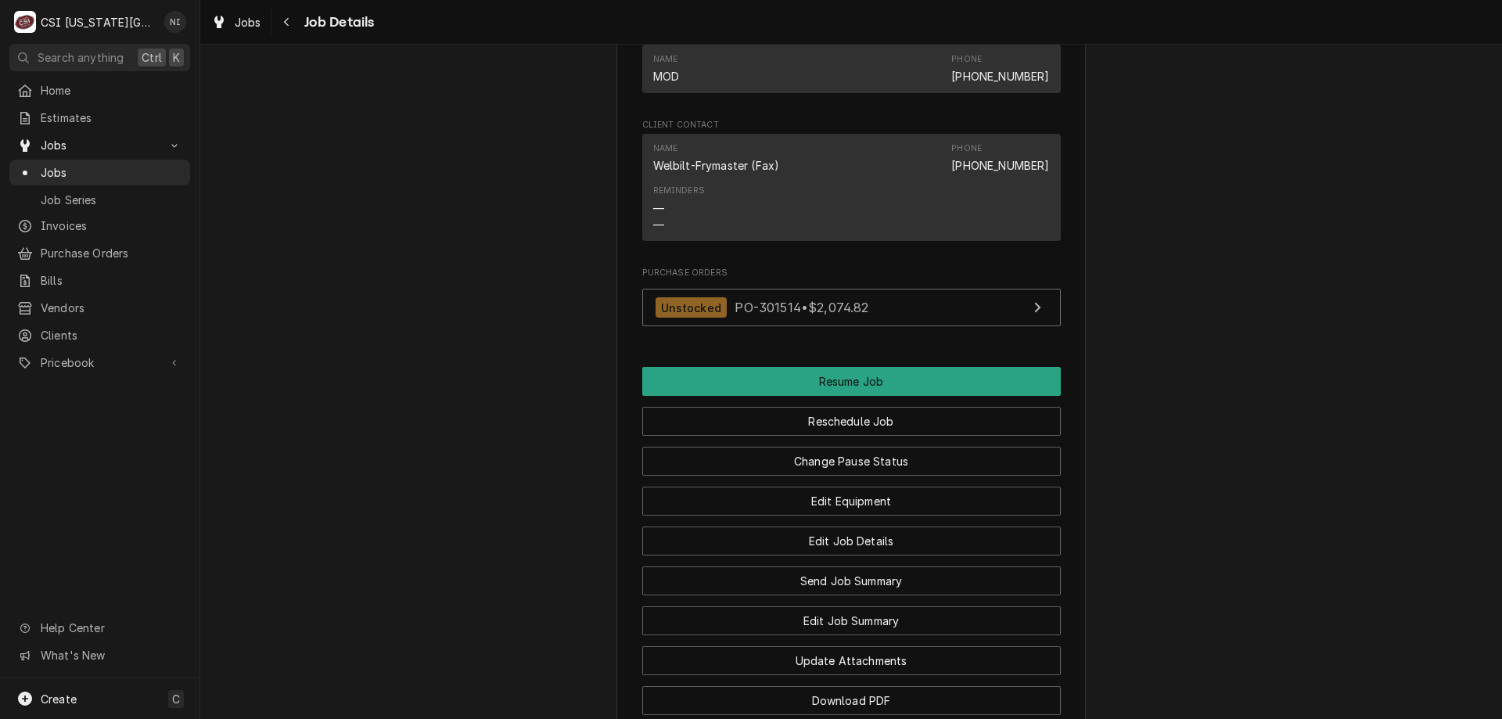
scroll to position [3074, 0]
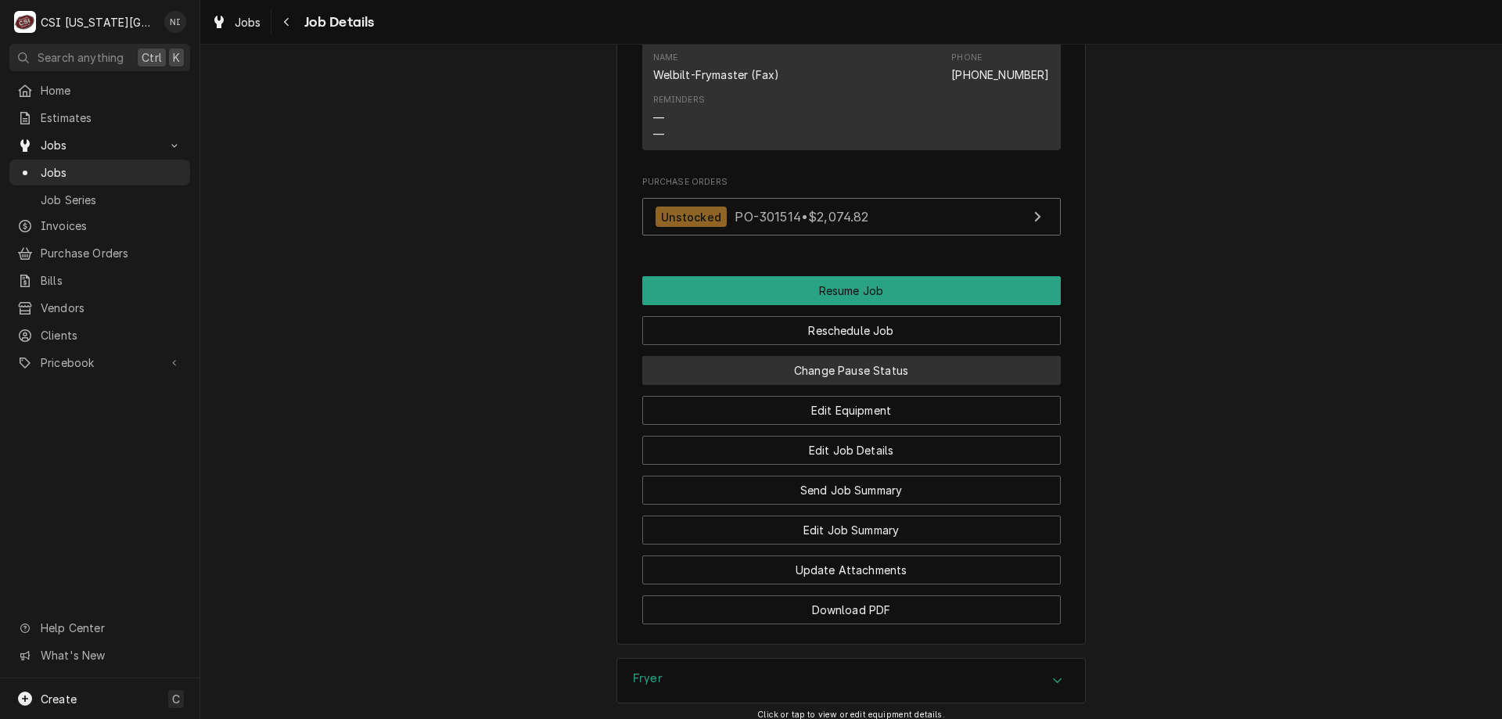
click at [856, 356] on button "Change Pause Status" at bounding box center [851, 370] width 418 height 29
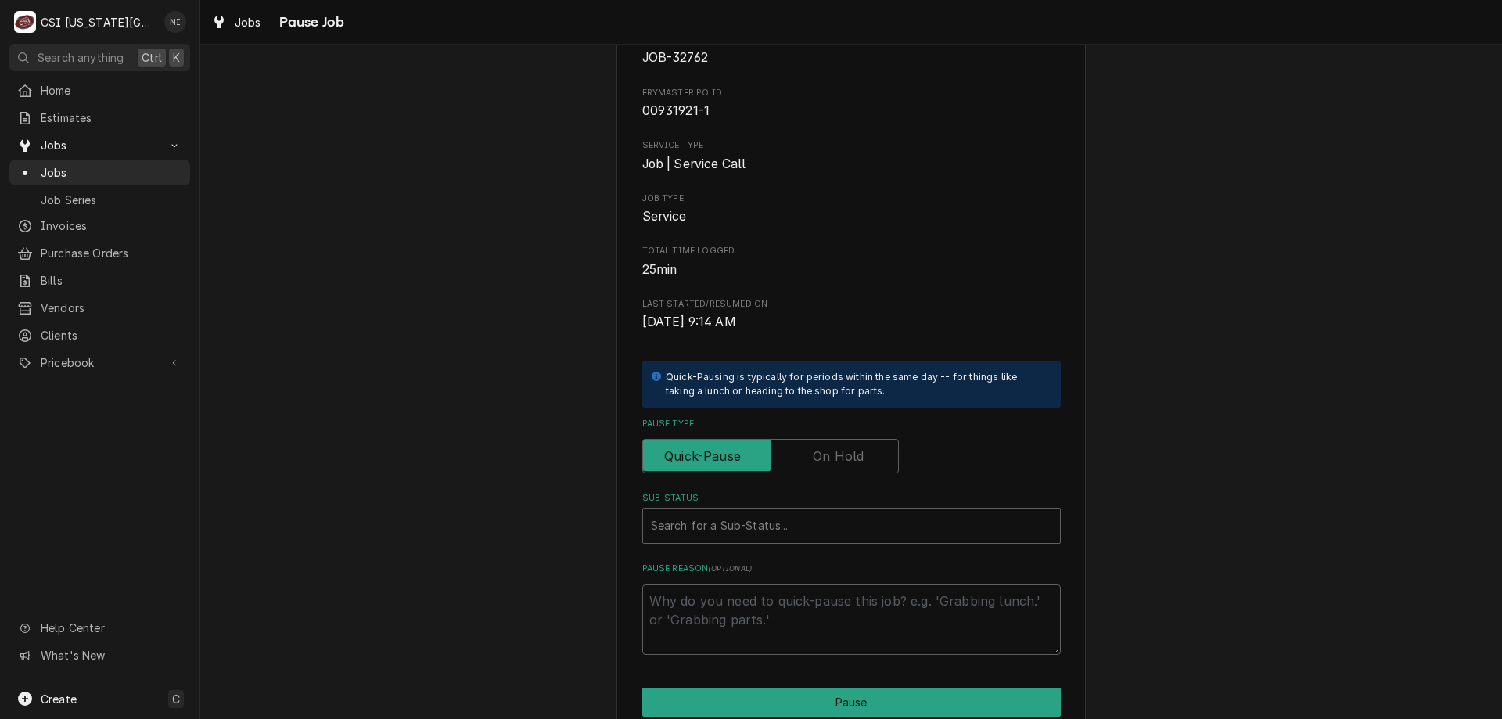
scroll to position [156, 0]
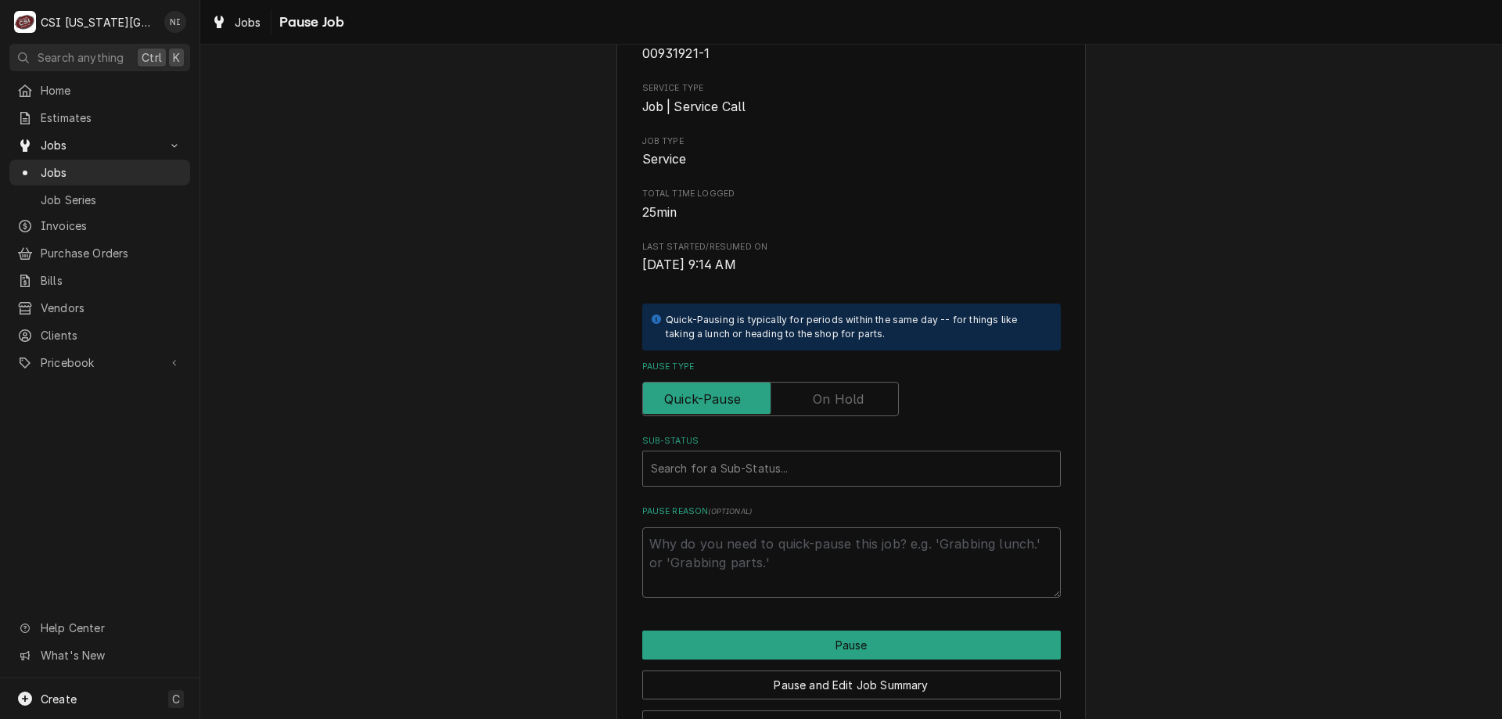
type textarea "x"
drag, startPoint x: 842, startPoint y: 390, endPoint x: 810, endPoint y: 439, distance: 58.1
click at [842, 393] on label "Pause Type" at bounding box center [770, 399] width 257 height 34
click at [842, 393] on input "Pause Type" at bounding box center [770, 399] width 242 height 34
checkbox input "true"
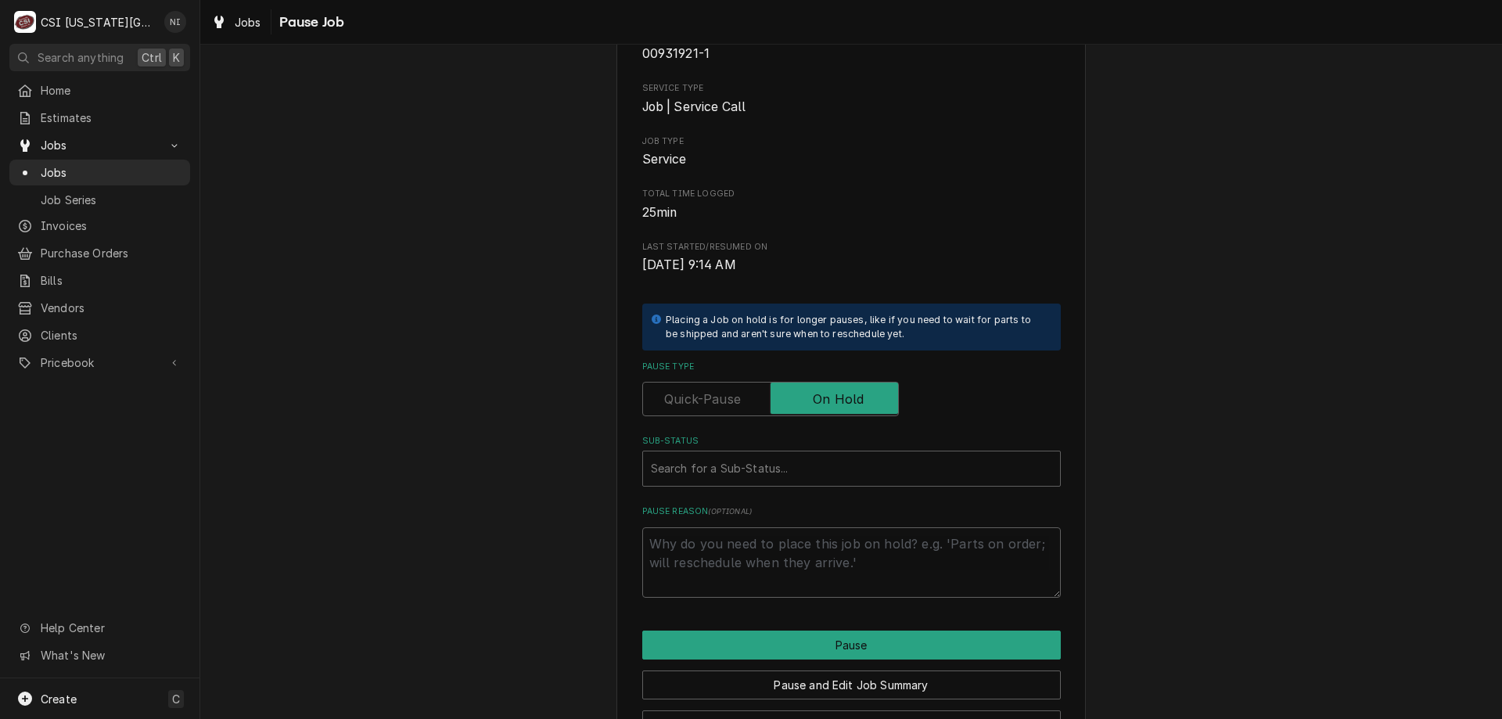
click at [810, 464] on div "Sub-Status" at bounding box center [851, 468] width 401 height 28
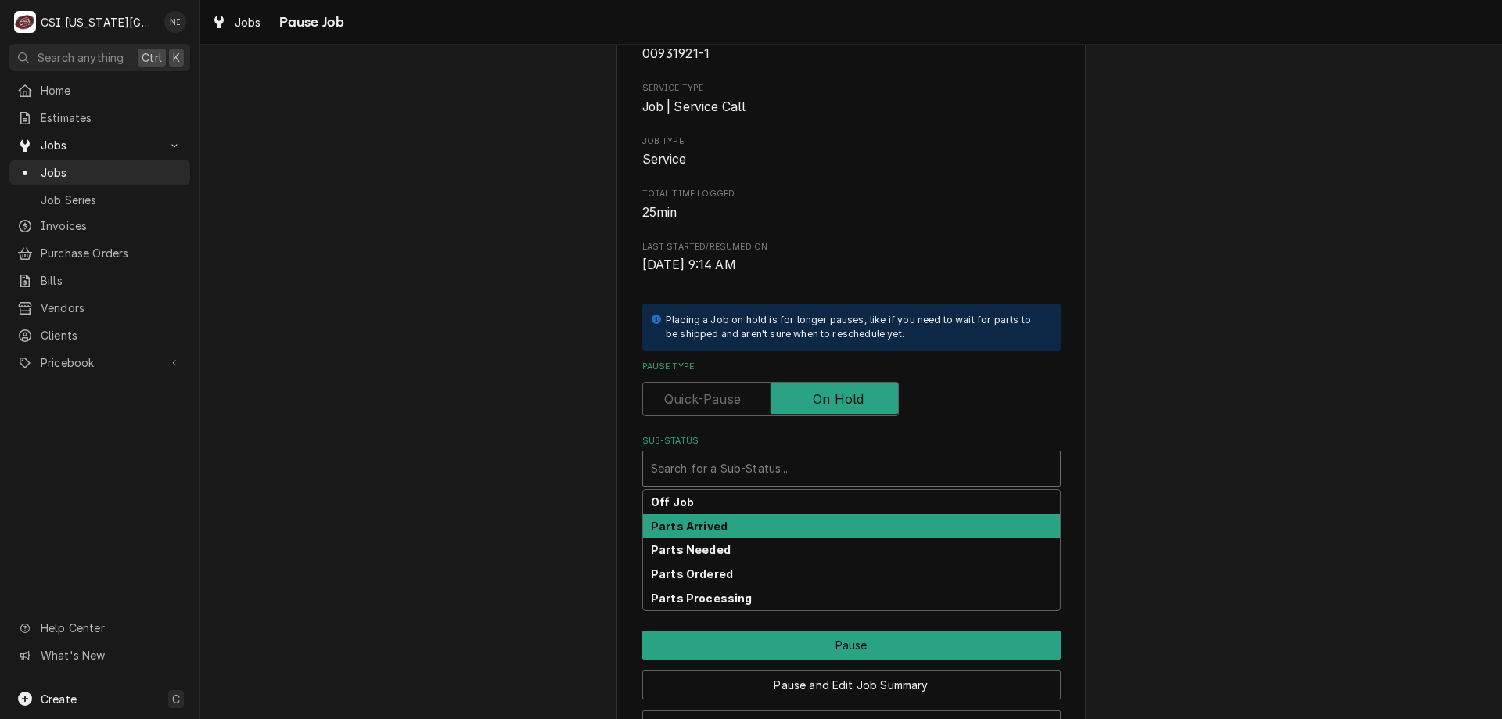
click at [731, 531] on div "Parts Arrived" at bounding box center [851, 526] width 417 height 24
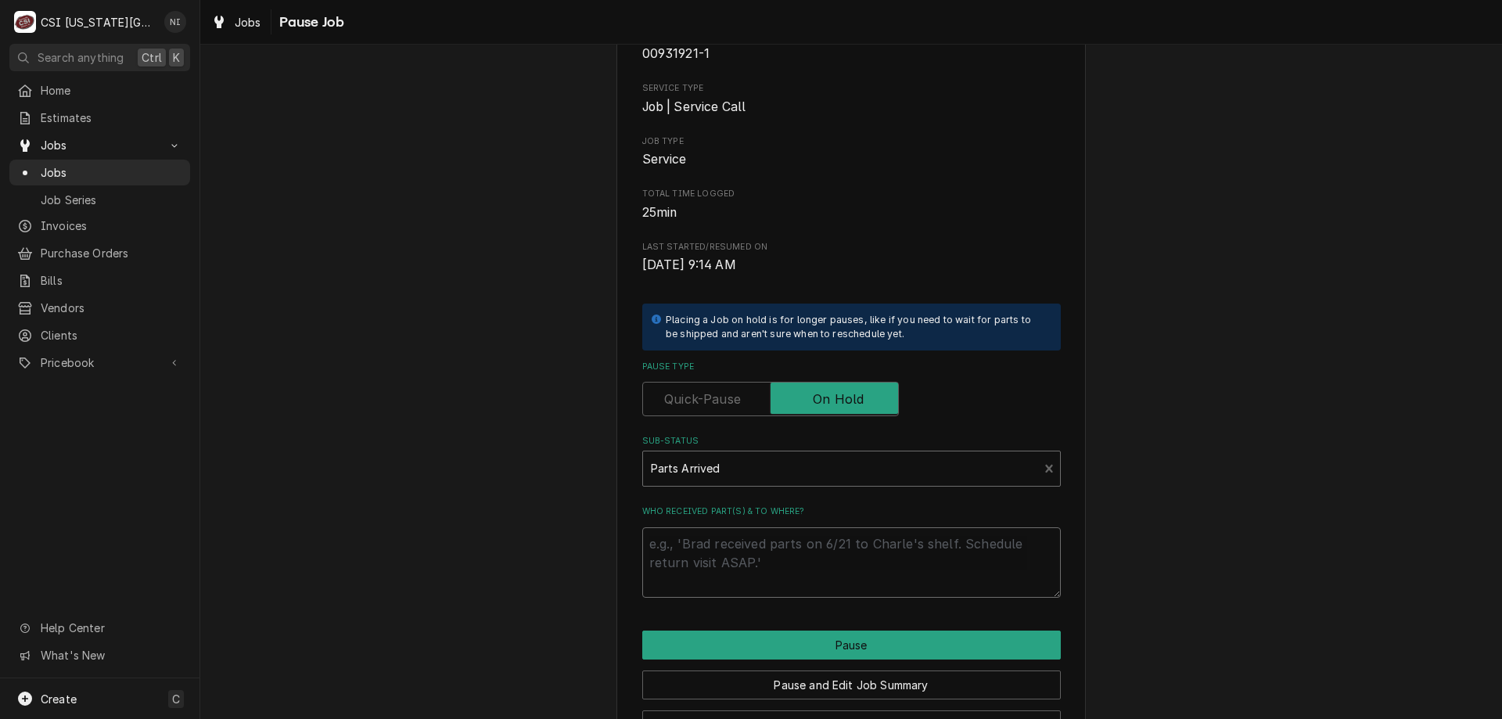
click at [731, 551] on textarea "Who received part(s) & to where?" at bounding box center [851, 562] width 418 height 70
type textarea "x"
type textarea "p"
type textarea "x"
type textarea "pa"
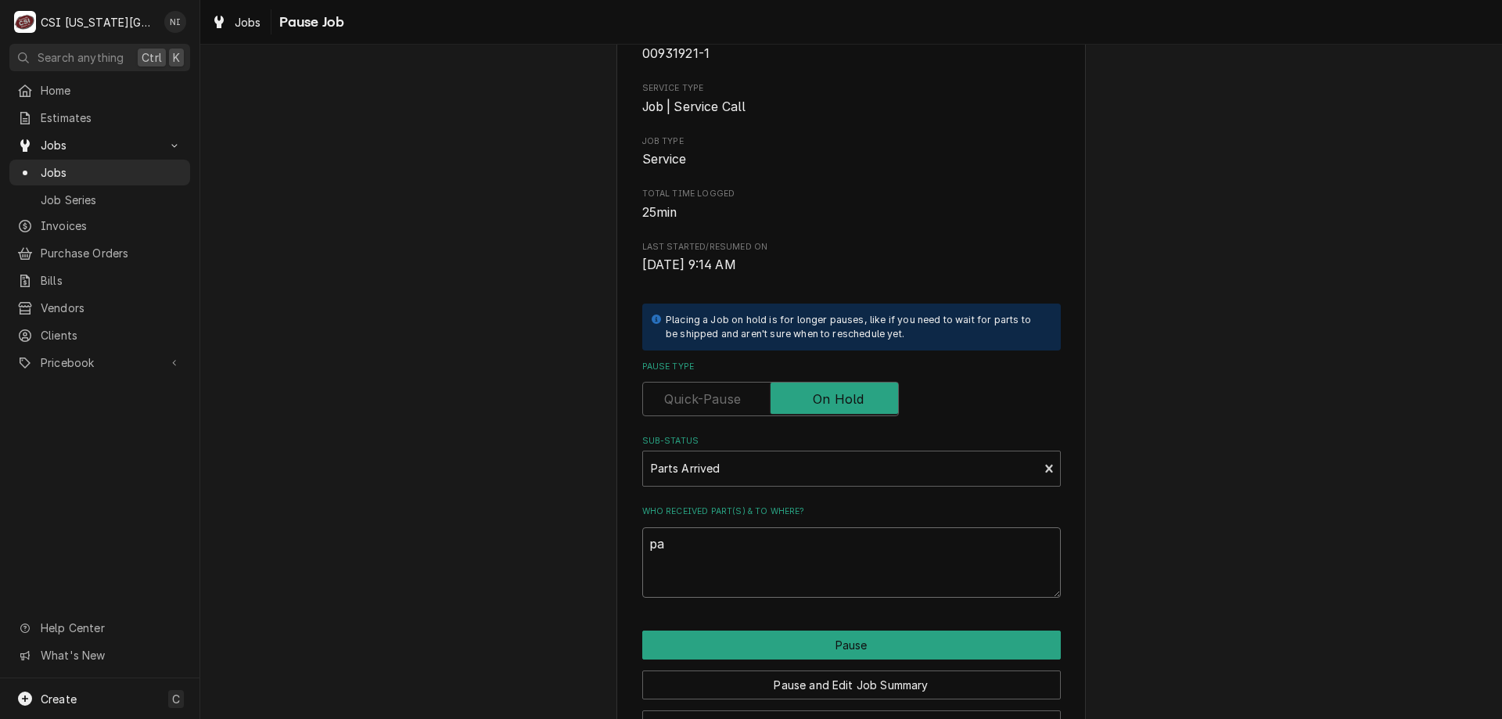
type textarea "x"
type textarea "par"
type textarea "x"
type textarea "part"
type textarea "x"
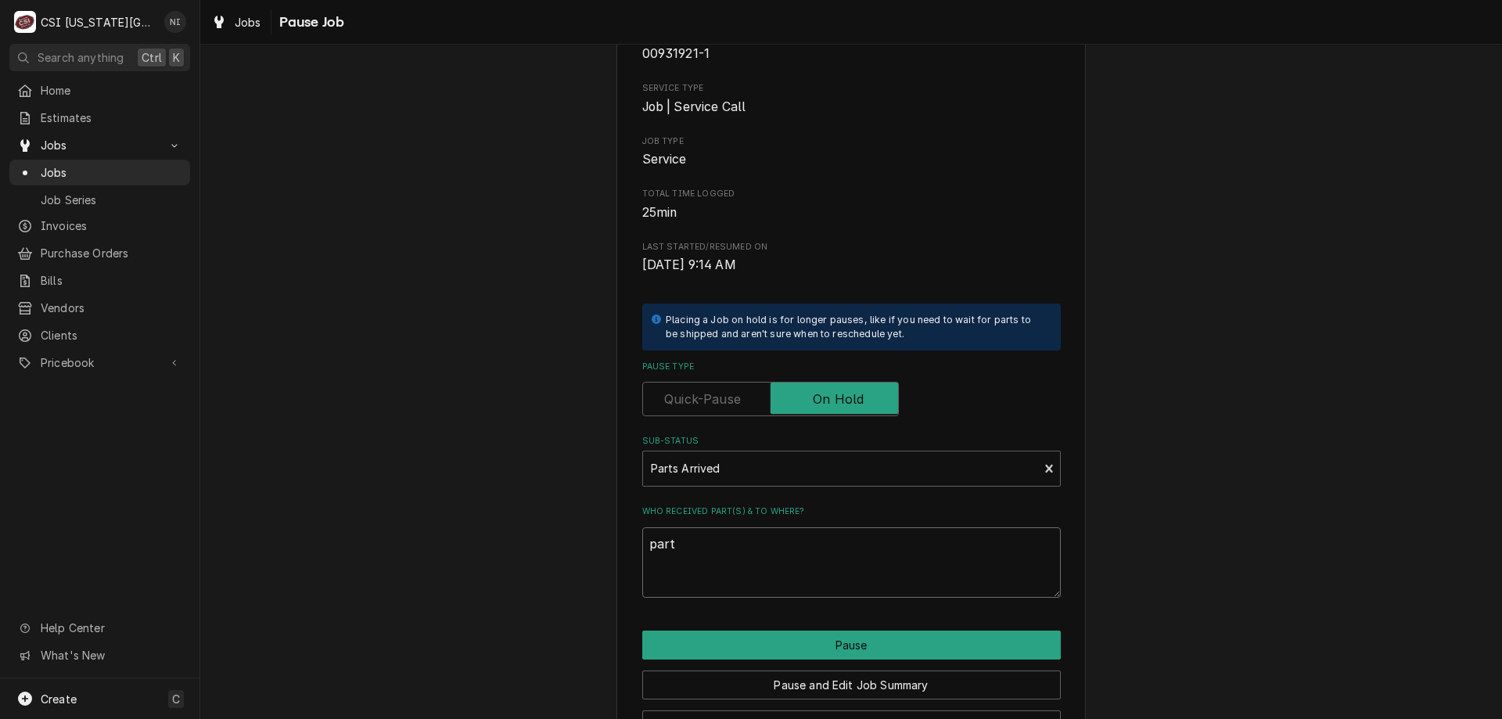
type textarea "parts"
type textarea "x"
type textarea "parts"
type textarea "x"
type textarea "parts o"
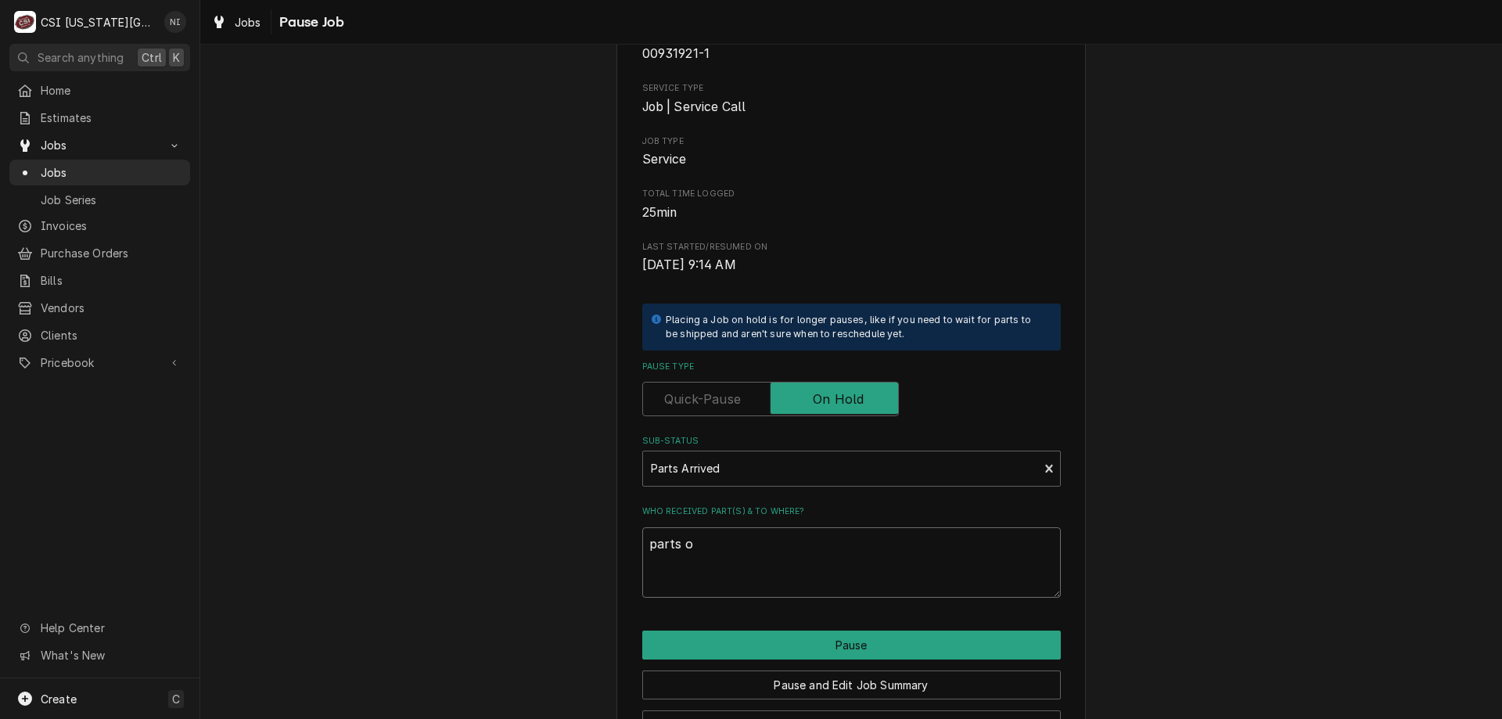
type textarea "x"
type textarea "parts on"
type textarea "x"
type textarea "parts on c"
type textarea "x"
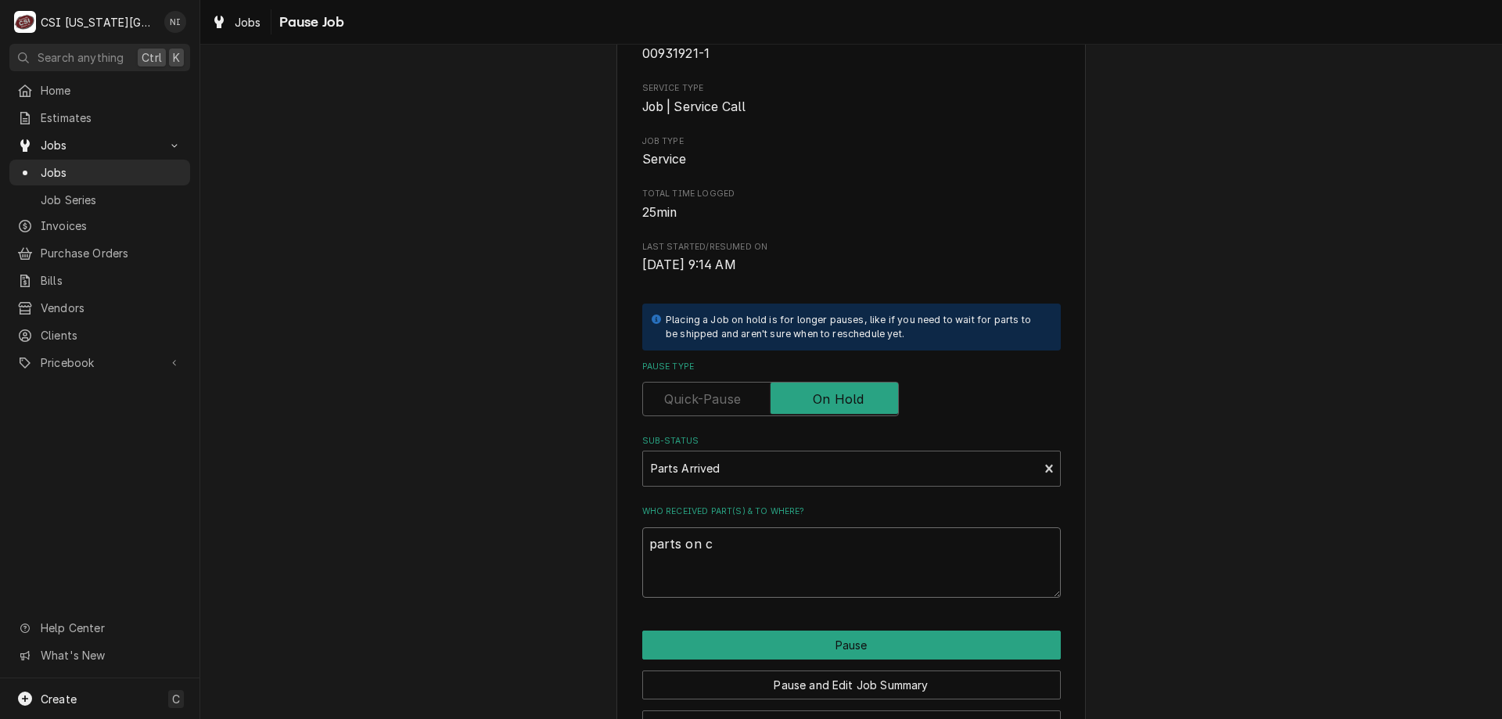
type textarea "parts on ch"
type textarea "x"
type textarea "parts on char"
type textarea "x"
type textarea "parts on charl"
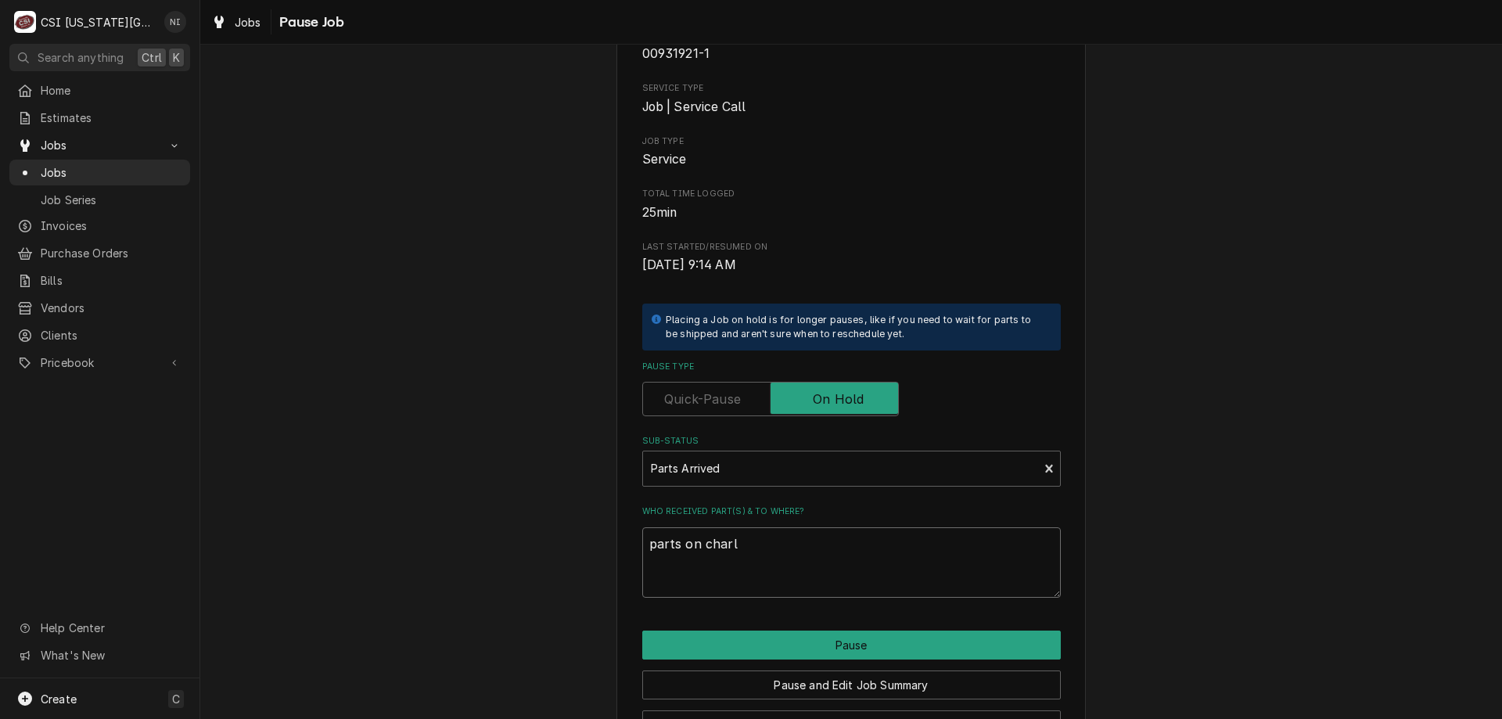
type textarea "x"
type textarea "parts on charle"
type textarea "x"
type textarea "parts on charles"
type textarea "x"
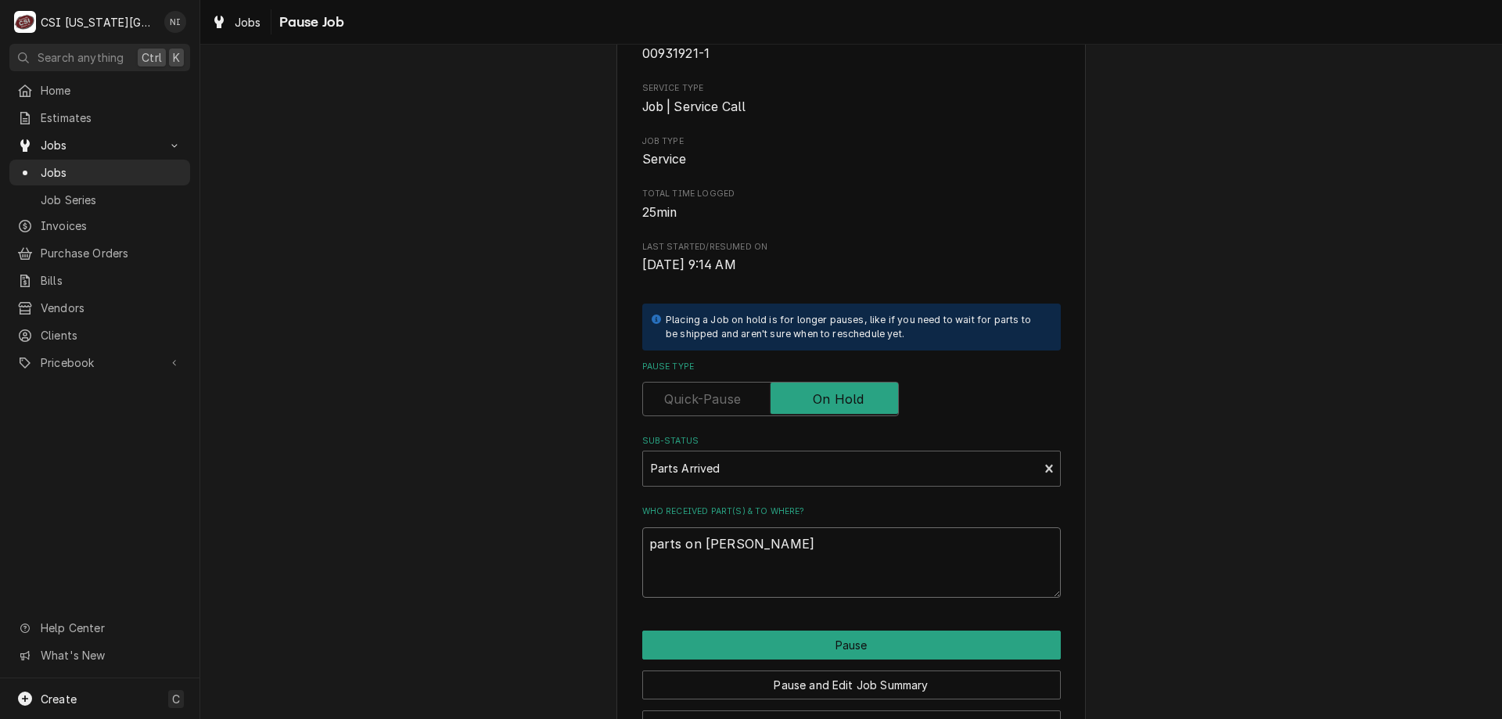
type textarea "parts on charles"
type textarea "x"
type textarea "parts on charles s"
type textarea "x"
type textarea "parts on charles sh"
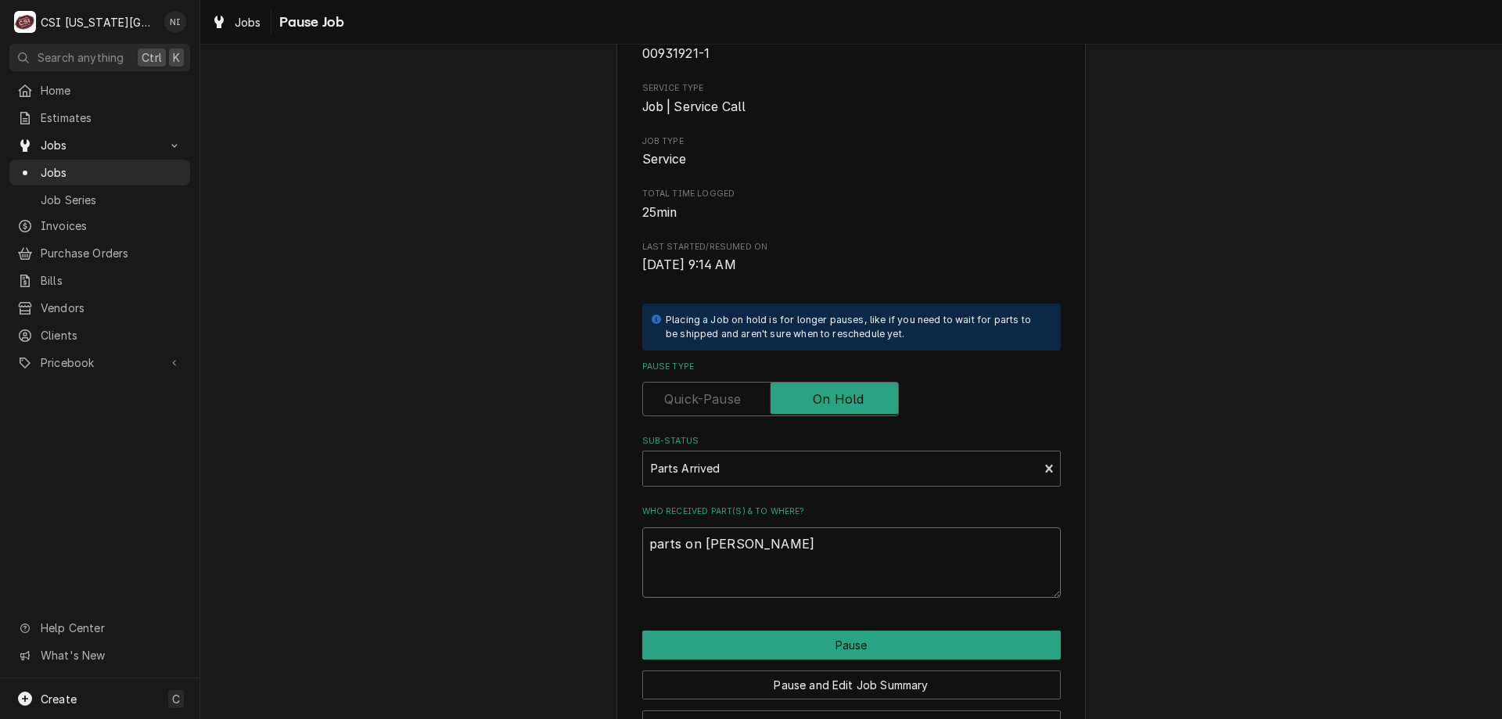
type textarea "x"
type textarea "parts on charles she"
type textarea "x"
type textarea "parts on charles shef"
type textarea "x"
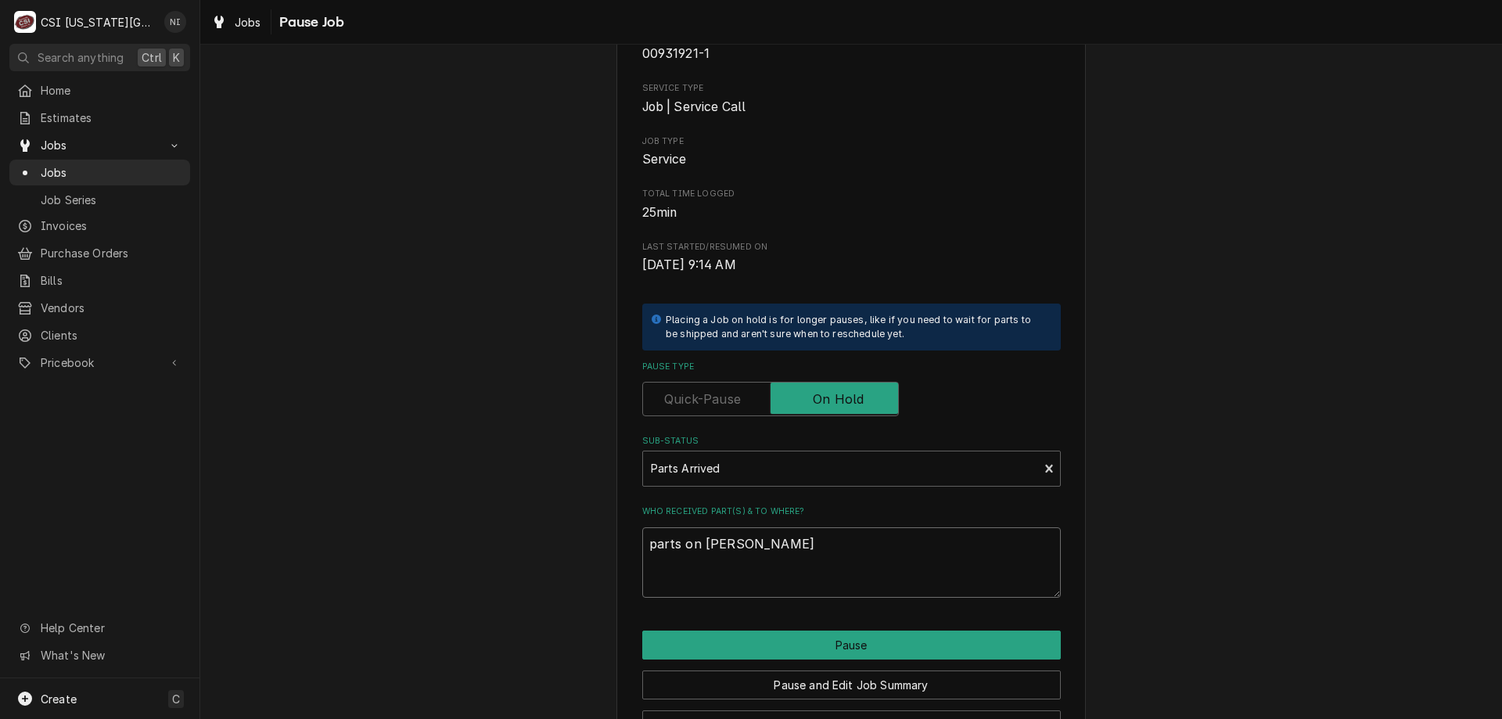
type textarea "parts on charles shefl"
type textarea "x"
type textarea "parts on charles shef"
type textarea "x"
type textarea "parts on charles she"
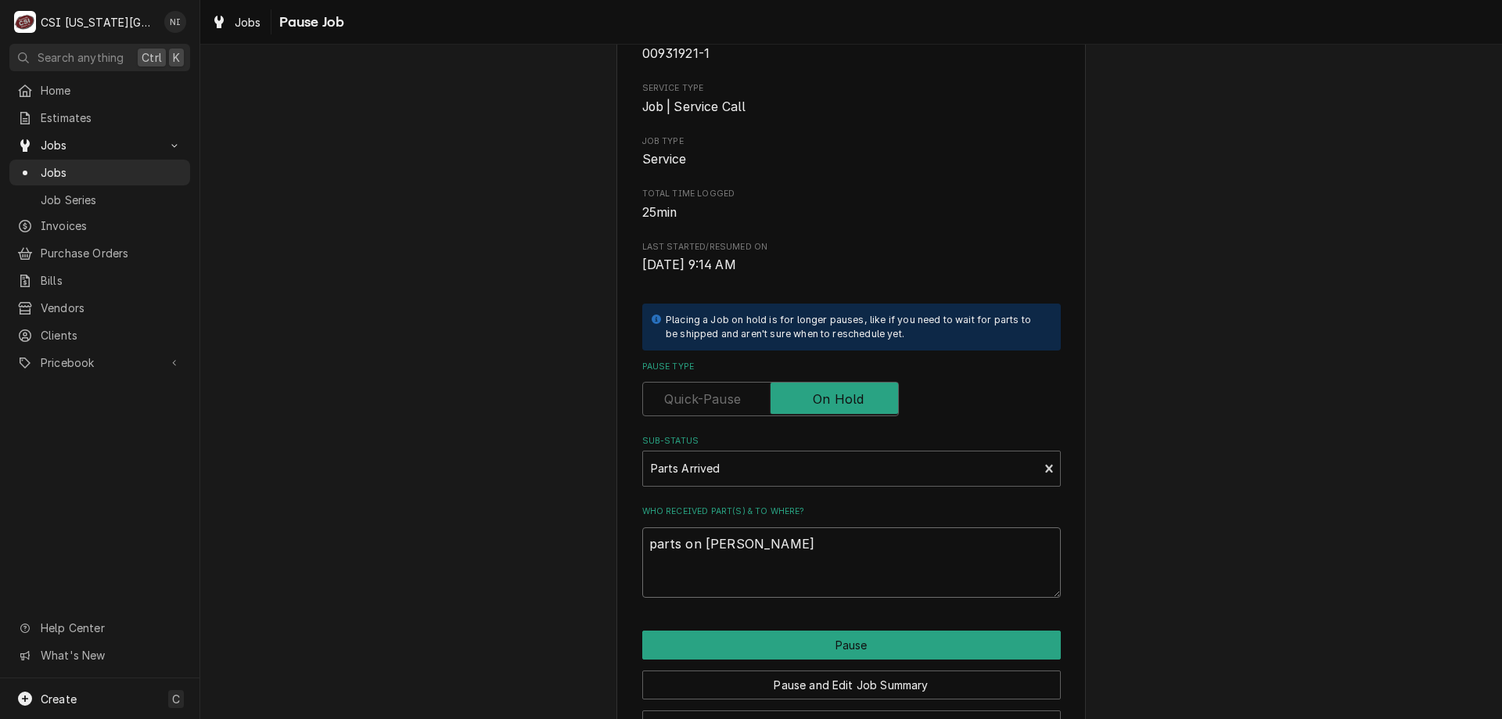
type textarea "x"
type textarea "parts on [PERSON_NAME] shelf"
type textarea "x"
type textarea "parts on [PERSON_NAME] shelf"
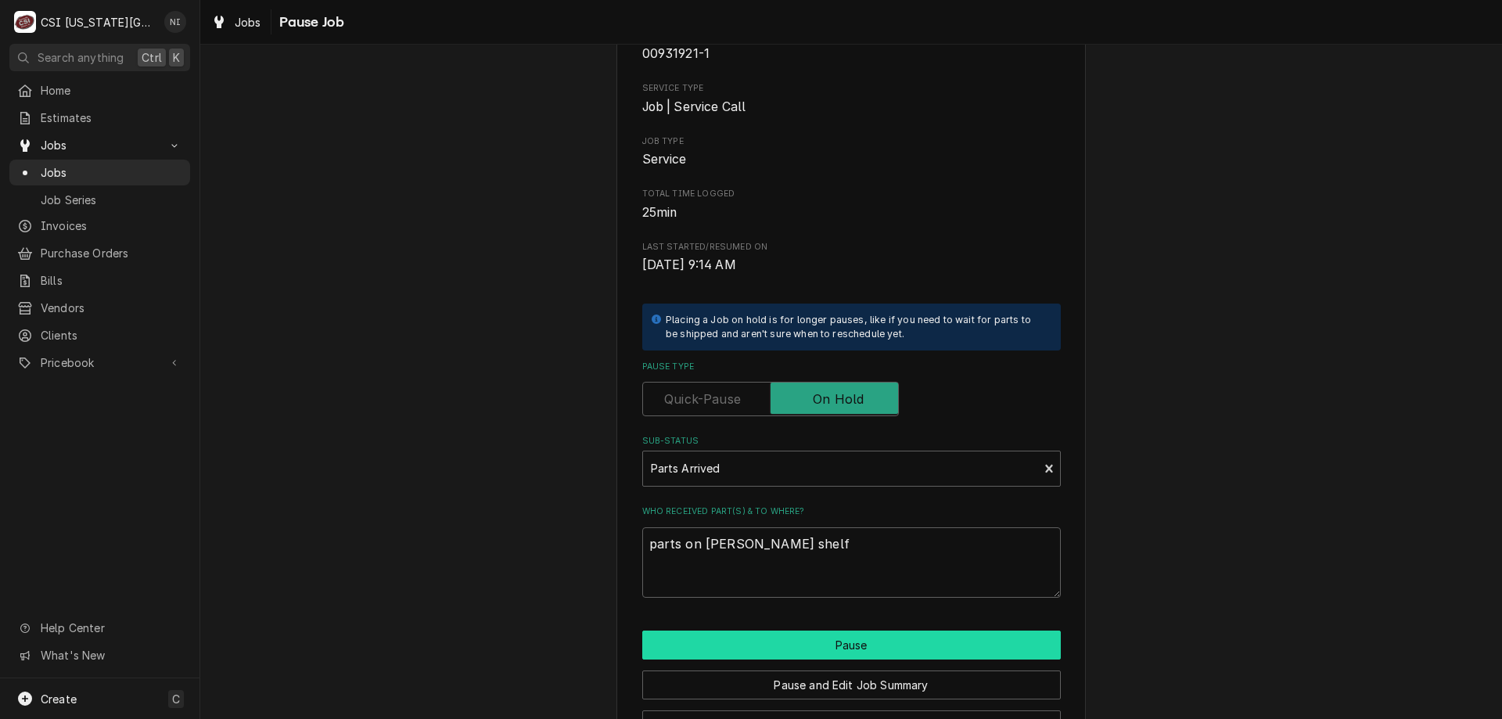
click at [791, 643] on button "Pause" at bounding box center [851, 644] width 418 height 29
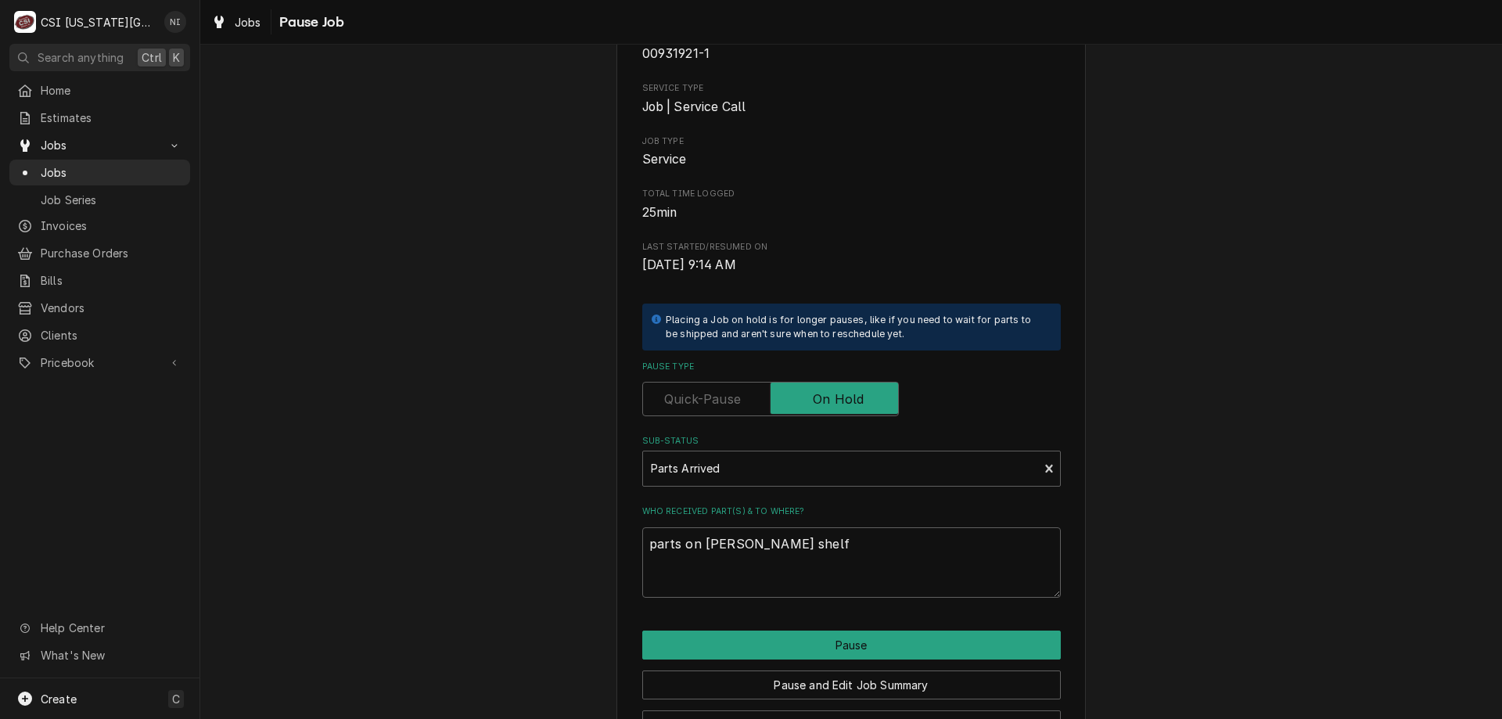
type textarea "x"
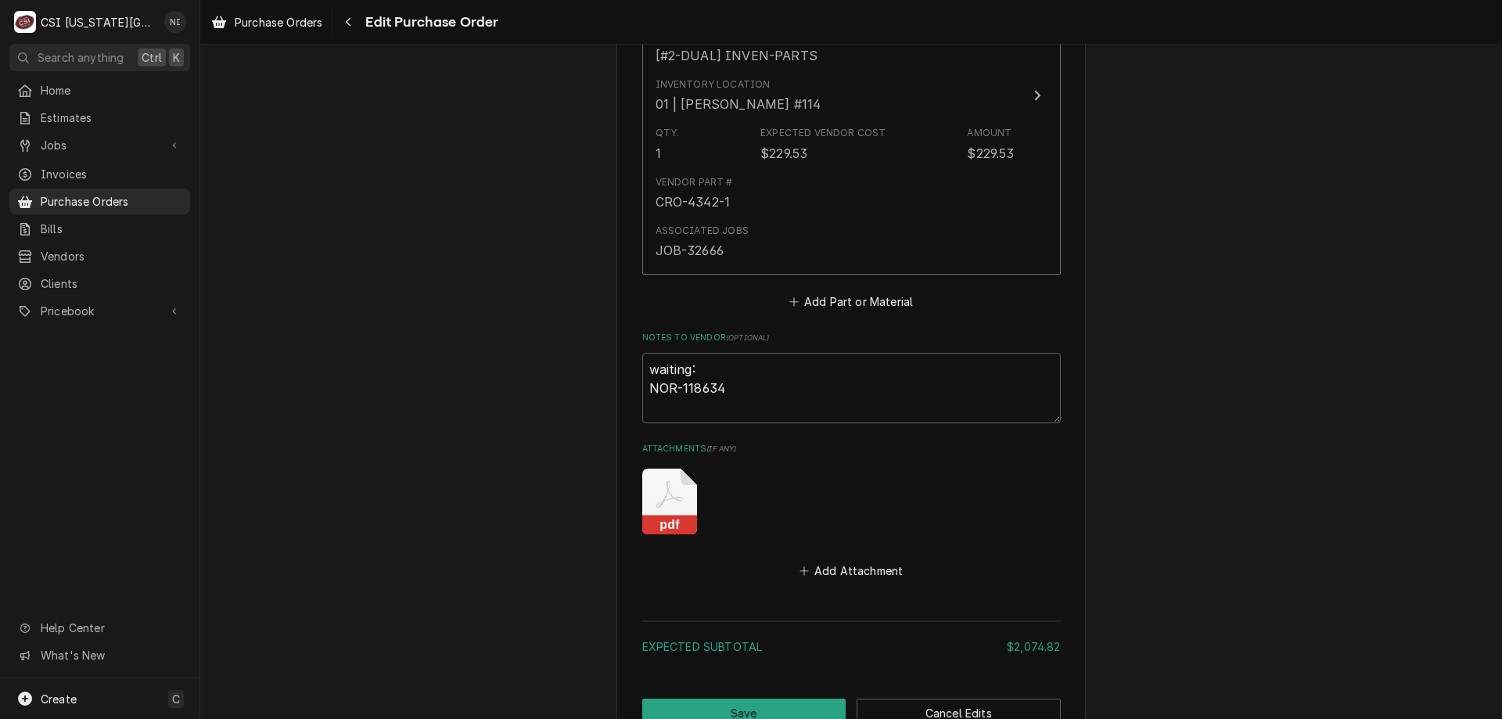
scroll to position [5314, 0]
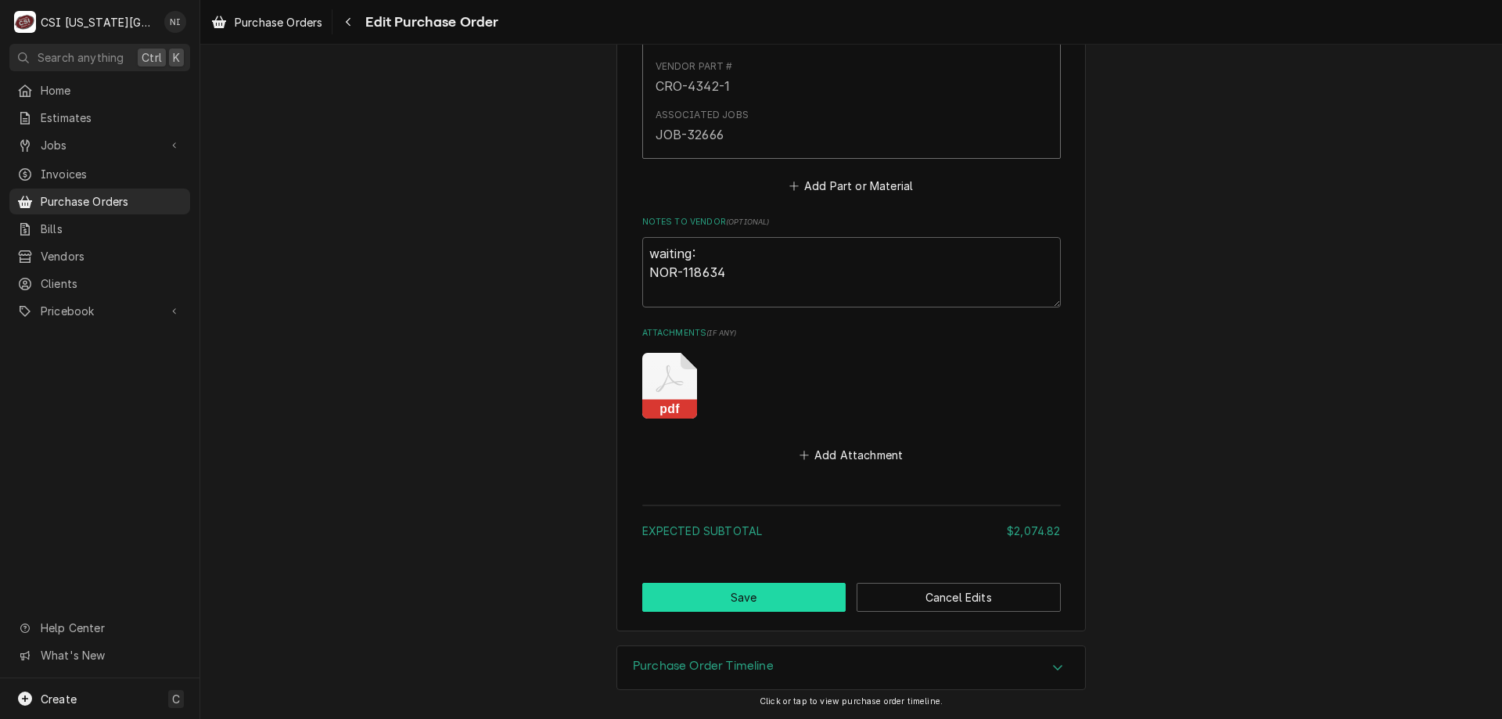
click at [810, 599] on button "Save" at bounding box center [744, 597] width 204 height 29
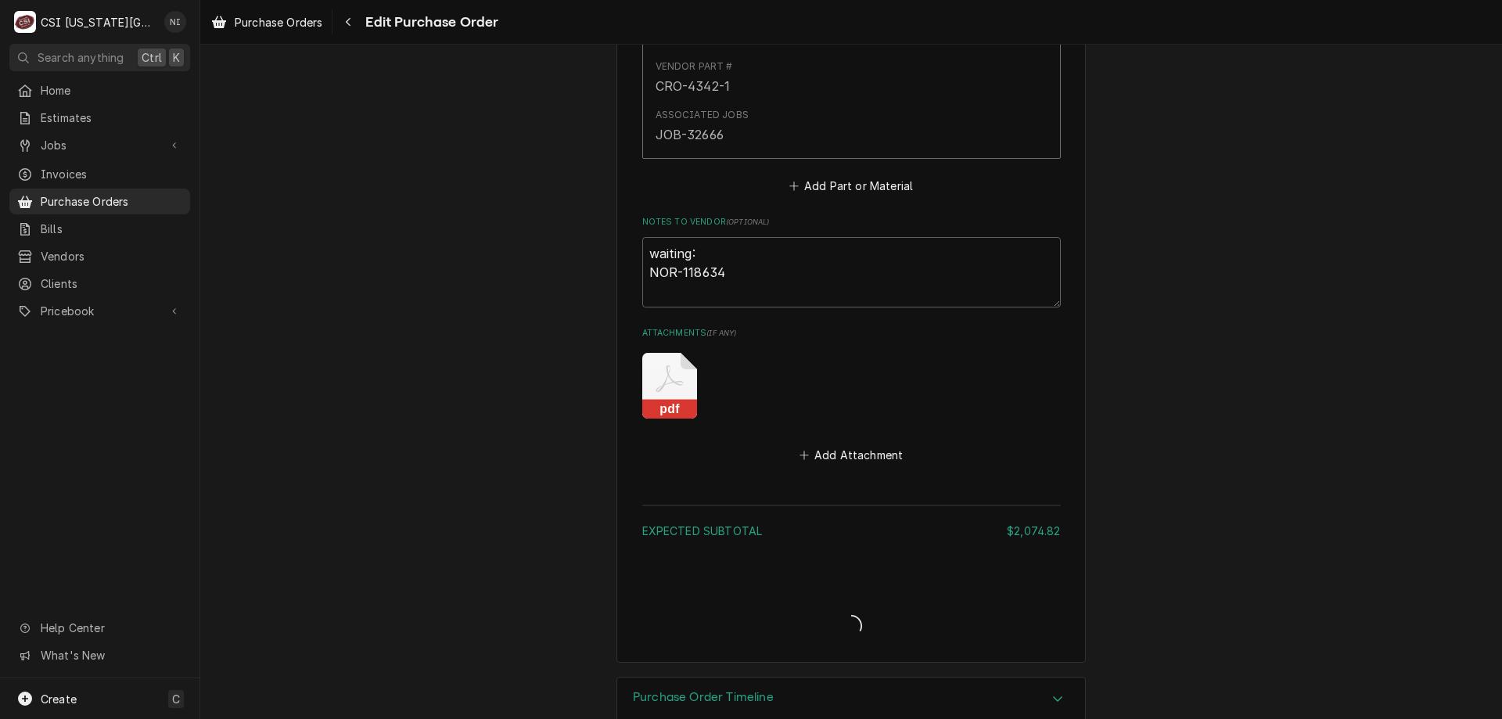
type textarea "x"
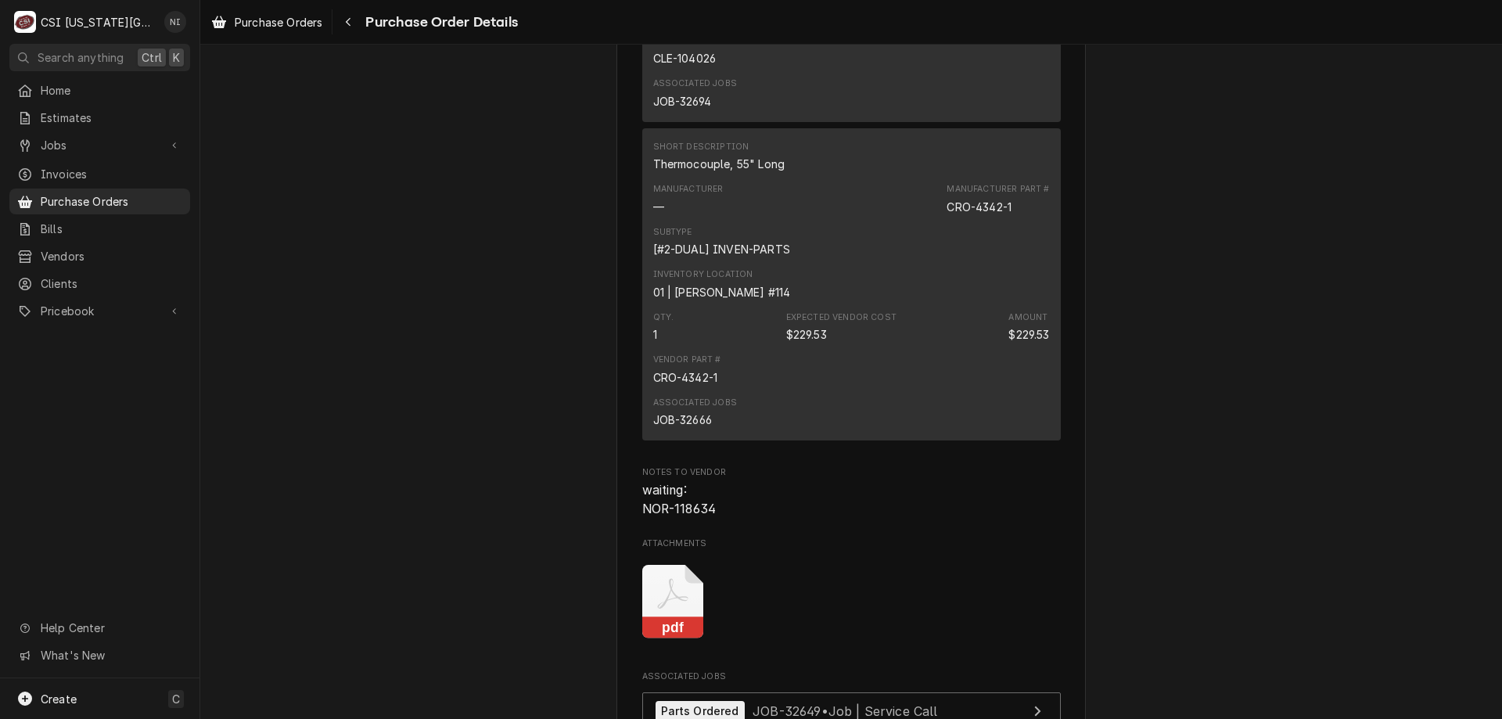
scroll to position [5559, 0]
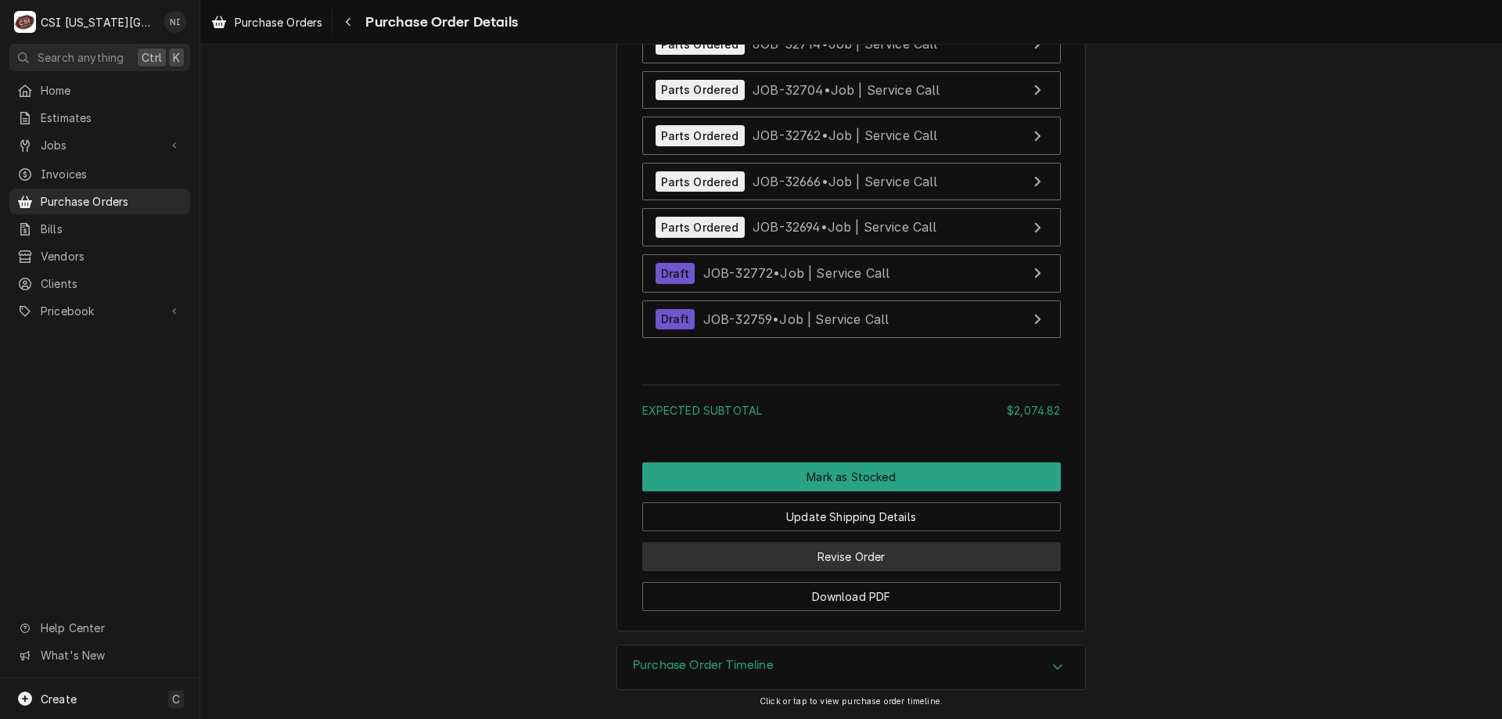
click at [961, 550] on button "Revise Order" at bounding box center [851, 556] width 418 height 29
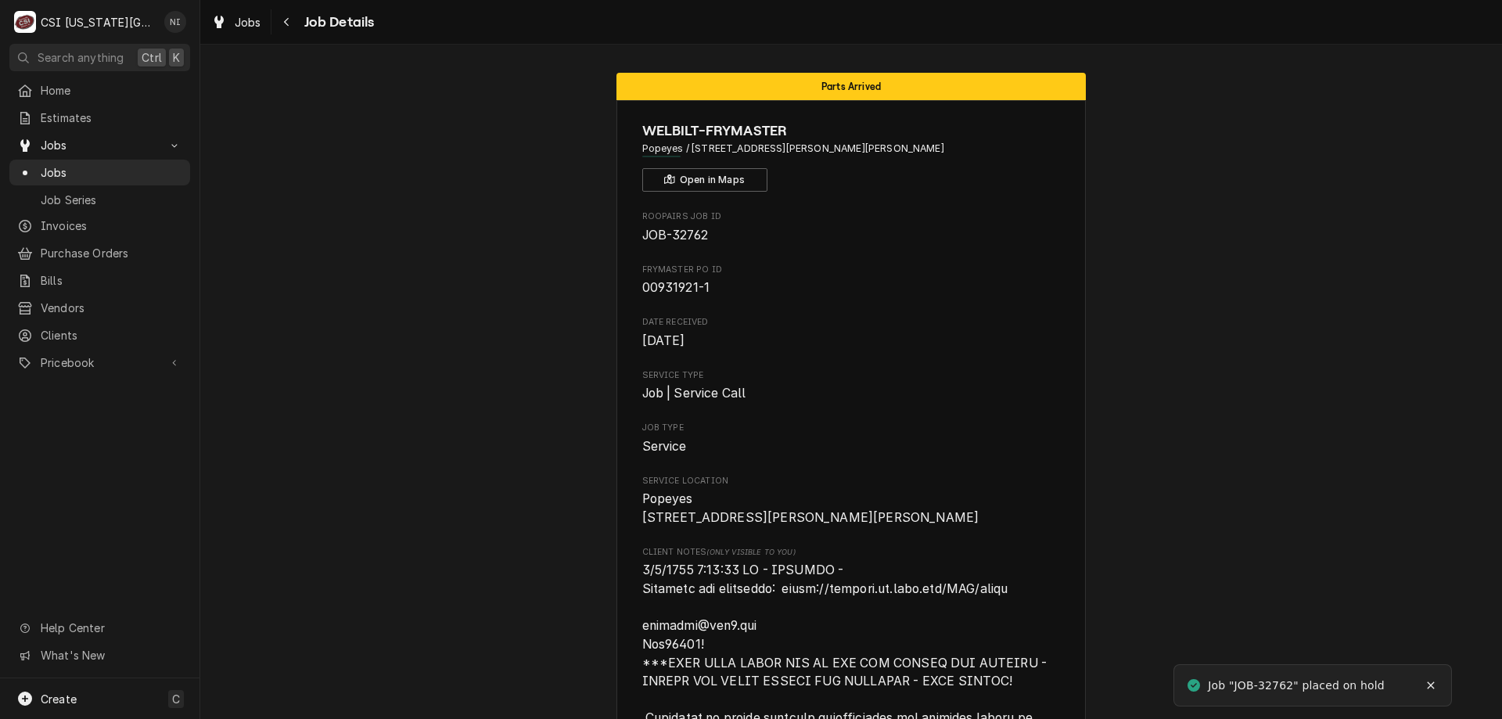
click at [141, 164] on span "Jobs" at bounding box center [112, 172] width 142 height 16
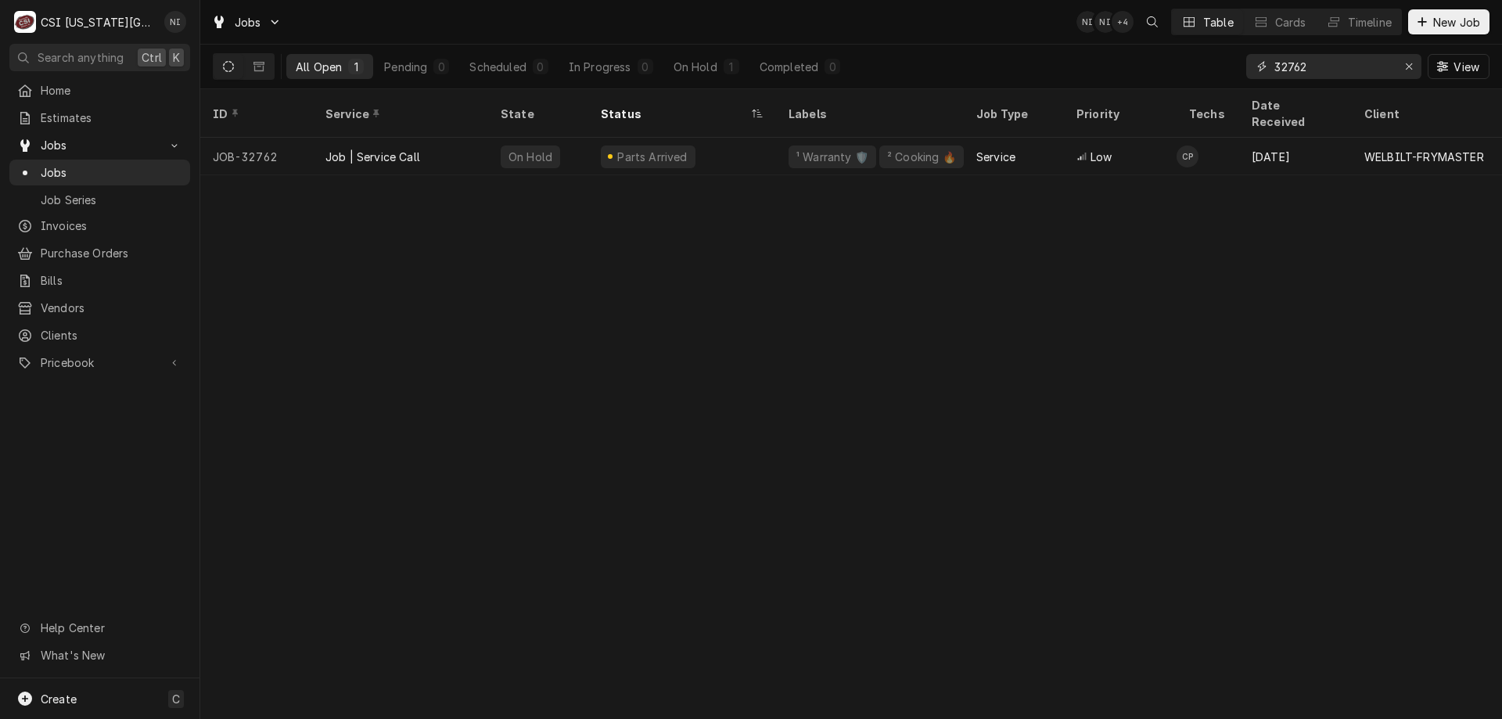
click at [1323, 62] on input "32762" at bounding box center [1332, 66] width 117 height 25
type input "32714"
click at [938, 138] on div "² Refrigeration ❄️" at bounding box center [870, 157] width 188 height 38
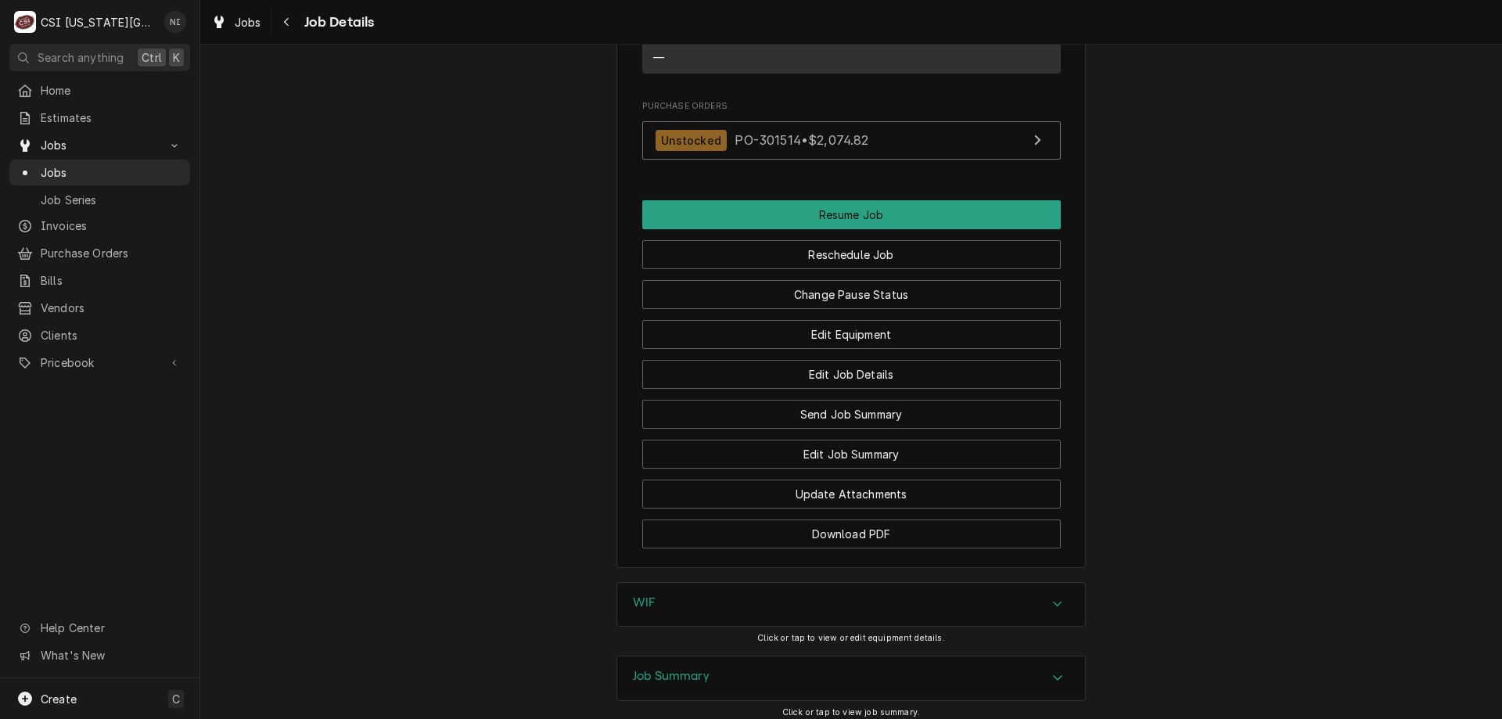
scroll to position [2619, 0]
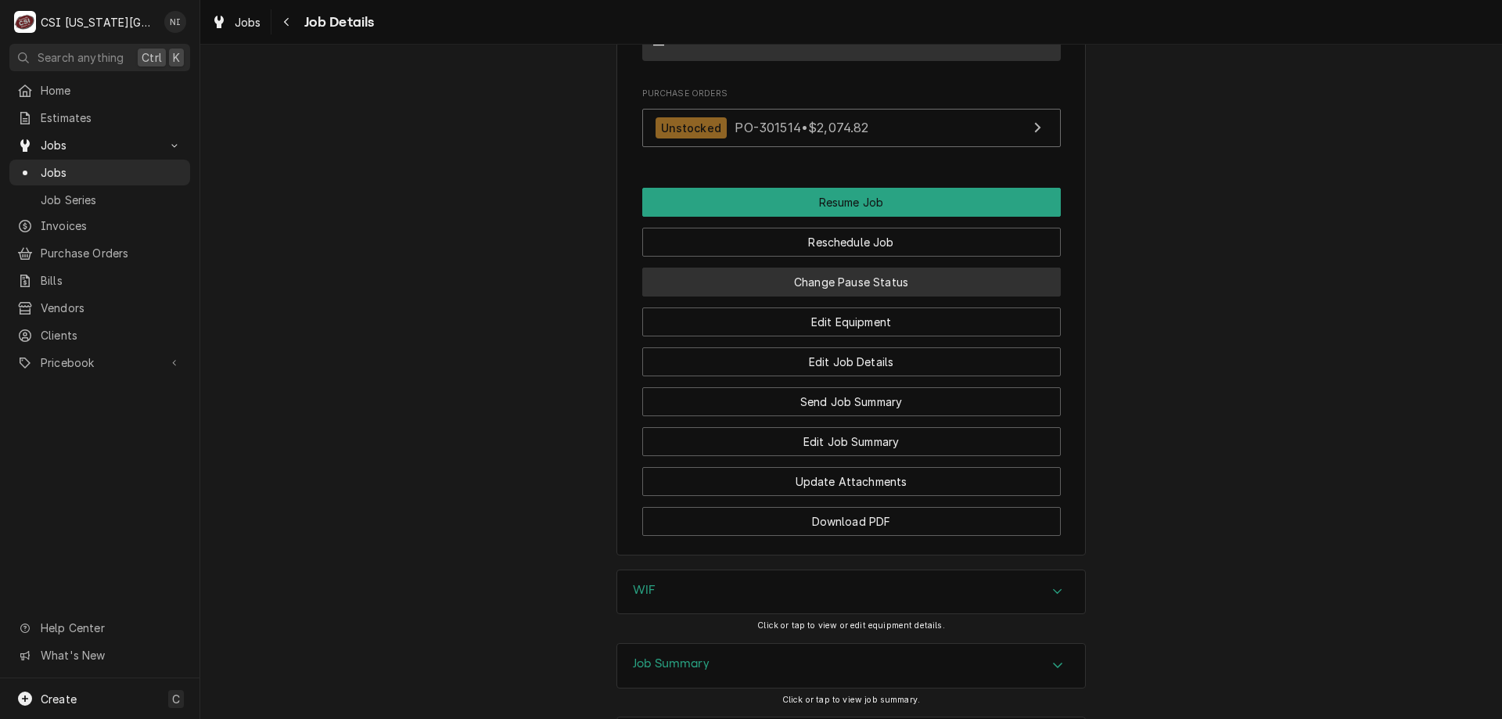
click at [907, 267] on button "Change Pause Status" at bounding box center [851, 281] width 418 height 29
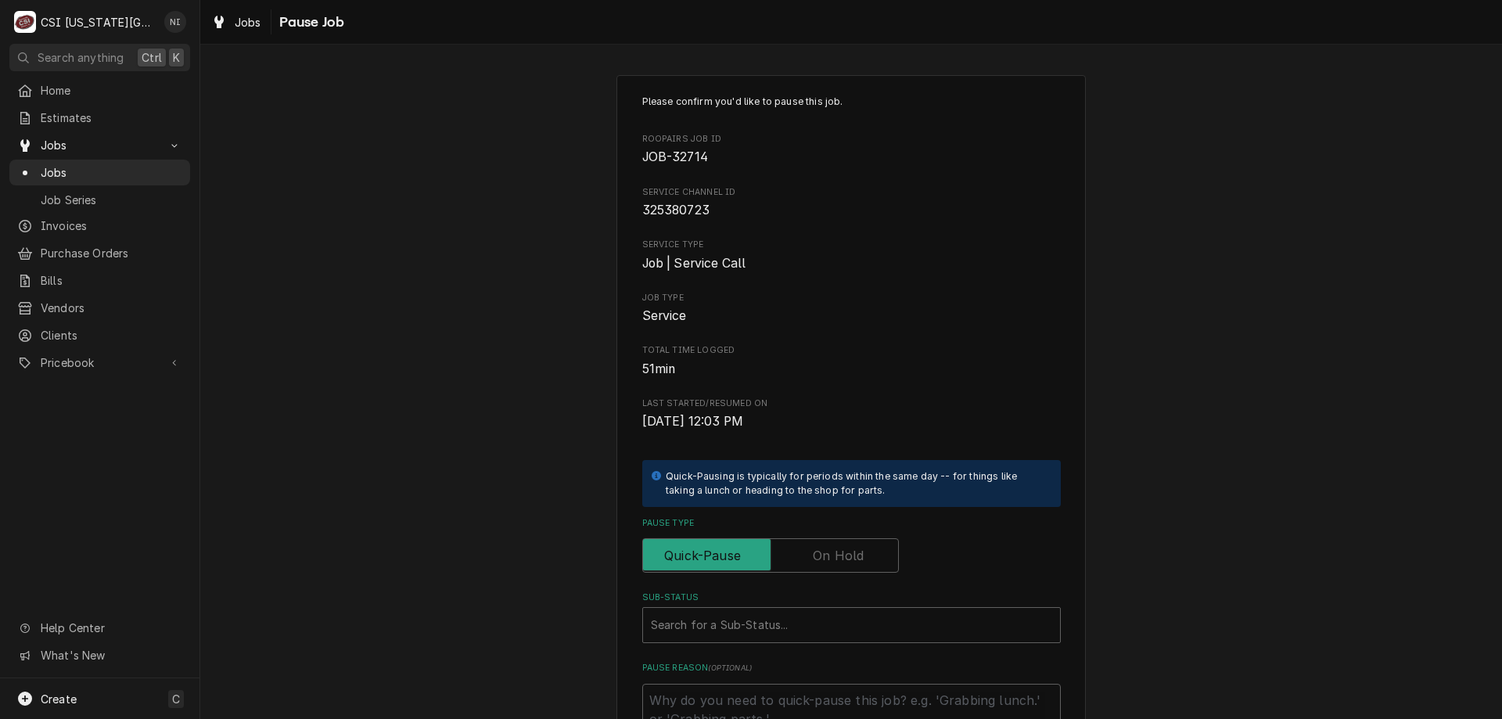
drag, startPoint x: 824, startPoint y: 558, endPoint x: 823, endPoint y: 599, distance: 41.5
click at [825, 562] on label "Pause Type" at bounding box center [770, 555] width 257 height 34
click at [825, 562] on input "Pause Type" at bounding box center [770, 555] width 242 height 34
checkbox input "true"
drag, startPoint x: 820, startPoint y: 618, endPoint x: 823, endPoint y: 627, distance: 8.9
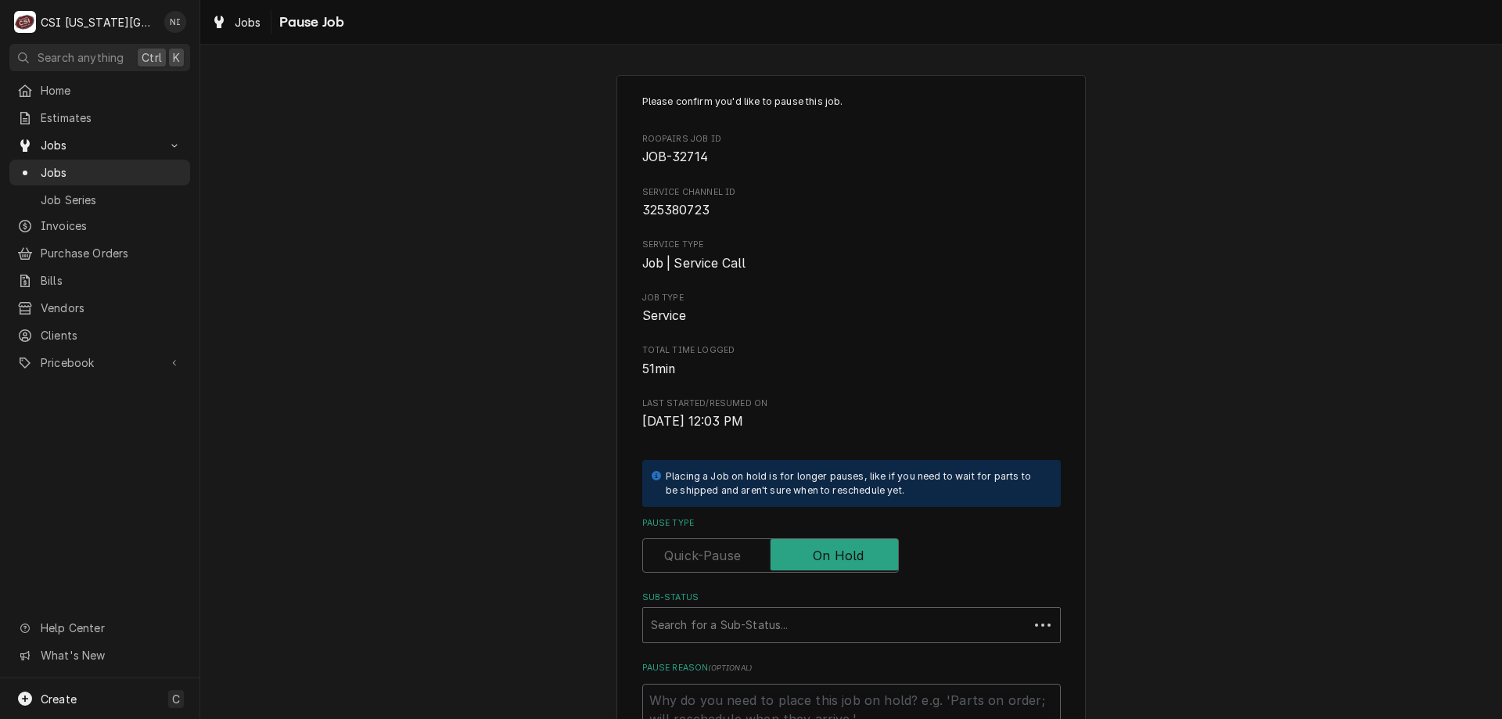
click at [820, 619] on div "Sub-Status" at bounding box center [836, 625] width 370 height 28
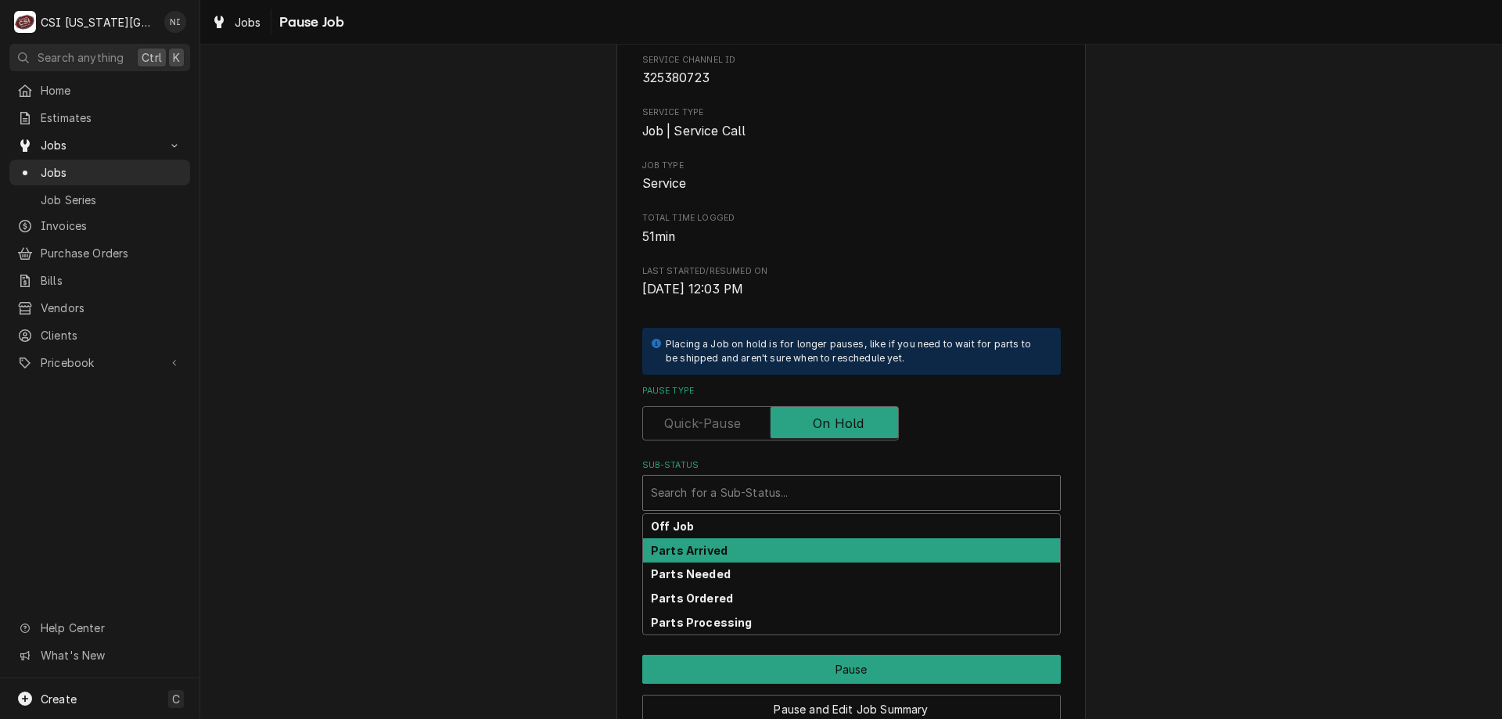
click at [713, 548] on strong "Parts Arrived" at bounding box center [689, 550] width 77 height 13
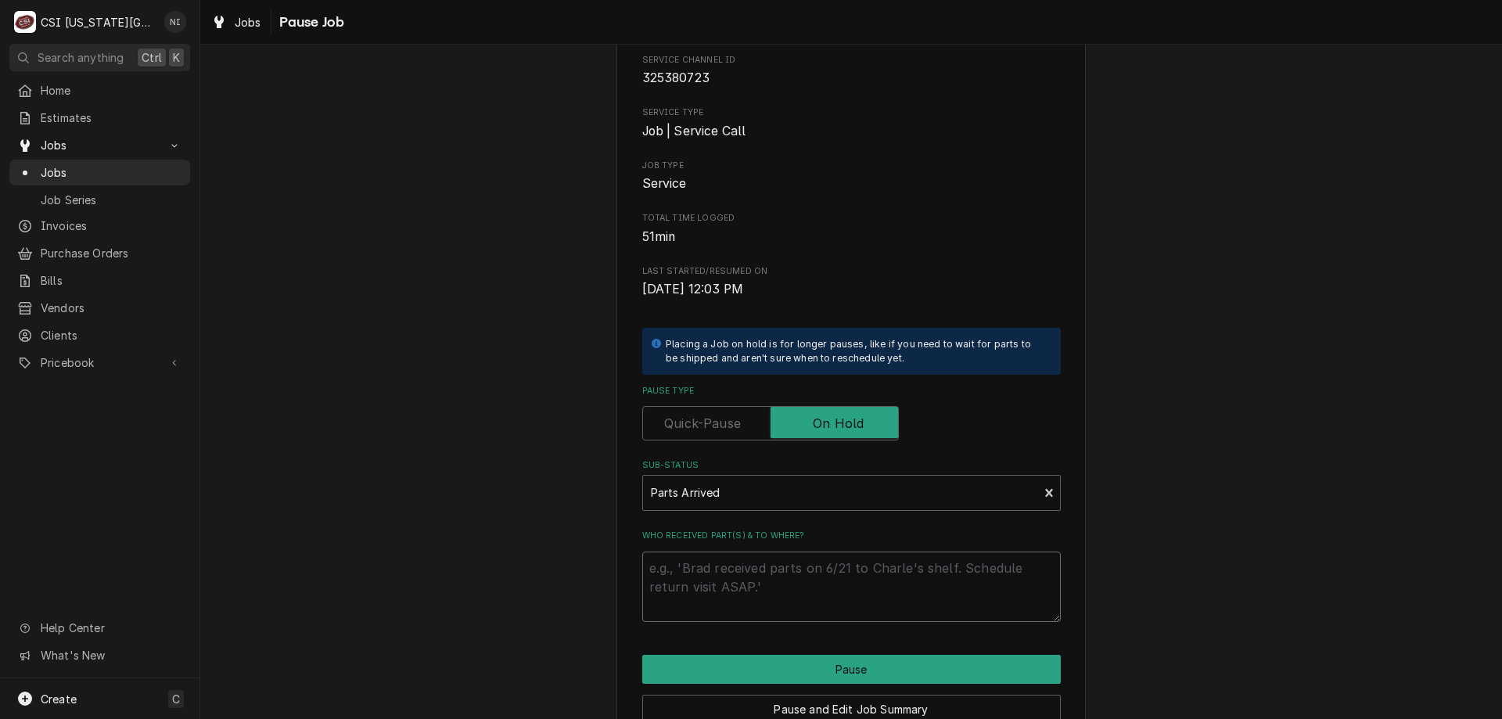
click at [713, 589] on textarea "Who received part(s) & to where?" at bounding box center [851, 586] width 418 height 70
type textarea "x"
type textarea "P"
type textarea "x"
type textarea "Pa"
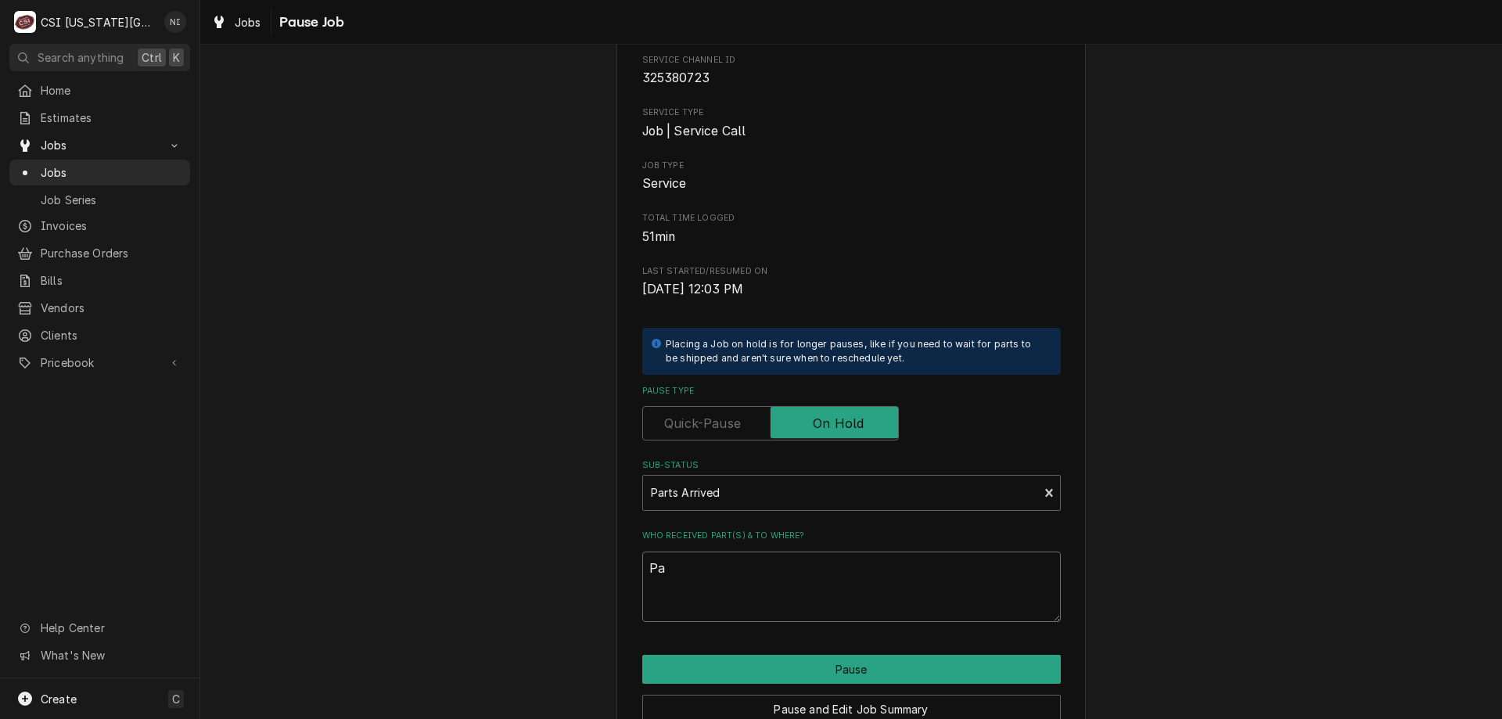
type textarea "x"
type textarea "Par"
type textarea "x"
type textarea "Part"
type textarea "x"
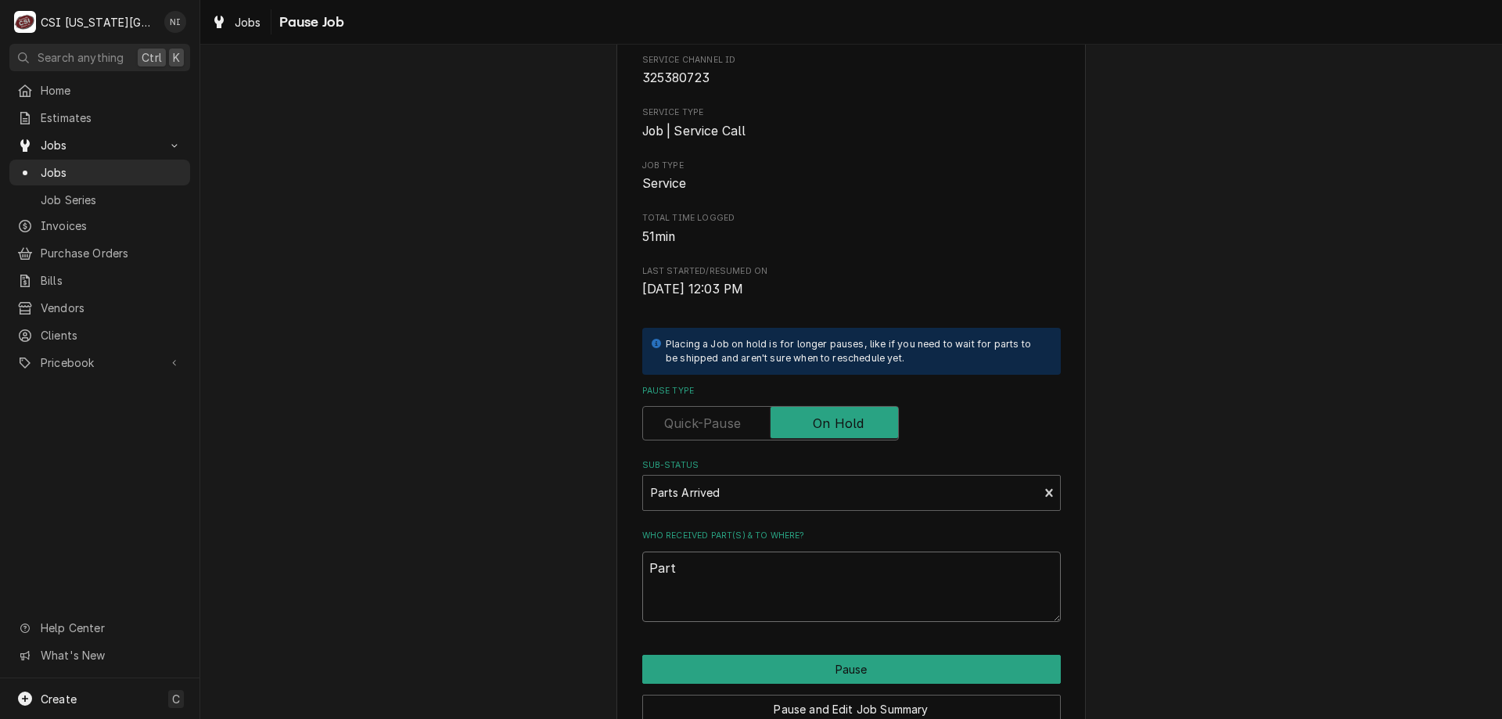
type textarea "Parts"
type textarea "x"
type textarea "Parts"
type textarea "x"
type textarea "Parts o"
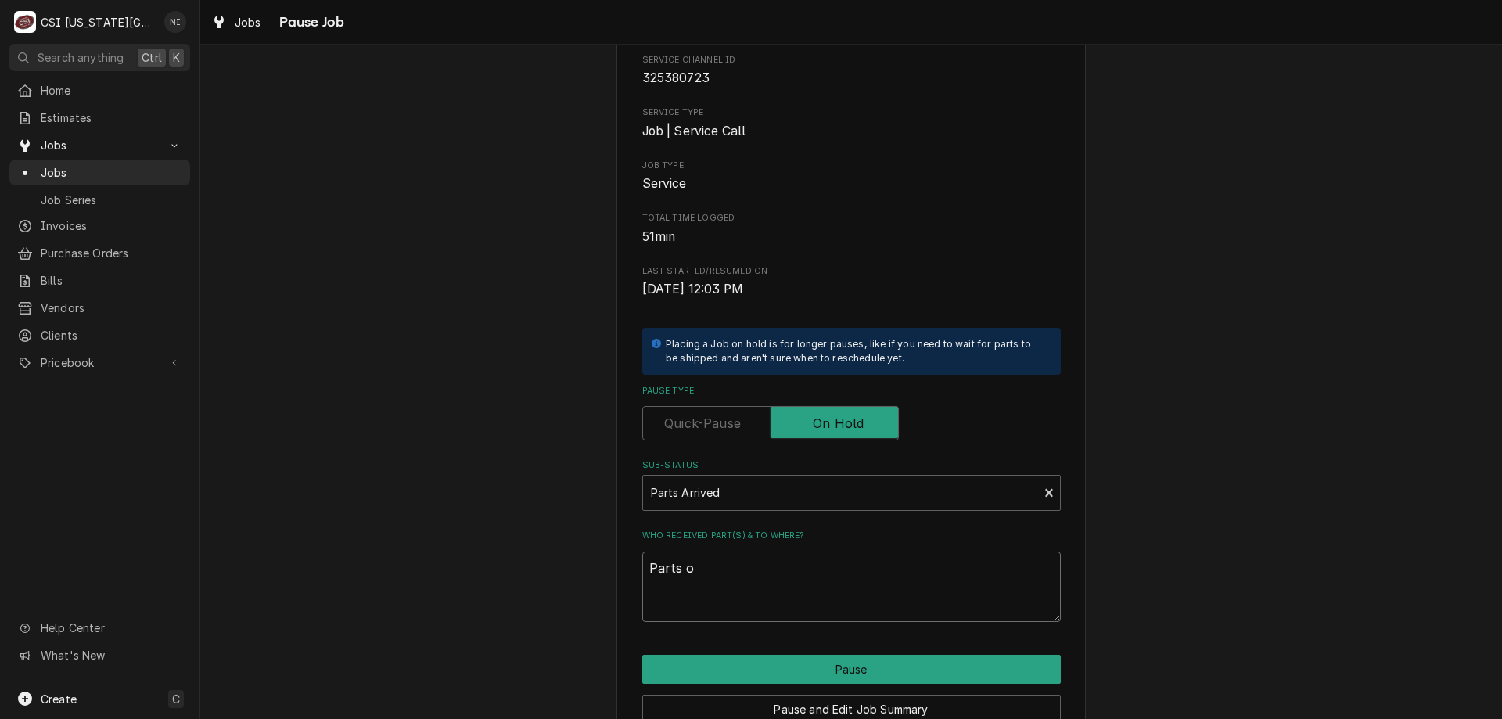
type textarea "x"
type textarea "Parts on"
type textarea "x"
type textarea "Parts on"
type textarea "x"
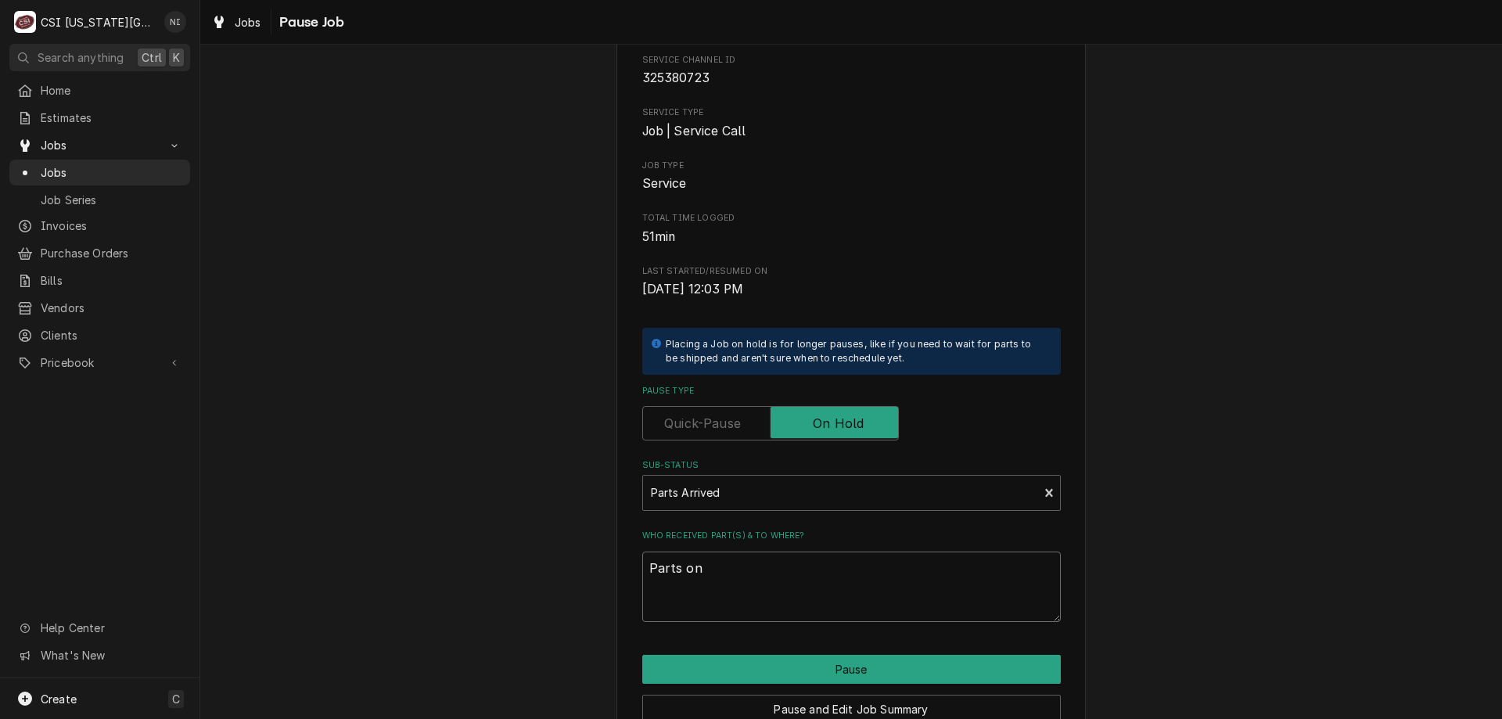
type textarea "Parts on w"
type textarea "x"
type textarea "Parts on wi"
type textarea "x"
type textarea "Parts on wils"
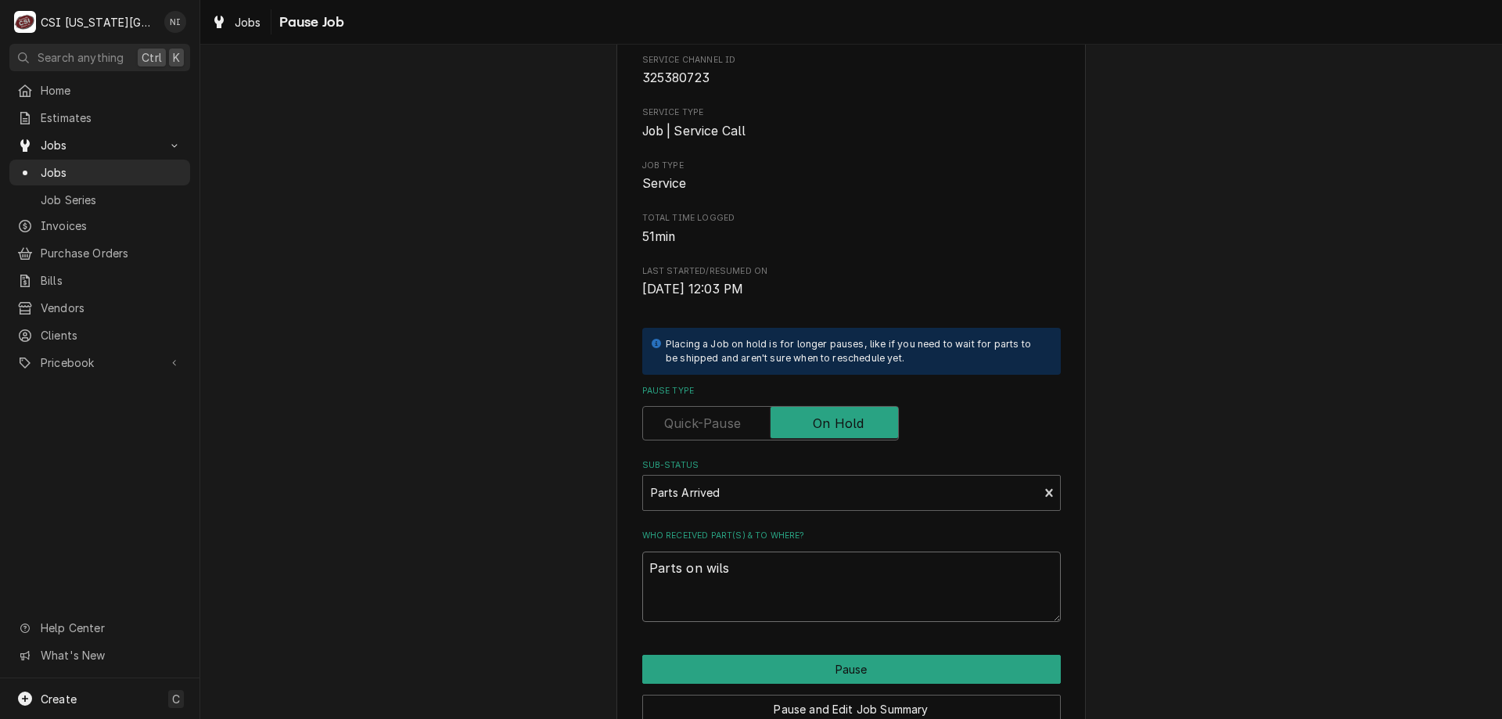
type textarea "x"
type textarea "Parts on wilso"
type textarea "x"
type textarea "Parts on wilson"
type textarea "x"
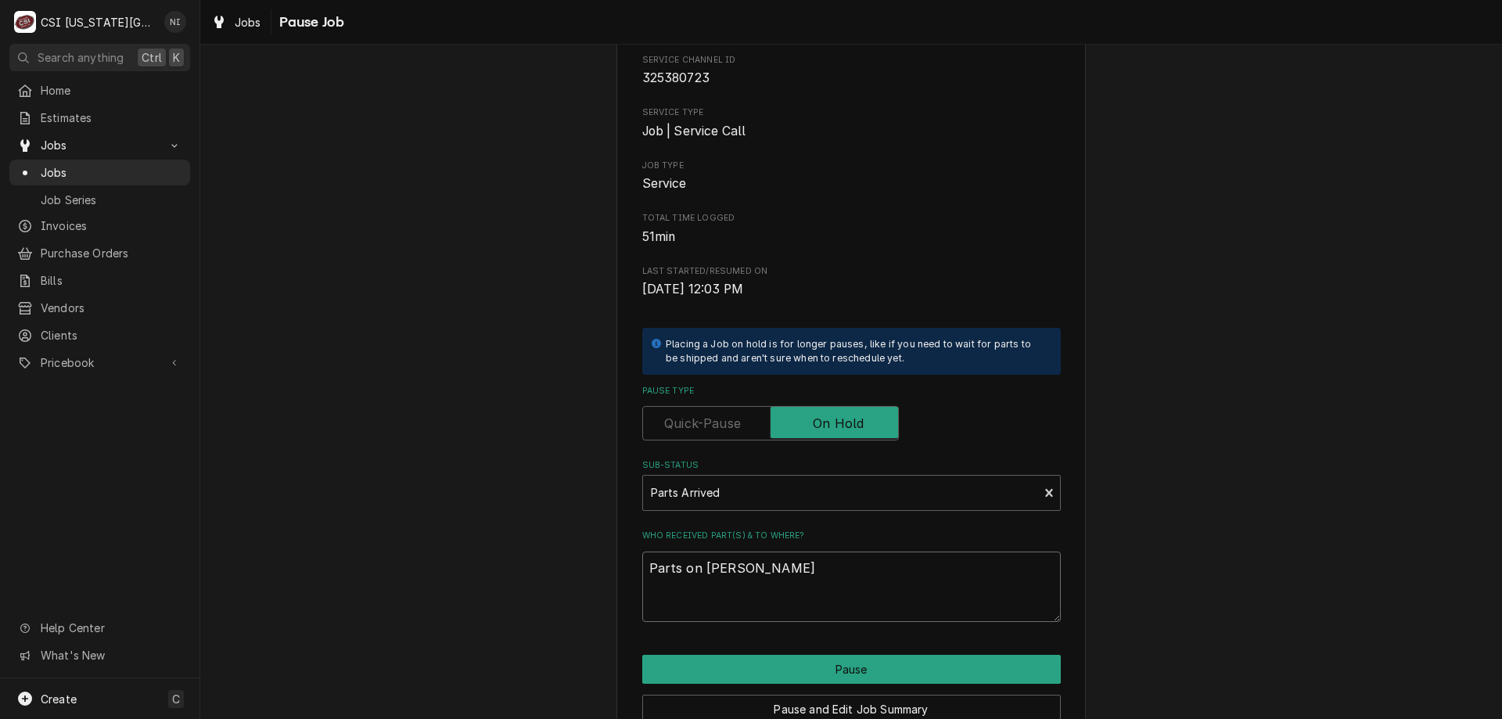
type textarea "Parts on wilson"
type textarea "x"
type textarea "Parts on wilson s"
type textarea "x"
type textarea "Parts on wilson sh"
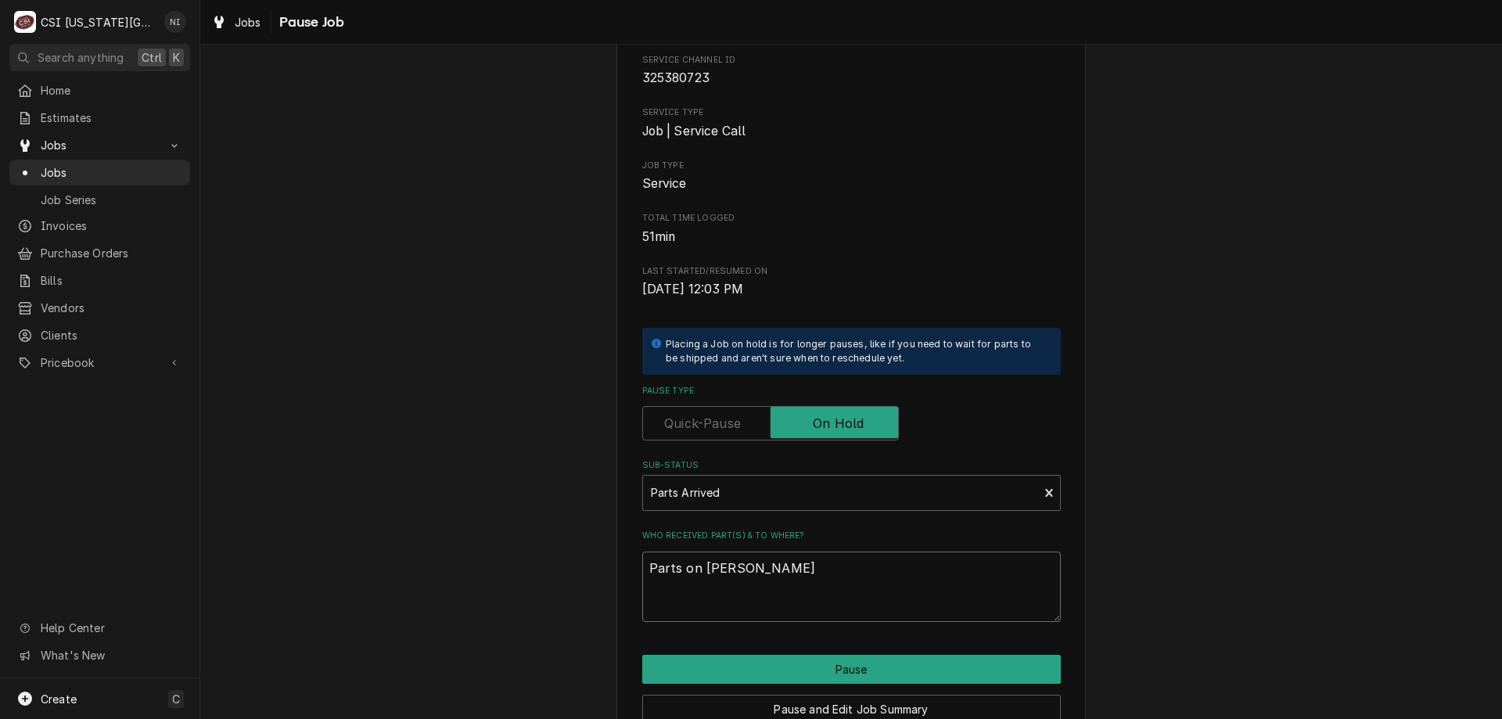
type textarea "x"
type textarea "Parts on wilson she"
type textarea "x"
type textarea "Parts on wilson shel"
type textarea "x"
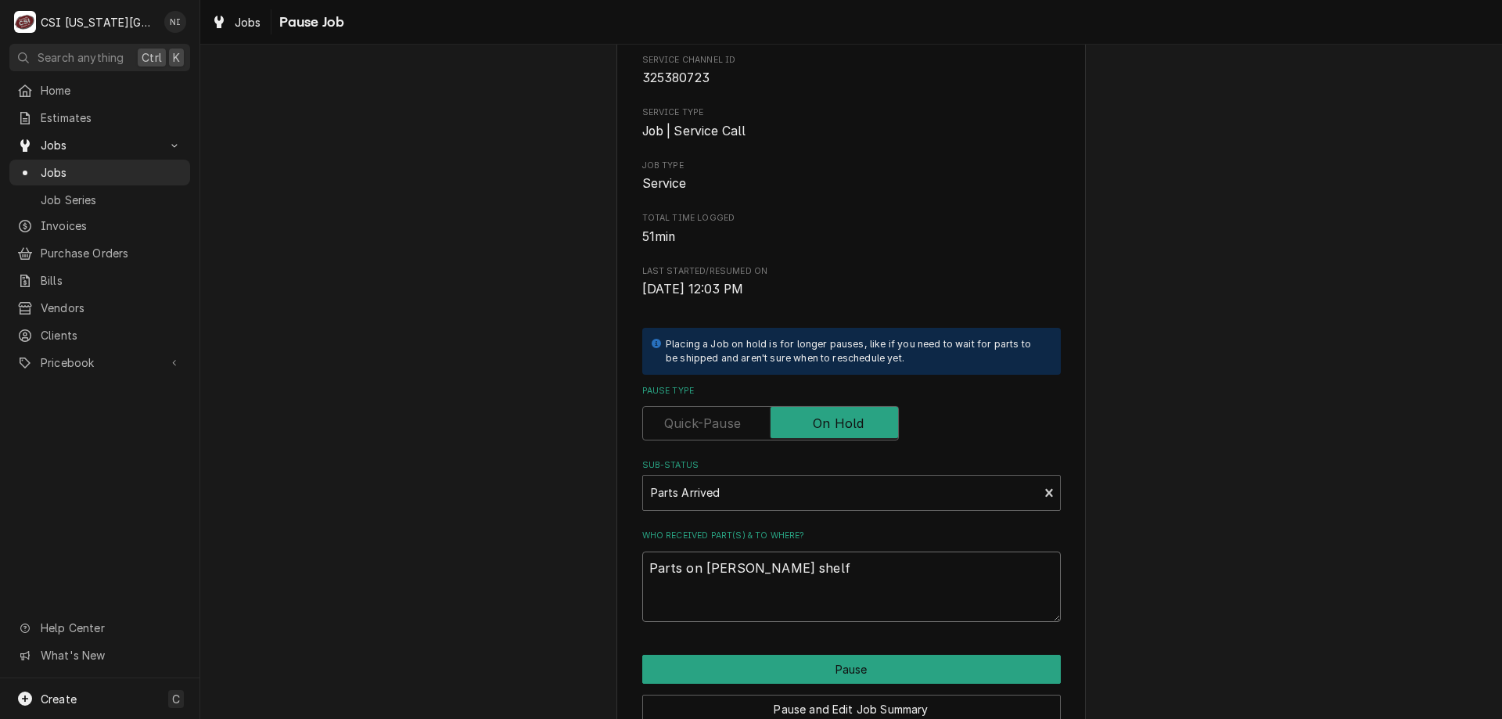
type textarea "Parts on wilson shelf"
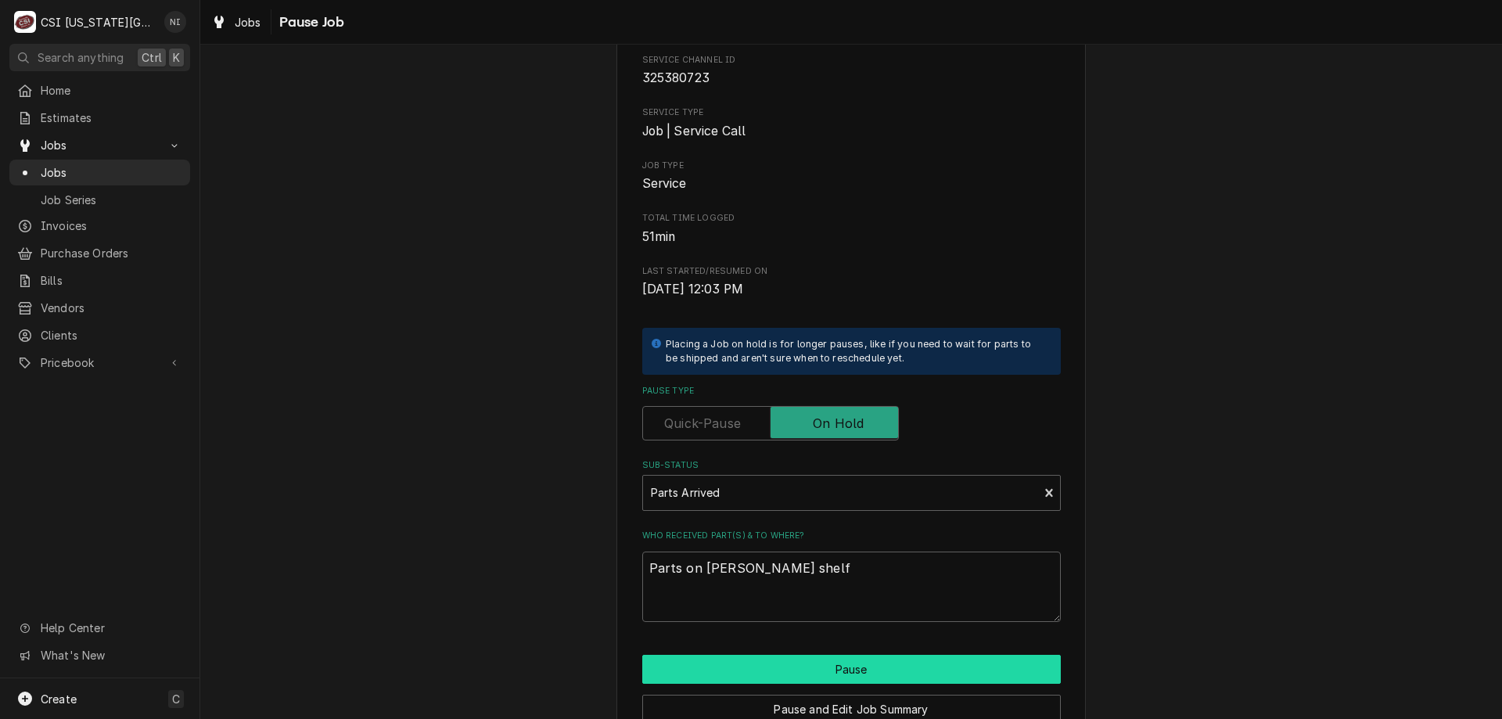
click at [1004, 673] on button "Pause" at bounding box center [851, 669] width 418 height 29
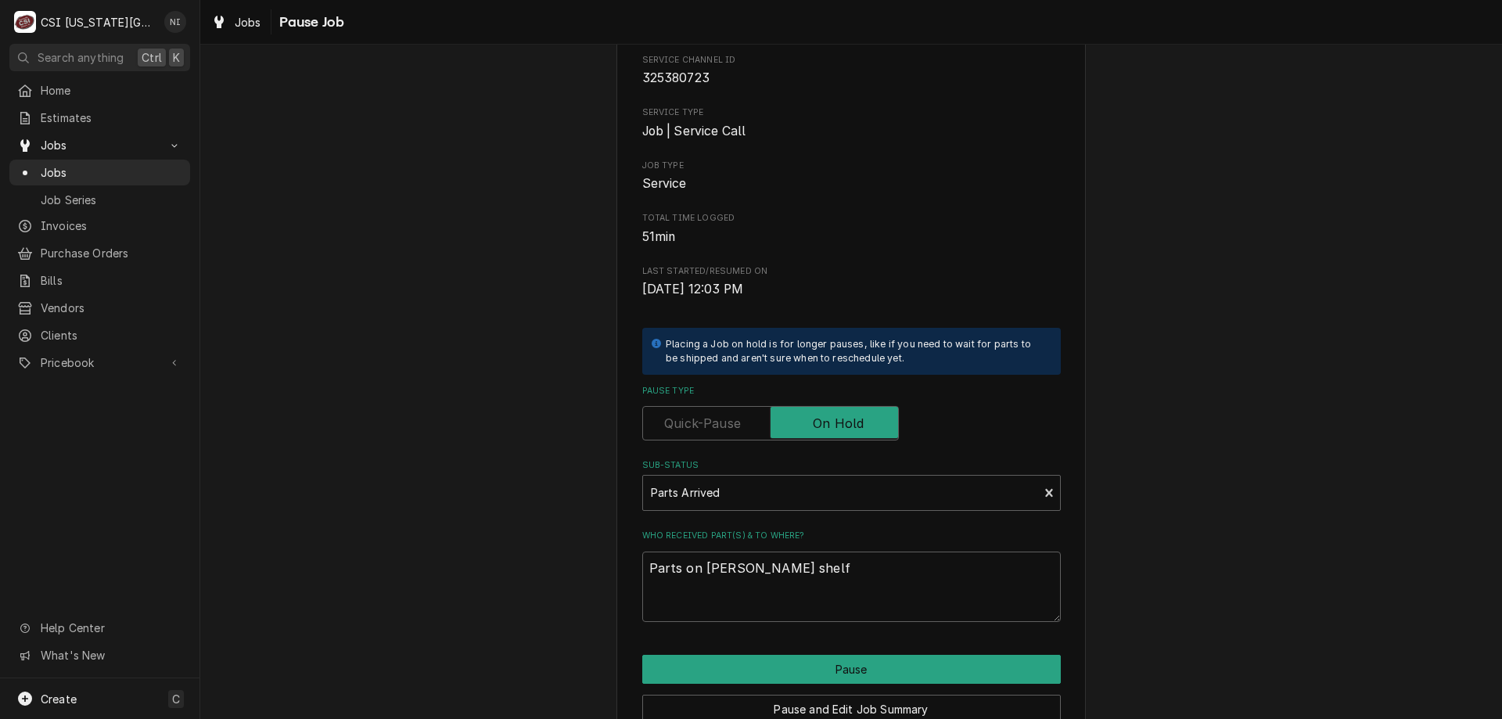
type textarea "x"
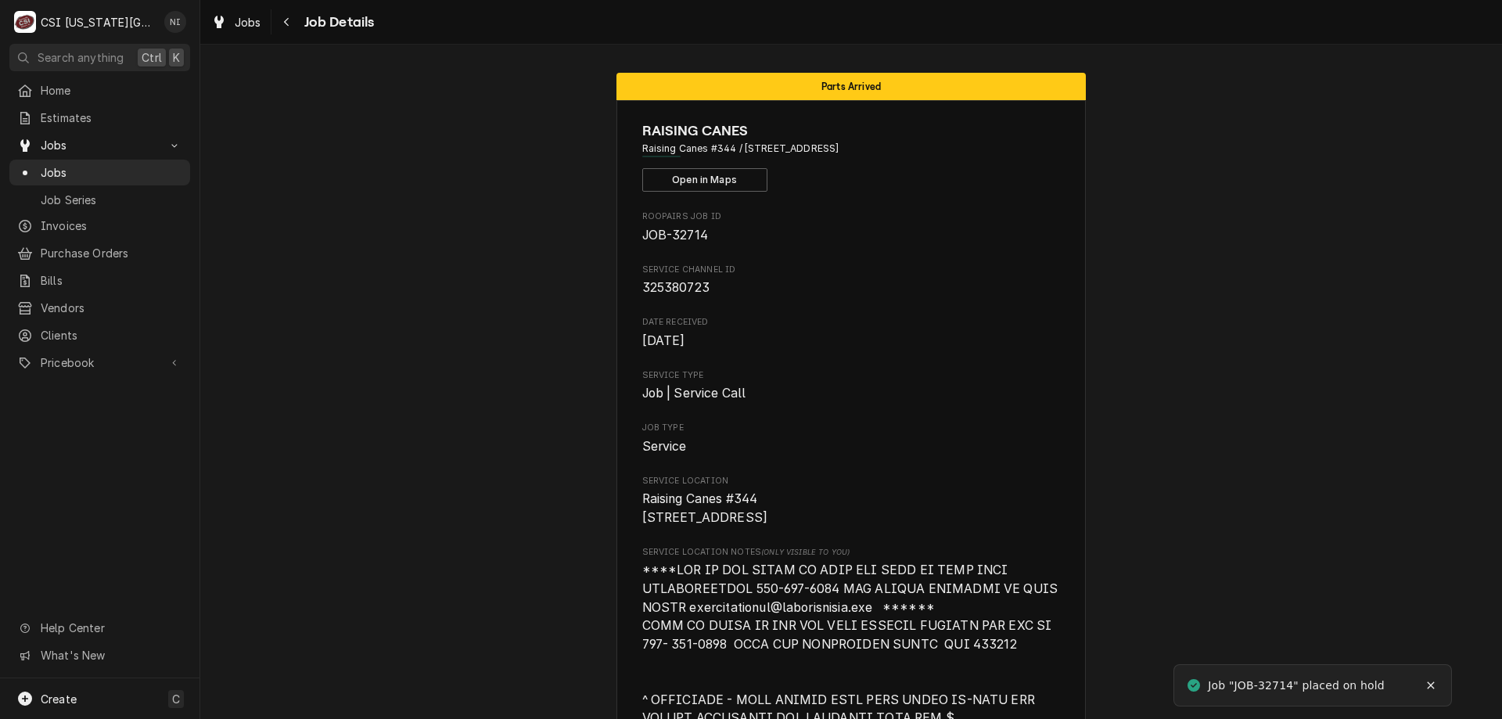
drag, startPoint x: 157, startPoint y: 206, endPoint x: 146, endPoint y: 166, distance: 42.1
click at [149, 166] on span "Jobs" at bounding box center [112, 172] width 142 height 16
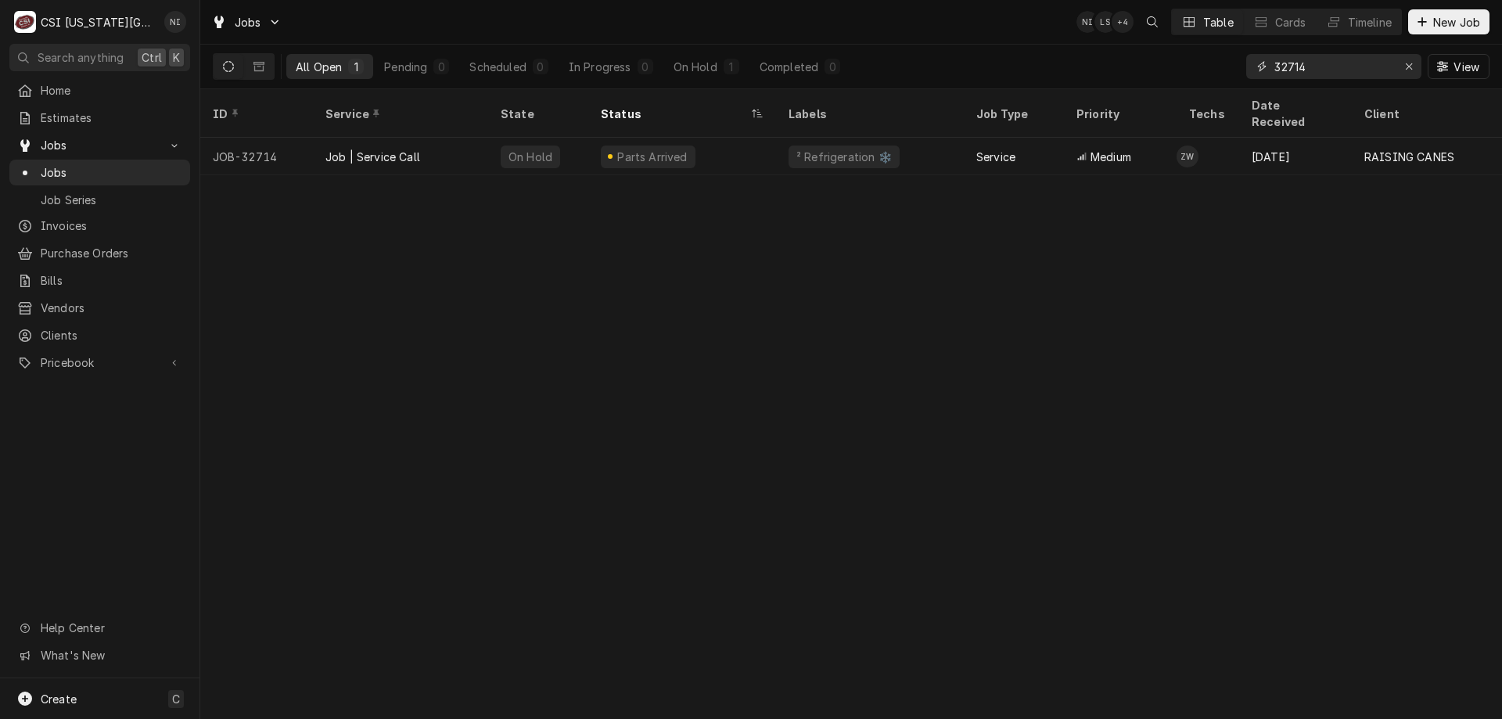
click at [1340, 74] on input "32714" at bounding box center [1332, 66] width 117 height 25
type input "32704"
click at [474, 138] on div "Job | Service Call" at bounding box center [400, 157] width 175 height 38
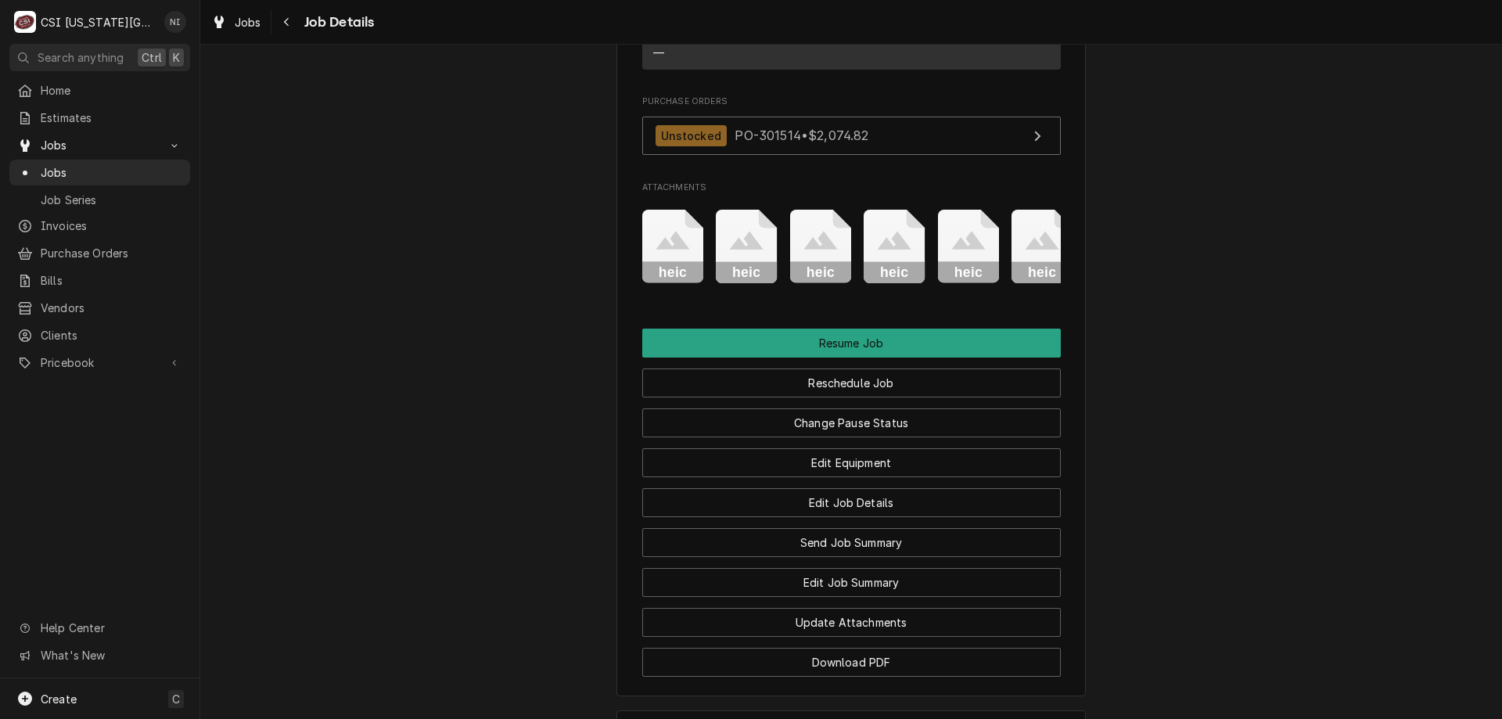
scroll to position [1985, 0]
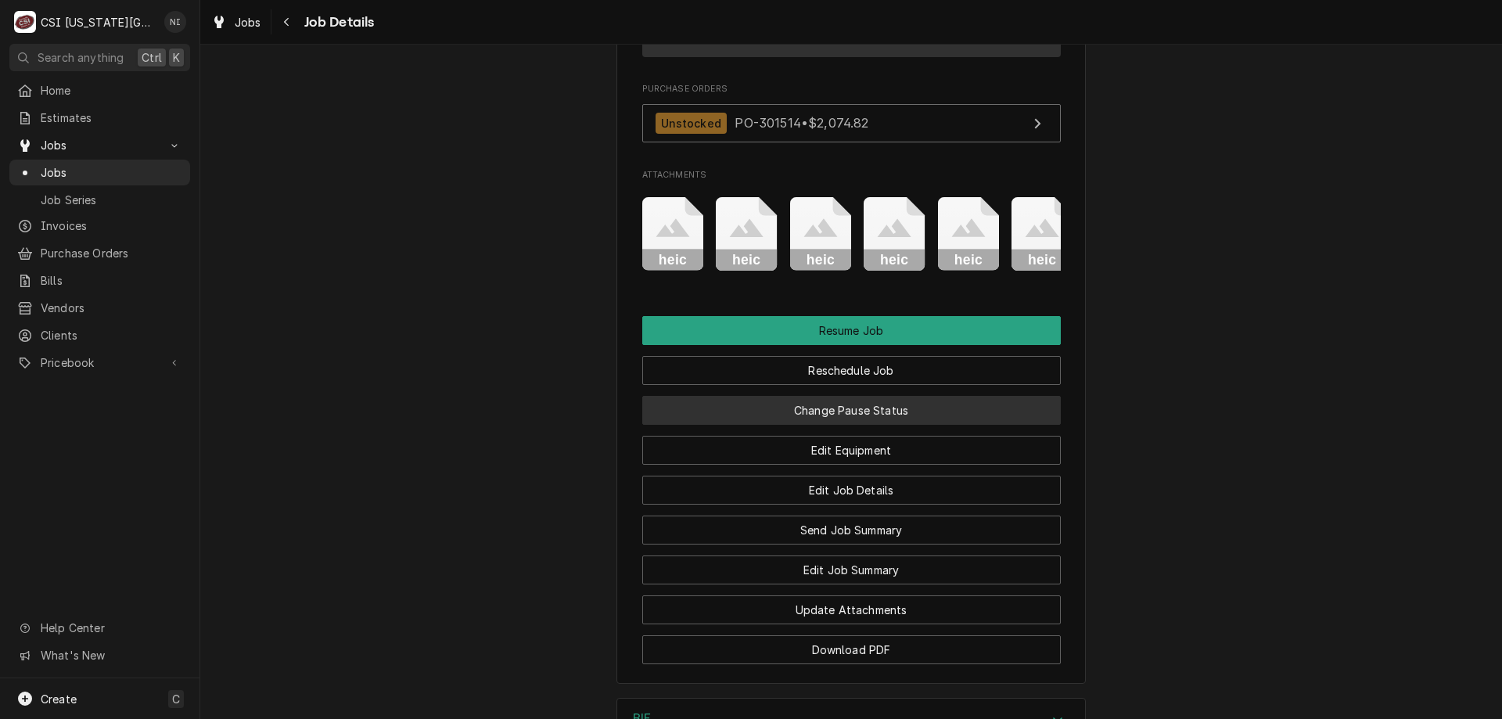
click at [887, 425] on button "Change Pause Status" at bounding box center [851, 410] width 418 height 29
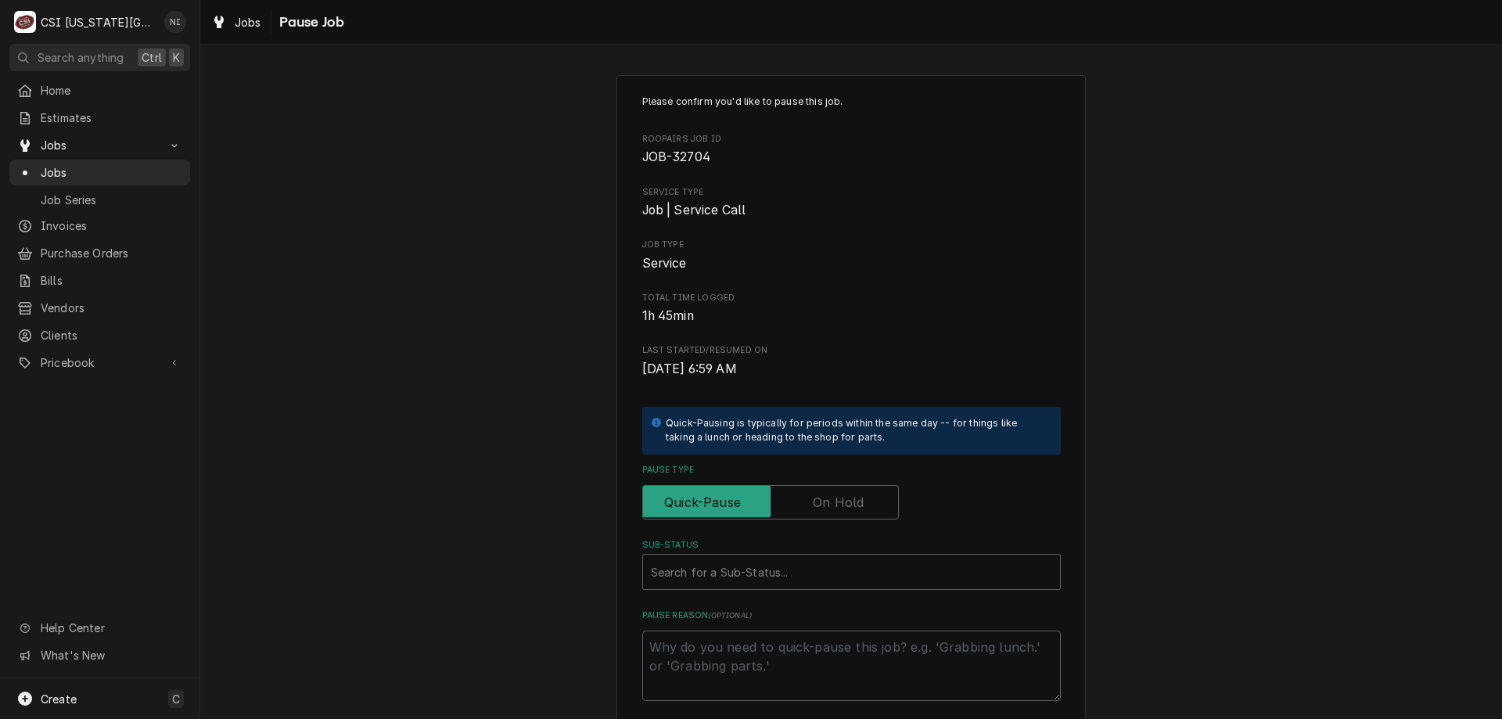
drag, startPoint x: 846, startPoint y: 504, endPoint x: 838, endPoint y: 549, distance: 45.1
click at [846, 505] on label "Pause Type" at bounding box center [770, 502] width 257 height 34
click at [846, 505] on input "Pause Type" at bounding box center [770, 502] width 242 height 34
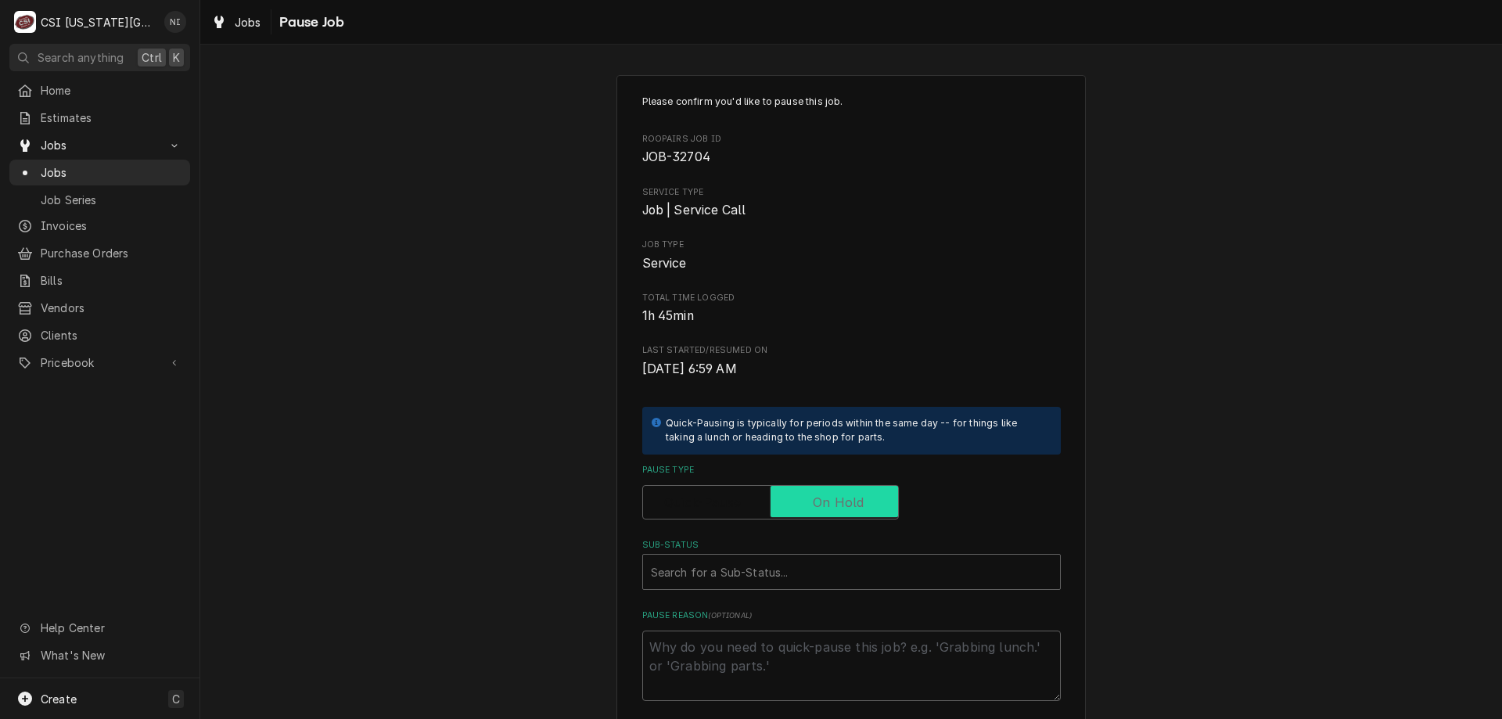
checkbox input "true"
click at [830, 572] on div "Sub-Status" at bounding box center [836, 572] width 370 height 28
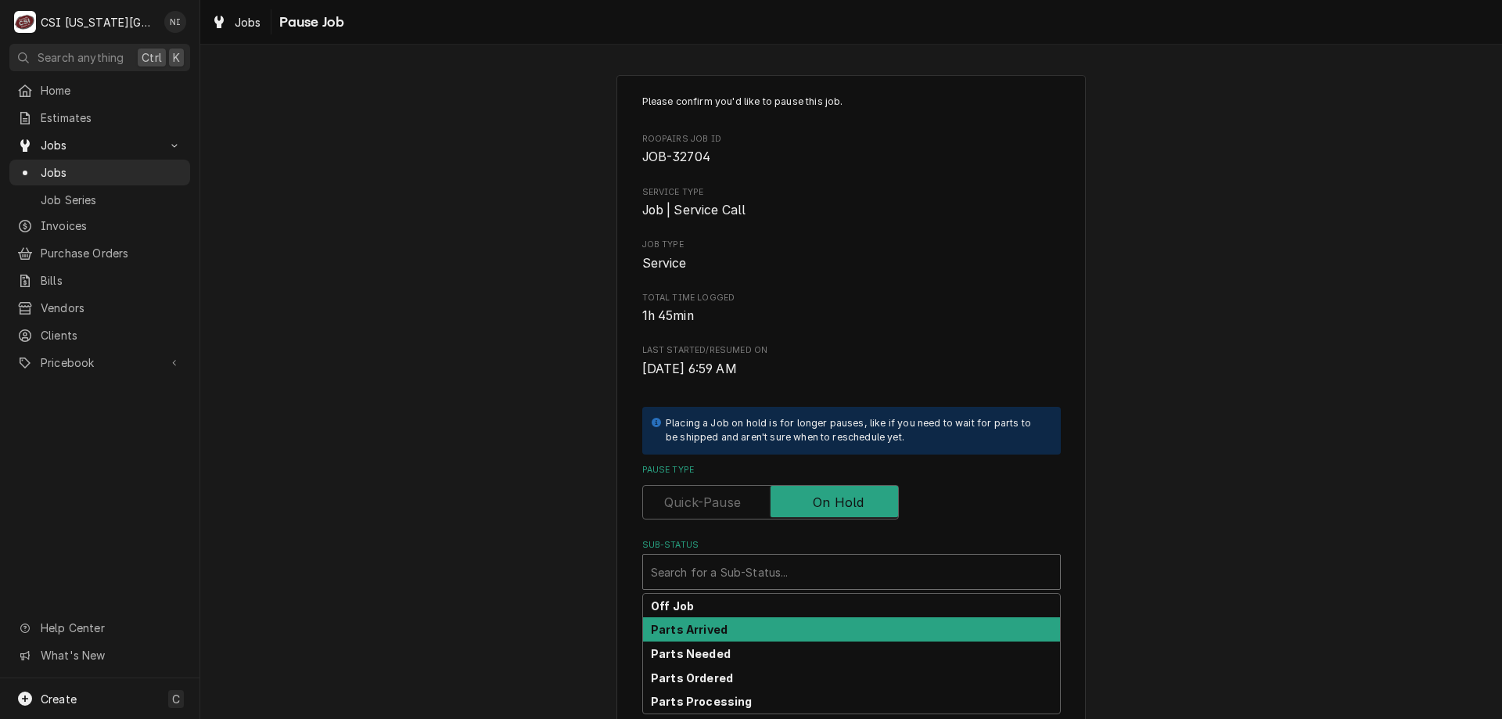
click at [720, 630] on div "Parts Arrived" at bounding box center [851, 629] width 417 height 24
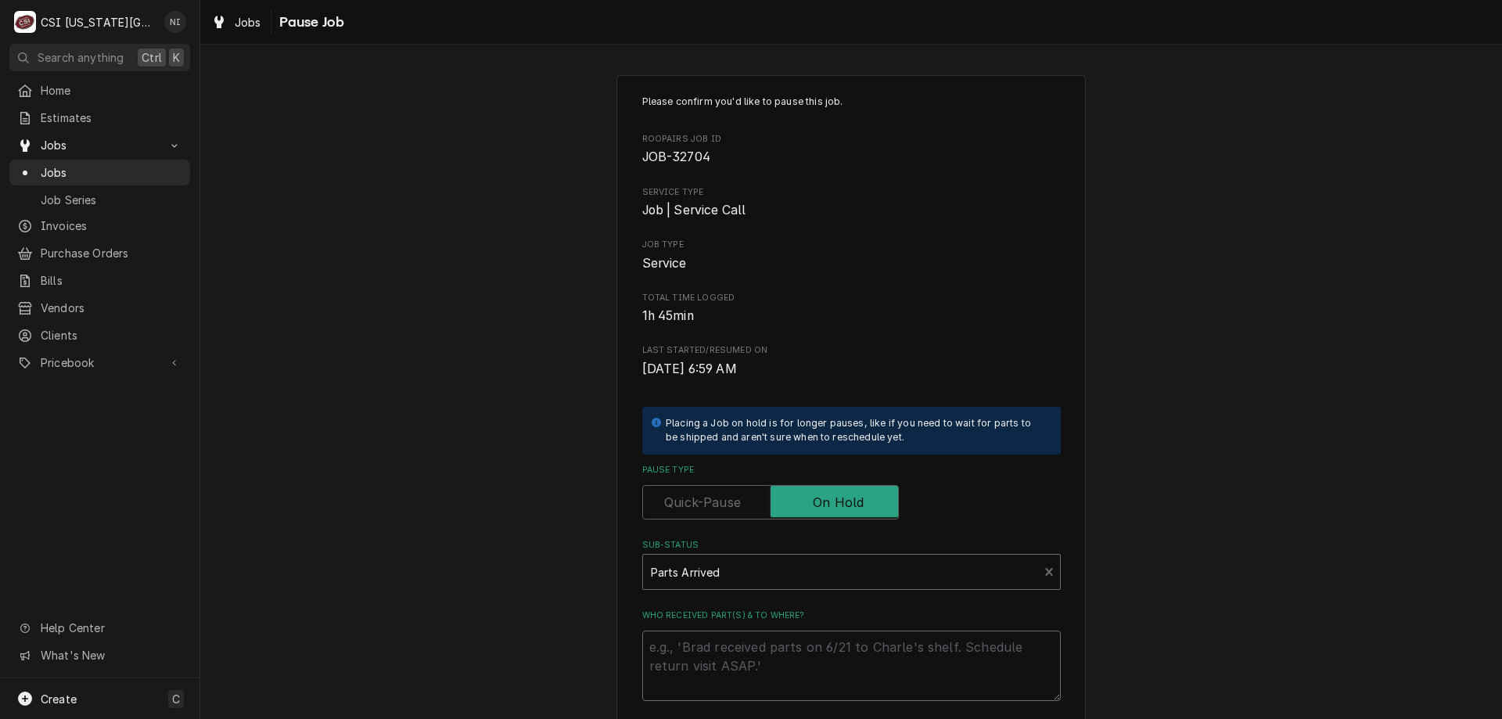
click at [777, 651] on textarea "Who received part(s) & to where?" at bounding box center [851, 665] width 418 height 70
type textarea "x"
type textarea "p"
type textarea "x"
type textarea "pa"
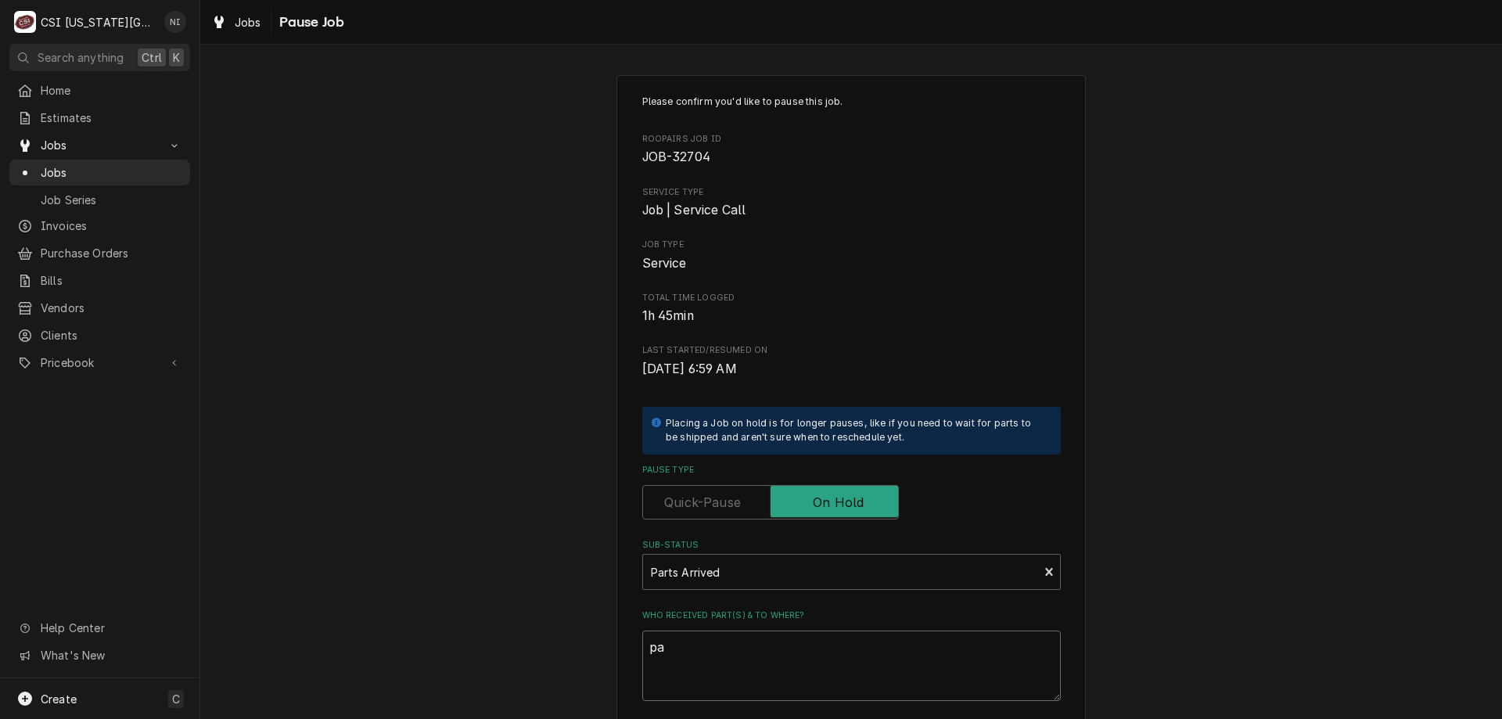
type textarea "x"
type textarea "pars"
type textarea "x"
type textarea "parst"
type textarea "x"
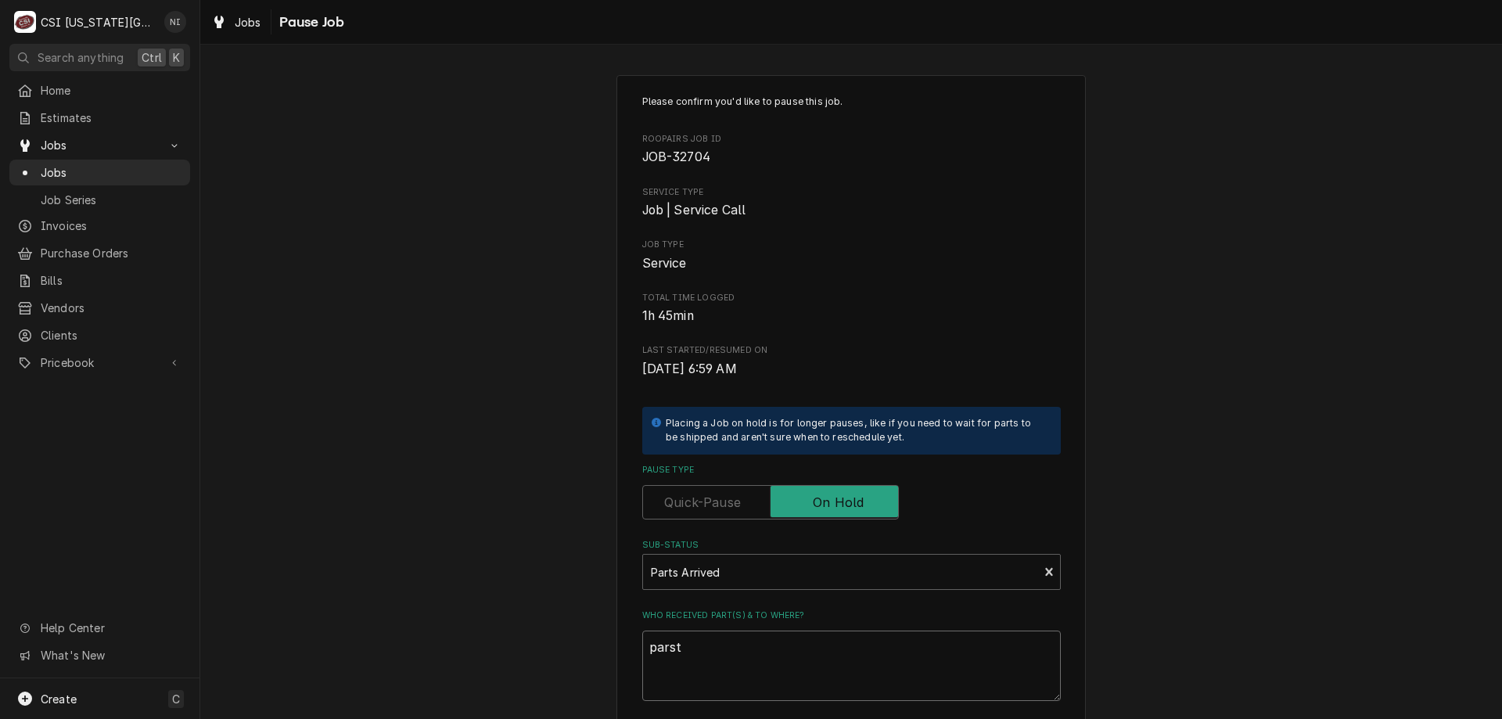
type textarea "parst"
type textarea "x"
type textarea "parst"
type textarea "x"
type textarea "pars"
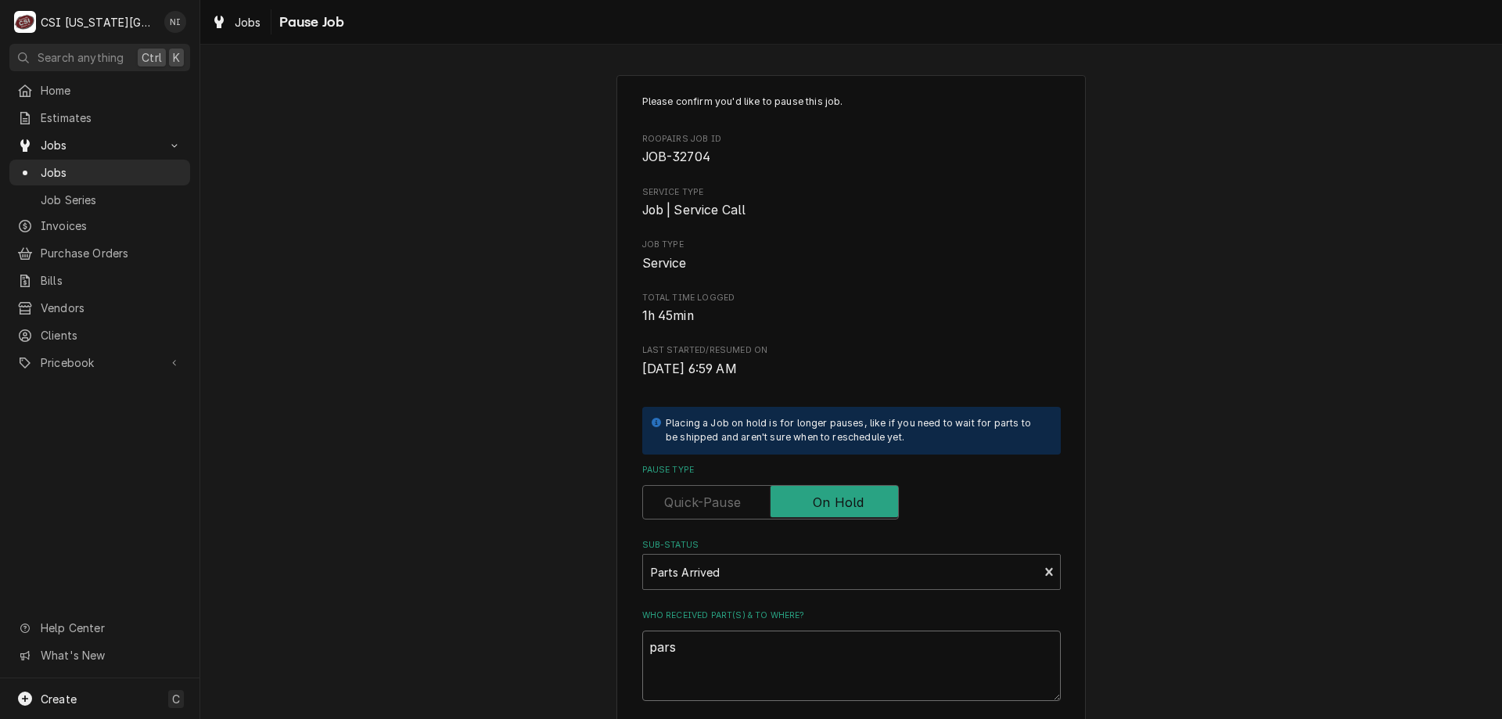
type textarea "x"
type textarea "par"
type textarea "x"
type textarea "parts"
type textarea "x"
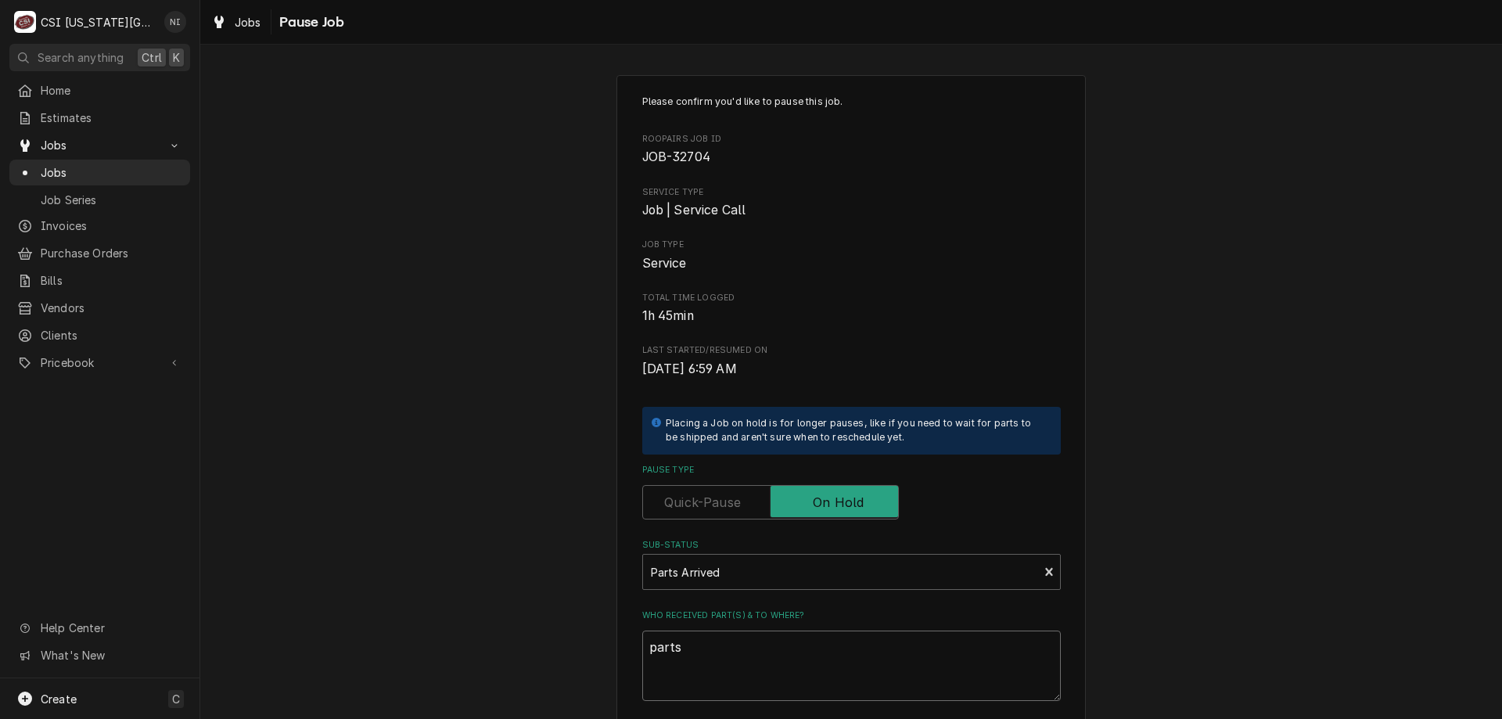
type textarea "parts"
type textarea "x"
type textarea "parts on"
type textarea "x"
type textarea "parts on"
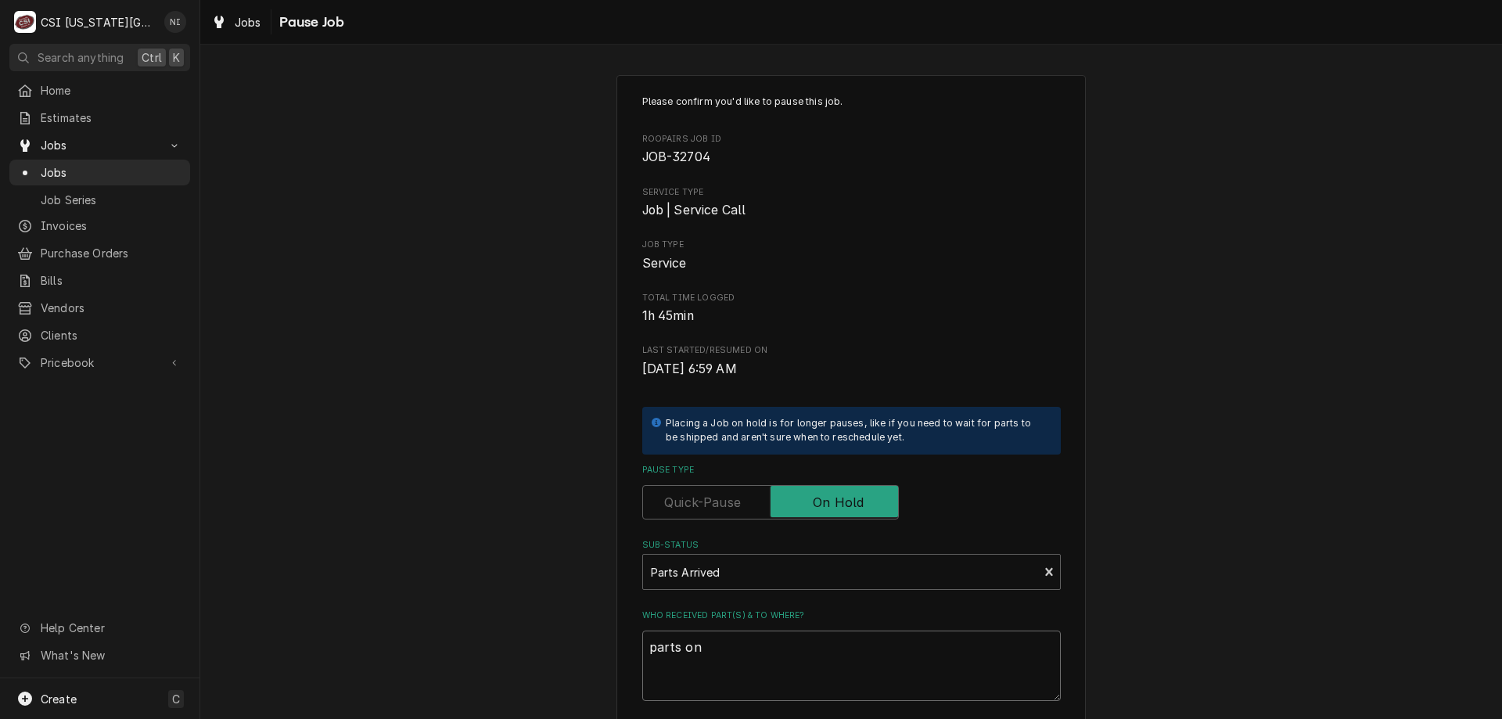
type textarea "x"
type textarea "parts on c"
type textarea "x"
type textarea "parts on co"
type textarea "x"
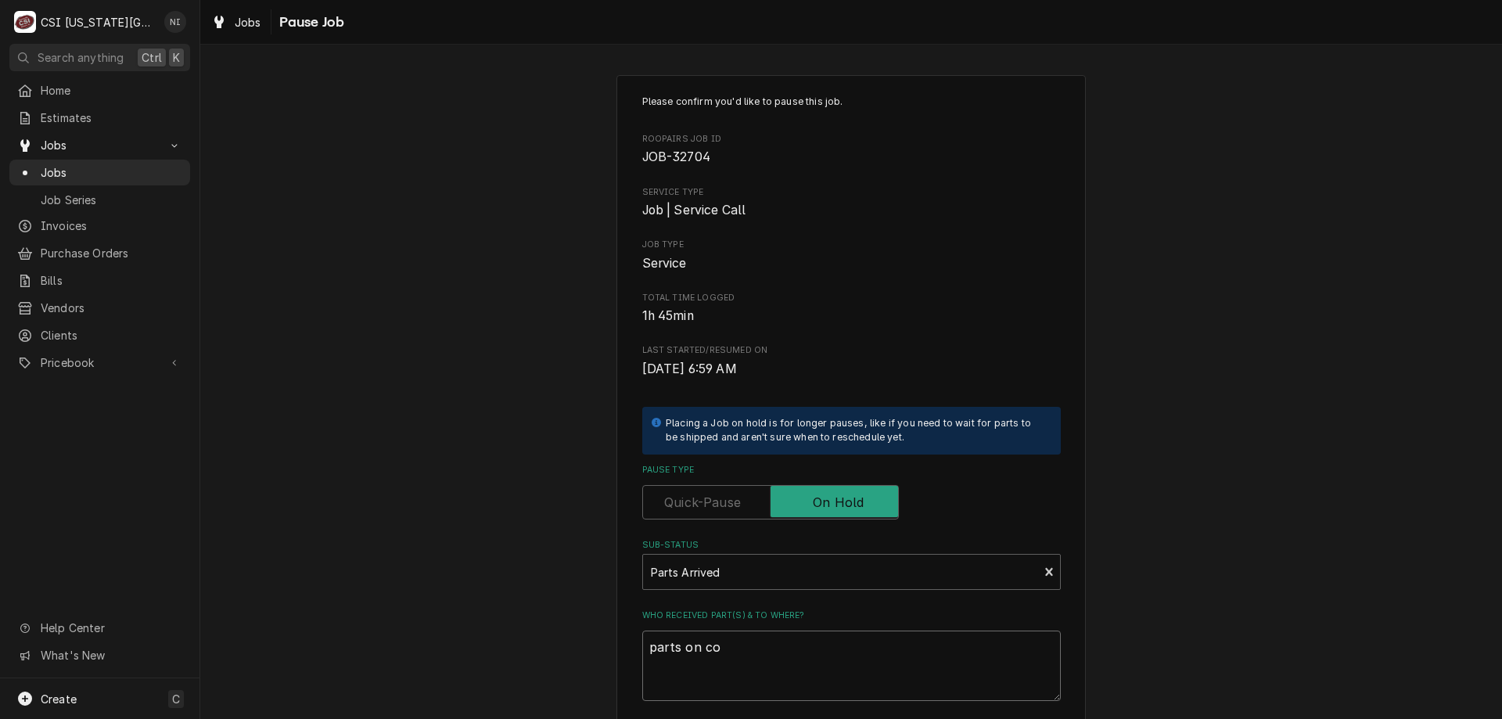
type textarea "parts on cod"
type textarea "x"
type textarea "parts on cody"
type textarea "x"
type textarea "parts on cody"
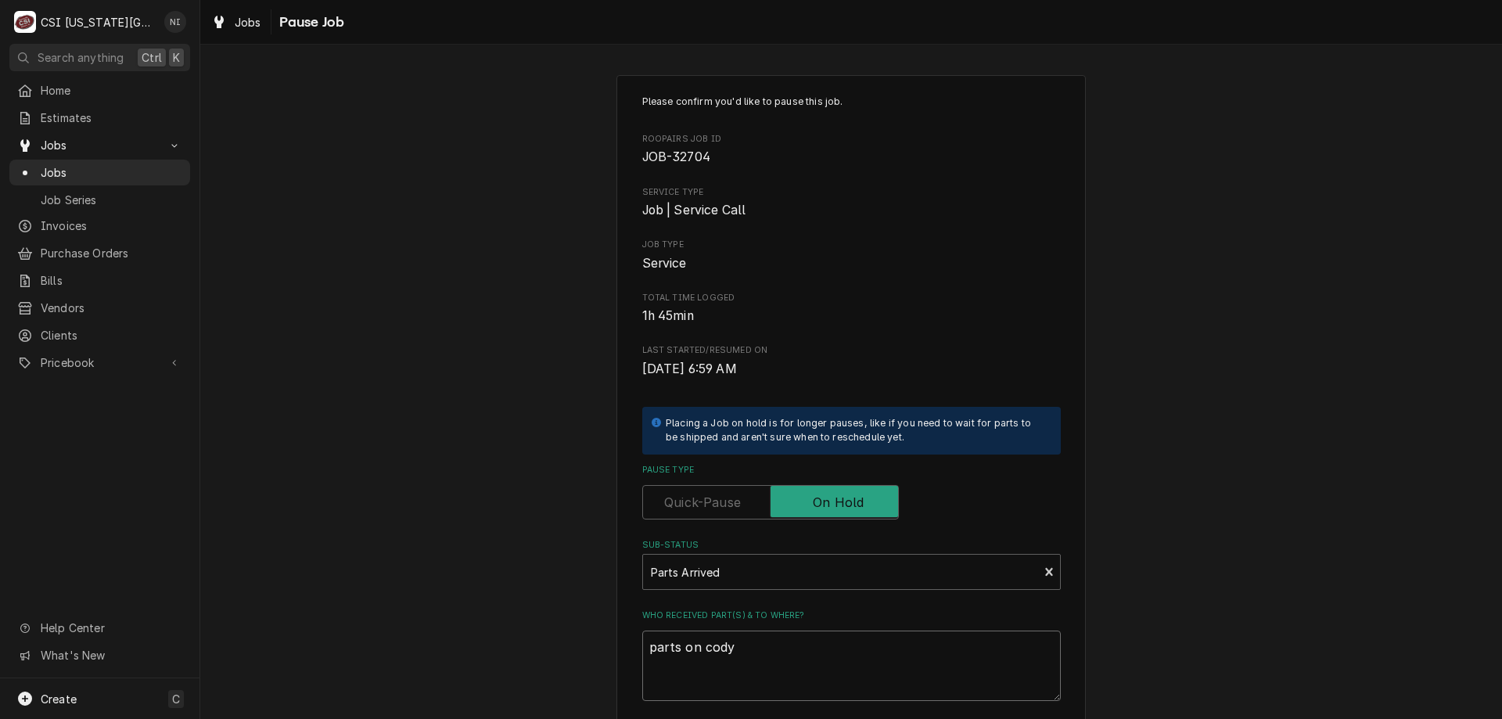
type textarea "x"
type textarea "parts on cody s"
type textarea "x"
type textarea "parts on cody sh"
type textarea "x"
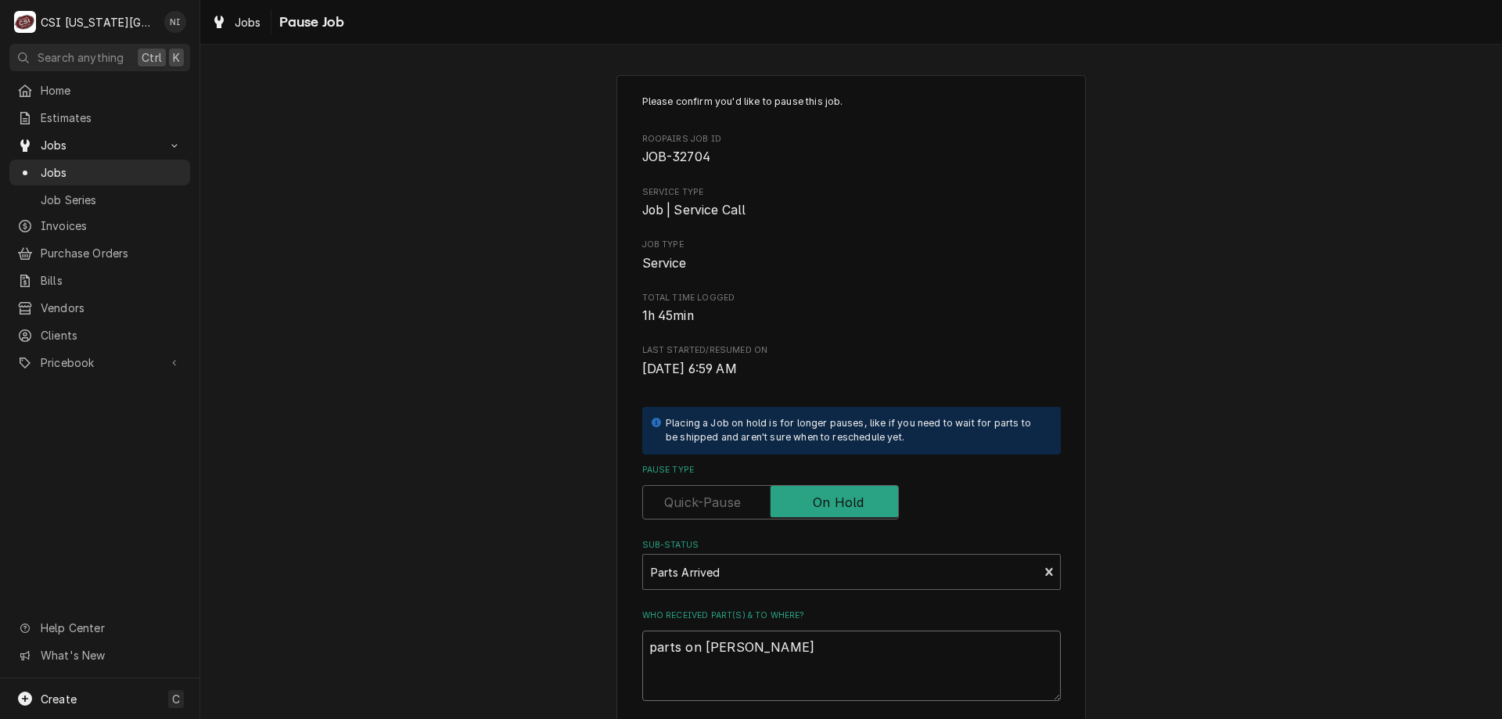
type textarea "parts on cody she"
type textarea "x"
type textarea "parts on cody shel"
type textarea "x"
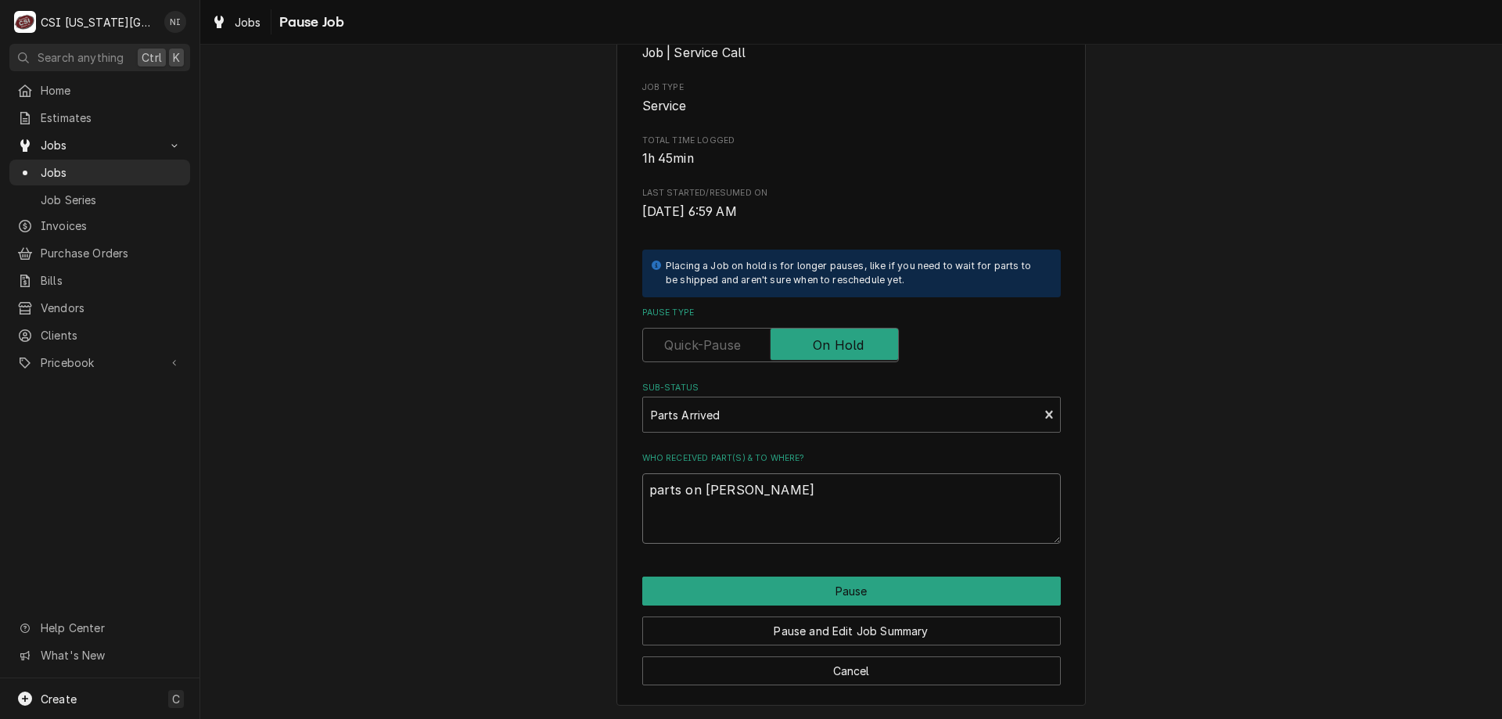
type textarea "parts on cody shelf"
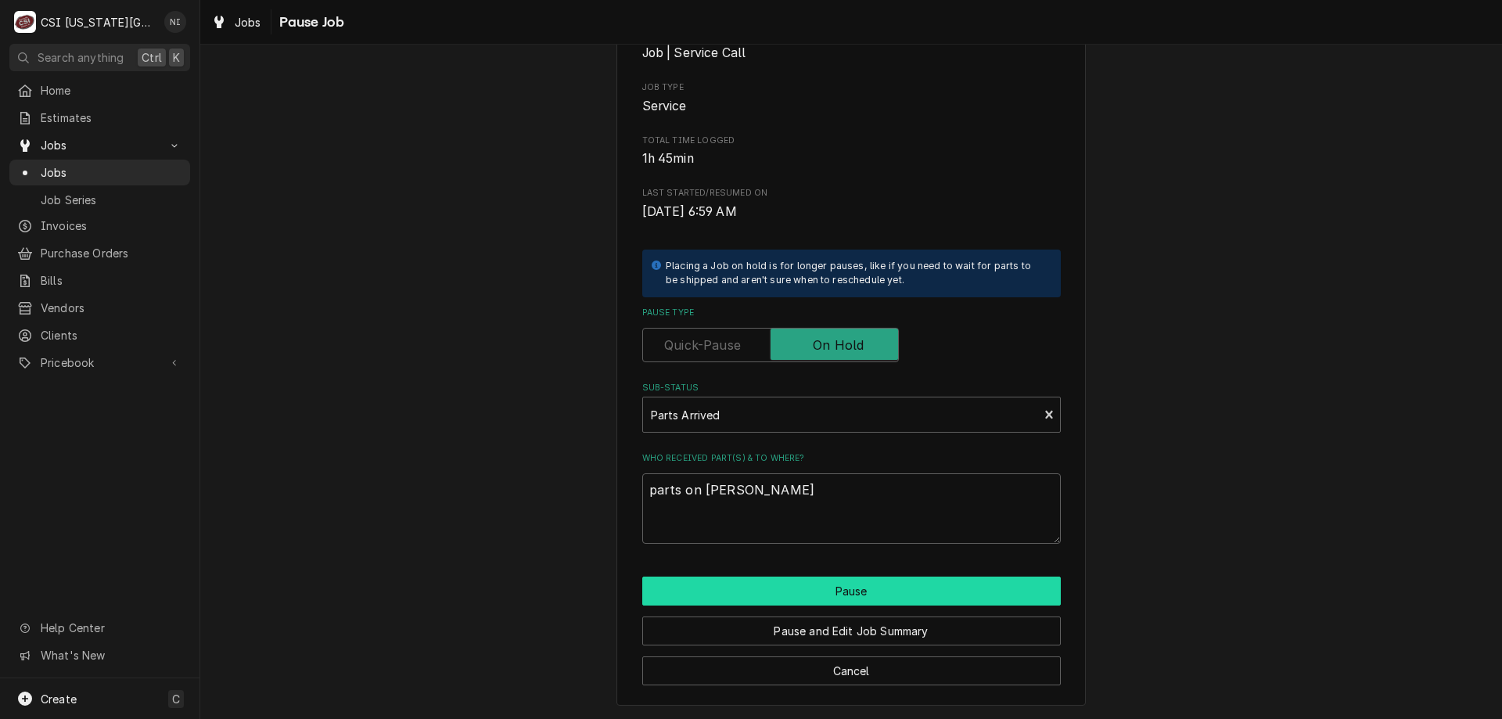
click at [893, 598] on button "Pause" at bounding box center [851, 590] width 418 height 29
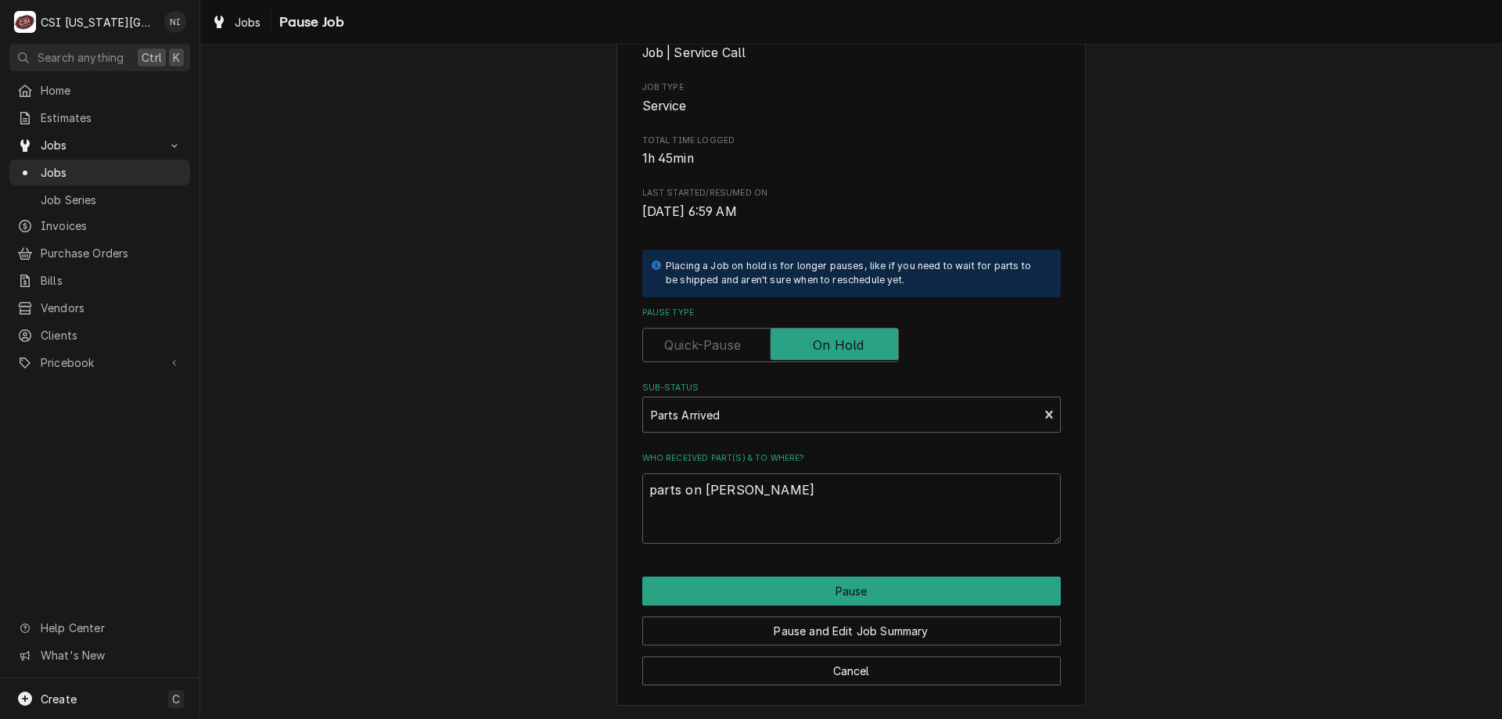
type textarea "x"
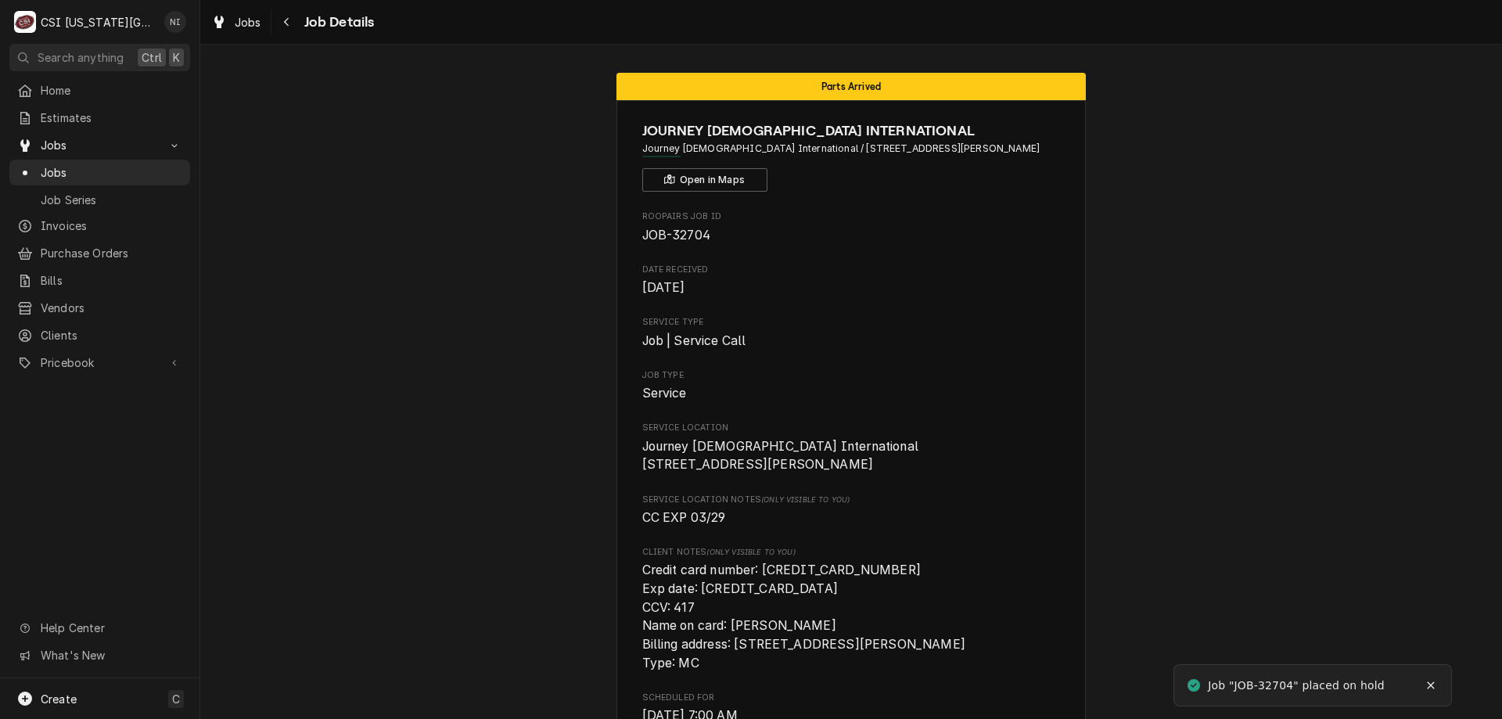
click at [110, 164] on span "Jobs" at bounding box center [112, 172] width 142 height 16
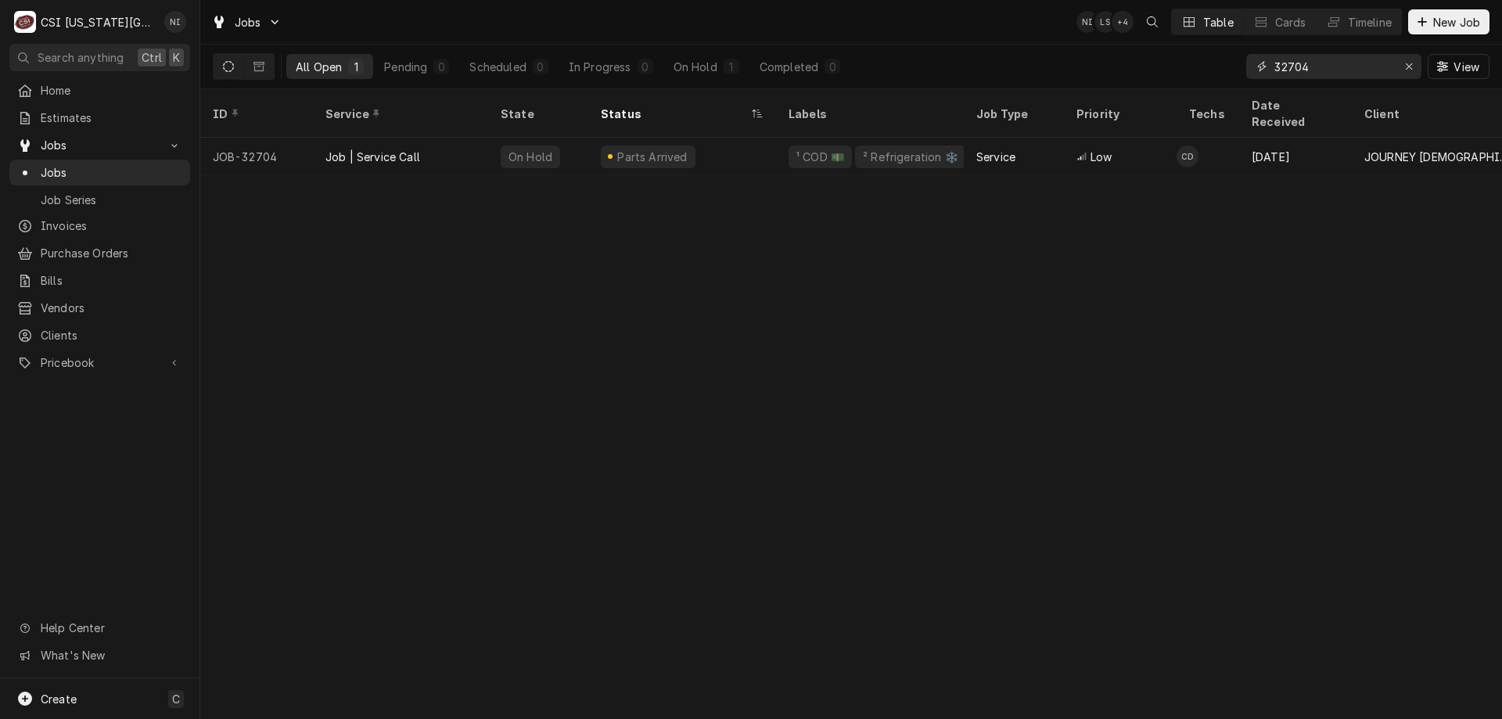
drag, startPoint x: 1324, startPoint y: 73, endPoint x: 1265, endPoint y: 70, distance: 59.5
click at [1265, 70] on div "32704" at bounding box center [1333, 66] width 175 height 25
type input "32666"
click at [768, 138] on div "Parts Ordered" at bounding box center [682, 157] width 188 height 38
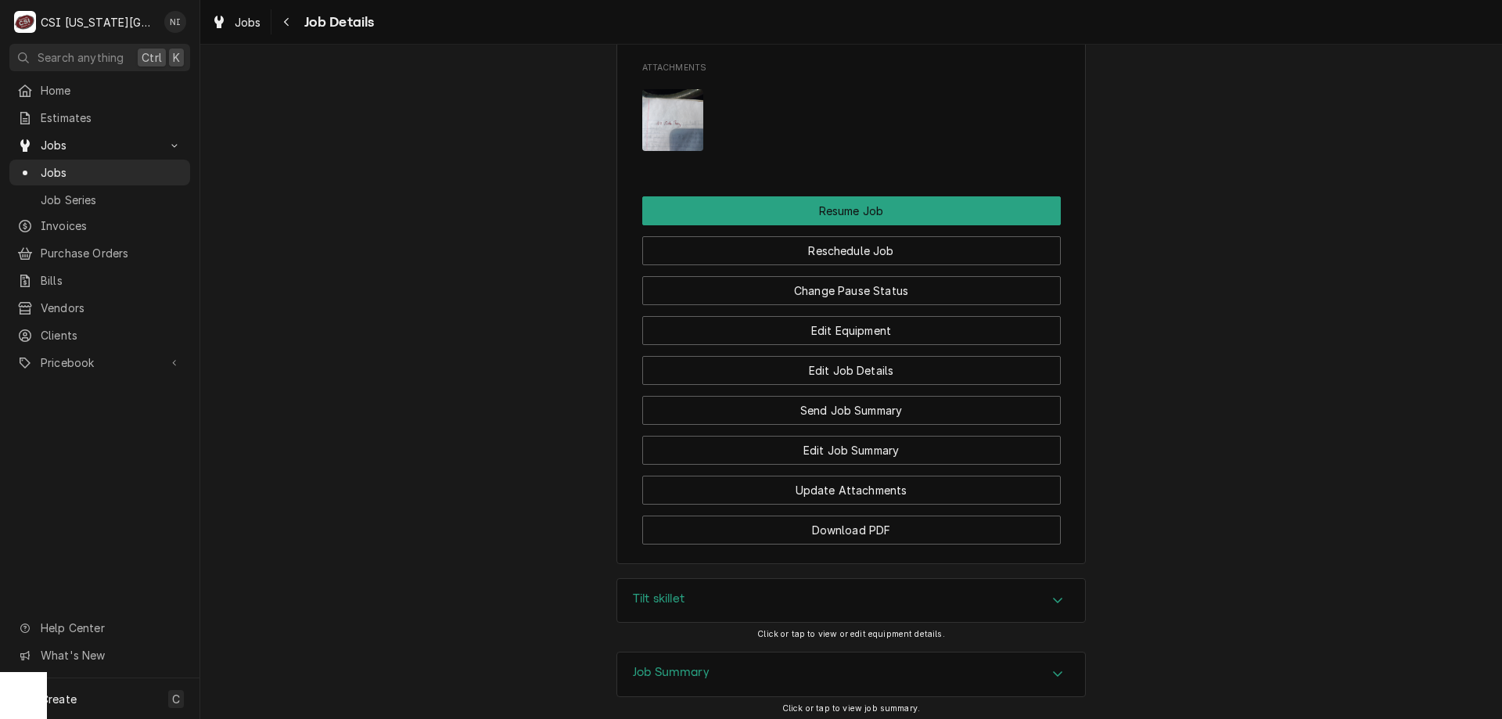
scroll to position [1987, 0]
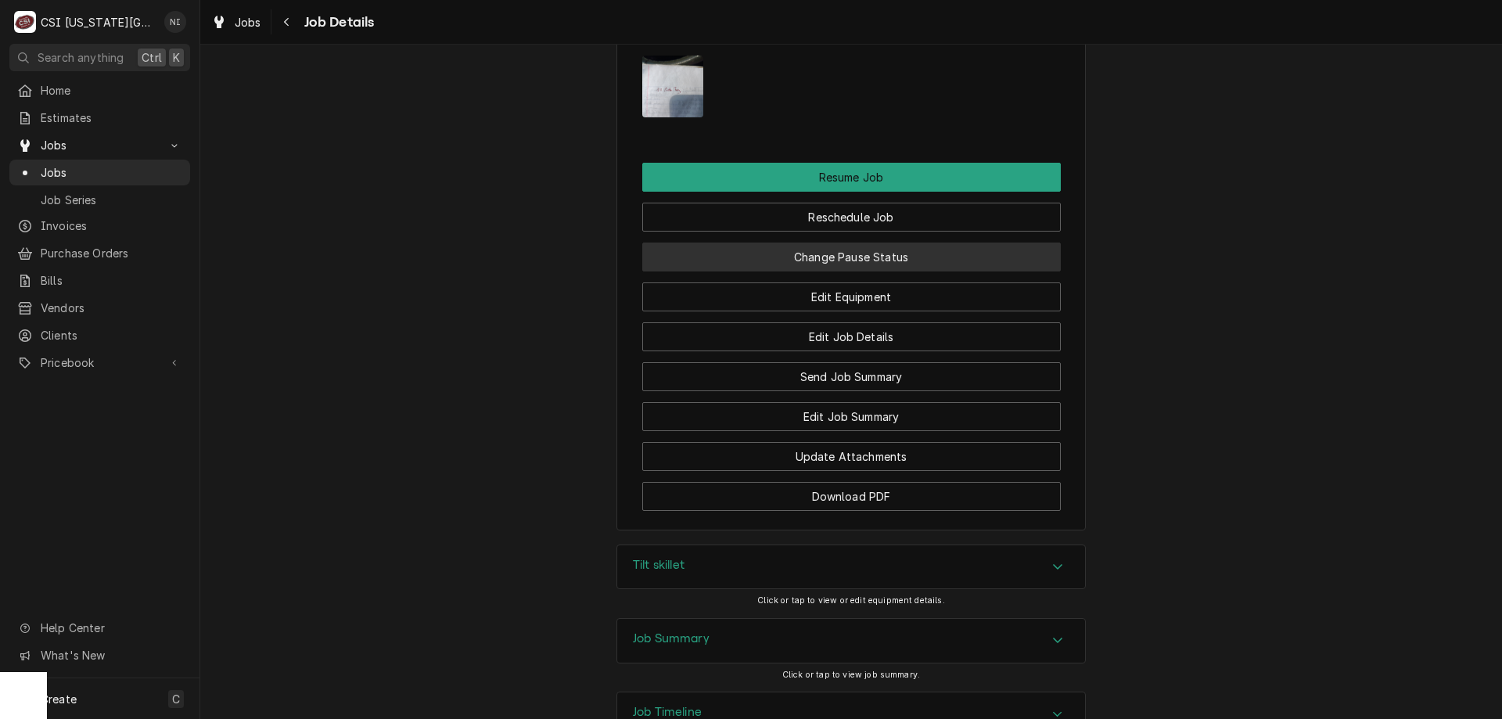
click at [978, 271] on button "Change Pause Status" at bounding box center [851, 256] width 418 height 29
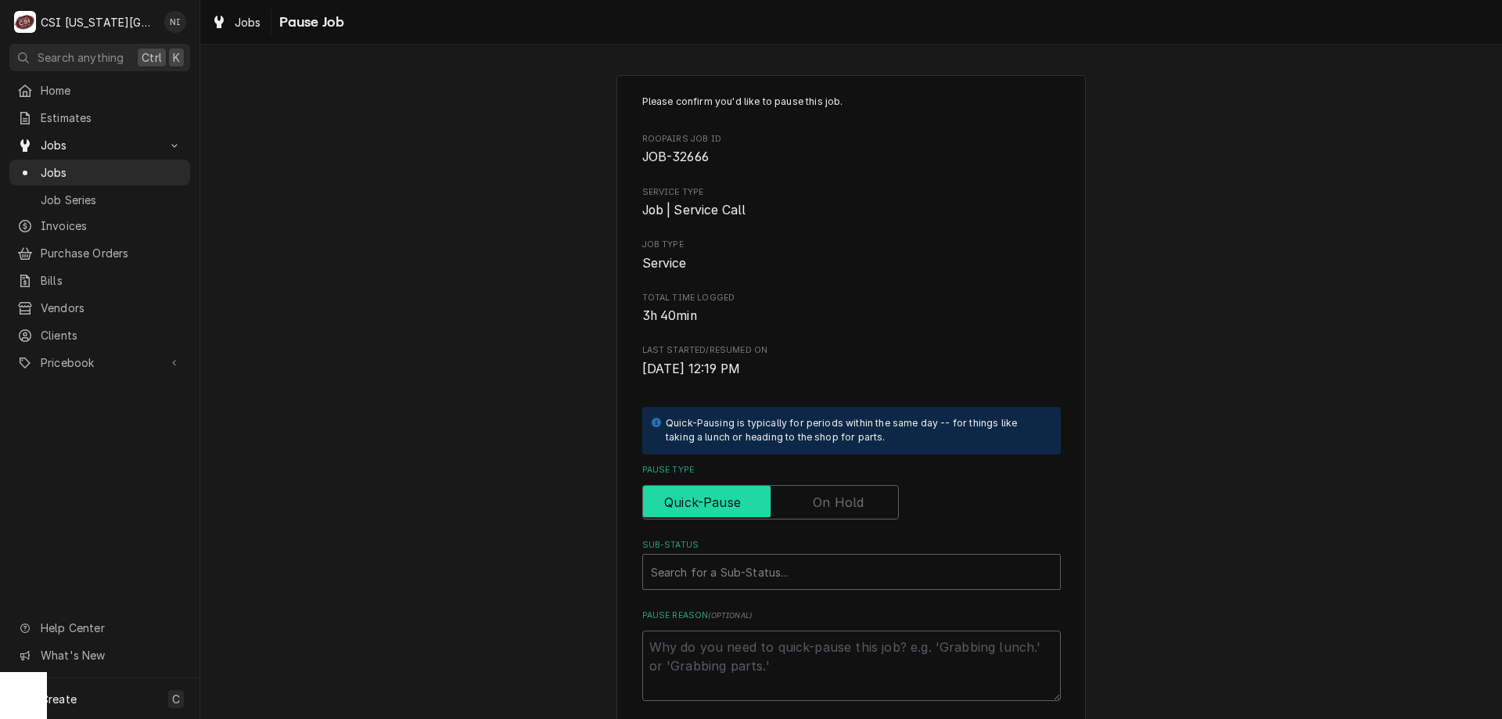
drag, startPoint x: 788, startPoint y: 501, endPoint x: 788, endPoint y: 540, distance: 39.1
click at [788, 506] on input "Pause Type" at bounding box center [770, 502] width 242 height 34
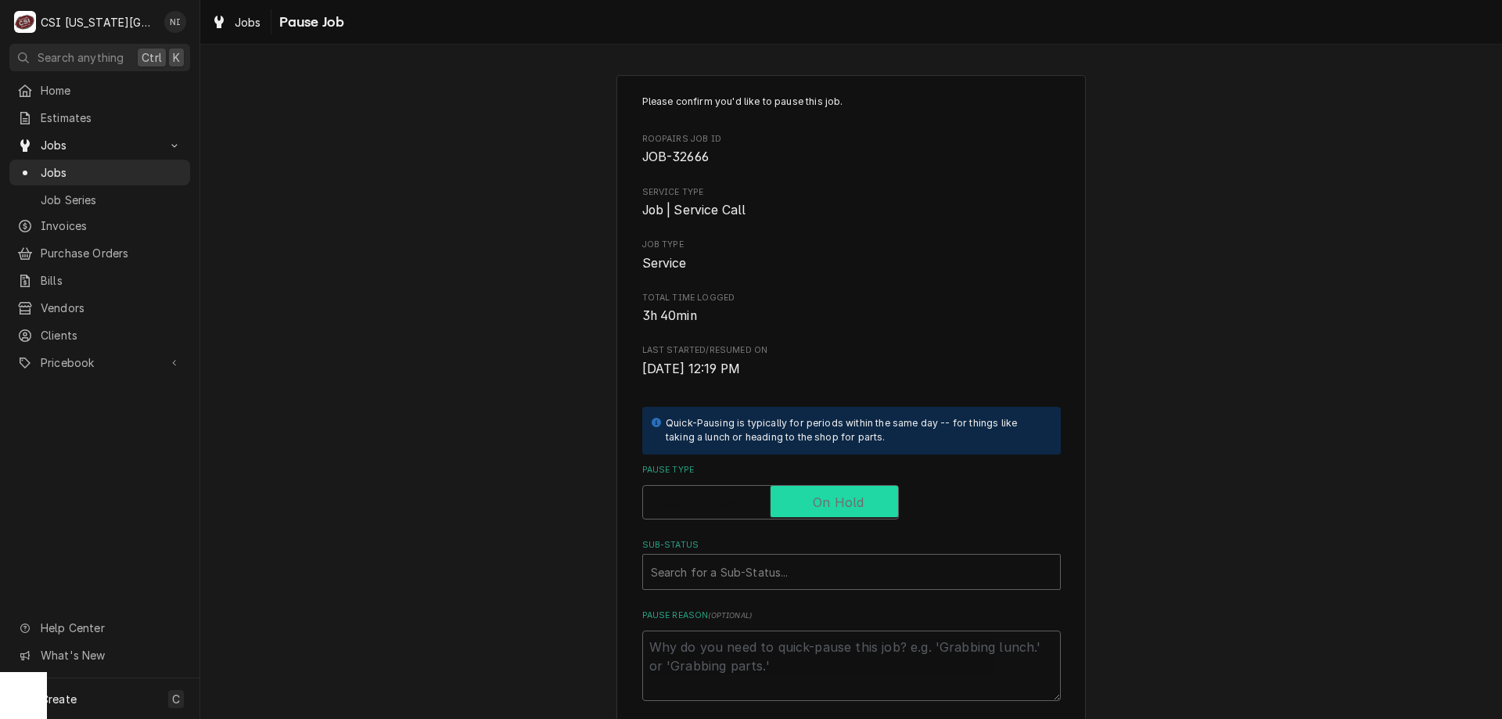
checkbox input "true"
click at [784, 568] on div "Sub-Status" at bounding box center [851, 572] width 401 height 28
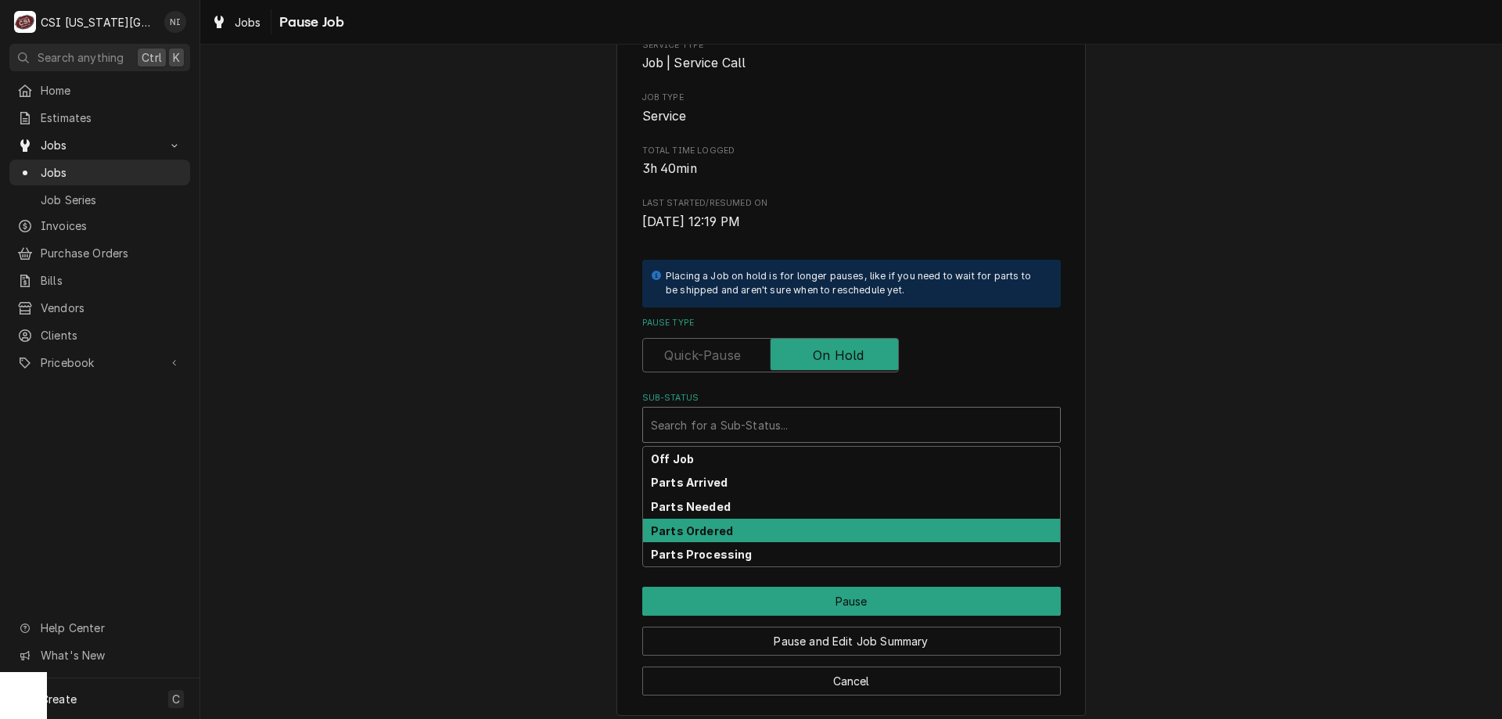
scroll to position [157, 0]
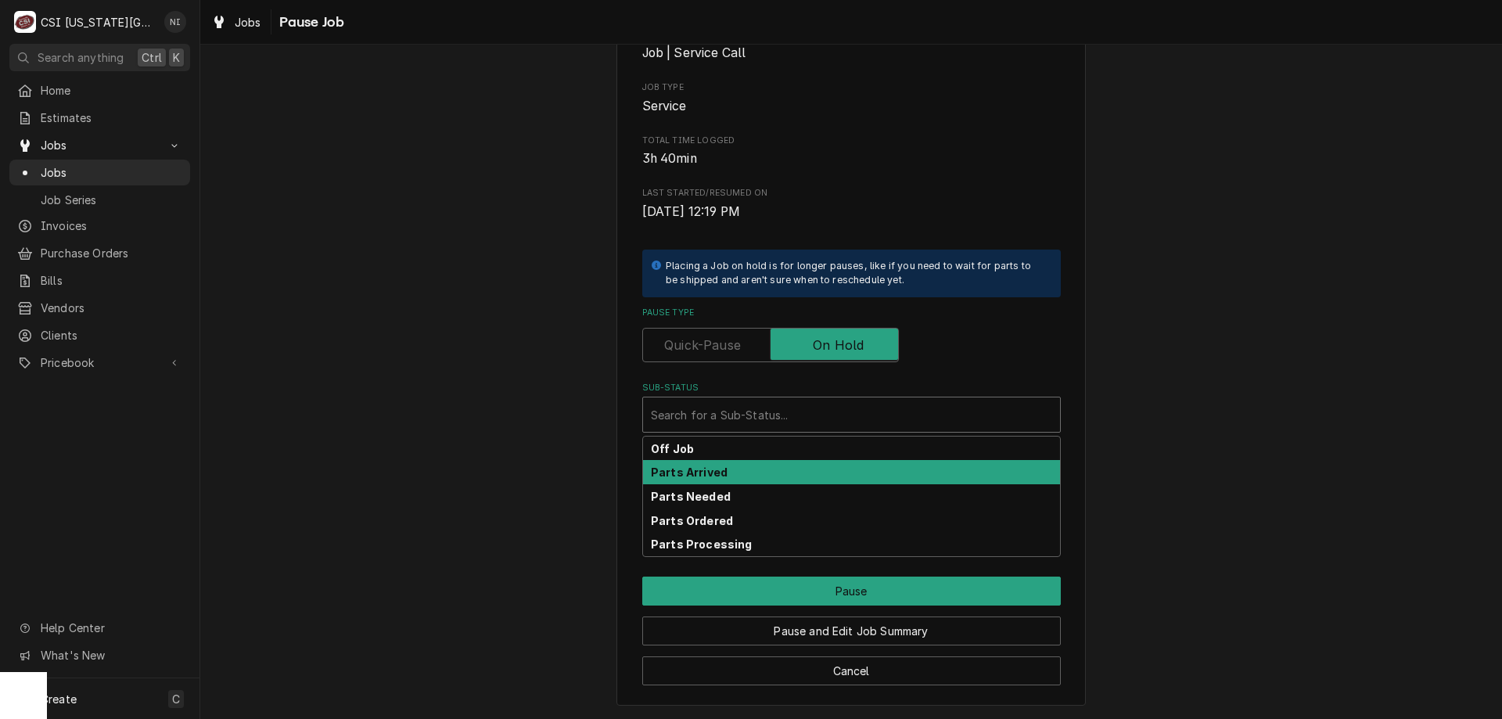
click at [726, 473] on div "Parts Arrived" at bounding box center [851, 472] width 417 height 24
type textarea "x"
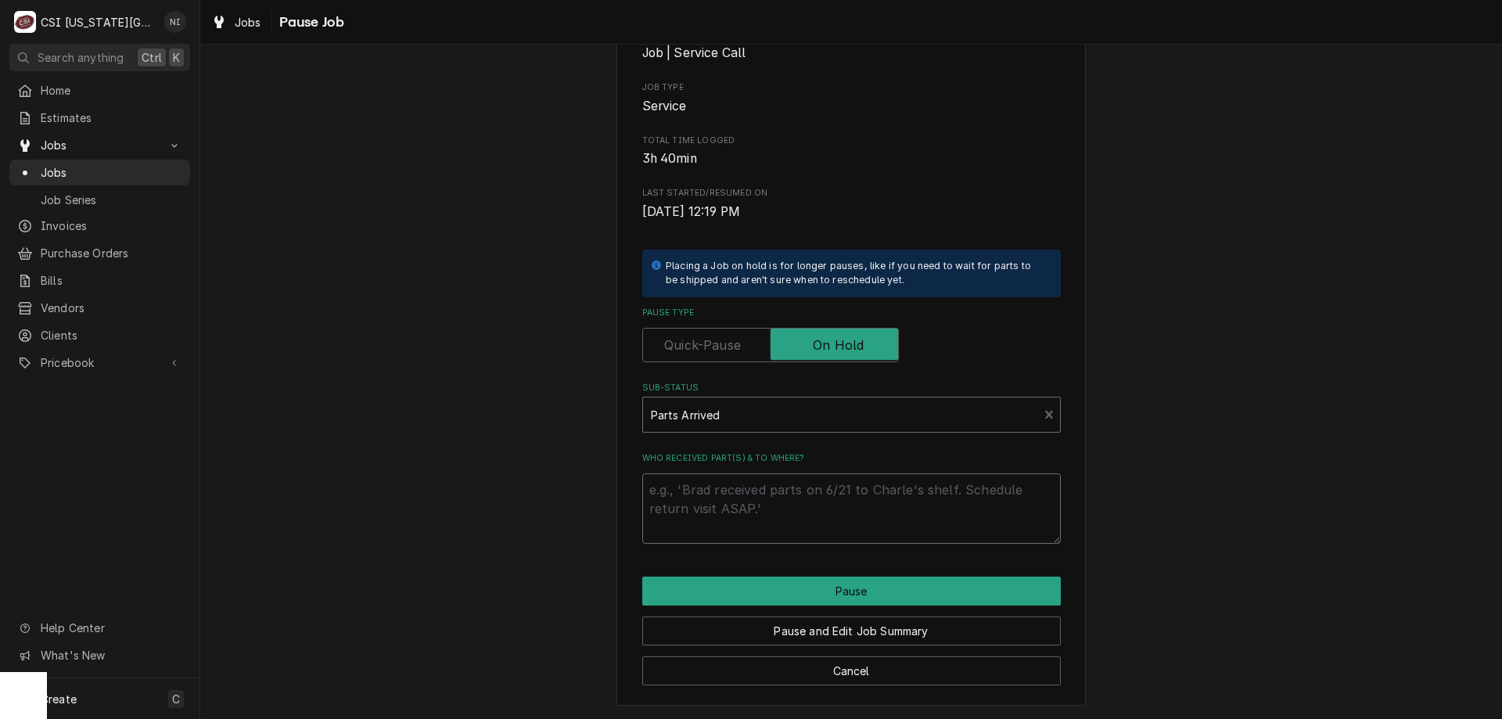
click at [716, 513] on textarea "Who received part(s) & to where?" at bounding box center [851, 508] width 418 height 70
type textarea "P"
type textarea "x"
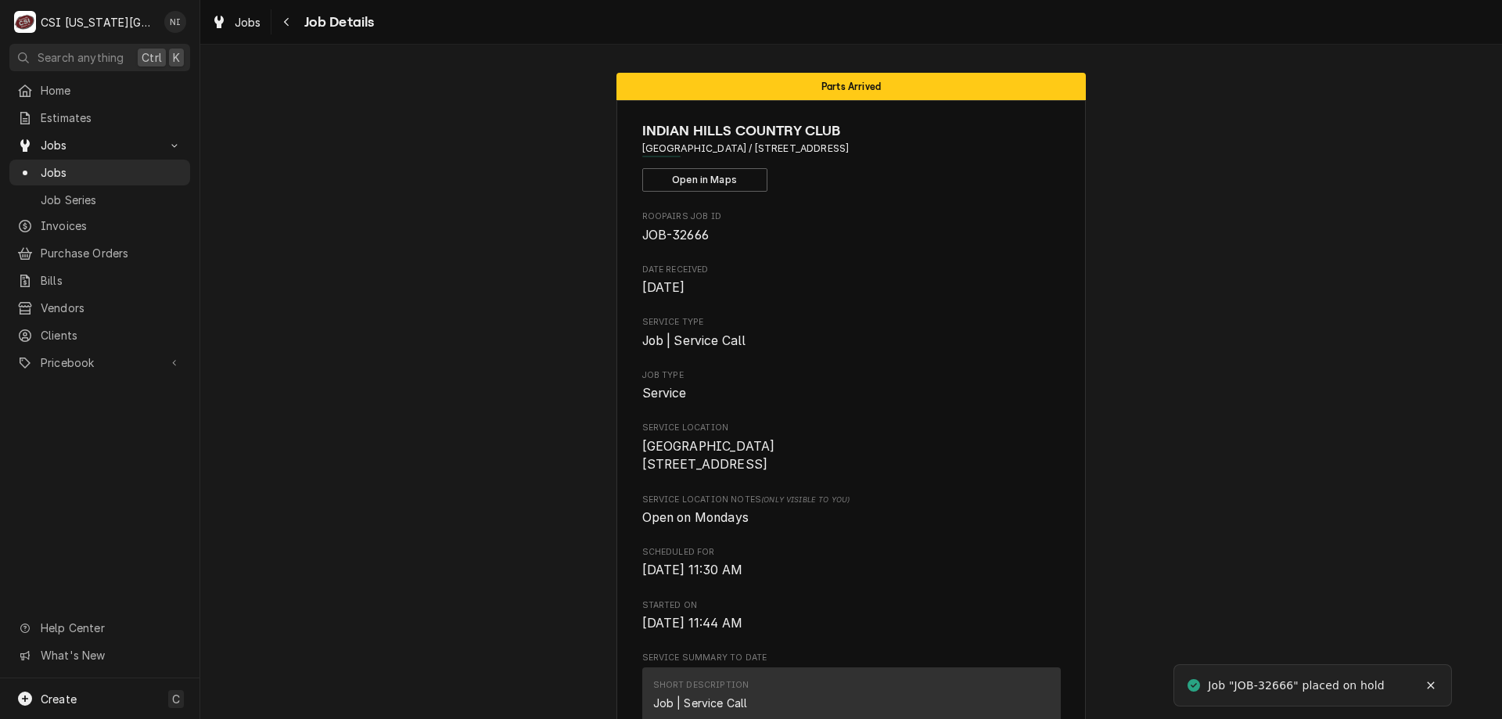
drag, startPoint x: 0, startPoint y: 0, endPoint x: 106, endPoint y: 170, distance: 199.9
click at [106, 170] on span "Jobs" at bounding box center [112, 172] width 142 height 16
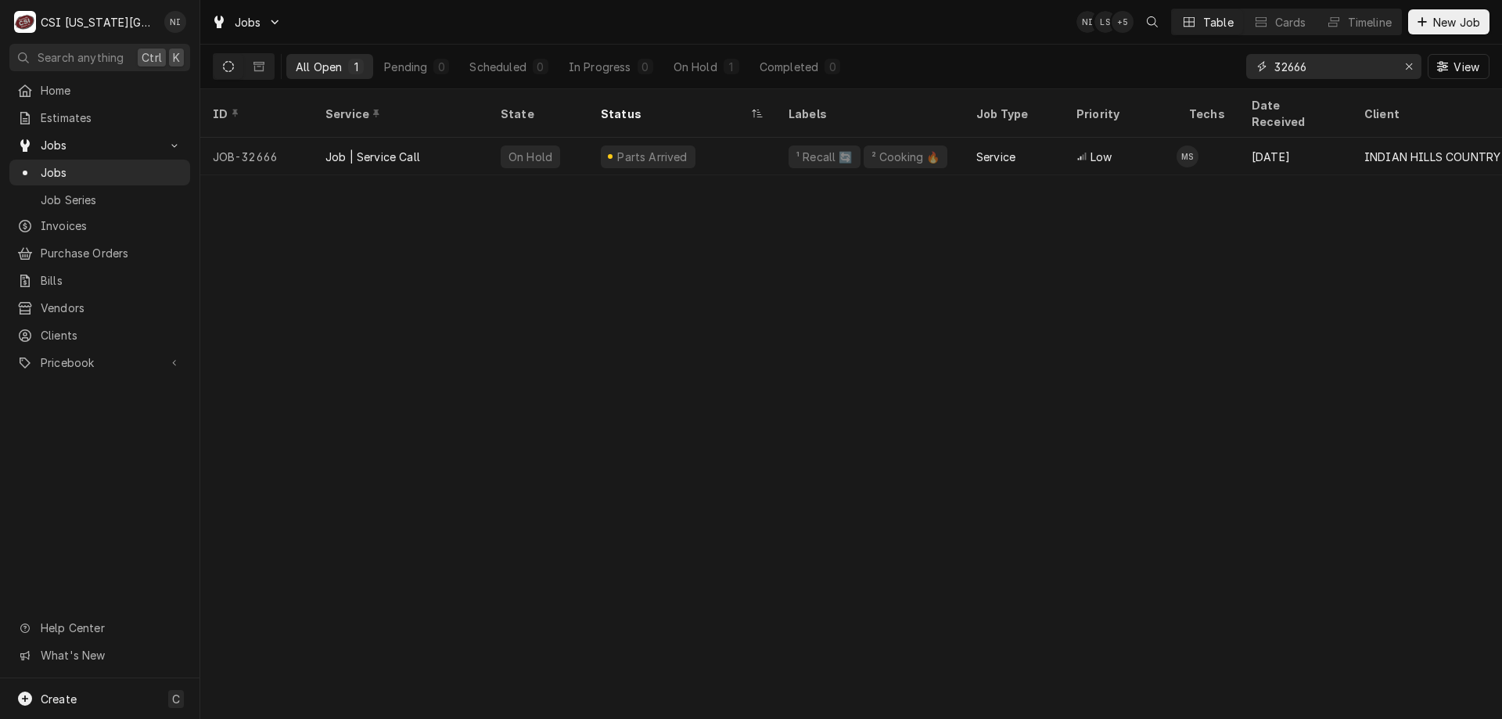
click at [1309, 67] on input "32666" at bounding box center [1332, 66] width 117 height 25
type input "32649"
click at [603, 145] on div "Parts Ordered" at bounding box center [651, 156] width 100 height 23
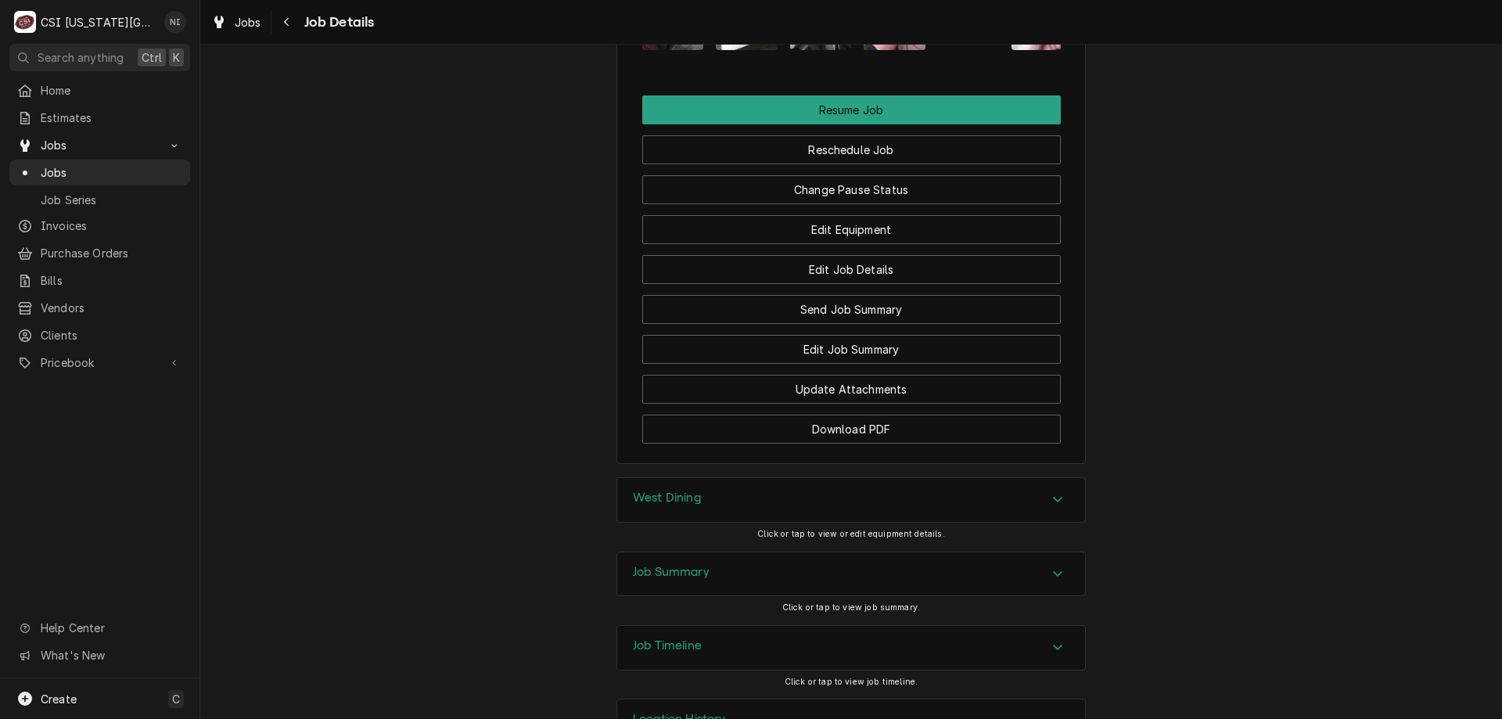
scroll to position [2329, 0]
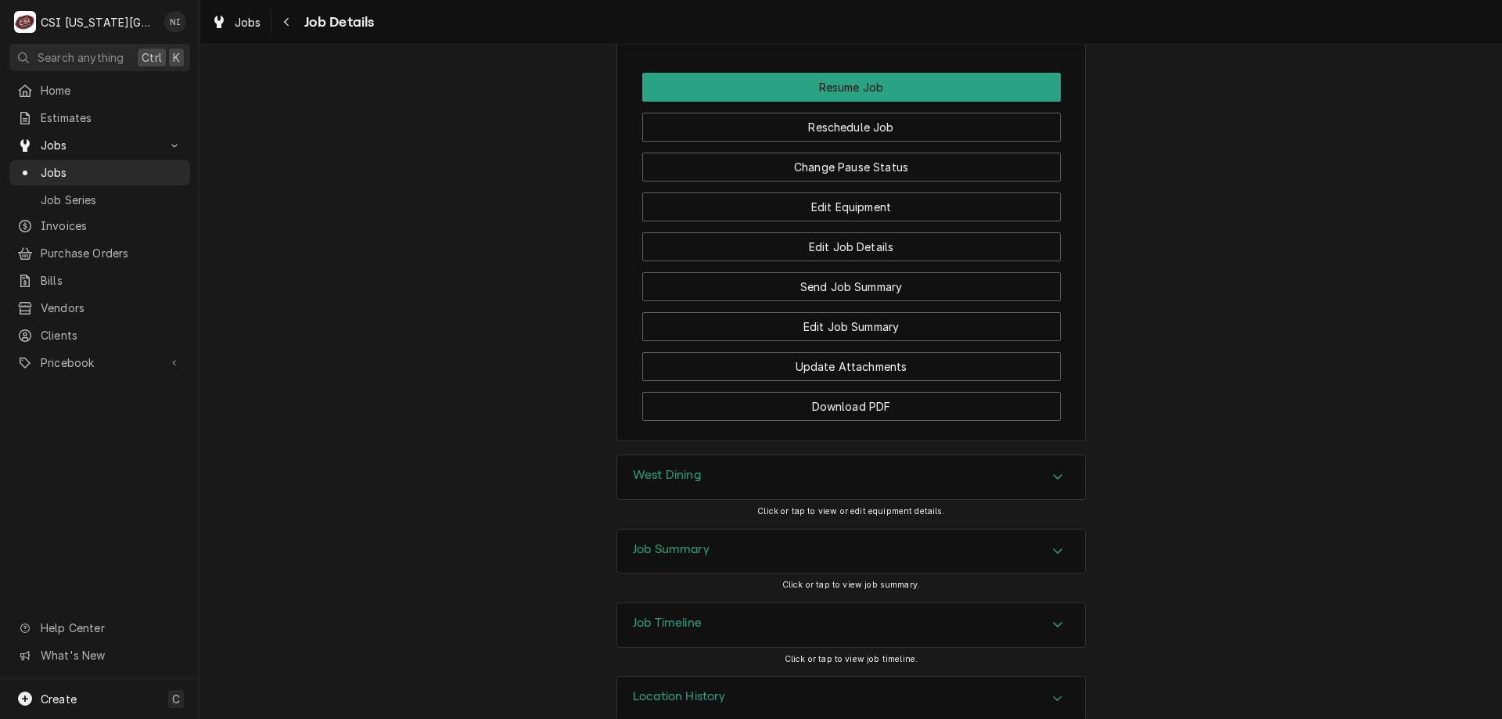
drag, startPoint x: 880, startPoint y: 540, endPoint x: 925, endPoint y: 528, distance: 46.3
click at [881, 540] on div "Job Summary" at bounding box center [851, 552] width 468 height 44
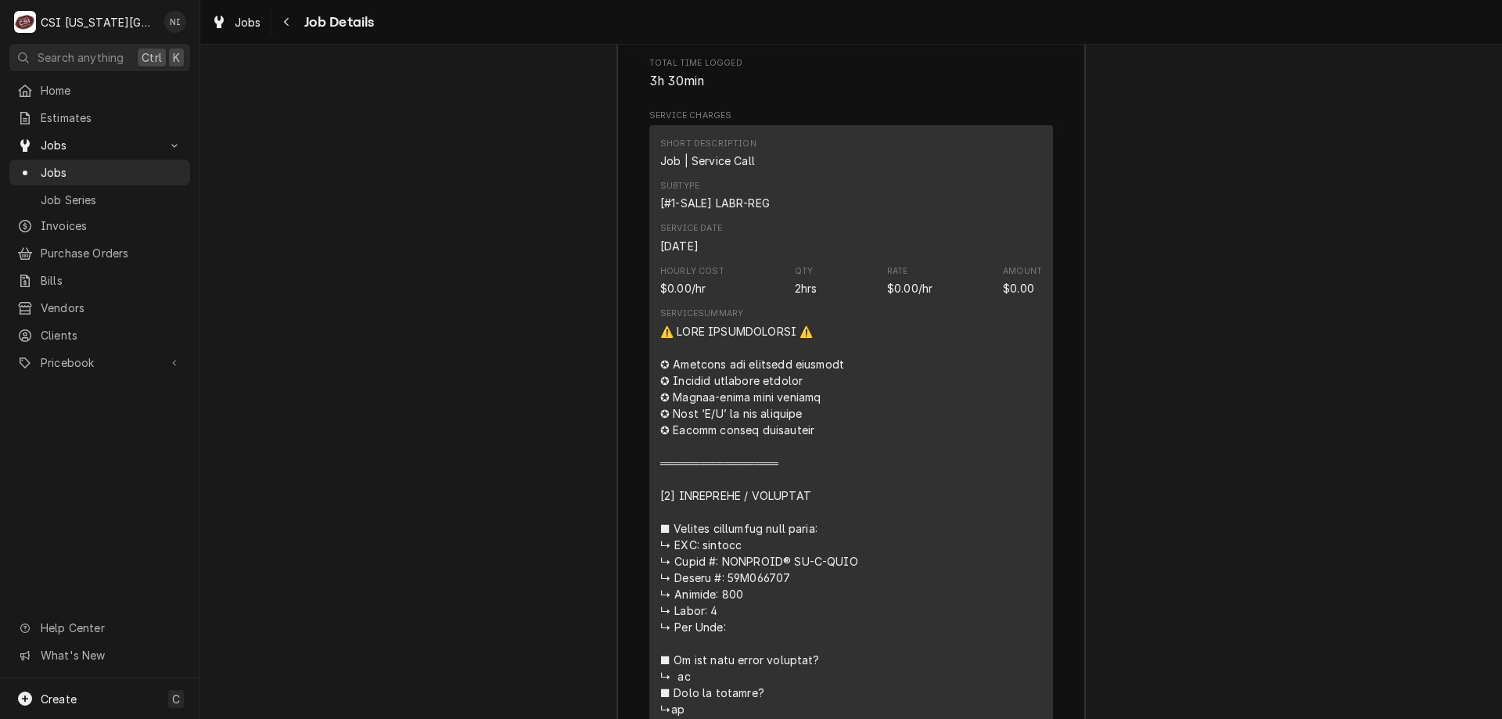
scroll to position [3014, 0]
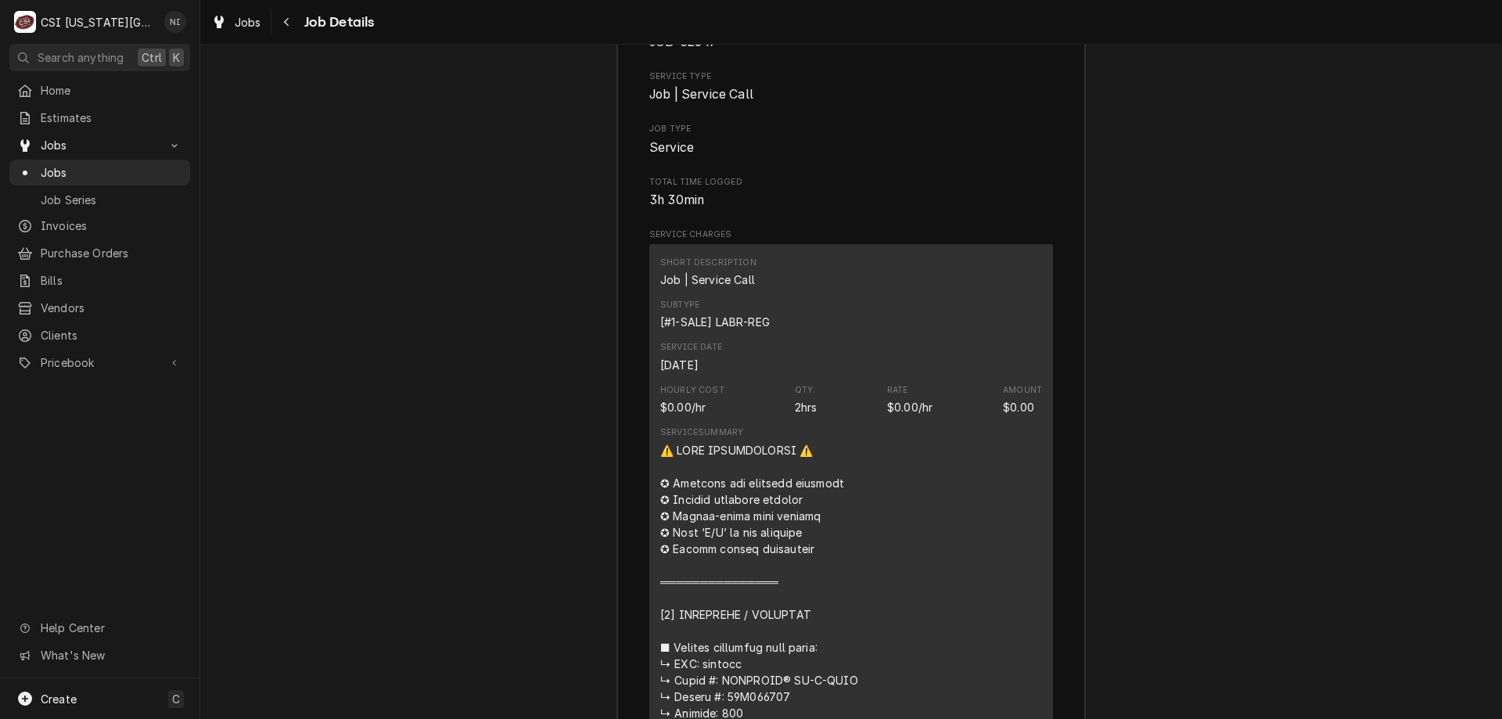
scroll to position [2666, 0]
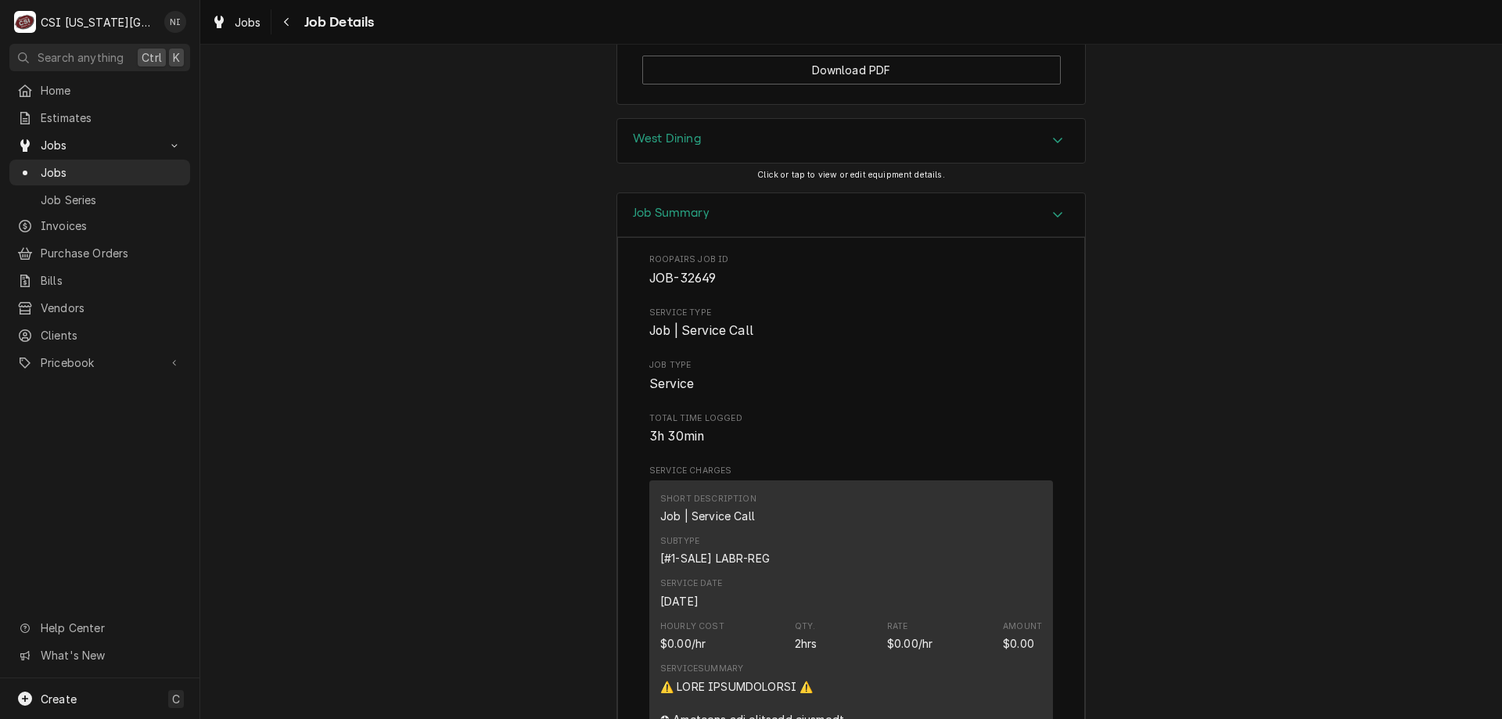
click at [987, 193] on div "Job Summary" at bounding box center [851, 215] width 468 height 45
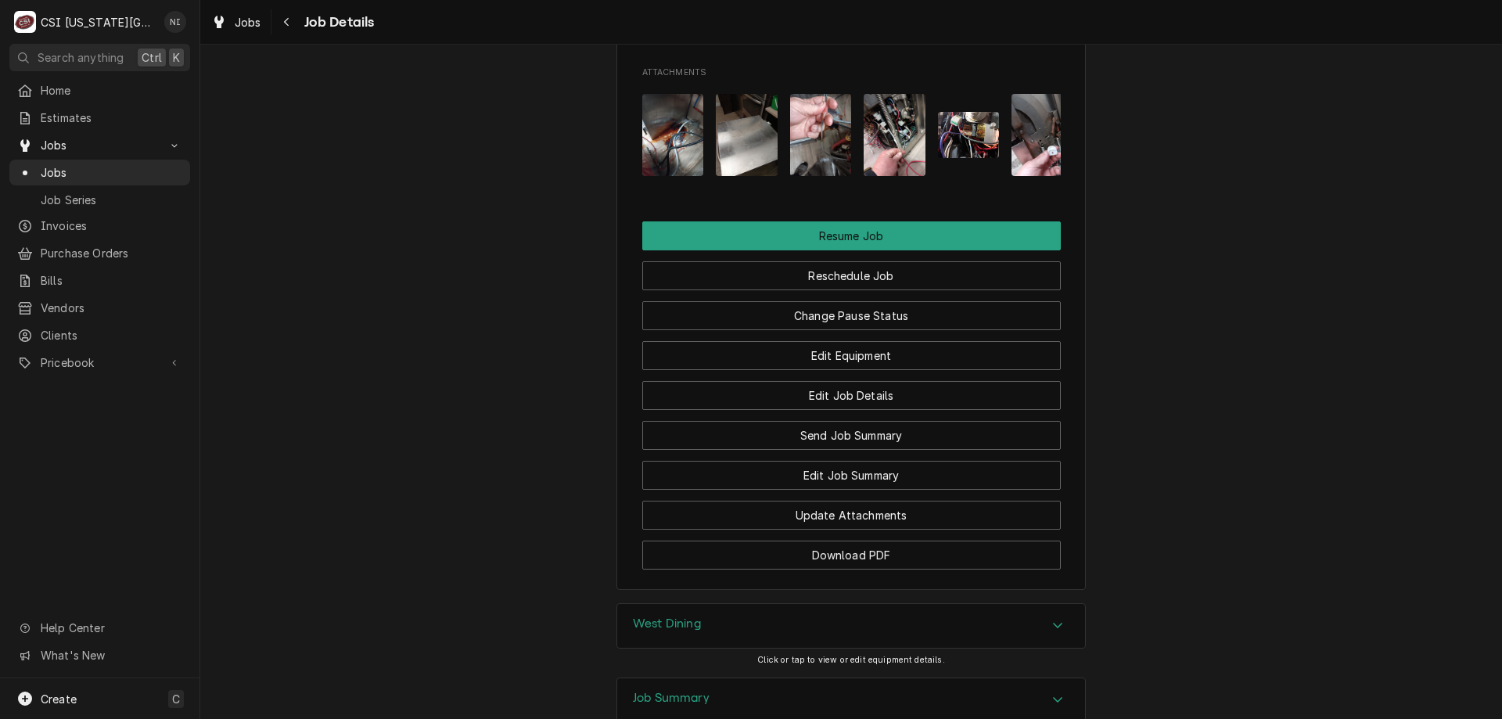
scroll to position [2173, 0]
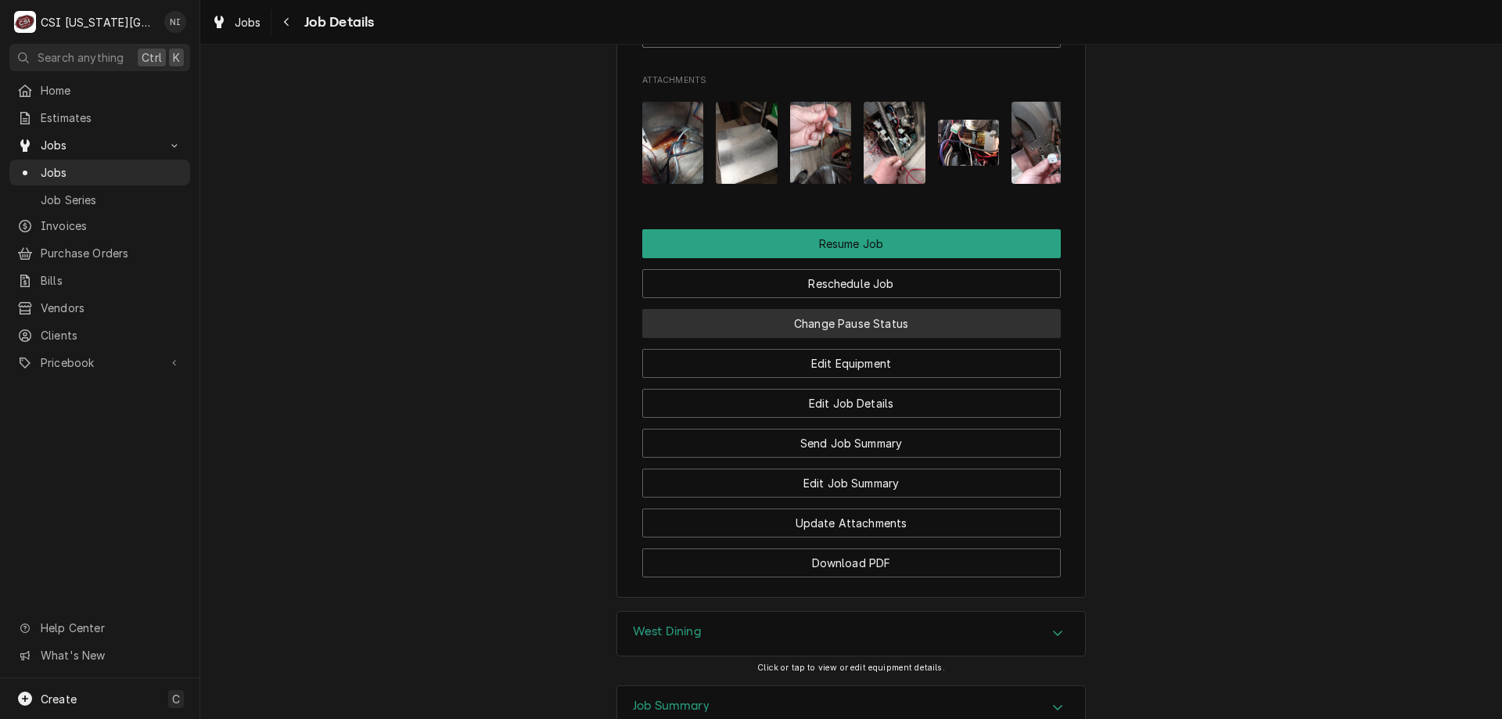
click at [878, 309] on button "Change Pause Status" at bounding box center [851, 323] width 418 height 29
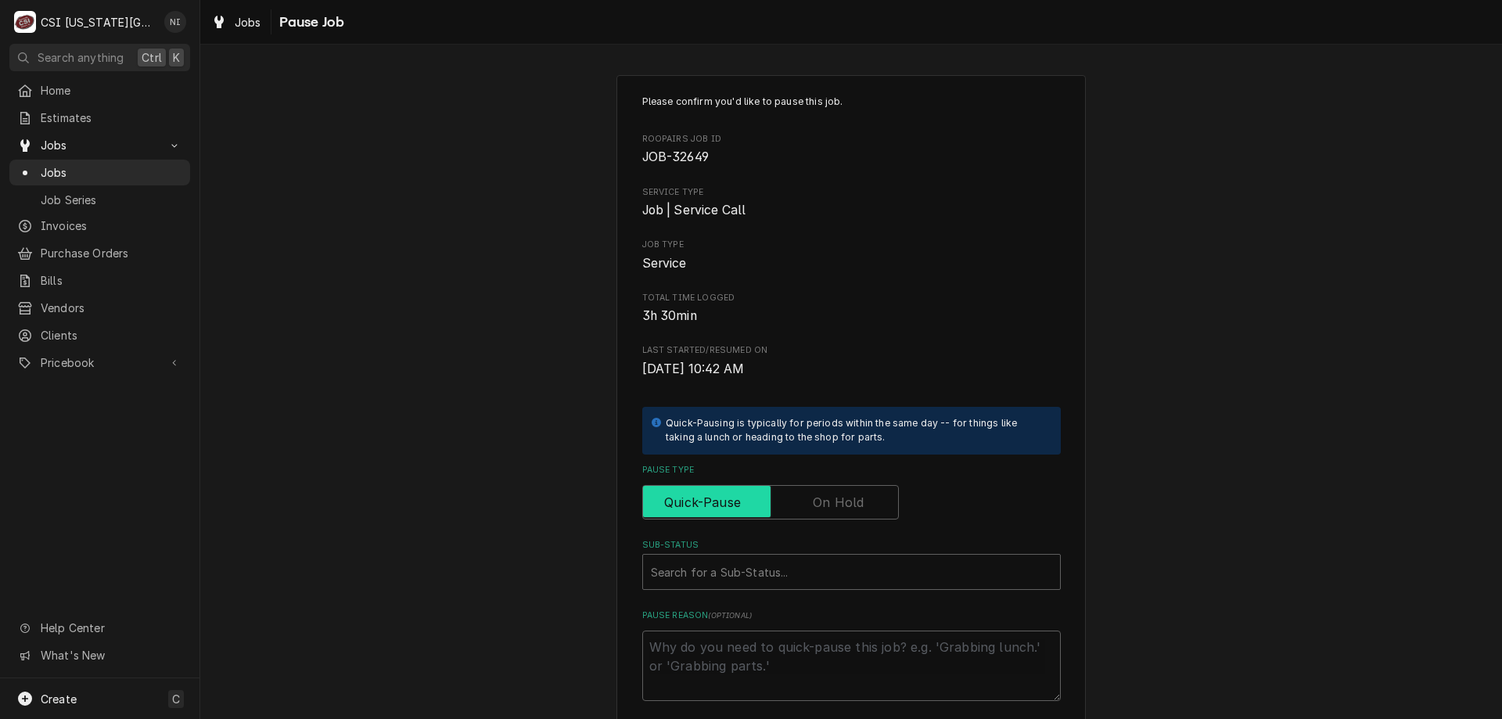
drag, startPoint x: 808, startPoint y: 496, endPoint x: 810, endPoint y: 525, distance: 29.0
click at [808, 501] on input "Pause Type" at bounding box center [770, 502] width 242 height 34
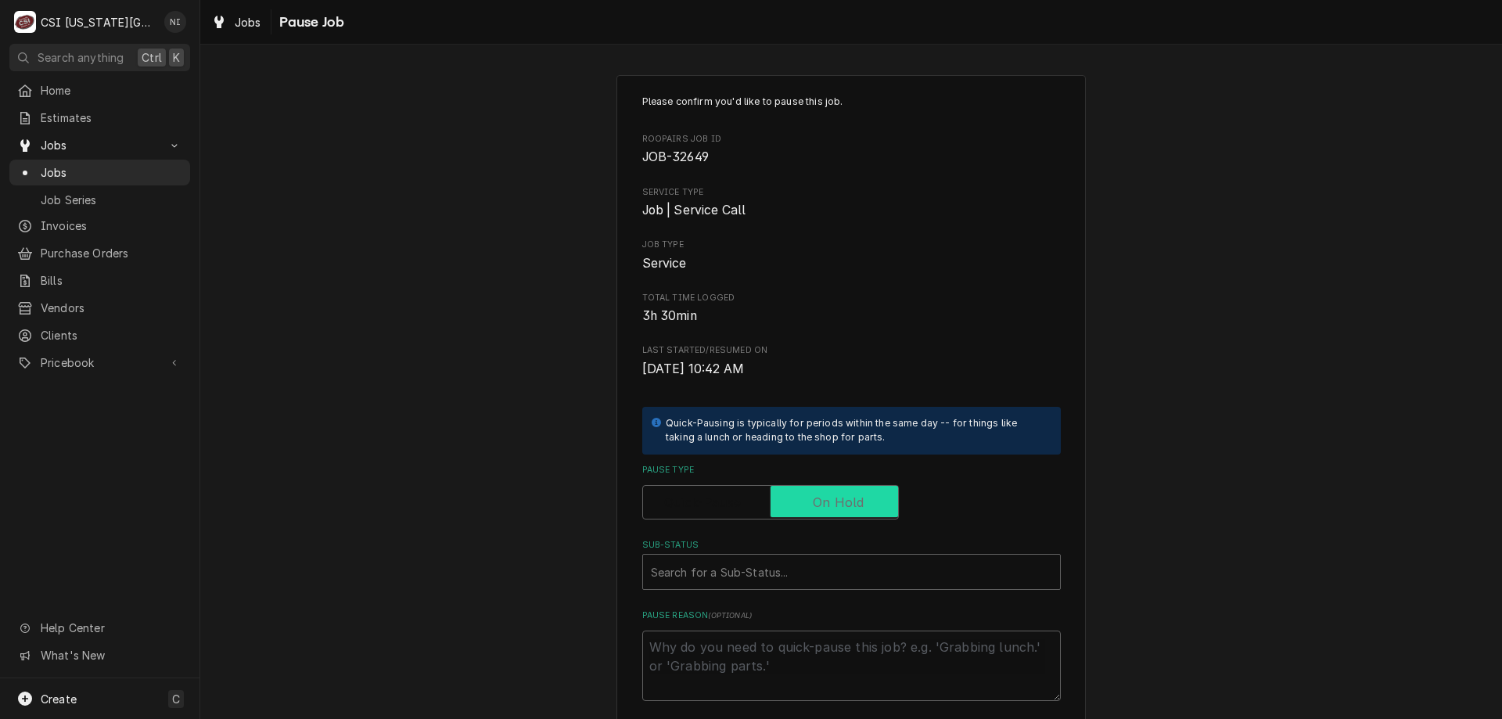
checkbox input "true"
click at [813, 571] on div "Sub-Status" at bounding box center [851, 572] width 401 height 28
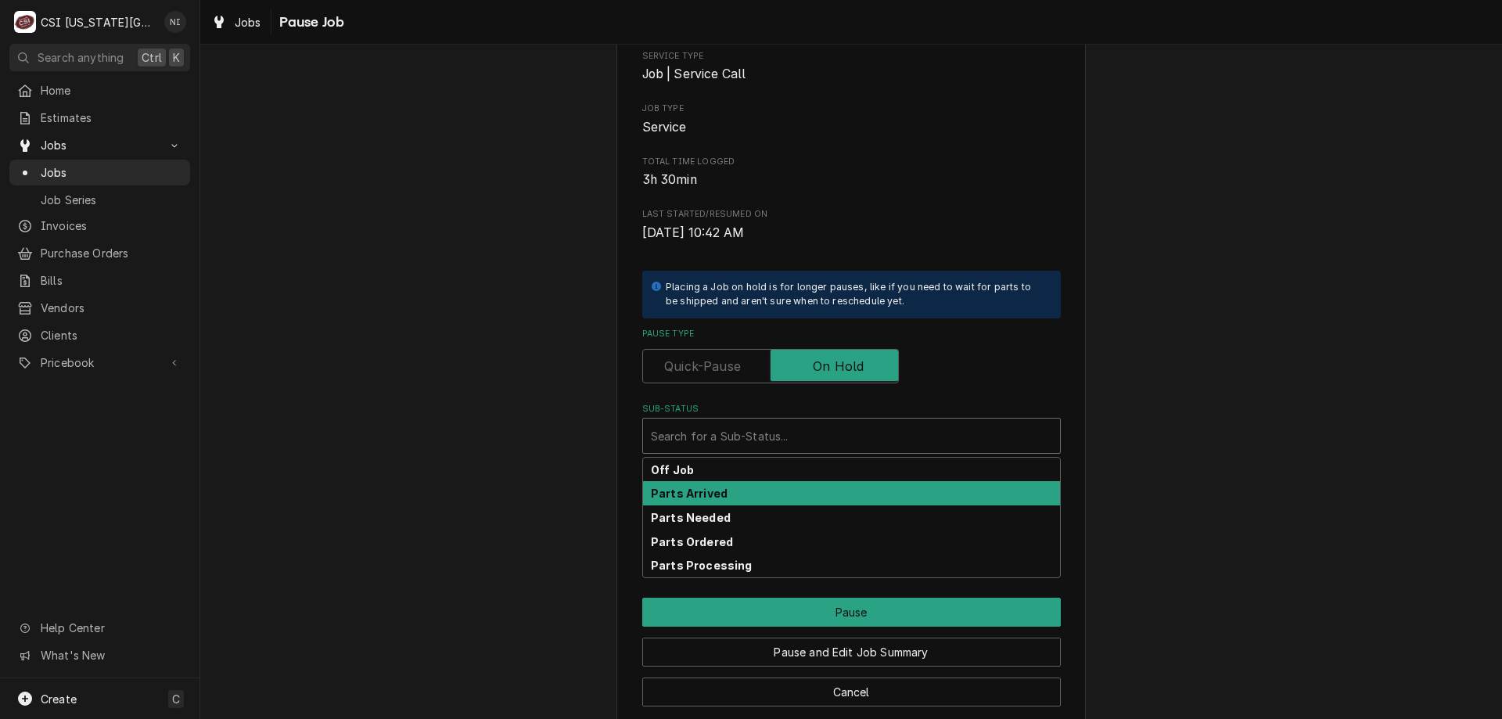
scroll to position [157, 0]
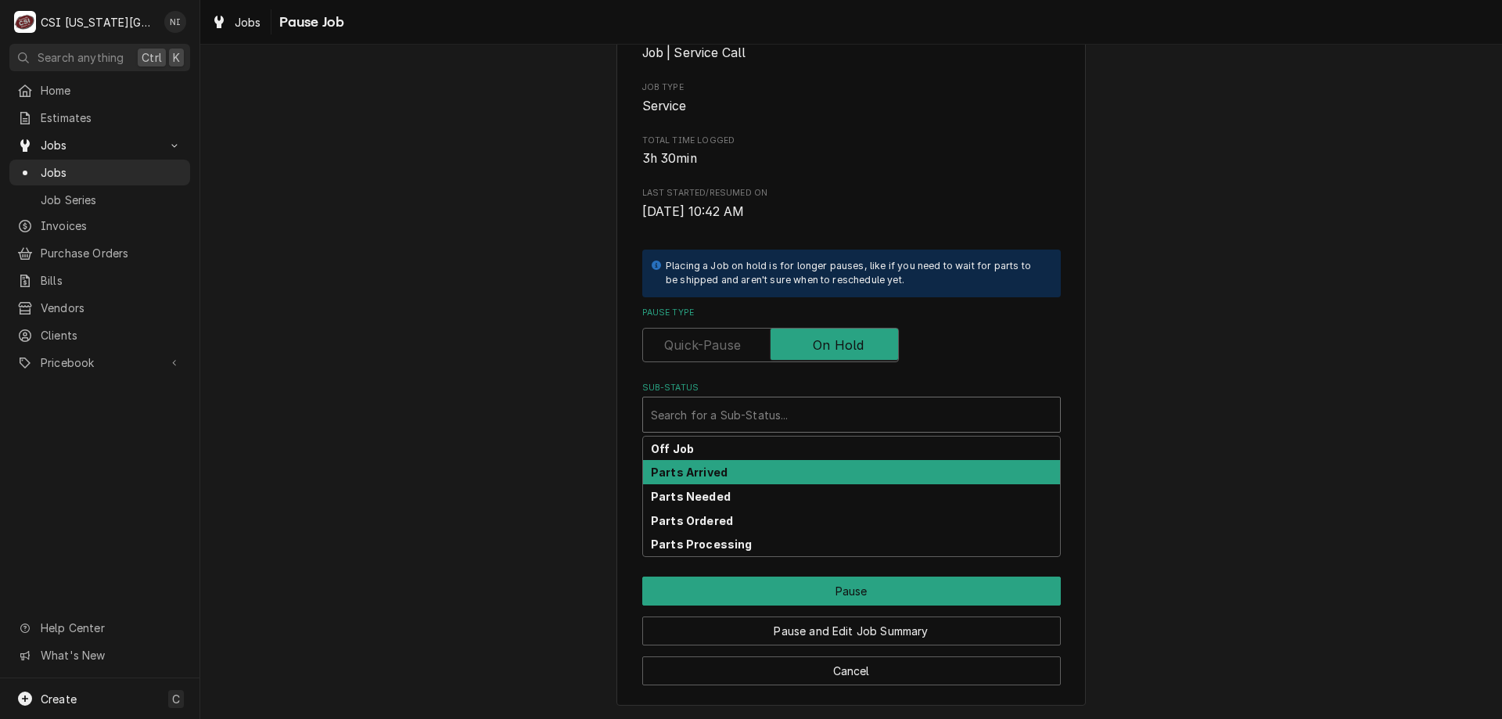
click at [752, 471] on div "Parts Arrived" at bounding box center [851, 472] width 417 height 24
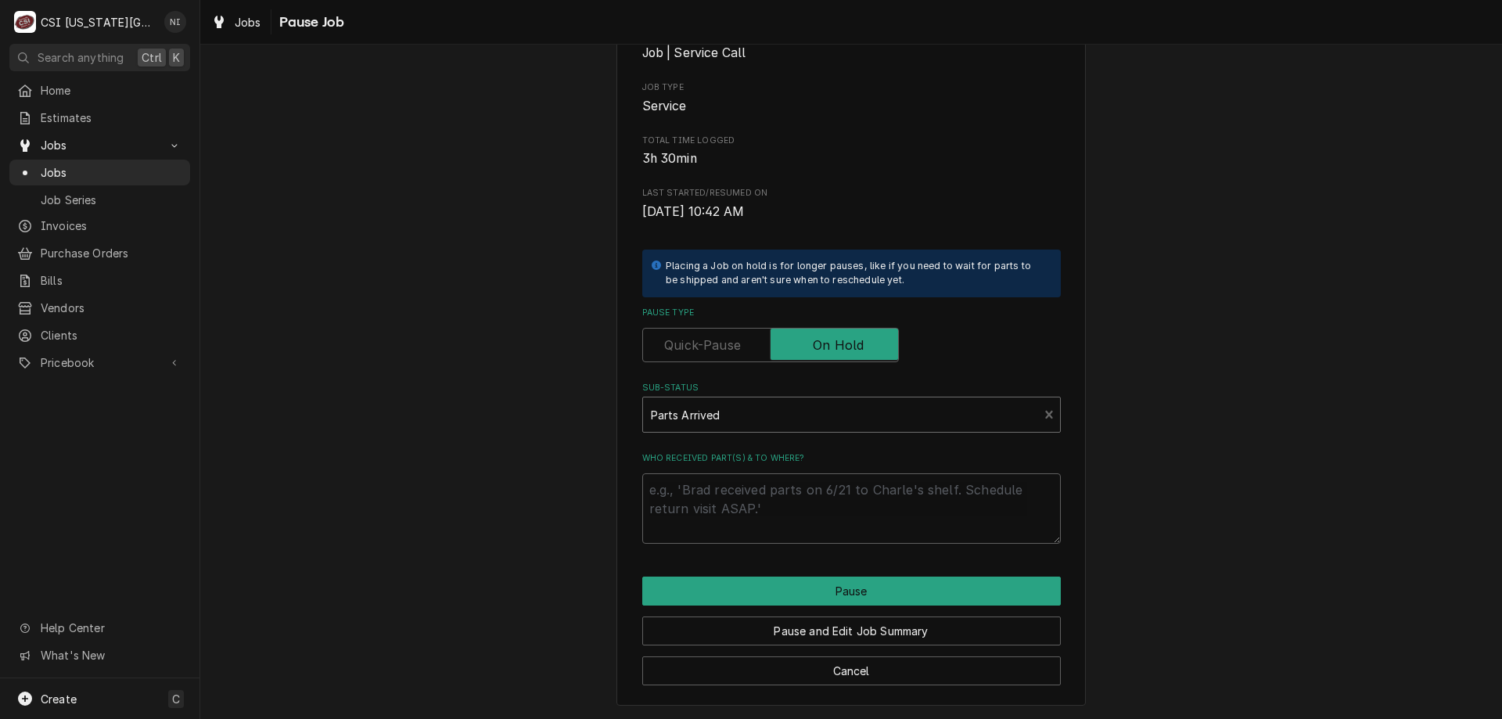
drag, startPoint x: 752, startPoint y: 471, endPoint x: 751, endPoint y: 480, distance: 9.5
click at [751, 472] on div "Who received part(s) & to where?" at bounding box center [851, 498] width 418 height 92
drag, startPoint x: 751, startPoint y: 484, endPoint x: 774, endPoint y: 491, distance: 23.7
click at [751, 486] on textarea "Who received part(s) & to where?" at bounding box center [851, 508] width 418 height 70
click at [808, 497] on textarea "Who received part(s) & to where?" at bounding box center [851, 508] width 418 height 70
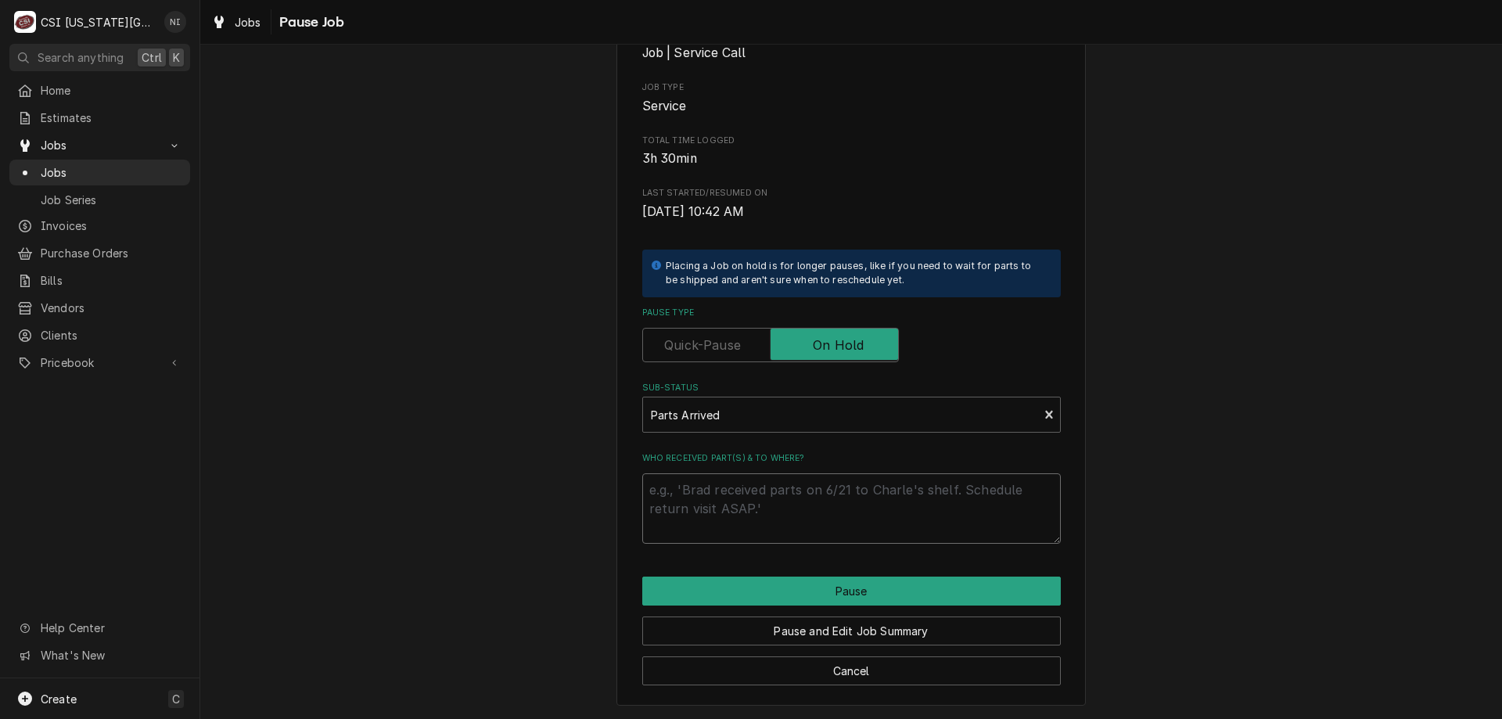
type textarea "x"
type textarea "p"
type textarea "x"
type textarea "pa"
type textarea "x"
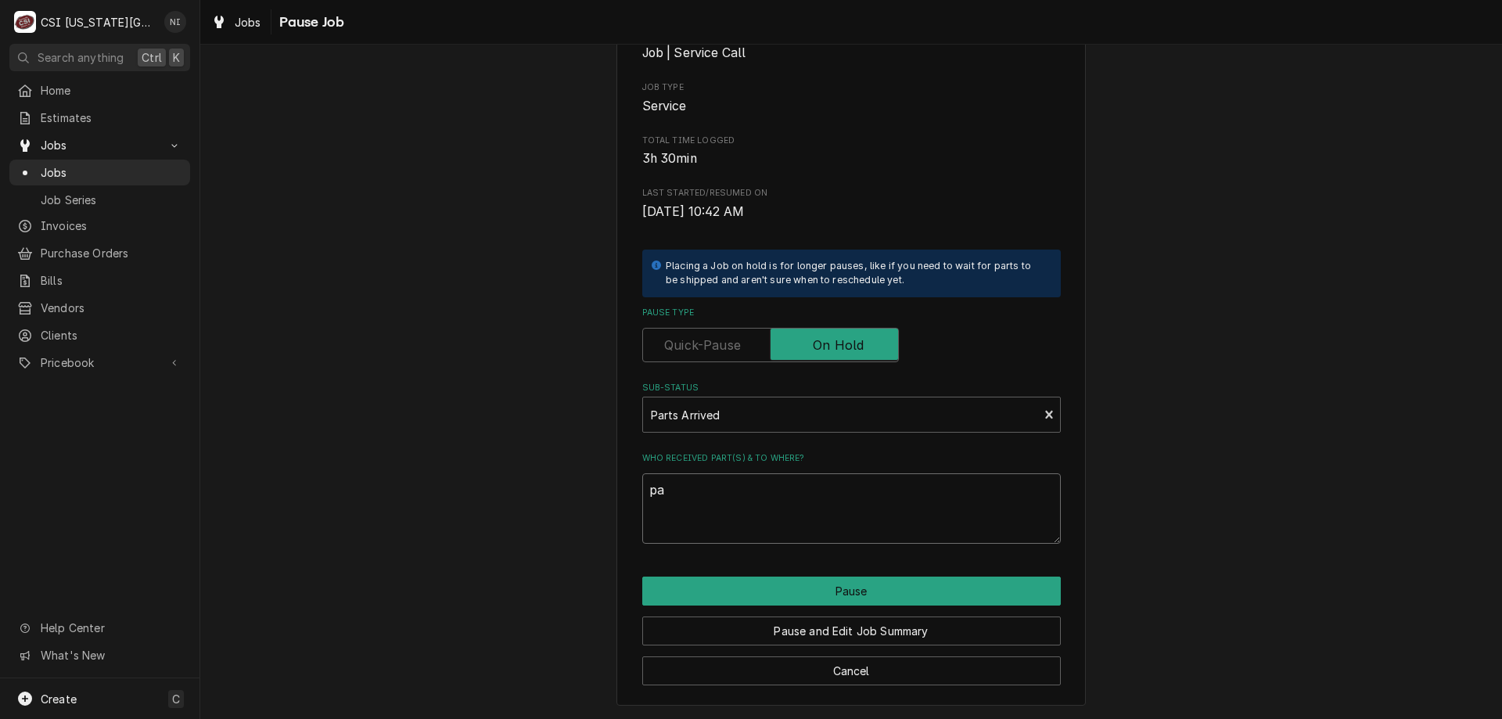
type textarea "par"
type textarea "x"
type textarea "part"
type textarea "x"
type textarea "parts"
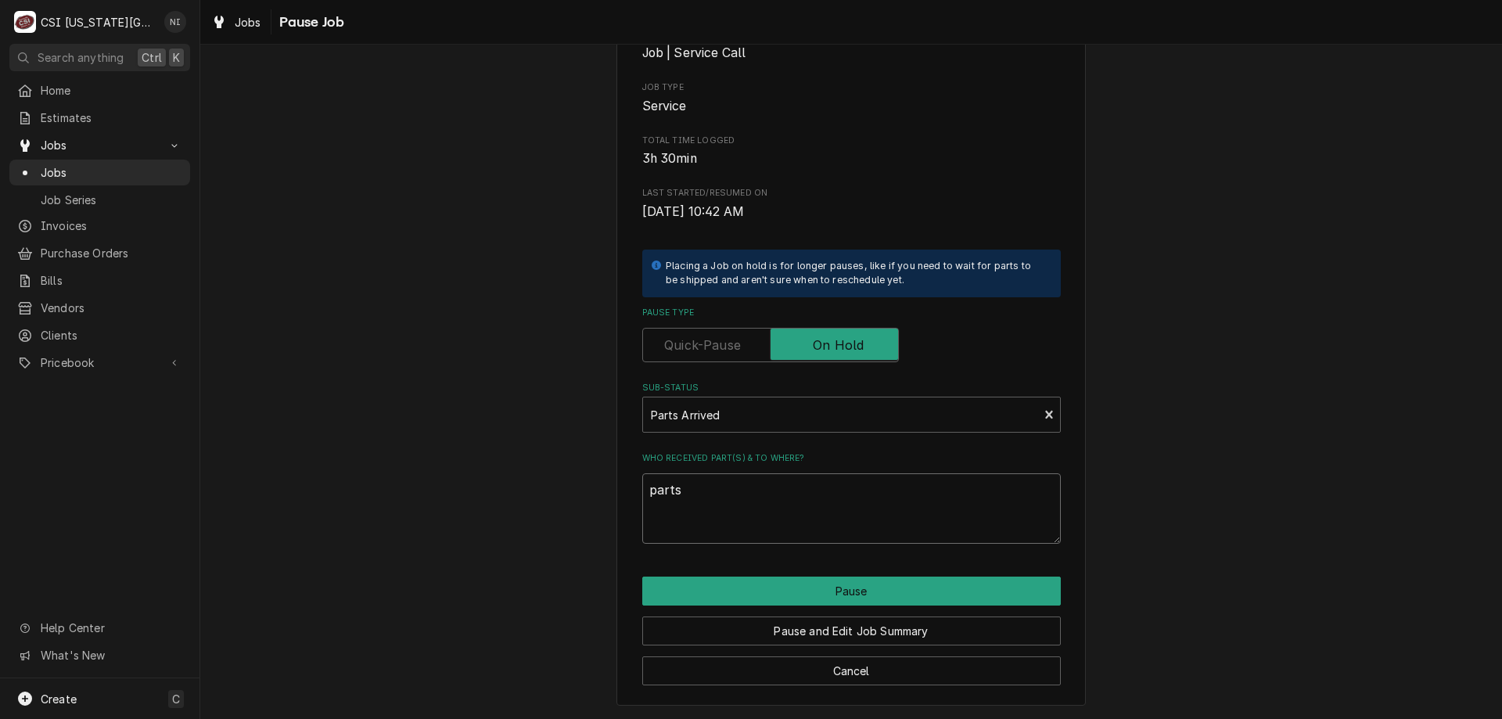
type textarea "x"
type textarea "parts"
type textarea "x"
type textarea "parts o"
type textarea "x"
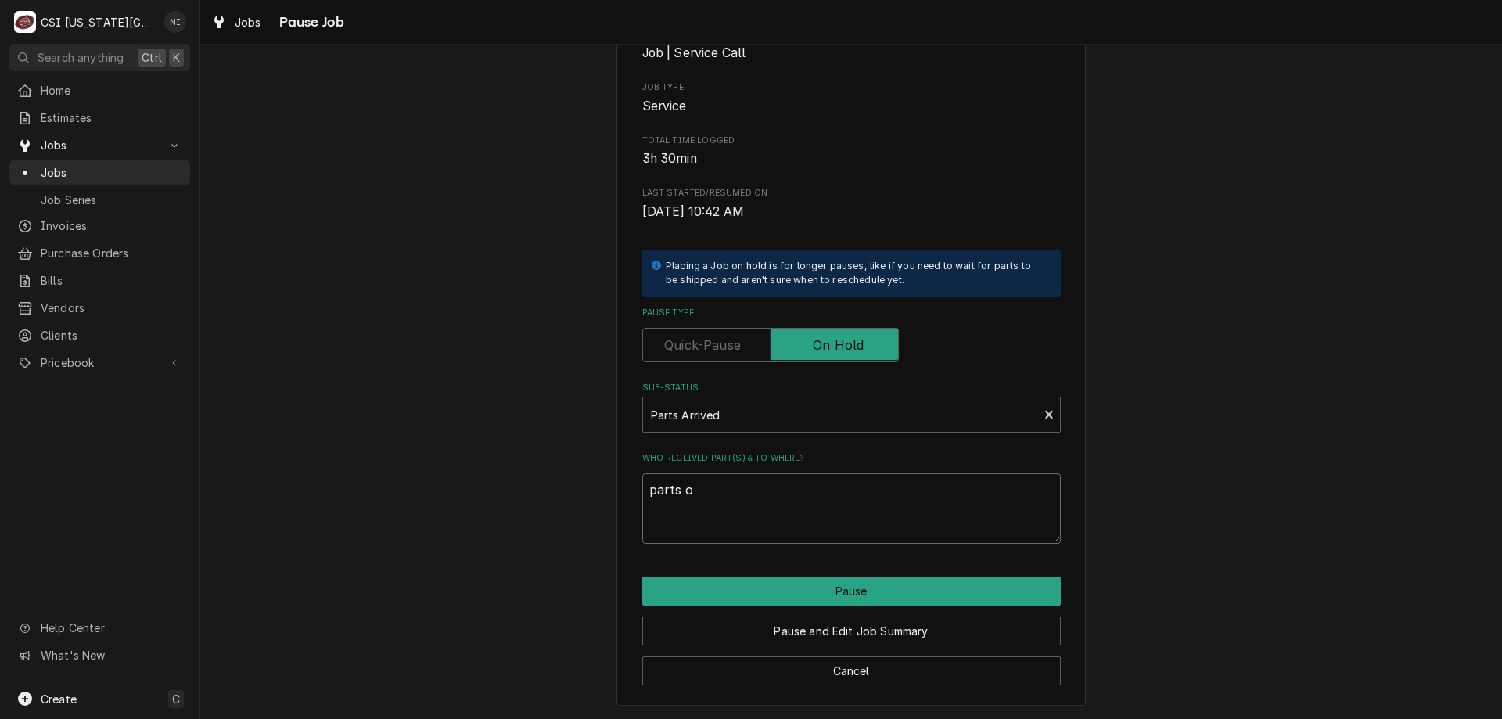
type textarea "parts on"
type textarea "x"
type textarea "parts on"
type textarea "x"
type textarea "parts on j"
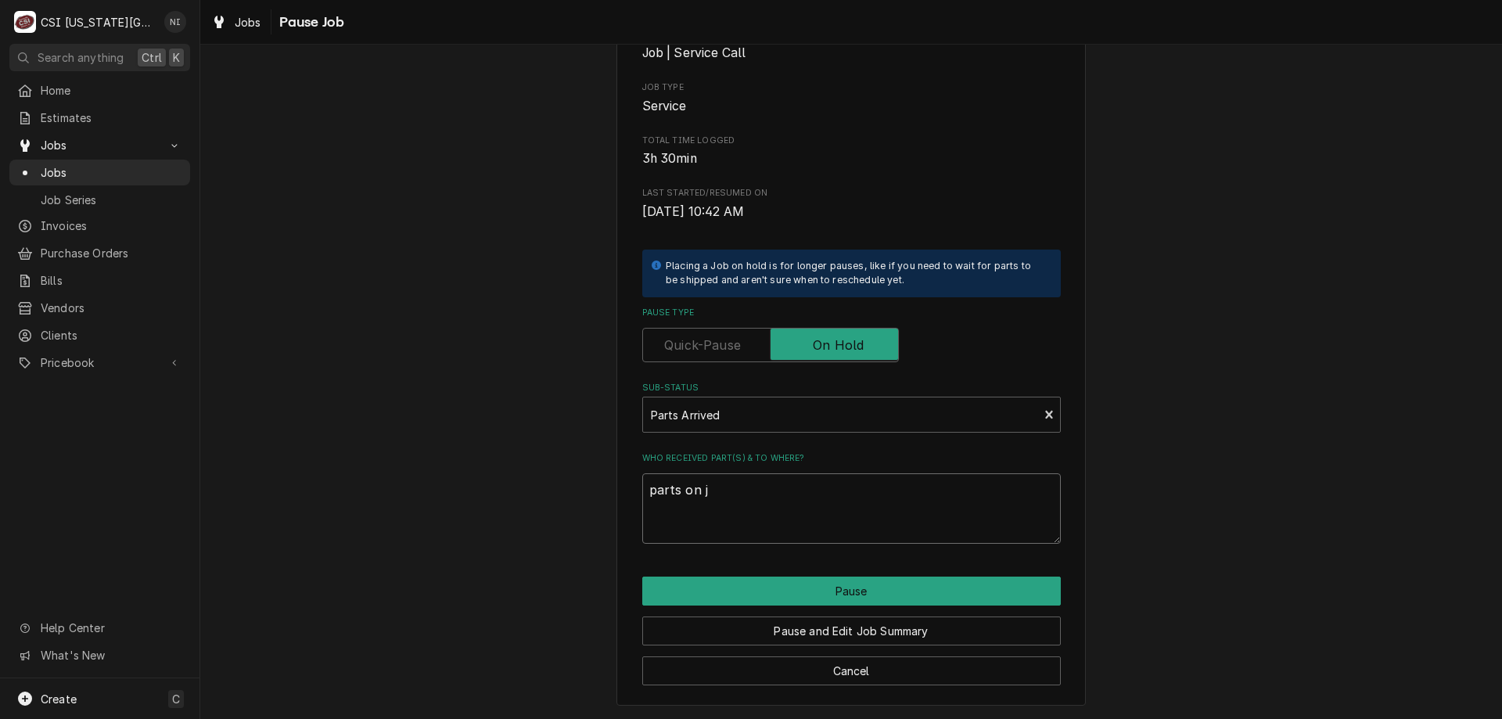
type textarea "x"
type textarea "parts on ji"
type textarea "x"
type textarea "parts on jim"
type textarea "x"
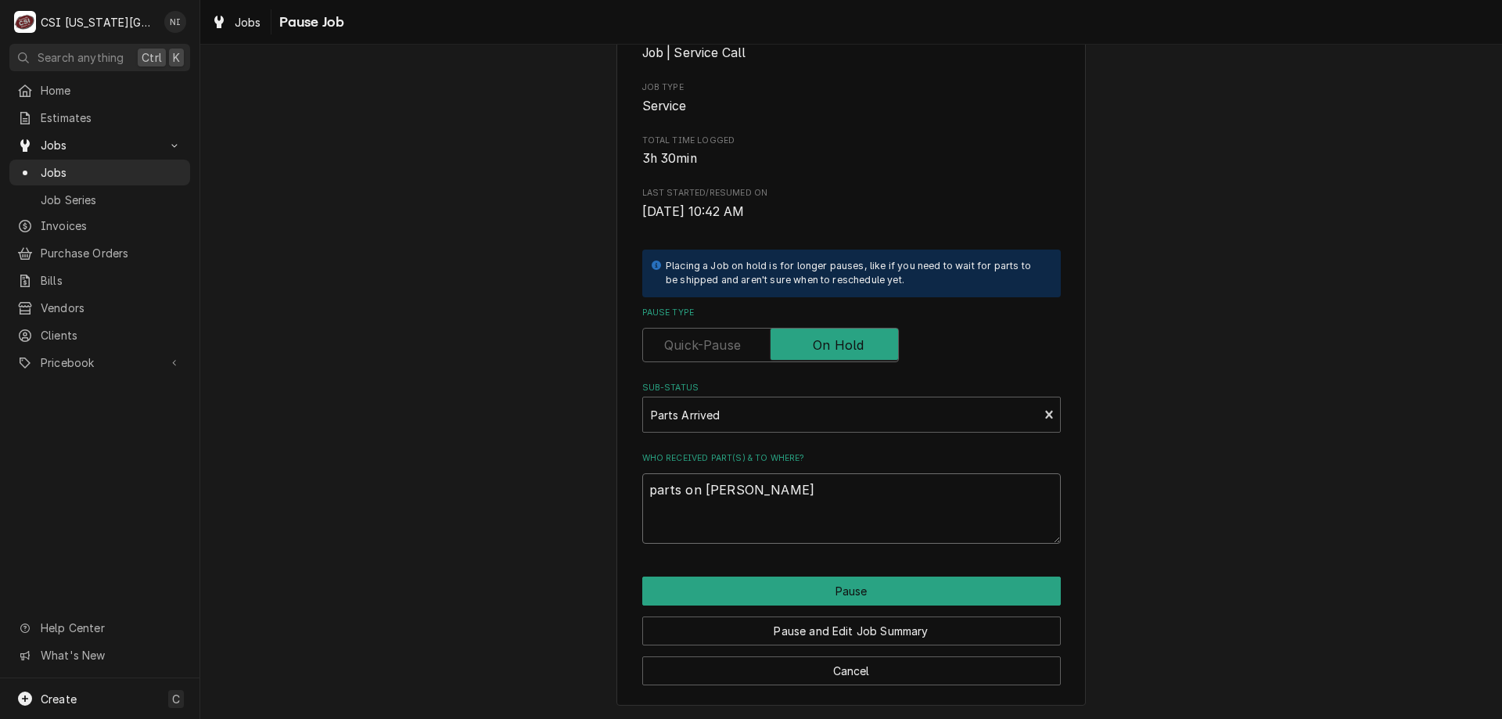
type textarea "parts on jimm"
type textarea "x"
type textarea "parts on jimmy"
type textarea "x"
type textarea "parts on jimmy s"
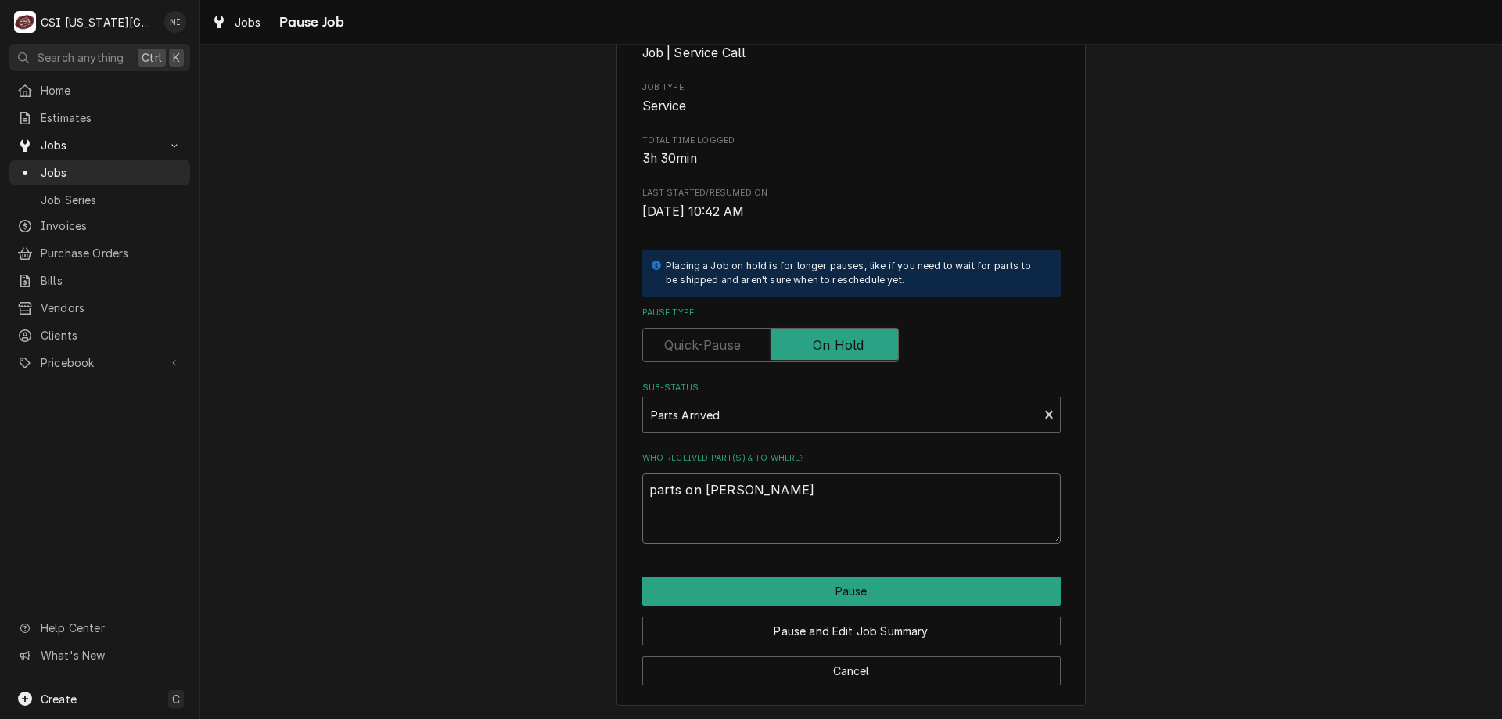
type textarea "x"
type textarea "parts on jimmy sh"
type textarea "x"
type textarea "parts on jimmy she"
type textarea "x"
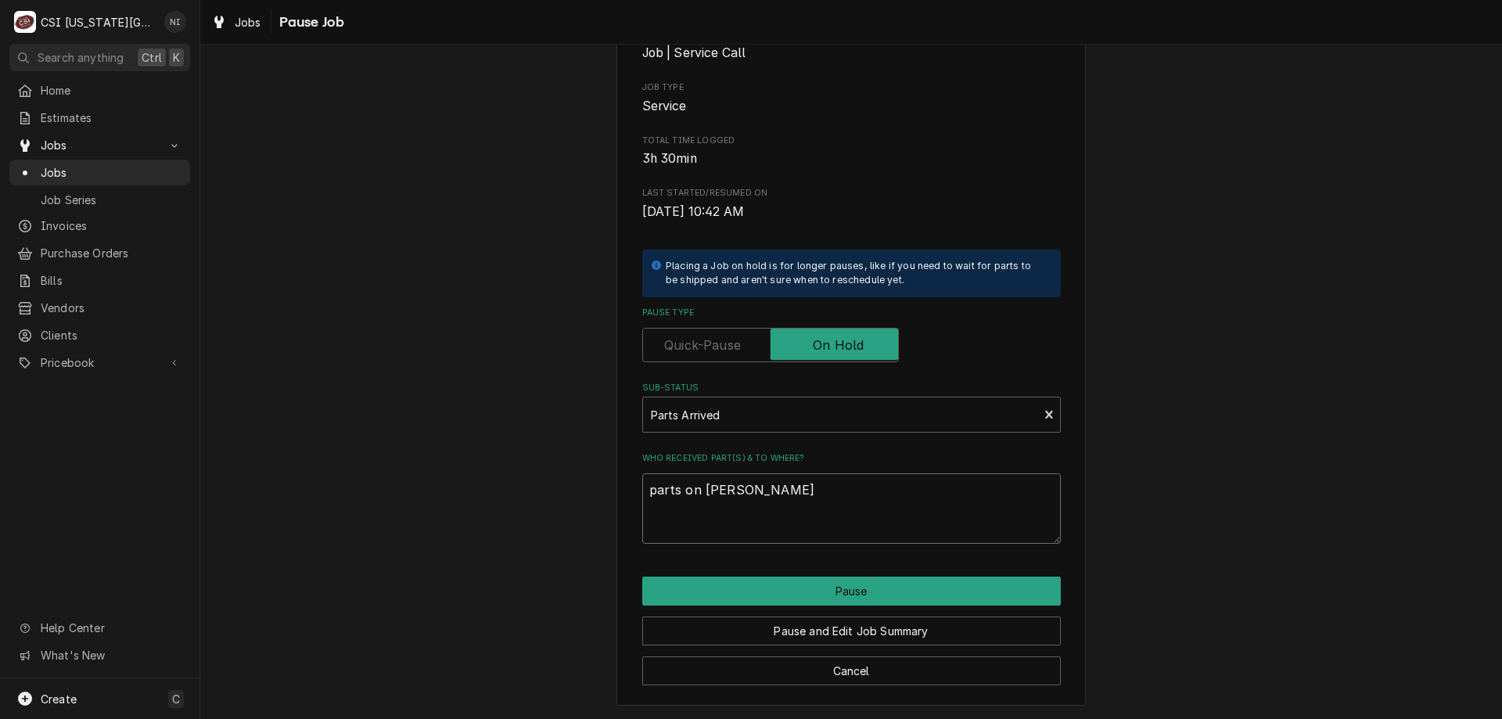
type textarea "parts on jimmy sheo"
type textarea "x"
type textarea "parts on jimmy sheol"
type textarea "x"
type textarea "parts on jimmy sheolf"
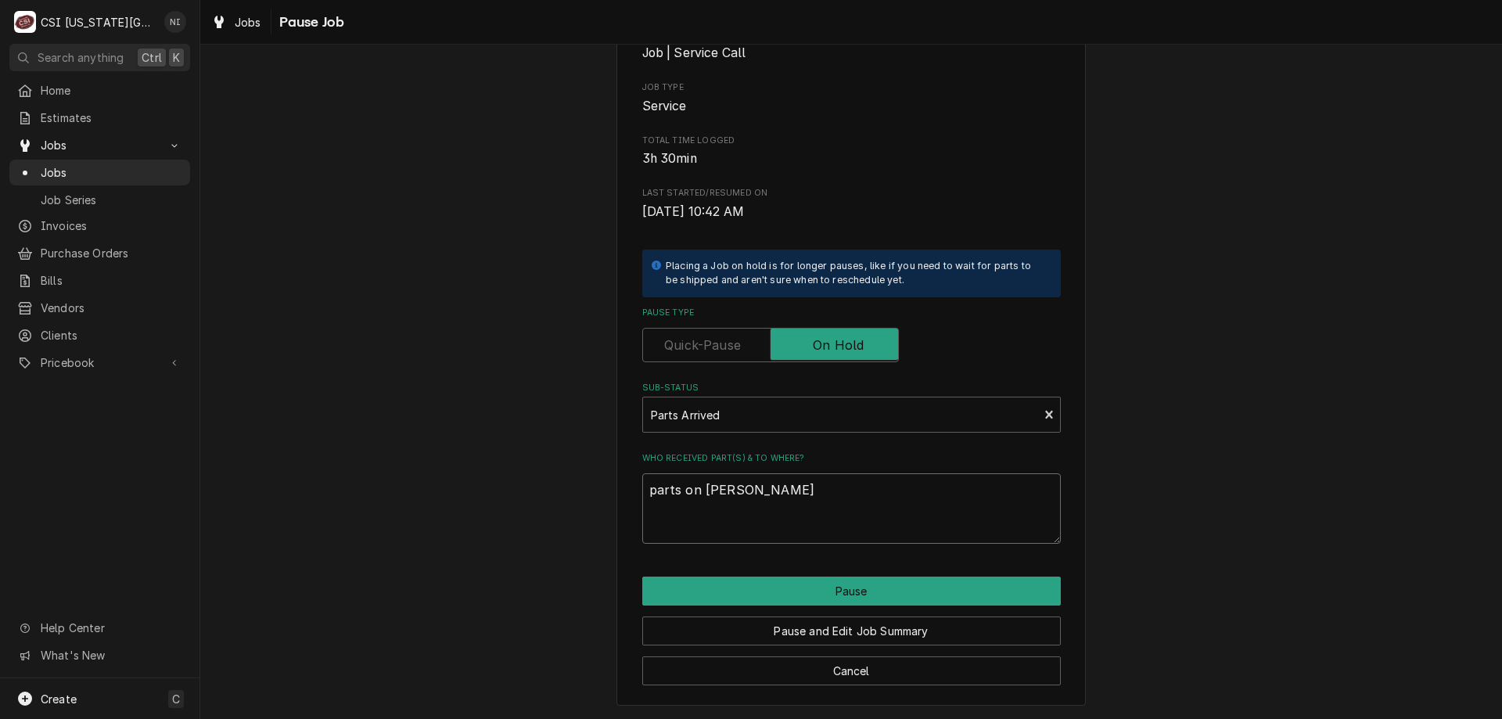
type textarea "x"
type textarea "parts on jimmy sheol"
type textarea "x"
type textarea "parts on jimmy sheo"
type textarea "x"
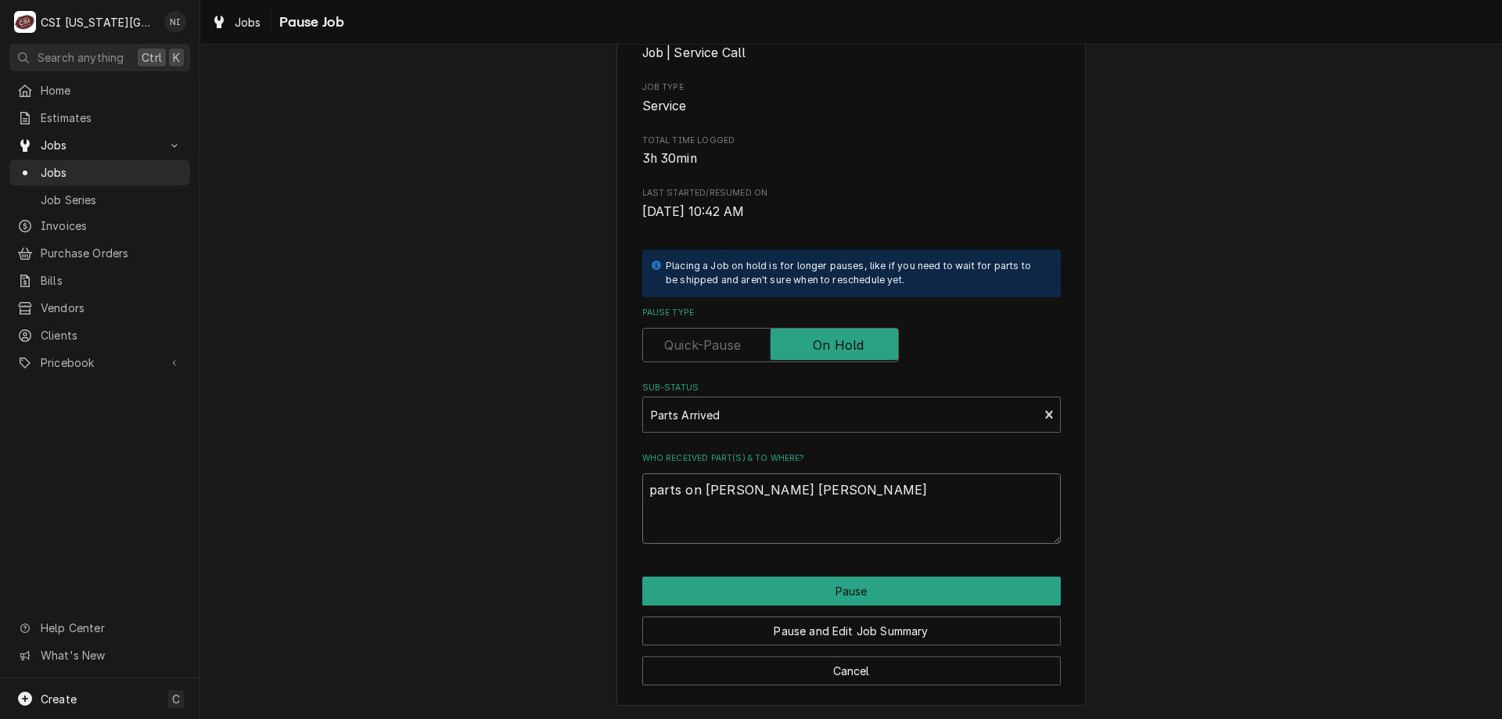
type textarea "parts on jimmy she"
type textarea "x"
type textarea "parts on jimmy shel"
type textarea "x"
type textarea "parts on [PERSON_NAME] shelf"
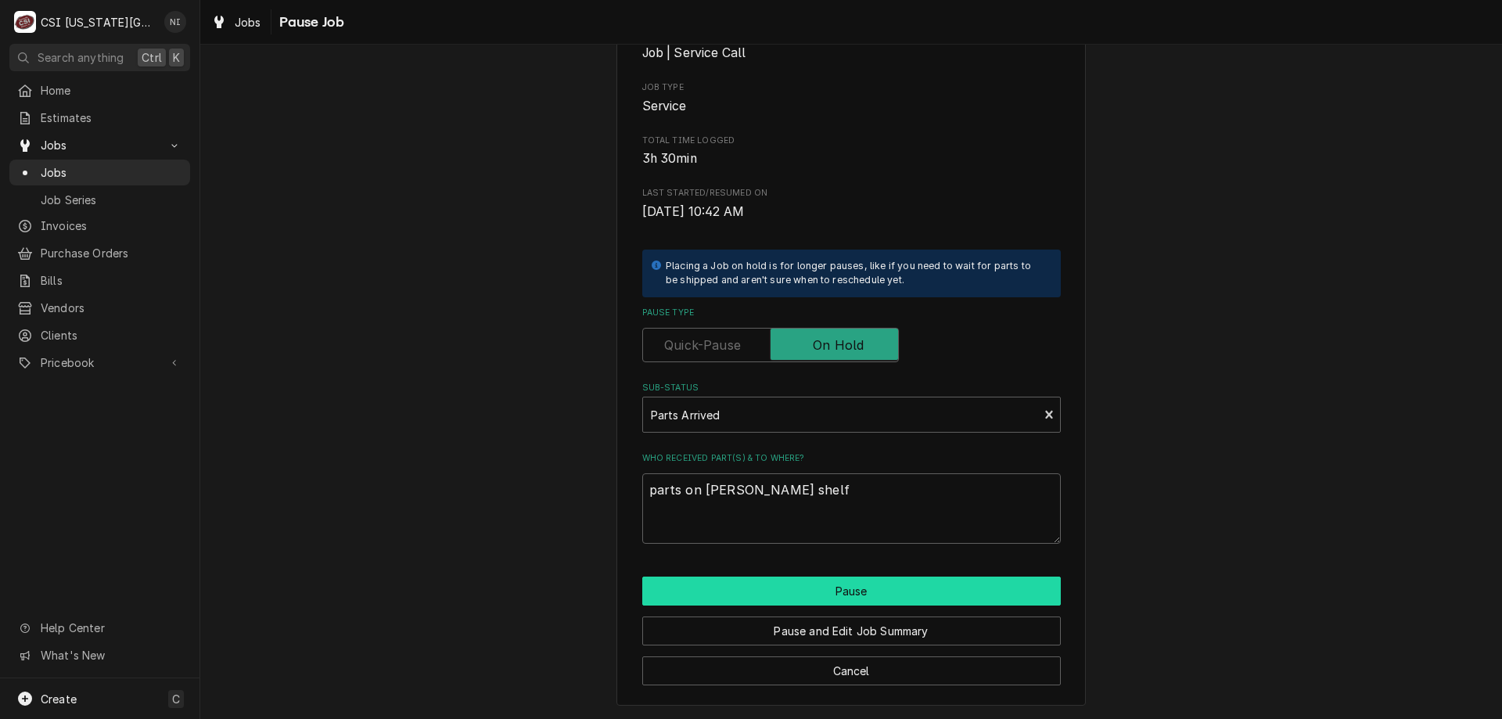
click at [811, 586] on button "Pause" at bounding box center [851, 590] width 418 height 29
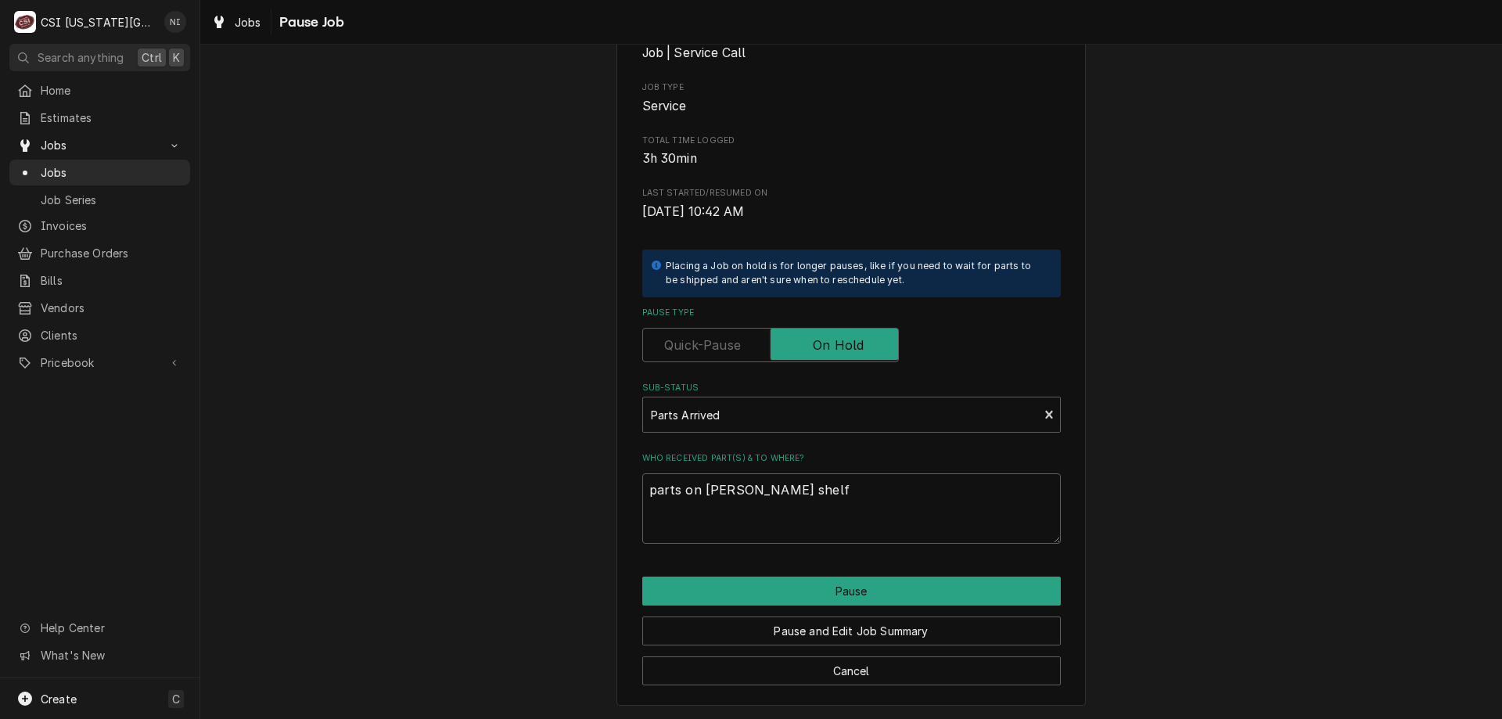
type textarea "x"
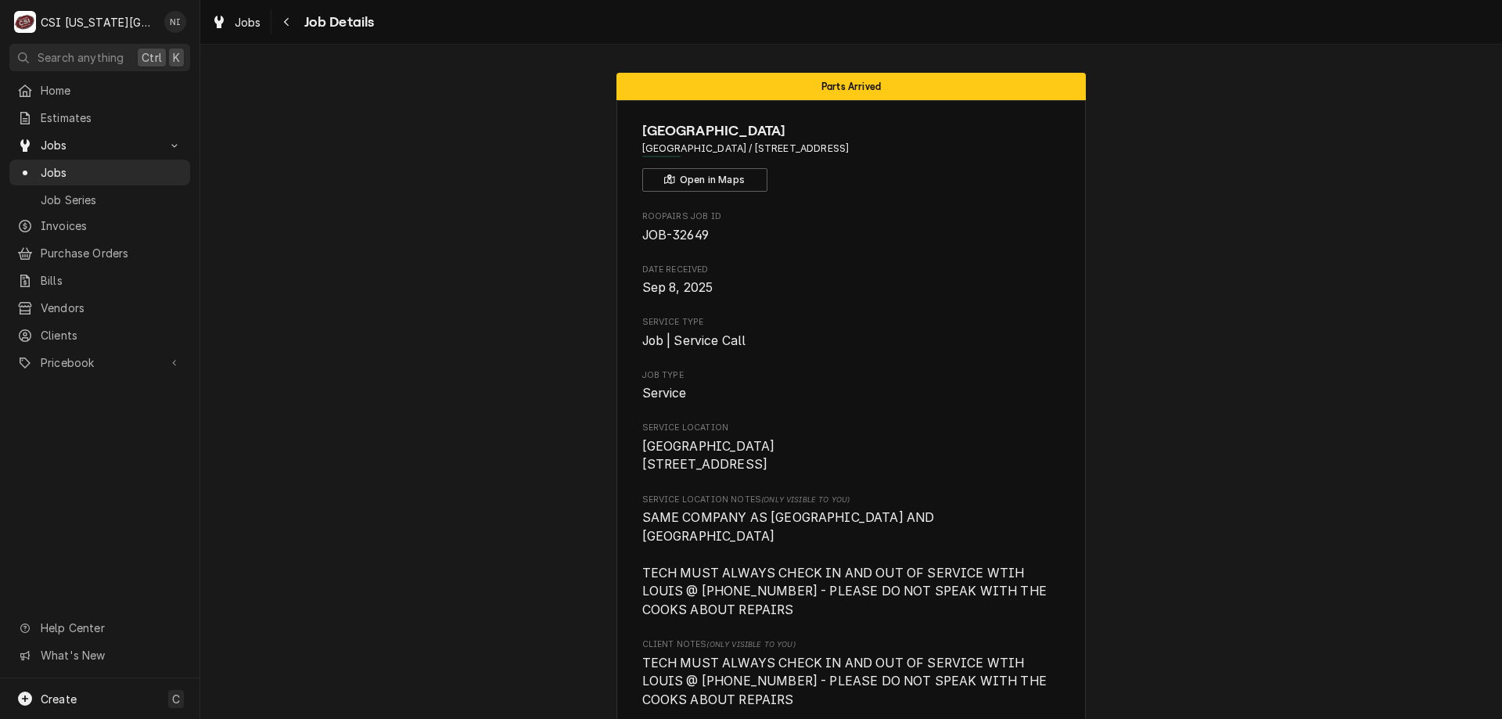
drag, startPoint x: 168, startPoint y: 173, endPoint x: 184, endPoint y: 172, distance: 15.7
click at [168, 172] on span "Jobs" at bounding box center [112, 172] width 142 height 16
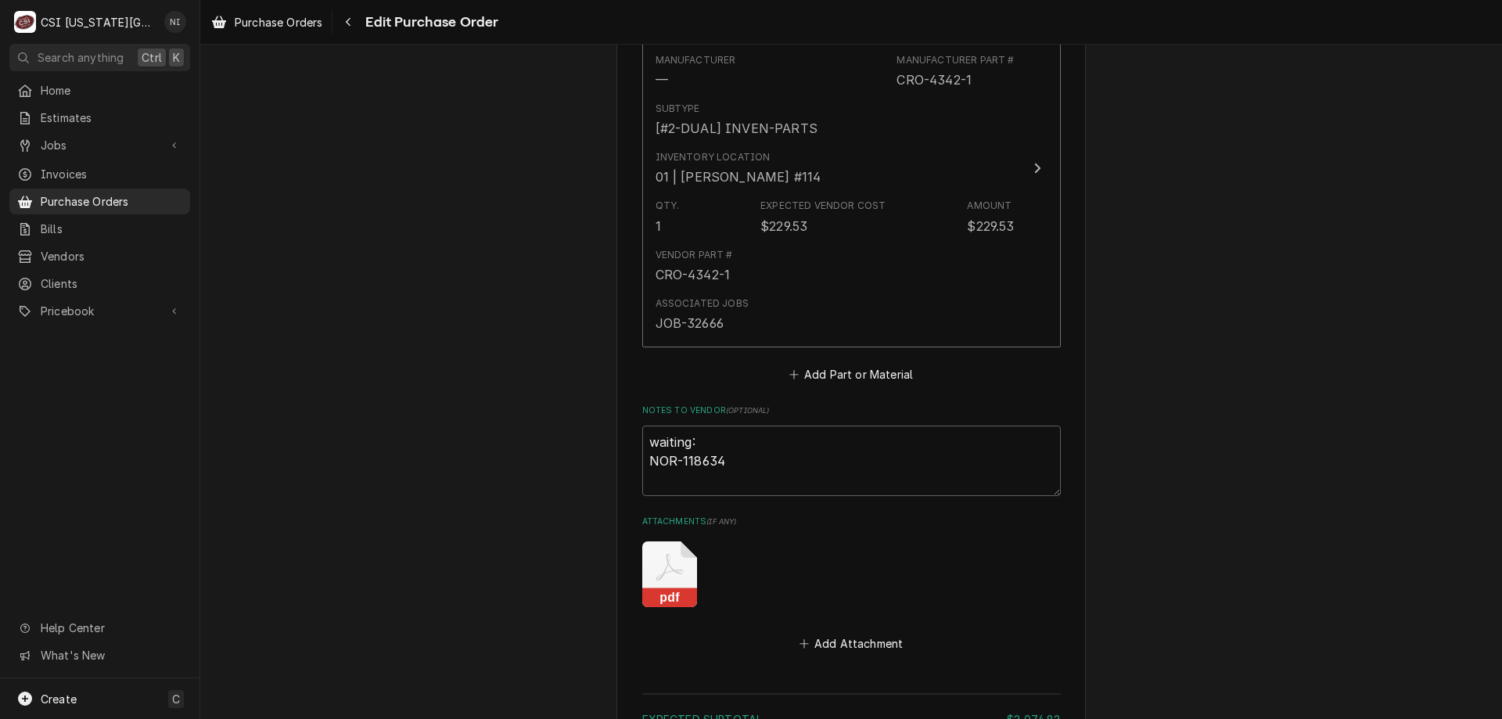
scroll to position [5314, 0]
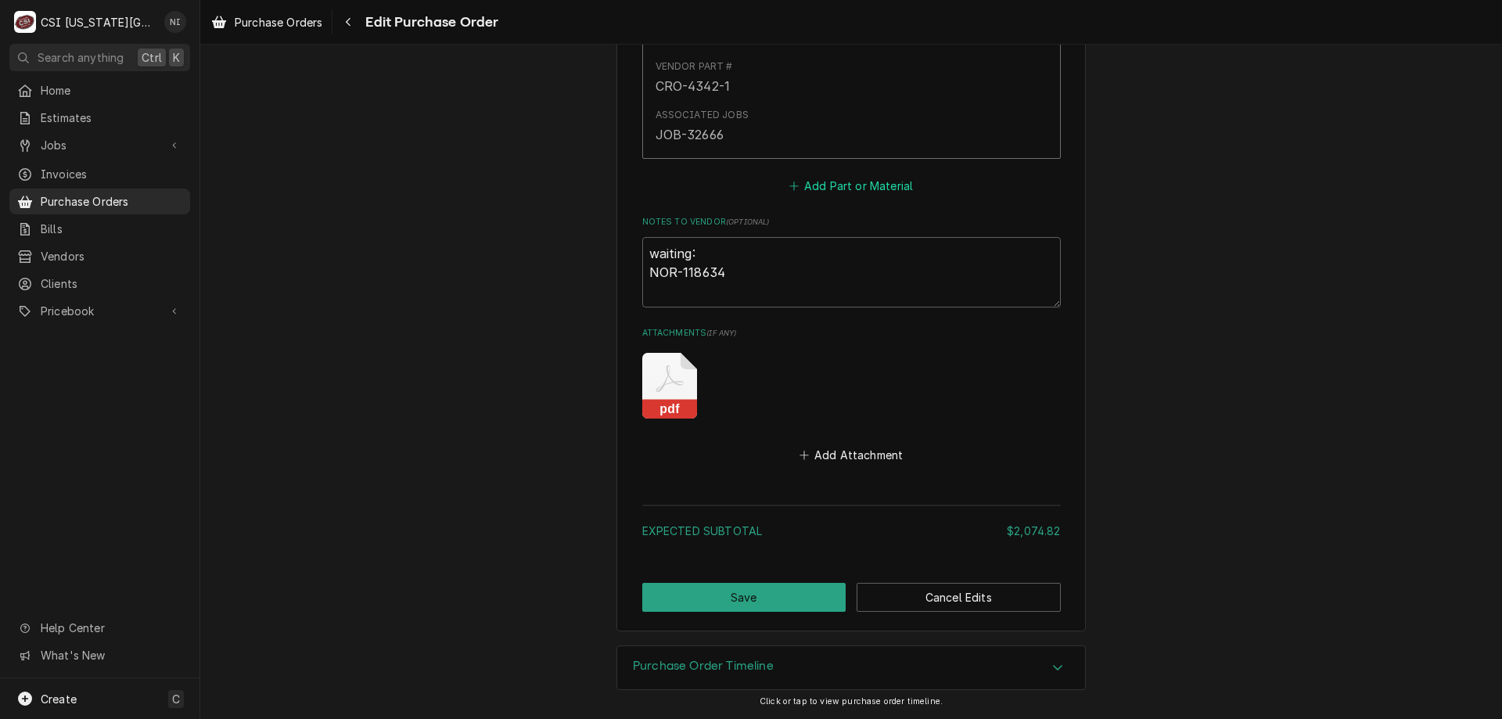
click at [881, 196] on button "Add Part or Material" at bounding box center [850, 185] width 129 height 22
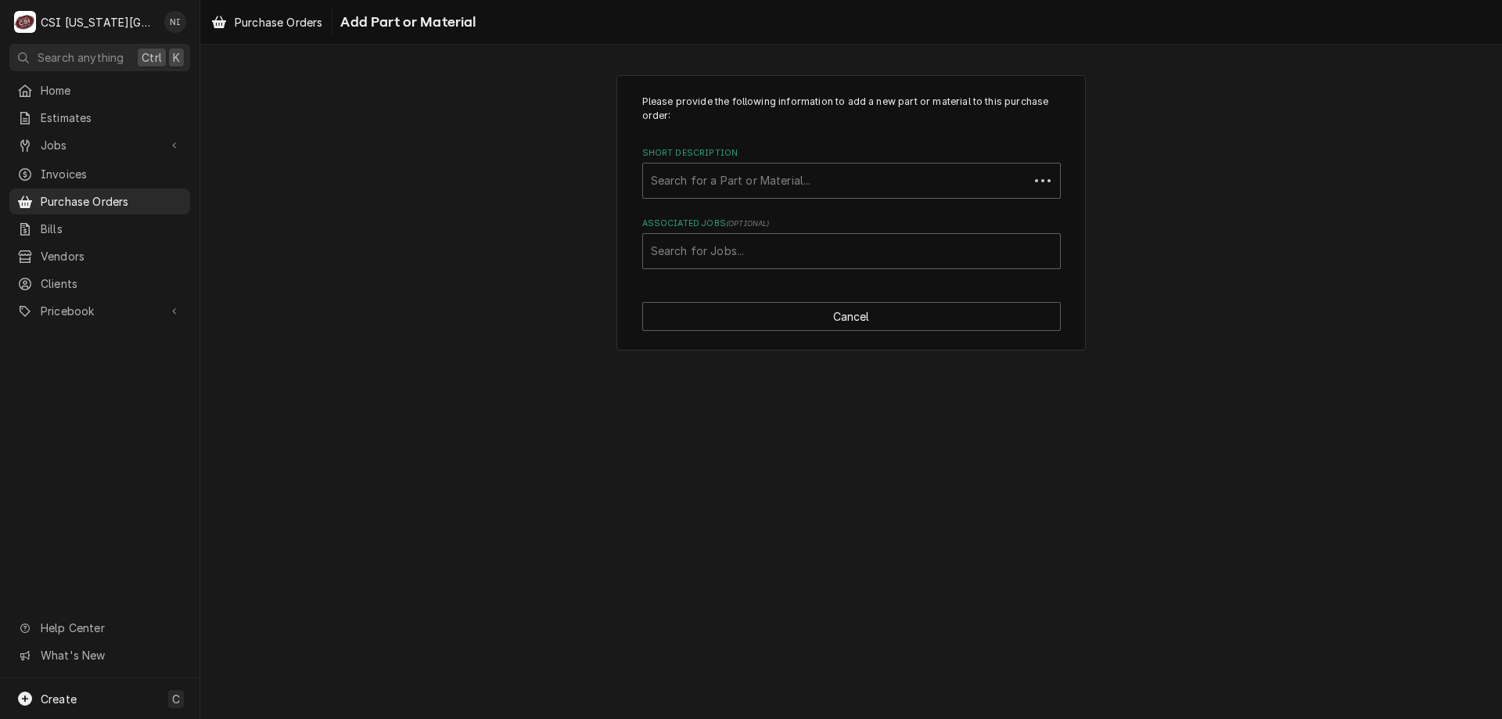
drag, startPoint x: 843, startPoint y: 251, endPoint x: 842, endPoint y: 261, distance: 10.2
click at [843, 255] on div "Associated Jobs" at bounding box center [851, 251] width 401 height 28
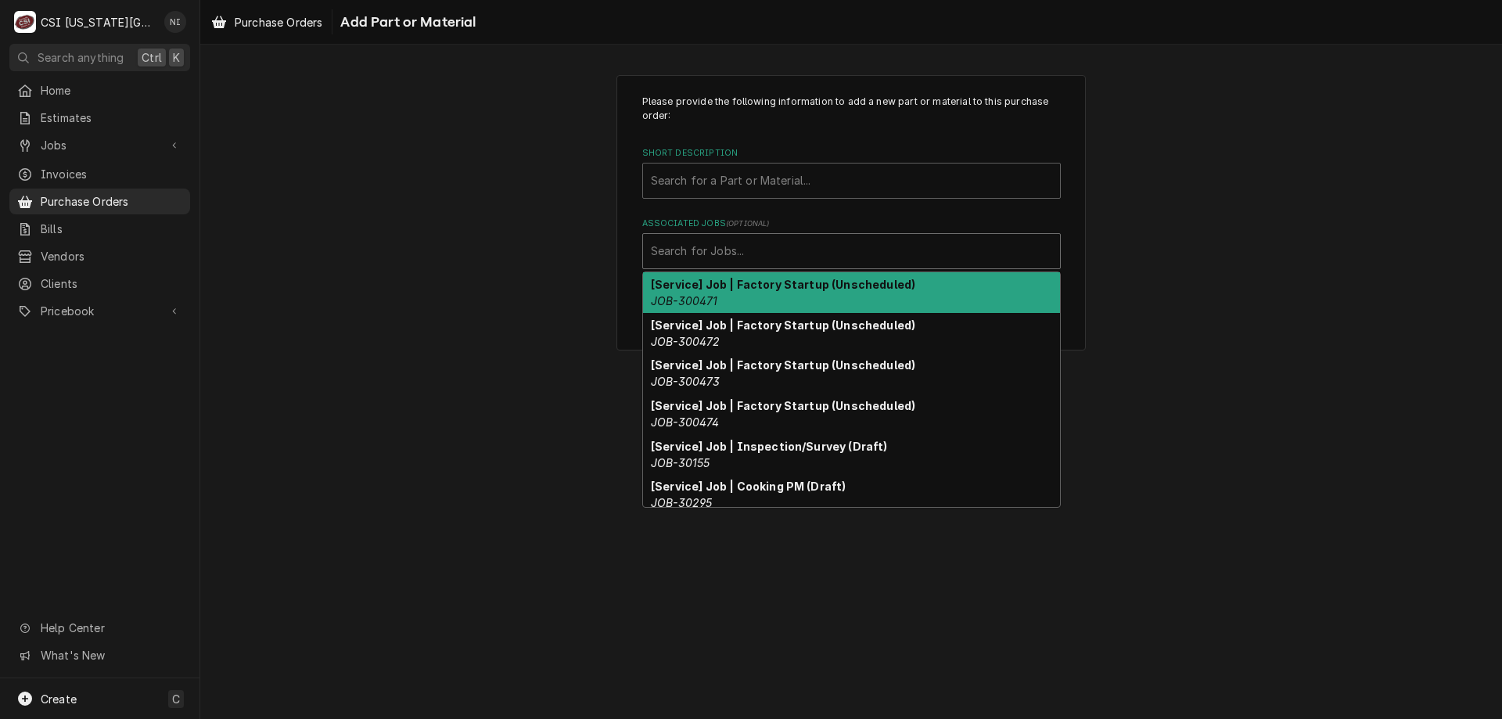
click at [1364, 339] on div "Please provide the following information to add a new part or material to this …" at bounding box center [851, 212] width 1302 height 303
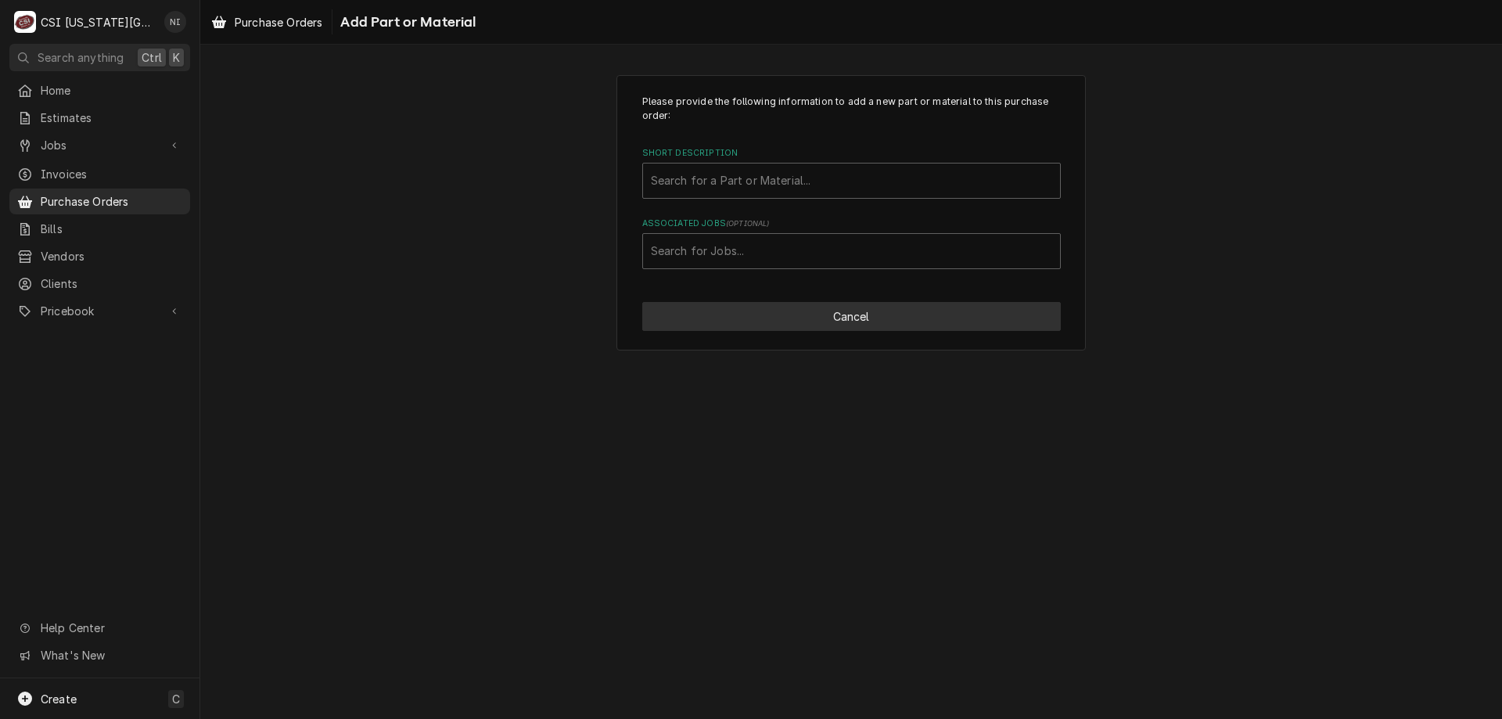
click at [946, 314] on button "Cancel" at bounding box center [851, 316] width 418 height 29
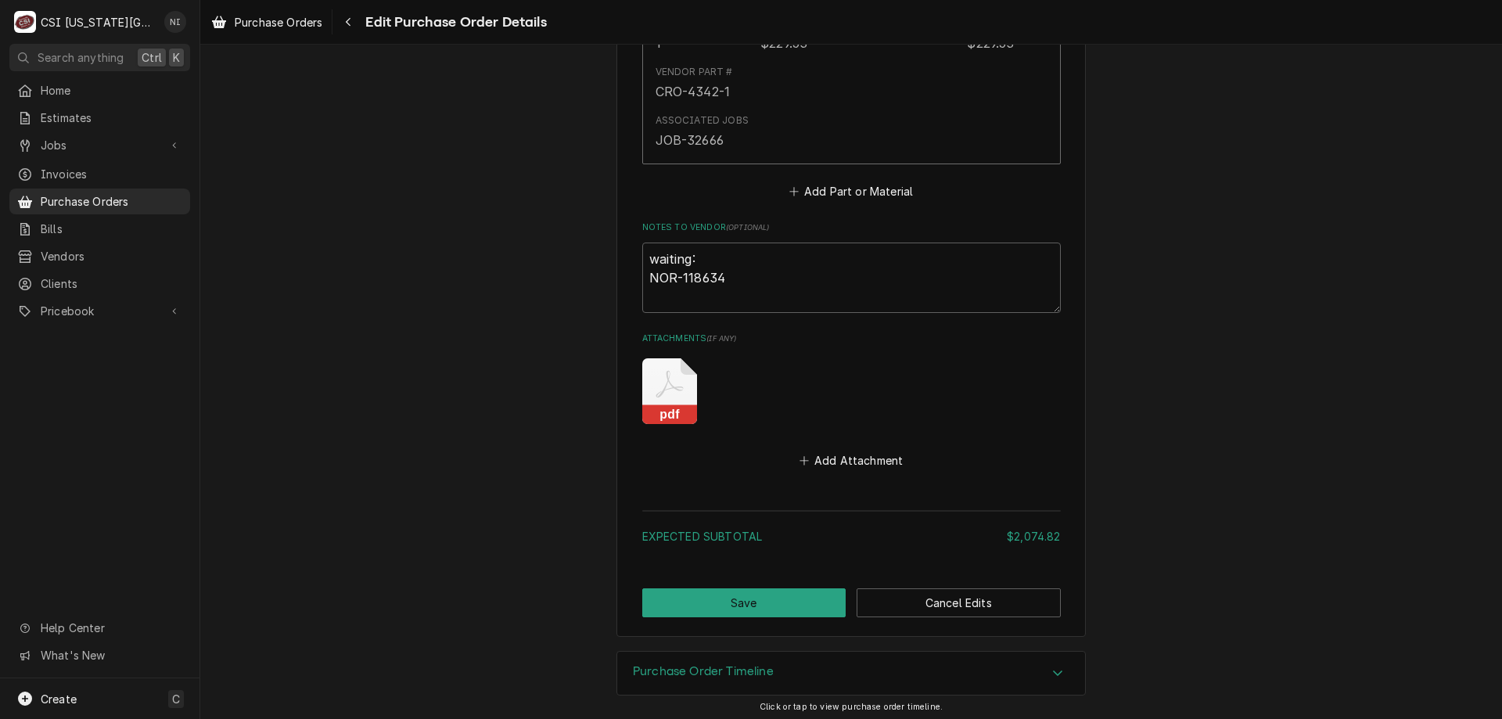
scroll to position [5311, 0]
click at [643, 255] on textarea "waiting: NOR-118634" at bounding box center [851, 275] width 418 height 70
type textarea "x"
type textarea "waiting: NOR-118634"
type textarea "x"
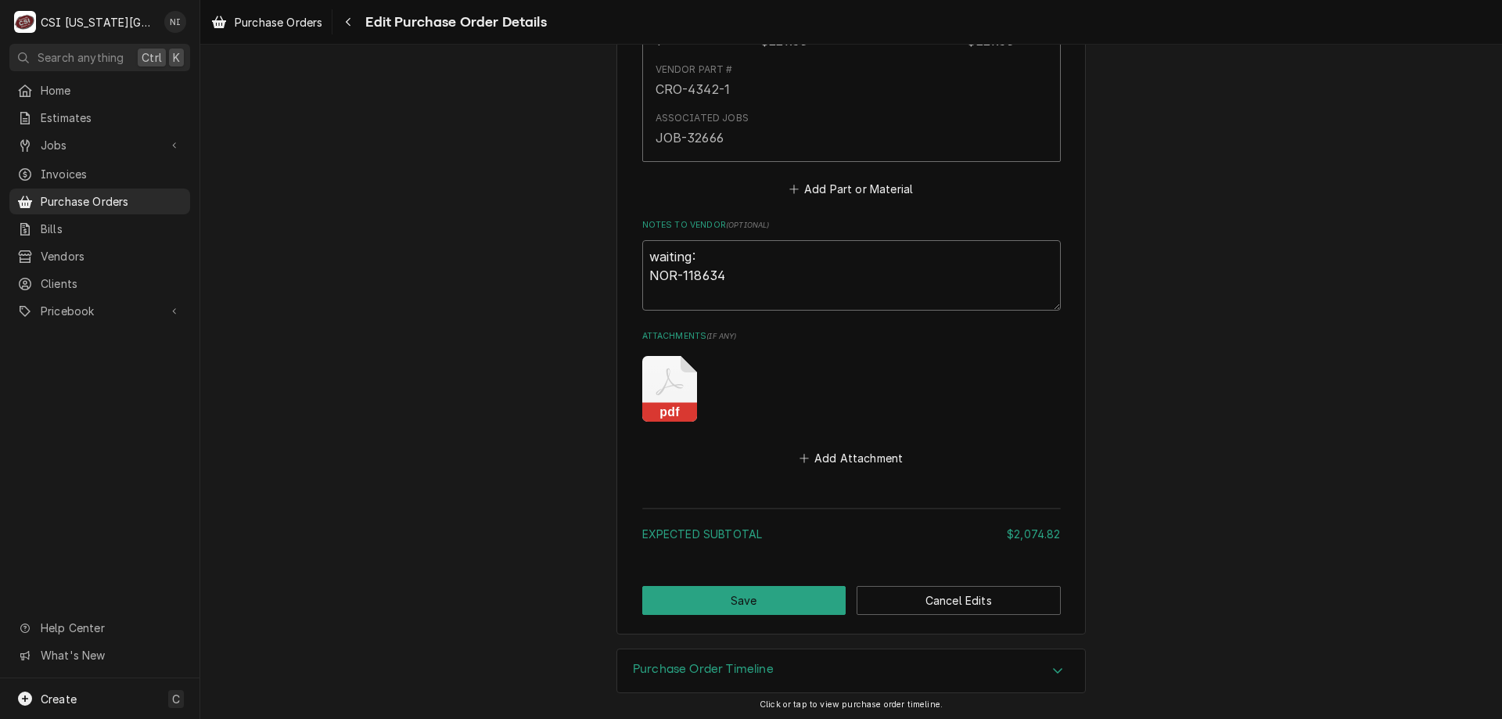
type textarea "0waiting: NOR-118634"
type textarea "x"
type textarea "waiting: NOR-118634"
type textarea "x"
type textarea "c waiting: NOR-118634"
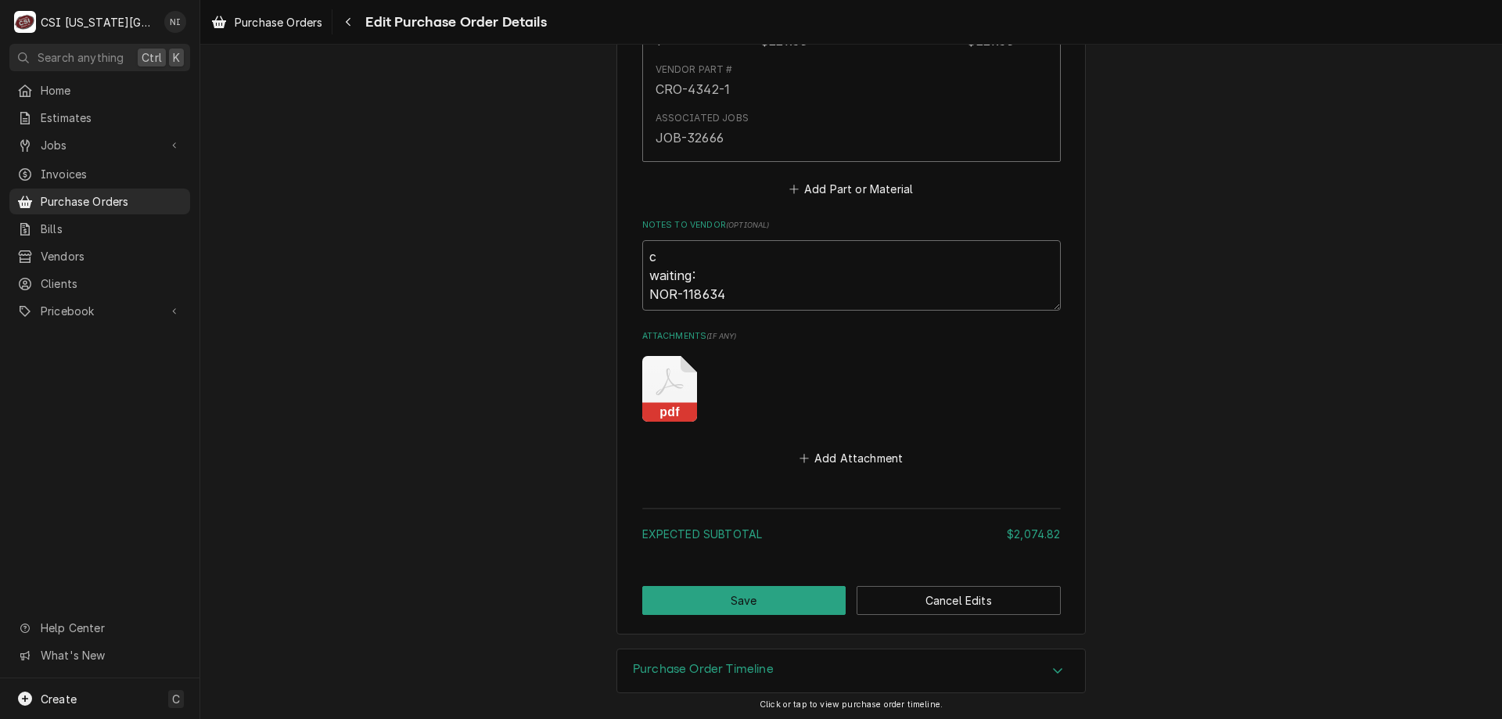
type textarea "x"
type textarea "co waiting: NOR-118634"
type textarea "x"
type textarea "cou waiting: NOR-118634"
type textarea "x"
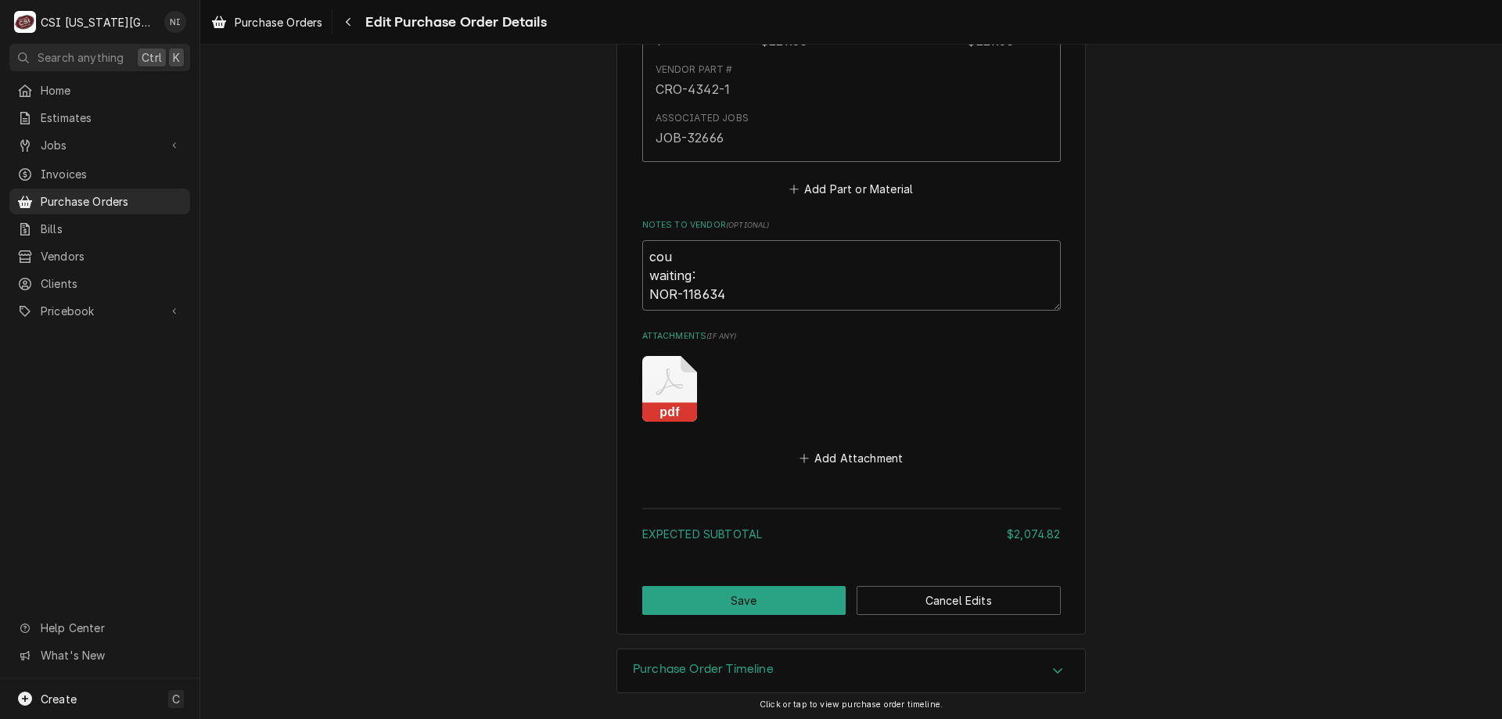
type textarea "coud waiting: NOR-118634"
type textarea "x"
type textarea "coudl waiting: NOR-118634"
type textarea "x"
type textarea "coud waiting: NOR-118634"
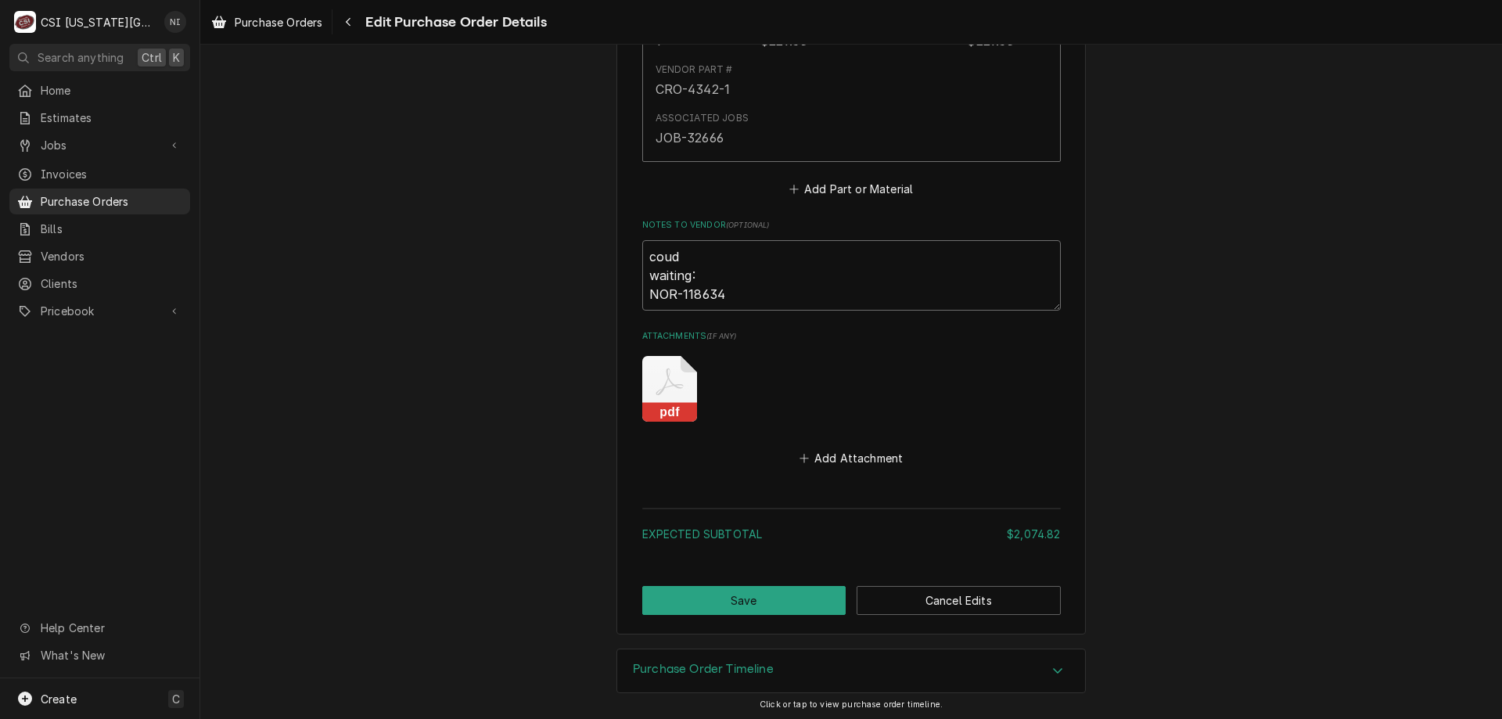
type textarea "x"
type textarea "cou waiting: NOR-118634"
type textarea "x"
type textarea "coul waiting: NOR-118634"
type textarea "x"
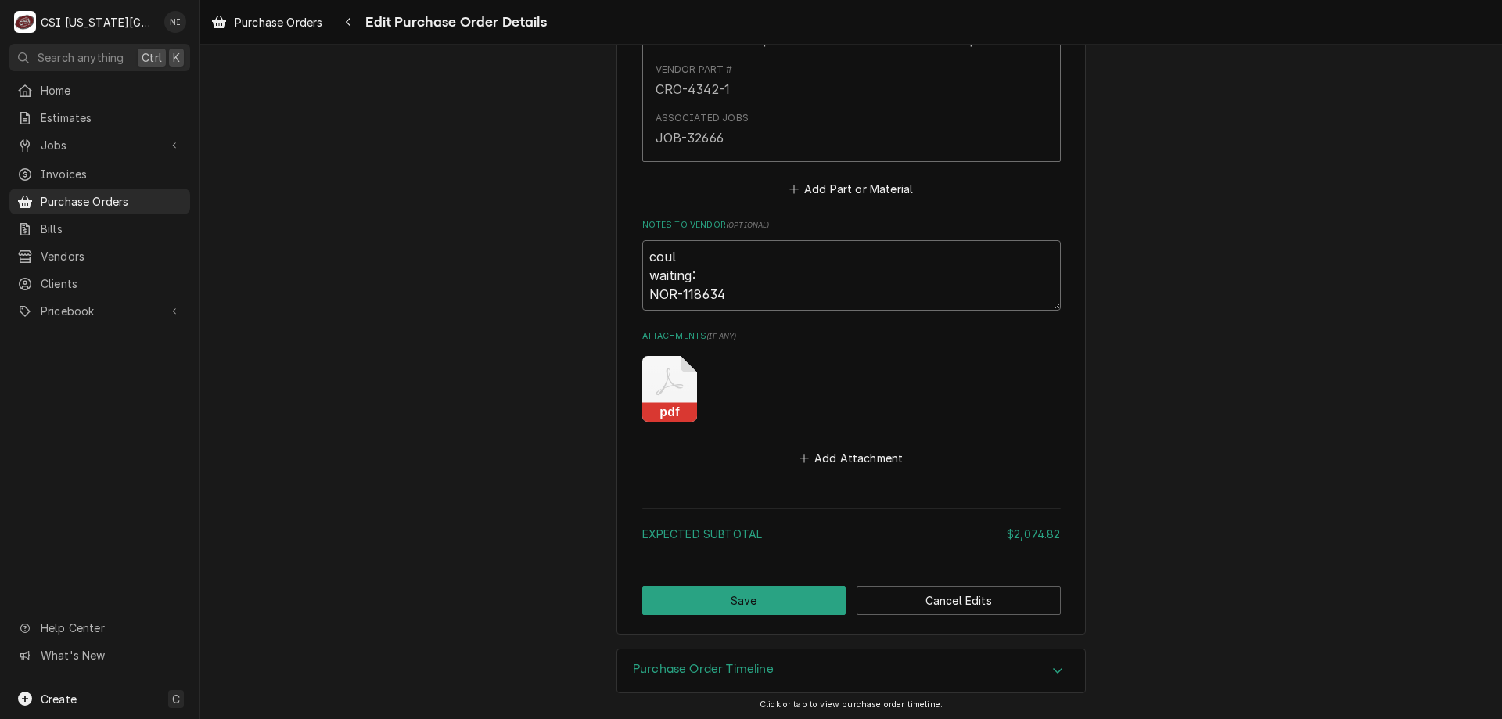
type textarea "could waiting: NOR-118634"
type textarea "x"
type textarea "couldn waiting: NOR-118634"
type textarea "x"
type textarea "couldn' waiting: NOR-118634"
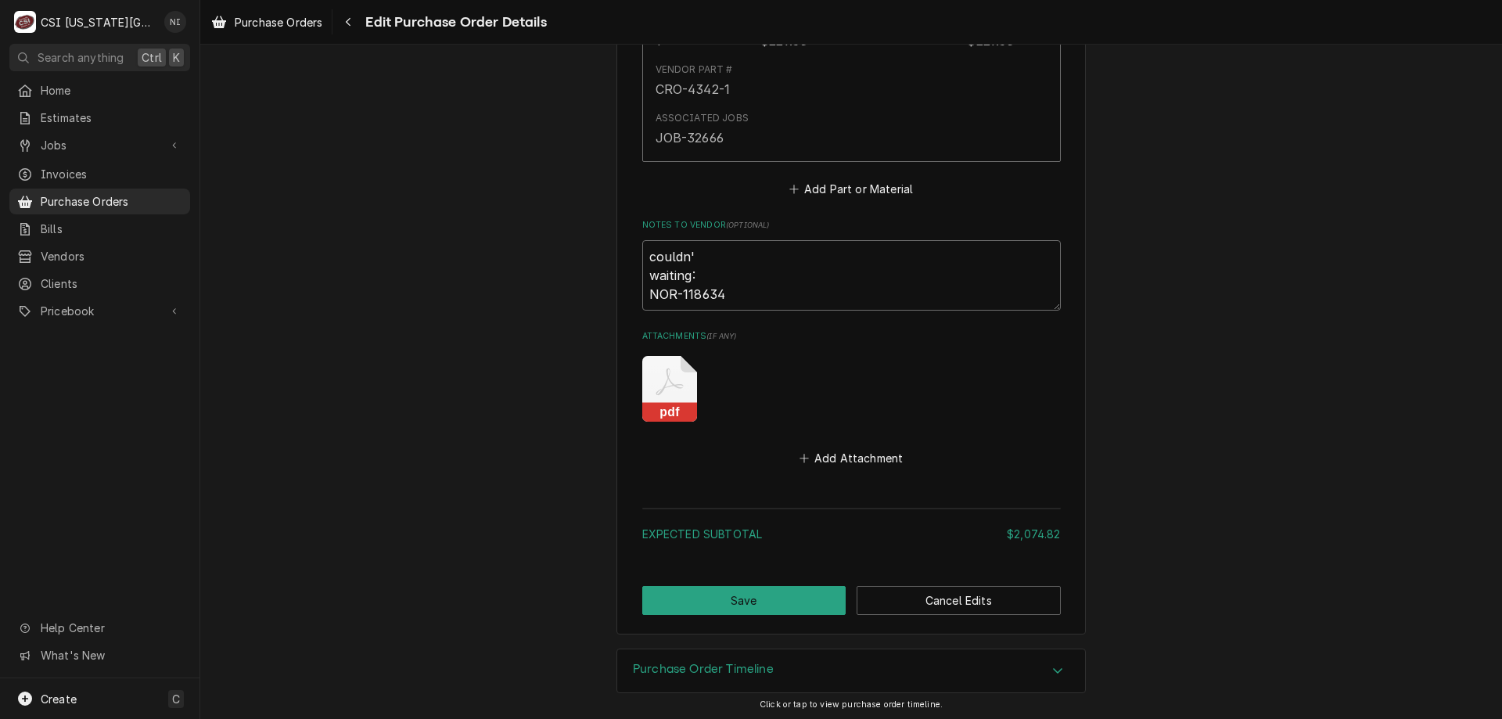
type textarea "x"
type textarea "couldn't waiting: NOR-118634"
type textarea "x"
type textarea "couldn't waiting: NOR-118634"
type textarea "x"
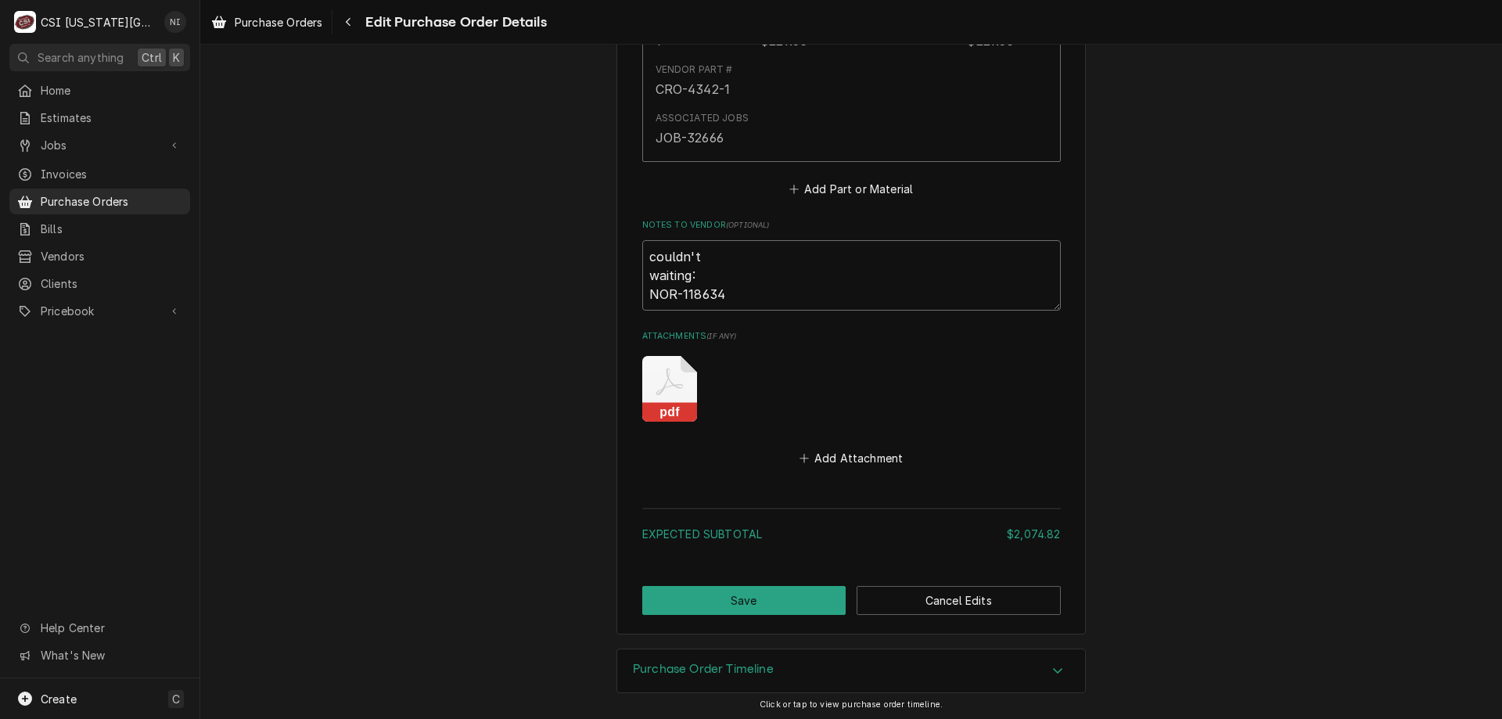
type textarea "couldn't a waiting: NOR-118634"
type textarea "x"
type textarea "couldn't ad waiting: NOR-118634"
type textarea "x"
type textarea "couldn't add waiting: NOR-118634"
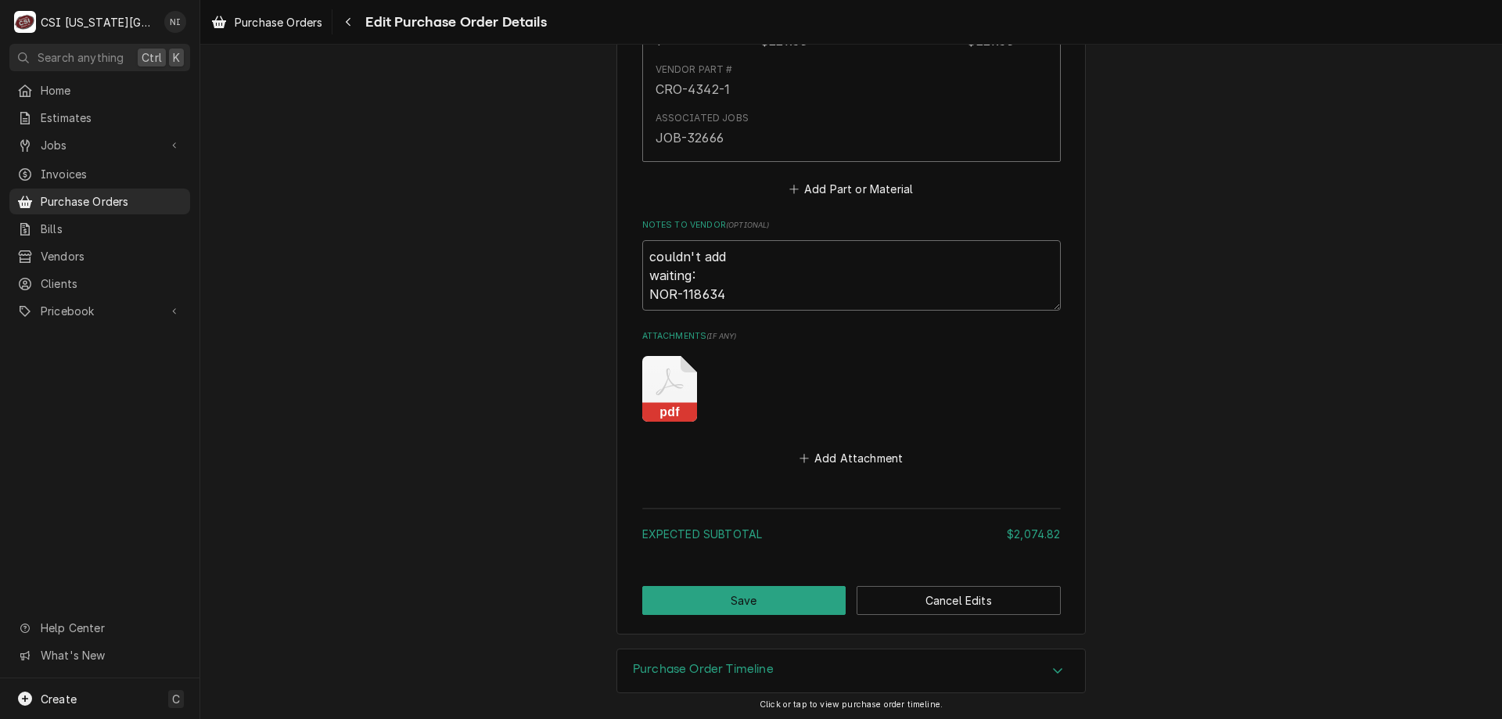
type textarea "x"
type textarea "couldn't add P waiting: NOR-118634"
type textarea "x"
type textarea "couldn't add PO waiting: NOR-118634"
type textarea "x"
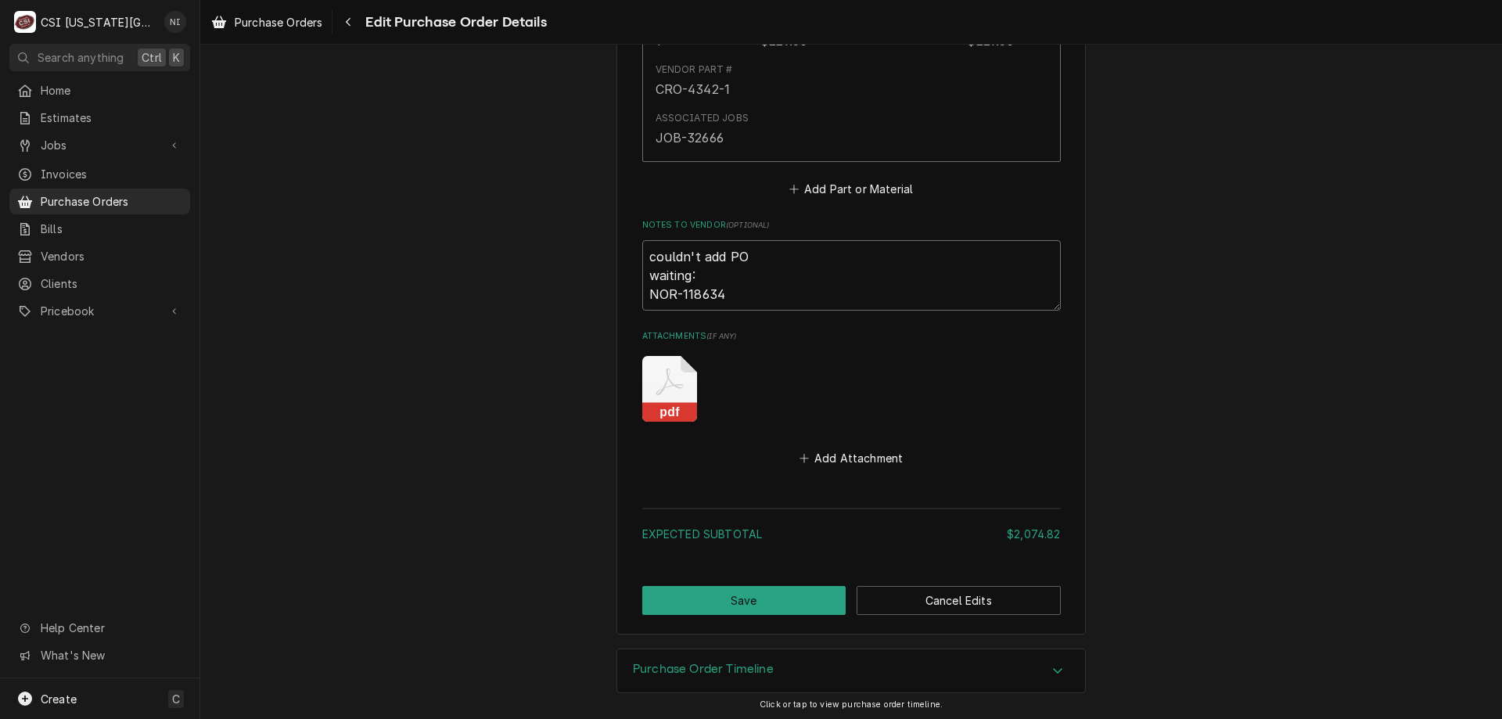
type textarea "couldn't add PO waiting: NOR-118634"
type textarea "x"
type textarea "couldn't add PO waiting: NOR-118634"
type textarea "x"
type textarea "couldn't add P waiting: NOR-118634"
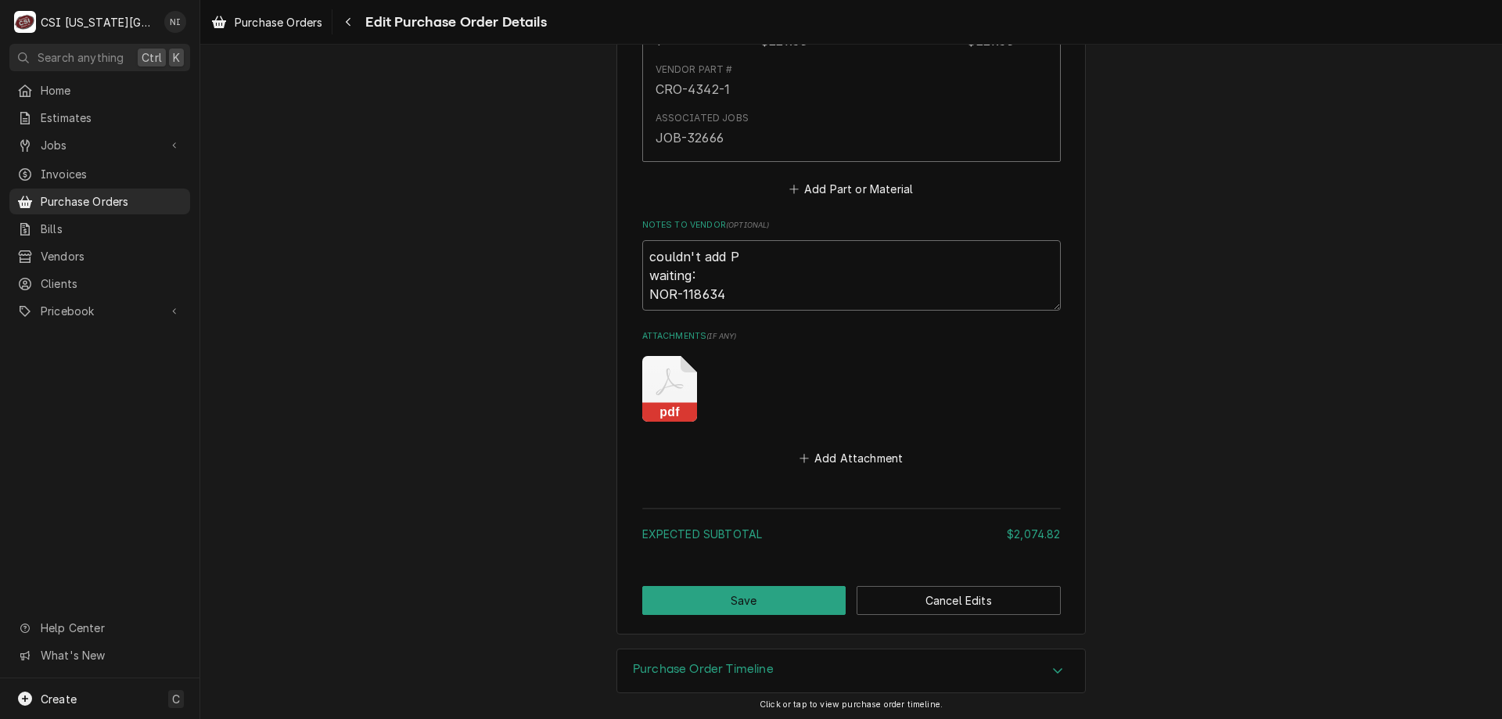
type textarea "x"
type textarea "couldn't add waiting: NOR-118634"
type textarea "x"
type textarea "couldn't add JA waiting: NOR-118634"
type textarea "x"
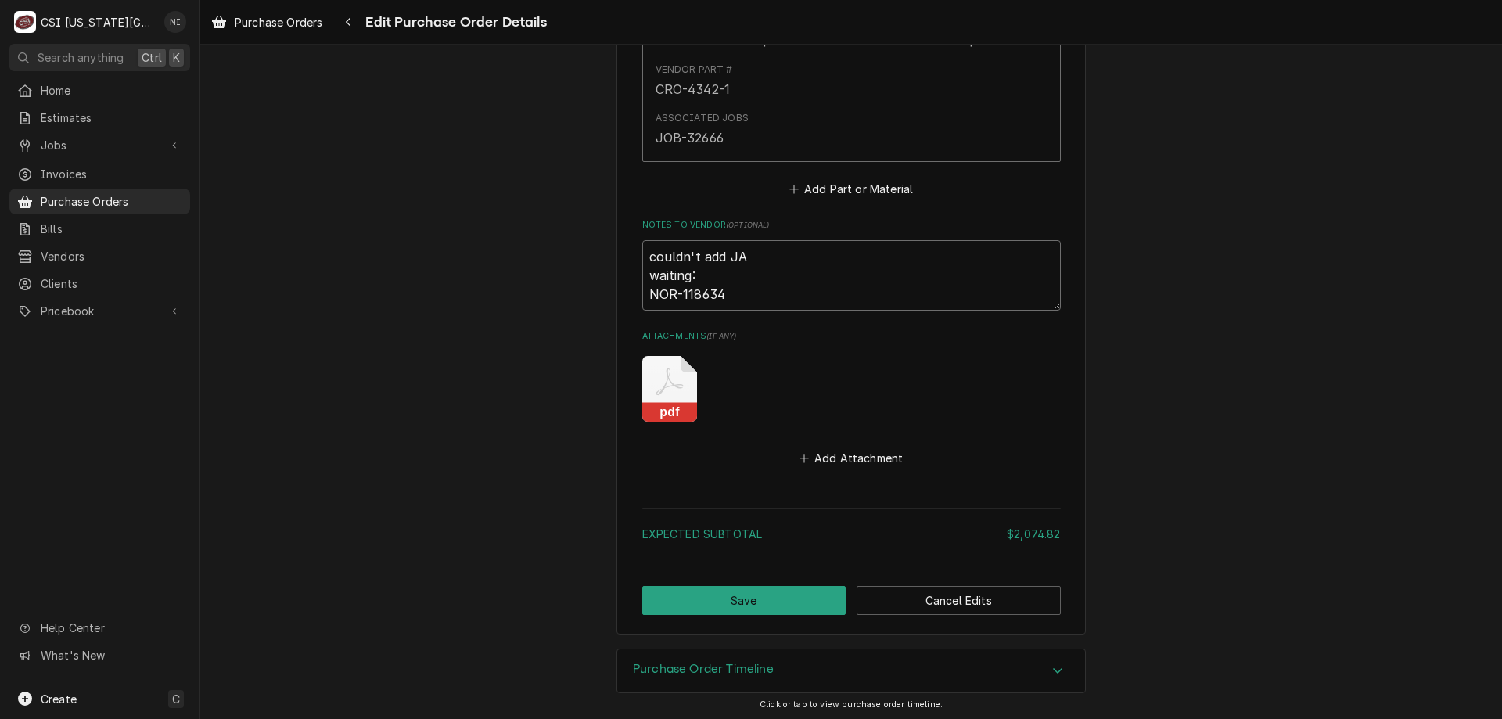
type textarea "couldn't add JAC waiting: NOR-118634"
type textarea "x"
type textarea "couldn't add JAC- waiting: NOR-118634"
type textarea "x"
type textarea "couldn't add JAC-0 waiting: NOR-118634"
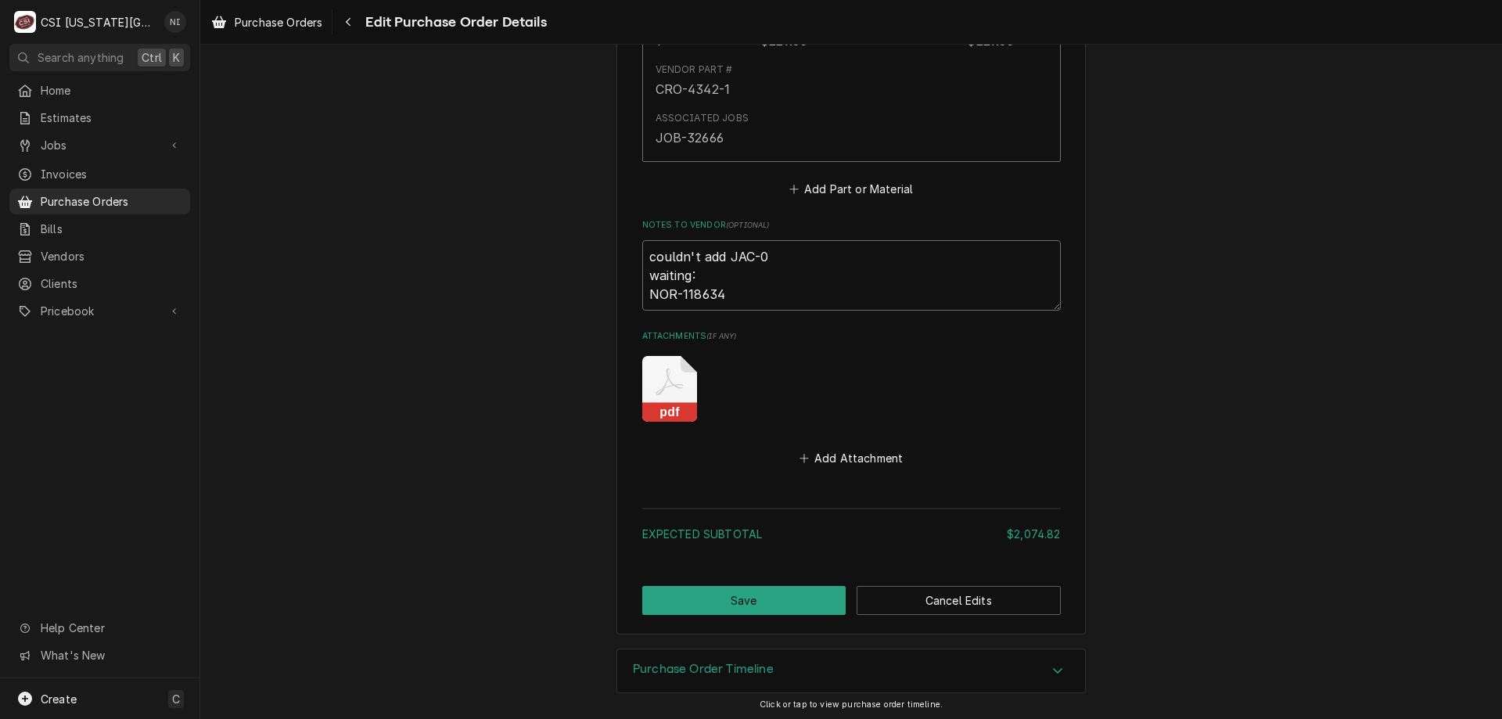
type textarea "x"
type textarea "couldn't add JAC-05 waiting: NOR-118634"
type textarea "x"
type textarea "couldn't add JAC-057 waiting: NOR-118634"
type textarea "x"
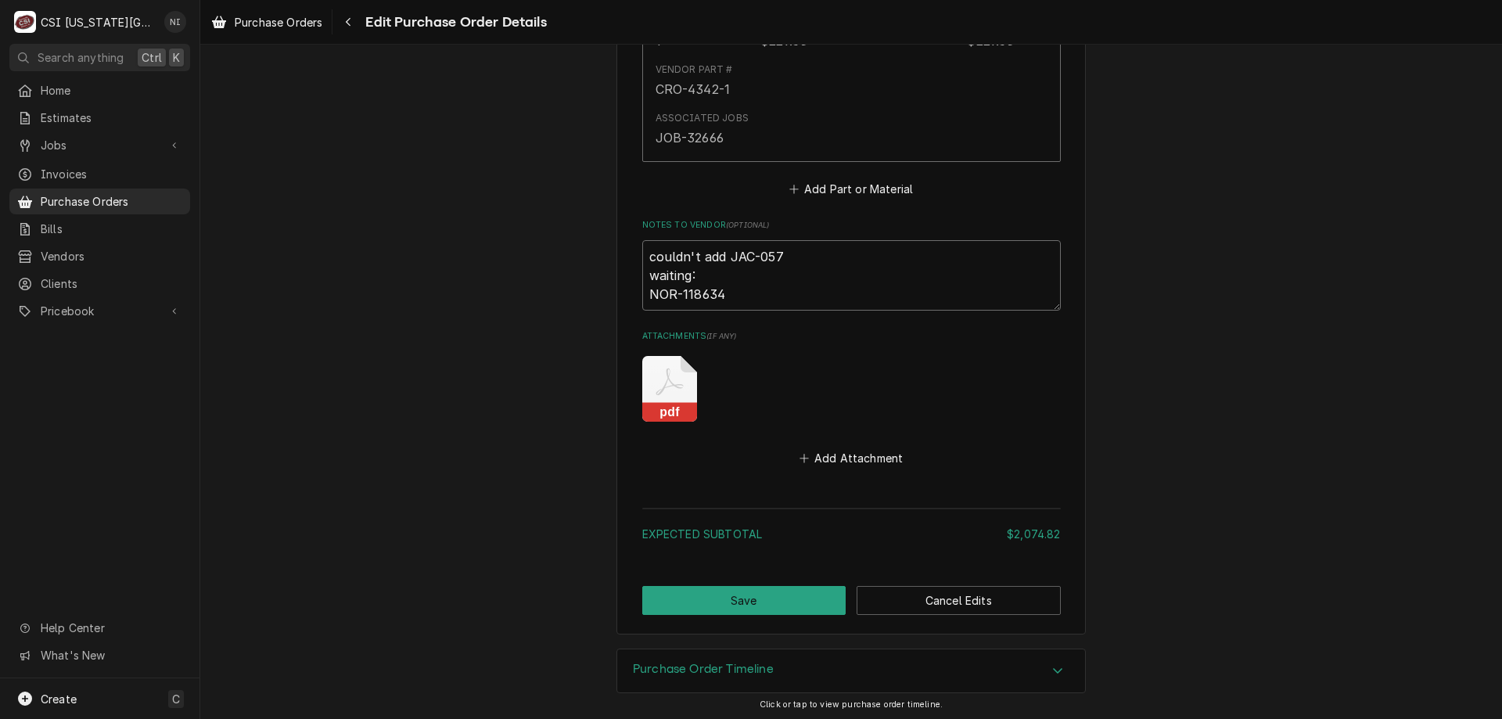
type textarea "couldn't add JAC-0570 waiting: NOR-118634"
type textarea "x"
type textarea "couldn't add JAC-05700- waiting: NOR-118634"
type textarea "x"
type textarea "couldn't add JAC-05700-0 waiting: NOR-118634"
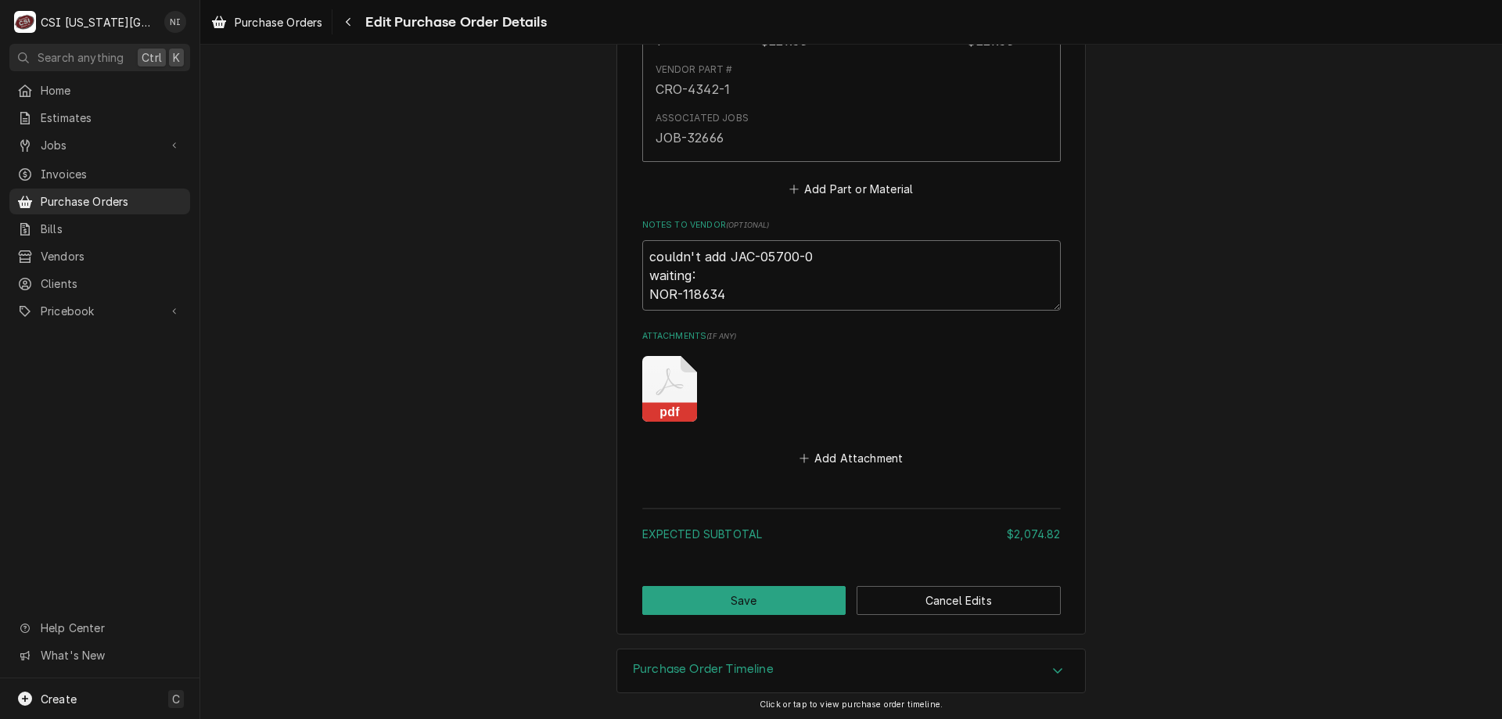
type textarea "x"
type textarea "couldn't add JAC-05700-00 waiting: NOR-118634"
type textarea "x"
type textarea "couldn't add JAC-05700-004 waiting: NOR-118634"
type textarea "x"
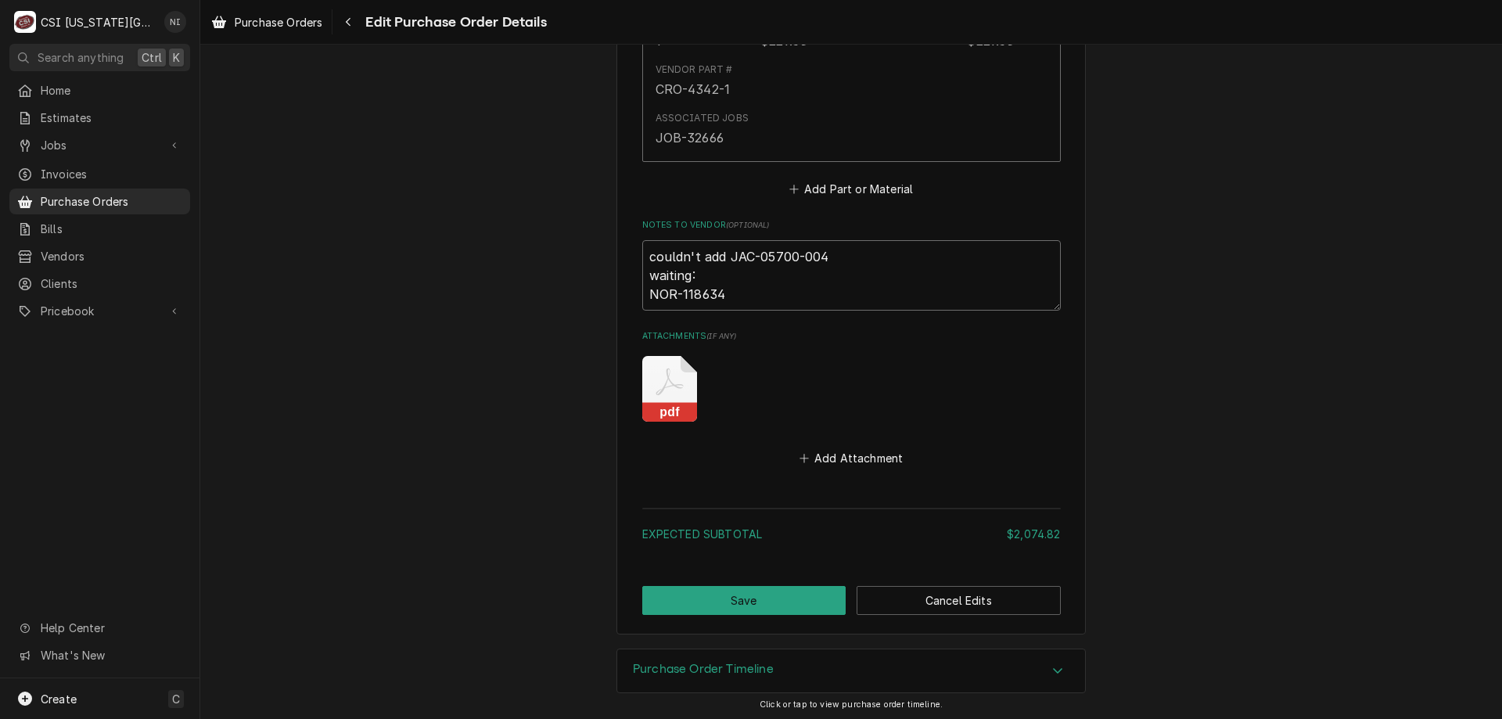
type textarea "couldn't add JAC-05700-004- waiting: NOR-118634"
type textarea "x"
type textarea "couldn't add JAC-05700-004-9 waiting: NOR-118634"
type textarea "x"
type textarea "couldn't add JAC-05700-004-99 waiting: NOR-118634"
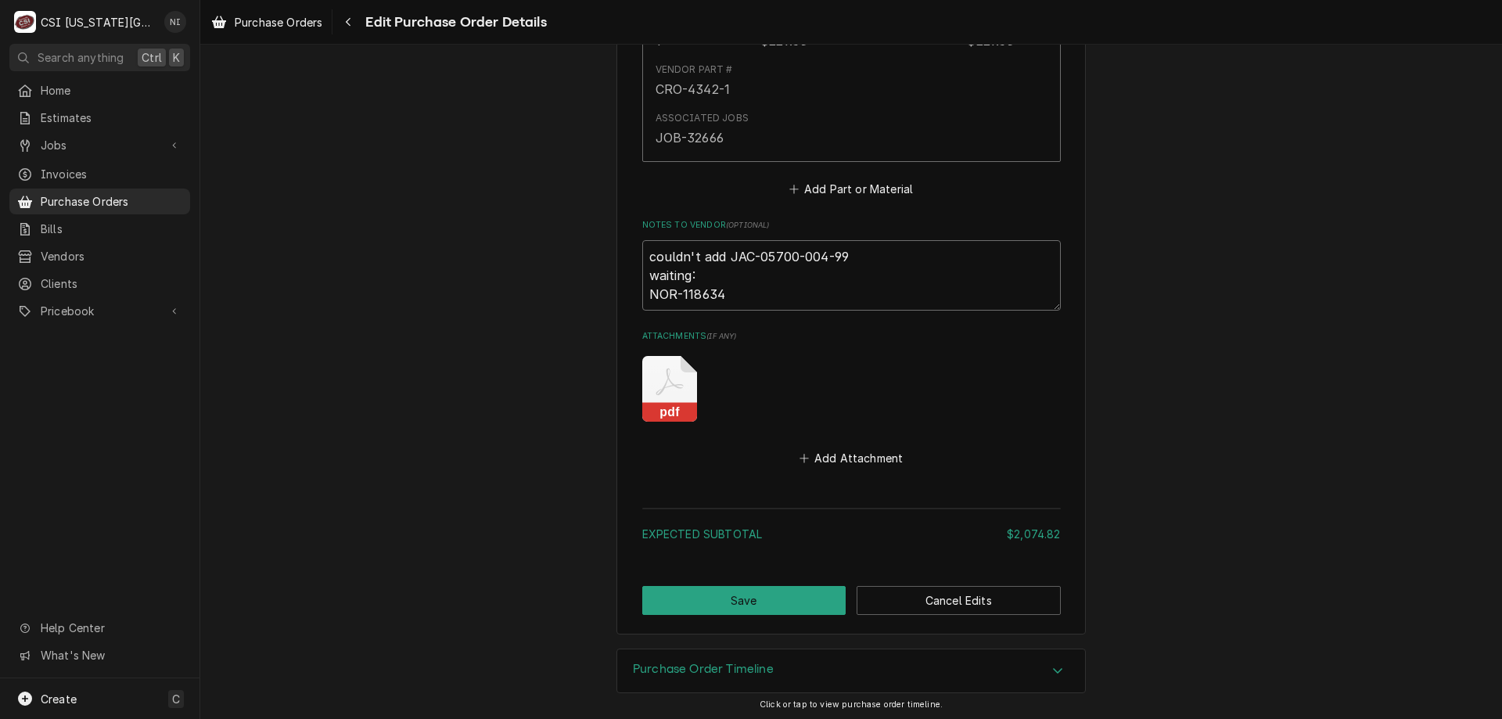
type textarea "x"
type textarea "couldn't add JAC-05700-004-99- waiting: NOR-118634"
type textarea "x"
type textarea "couldn't add JAC-05700-004-99-5 waiting: NOR-118634"
type textarea "x"
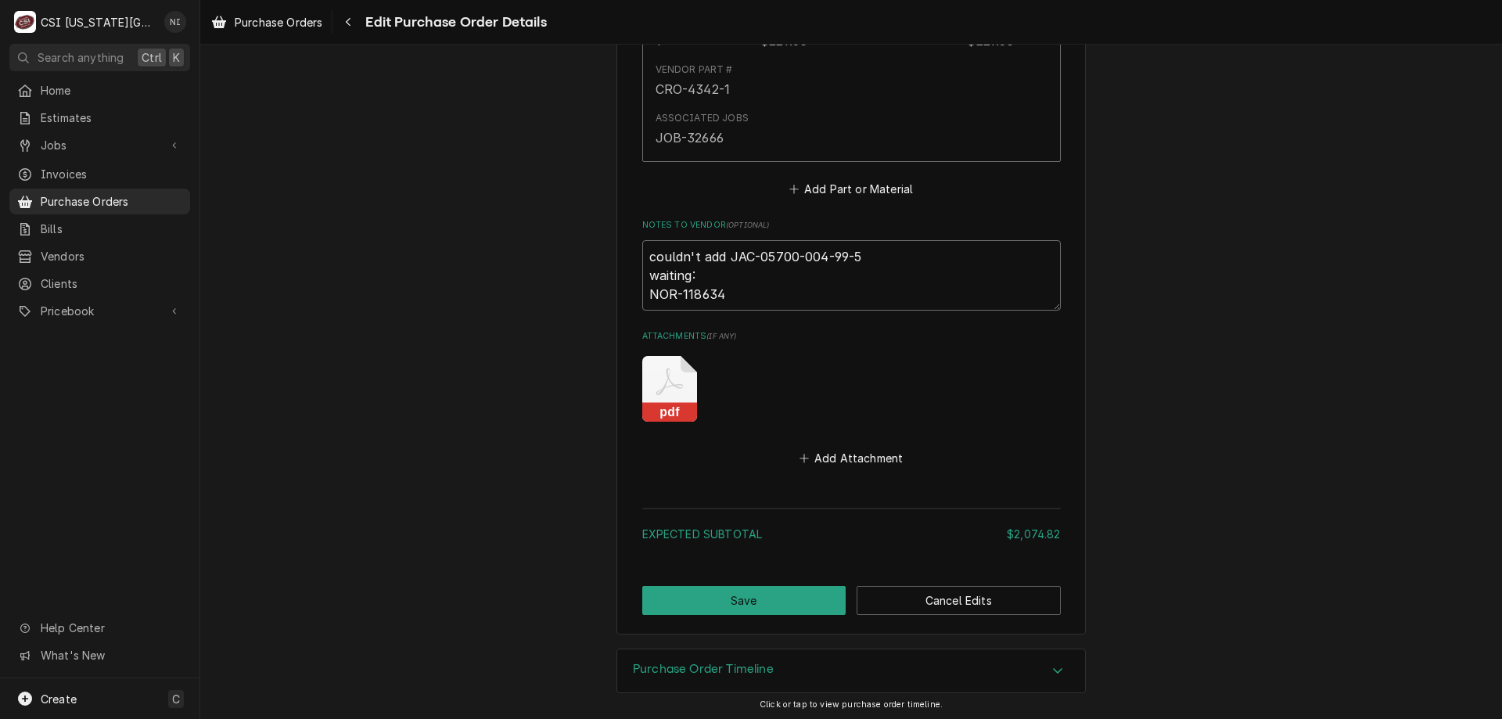
type textarea "couldn't add JAC-05700-004-99-58 waiting: NOR-118634"
type textarea "x"
type textarea "couldn't add JAC-05700-004-99-58 waiting: NOR-118634"
type textarea "x"
type textarea "couldn't add JAC-05700-004-99-58 D waiting: NOR-118634"
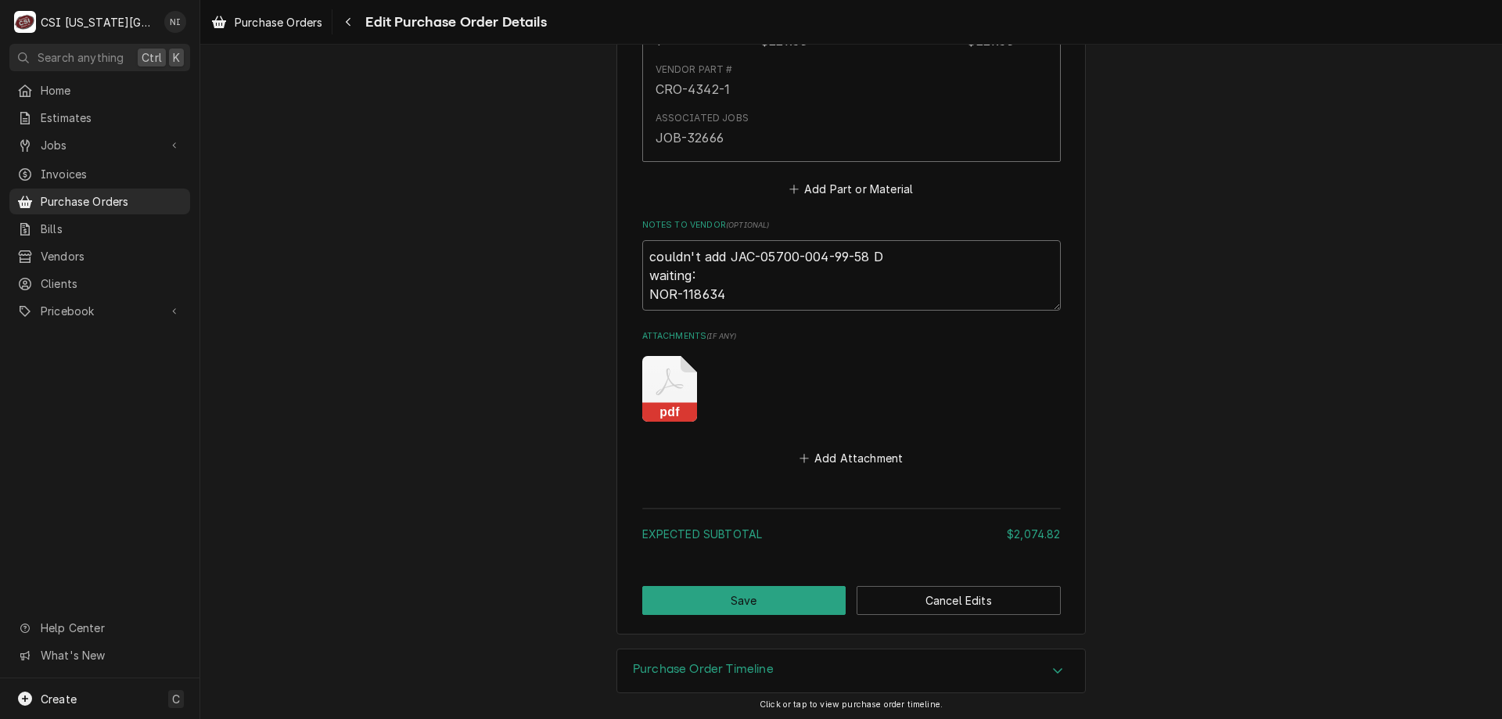
type textarea "x"
type textarea "couldn't add JAC-05700-004-99-58 DU waiting: NOR-118634"
type textarea "x"
type textarea "couldn't add JAC-05700-004-99-58 DUE waiting: NOR-118634"
type textarea "x"
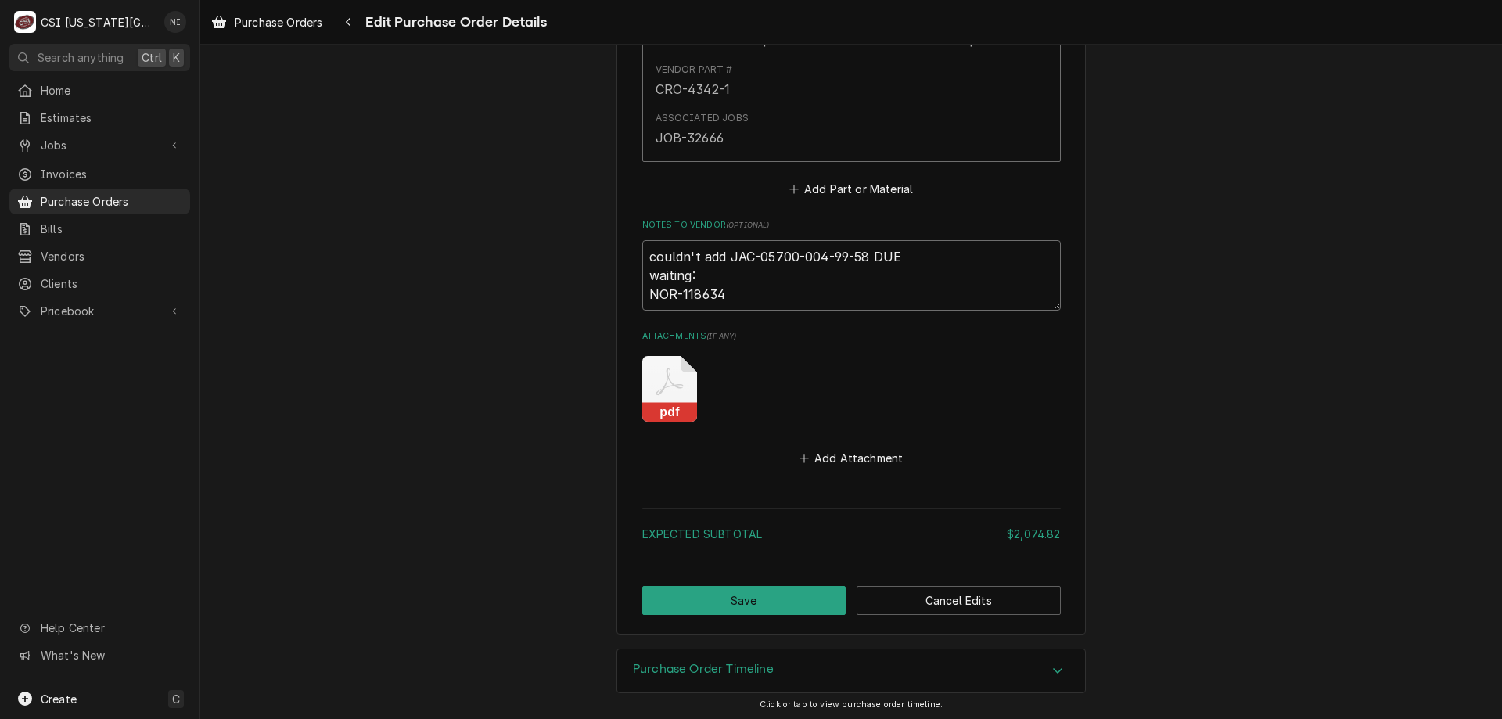
type textarea "couldn't add JAC-05700-004-99-58 DUE O waiting: NOR-118634"
type textarea "x"
type textarea "couldn't add JAC-05700-004-99-58 DUE OT waiting: NOR-118634"
type textarea "x"
type textarea "couldn't add JAC-05700-004-99-58 DUE OT waiting: NOR-118634"
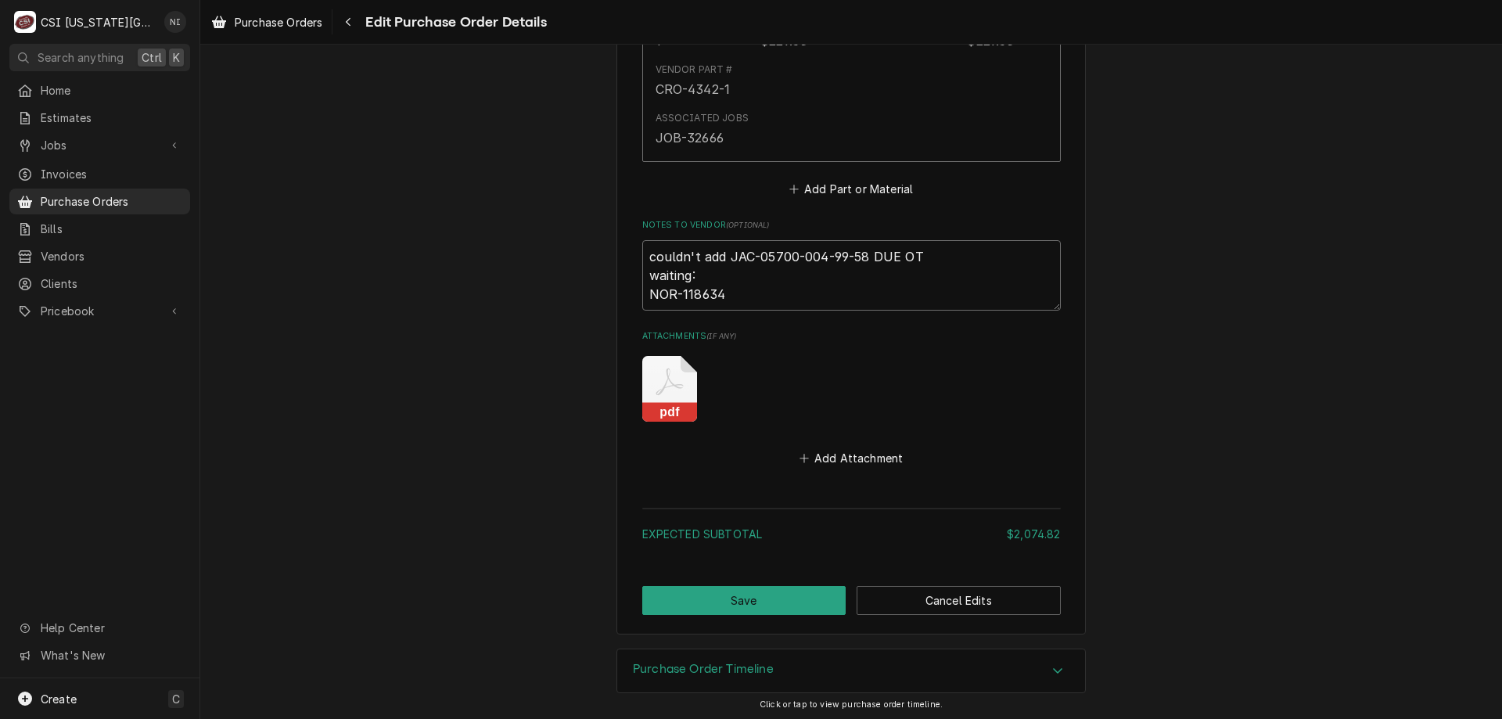
type textarea "x"
type textarea "couldn't add JAC-05700-004-99-58 DUE OT waiting: NOR-118634"
type textarea "x"
type textarea "couldn't add JAC-05700-004-99-58 DUE O waiting: NOR-118634"
type textarea "x"
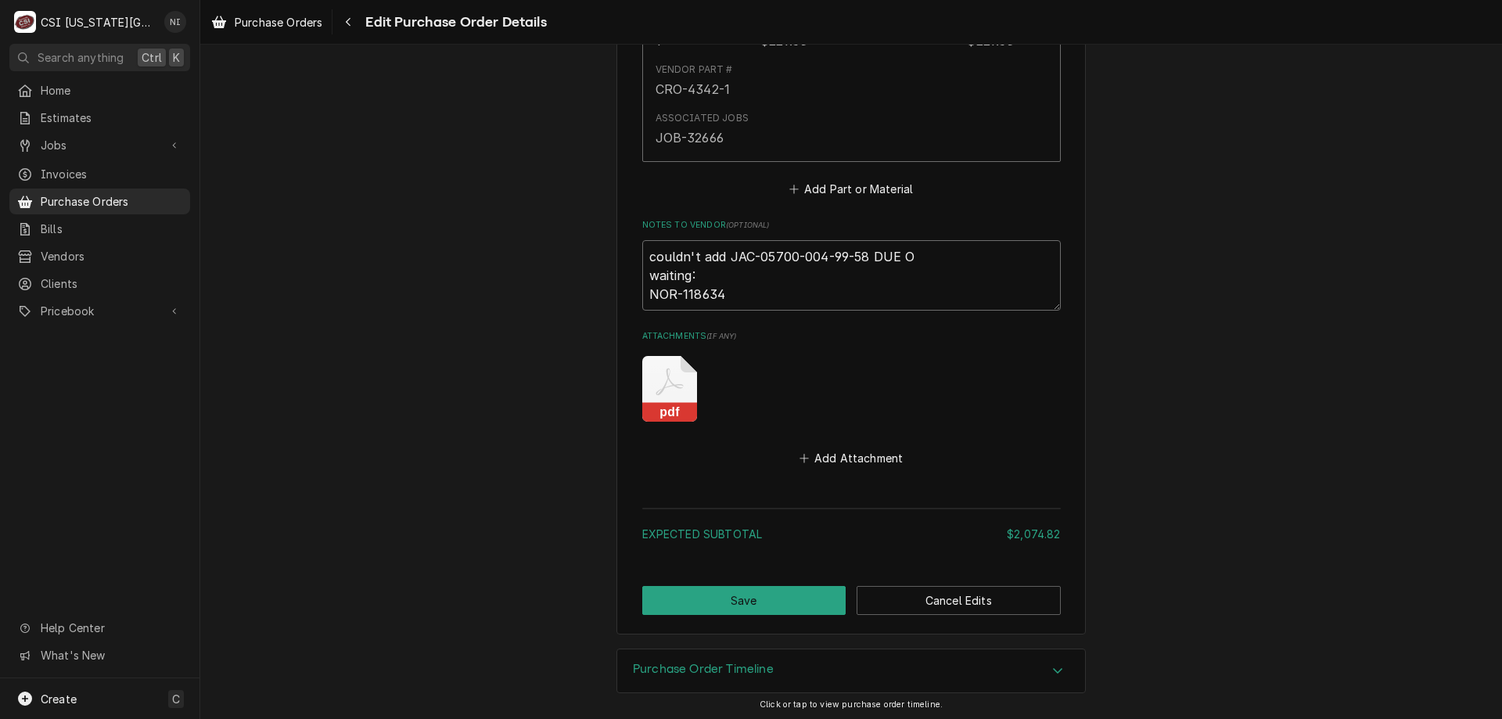
type textarea "couldn't add JAC-05700-004-99-58 DUE waiting: NOR-118634"
type textarea "x"
type textarea "couldn't add JAC-05700-004-99-58 DUE T waiting: NOR-118634"
type textarea "x"
type textarea "couldn't add JAC-05700-004-99-58 DUE TO waiting: NOR-118634"
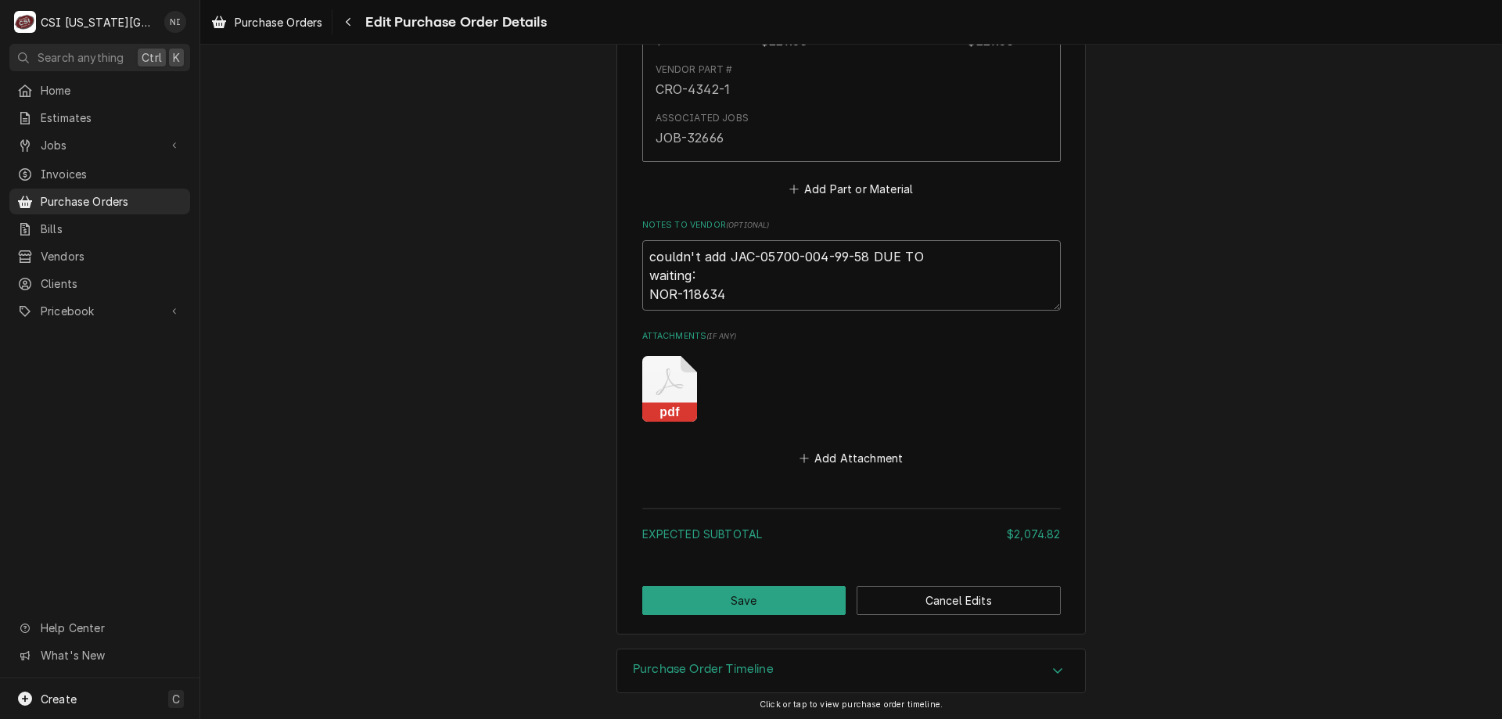
type textarea "x"
type textarea "couldn't add JAC-05700-004-99-58 DUE TO RE waiting: NOR-118634"
type textarea "x"
type textarea "couldn't add JAC-05700-004-99-58 DUE TO R waiting: NOR-118634"
type textarea "x"
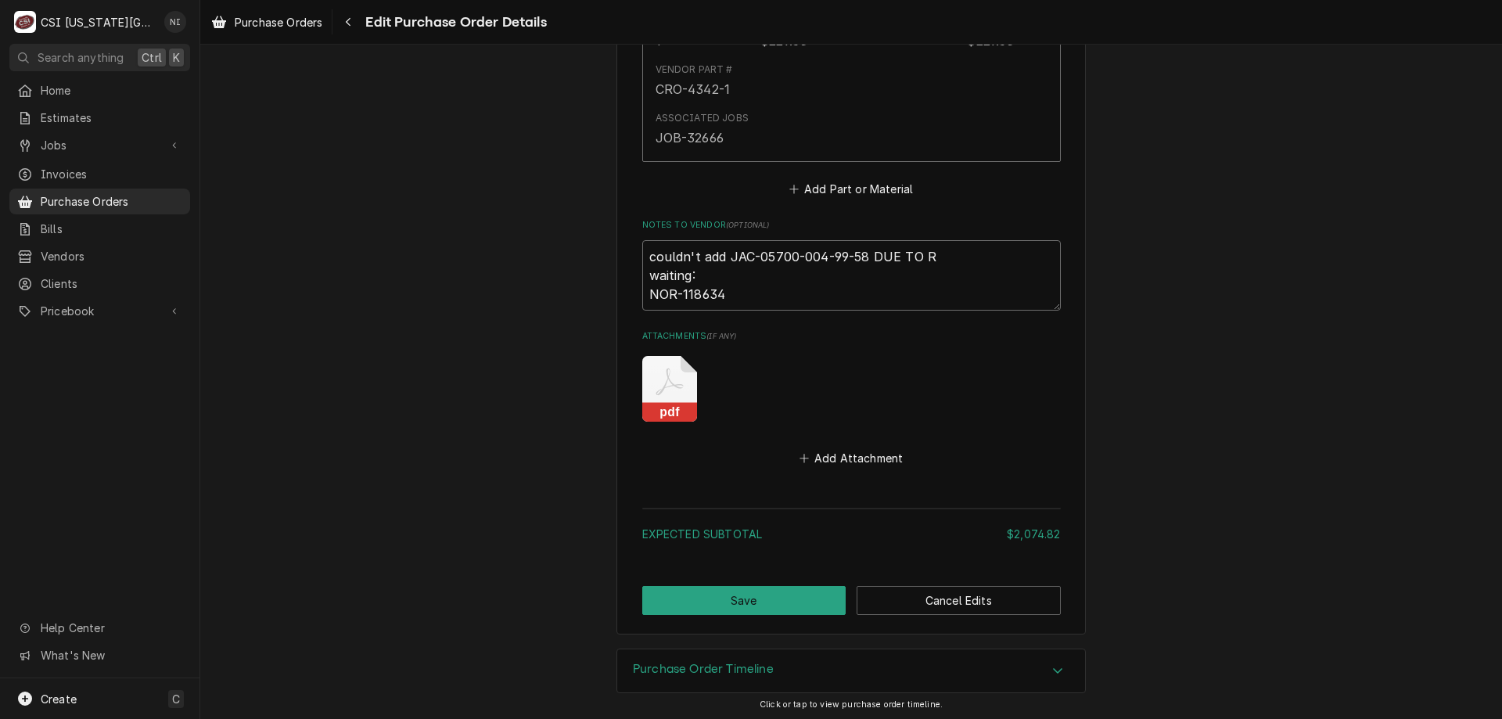
type textarea "couldn't add JAC-05700-004-99-58 DUE TO RO waiting: NOR-118634"
type textarea "x"
type textarea "couldn't add JAC-05700-004-99-58 DUE TO ROO waiting: NOR-118634"
type textarea "x"
type textarea "couldn't add JAC-05700-004-99-58 DUE TO ROO waiting: NOR-118634"
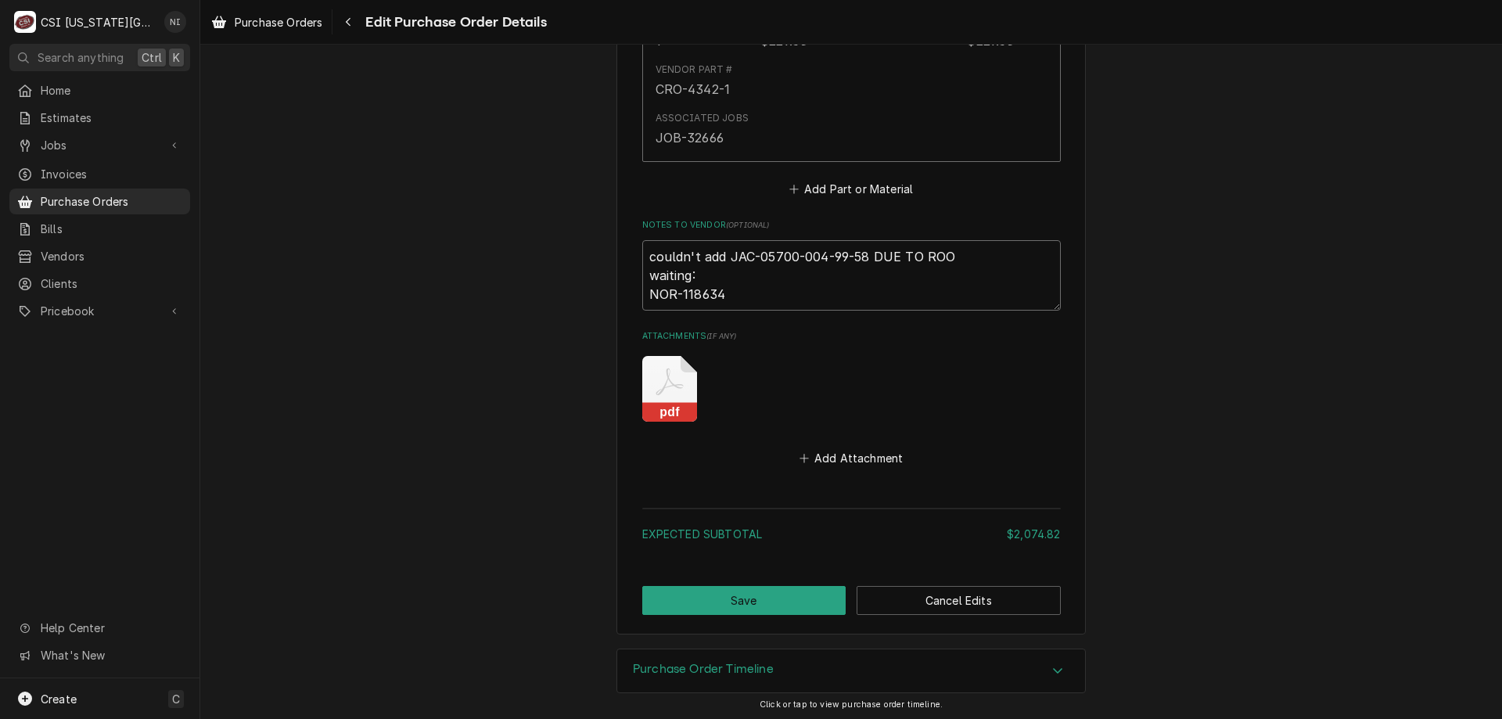
type textarea "x"
type textarea "couldn't add JAC-05700-004-99-58 DUE TO ROO P waiting: NOR-118634"
type textarea "x"
type textarea "couldn't add JAC-05700-004-99-58 DUE TO ROO waiting: NOR-118634"
type textarea "x"
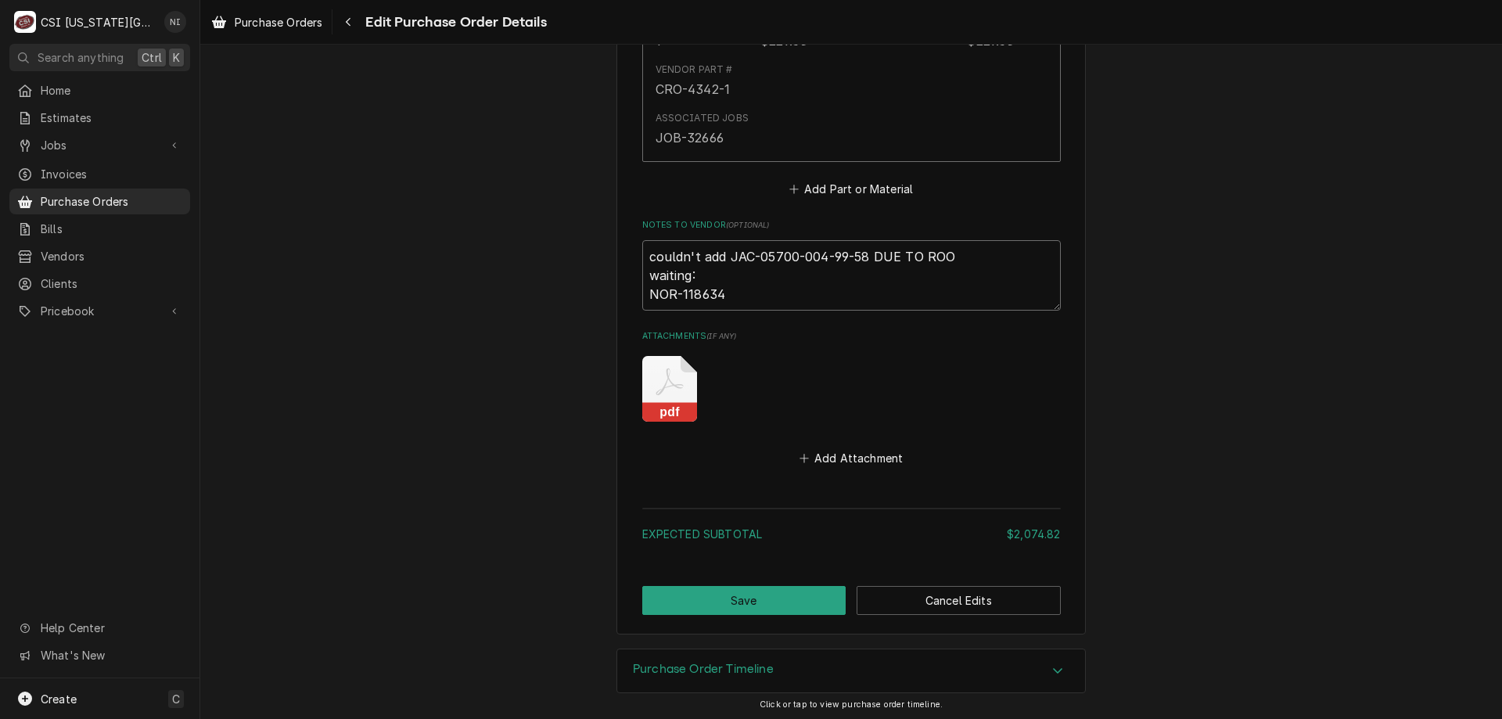
type textarea "couldn't add JAC-05700-004-99-58 DUE TO ROO waiting: NOR-118634"
type textarea "x"
type textarea "couldn't add JAC-05700-004-99-58 DUE TO ROOP waiting: NOR-118634"
type textarea "x"
type textarea "couldn't add JAC-05700-004-99-58 DUE TO ROOPA waiting: NOR-118634"
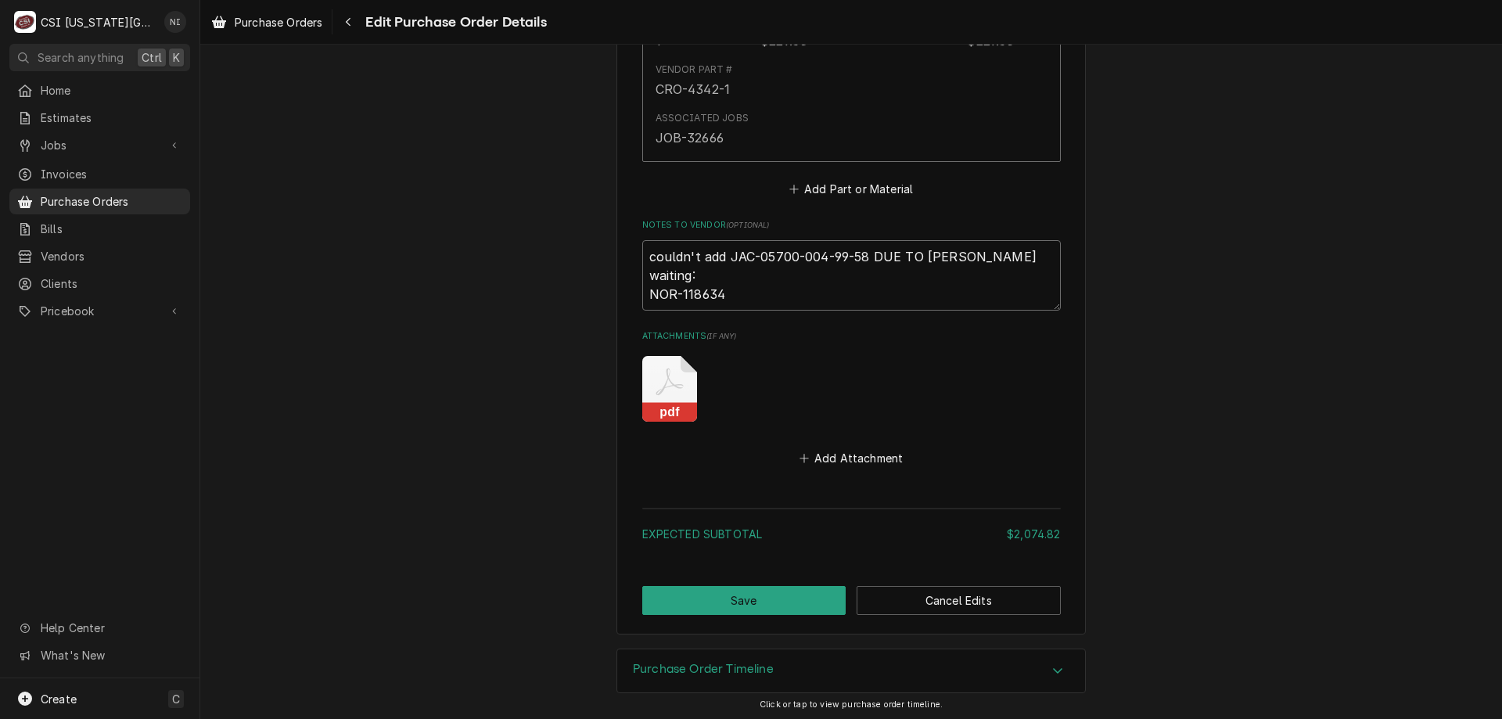
type textarea "x"
type textarea "couldn't add JAC-05700-004-99-58 DUE TO ROOPAI waiting: NOR-118634"
type textarea "x"
type textarea "couldn't add JAC-05700-004-99-58 DUE TO ROOPAIR waiting: NOR-118634"
type textarea "x"
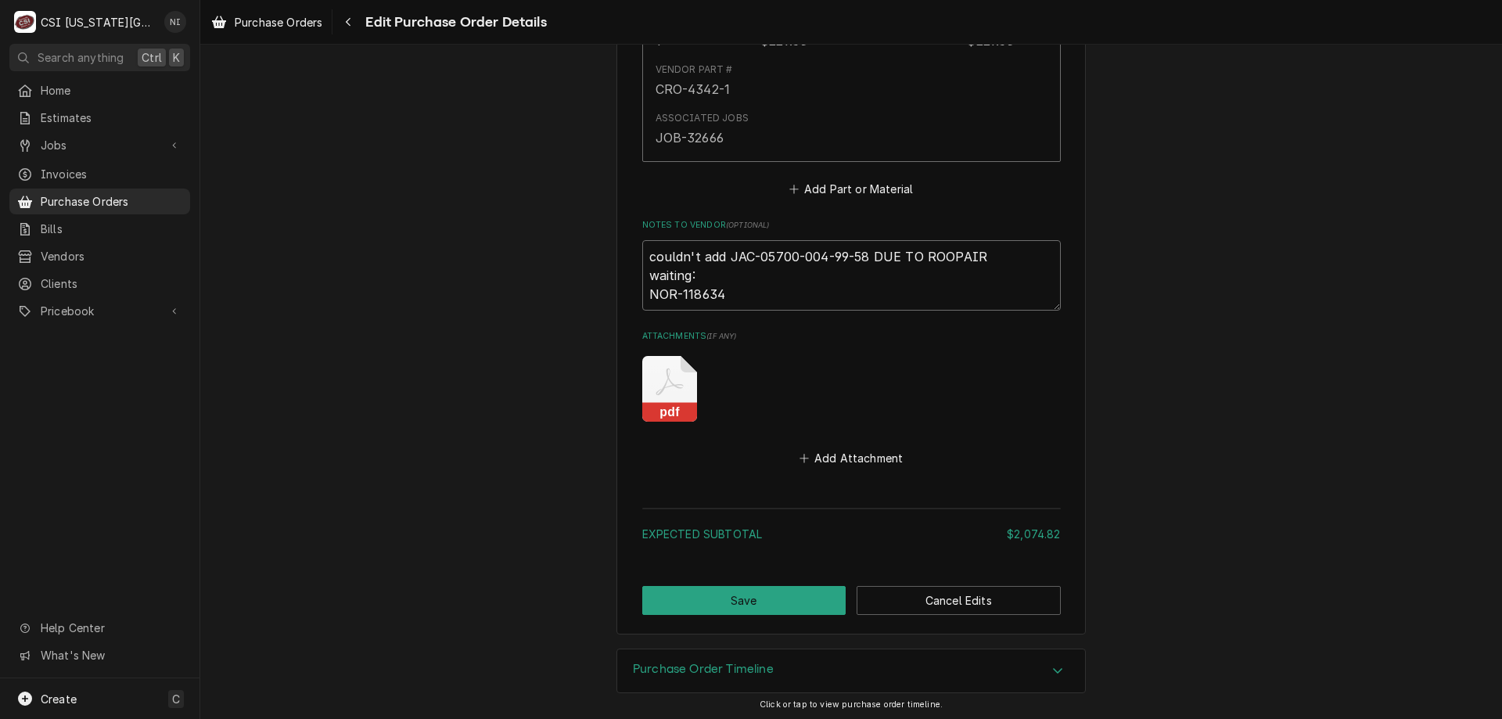
type textarea "couldn't add JAC-05700-004-99-58 DUE TO ROOPAIR waiting: NOR-118634"
type textarea "x"
type textarea "couldn't add JAC-05700-004-99-58 DUE TO ROOPAIR I waiting: NOR-118634"
type textarea "x"
type textarea "couldn't add JAC-05700-004-99-58 DUE TO ROOPAIR IS waiting: NOR-118634"
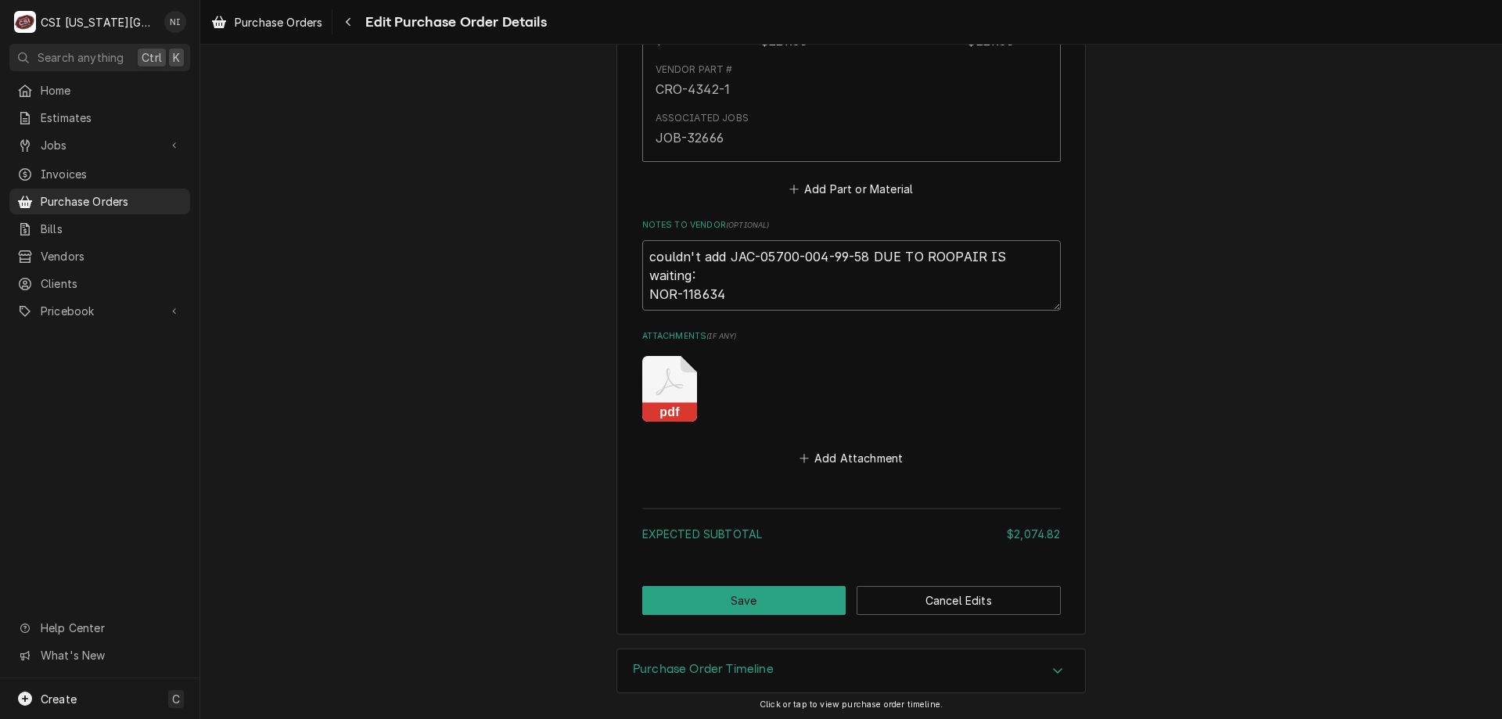
type textarea "x"
type textarea "couldn't add JAC-05700-004-99-58 DUE TO ROOPAIR ISS waiting: NOR-118634"
type textarea "x"
type textarea "couldn't add JAC-05700-004-99-58 DUE TO ROOPAIR ISSU waiting: NOR-118634"
type textarea "x"
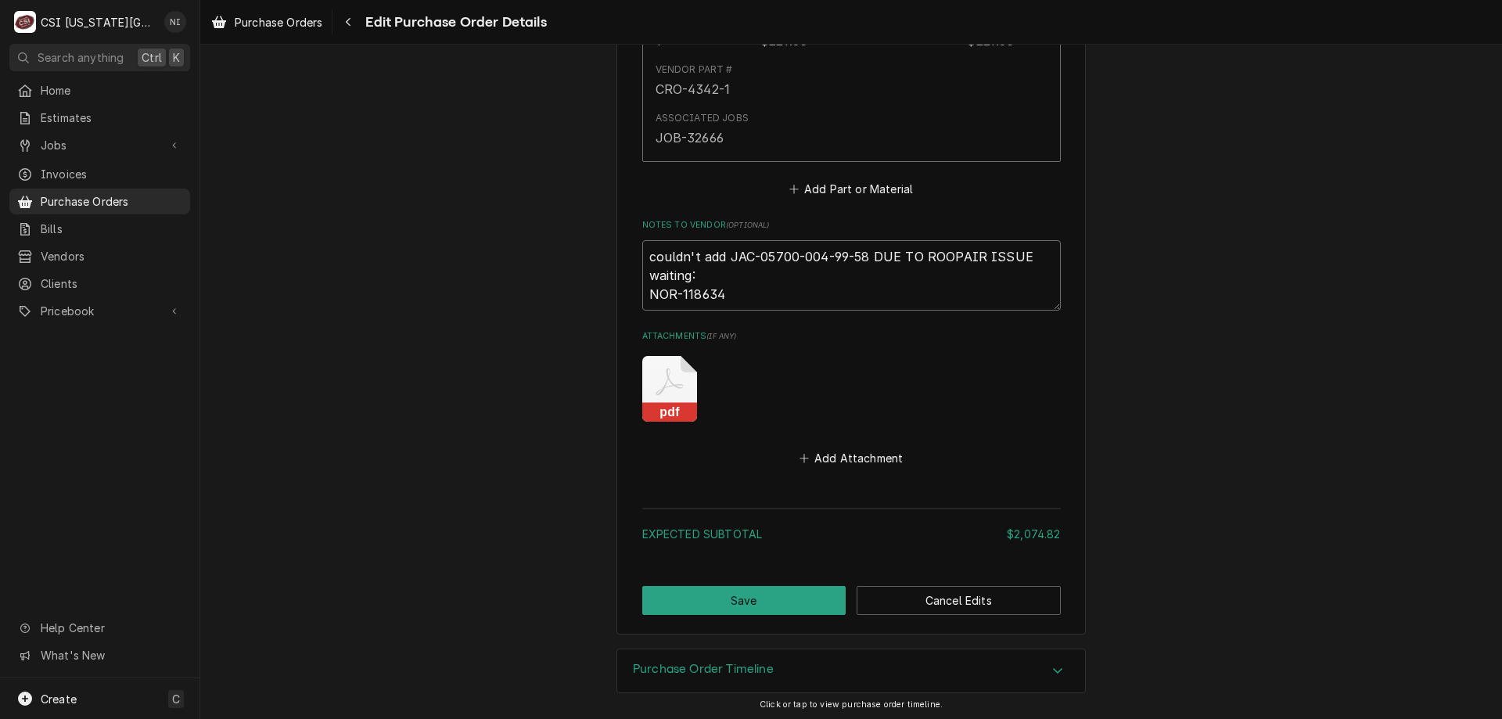
type textarea "couldn't add JAC-05700-004-99-58 DUE TO ROOPAIR ISSUE waiting: NOR-118634"
click at [781, 605] on button "Save" at bounding box center [744, 600] width 204 height 29
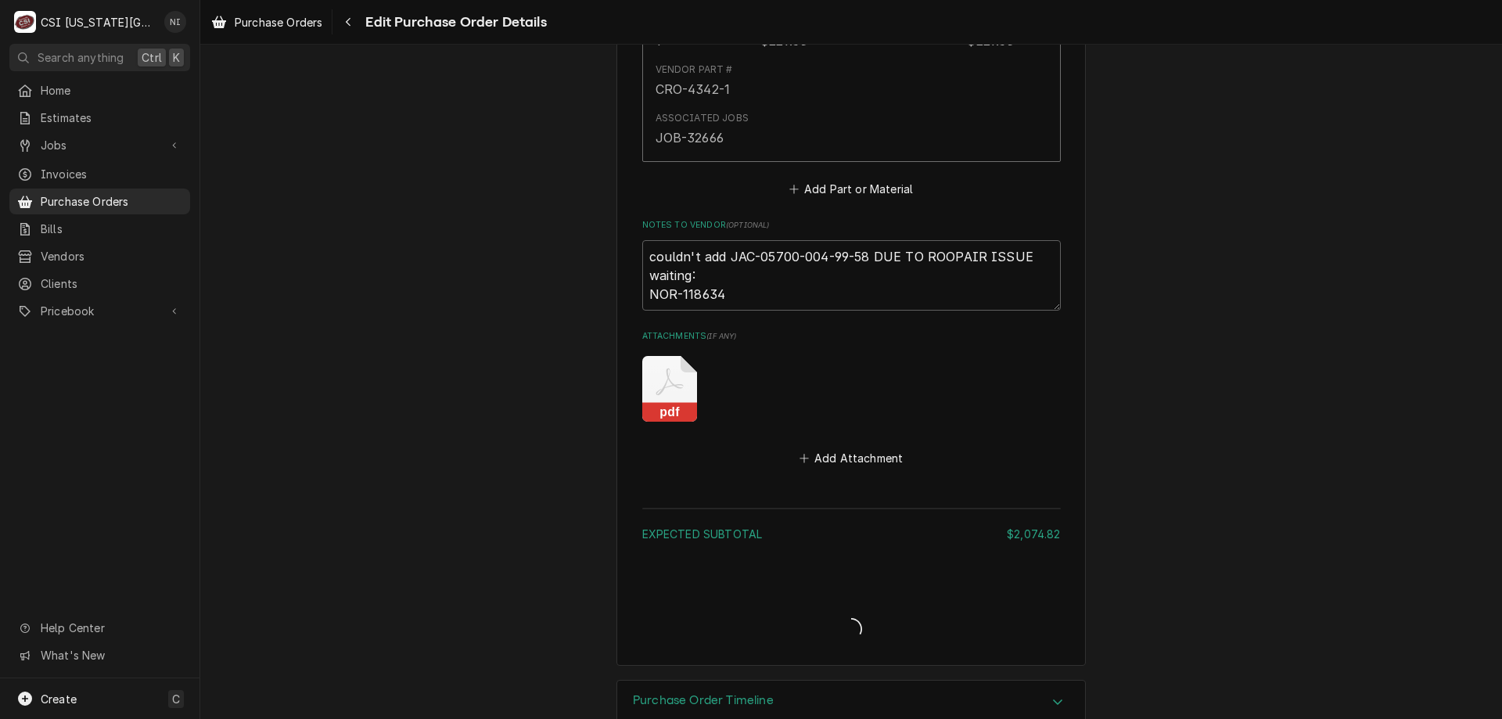
type textarea "x"
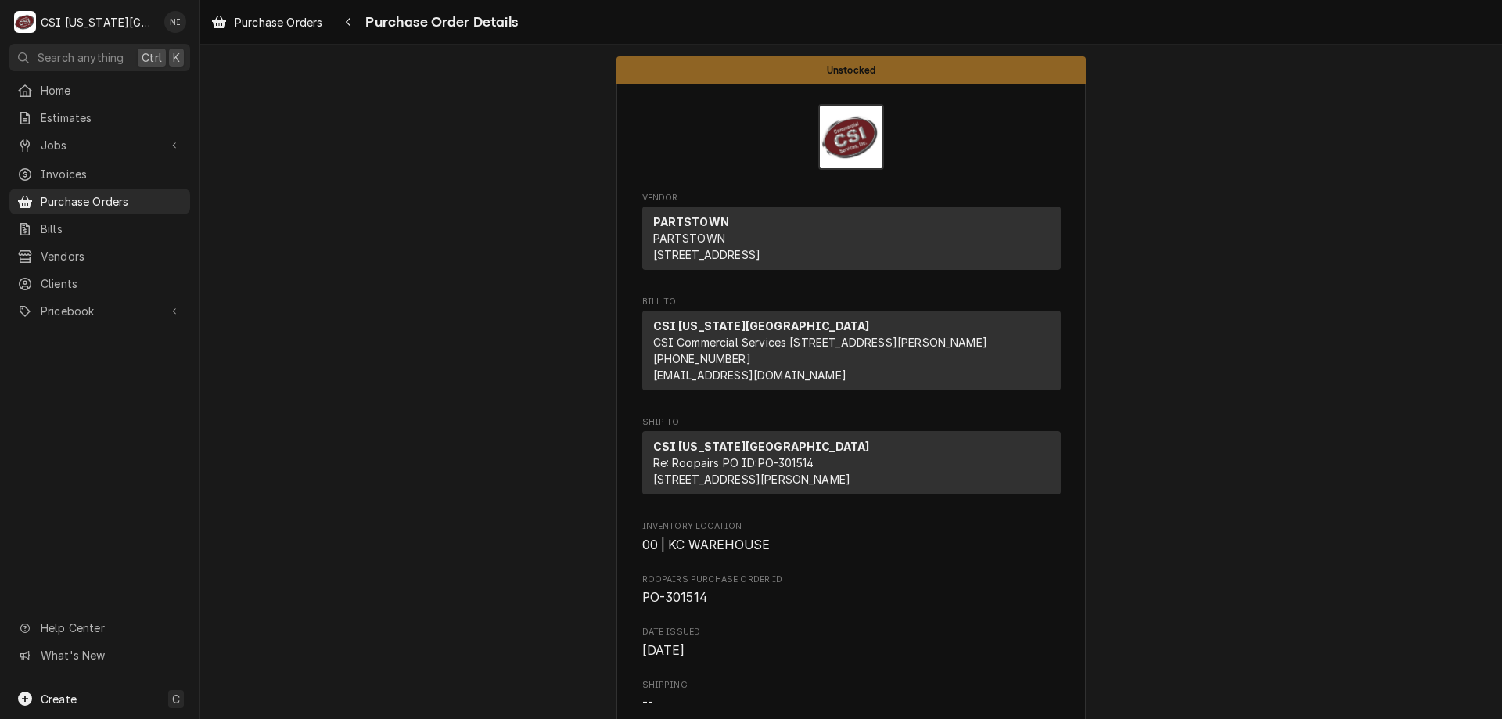
click at [133, 197] on span "Purchase Orders" at bounding box center [112, 201] width 142 height 16
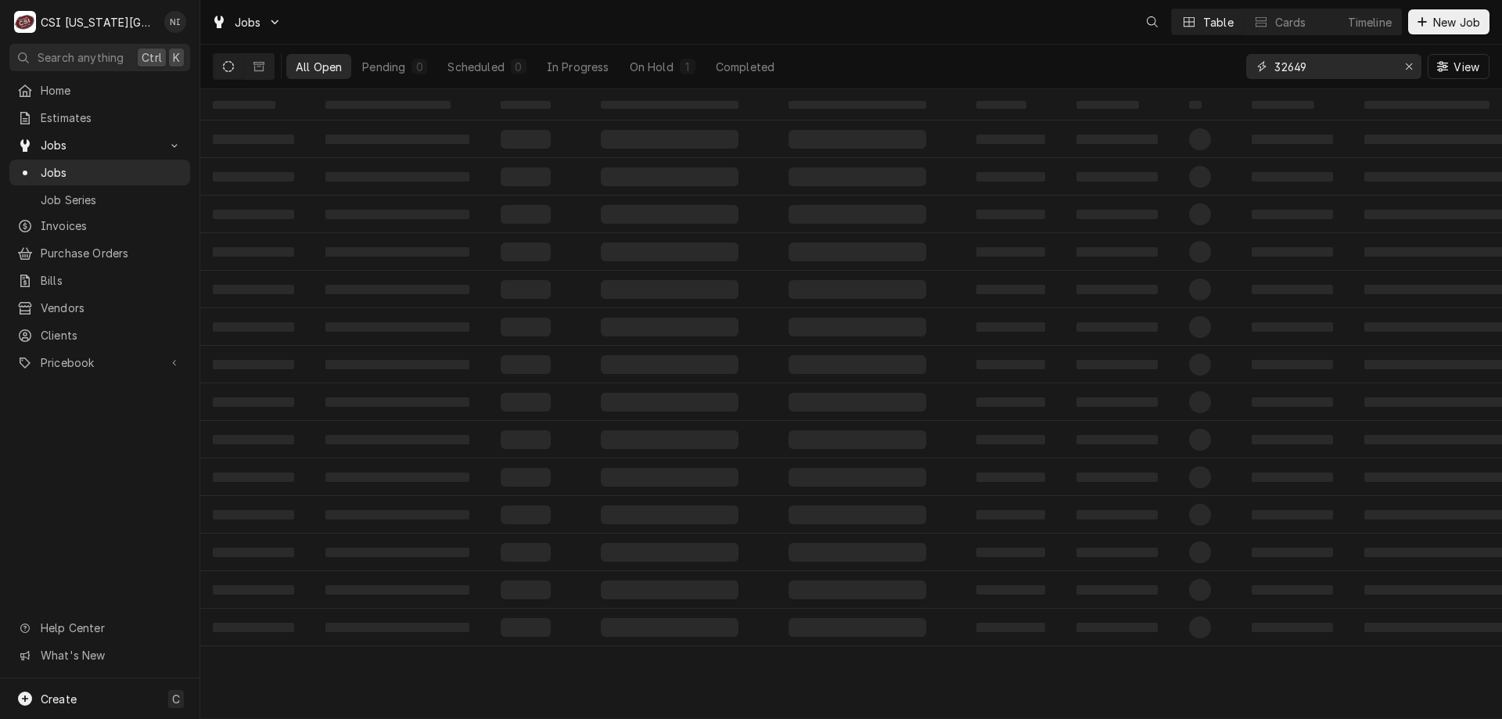
drag, startPoint x: 1294, startPoint y: 68, endPoint x: 1237, endPoint y: 69, distance: 56.3
click at [1248, 69] on div "32649" at bounding box center [1333, 66] width 175 height 25
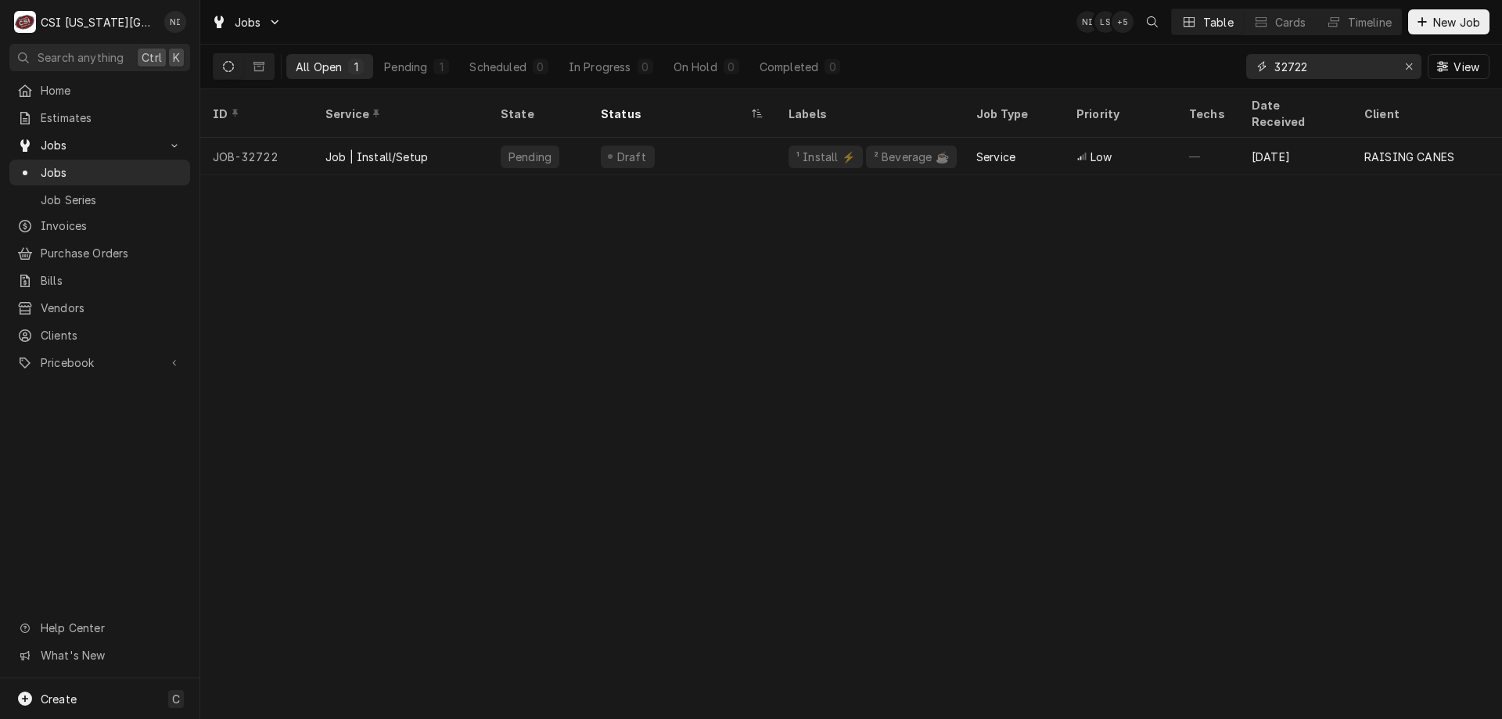
type input "32722"
click at [710, 144] on div "Draft" at bounding box center [682, 157] width 188 height 38
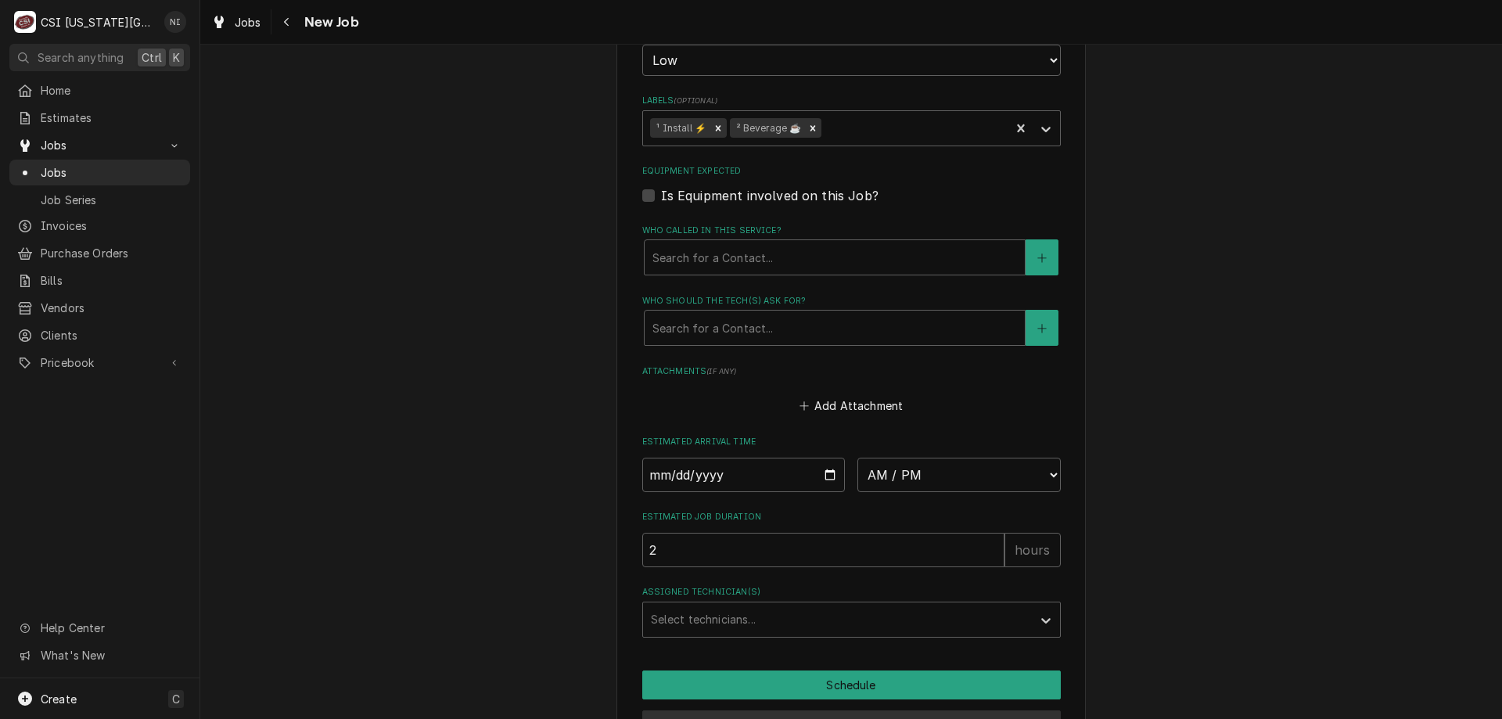
click at [830, 710] on button "Preview Job" at bounding box center [851, 724] width 418 height 29
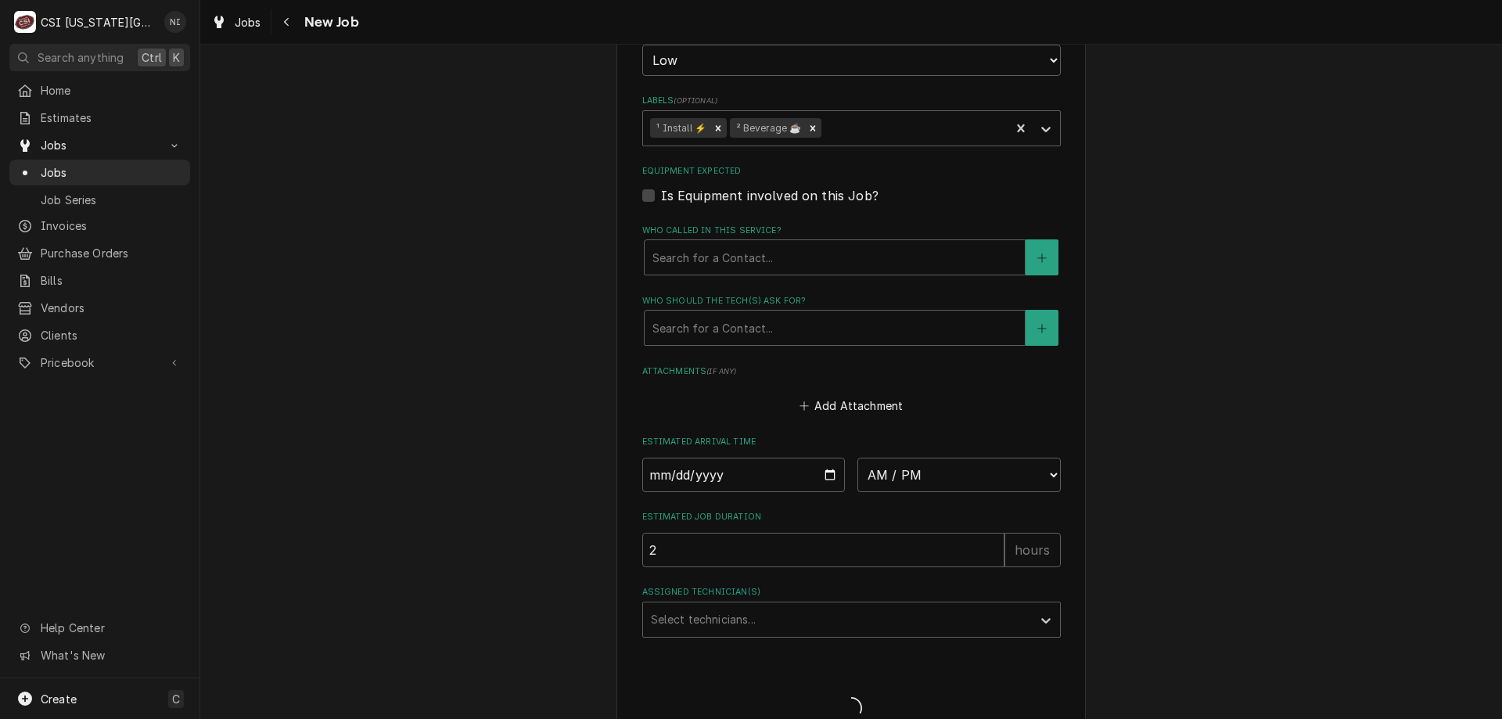
scroll to position [1880, 0]
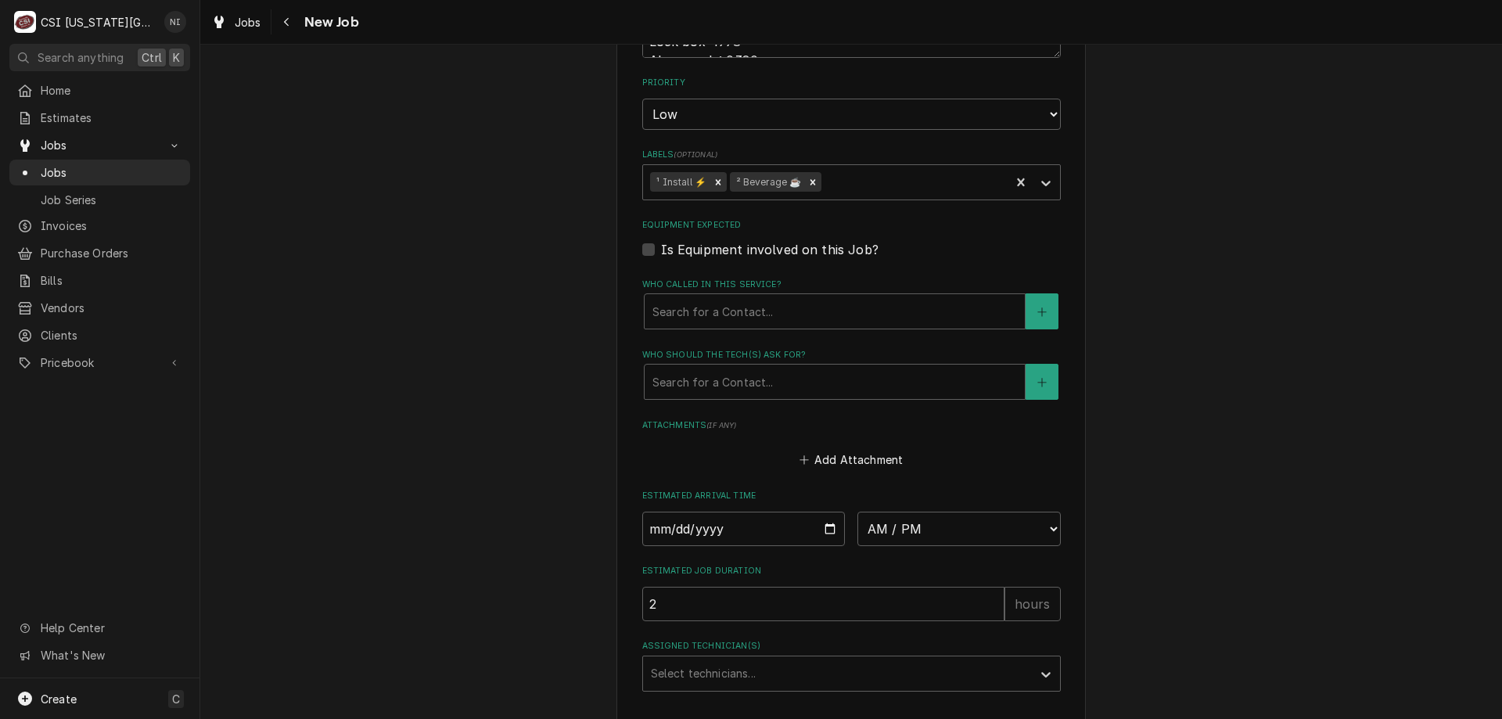
type textarea "x"
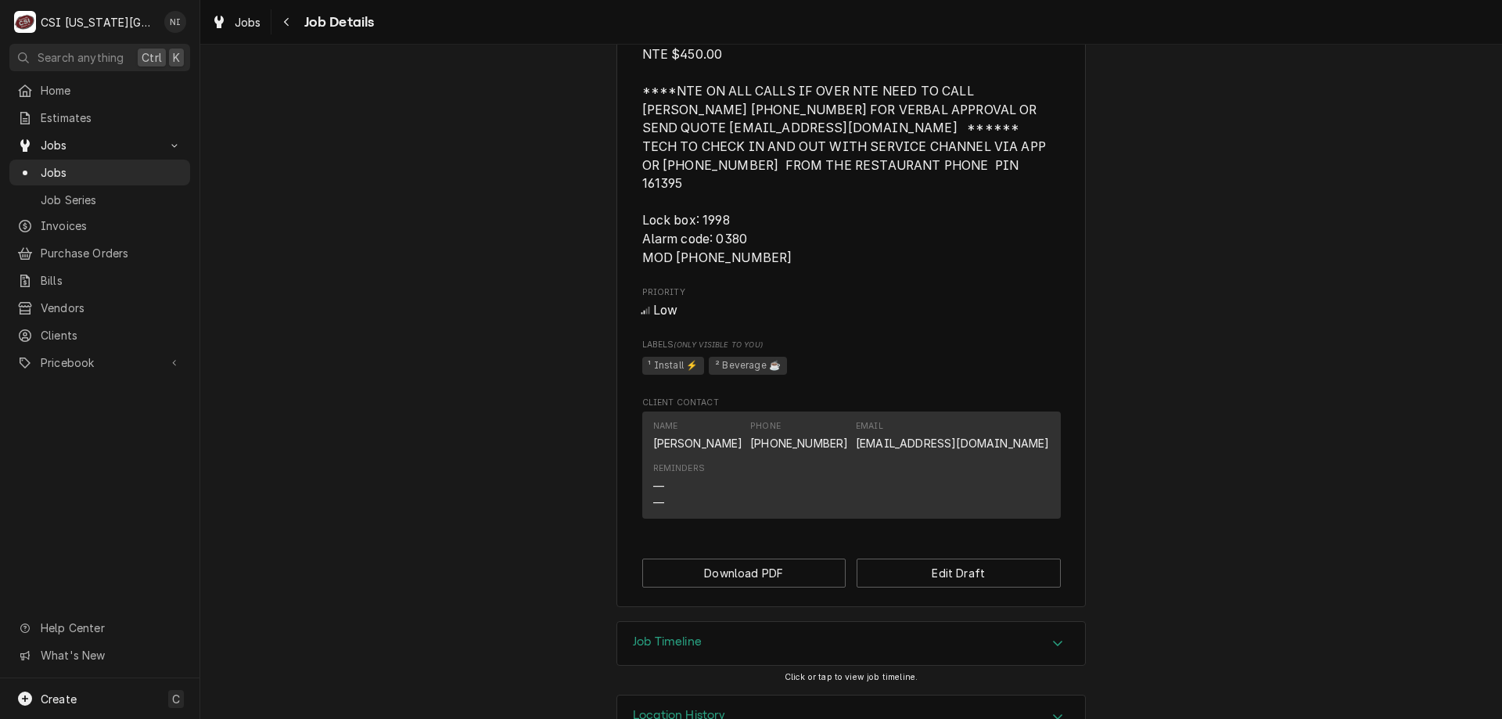
scroll to position [1421, 0]
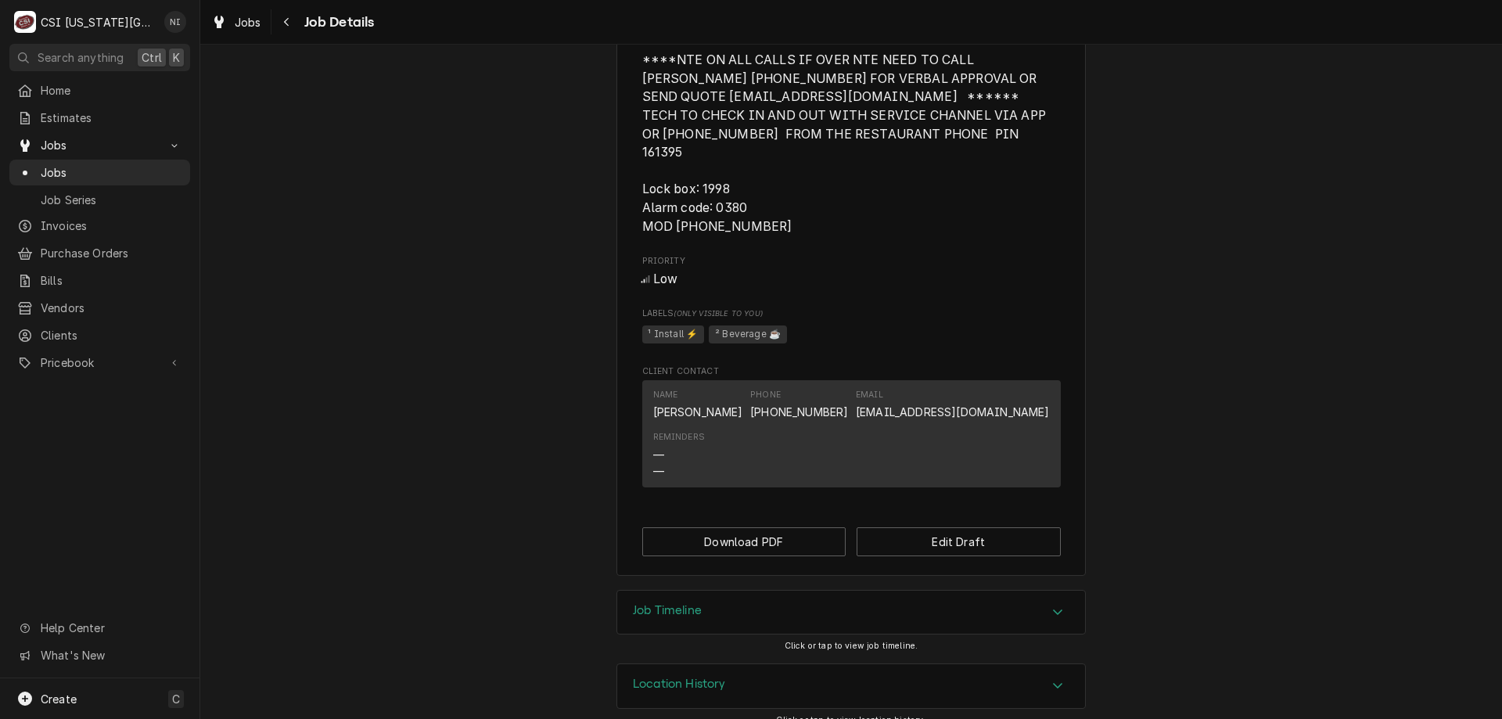
click at [946, 591] on div "Job Timeline" at bounding box center [851, 613] width 468 height 44
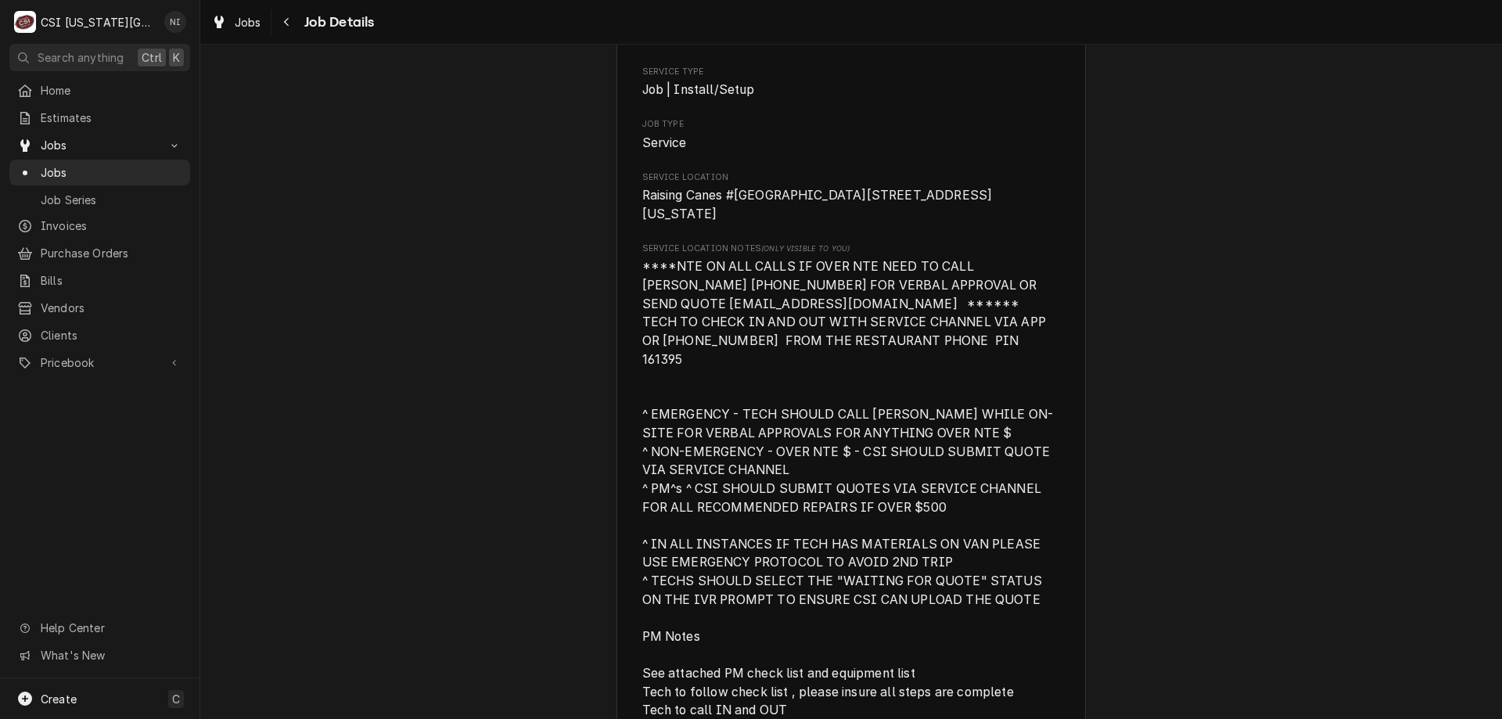
scroll to position [145, 0]
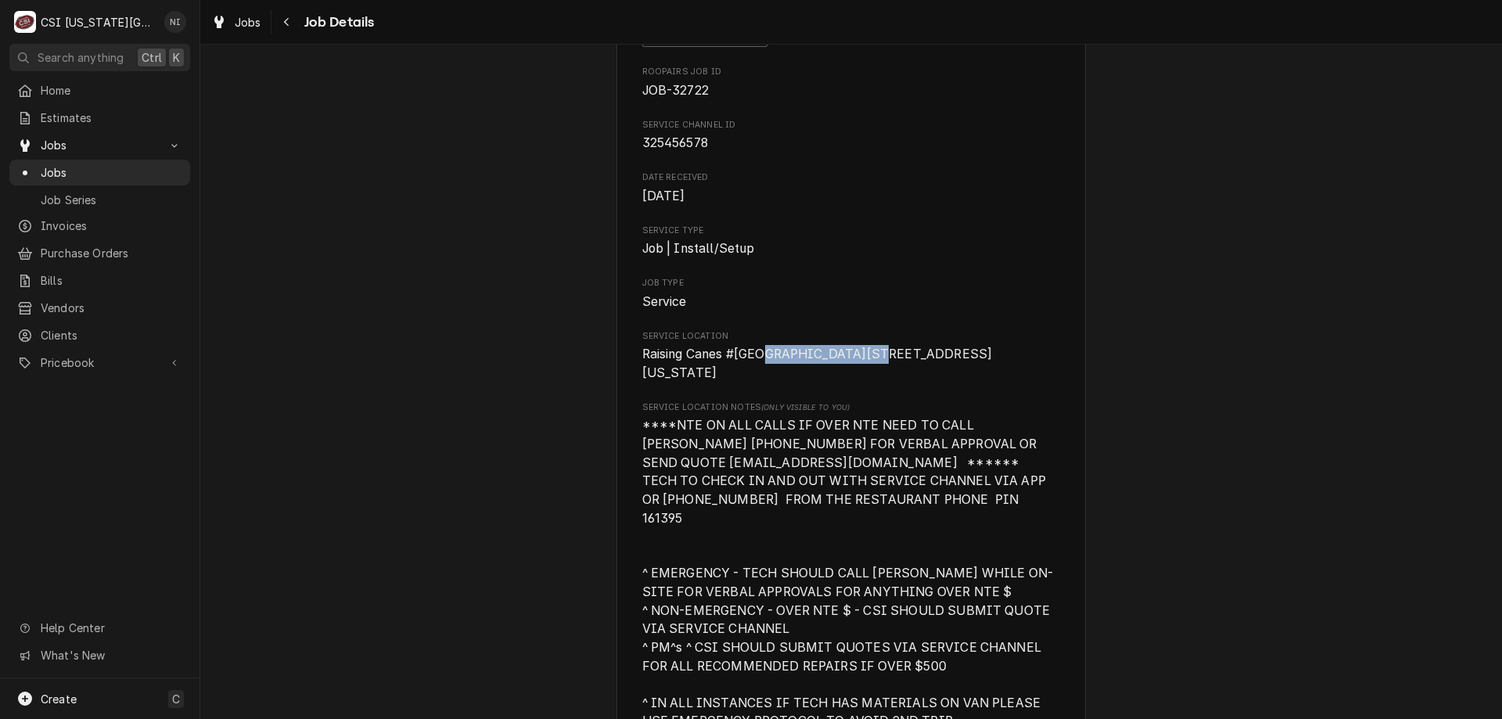
drag, startPoint x: 636, startPoint y: 374, endPoint x: 751, endPoint y: 379, distance: 115.1
click at [751, 379] on span "Raising Canes #[GEOGRAPHIC_DATA][STREET_ADDRESS][US_STATE]" at bounding box center [851, 363] width 418 height 37
copy span "[STREET_ADDRESS]"
click at [134, 169] on span "Jobs" at bounding box center [112, 172] width 142 height 16
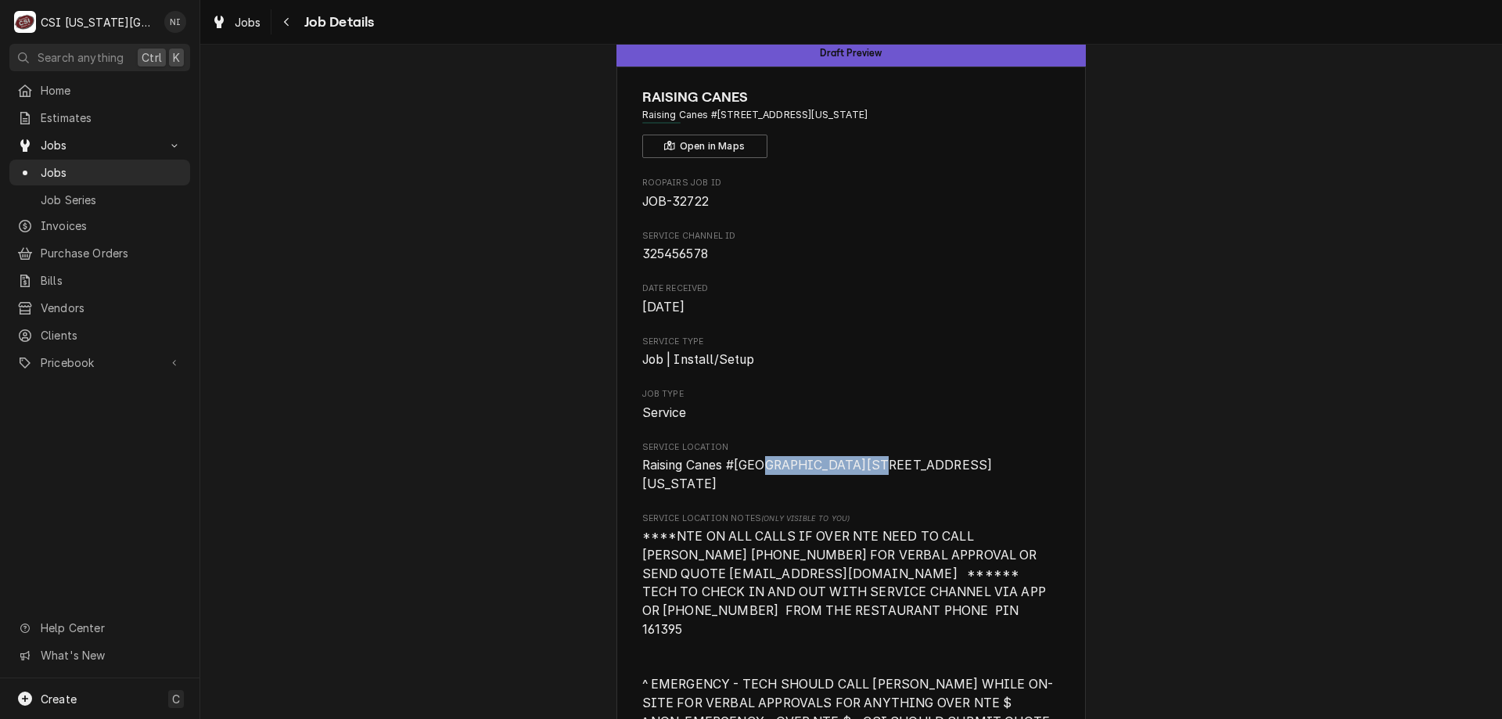
scroll to position [0, 0]
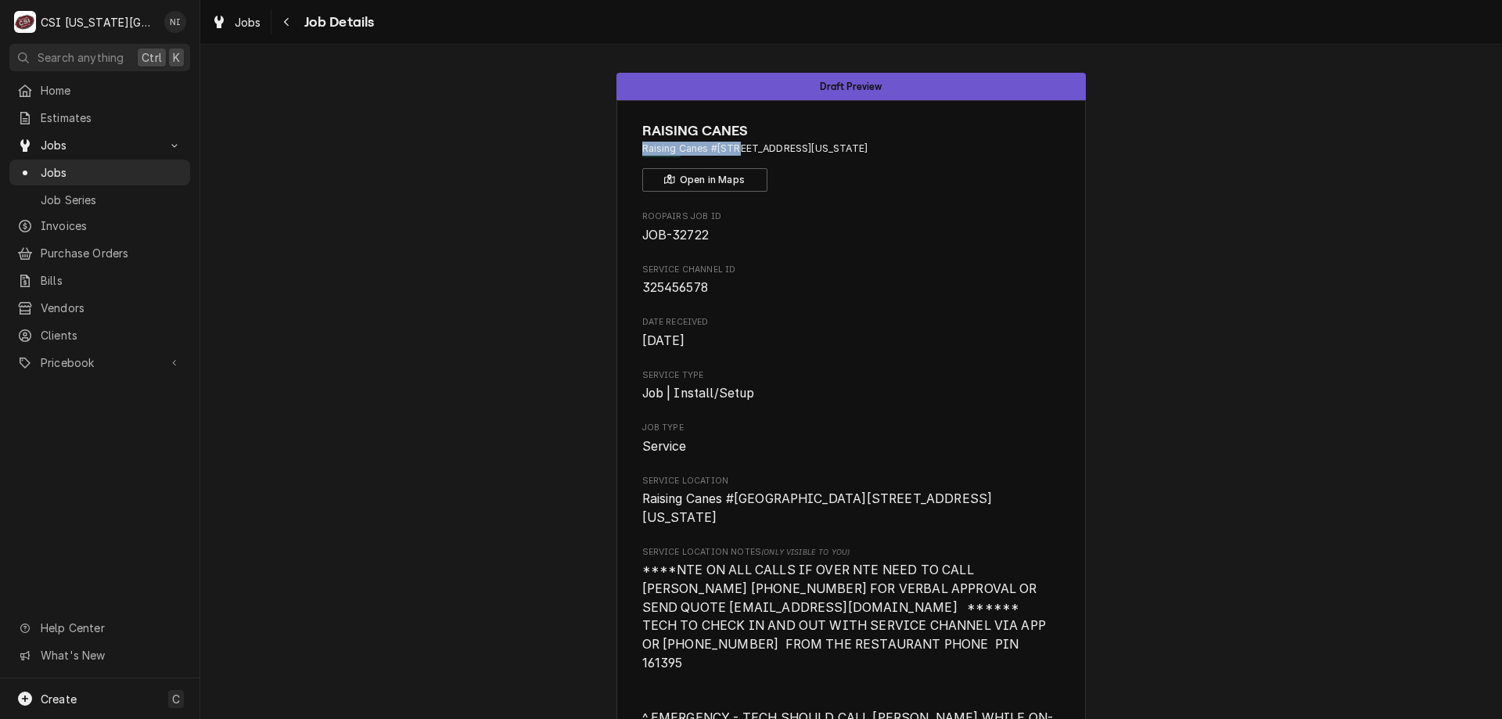
drag, startPoint x: 731, startPoint y: 149, endPoint x: 631, endPoint y: 155, distance: 99.5
copy span "Raising Canes #222"
click at [174, 164] on span "Jobs" at bounding box center [112, 172] width 142 height 16
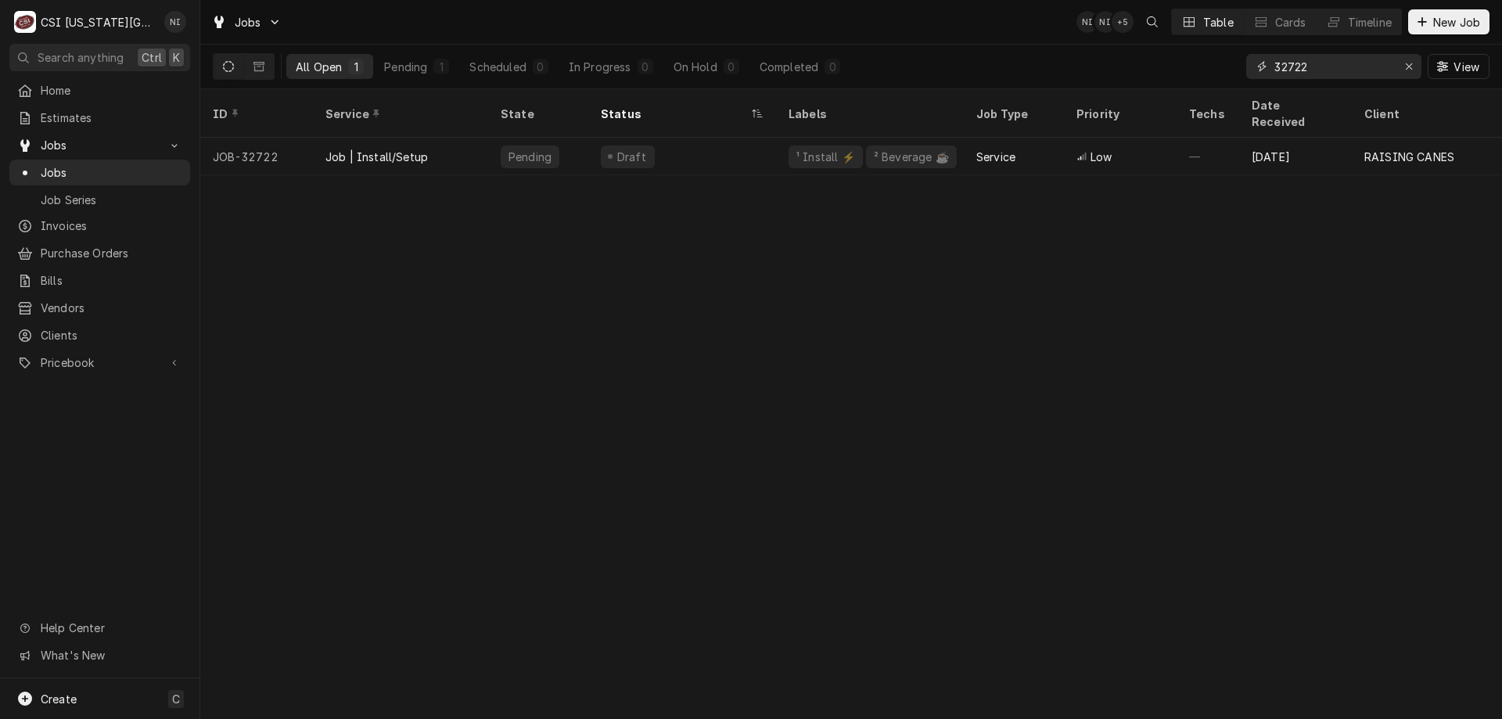
click at [1401, 62] on div "Erase input" at bounding box center [1409, 67] width 16 height 16
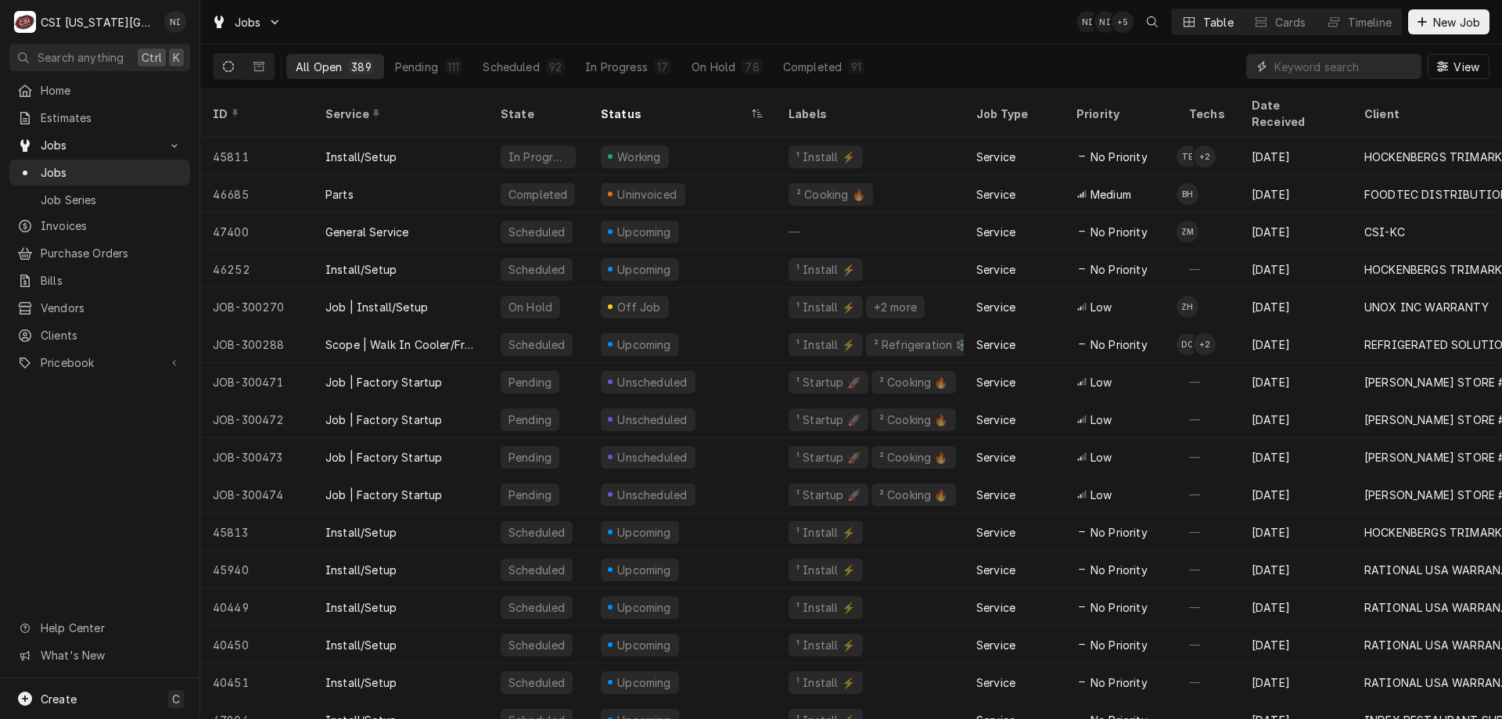
paste input "[STREET_ADDRESS]"
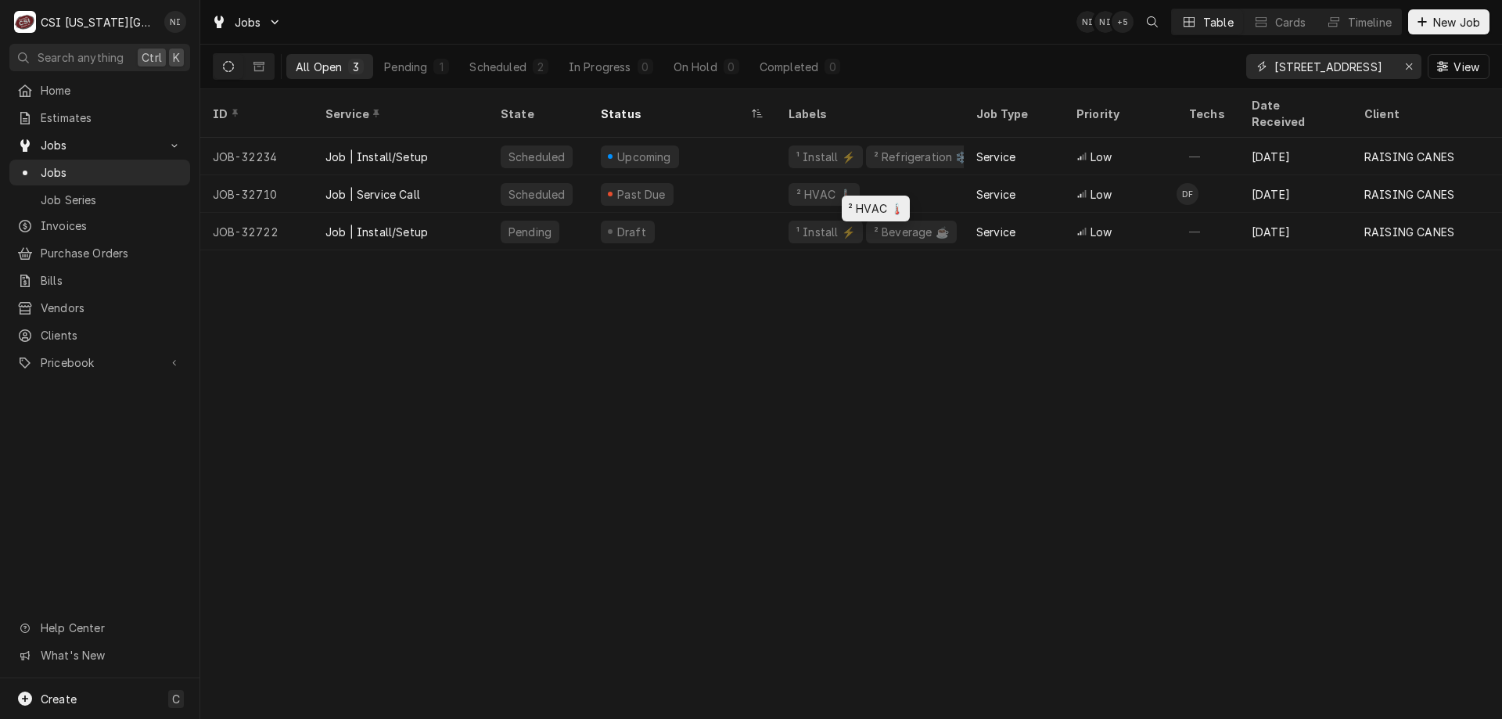
type input "[STREET_ADDRESS]"
click at [918, 175] on div "² HVAC 🌡️" at bounding box center [870, 194] width 188 height 38
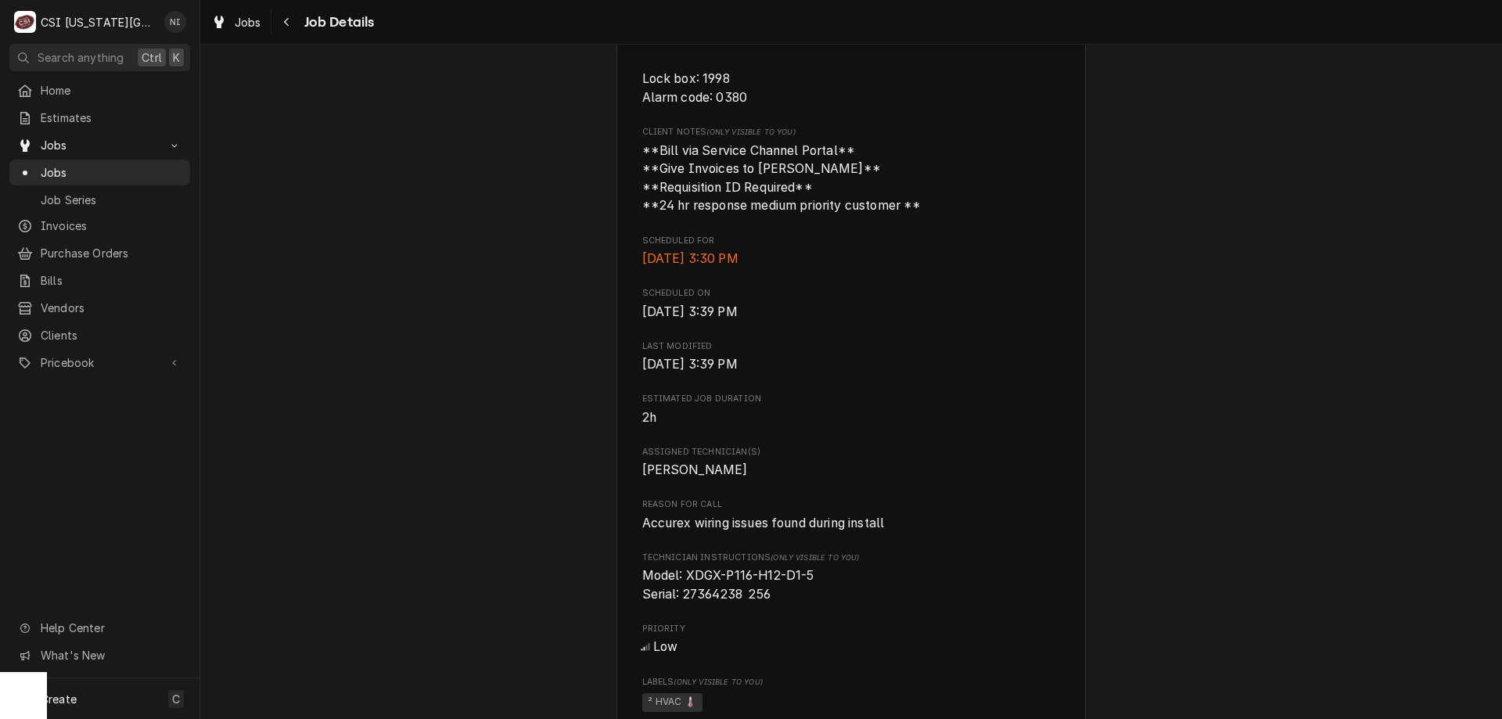
scroll to position [956, 0]
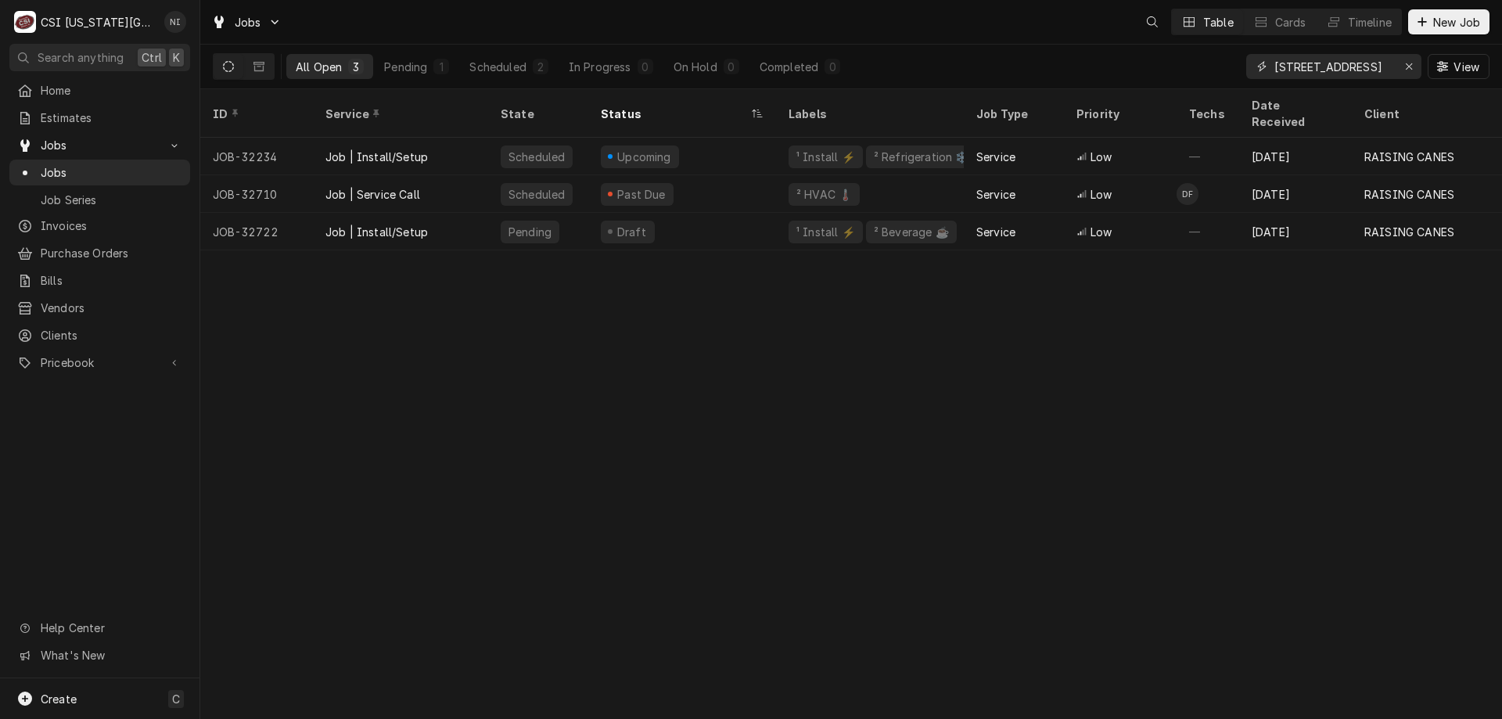
click at [1403, 65] on div "Erase input" at bounding box center [1409, 67] width 16 height 16
paste input "Raising Canes #222"
type input "Raising Canes #222"
click at [741, 213] on div "Draft" at bounding box center [682, 232] width 188 height 38
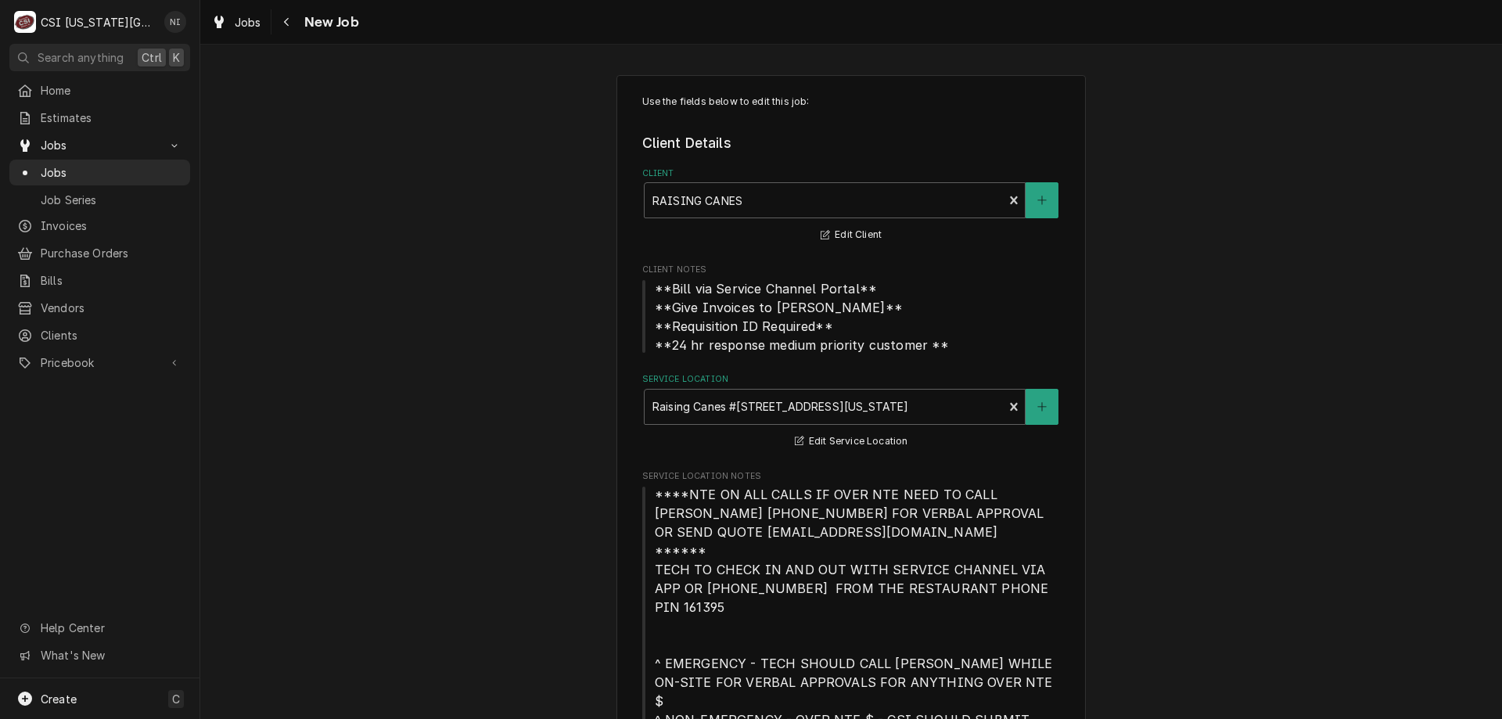
type textarea "x"
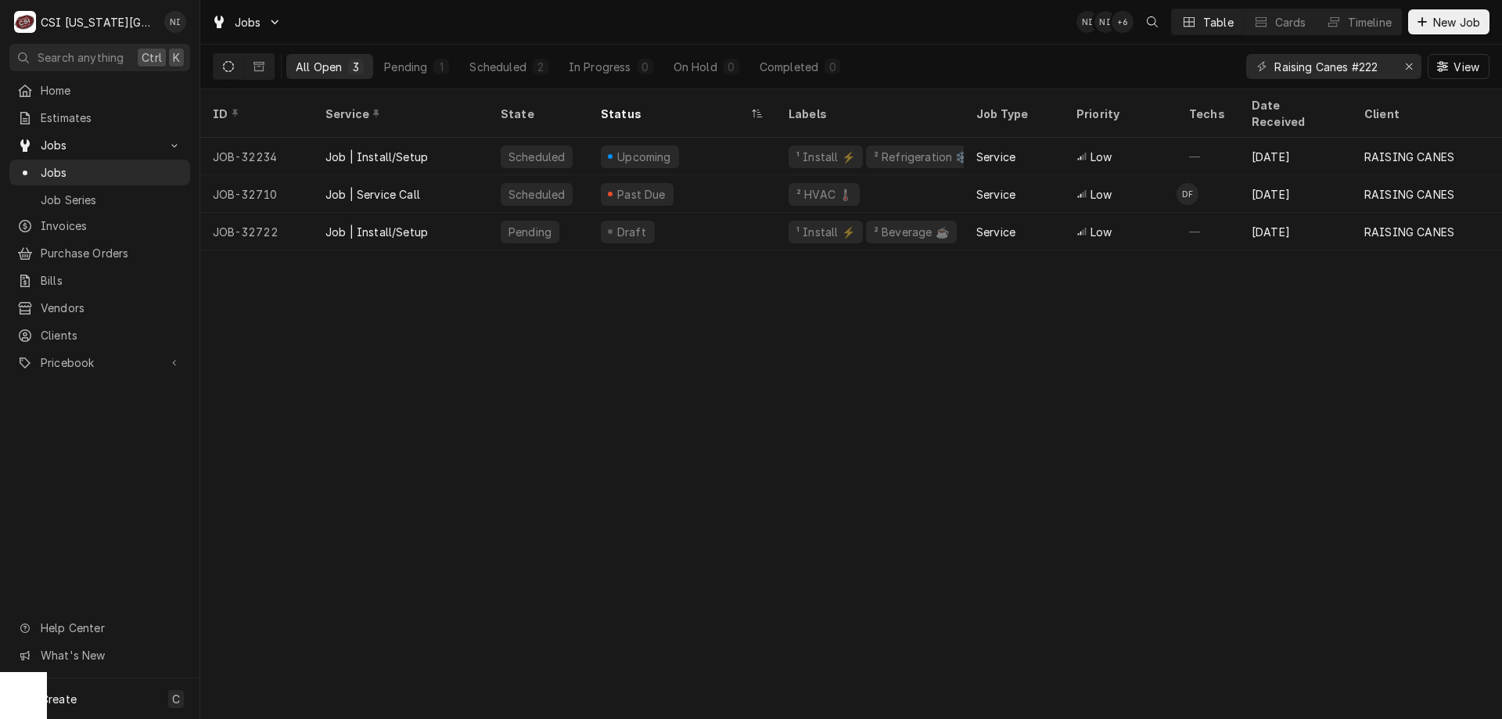
click at [696, 214] on div "Draft" at bounding box center [682, 232] width 188 height 38
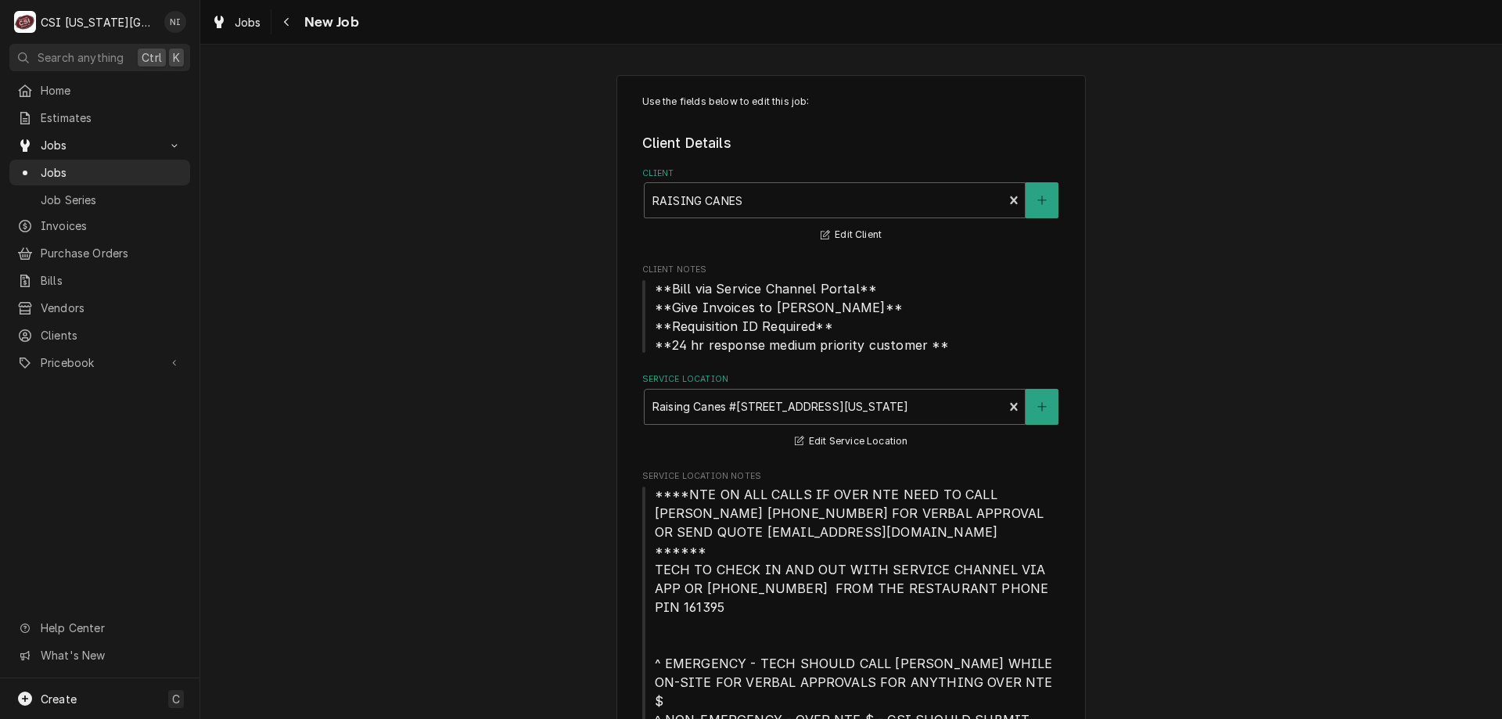
type textarea "x"
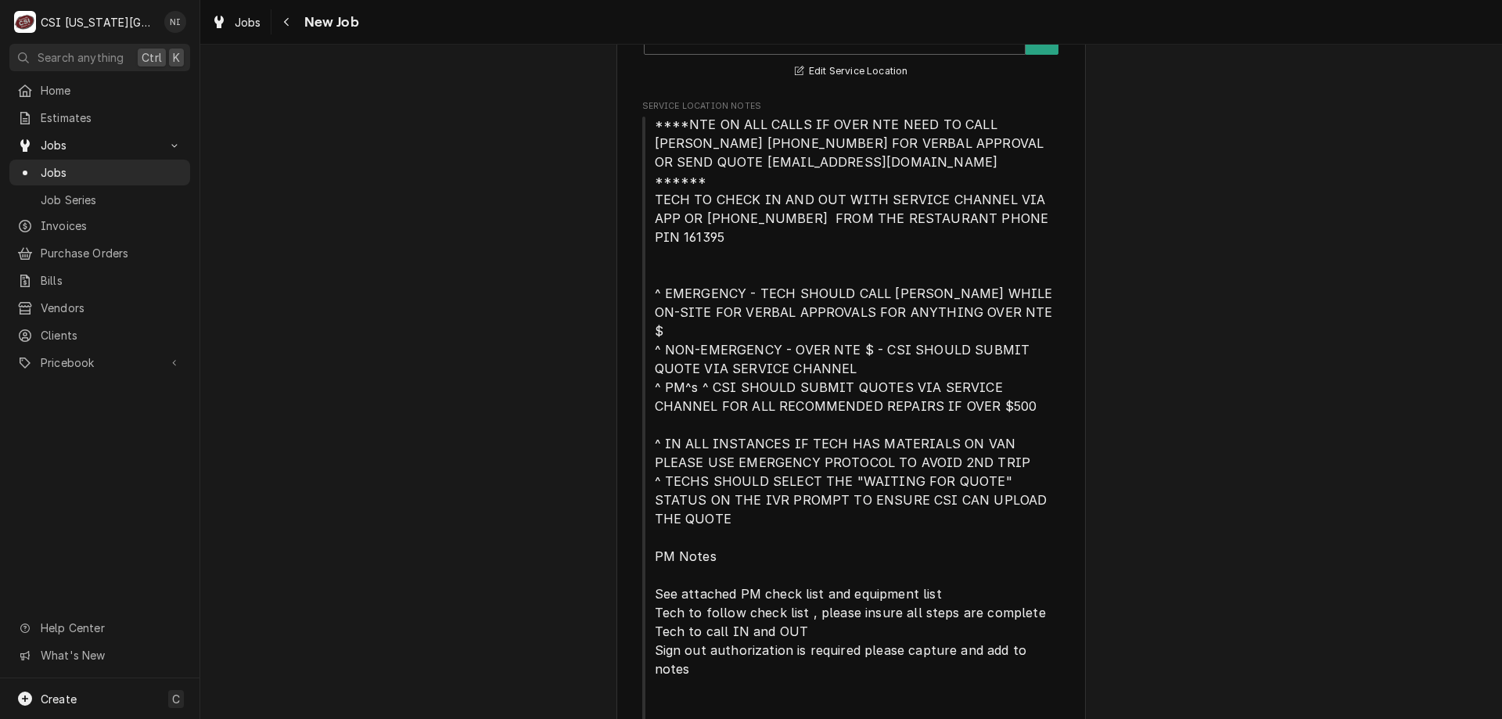
scroll to position [297, 0]
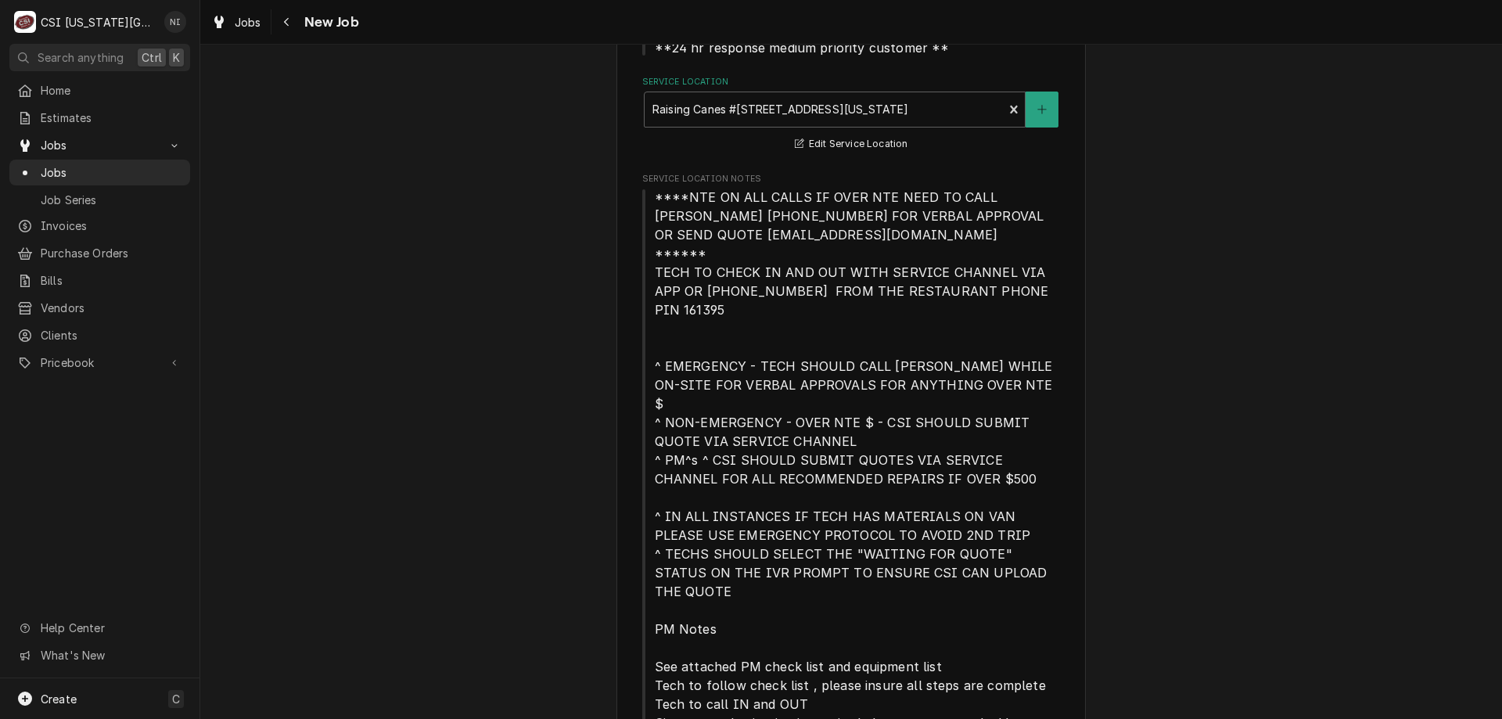
click at [137, 164] on span "Jobs" at bounding box center [112, 172] width 142 height 16
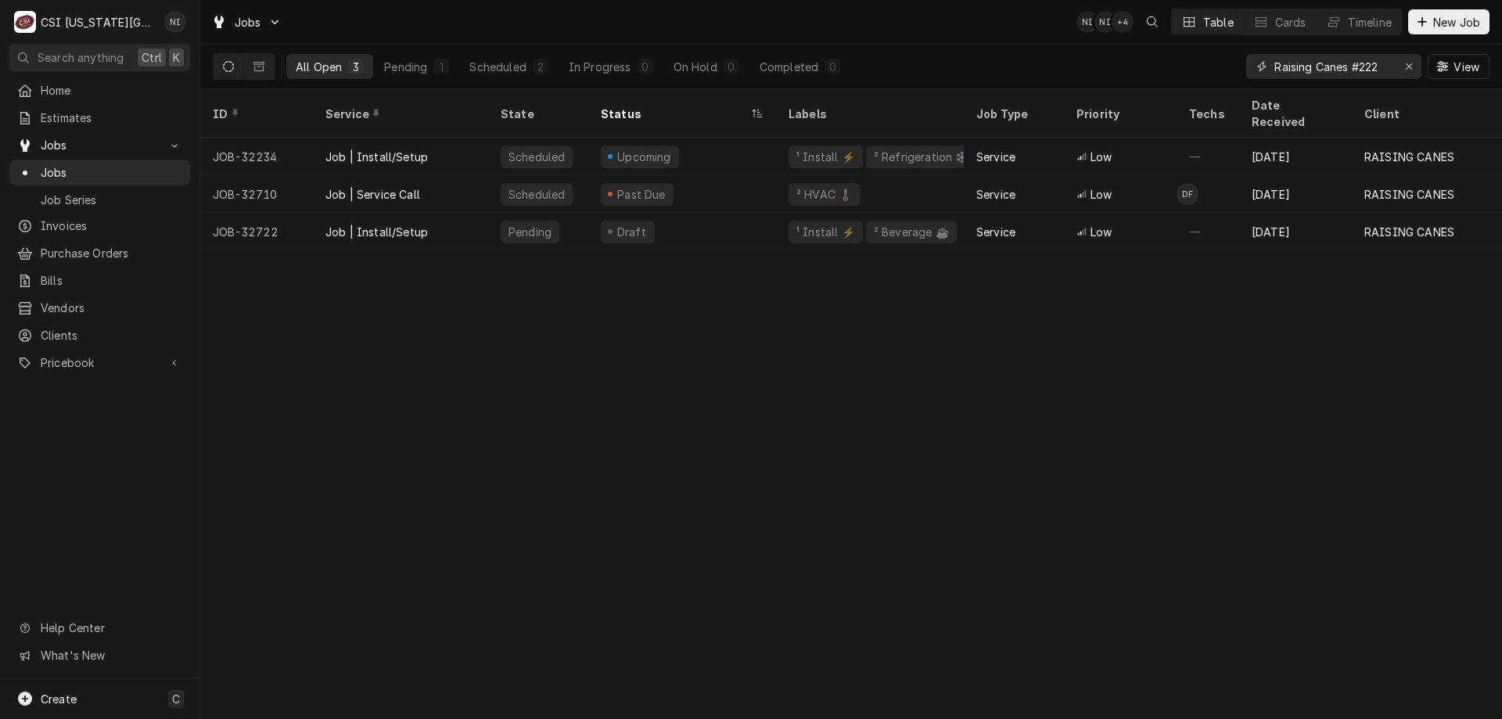
drag, startPoint x: 1381, startPoint y: 69, endPoint x: 1173, endPoint y: 64, distance: 208.1
click at [1183, 72] on div "All Open 3 Pending 1 Scheduled 2 In Progress 0 On Hold 0 Completed 0 Raising Ca…" at bounding box center [851, 67] width 1276 height 44
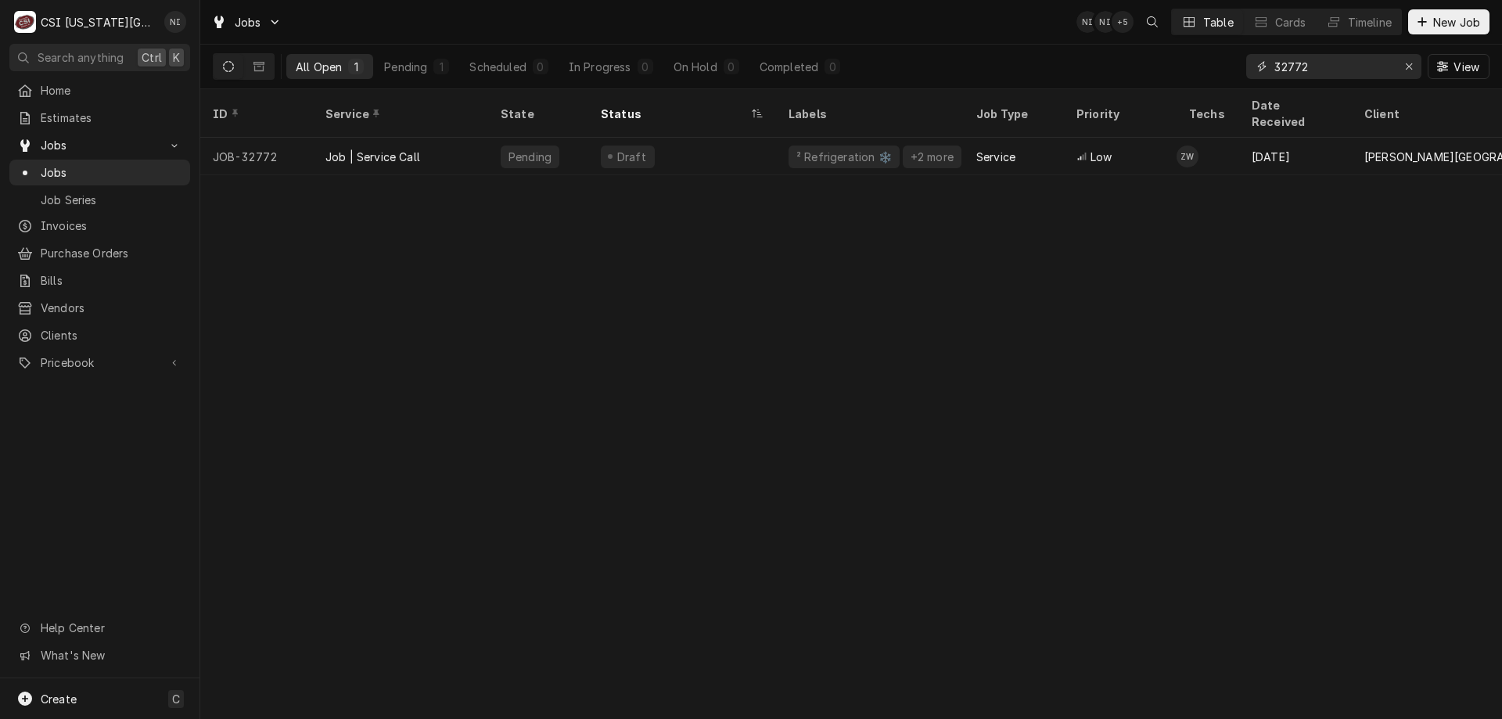
type input "32772"
click at [562, 138] on div "Pending" at bounding box center [538, 157] width 100 height 38
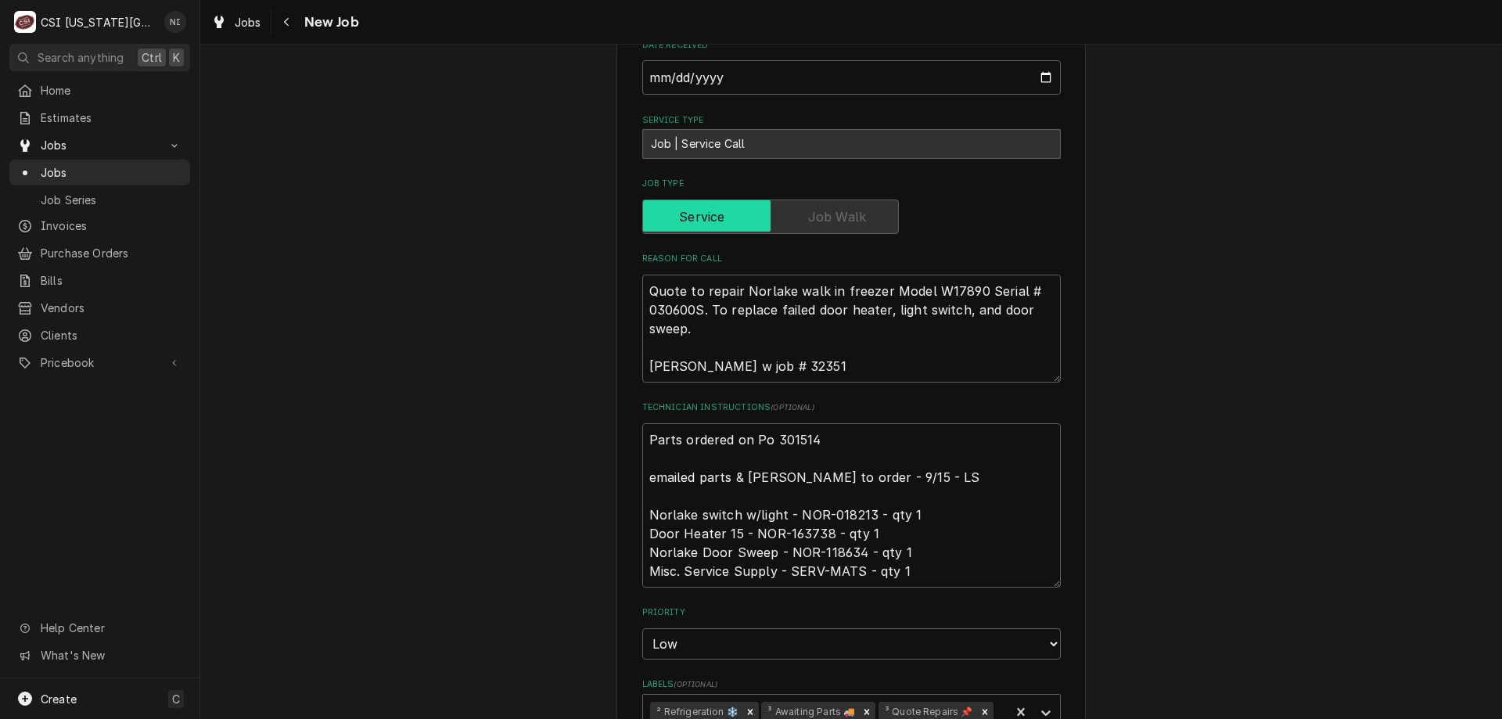
scroll to position [719, 0]
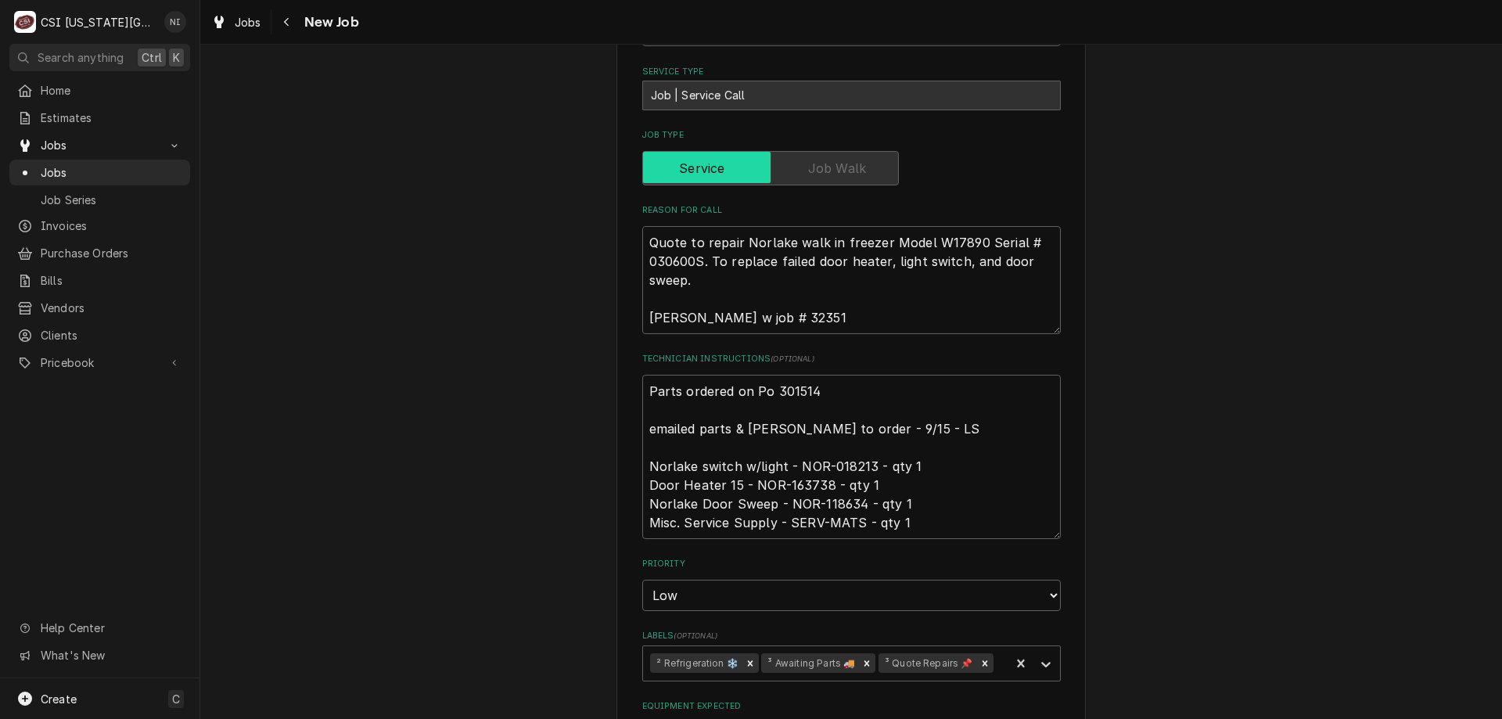
click at [634, 394] on div "Use the fields below to edit this job: Client Details Client BISHOP SULLIVAN CE…" at bounding box center [850, 345] width 469 height 1978
click at [644, 393] on textarea "Parts ordered on Po 301514 emailed parts & lindy to order - 9/15 - LS Norlake s…" at bounding box center [851, 457] width 418 height 164
type textarea "x"
type textarea "Parts ordered on Po 301514 emailed parts & lindy to order - 9/15 - LS Norlake s…"
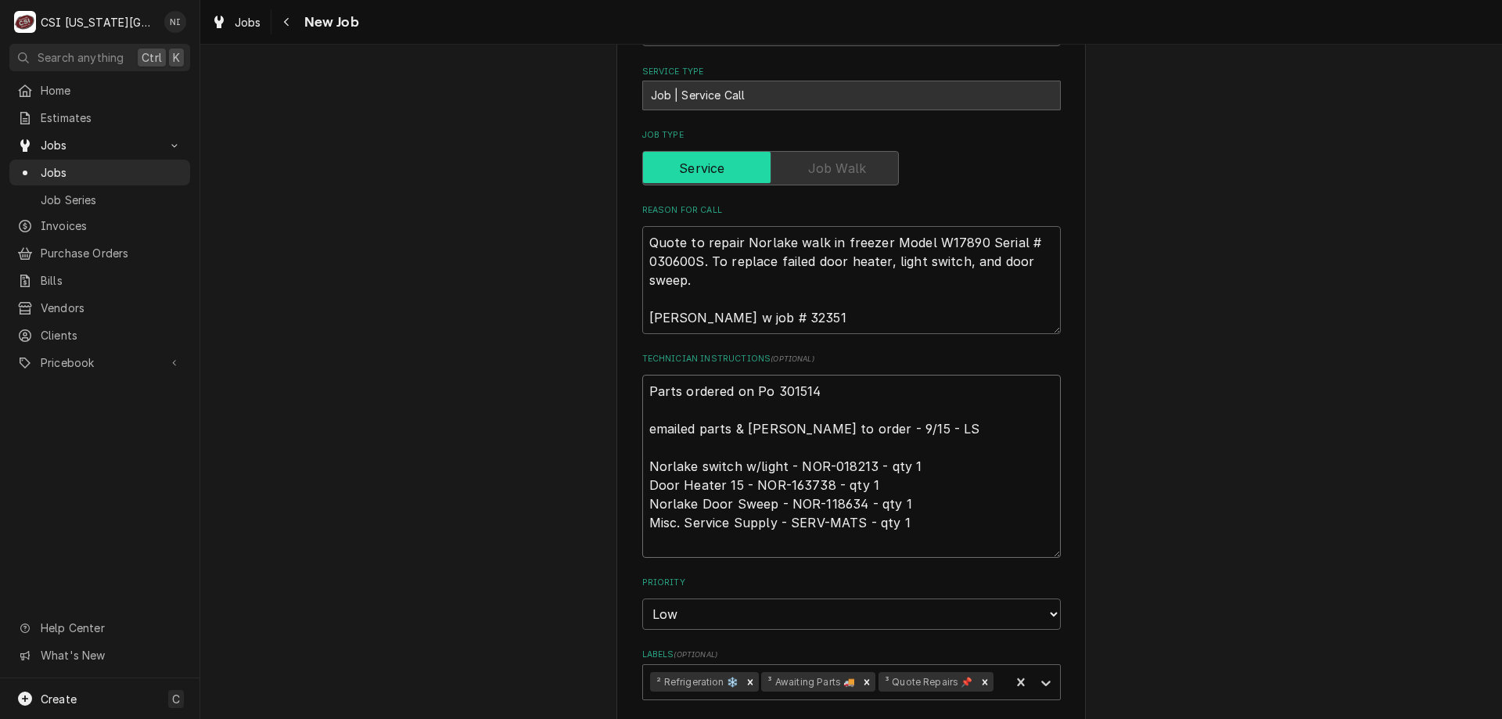
type textarea "x"
type textarea "P Parts ordered on Po 301514 emailed parts & lindy to order - 9/15 - LS Norlake…"
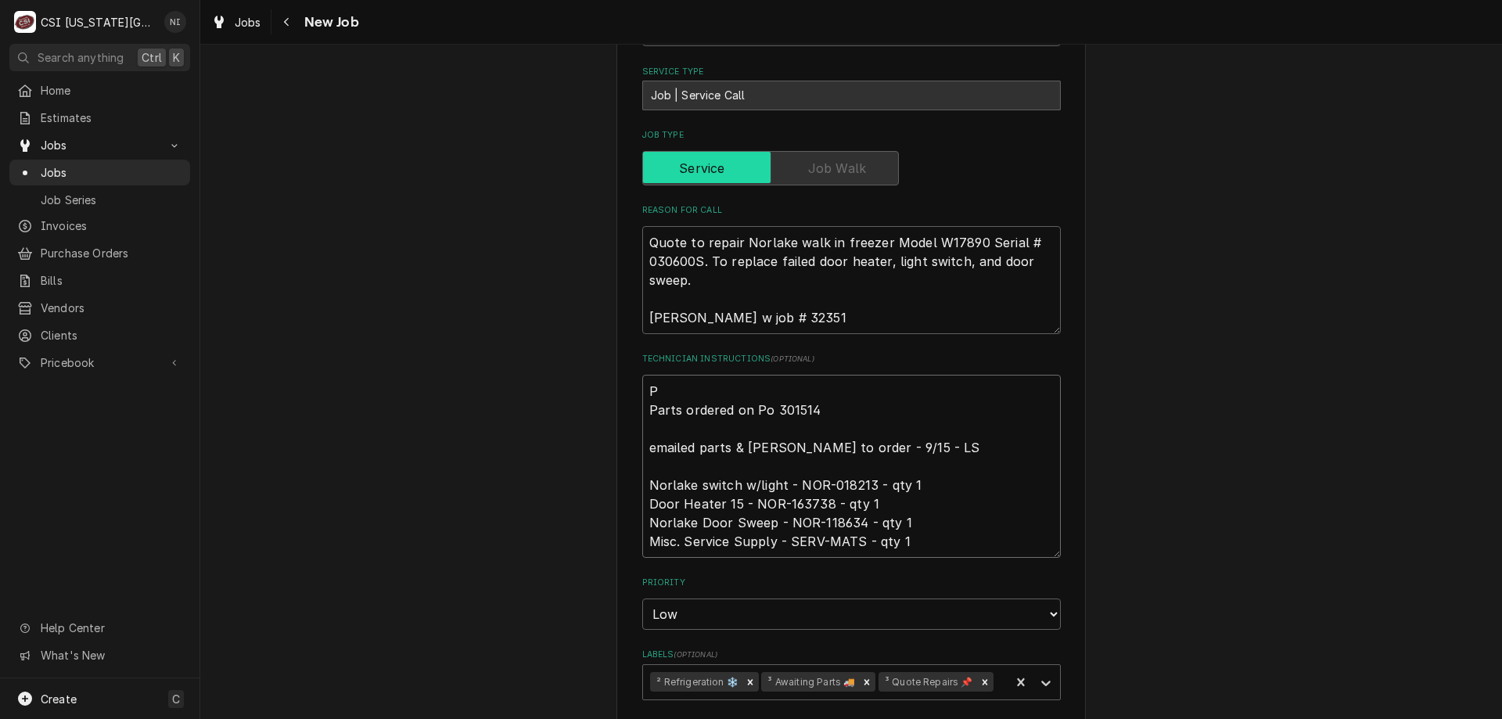
type textarea "x"
type textarea "PA Parts ordered on Po 301514 emailed parts & lindy to order - 9/15 - LS Norlak…"
type textarea "x"
type textarea "PAR Parts ordered on Po 301514 emailed parts & lindy to order - 9/15 - LS Norla…"
type textarea "x"
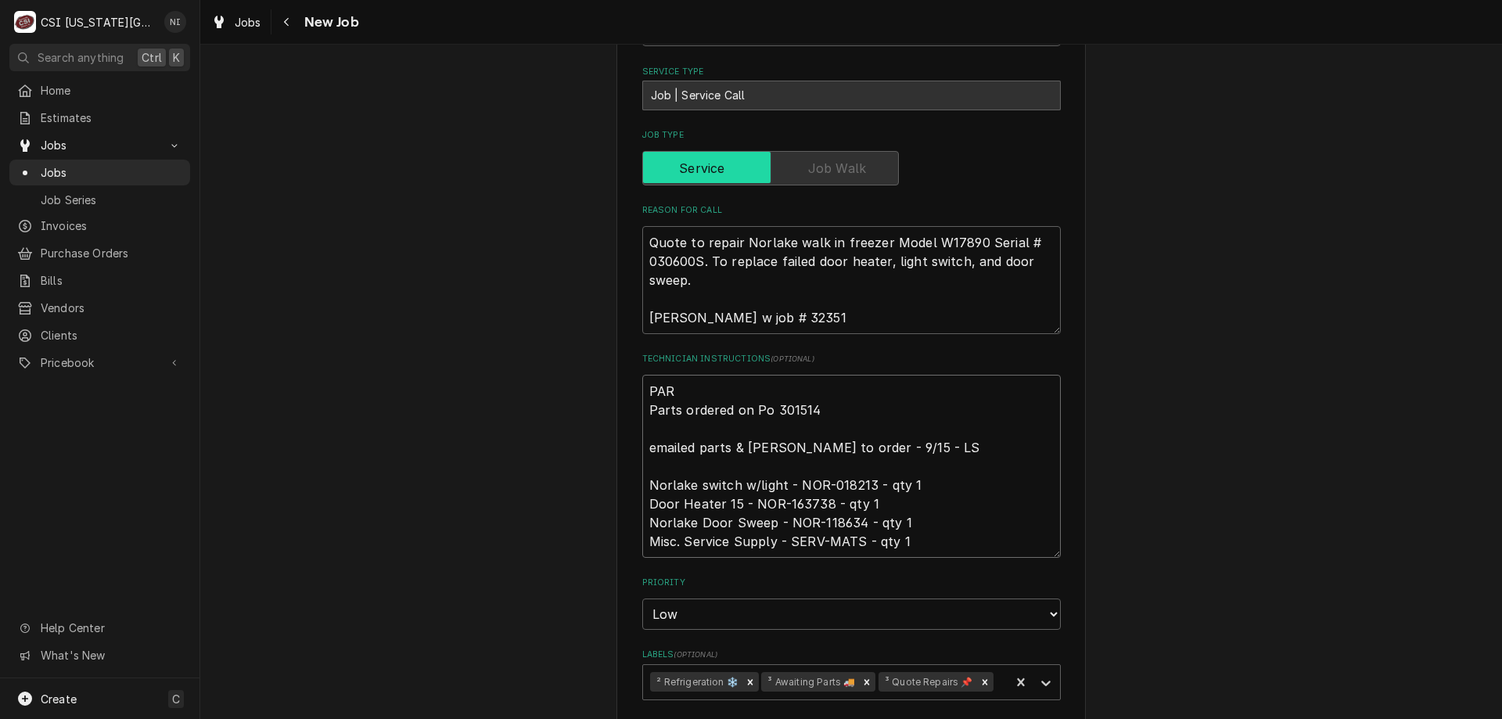
type textarea "PA Parts ordered on Po 301514 emailed parts & lindy to order - 9/15 - LS Norlak…"
type textarea "x"
type textarea "P Parts ordered on Po 301514 emailed parts & lindy to order - 9/15 - LS Norlake…"
type textarea "x"
type textarea "Parts ordered on Po 301514 emailed parts & lindy to order - 9/15 - LS Norlake s…"
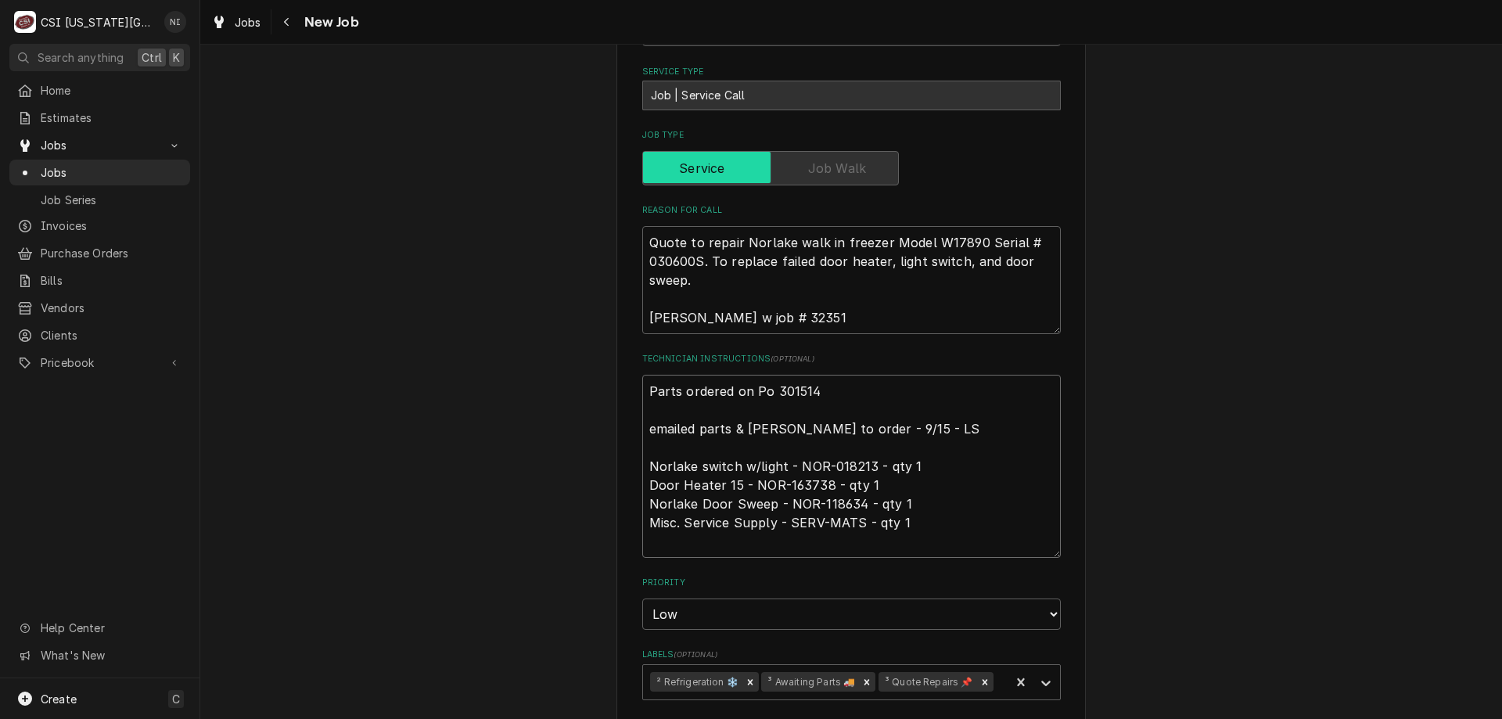
type textarea "x"
type textarea "a Parts ordered on Po 301514 emailed parts & lindy to order - 9/15 - LS Norlake…"
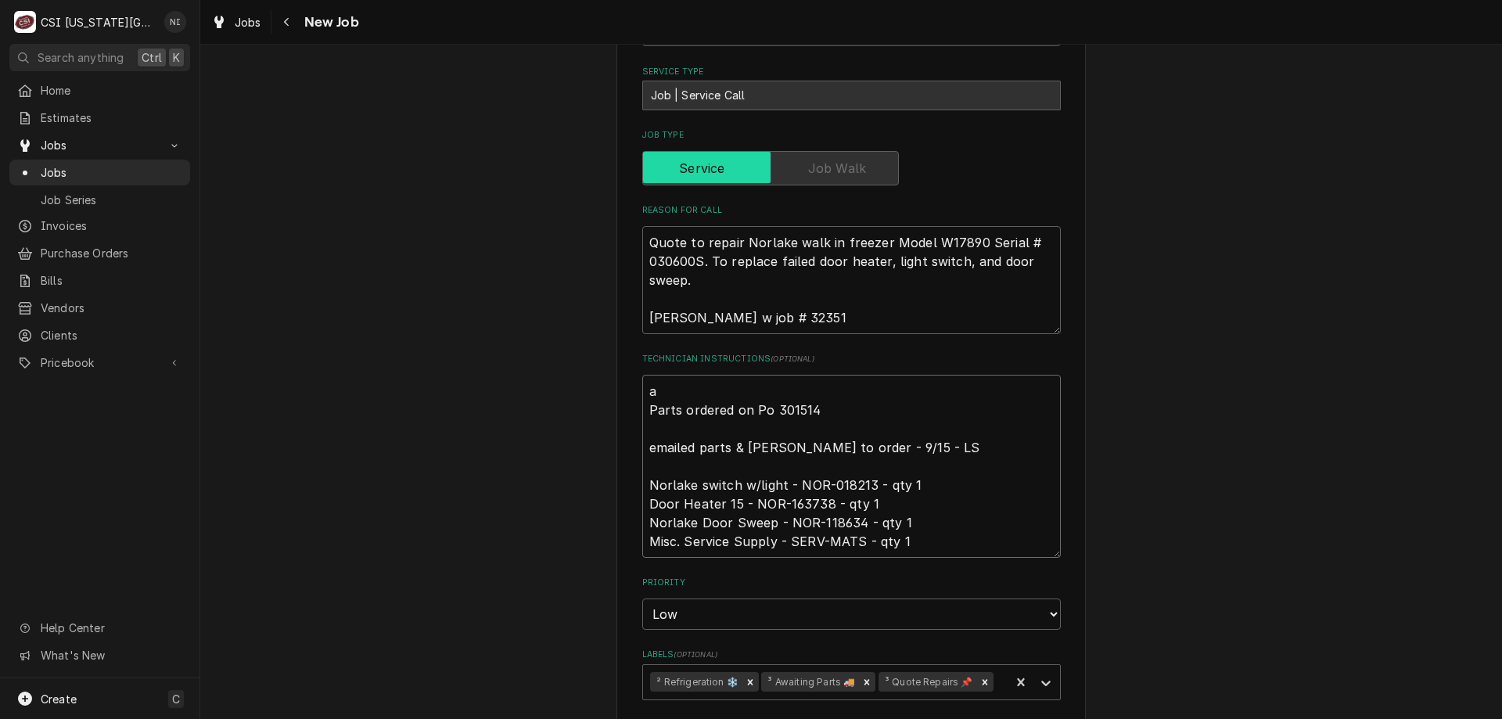
type textarea "x"
type textarea "ap Parts ordered on Po 301514 emailed parts & lindy to order - 9/15 - LS Norlak…"
type textarea "x"
type textarea "apar Parts ordered on Po 301514 emailed parts & lindy to order - 9/15 - LS Norl…"
type textarea "x"
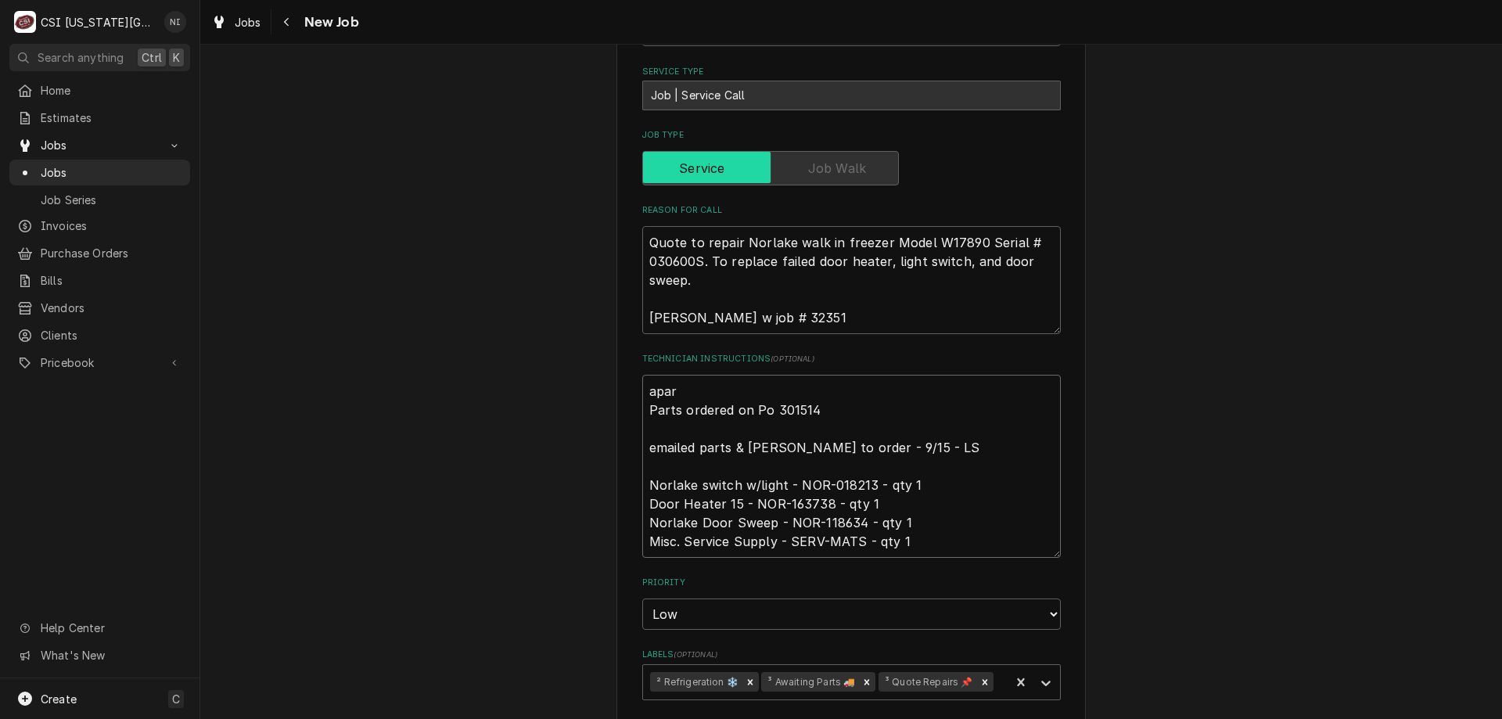
type textarea "apa Parts ordered on Po 301514 emailed parts & lindy to order - 9/15 - LS Norla…"
type textarea "x"
type textarea "ap Parts ordered on Po 301514 emailed parts & lindy to order - 9/15 - LS Norlak…"
type textarea "x"
type textarea "a Parts ordered on Po 301514 emailed parts & lindy to order - 9/15 - LS Norlake…"
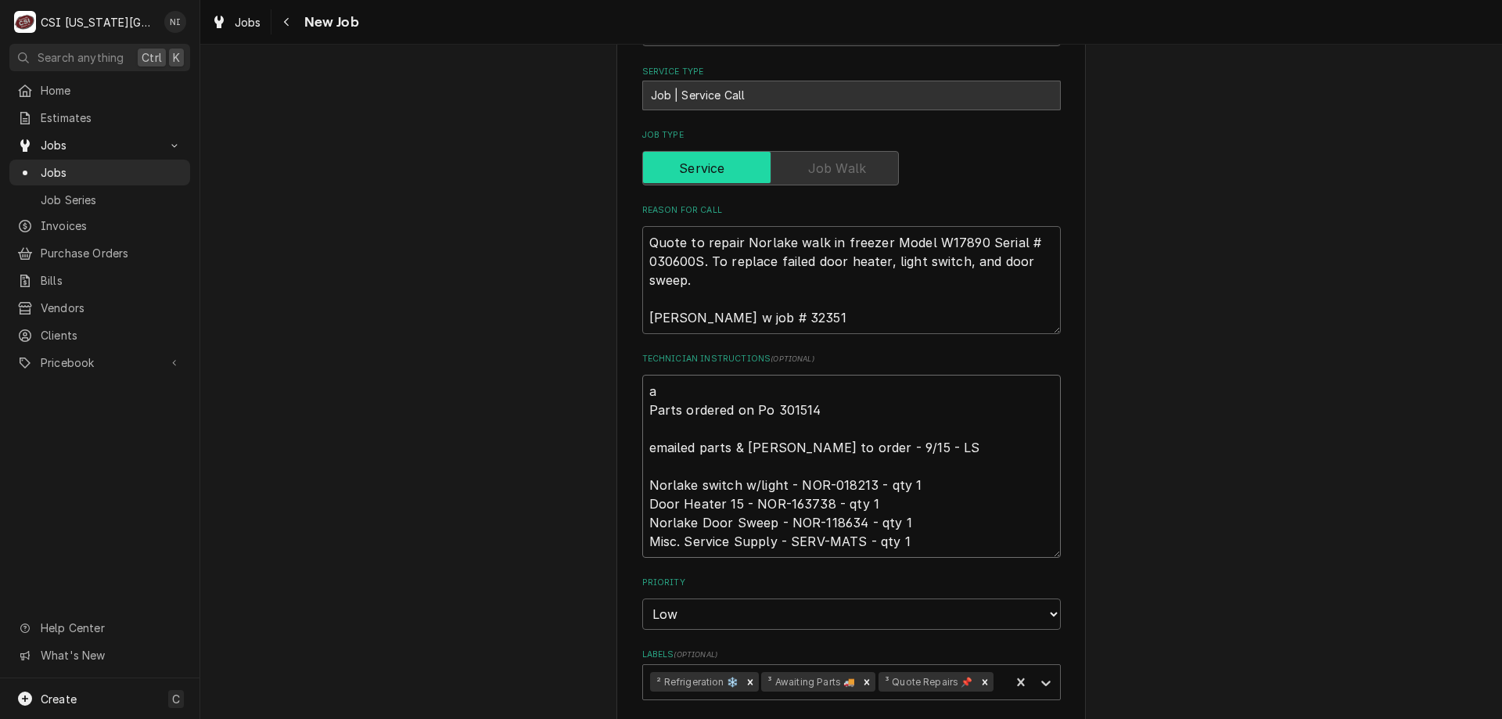
type textarea "x"
type textarea "Parts ordered on Po 301514 emailed parts & lindy to order - 9/15 - LS Norlake s…"
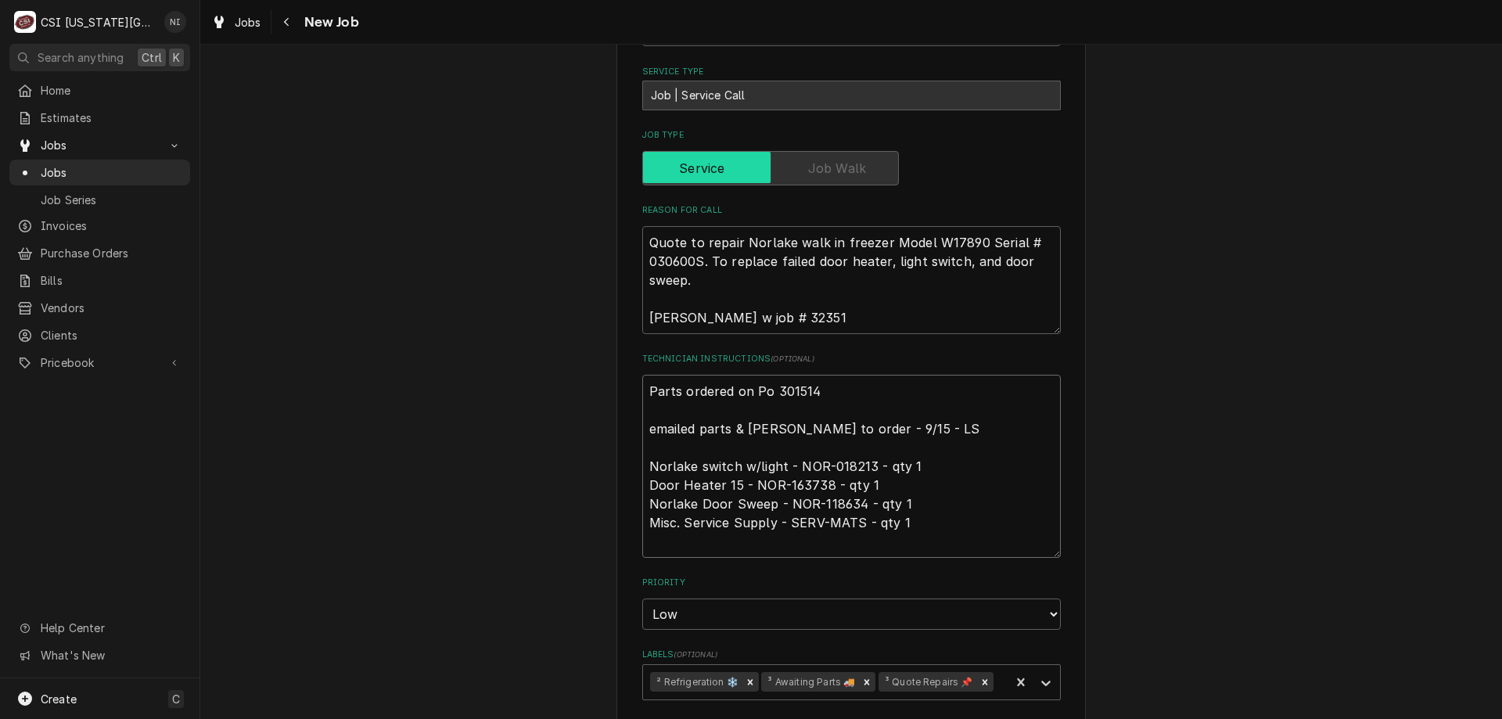
type textarea "x"
type textarea "p Parts ordered on Po 301514 emailed parts & lindy to order - 9/15 - LS Norlake…"
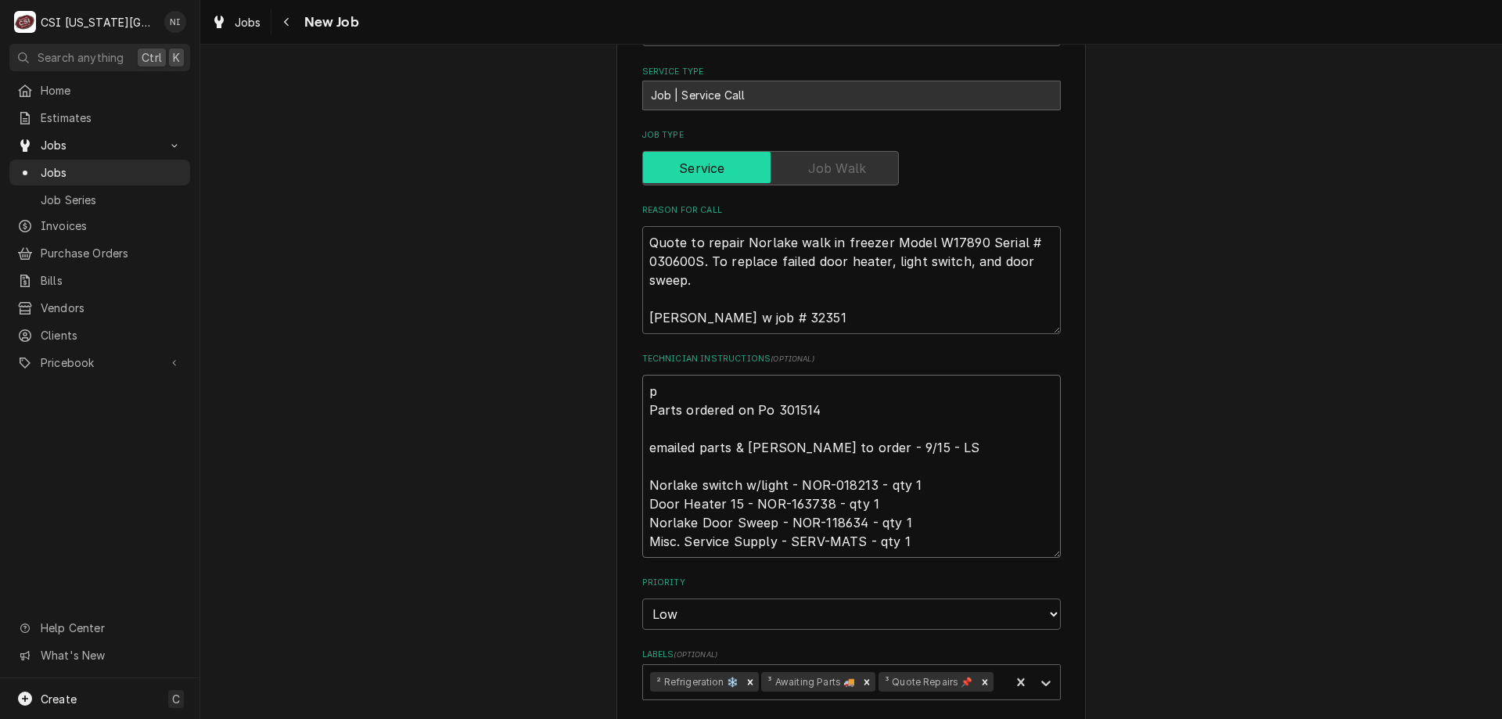
type textarea "x"
type textarea "pa Parts ordered on Po 301514 emailed parts & lindy to order - 9/15 - LS Norlak…"
type textarea "x"
type textarea "paar Parts ordered on Po 301514 emailed parts & lindy to order - 9/15 - LS Norl…"
type textarea "x"
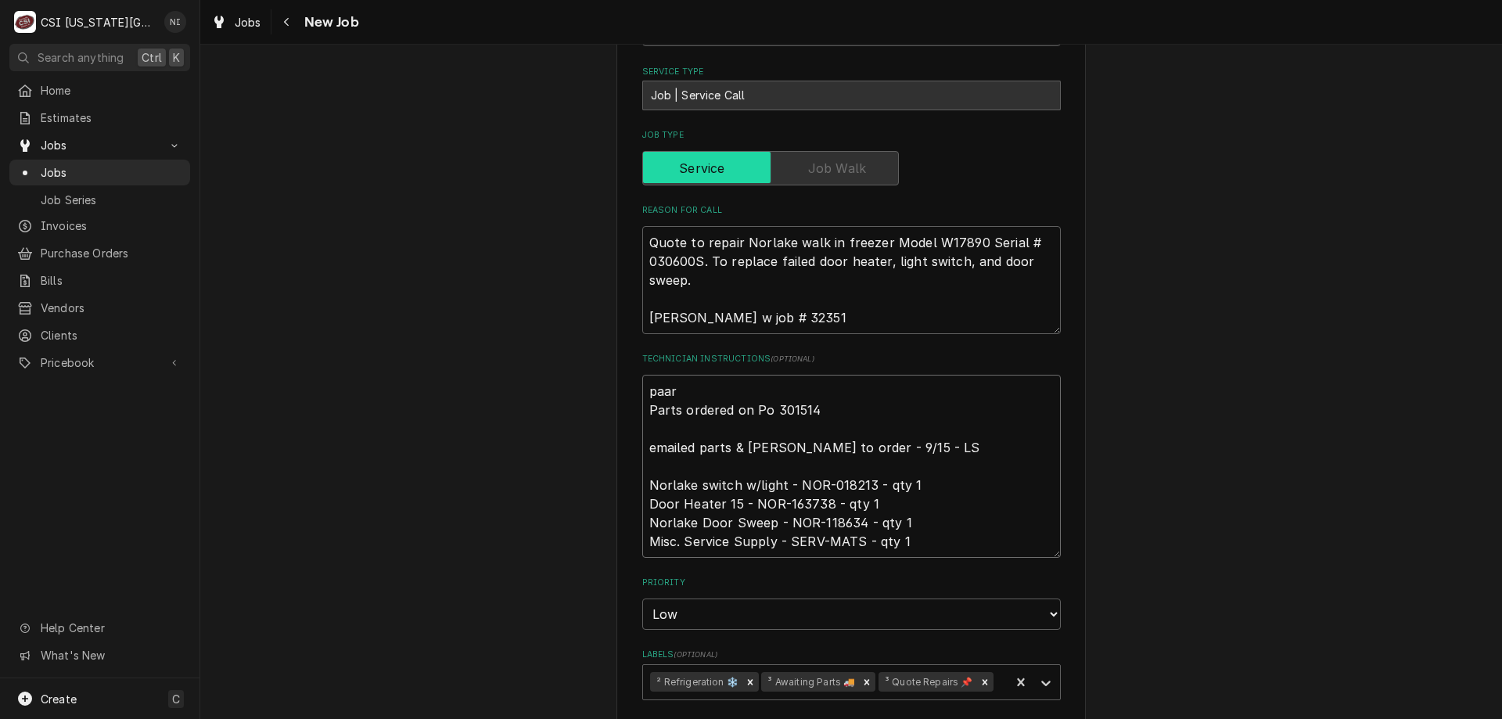
type textarea "paart Parts ordered on Po 301514 emailed parts & lindy to order - 9/15 - LS Nor…"
type textarea "x"
type textarea "paarti Parts ordered on Po 301514 emailed parts & lindy to order - 9/15 - LS No…"
type textarea "x"
type textarea "paart Parts ordered on Po 301514 emailed parts & lindy to order - 9/15 - LS Nor…"
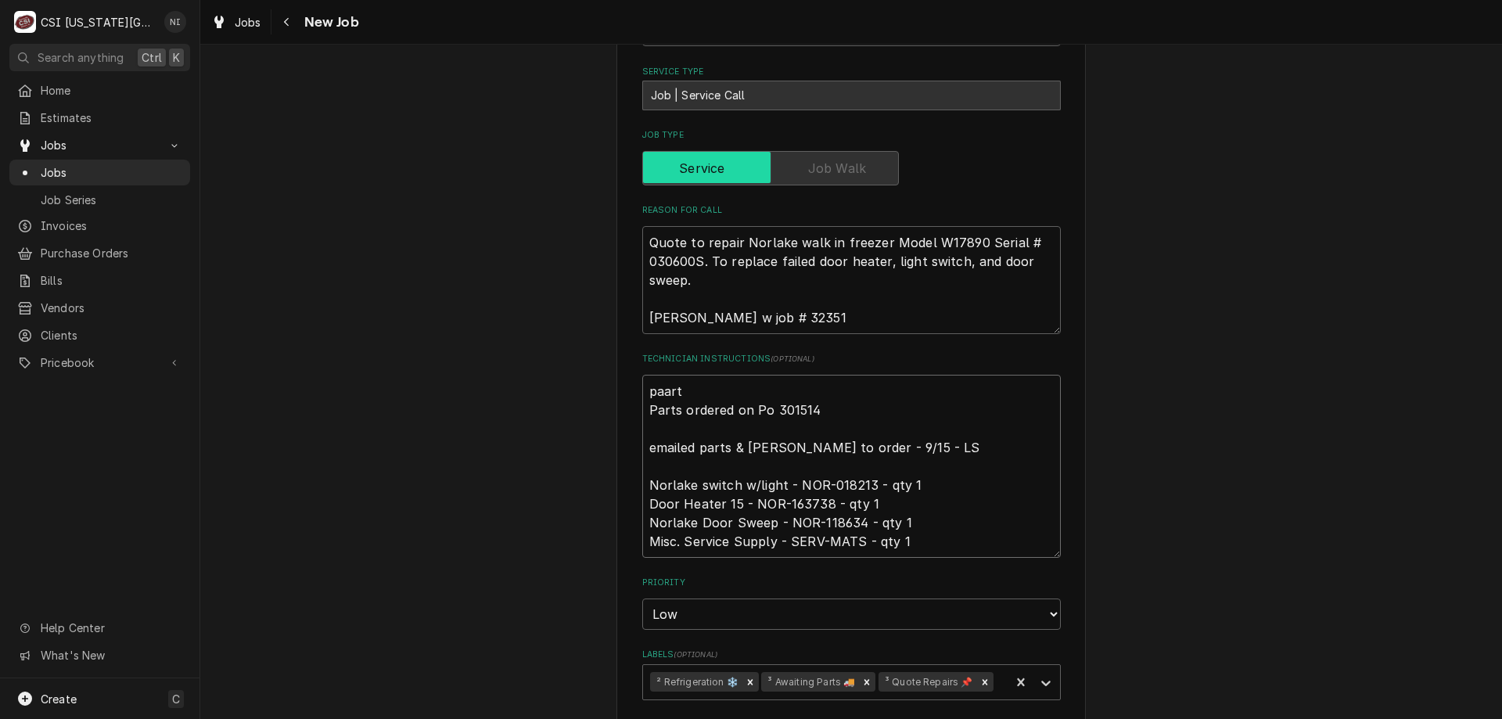
type textarea "x"
type textarea "paar Parts ordered on Po 301514 emailed parts & lindy to order - 9/15 - LS Norl…"
type textarea "x"
type textarea "paa Parts ordered on Po 301514 emailed parts & lindy to order - 9/15 - LS Norla…"
type textarea "x"
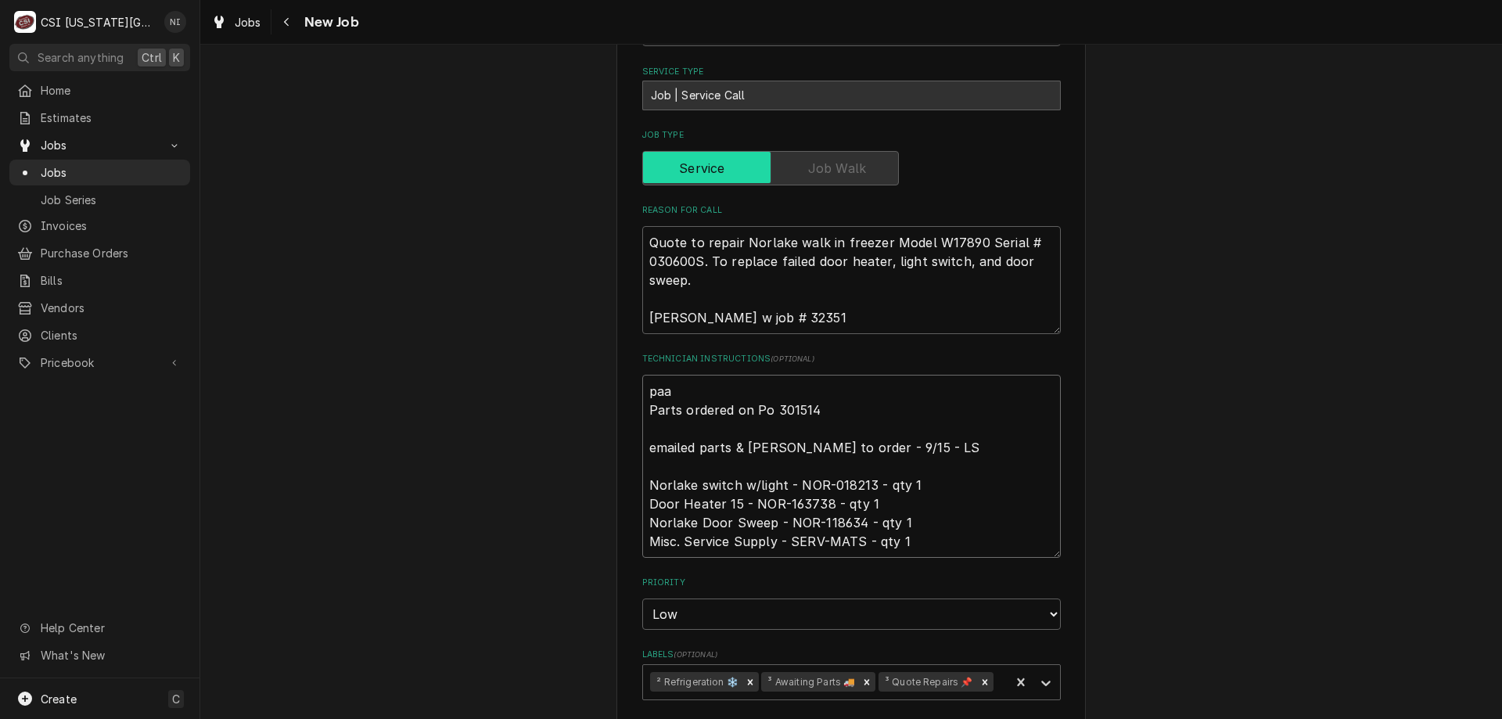
type textarea "pa Parts ordered on Po 301514 emailed parts & lindy to order - 9/15 - LS Norlak…"
type textarea "x"
type textarea "par Parts ordered on Po 301514 emailed parts & lindy to order - 9/15 - LS Norla…"
type textarea "x"
type textarea "part Parts ordered on Po 301514 emailed parts & lindy to order - 9/15 - LS Norl…"
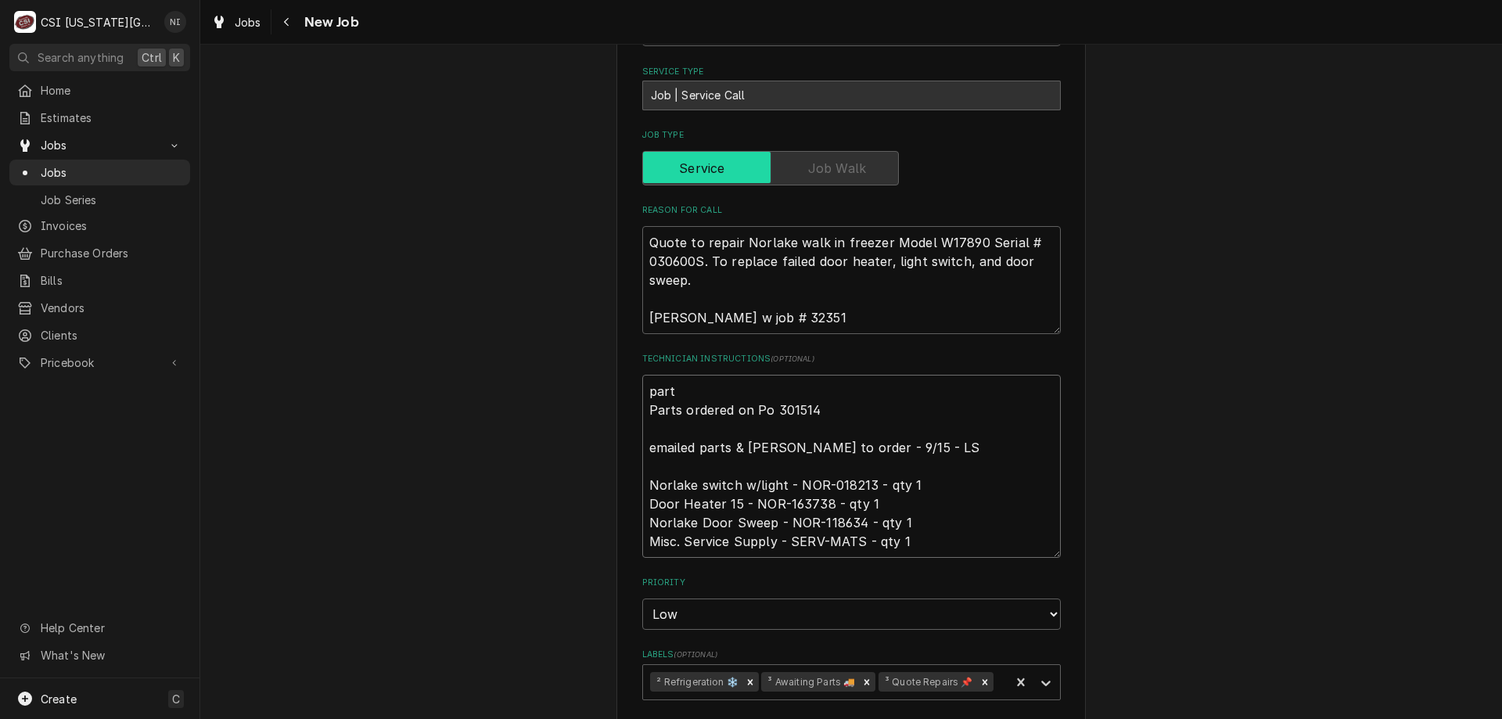
type textarea "x"
type textarea "parti Parts ordered on Po 301514 emailed parts & lindy to order - 9/15 - LS Nor…"
type textarea "x"
type textarea "partia Parts ordered on Po 301514 emailed parts & lindy to order - 9/15 - LS No…"
type textarea "x"
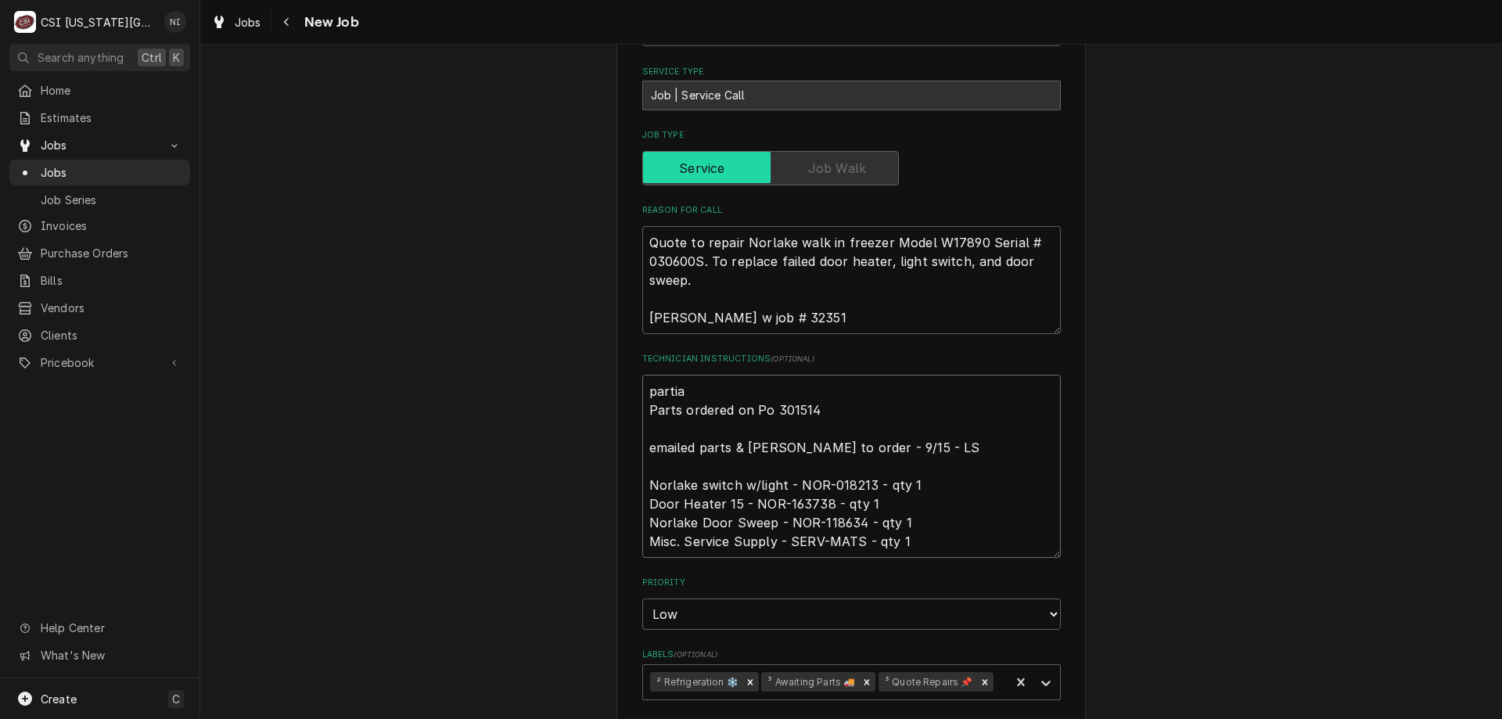
type textarea "partial Parts ordered on Po 301514 emailed parts & lindy to order - 9/15 - LS N…"
type textarea "x"
type textarea "partial Parts ordered on Po 301514 emailed parts & lindy to order - 9/15 - LS N…"
type textarea "x"
type textarea "partial p Parts ordered on Po 301514 emailed parts & lindy to order - 9/15 - LS…"
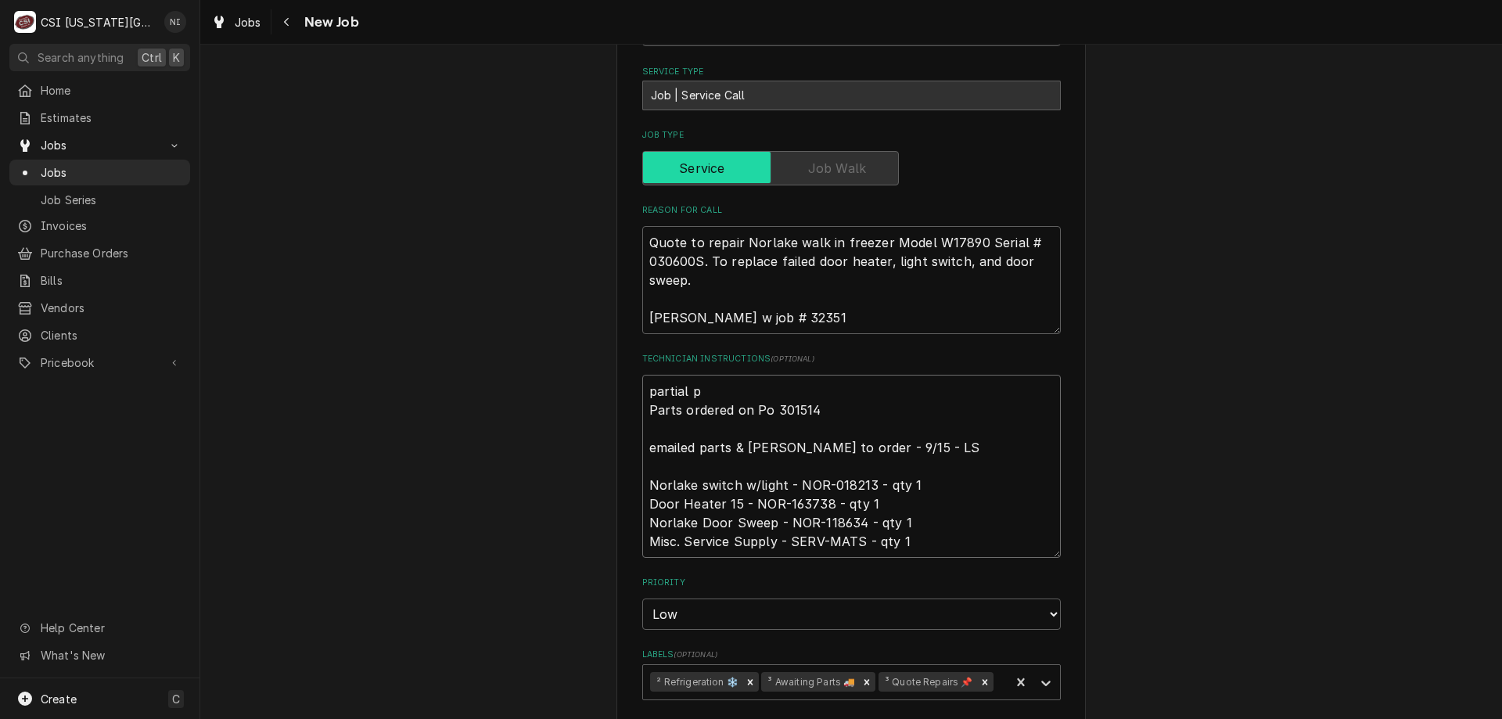
type textarea "x"
type textarea "partial pa Parts ordered on Po 301514 emailed parts & lindy to order - 9/15 - L…"
type textarea "x"
type textarea "partial par Parts ordered on Po 301514 emailed parts & lindy to order - 9/15 - …"
type textarea "x"
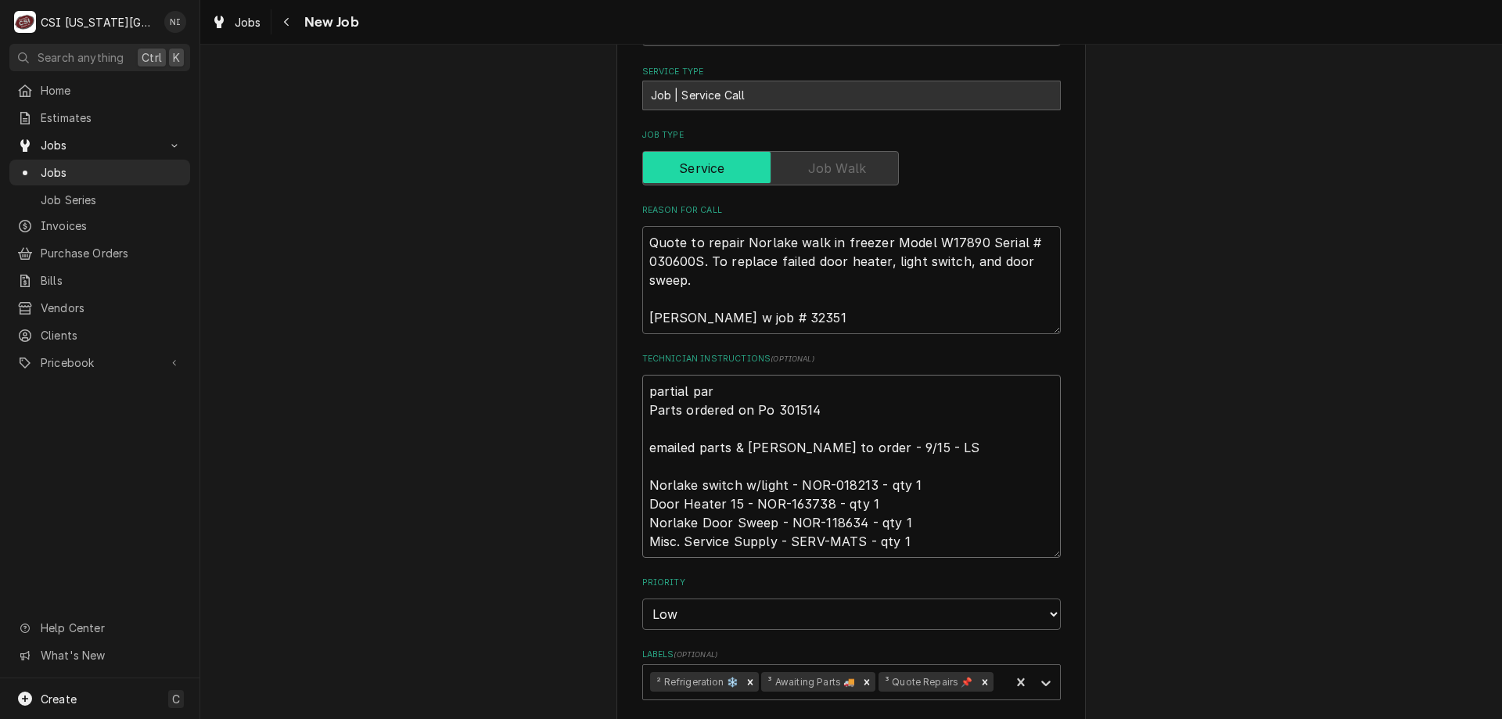
type textarea "partial part Parts ordered on Po 301514 emailed parts & lindy to order - 9/15 -…"
type textarea "x"
type textarea "partial parts Parts ordered on Po 301514 emailed parts & lindy to order - 9/15 …"
type textarea "x"
type textarea "partial parts Parts ordered on Po 301514 emailed parts & lindy to order - 9/15 …"
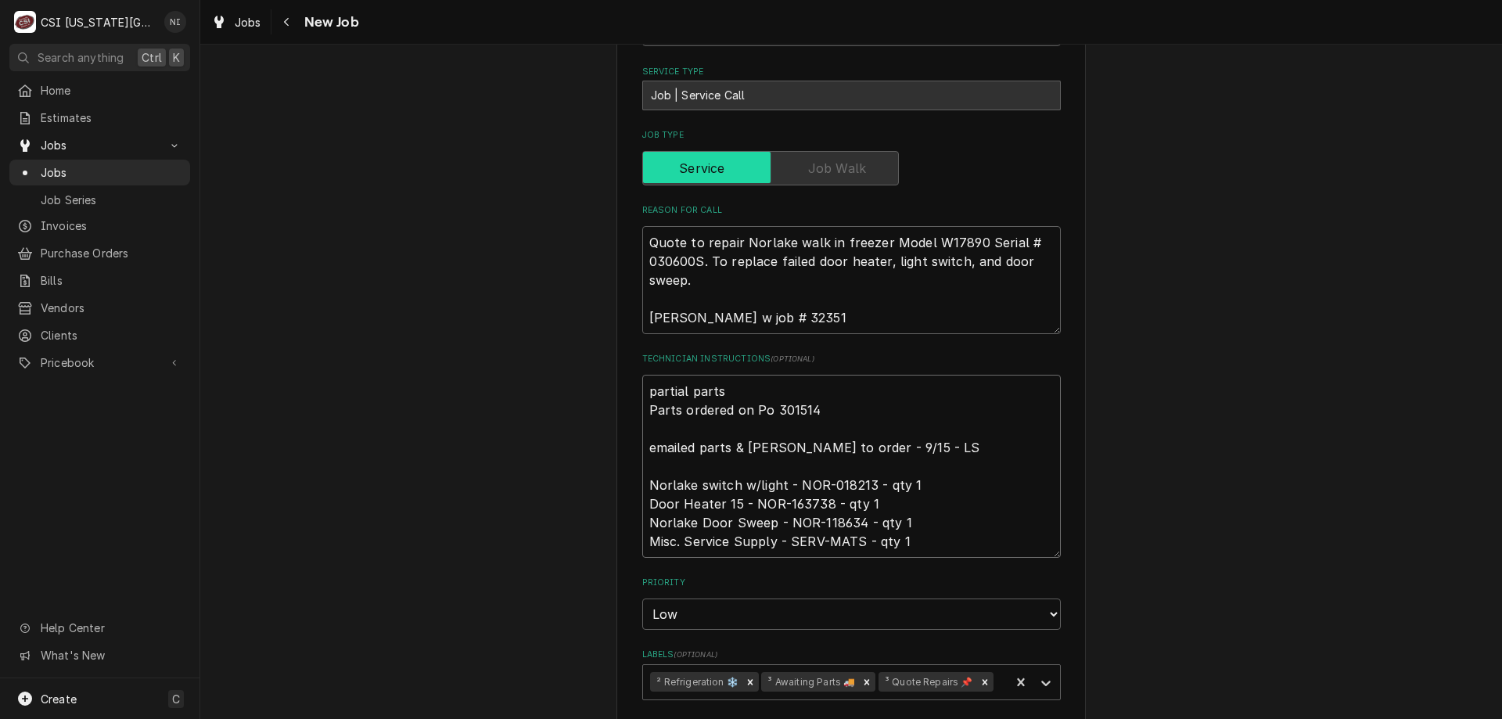
type textarea "x"
type textarea "partial parts o Parts ordered on Po 301514 emailed parts & lindy to order - 9/1…"
type textarea "x"
type textarea "partial parts on Parts ordered on Po 301514 emailed parts & lindy to order - 9/…"
type textarea "x"
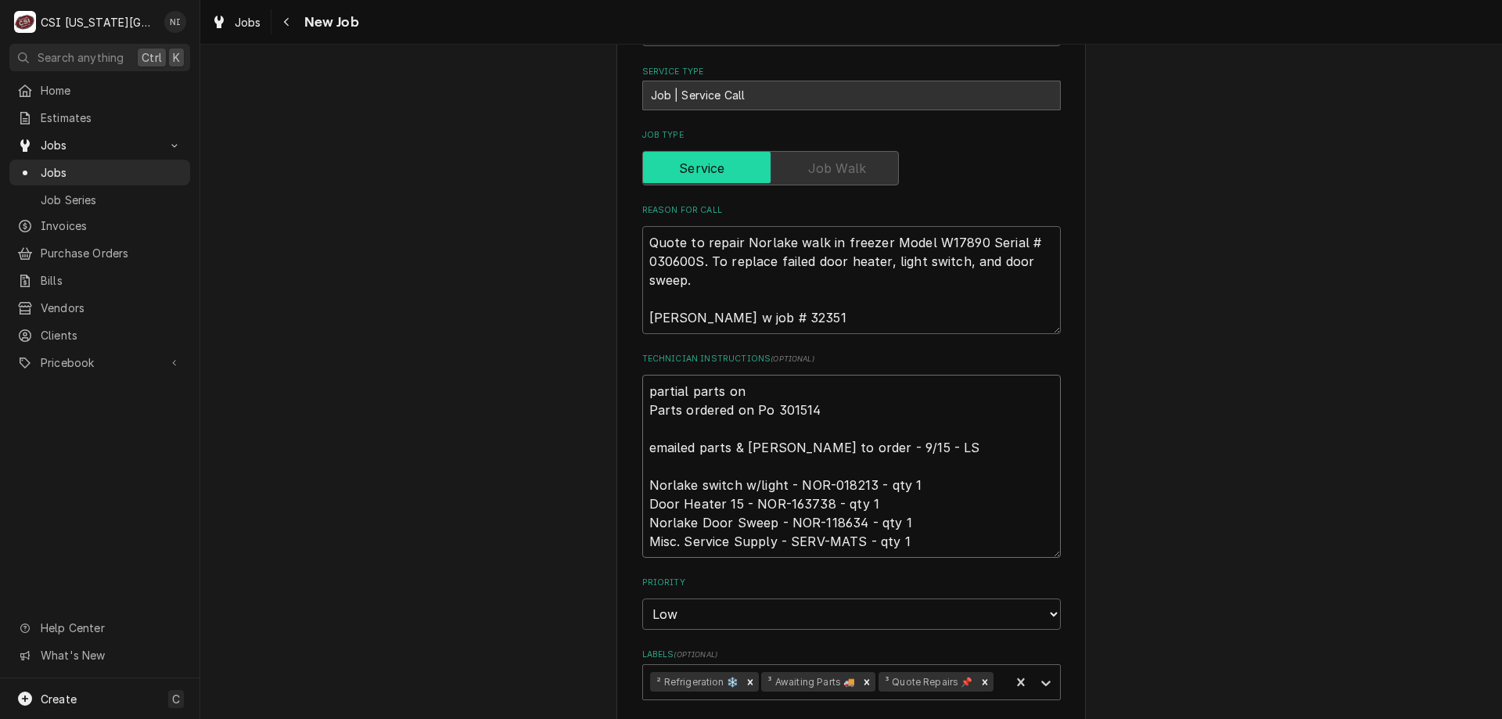
type textarea "partial parts on Parts ordered on Po 301514 emailed parts & lindy to order - 9/…"
type textarea "x"
type textarea "partial parts on z Parts ordered on Po 301514 emailed parts & lindy to order - …"
type textarea "x"
type textarea "partial parts on zi Parts ordered on Po 301514 emailed parts & lindy to order -…"
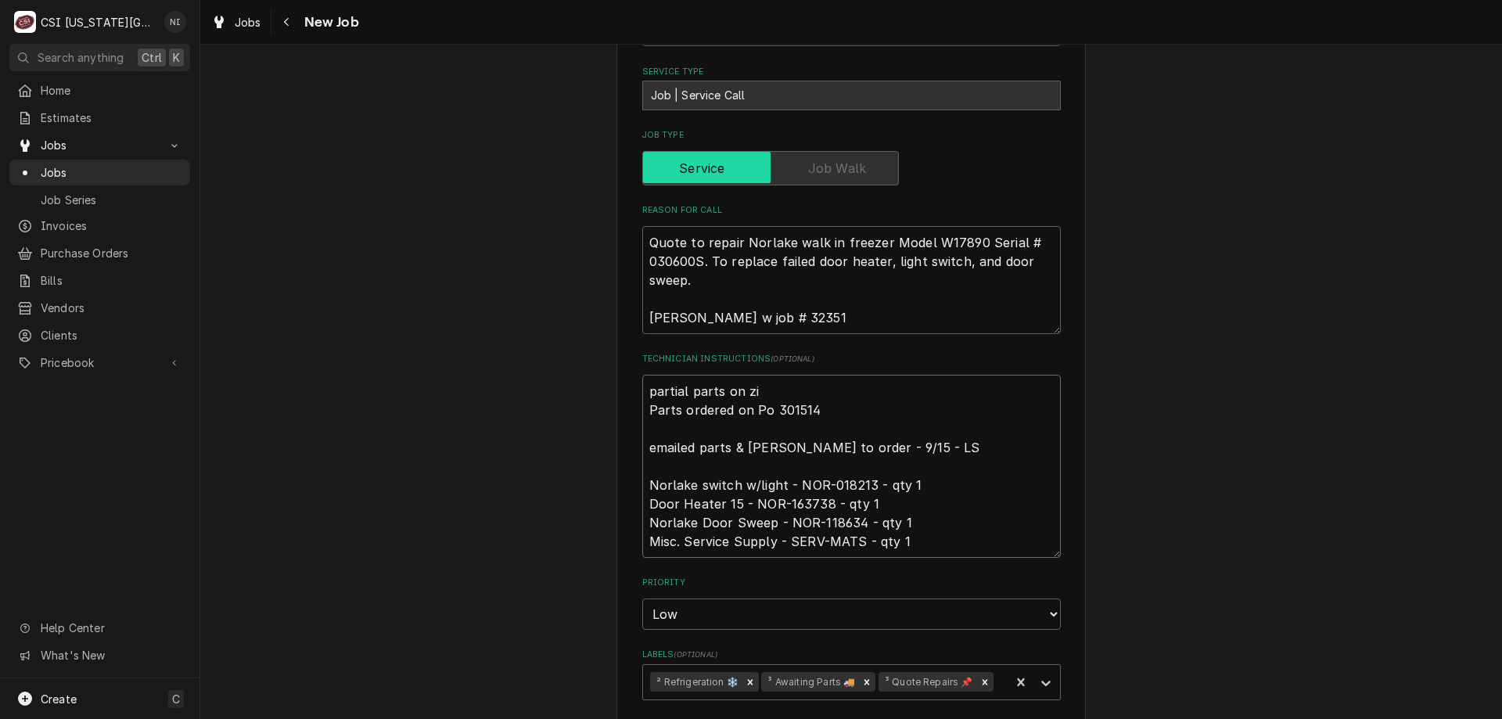
type textarea "x"
type textarea "partial parts on zin Parts ordered on Po 301514 emailed parts & lindy to order …"
type textarea "x"
type textarea "partial parts on zinl Parts ordered on Po 301514 emailed parts & lindy to order…"
type textarea "x"
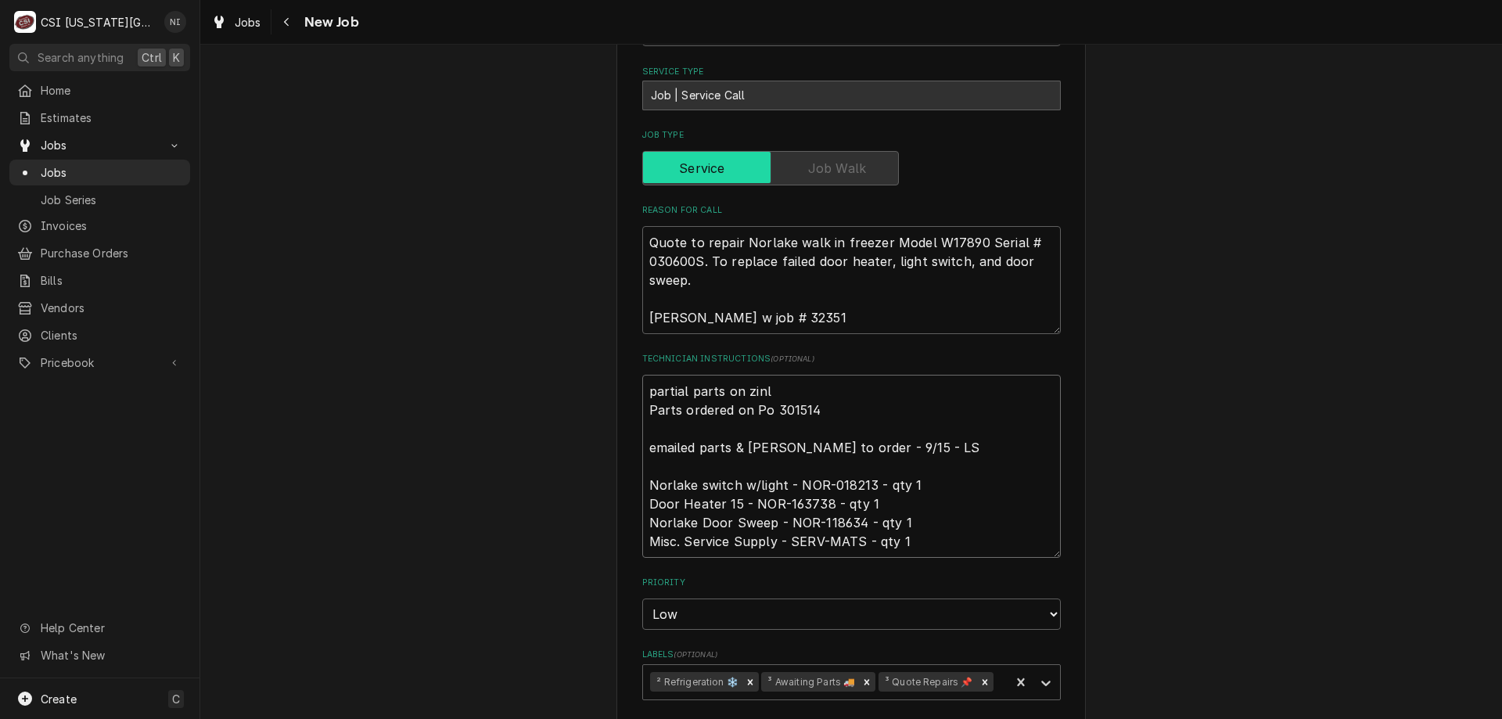
type textarea "partial parts on zin Parts ordered on Po 301514 emailed parts & lindy to order …"
type textarea "x"
type textarea "partial parts on zi Parts ordered on Po 301514 emailed parts & lindy to order -…"
type textarea "x"
type textarea "partial parts on z Parts ordered on Po 301514 emailed parts & lindy to order - …"
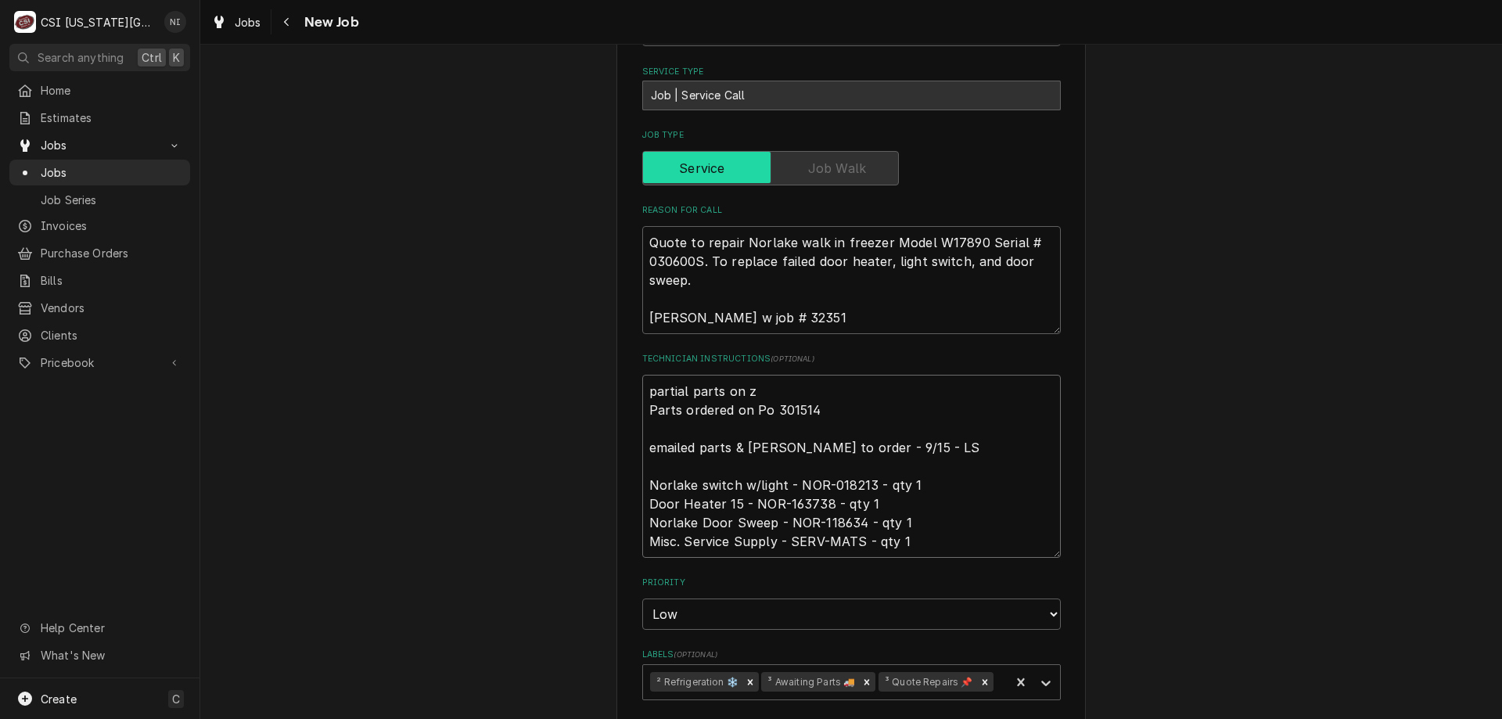
type textarea "x"
type textarea "partial parts on Parts ordered on Po 301514 emailed parts & lindy to order - 9/…"
type textarea "x"
type textarea "partial parts on wi Parts ordered on Po 301514 emailed parts & lindy to order -…"
type textarea "x"
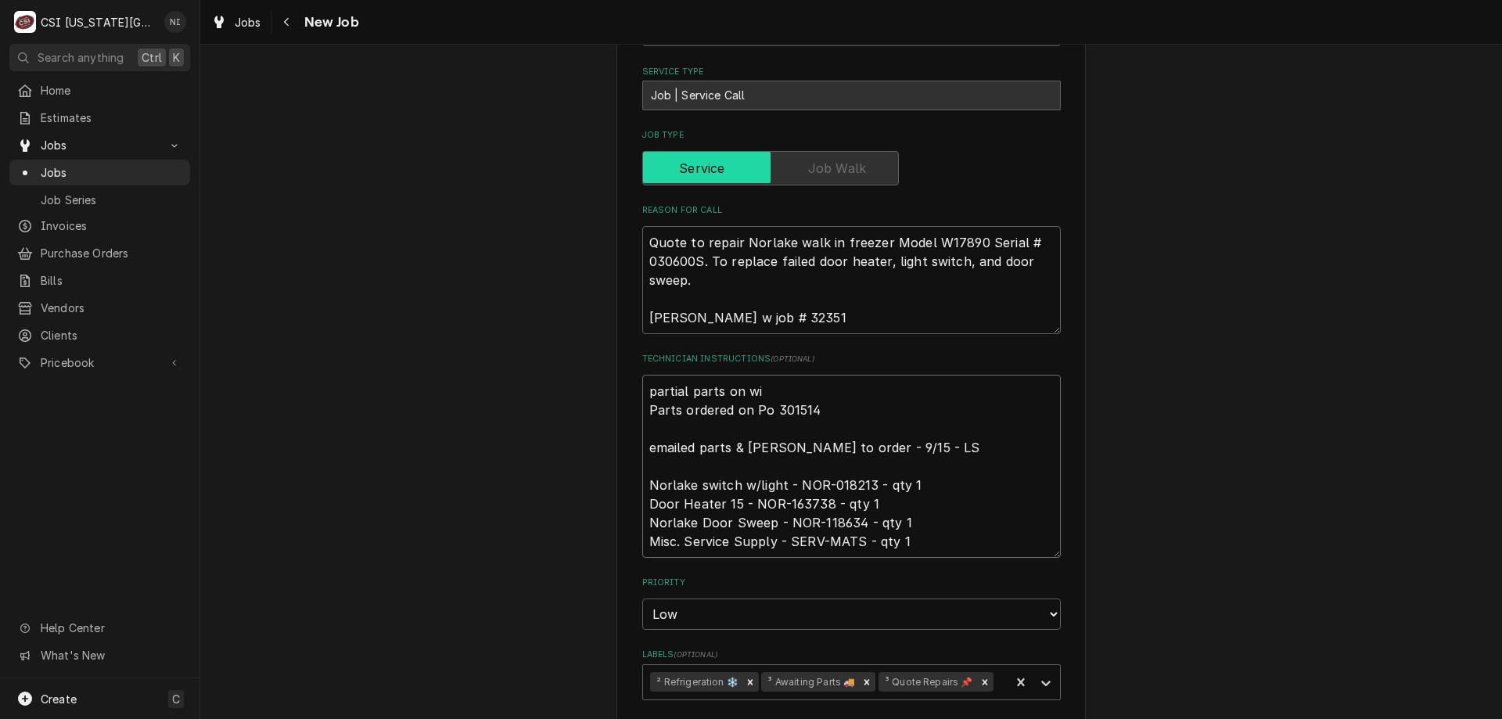
type textarea "partial parts on wil Parts ordered on Po 301514 emailed parts & lindy to order …"
type textarea "x"
type textarea "partial parts on wils Parts ordered on Po 301514 emailed parts & lindy to order…"
type textarea "x"
type textarea "partial parts on wilso Parts ordered on Po 301514 emailed parts & lindy to orde…"
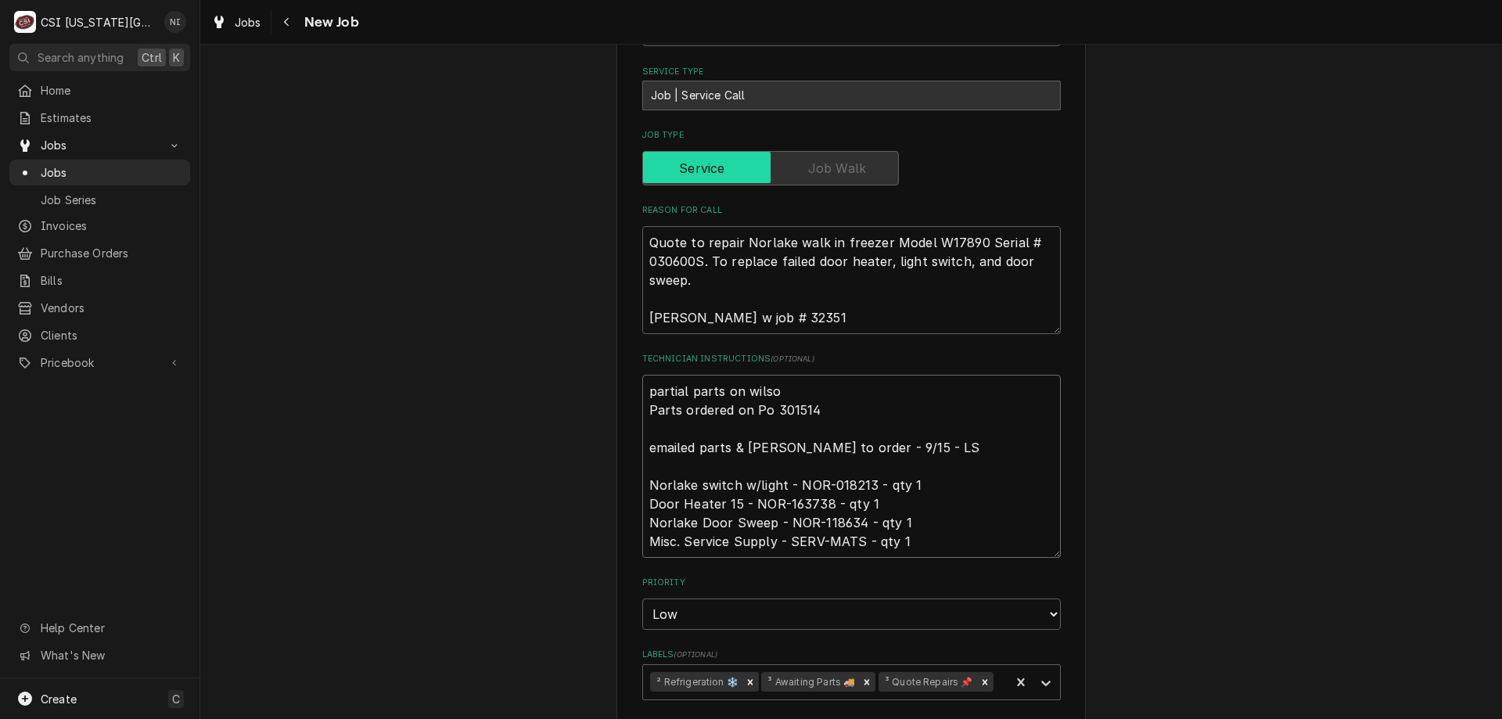
type textarea "x"
type textarea "partial parts on wilson Parts ordered on Po 301514 emailed parts & lindy to ord…"
type textarea "x"
type textarea "partial parts on wilson Parts ordered on Po 301514 emailed parts & lindy to ord…"
type textarea "x"
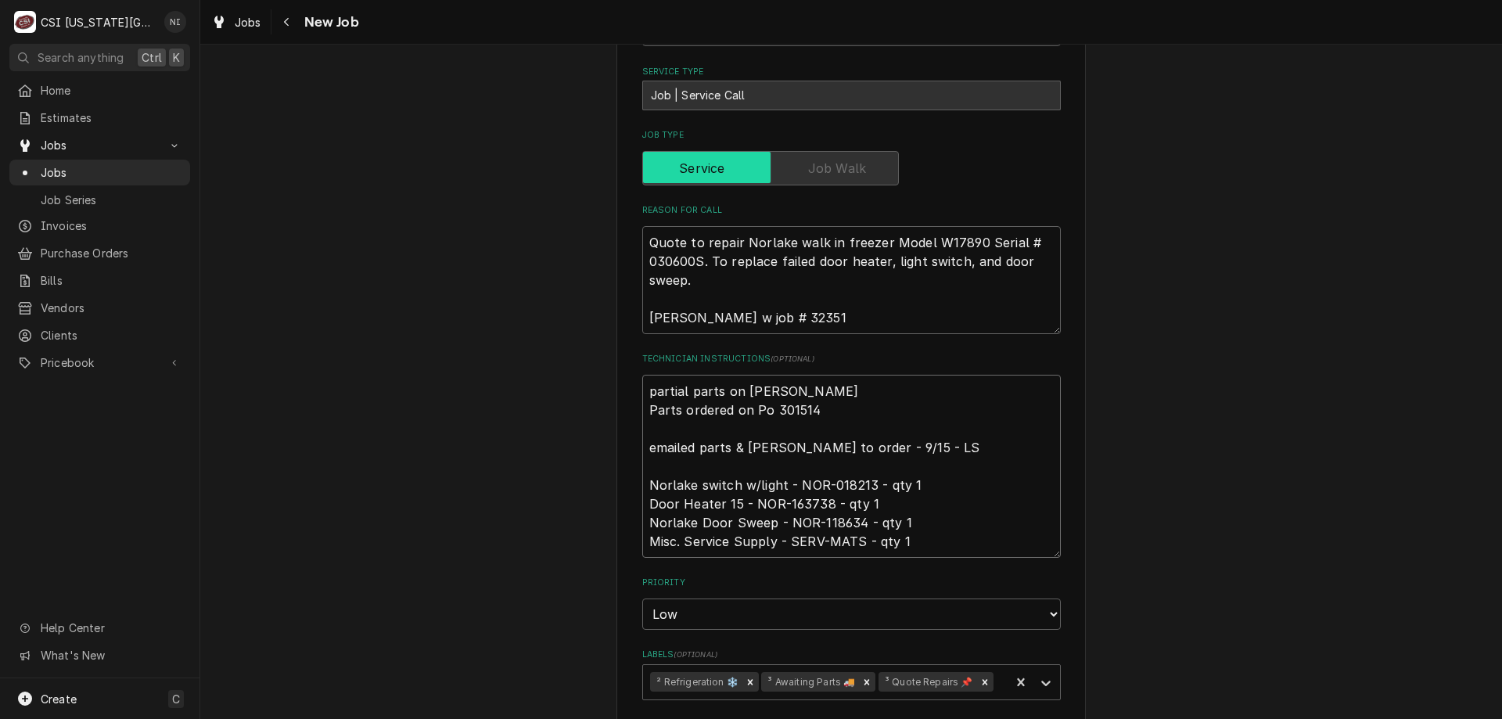
type textarea "partial parts on wilson s Parts ordered on Po 301514 emailed parts & lindy to o…"
type textarea "x"
type textarea "partial parts on wilson sh Parts ordered on Po 301514 emailed parts & lindy to …"
type textarea "x"
type textarea "partial parts on wilson shel Parts ordered on Po 301514 emailed parts & lindy t…"
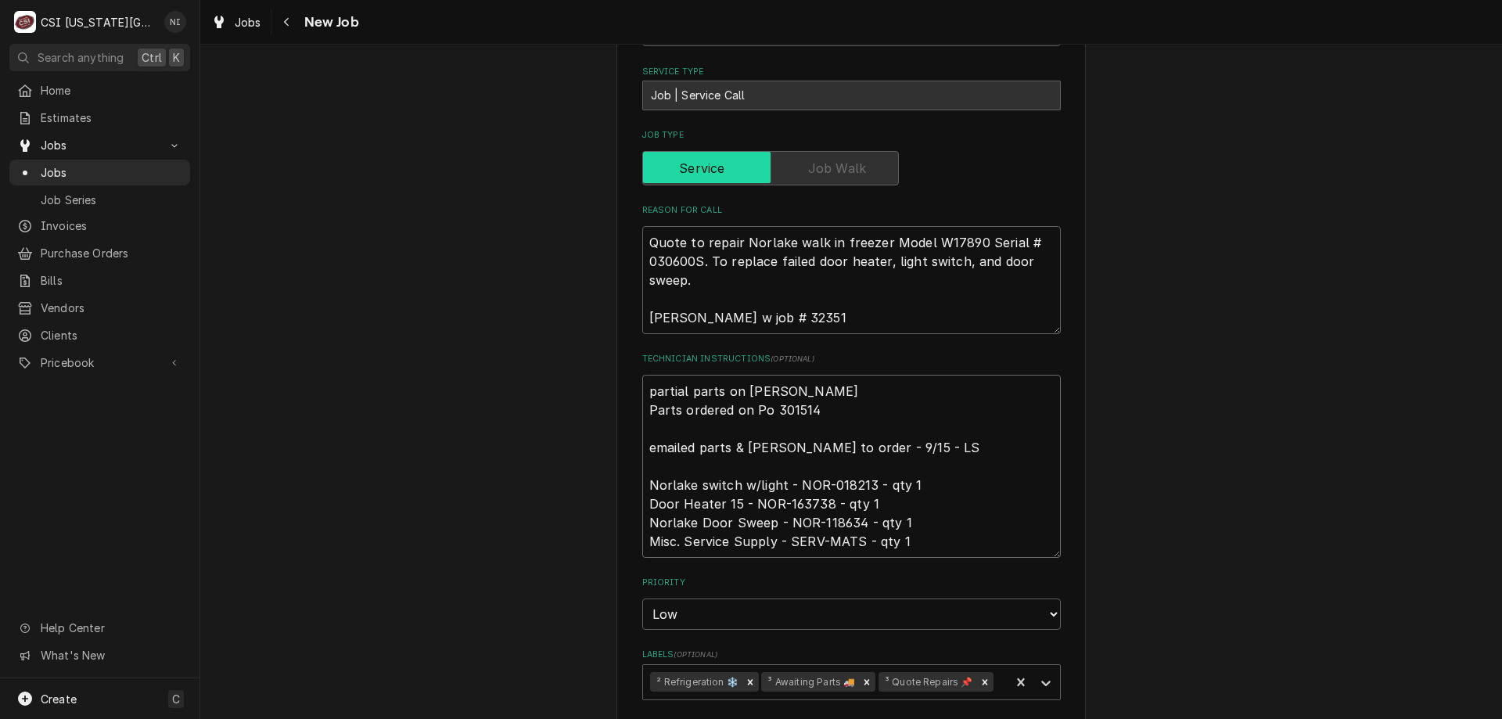
type textarea "x"
type textarea "partial parts on wilson shelf Parts ordered on Po 301514 emailed parts & lindy …"
type textarea "x"
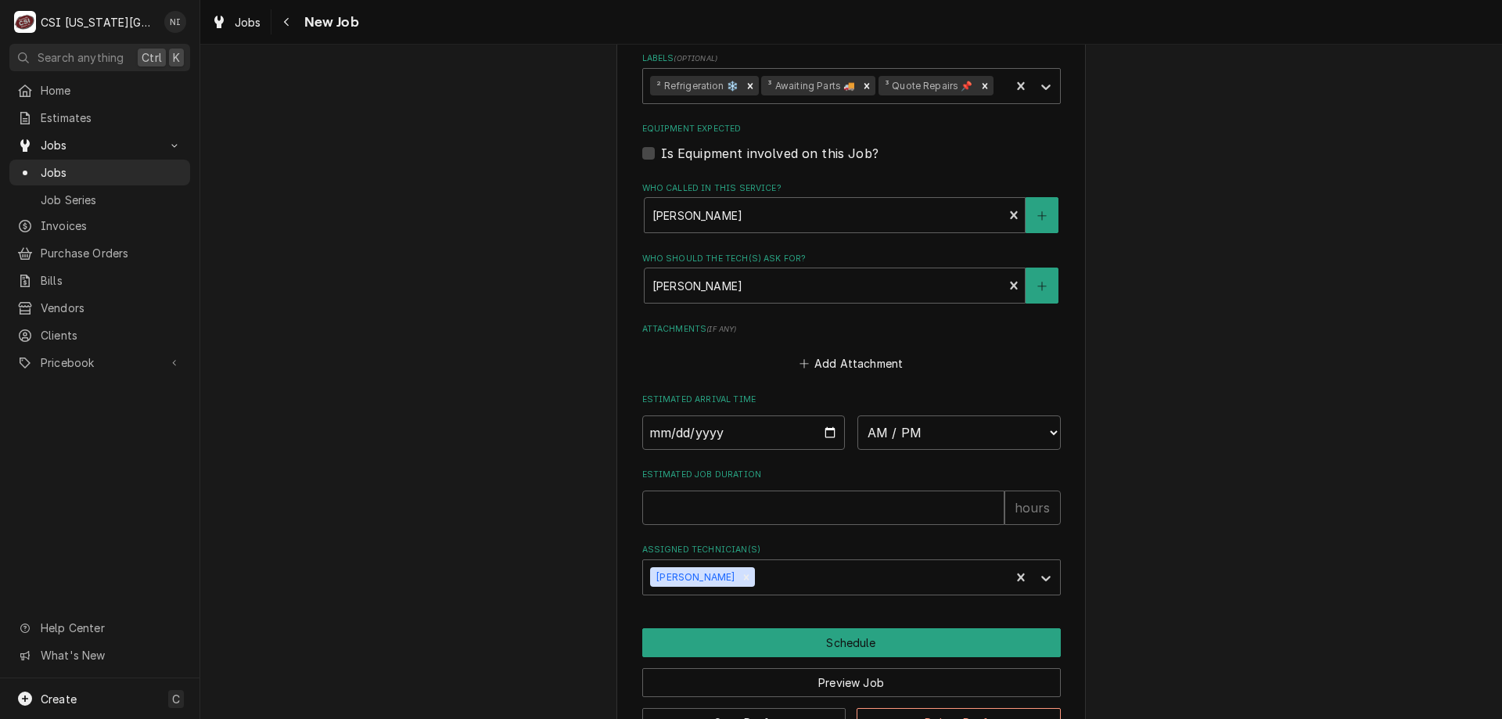
scroll to position [1366, 0]
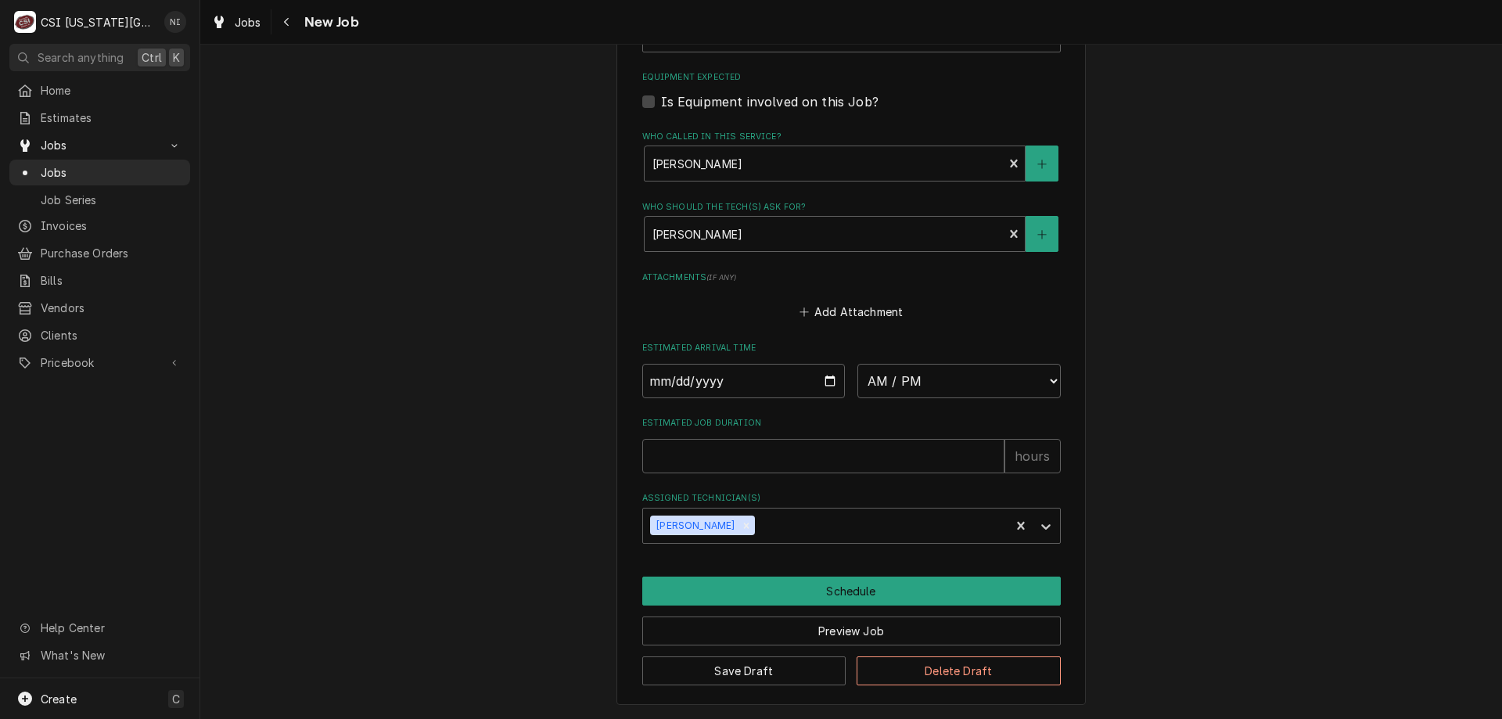
type textarea "partial parts on wilson shelf Parts ordered on Po 301514 emailed parts & lindy …"
click at [788, 666] on button "Save Draft" at bounding box center [744, 670] width 204 height 29
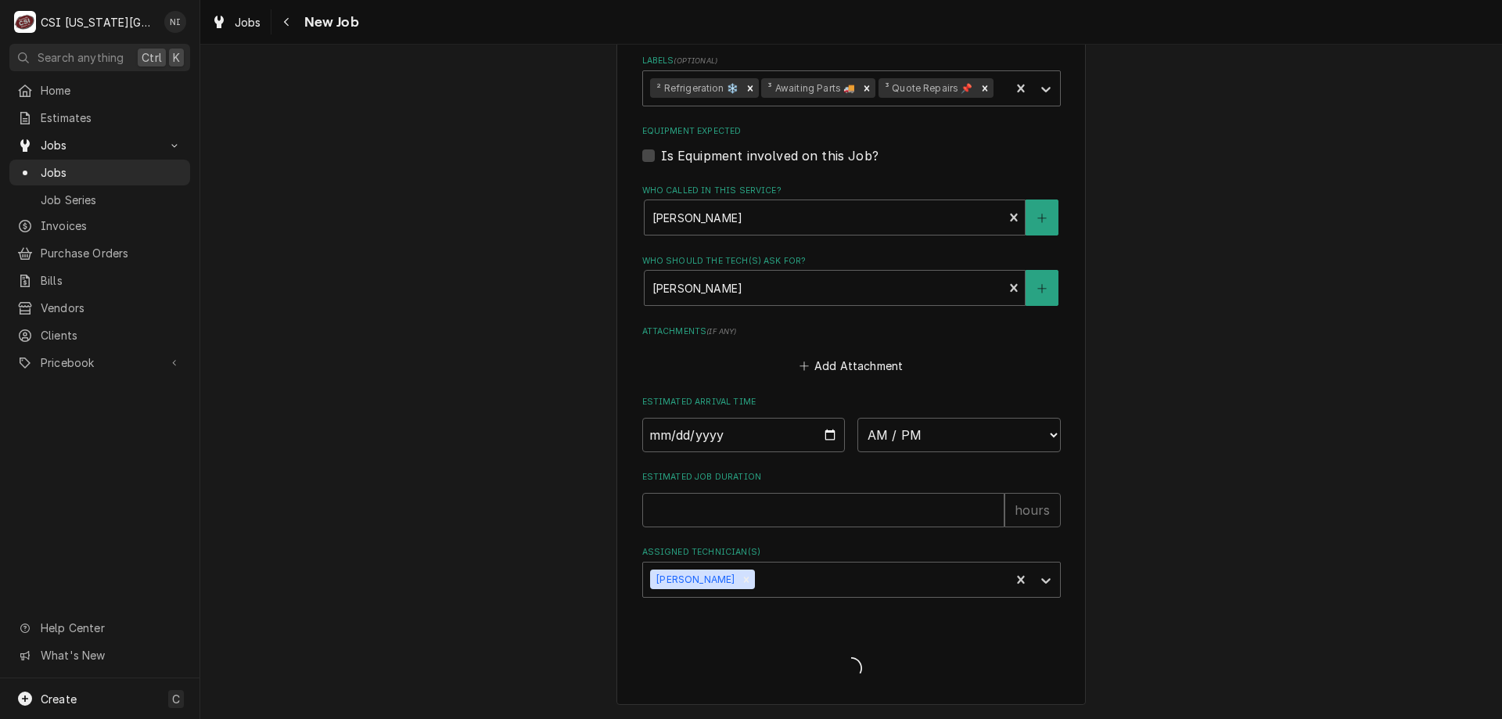
type textarea "x"
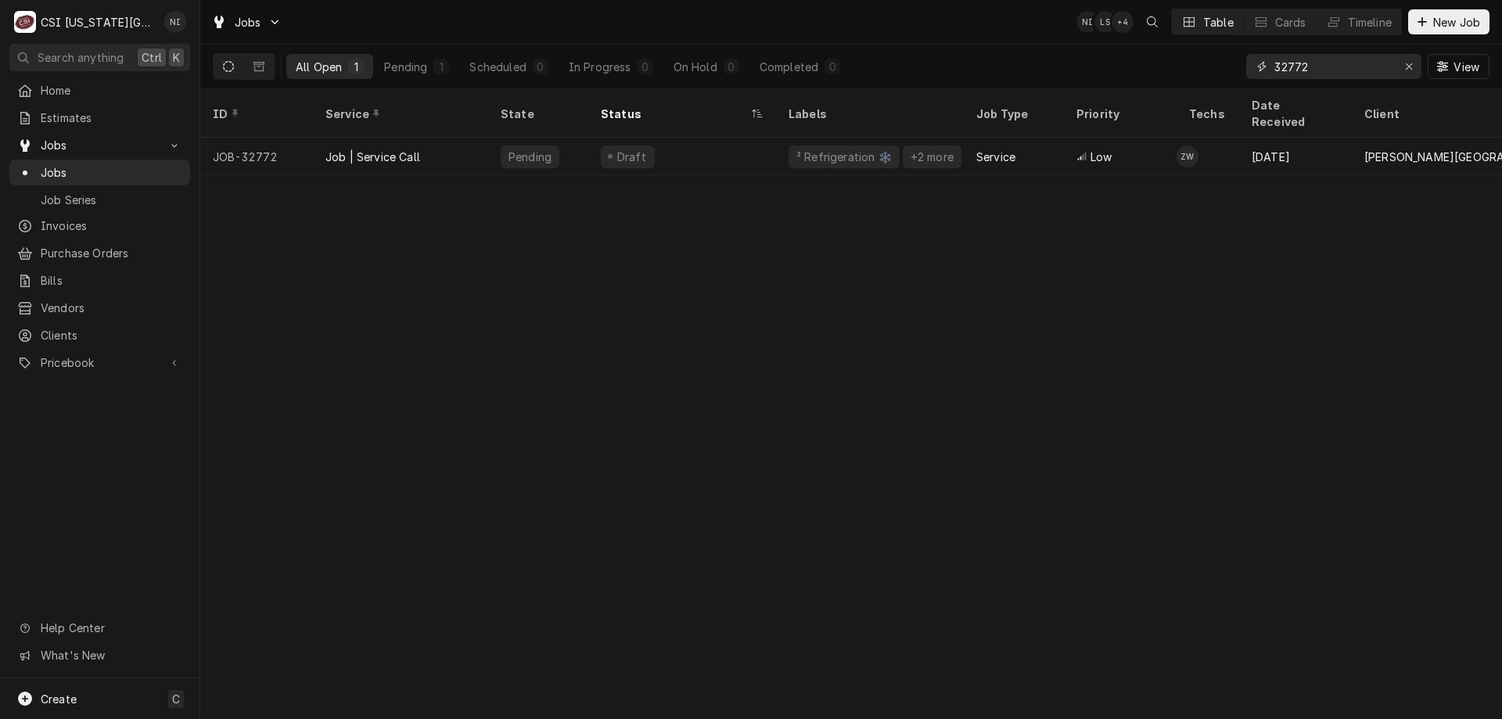
drag, startPoint x: 1332, startPoint y: 71, endPoint x: 1115, endPoint y: 73, distance: 216.7
click at [1166, 73] on div "All Open 1 Pending 1 Scheduled 0 In Progress 0 On Hold 0 Completed 0 32772 View" at bounding box center [851, 67] width 1276 height 44
type input "32694"
click at [925, 138] on div "² Cooking 🔥" at bounding box center [870, 157] width 188 height 38
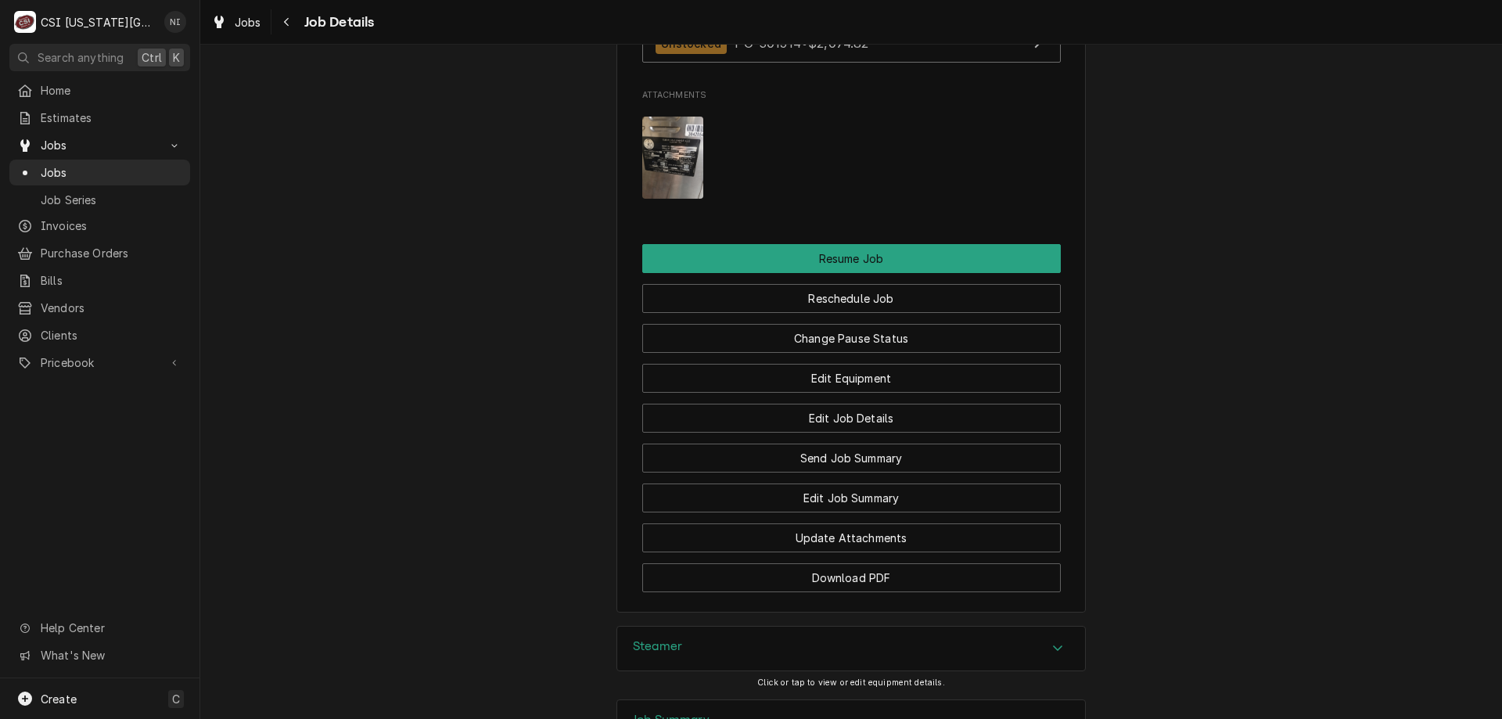
scroll to position [2098, 0]
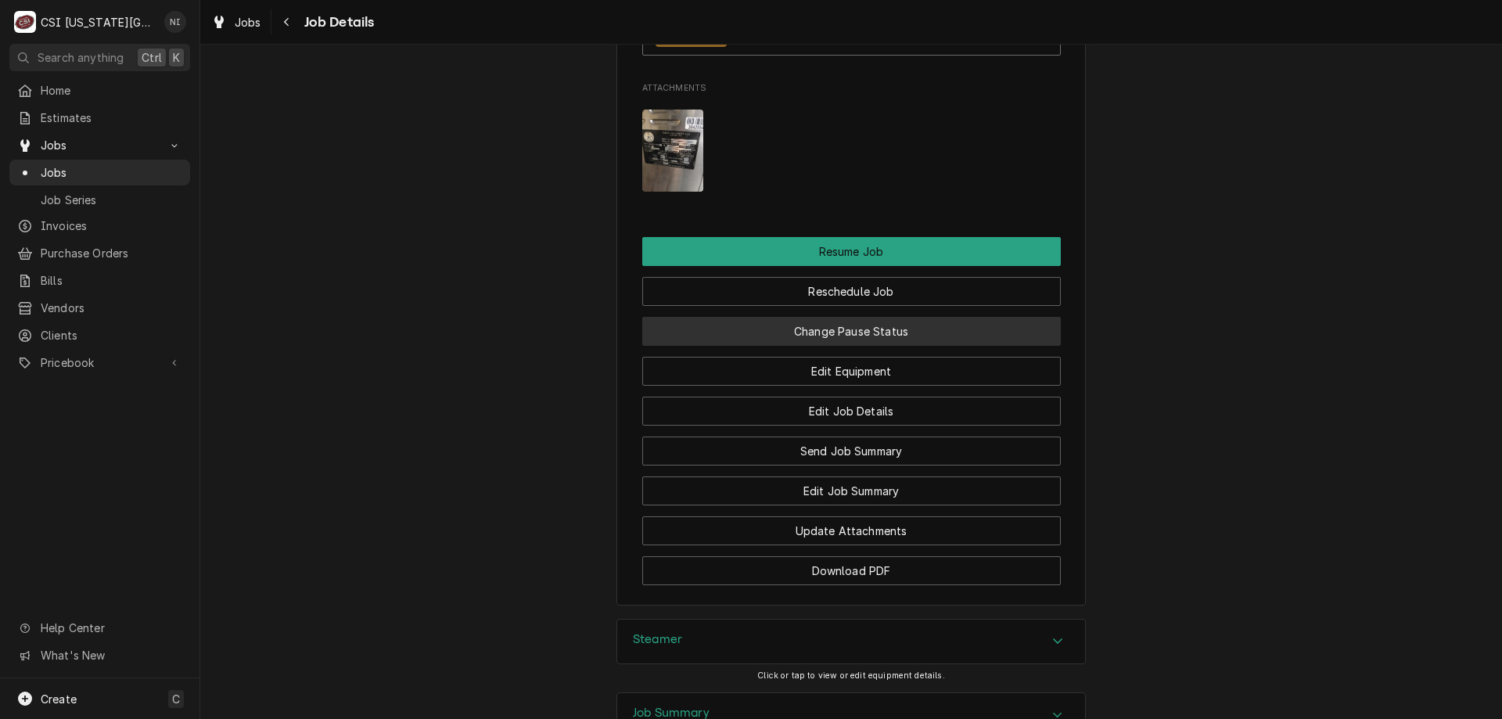
click at [943, 346] on button "Change Pause Status" at bounding box center [851, 331] width 418 height 29
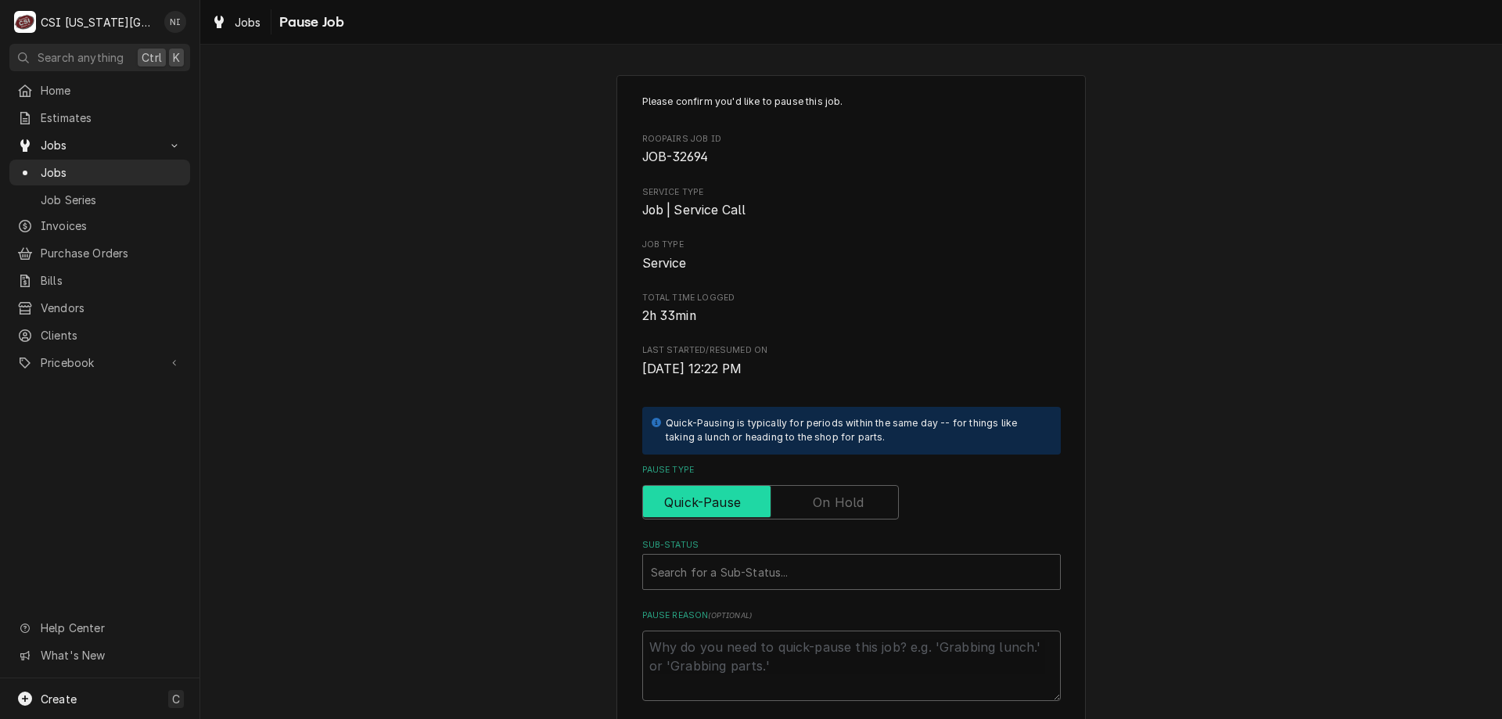
click at [865, 499] on input "Pause Type" at bounding box center [770, 502] width 242 height 34
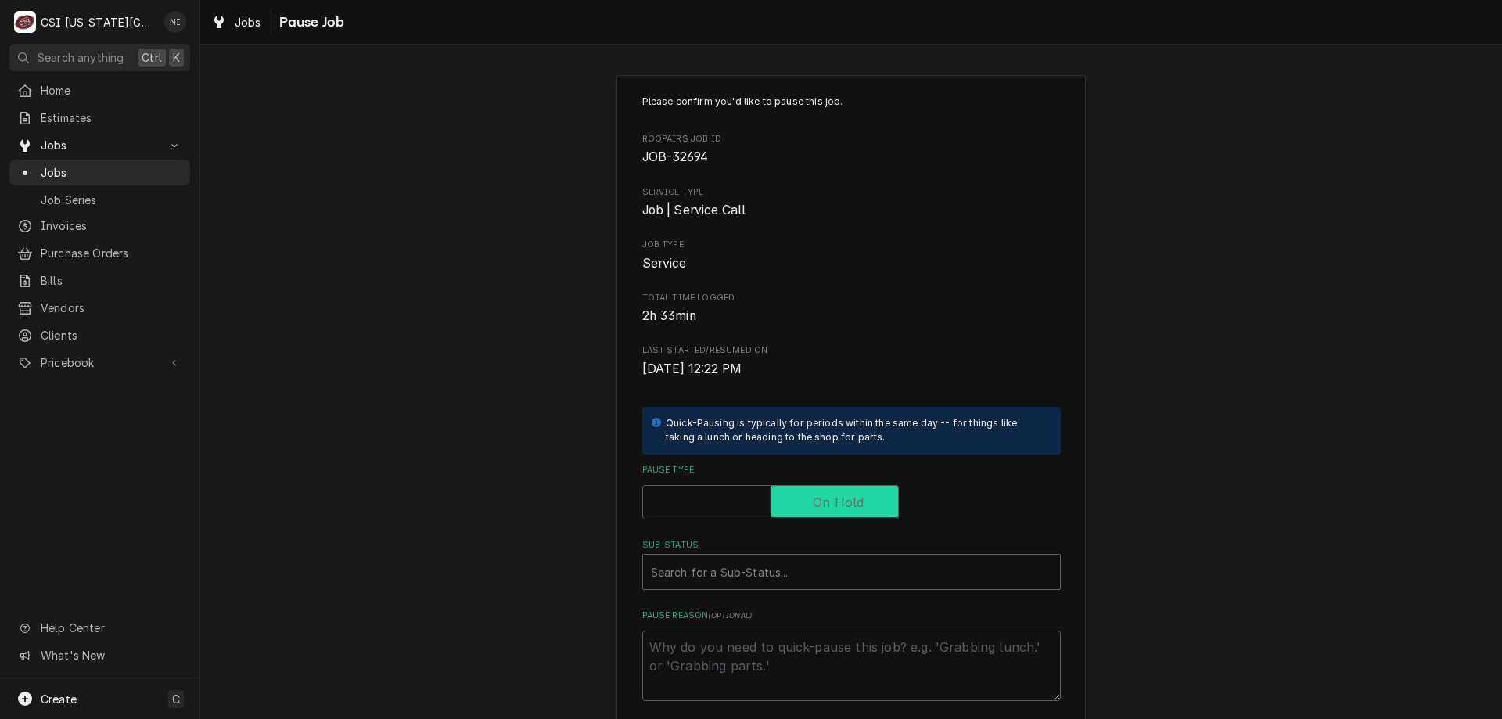
checkbox input "true"
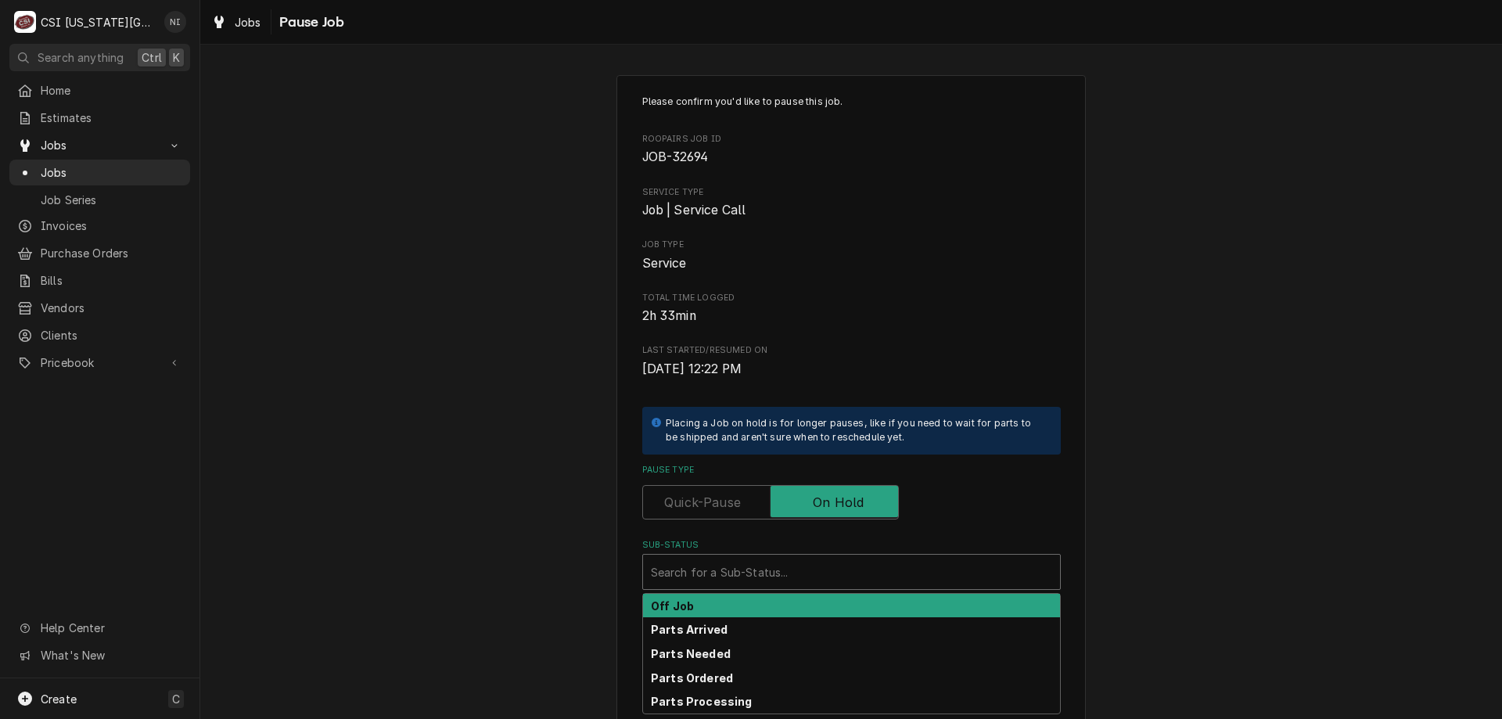
click at [885, 570] on div "Sub-Status" at bounding box center [851, 572] width 401 height 28
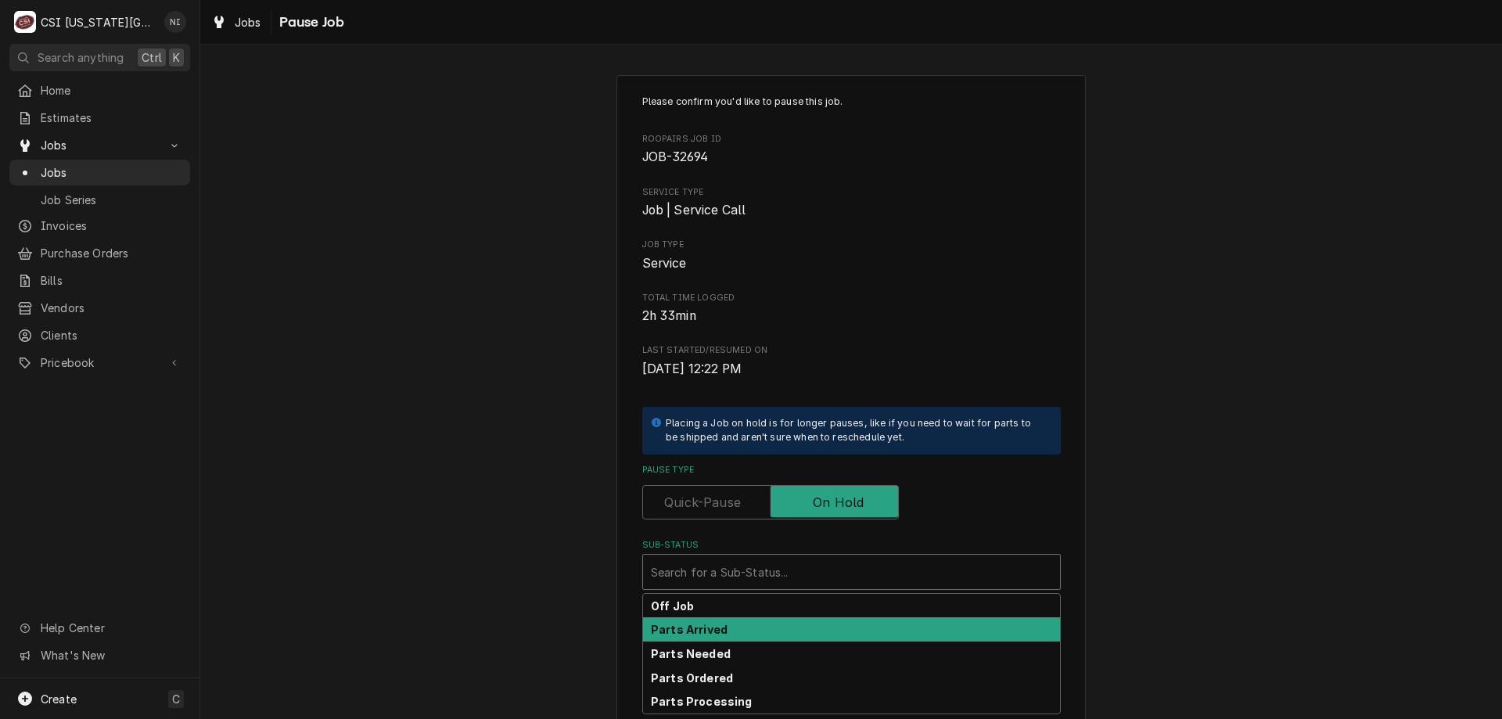
click at [812, 630] on div "Parts Arrived" at bounding box center [851, 629] width 417 height 24
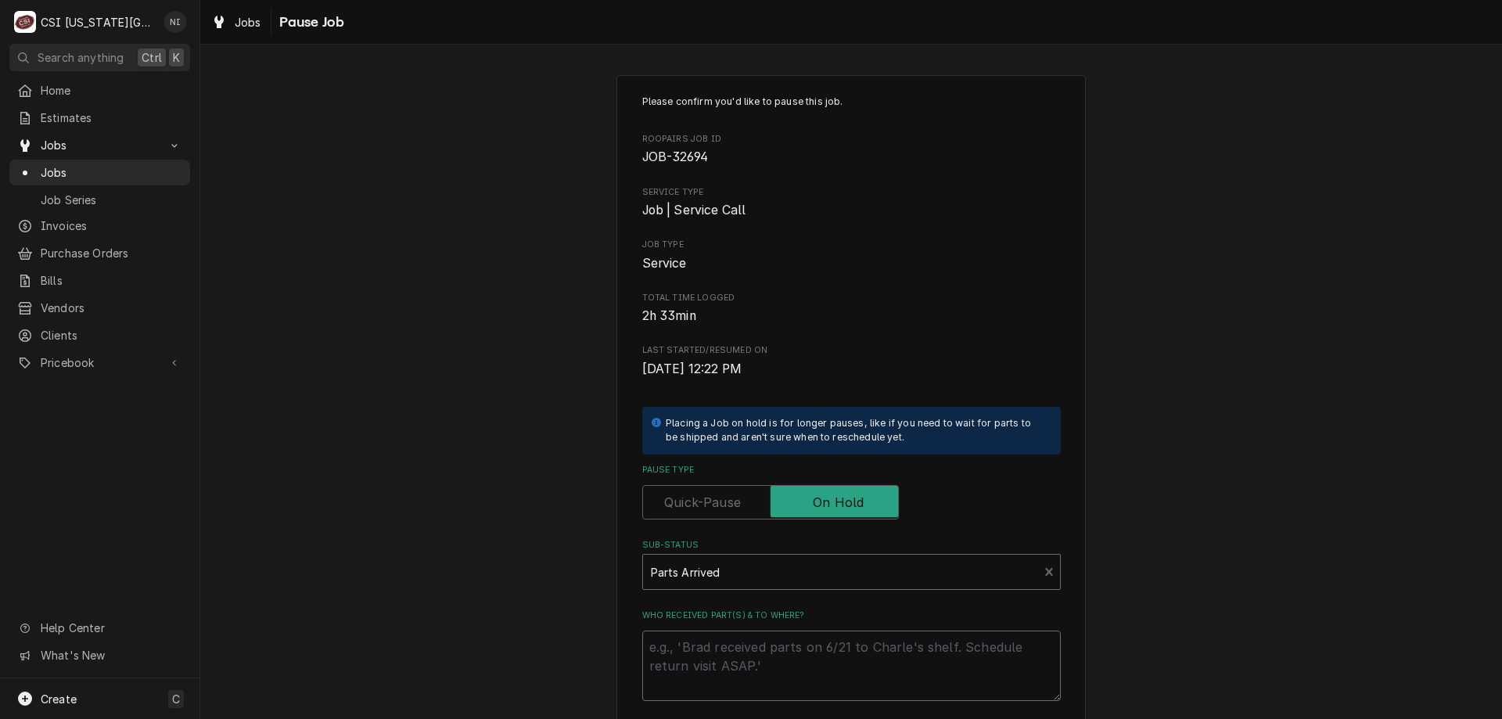
drag, startPoint x: 806, startPoint y: 652, endPoint x: 820, endPoint y: 644, distance: 17.2
click at [820, 647] on textarea "Who received part(s) & to where?" at bounding box center [851, 665] width 418 height 70
type textarea "x"
type textarea "p"
type textarea "x"
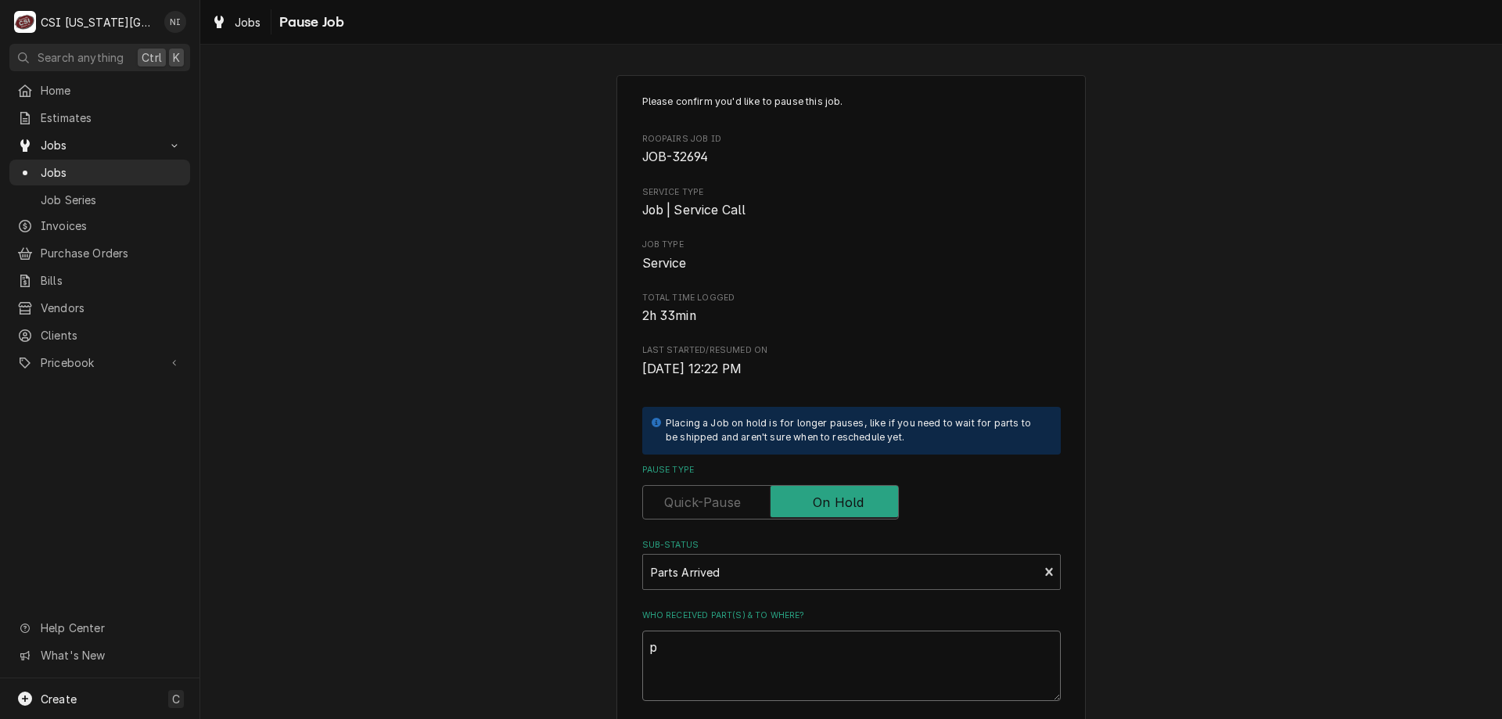
type textarea "pa"
type textarea "x"
type textarea "par"
type textarea "x"
type textarea "part"
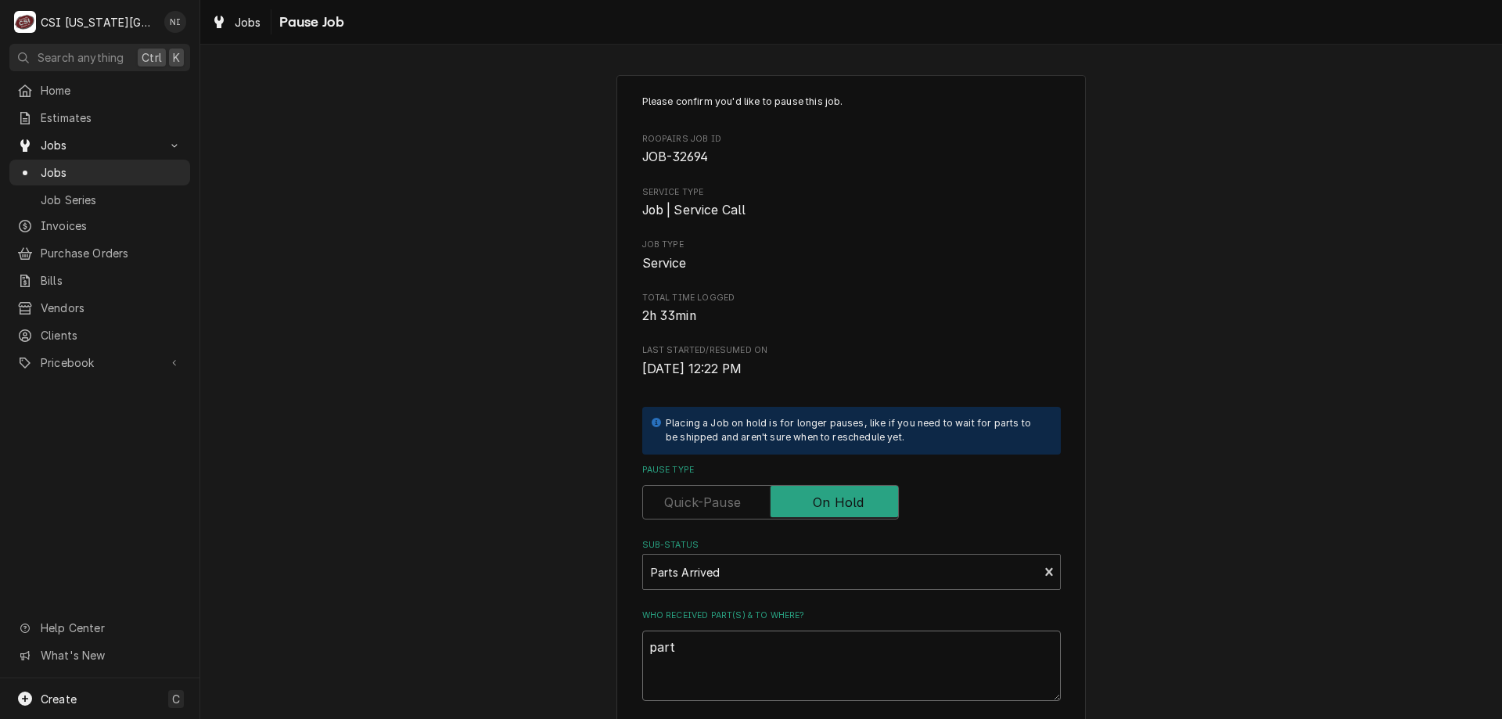
type textarea "x"
type textarea "parts"
type textarea "x"
type textarea "parts"
type textarea "x"
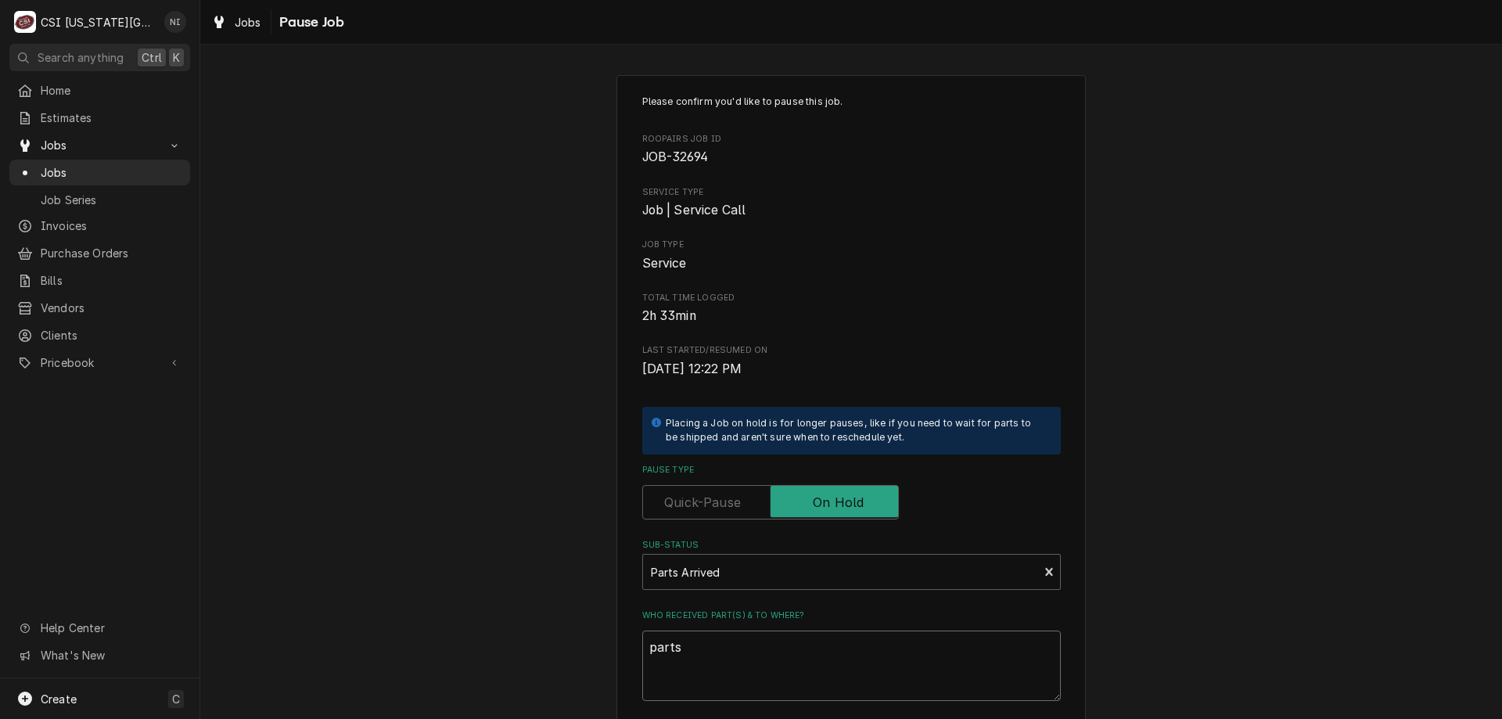
type textarea "parts o"
type textarea "x"
type textarea "parts on"
type textarea "x"
type textarea "parts on"
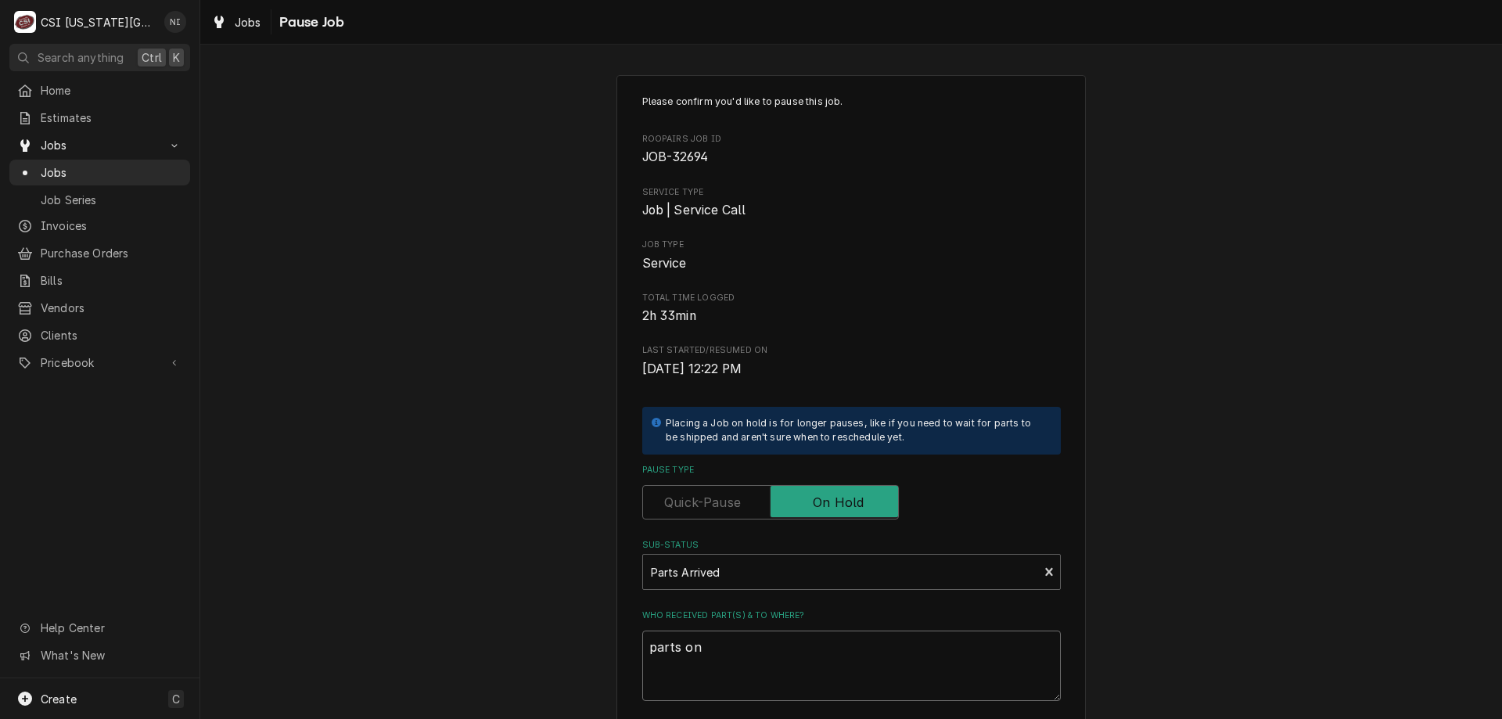
type textarea "x"
type textarea "parts on h"
type textarea "x"
type textarea "parts on haw"
type textarea "x"
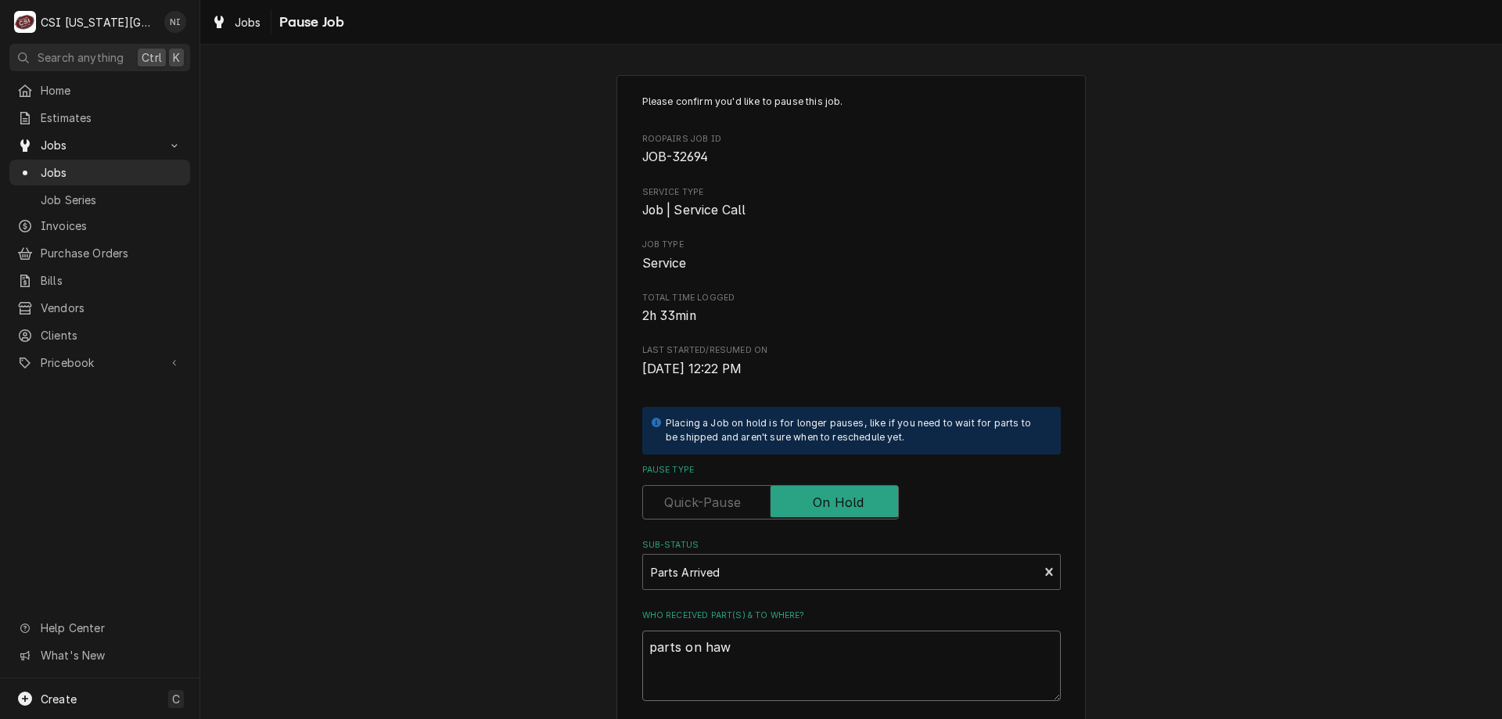
type textarea "parts on hawk"
type textarea "x"
type textarea "parts on hawki"
type textarea "x"
type textarea "parts on hawkin"
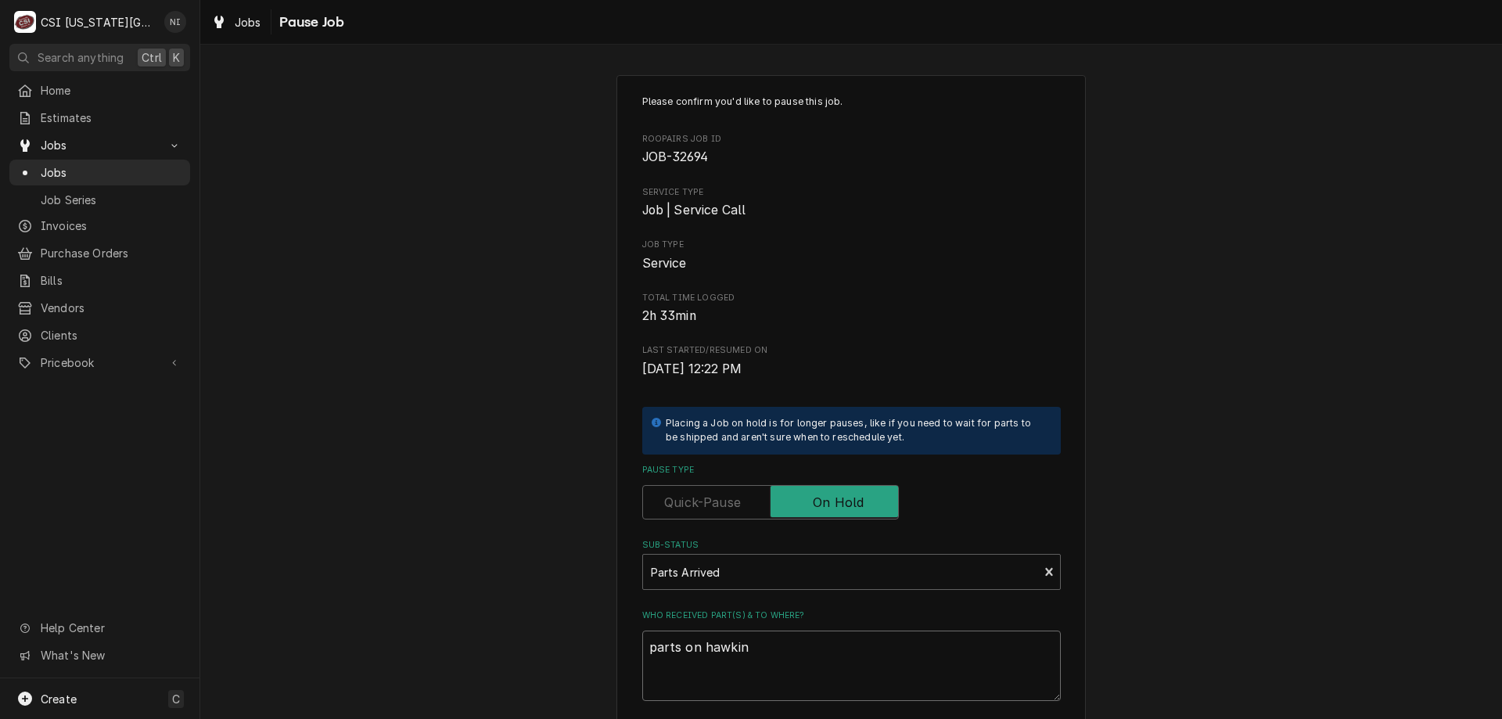
type textarea "x"
type textarea "parts on [PERSON_NAME]"
type textarea "x"
type textarea "parts on [PERSON_NAME]"
type textarea "x"
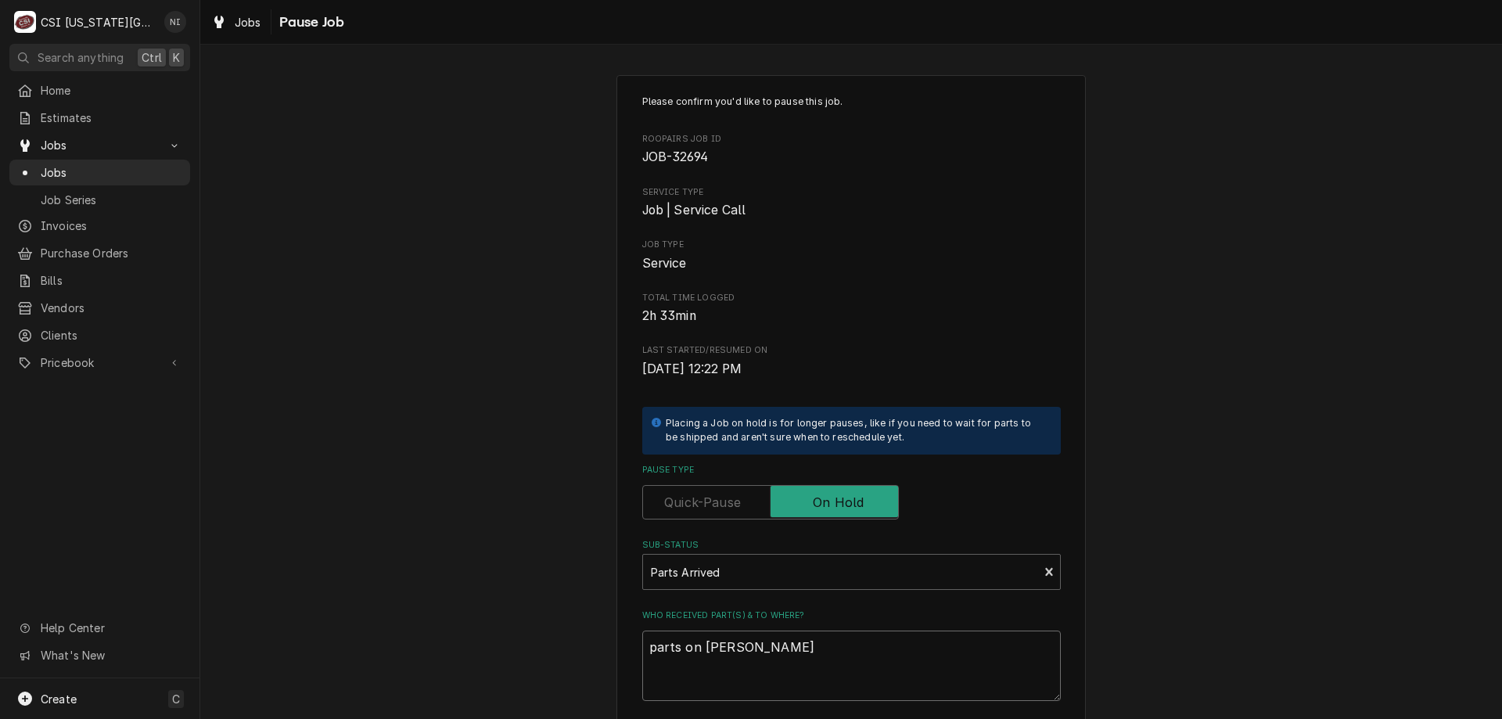
type textarea "parts on [PERSON_NAME] s"
type textarea "x"
type textarea "parts on hawkins sh"
type textarea "x"
type textarea "parts on hawkins she"
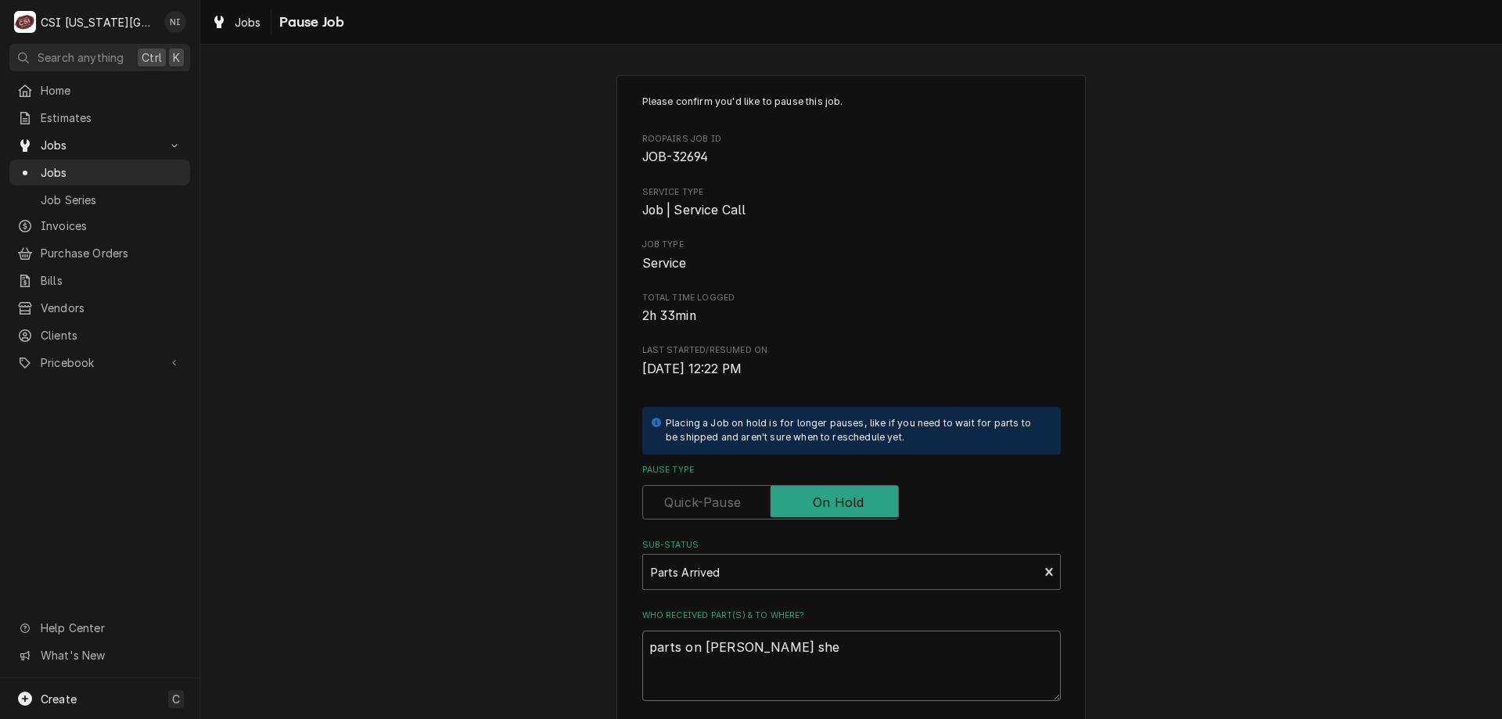
type textarea "x"
type textarea "parts on hawkins shel"
type textarea "x"
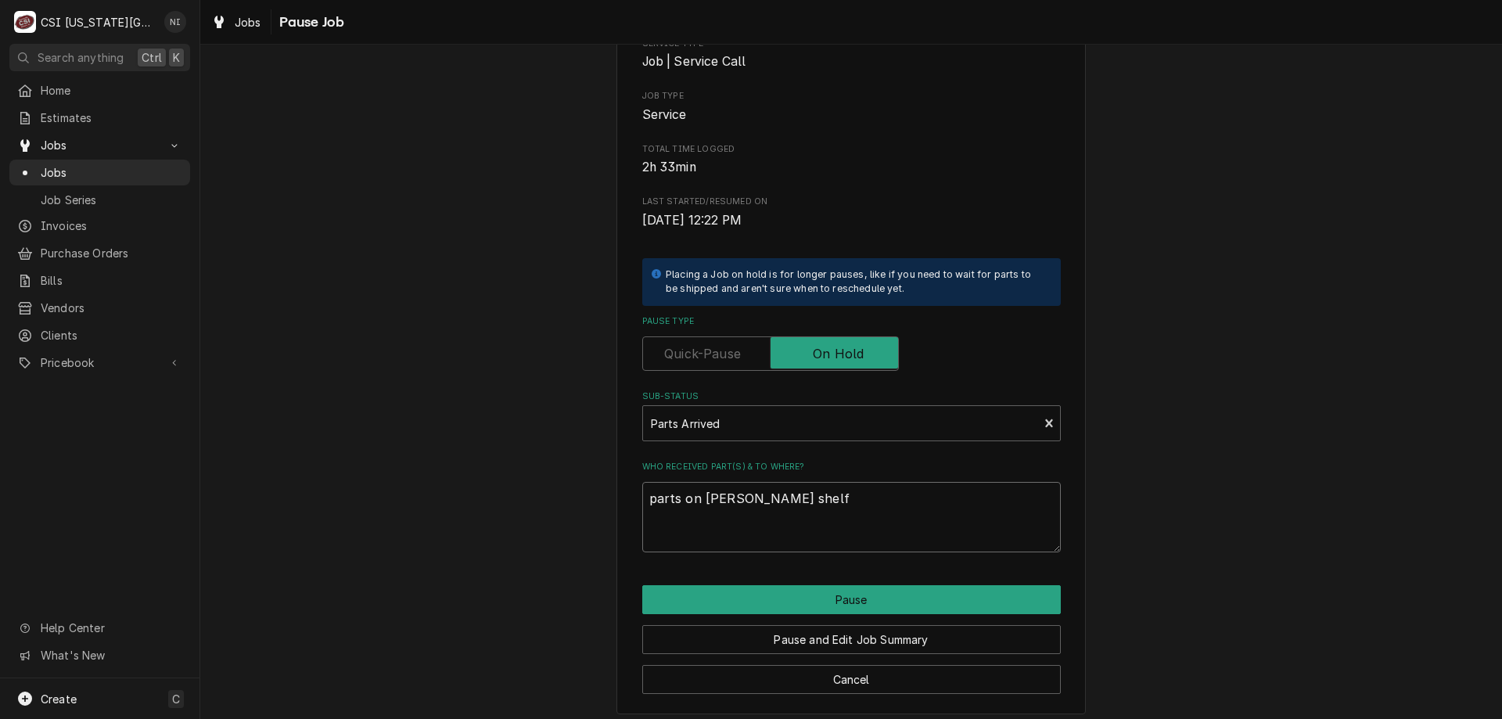
scroll to position [157, 0]
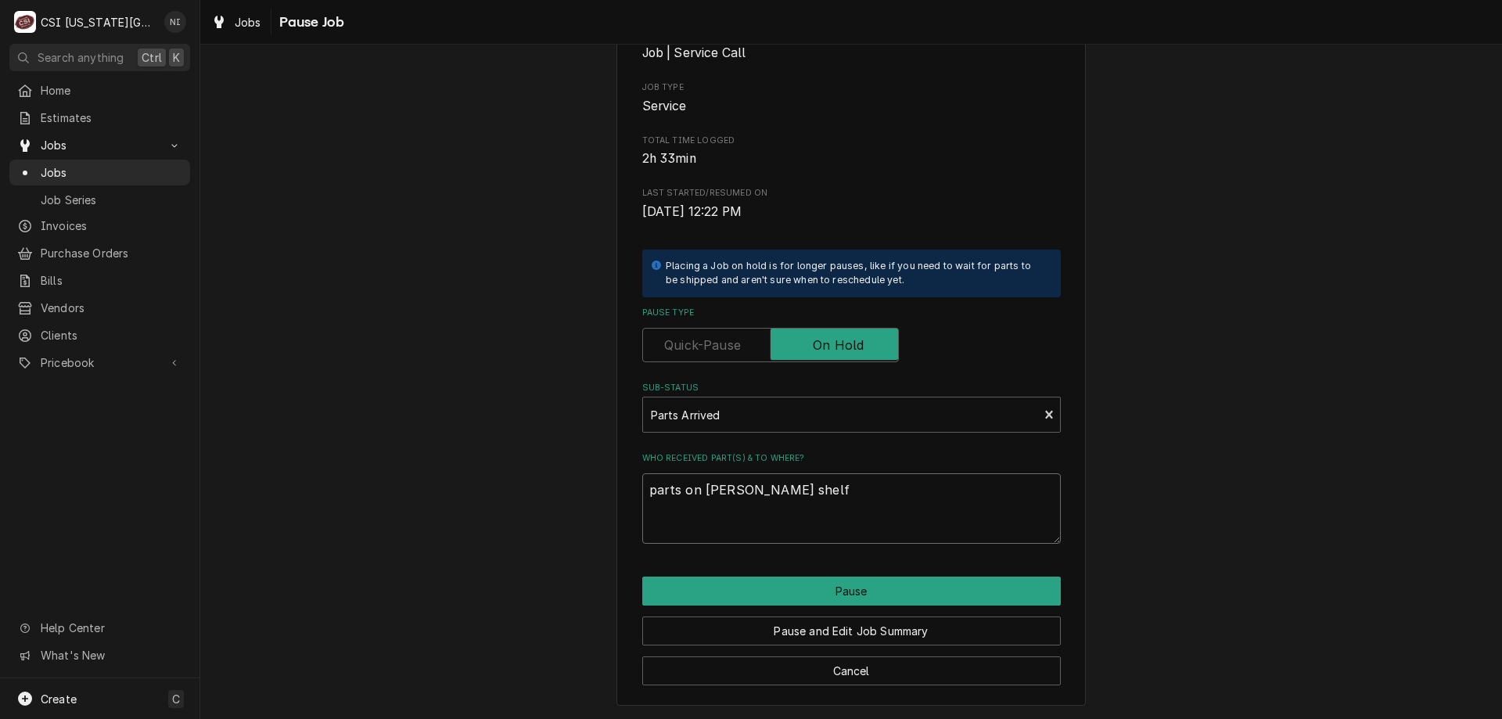
type textarea "parts on [PERSON_NAME] shelf"
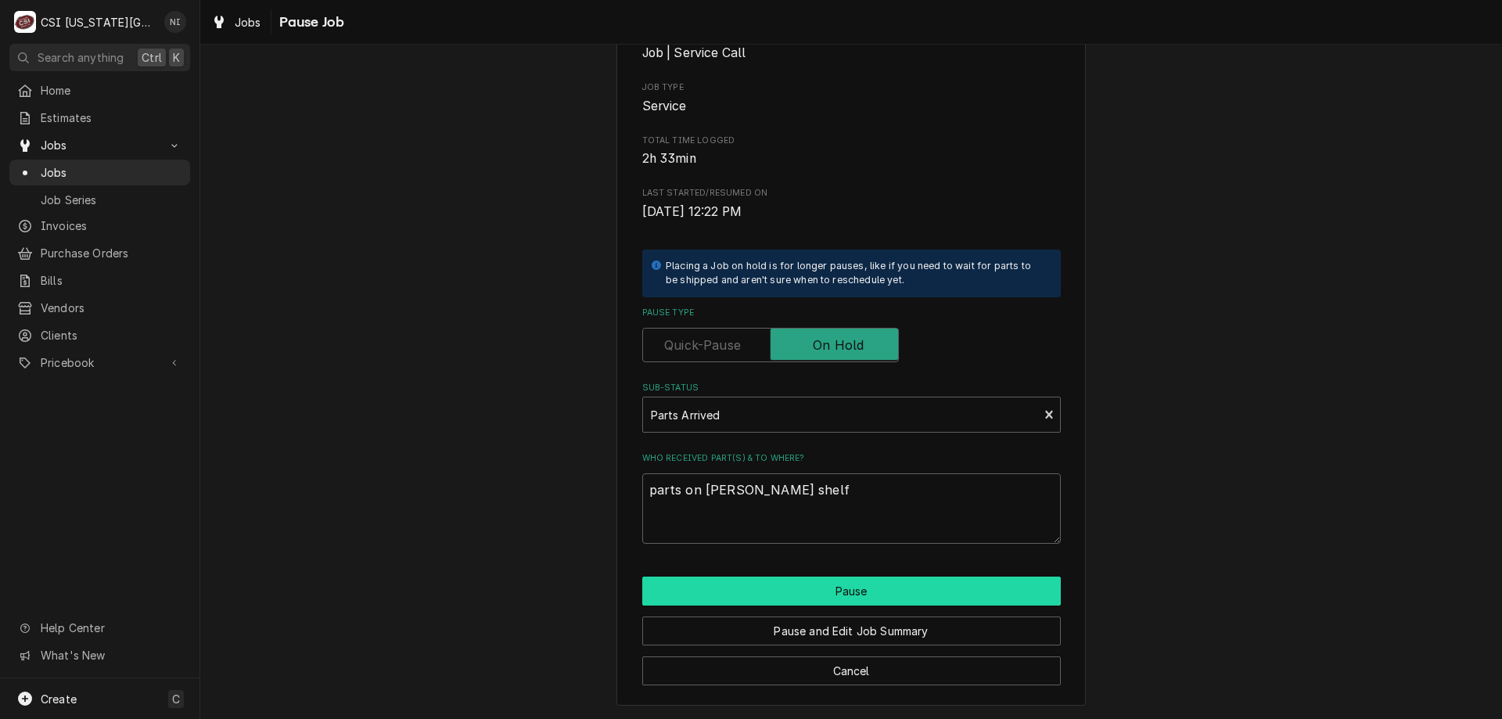
click at [867, 601] on button "Pause" at bounding box center [851, 590] width 418 height 29
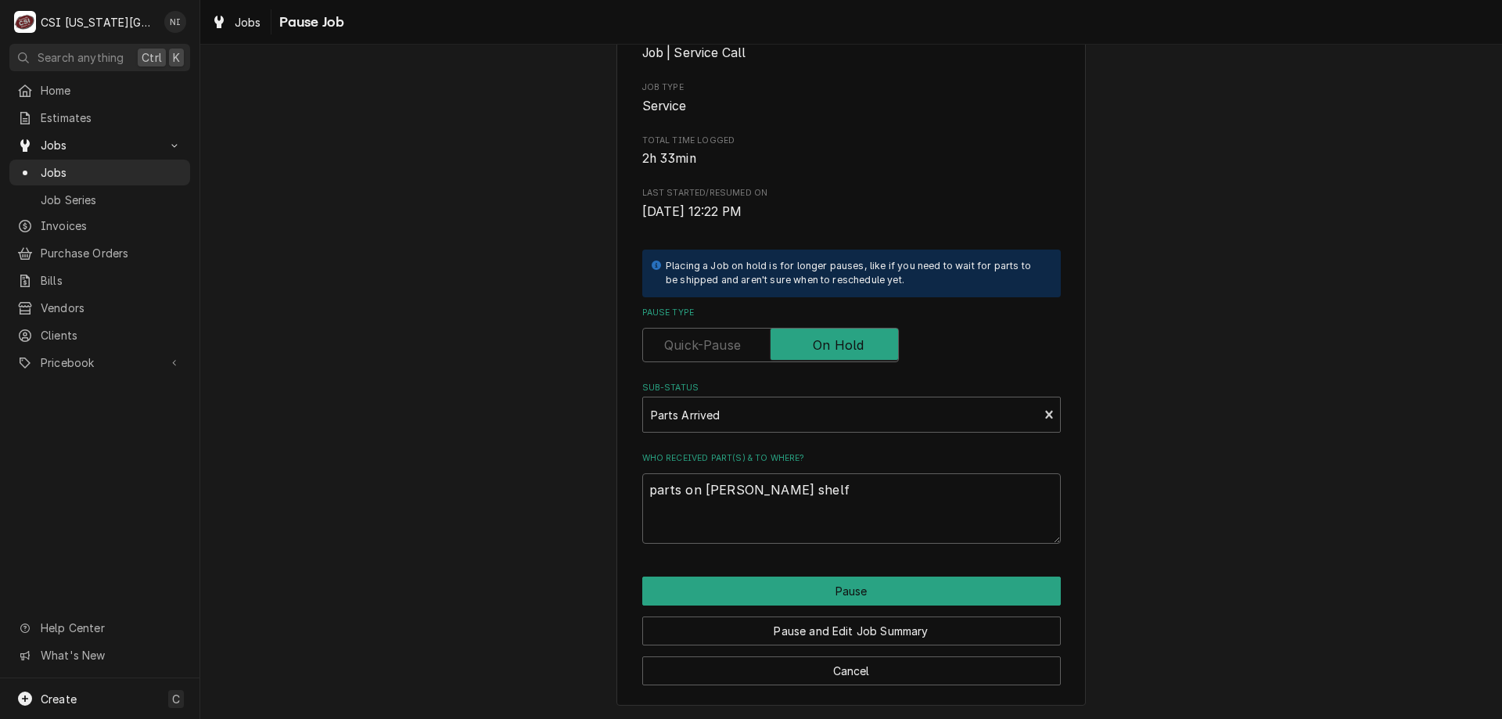
type textarea "x"
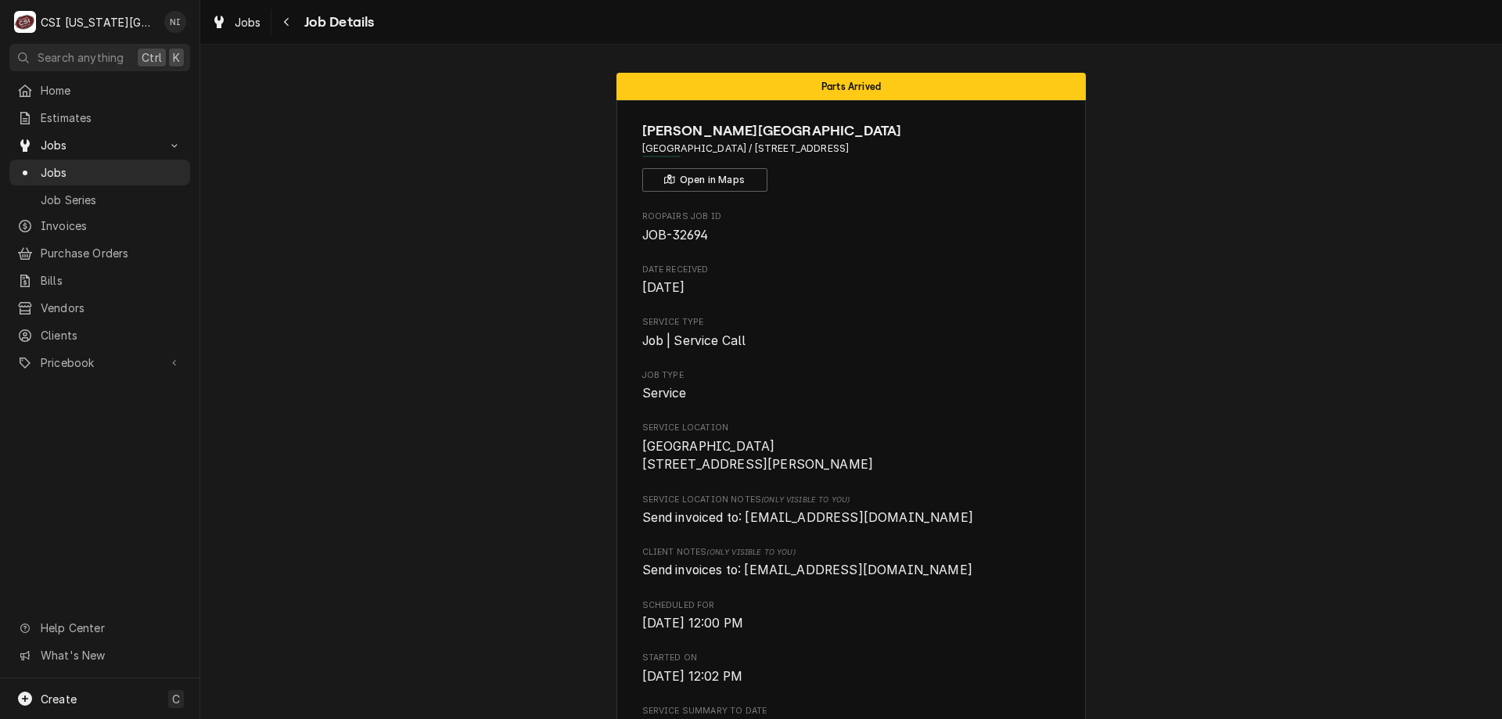
click at [137, 166] on span "Jobs" at bounding box center [112, 172] width 142 height 16
